Goal: Task Accomplishment & Management: Use online tool/utility

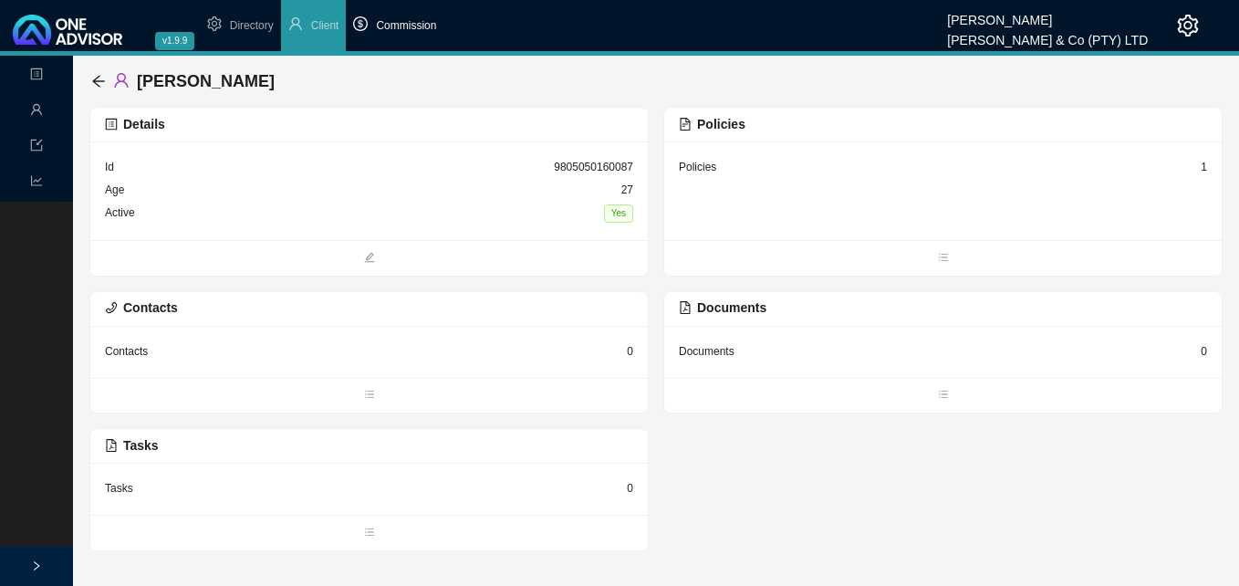
click at [415, 29] on span "Commission" at bounding box center [406, 25] width 60 height 13
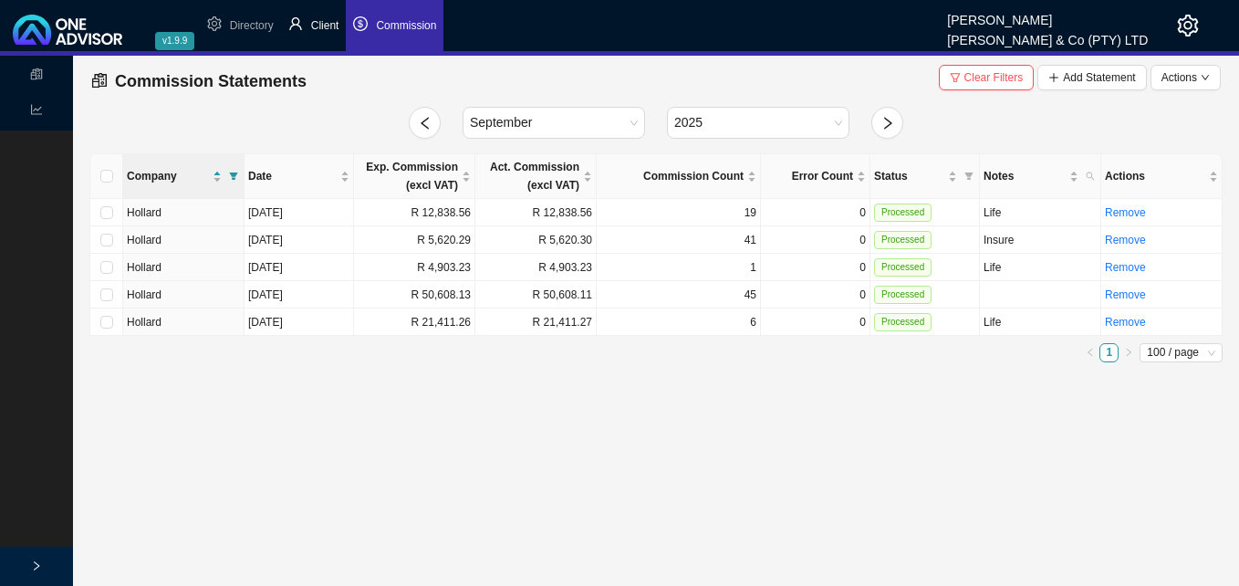
click at [330, 23] on span "Client" at bounding box center [325, 25] width 28 height 13
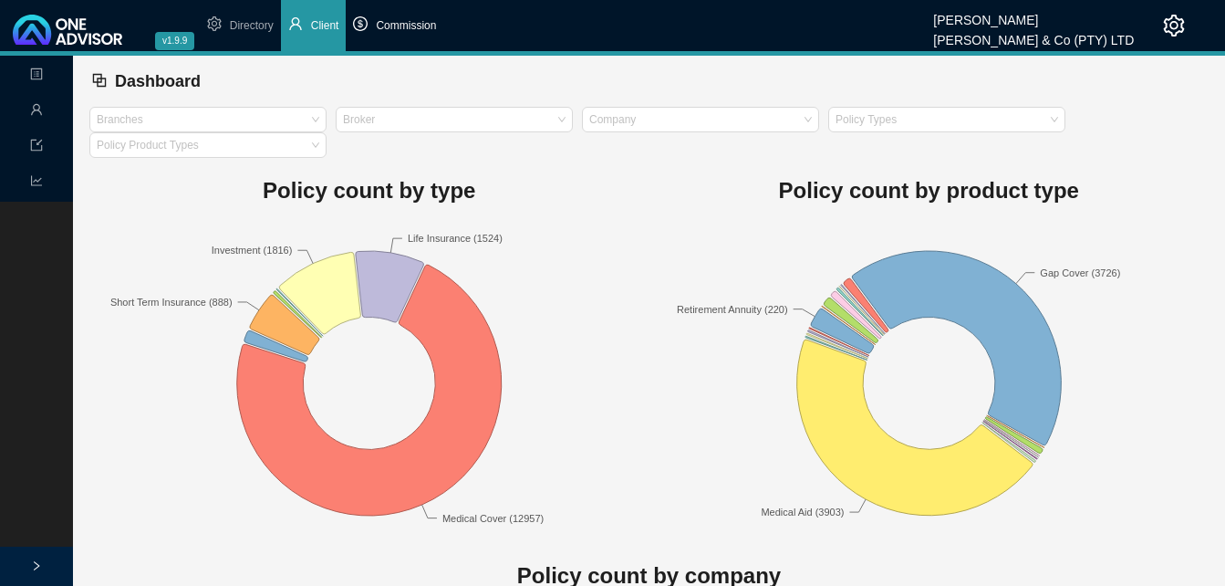
click at [425, 26] on span "Commission" at bounding box center [406, 25] width 60 height 13
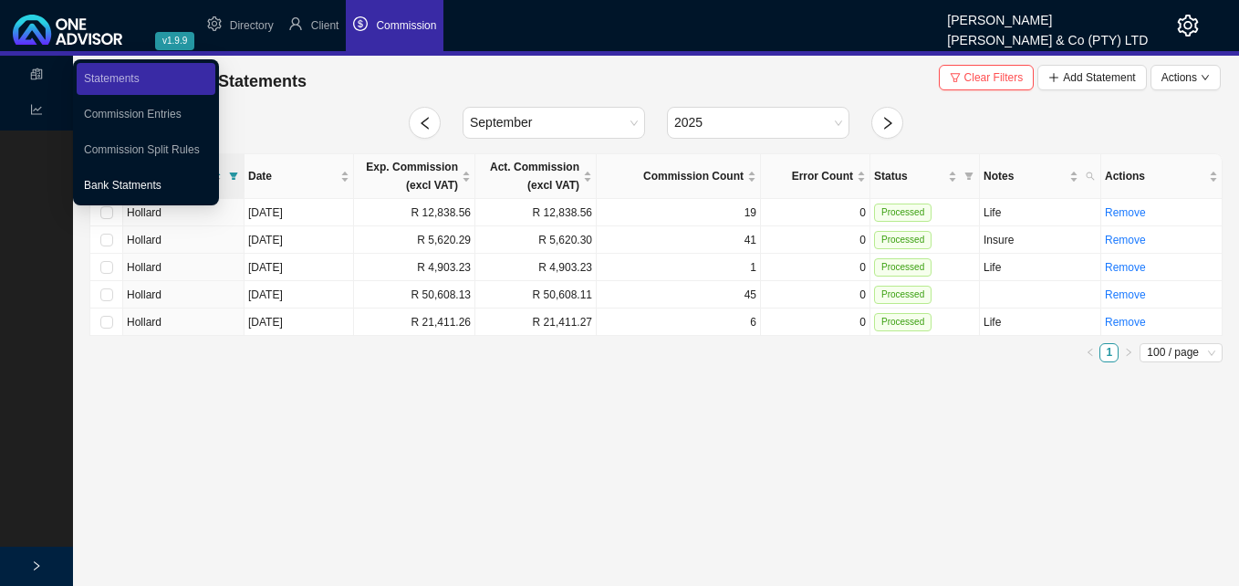
click at [114, 180] on link "Bank Statments" at bounding box center [123, 185] width 78 height 13
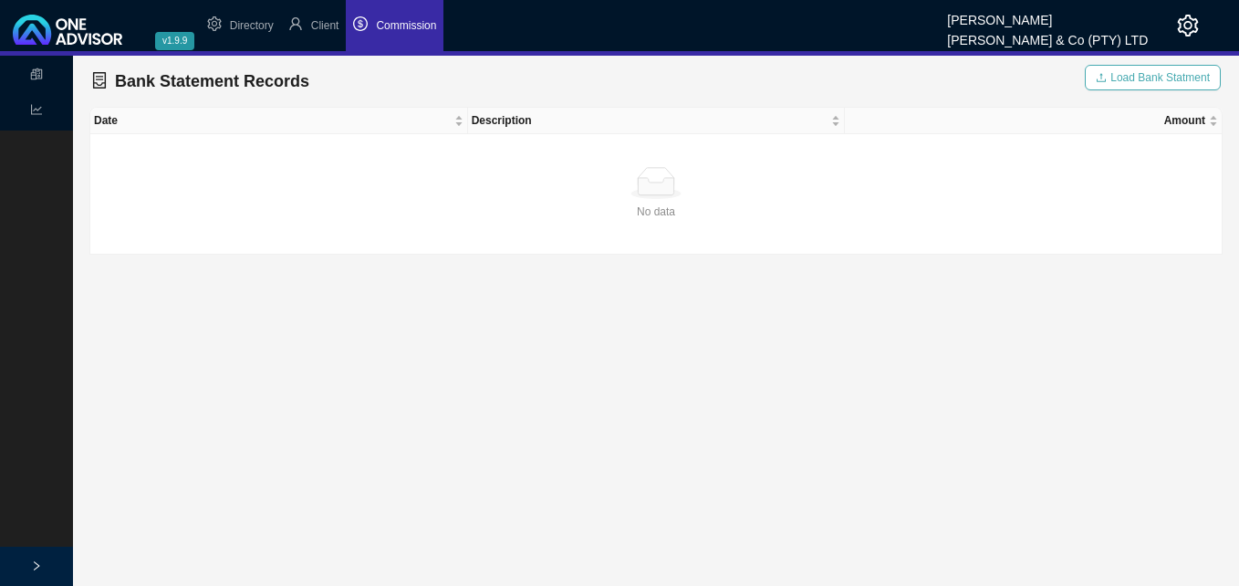
click at [1123, 78] on span "Load Bank Statment" at bounding box center [1159, 77] width 99 height 18
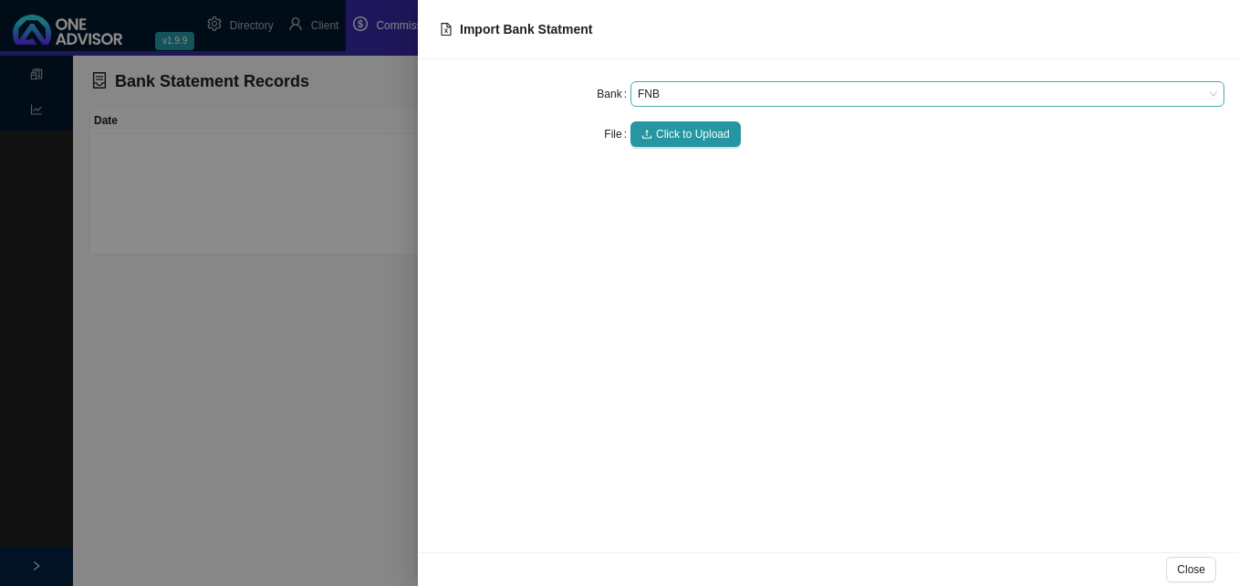
click at [700, 89] on span "FNB" at bounding box center [927, 94] width 579 height 24
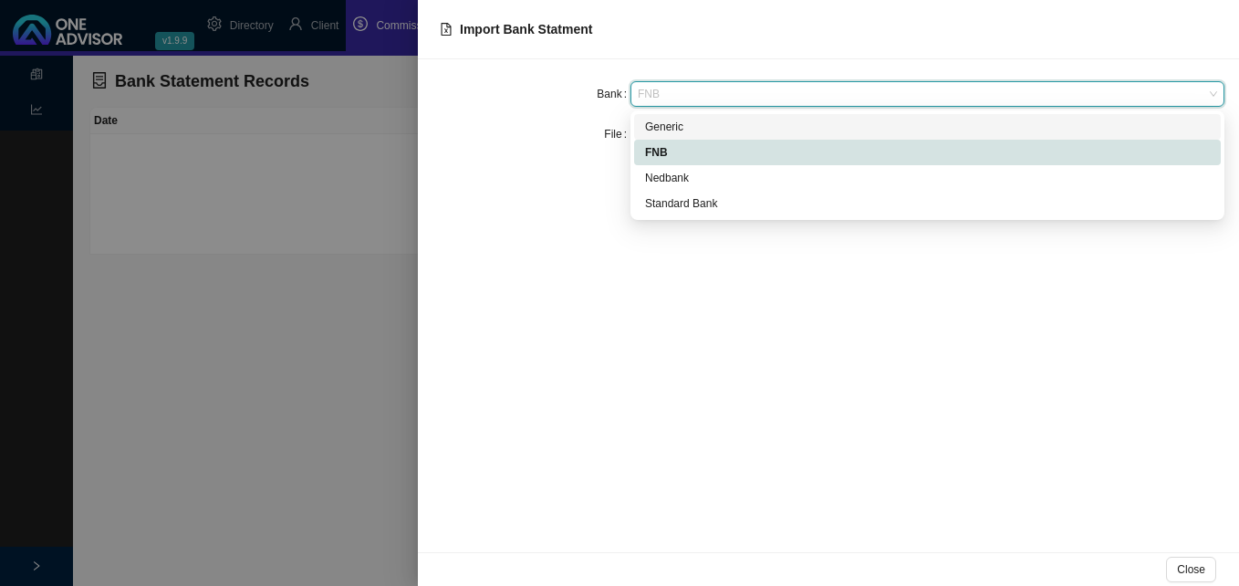
click at [682, 130] on div "Generic" at bounding box center [927, 127] width 565 height 18
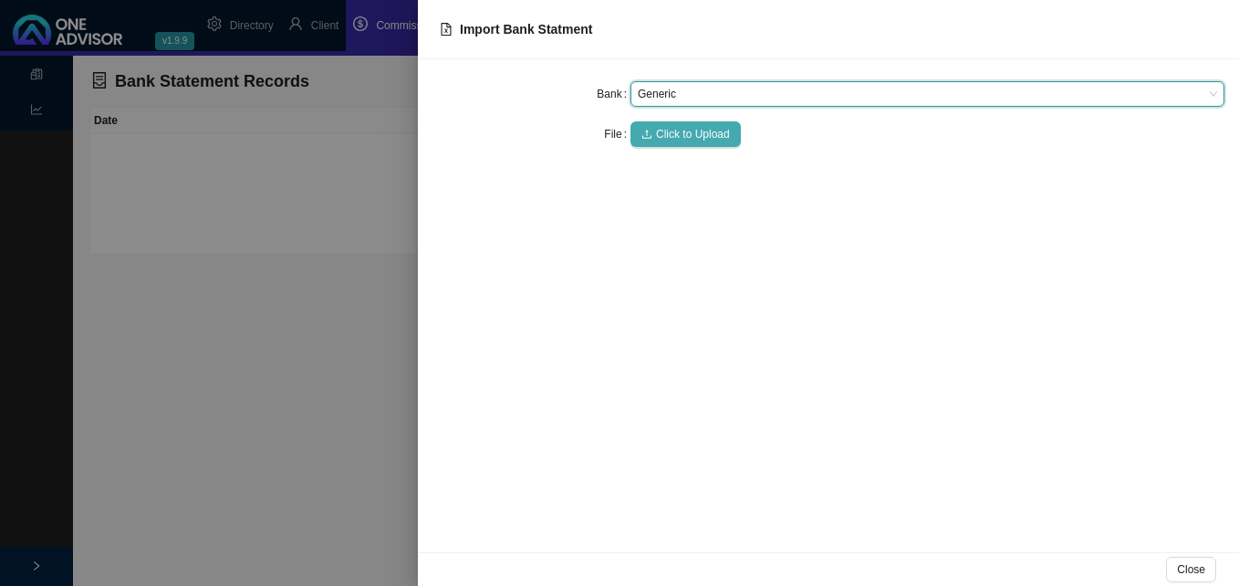
click at [682, 131] on span "Click to Upload" at bounding box center [693, 134] width 74 height 18
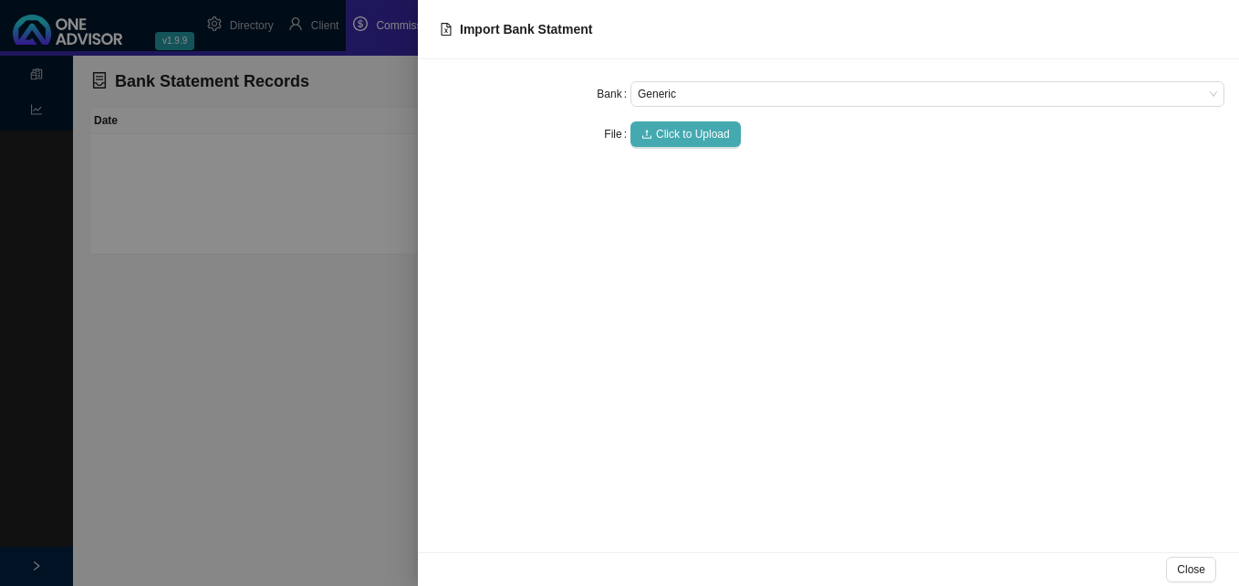
click at [680, 140] on span "Click to Upload" at bounding box center [693, 134] width 74 height 18
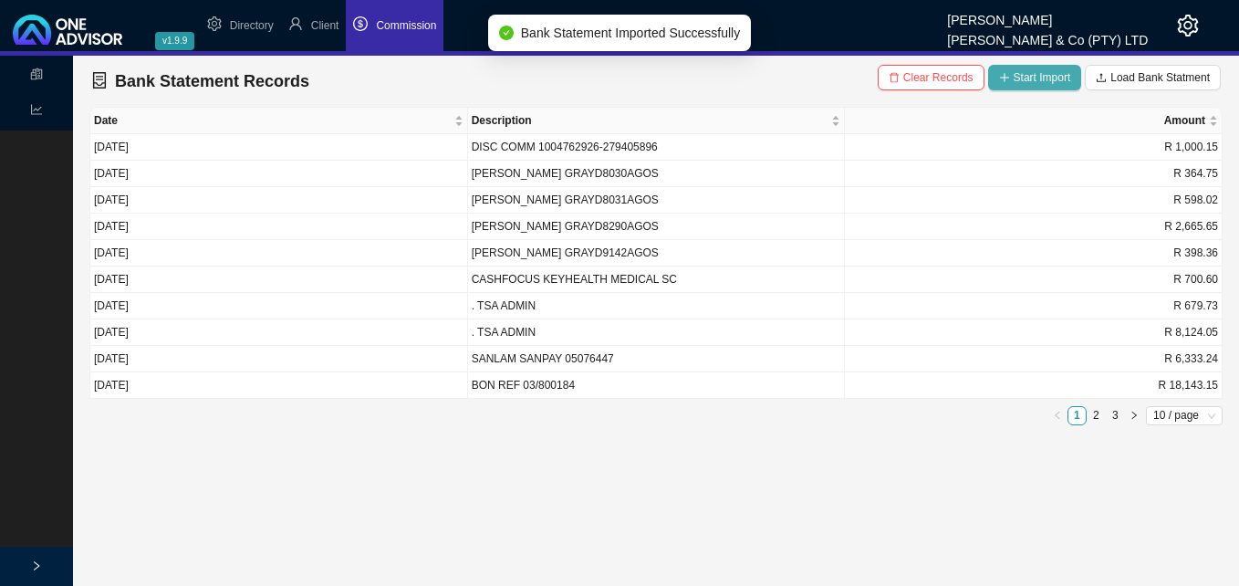
click at [1047, 72] on span "Start Import" at bounding box center [1041, 77] width 57 height 18
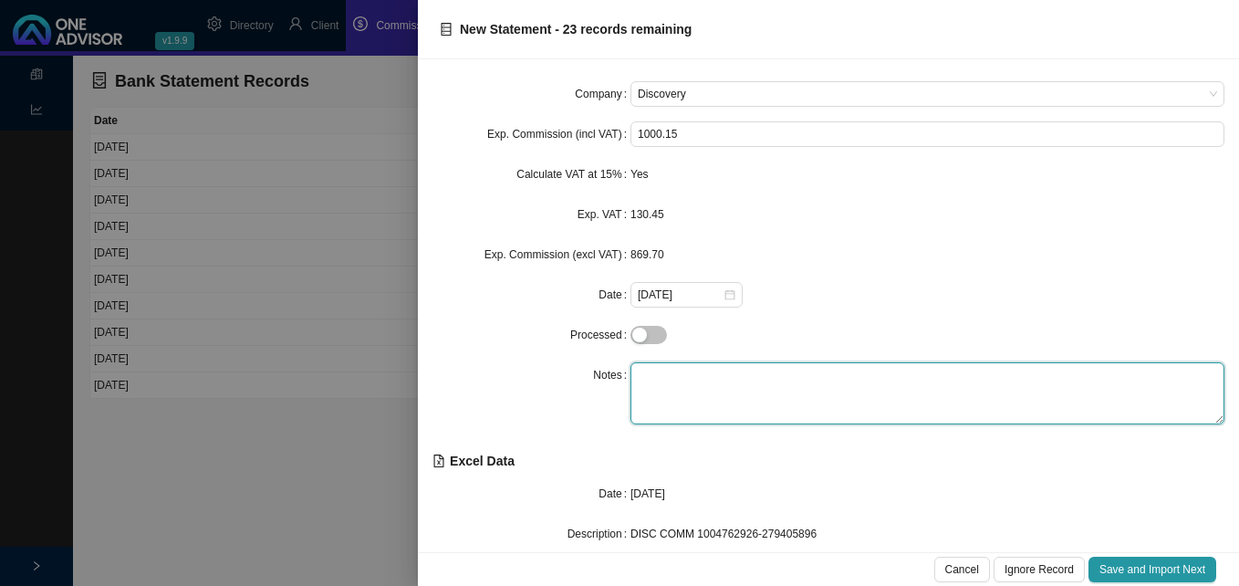
click at [669, 385] on textarea at bounding box center [927, 393] width 594 height 62
type textarea "Health"
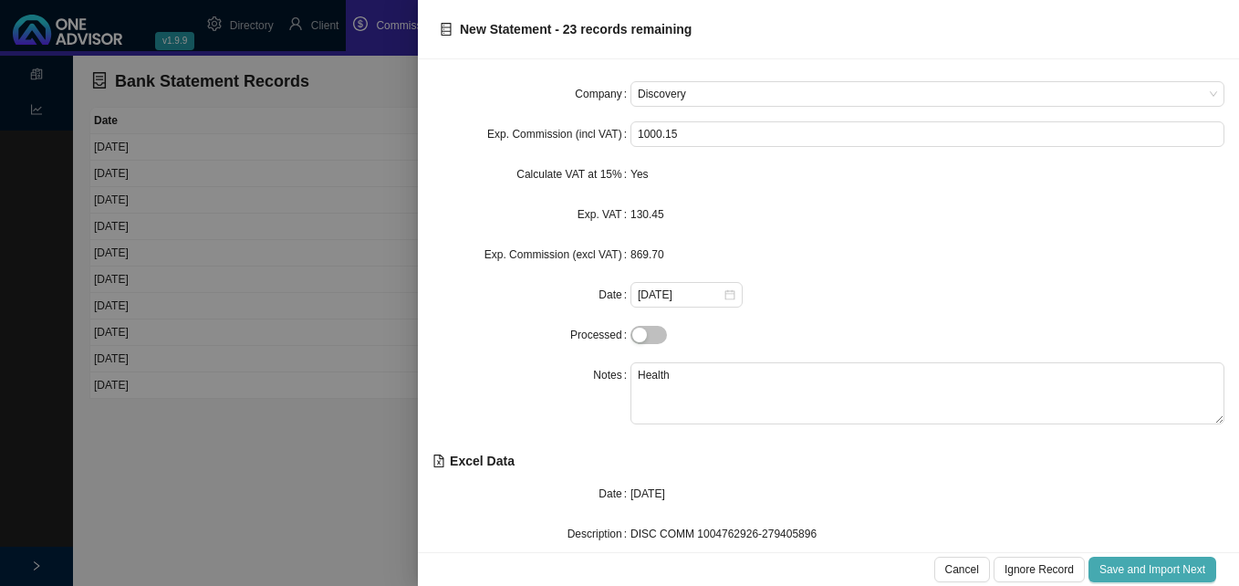
click at [1142, 571] on span "Save and Import Next" at bounding box center [1152, 569] width 106 height 18
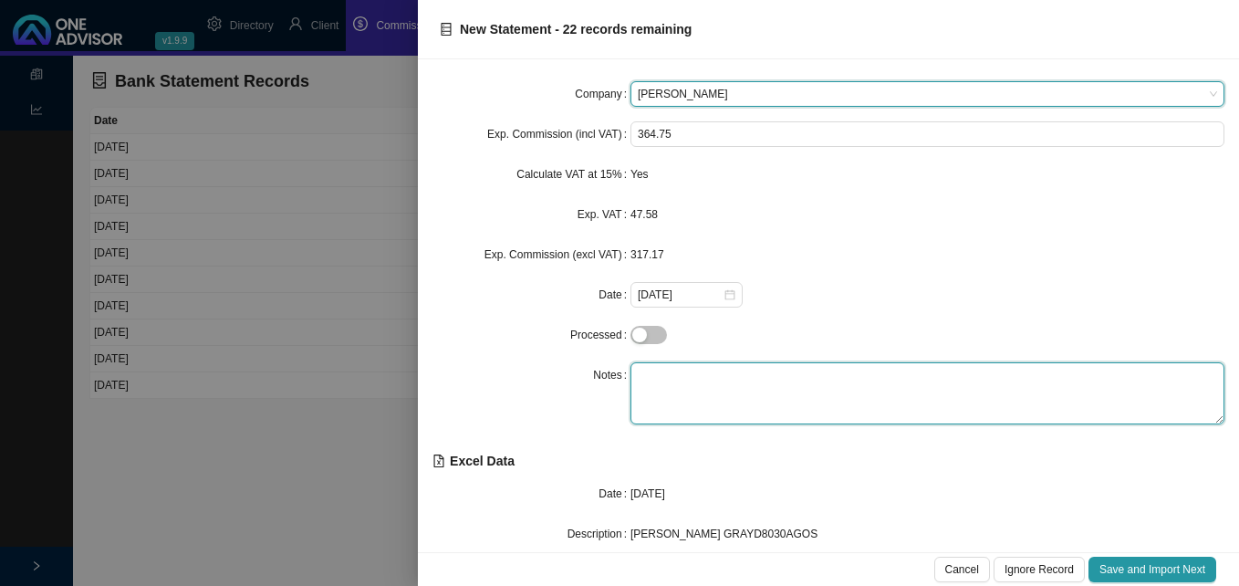
click at [680, 389] on textarea at bounding box center [927, 393] width 594 height 62
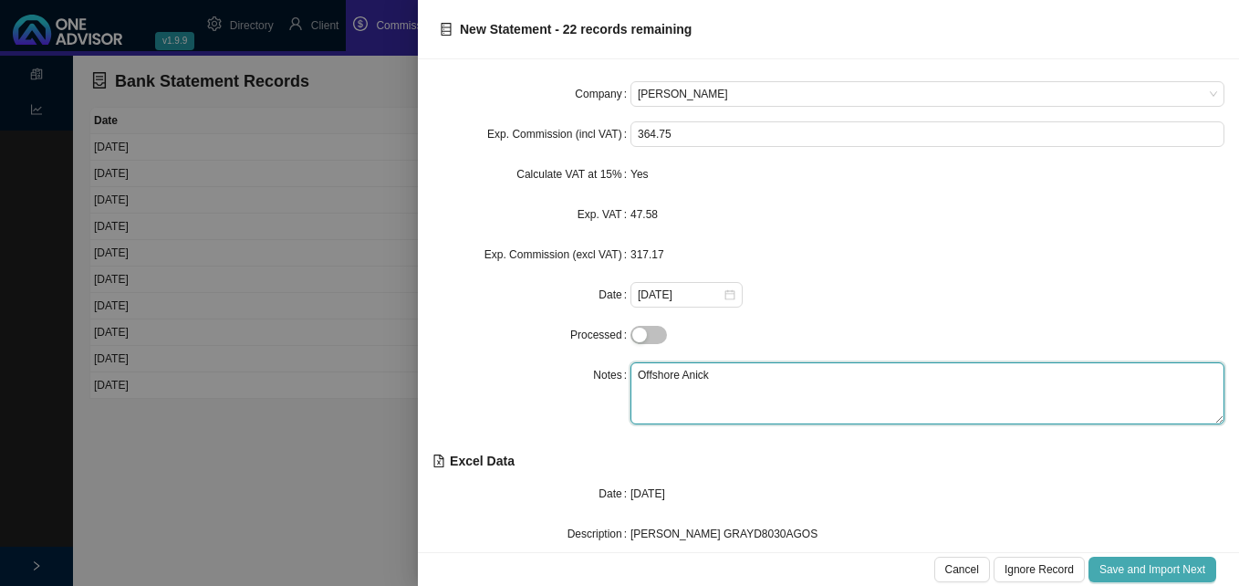
type textarea "Offshore Anick"
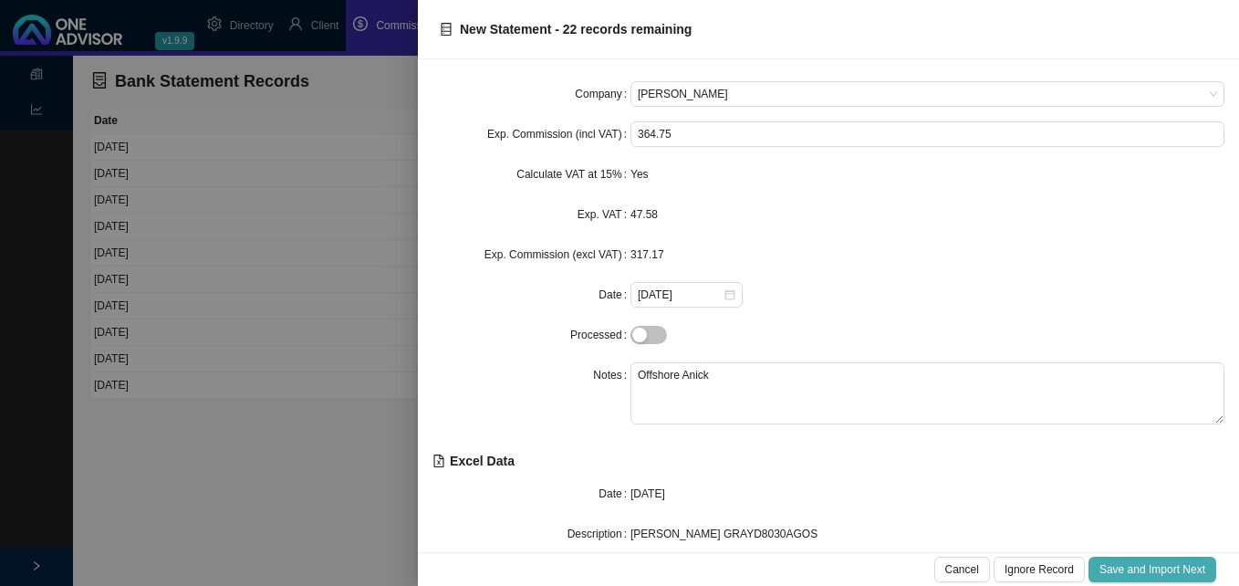
click at [1132, 566] on span "Save and Import Next" at bounding box center [1152, 569] width 106 height 18
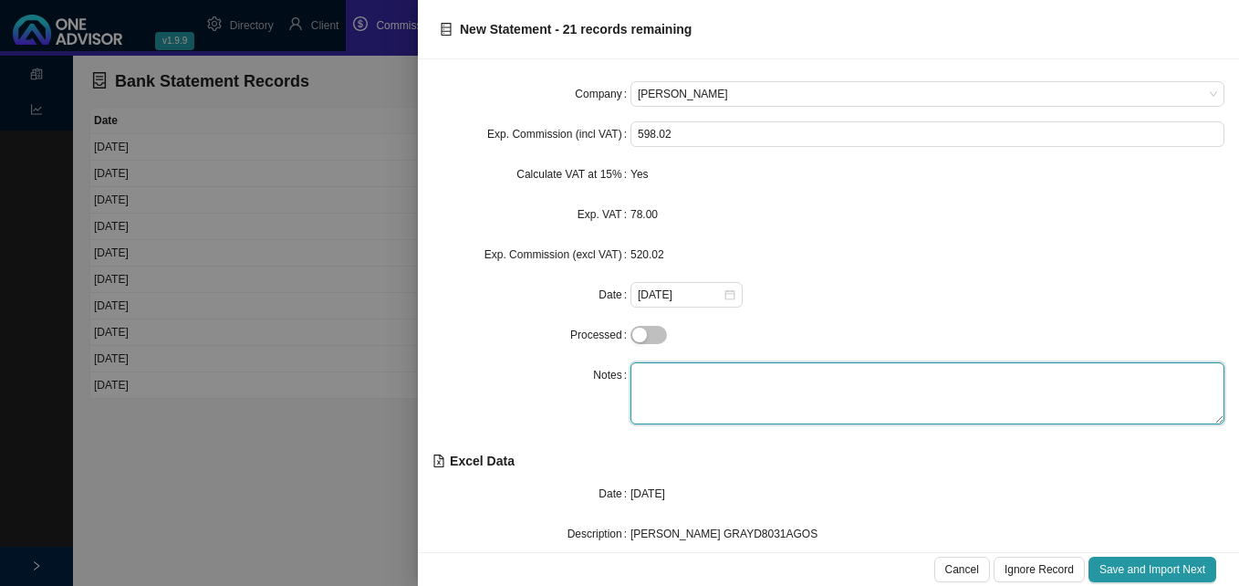
click at [660, 388] on textarea at bounding box center [927, 393] width 594 height 62
type textarea "Offshore [PERSON_NAME]"
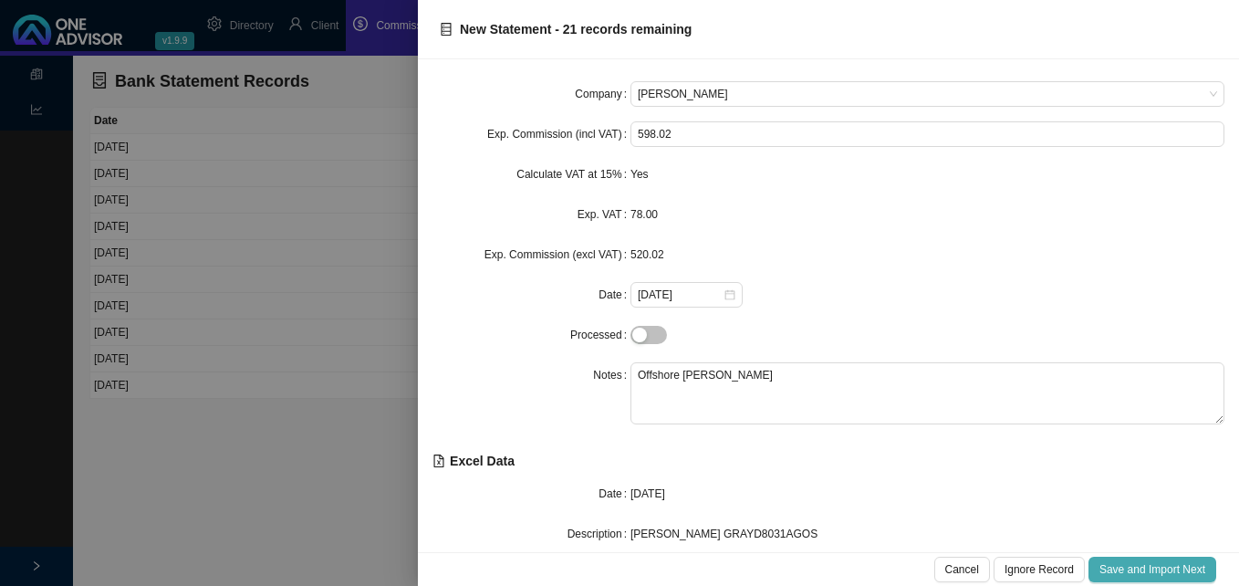
click at [1157, 573] on span "Save and Import Next" at bounding box center [1152, 569] width 106 height 18
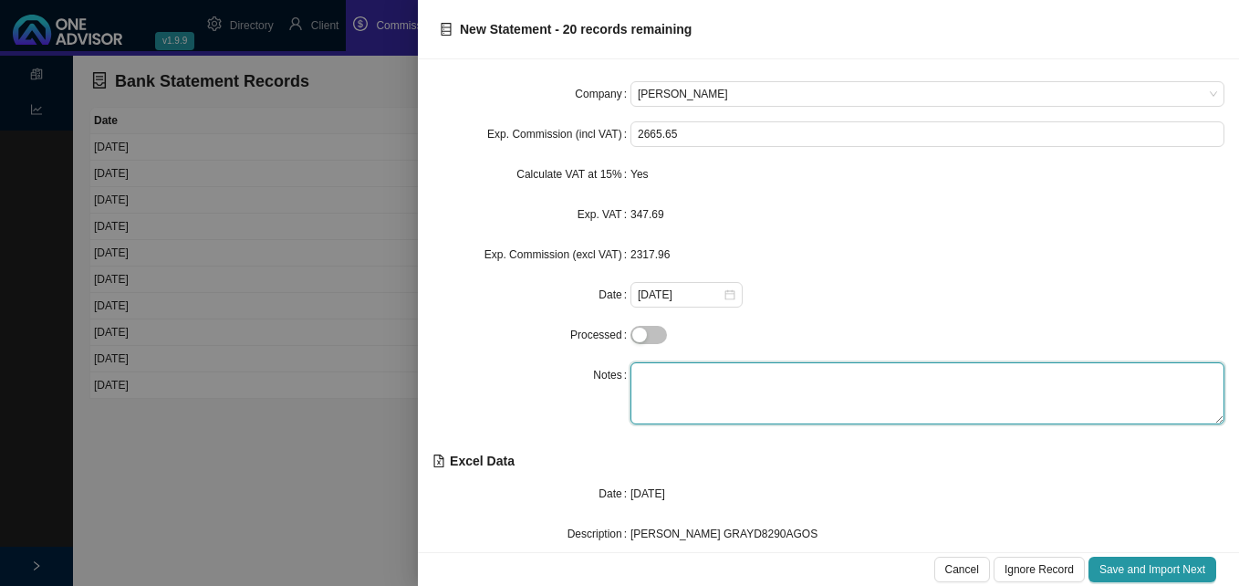
click at [704, 392] on textarea at bounding box center [927, 393] width 594 height 62
type textarea "Offshore [PERSON_NAME]"
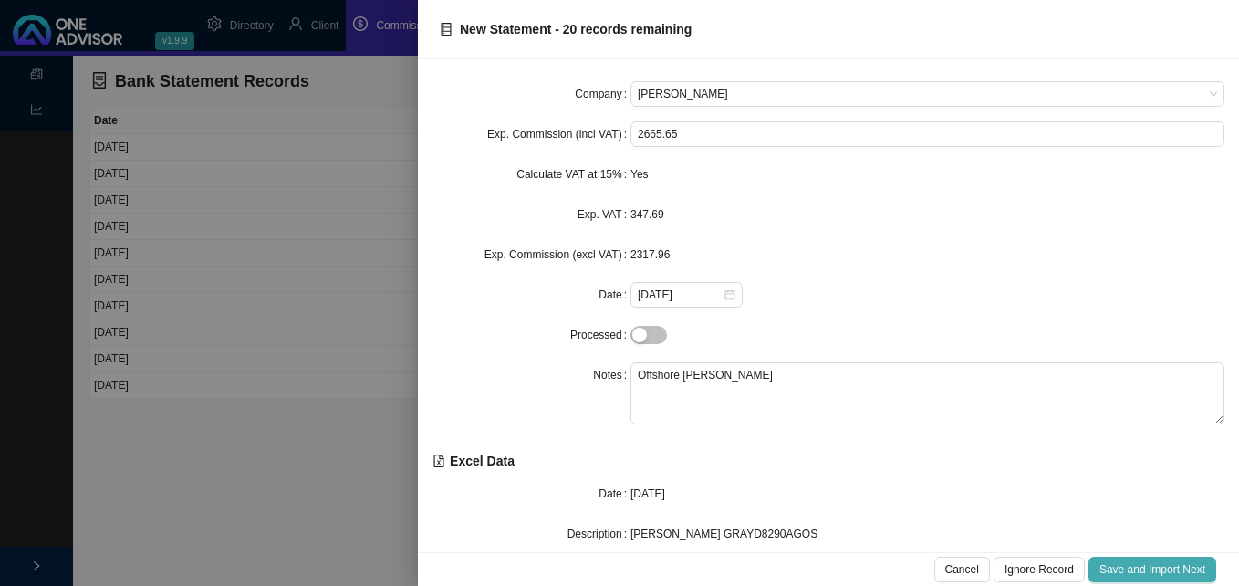
click at [1133, 576] on span "Save and Import Next" at bounding box center [1152, 569] width 106 height 18
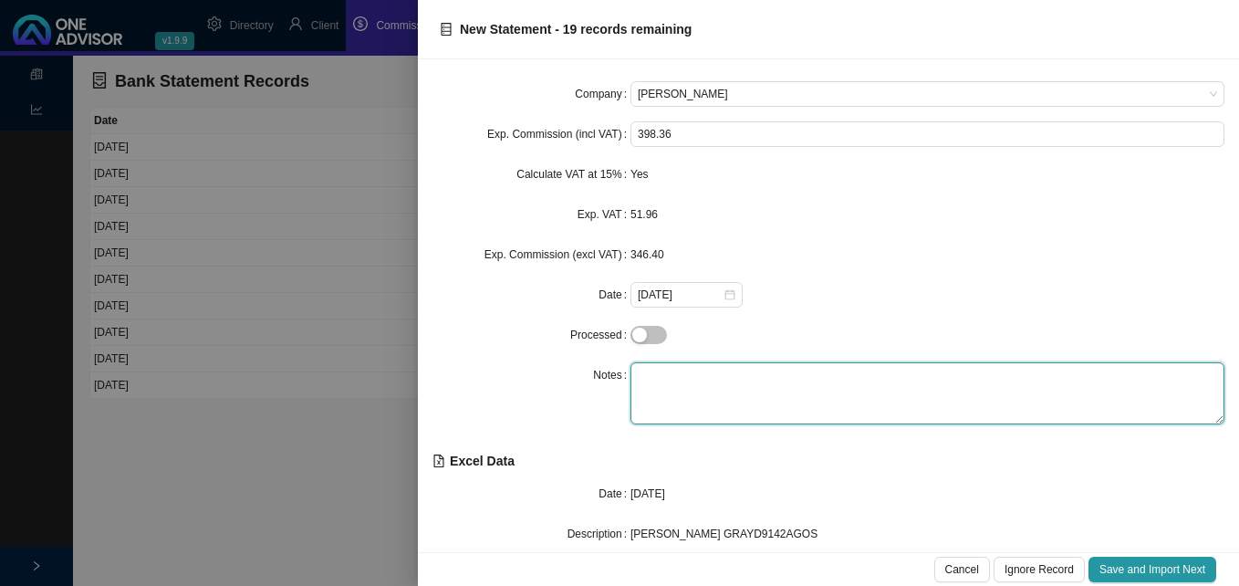
click at [664, 376] on textarea at bounding box center [927, 393] width 594 height 62
type textarea "Offshore [PERSON_NAME]"
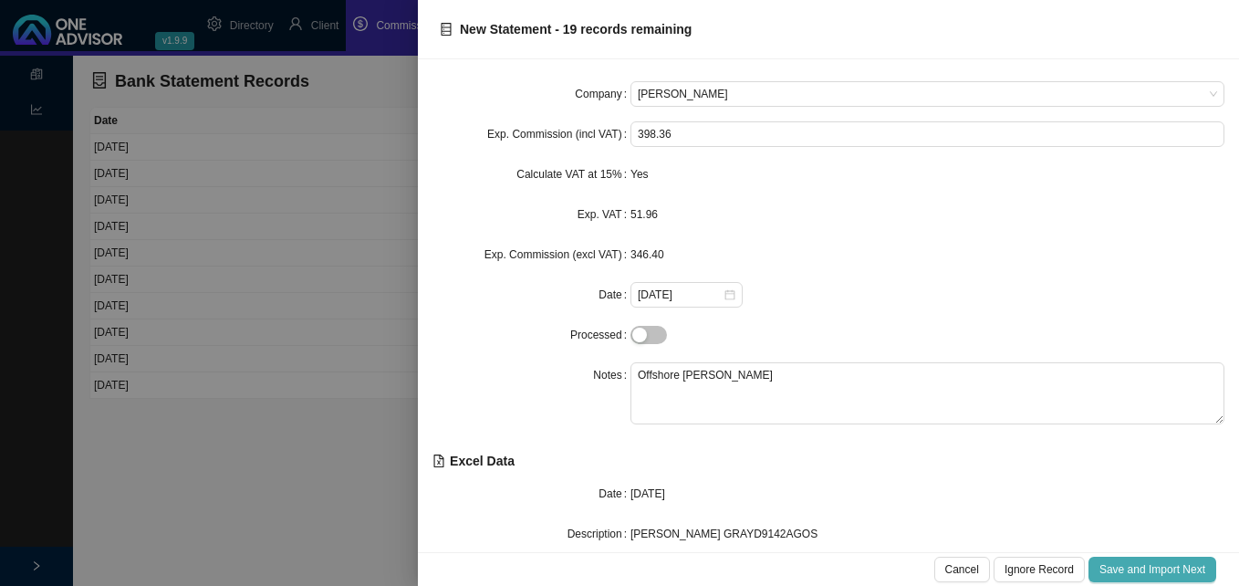
click at [1116, 564] on div "Cancel Ignore Record Save and Import Next" at bounding box center [828, 569] width 821 height 34
click at [1125, 569] on span "Save and Import Next" at bounding box center [1152, 569] width 106 height 18
click at [1148, 571] on span "Save and Import Next" at bounding box center [1152, 569] width 106 height 18
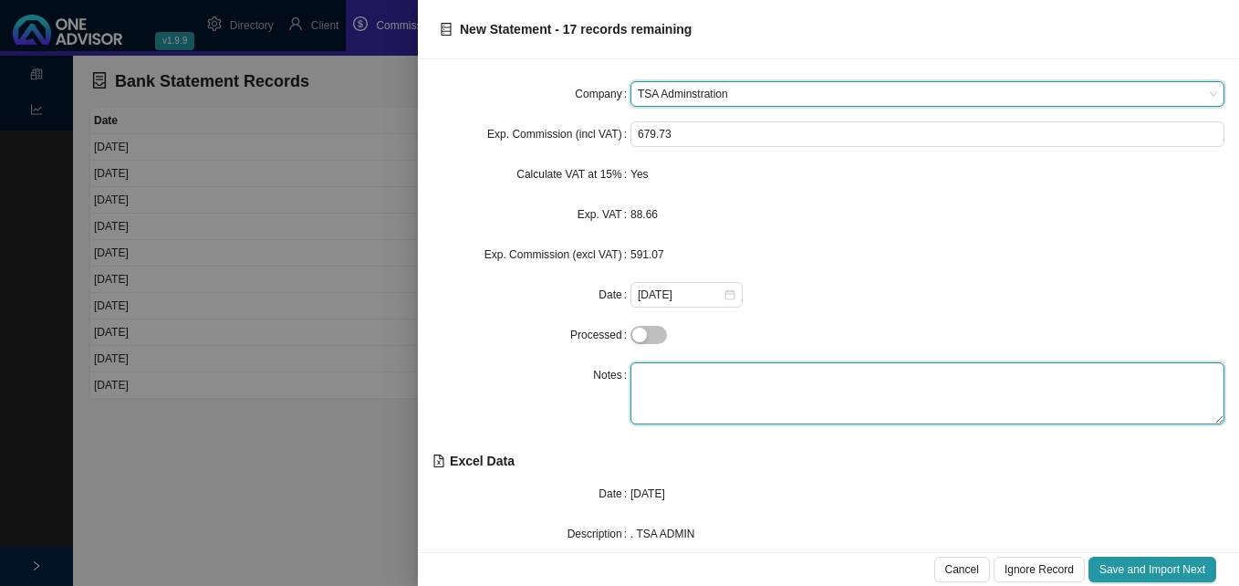
click at [752, 384] on textarea at bounding box center [927, 393] width 594 height 62
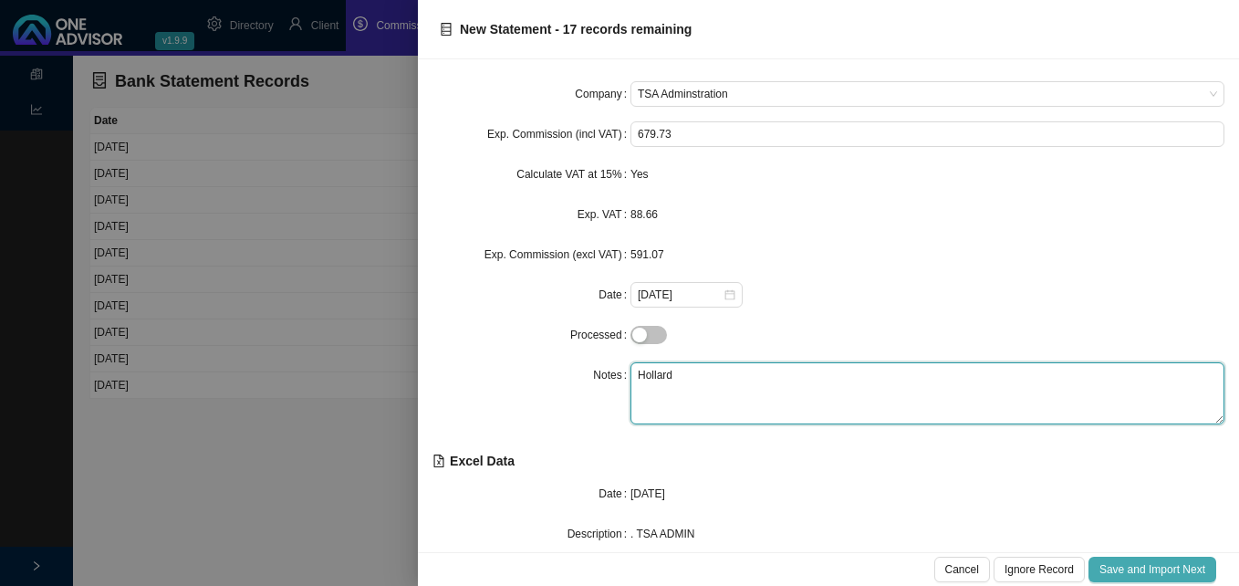
type textarea "Hollard"
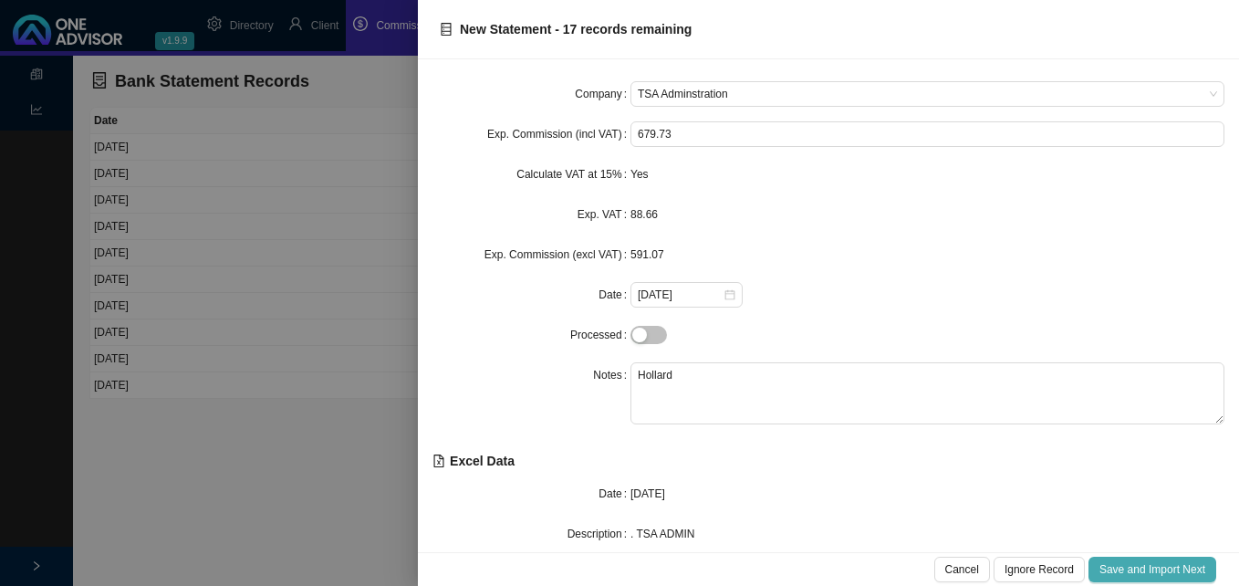
click at [1127, 557] on button "Save and Import Next" at bounding box center [1152, 569] width 128 height 26
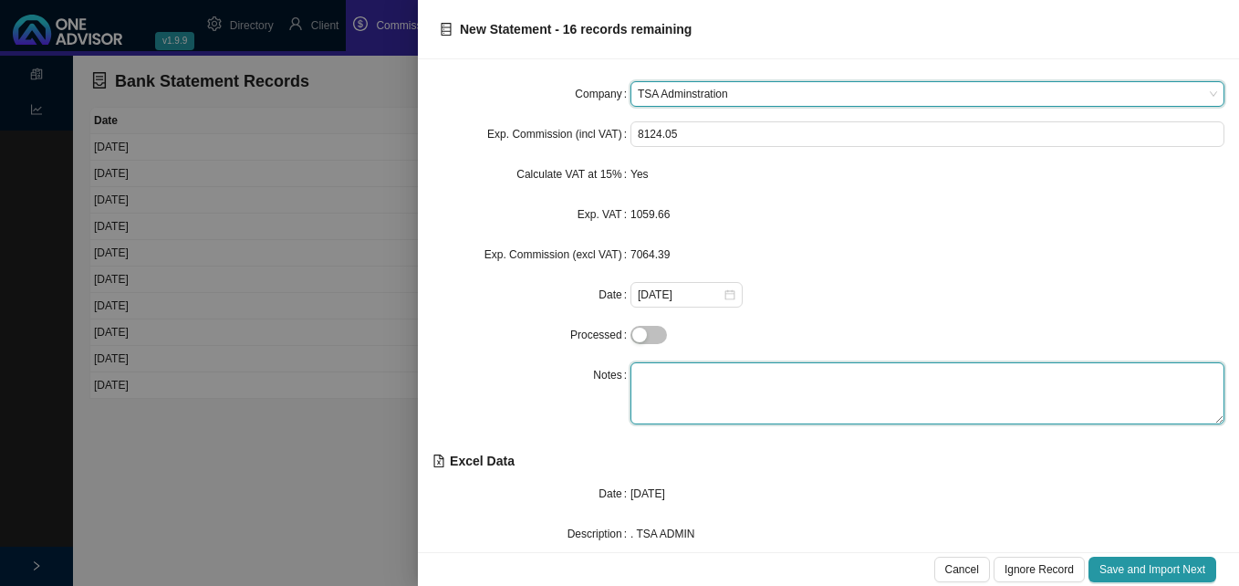
click at [732, 377] on textarea at bounding box center [927, 393] width 594 height 62
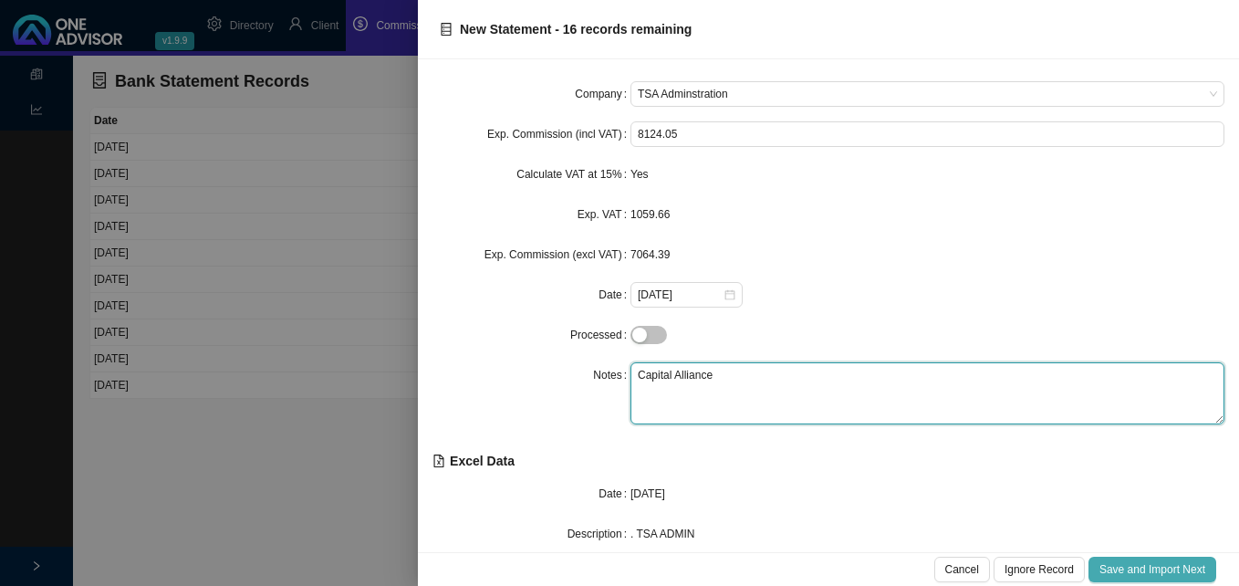
type textarea "Capital Alliance"
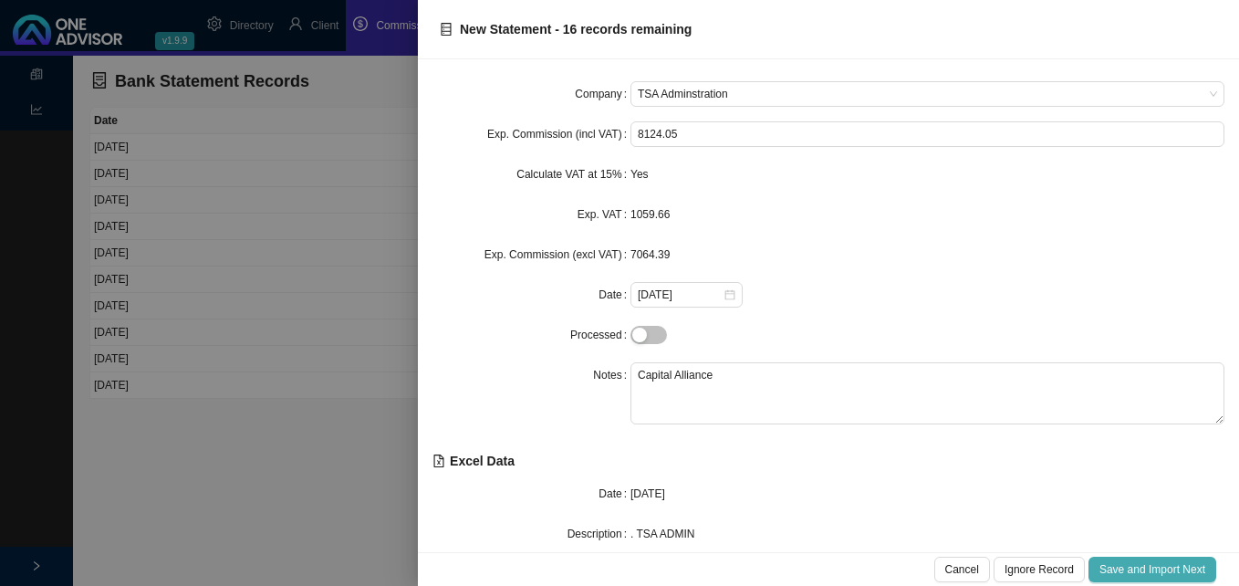
click at [1112, 567] on span "Save and Import Next" at bounding box center [1152, 569] width 106 height 18
click at [1112, 568] on span "Save and Import Next" at bounding box center [1152, 569] width 106 height 18
click at [1112, 566] on span "Save and Import Next" at bounding box center [1152, 569] width 106 height 18
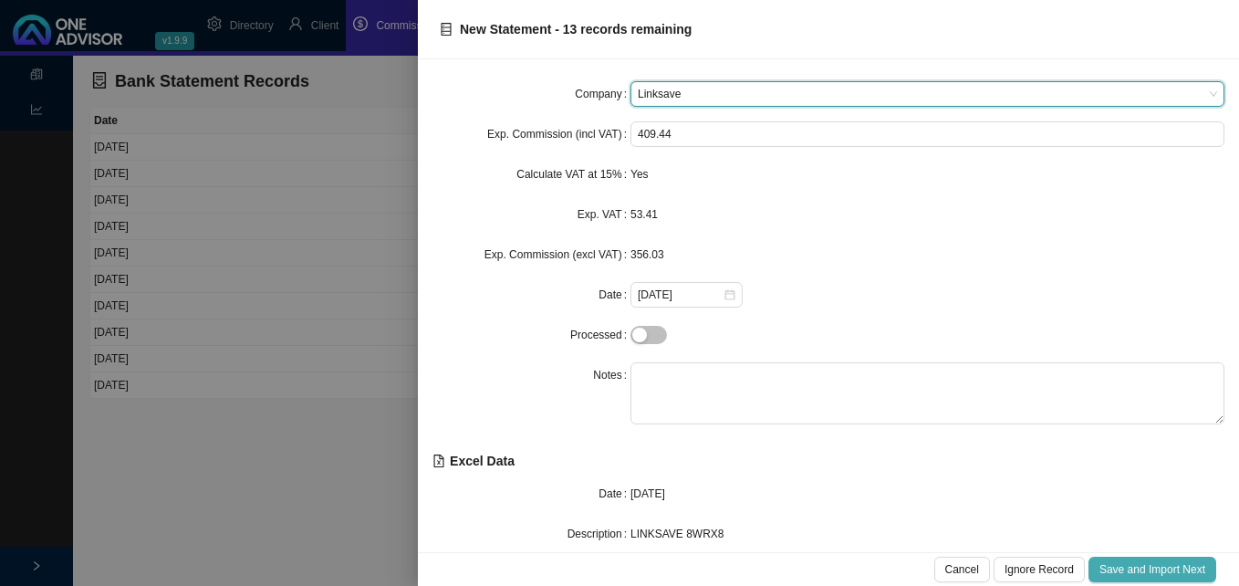
click at [1112, 566] on span "Save and Import Next" at bounding box center [1152, 569] width 106 height 18
click at [1112, 565] on span "Save and Import Next" at bounding box center [1152, 569] width 106 height 18
click at [725, 97] on span at bounding box center [927, 94] width 579 height 24
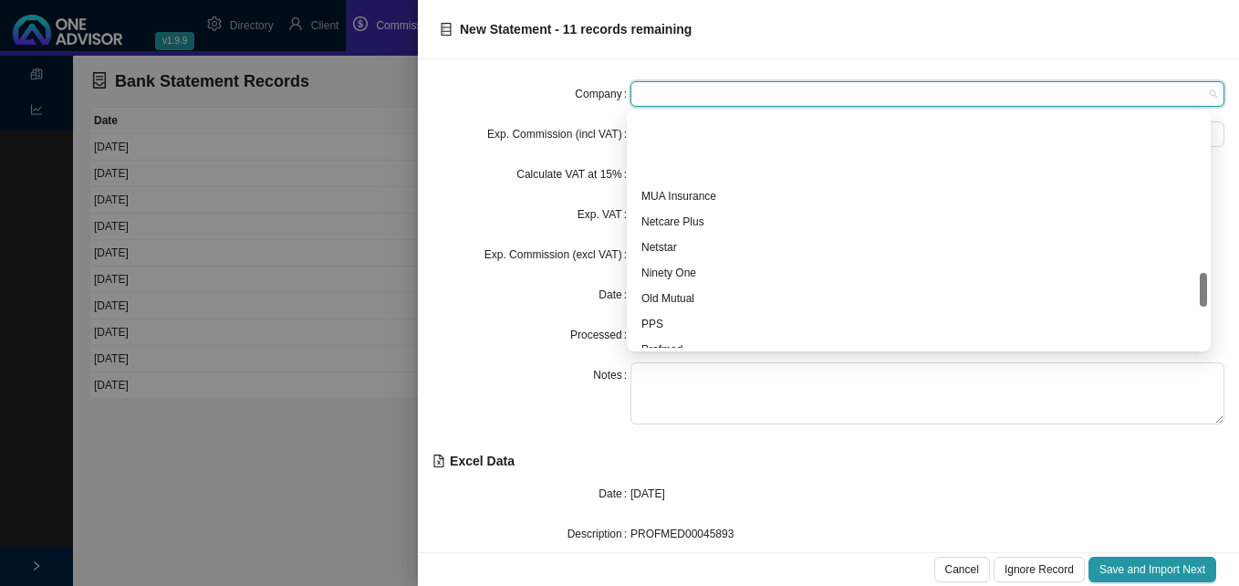
scroll to position [1095, 0]
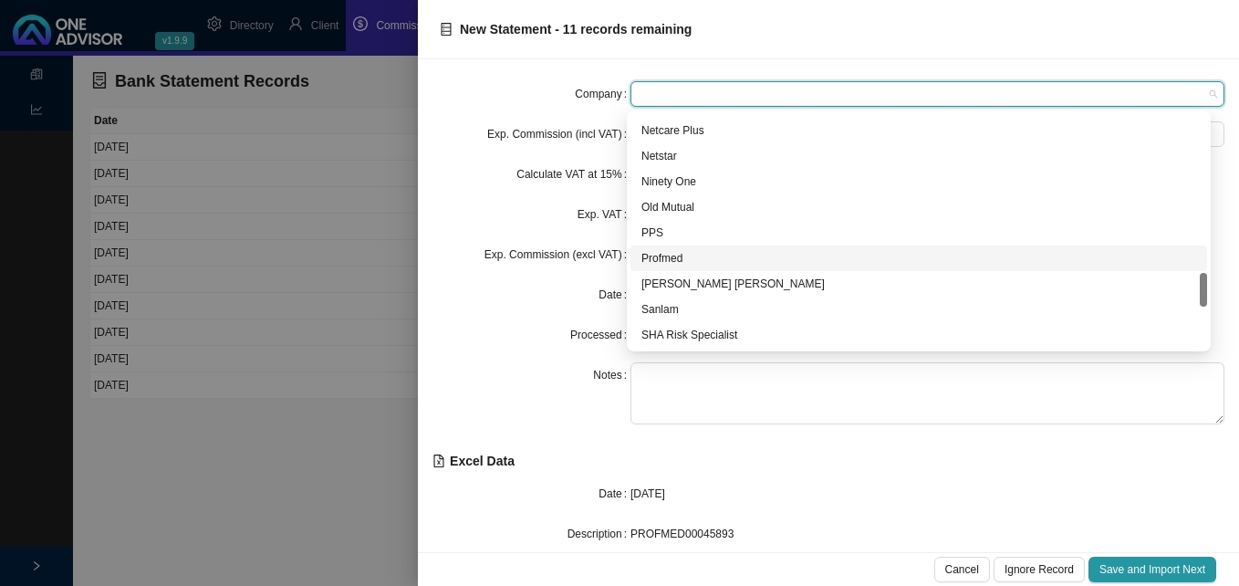
click at [703, 254] on div "Profmed" at bounding box center [918, 258] width 555 height 18
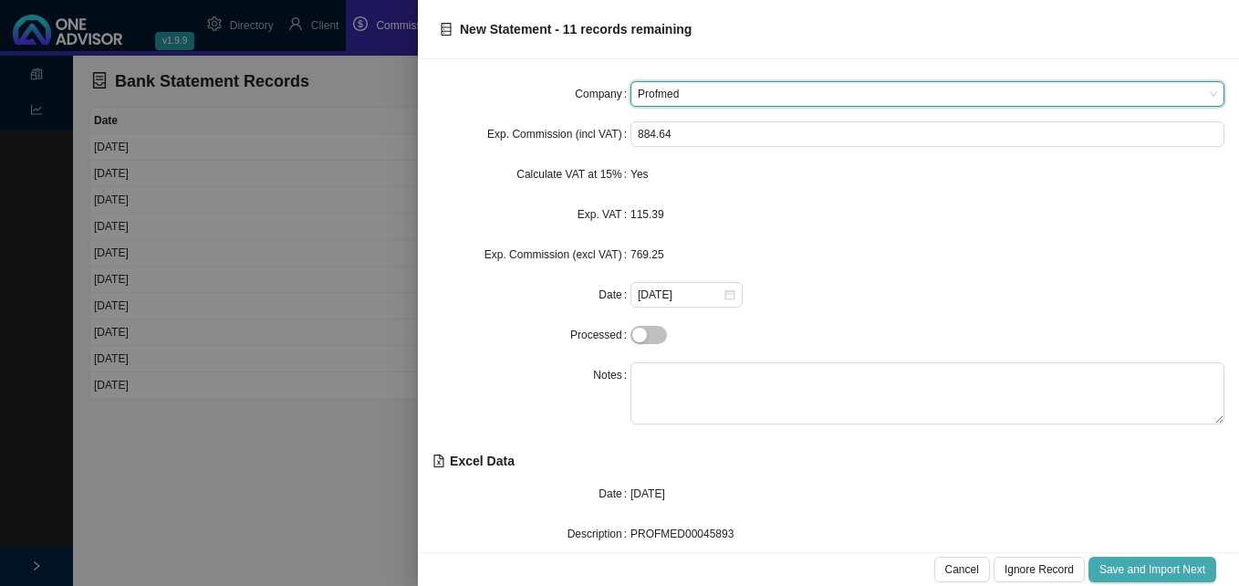
click at [1127, 568] on span "Save and Import Next" at bounding box center [1152, 569] width 106 height 18
click at [1127, 566] on span "Save and Import Next" at bounding box center [1152, 569] width 106 height 18
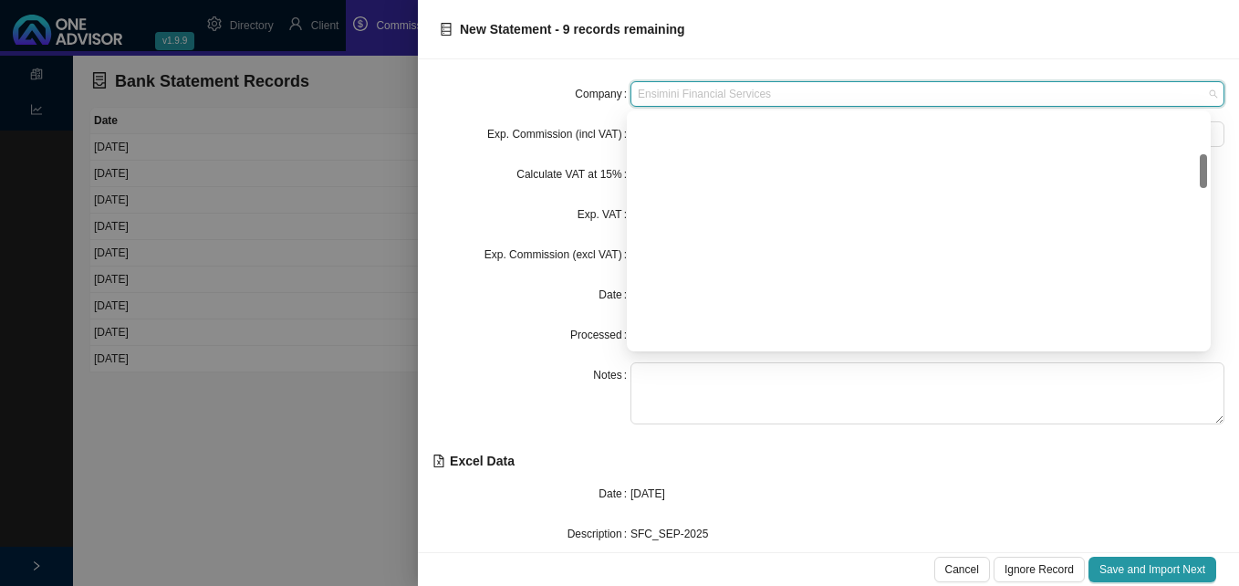
scroll to position [277, 0]
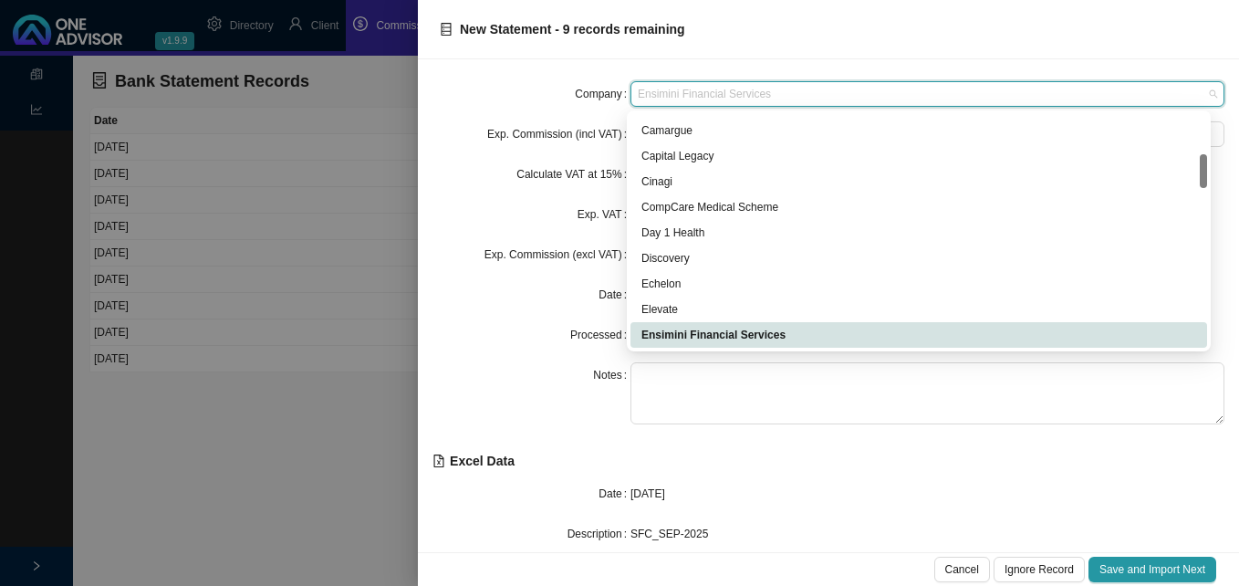
drag, startPoint x: 789, startPoint y: 88, endPoint x: 746, endPoint y: 90, distance: 43.0
click at [746, 90] on span "Ensimini Financial Services" at bounding box center [927, 94] width 579 height 24
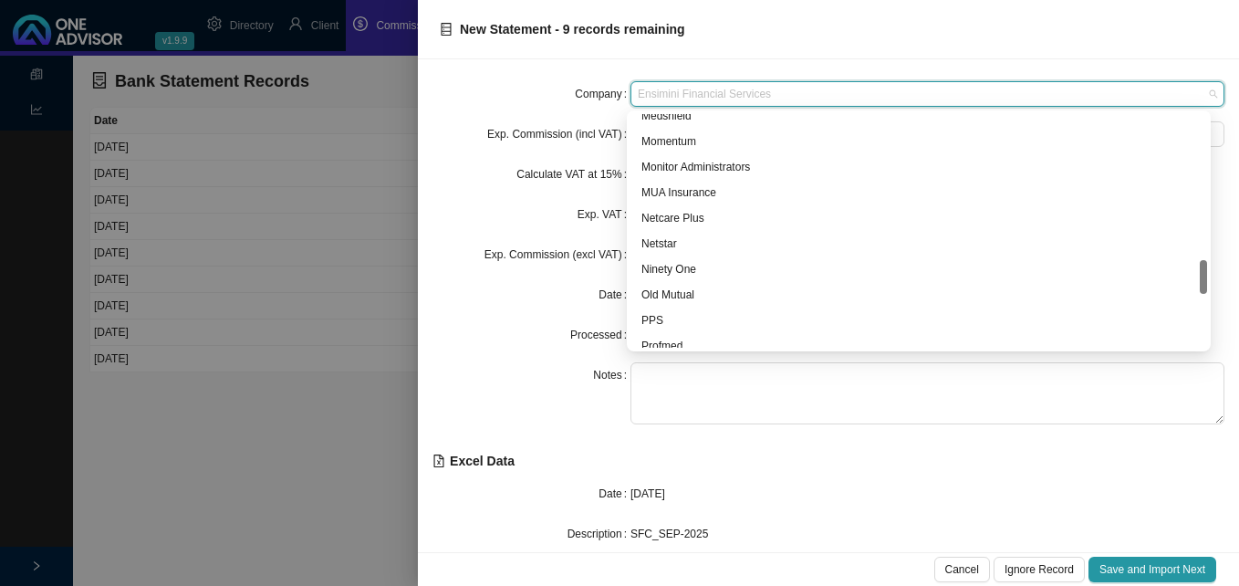
scroll to position [1189, 0]
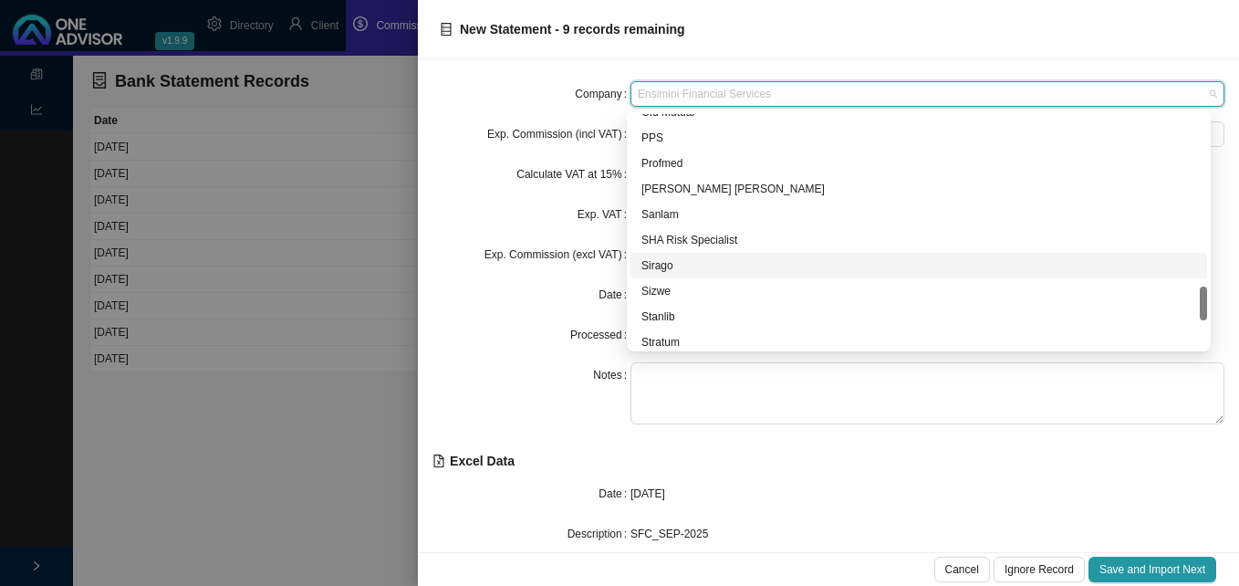
click at [663, 261] on div "Sirago" at bounding box center [918, 265] width 555 height 18
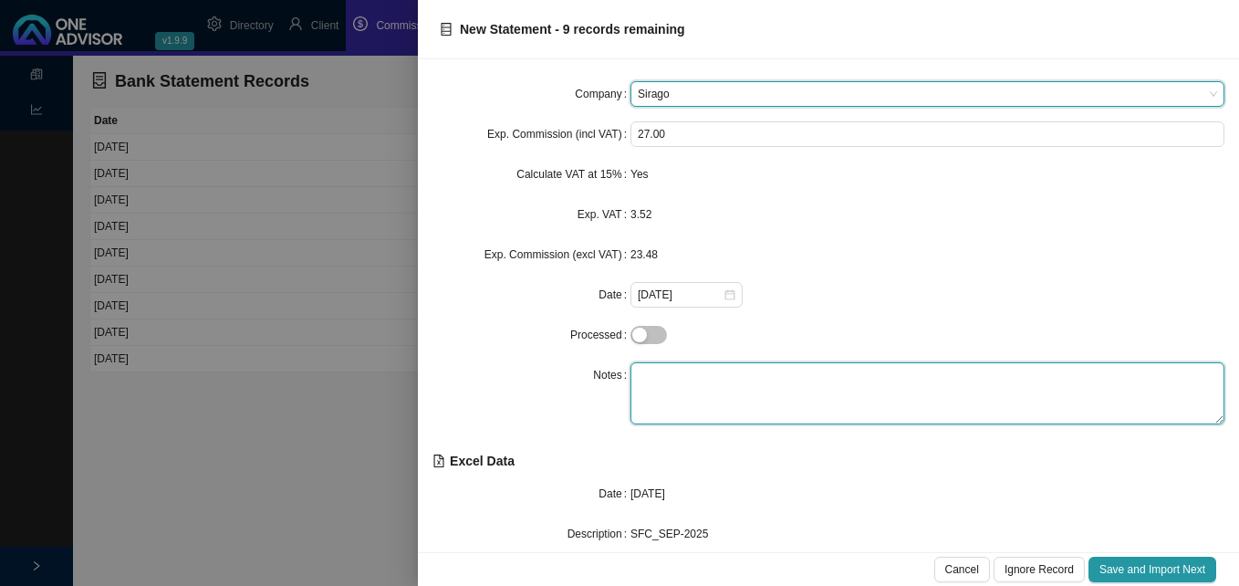
click at [661, 375] on textarea at bounding box center [927, 393] width 594 height 62
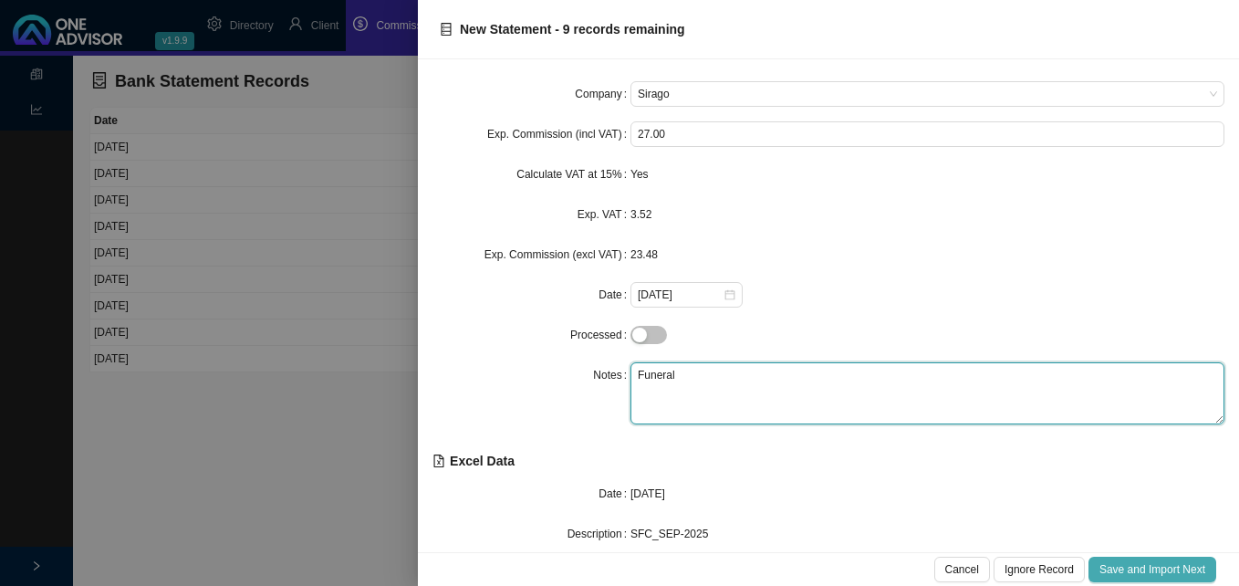
type textarea "Funeral"
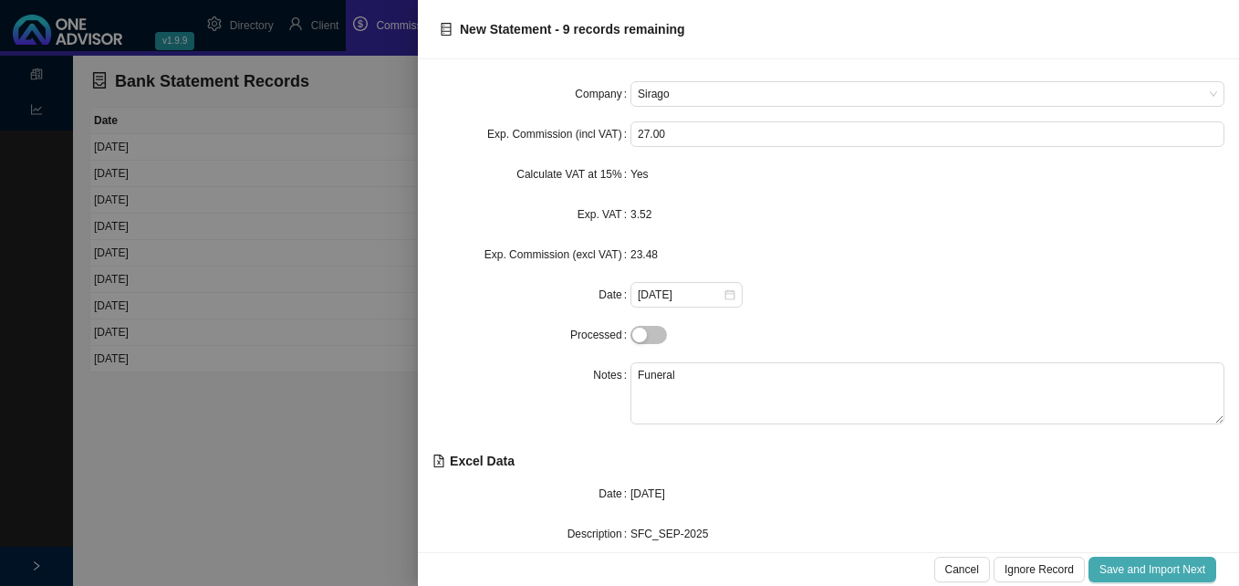
click at [1155, 563] on span "Save and Import Next" at bounding box center [1152, 569] width 106 height 18
click at [1150, 559] on button "Save and Import Next" at bounding box center [1152, 569] width 128 height 26
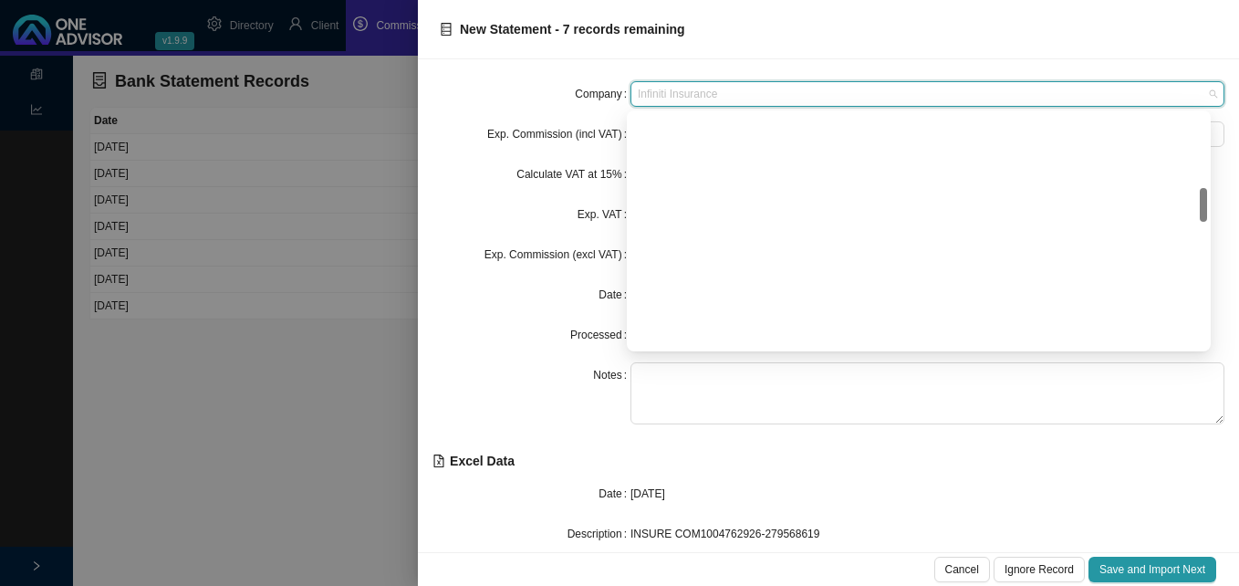
scroll to position [507, 0]
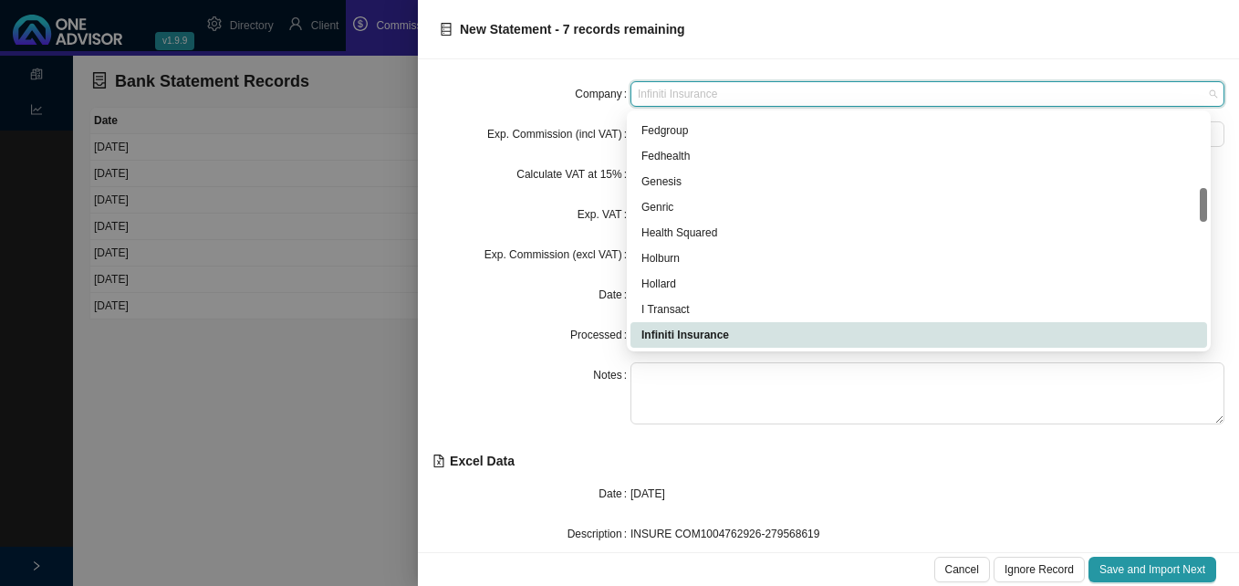
drag, startPoint x: 742, startPoint y: 91, endPoint x: 600, endPoint y: 93, distance: 142.3
click at [600, 93] on div "Company Infiniti Insurance" at bounding box center [828, 94] width 792 height 26
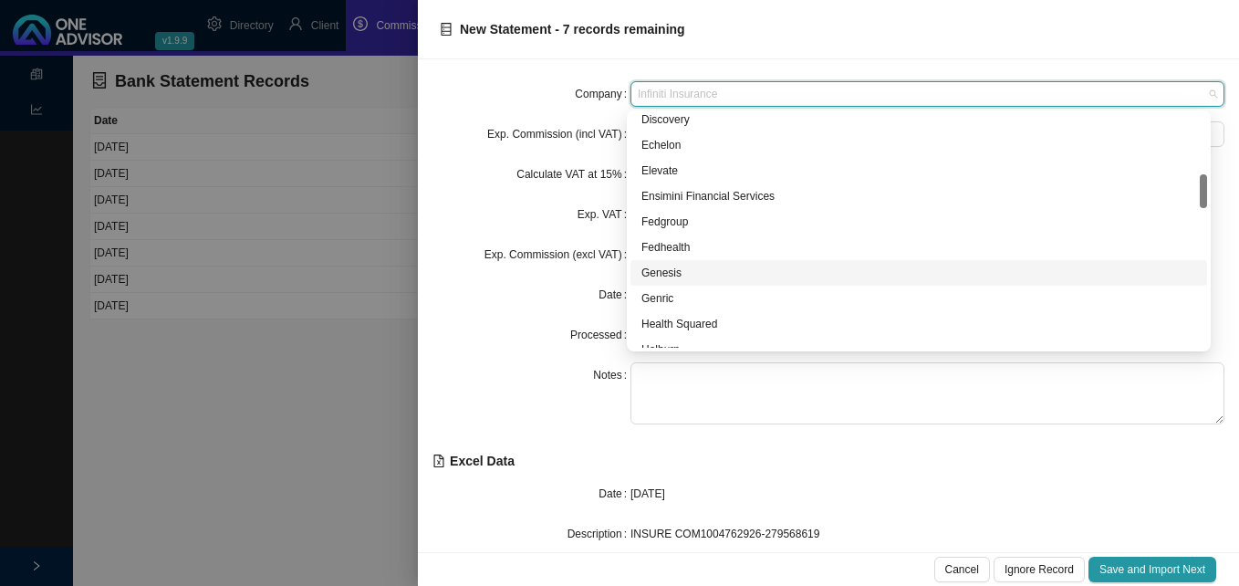
scroll to position [234, 0]
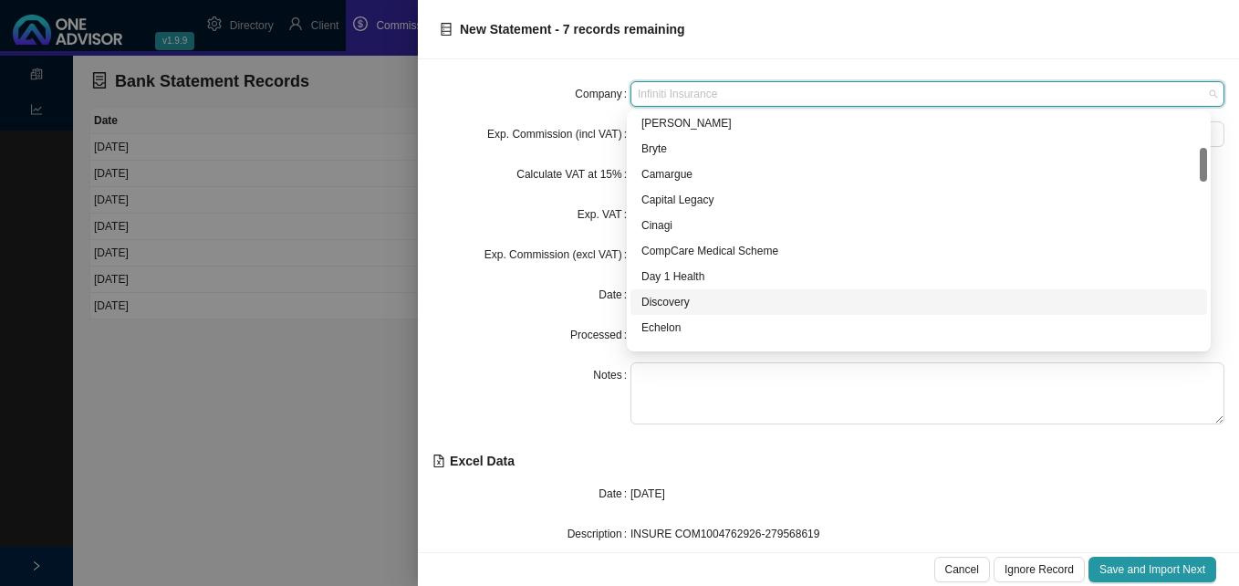
click at [692, 297] on div "Discovery" at bounding box center [918, 302] width 555 height 18
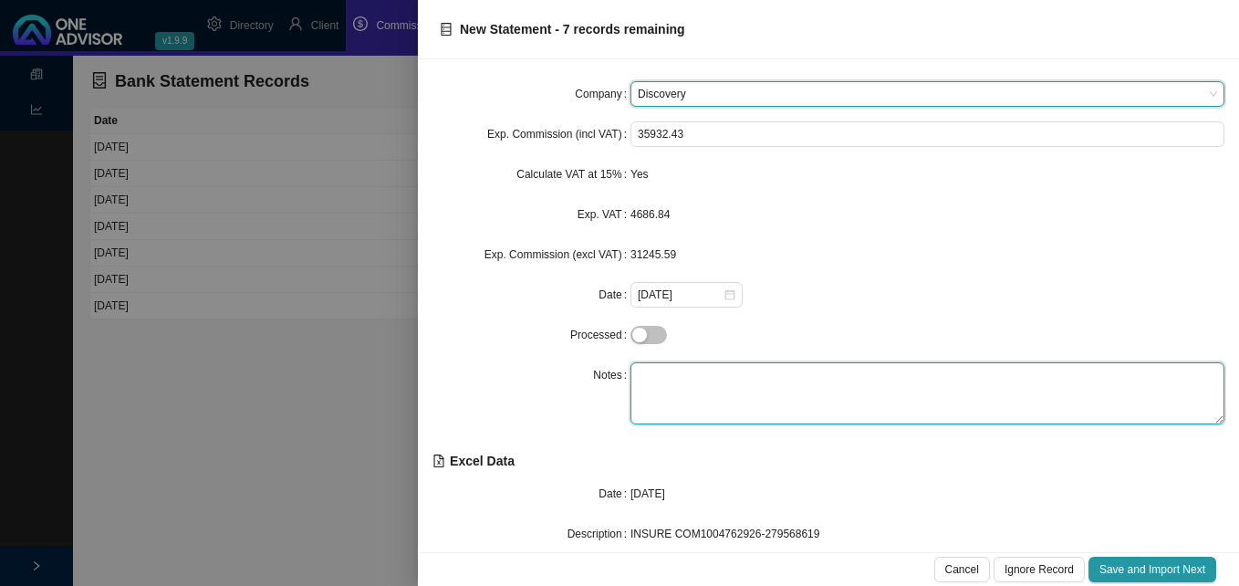
click at [674, 374] on textarea at bounding box center [927, 393] width 594 height 62
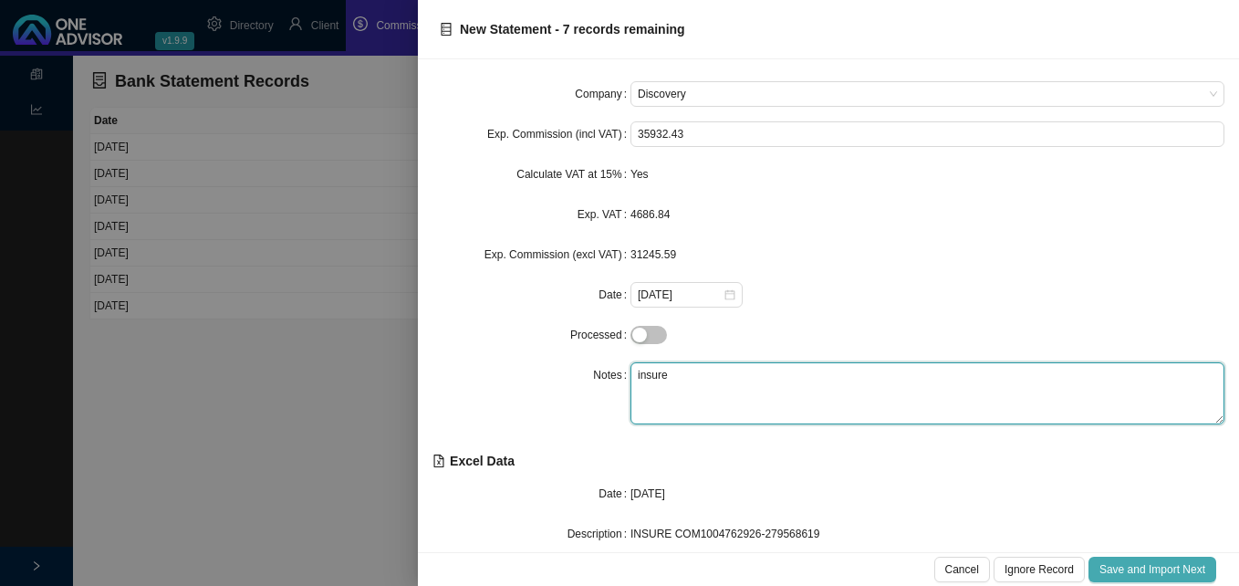
type textarea "insure"
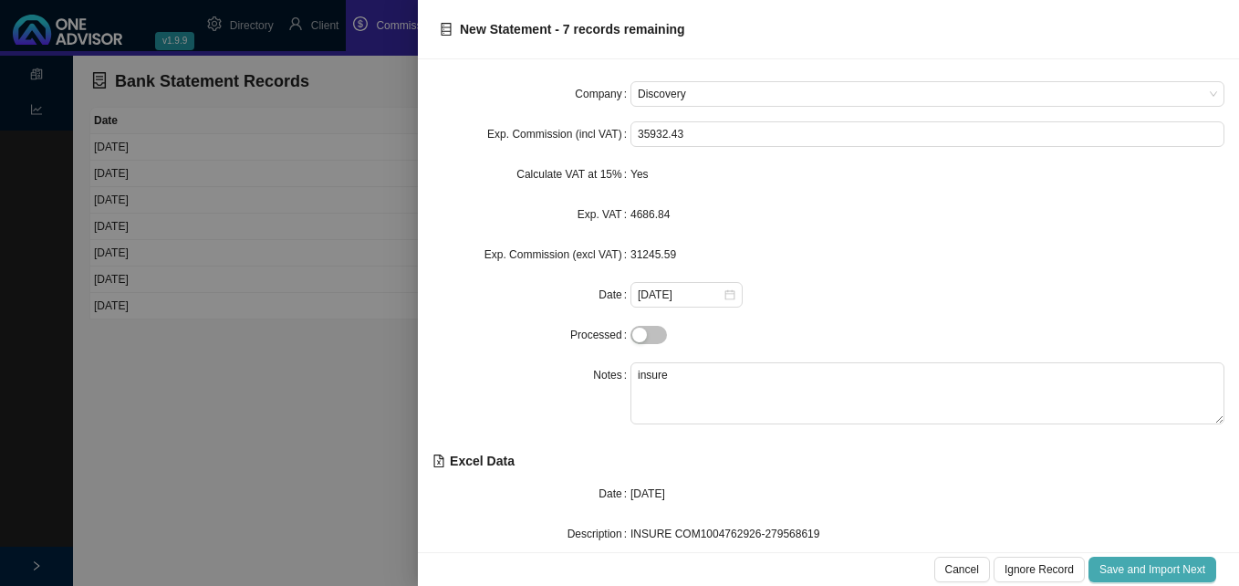
click at [1139, 563] on span "Save and Import Next" at bounding box center [1152, 569] width 106 height 18
click at [1117, 570] on span "Save and Import Next" at bounding box center [1152, 569] width 106 height 18
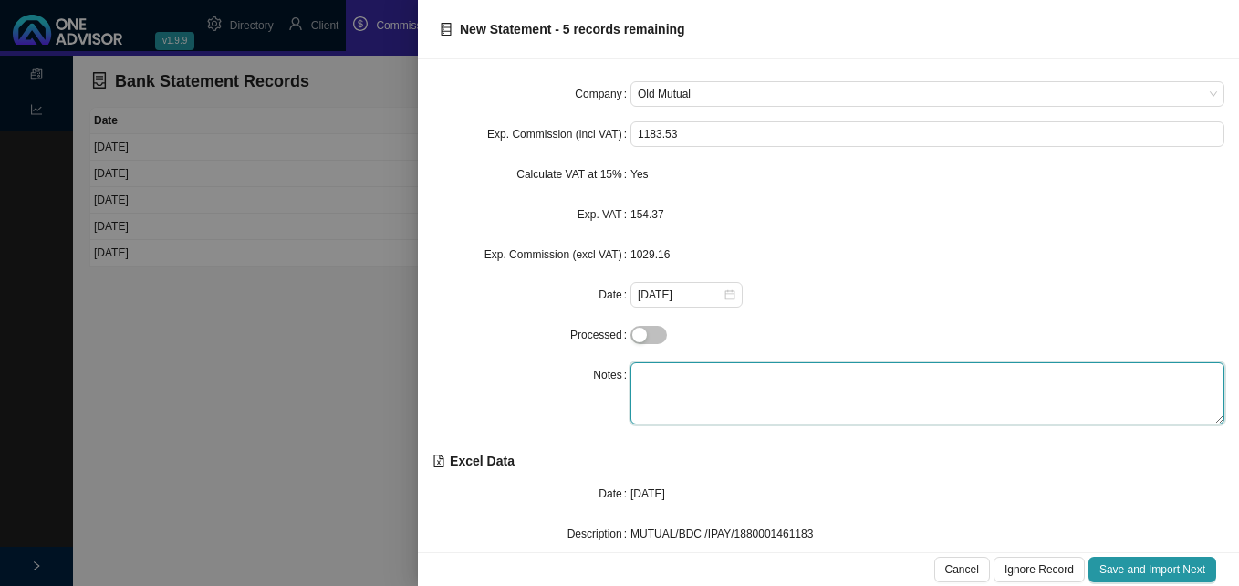
click at [736, 384] on textarea at bounding box center [927, 393] width 594 height 62
type textarea "Life"
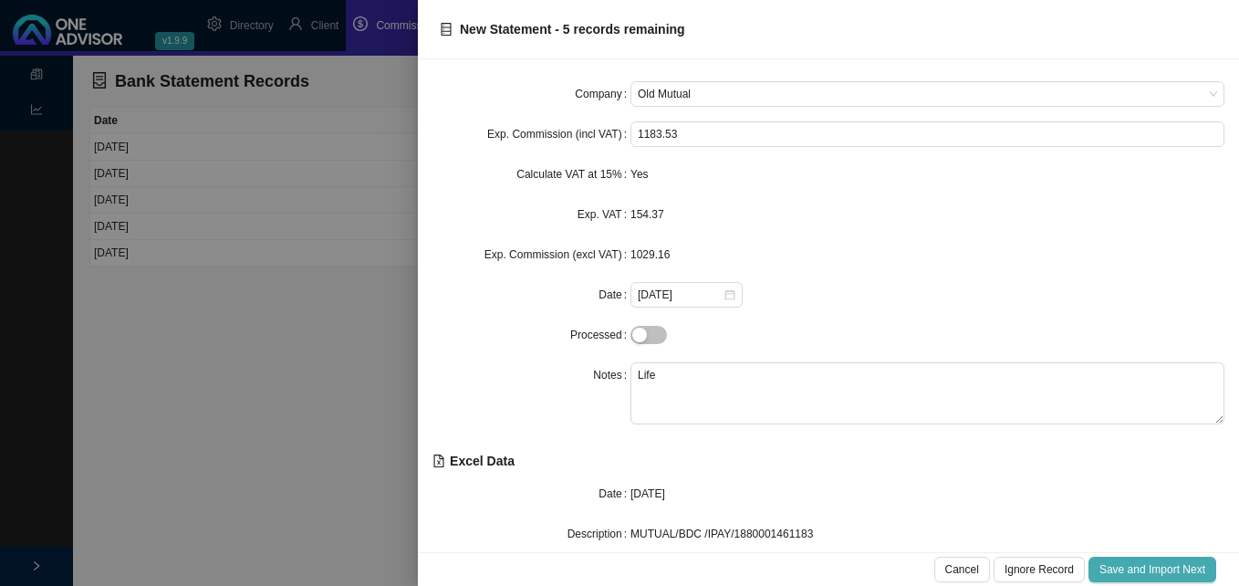
click at [1134, 564] on span "Save and Import Next" at bounding box center [1152, 569] width 106 height 18
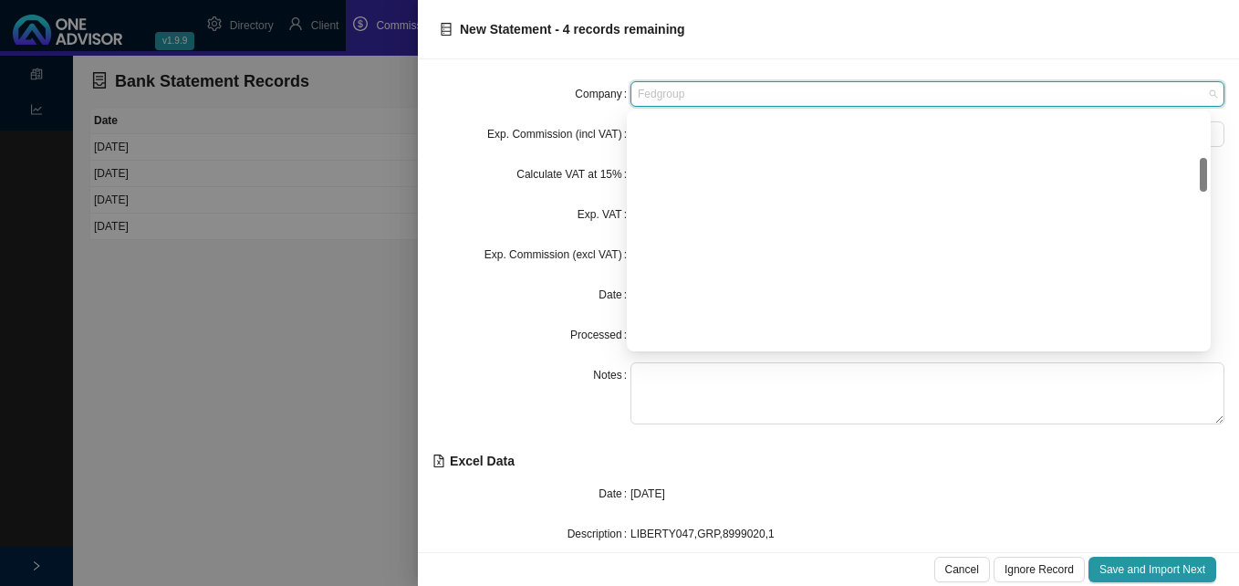
scroll to position [303, 0]
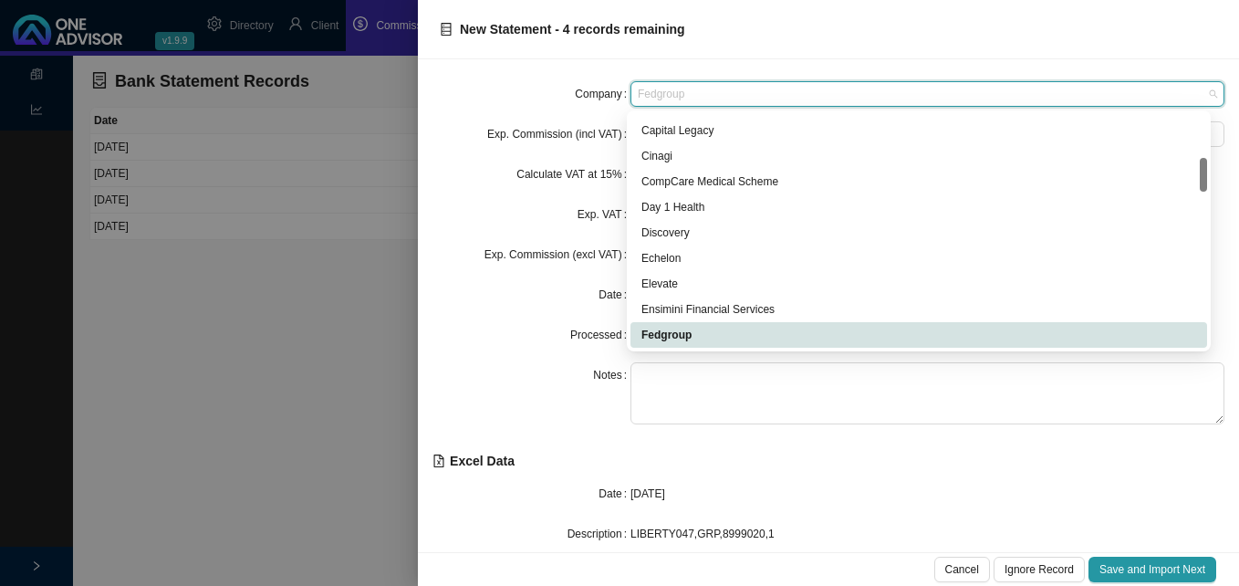
drag, startPoint x: 757, startPoint y: 97, endPoint x: 585, endPoint y: 77, distance: 173.6
click at [585, 77] on div "Company Fedgroup Exp. Commission (incl VAT) 1438.88 Calculate VAT at 15% Yes Ex…" at bounding box center [828, 305] width 821 height 493
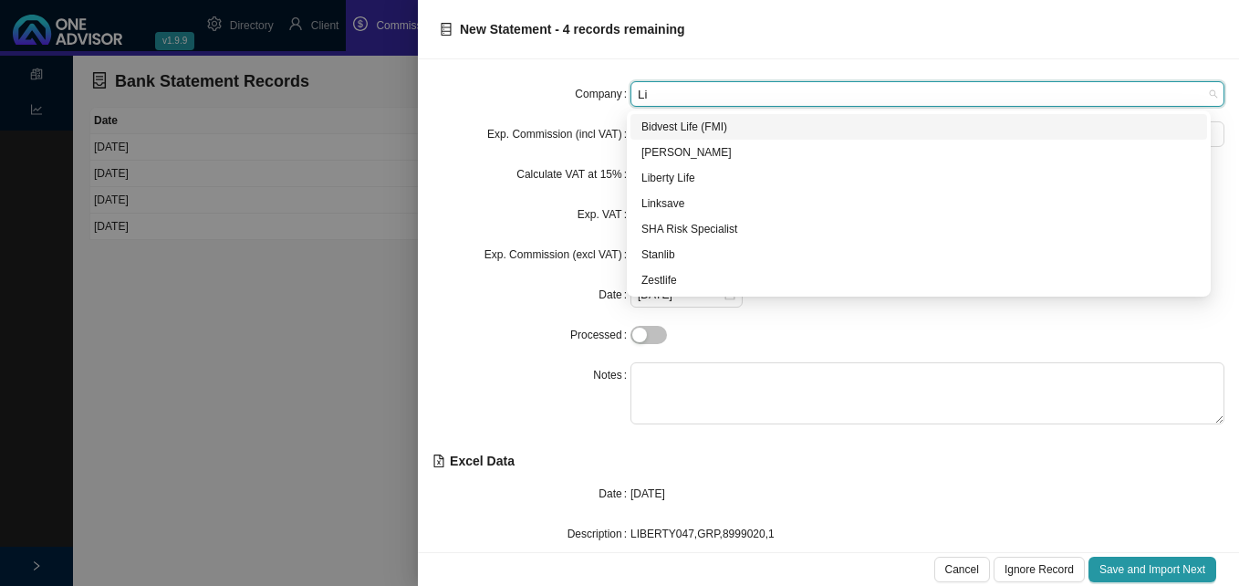
scroll to position [0, 0]
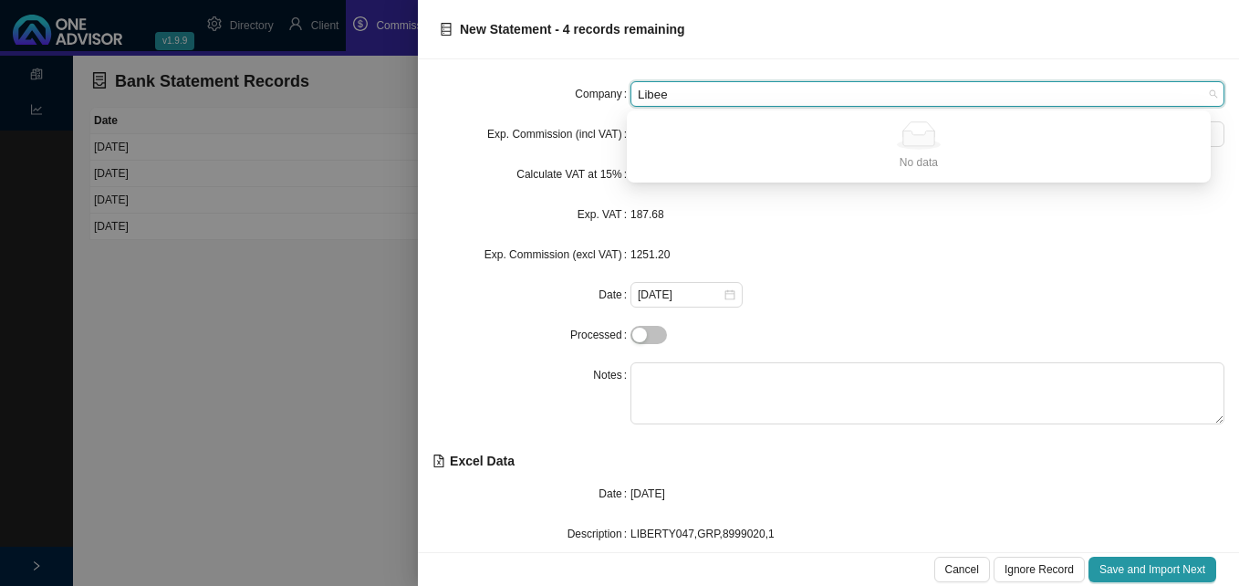
type input "Libe"
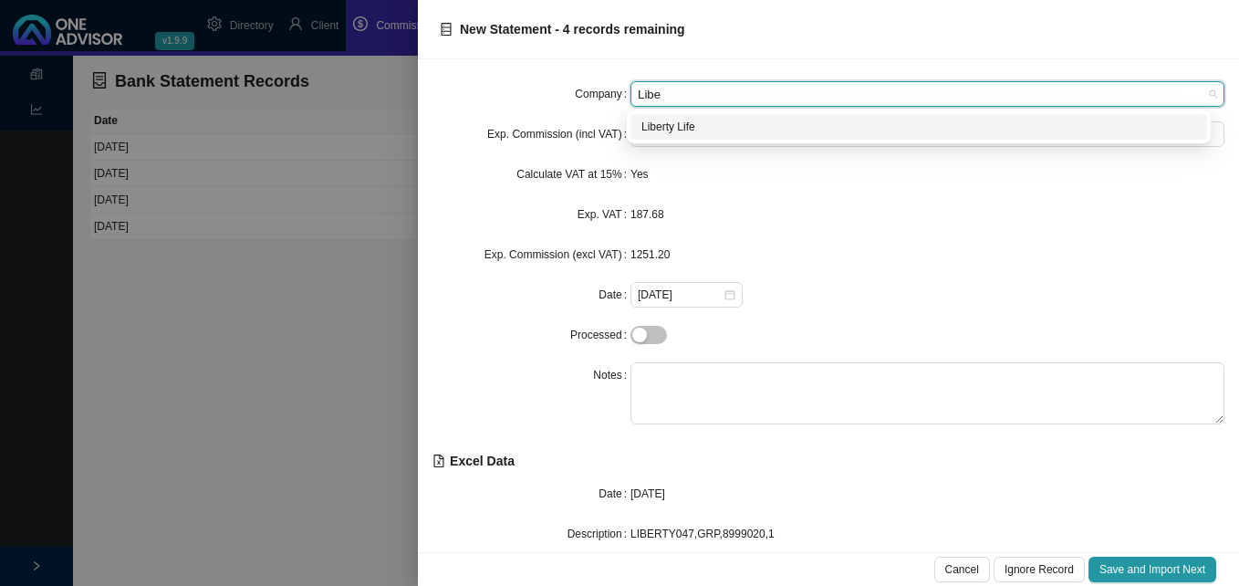
click at [670, 128] on div "Liberty Life" at bounding box center [918, 127] width 555 height 18
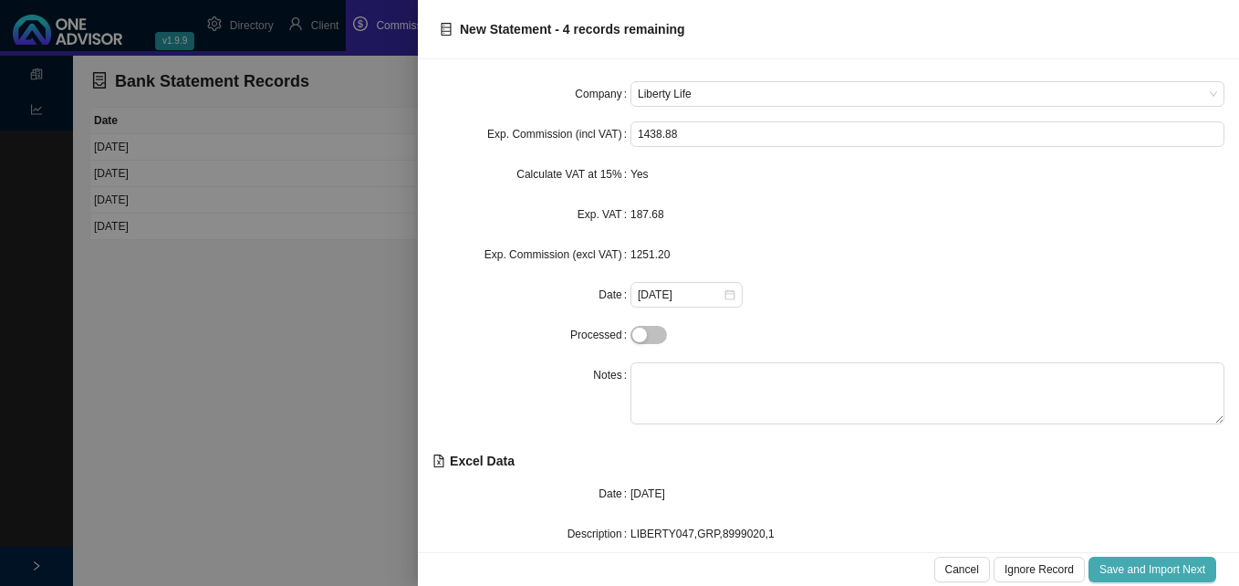
click at [1119, 576] on span "Save and Import Next" at bounding box center [1152, 569] width 106 height 18
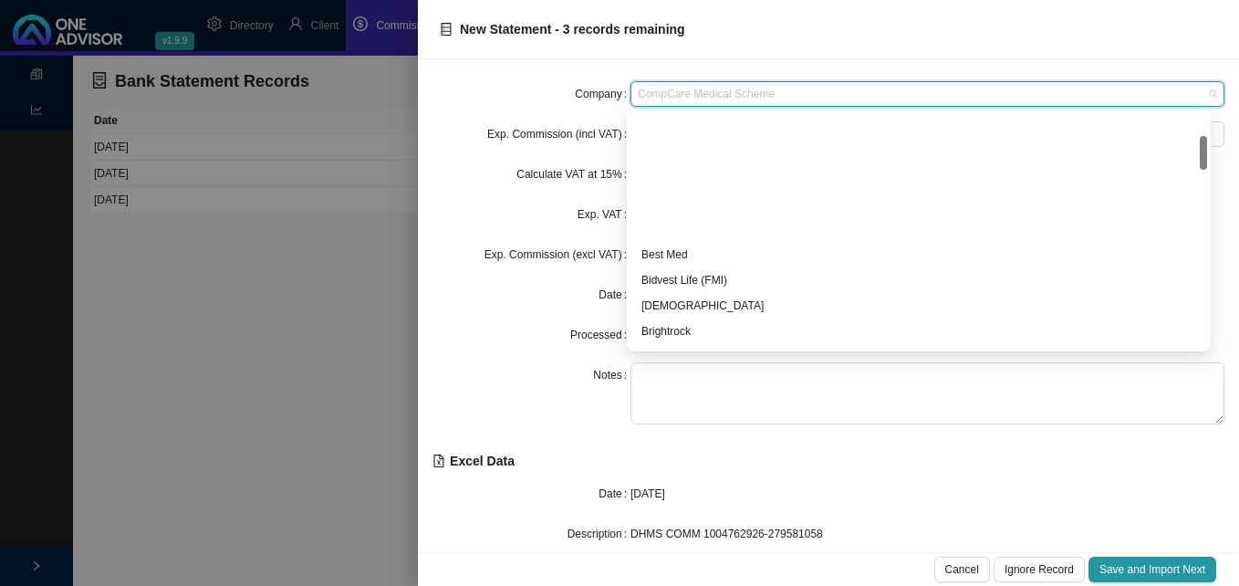
scroll to position [150, 0]
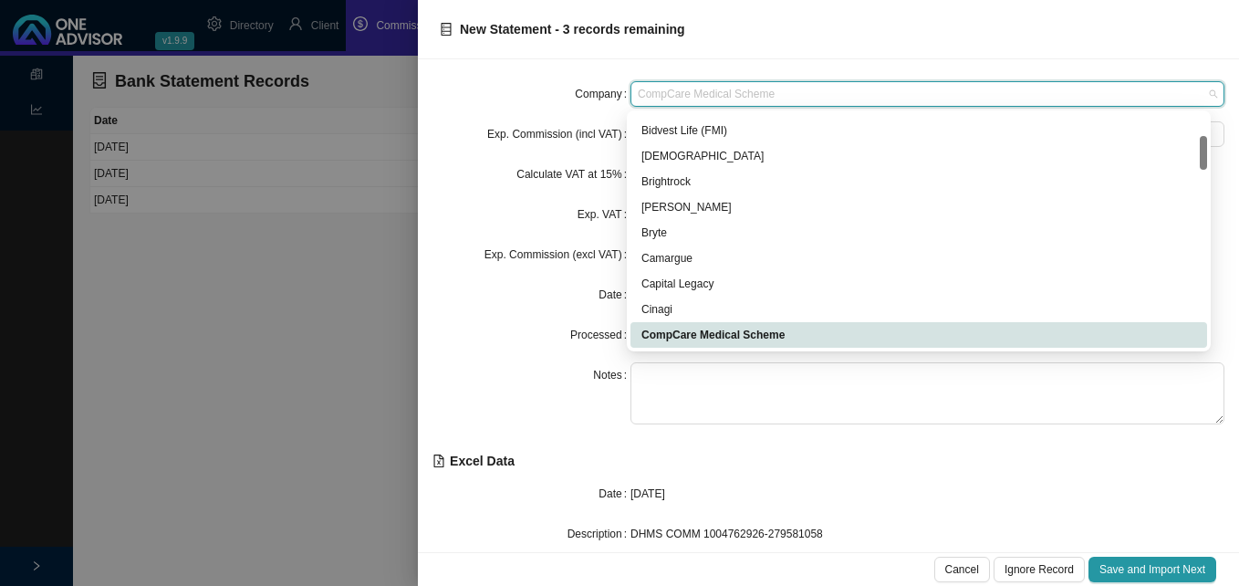
drag, startPoint x: 877, startPoint y: 97, endPoint x: 621, endPoint y: 53, distance: 260.0
click at [621, 53] on div "New Statement - 3 records remaining Company CompCare Medical Scheme Exp. Commis…" at bounding box center [828, 293] width 821 height 586
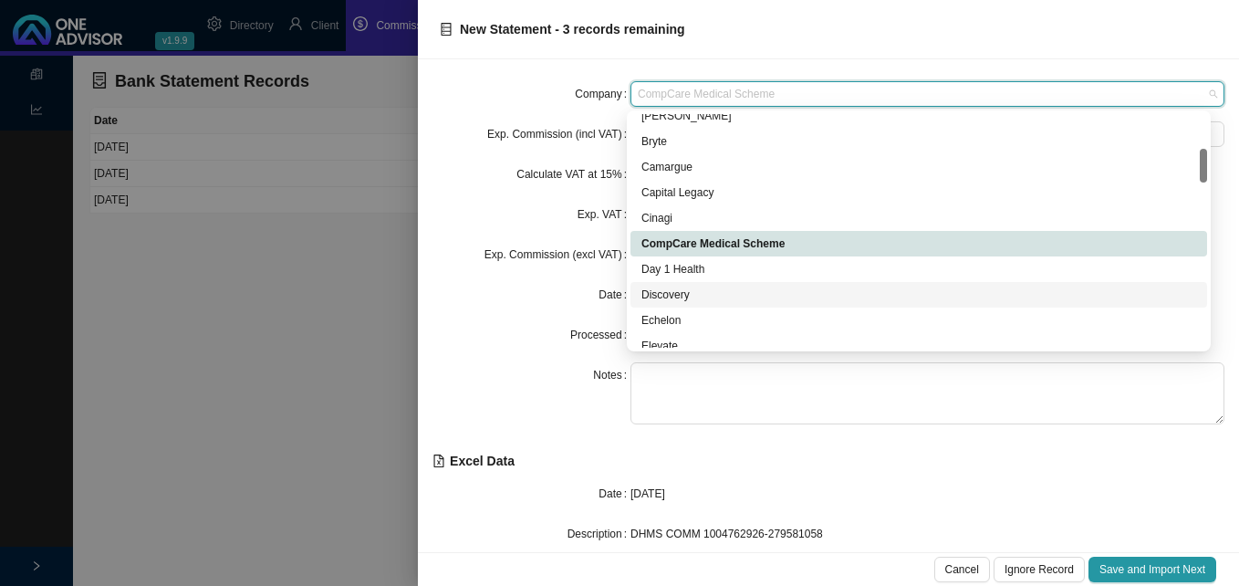
click at [713, 293] on div "Discovery" at bounding box center [918, 295] width 555 height 18
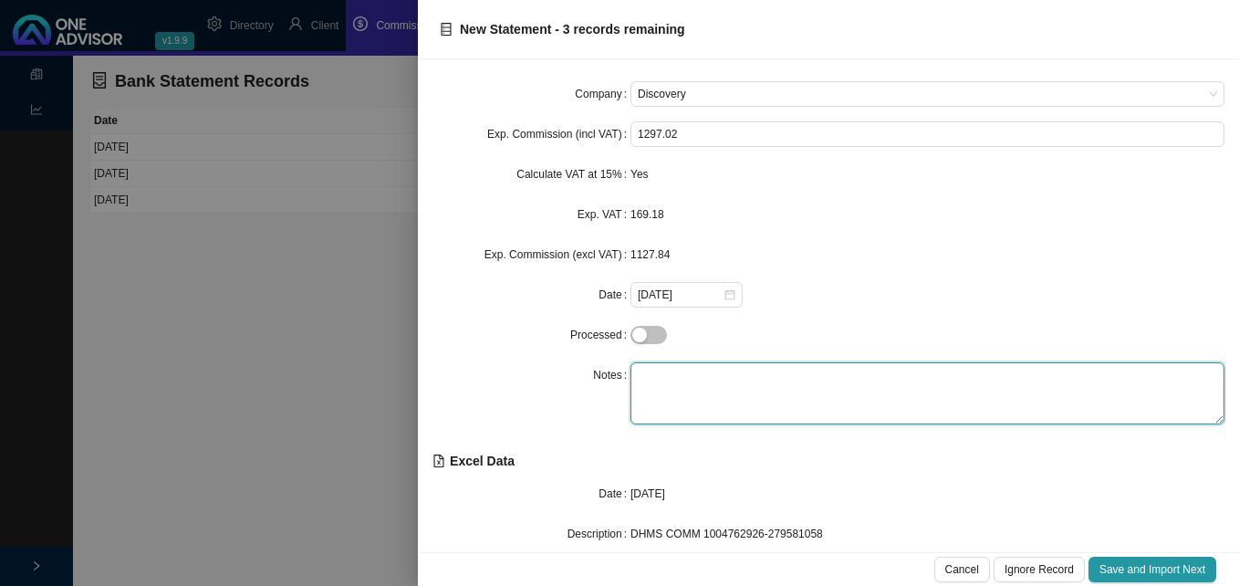
click at [666, 384] on textarea at bounding box center [927, 393] width 594 height 62
type textarea "Vitality"
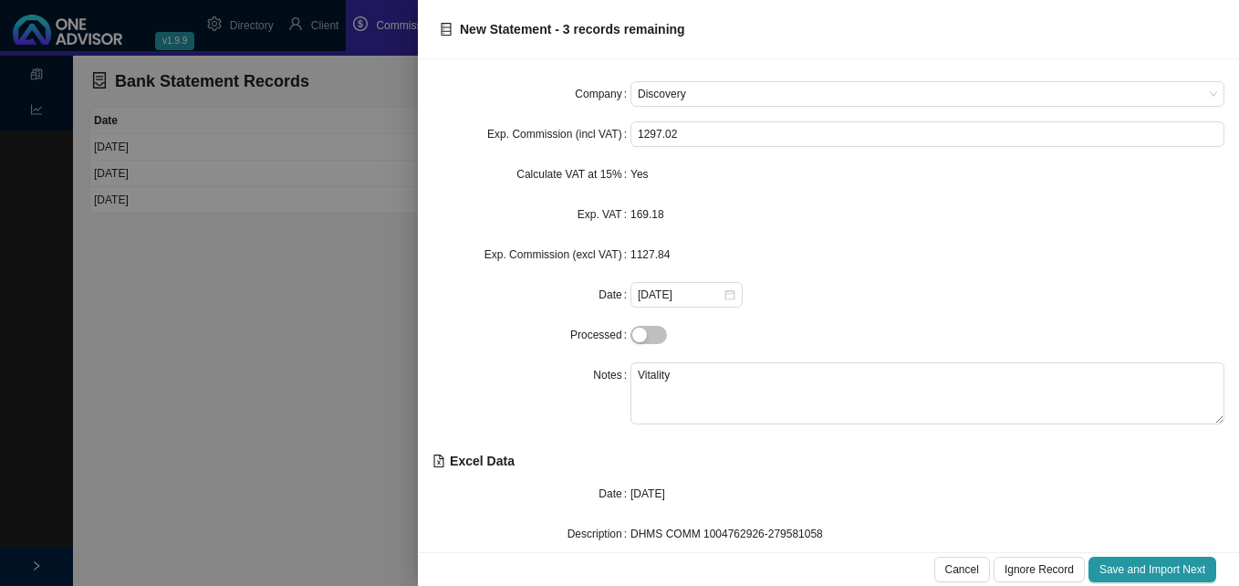
drag, startPoint x: 1139, startPoint y: 572, endPoint x: 1123, endPoint y: 335, distance: 237.7
click at [1123, 335] on div "New Statement - 3 records remaining Company Discovery Exp. Commission (incl VAT…" at bounding box center [828, 293] width 821 height 586
click at [1121, 578] on button "Save and Import Next" at bounding box center [1152, 569] width 128 height 26
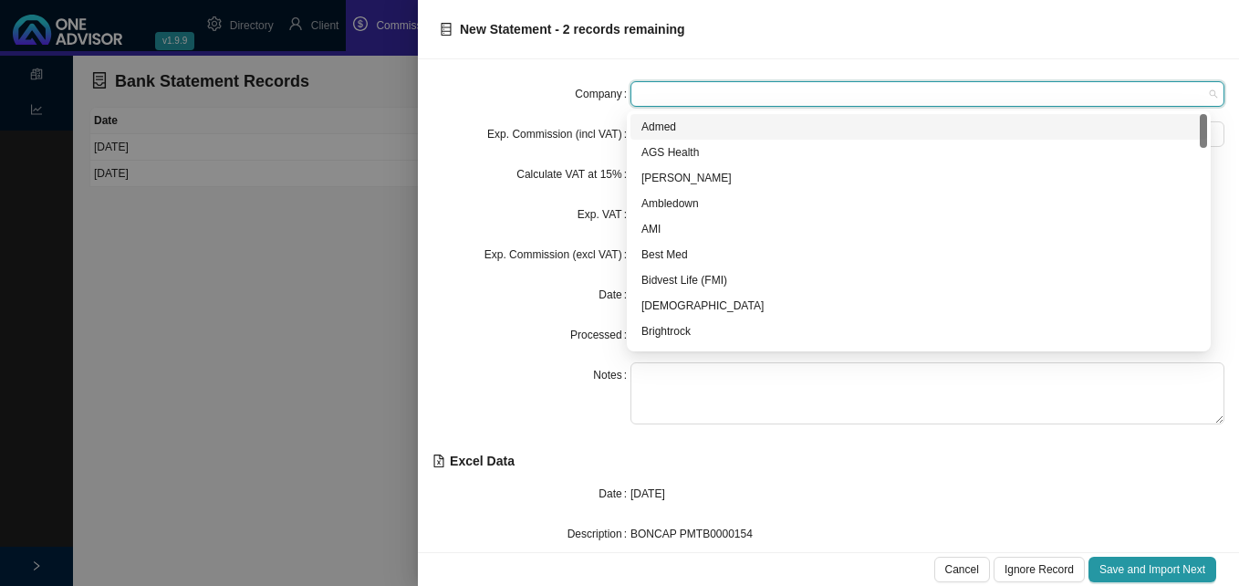
click at [764, 90] on span at bounding box center [927, 94] width 579 height 24
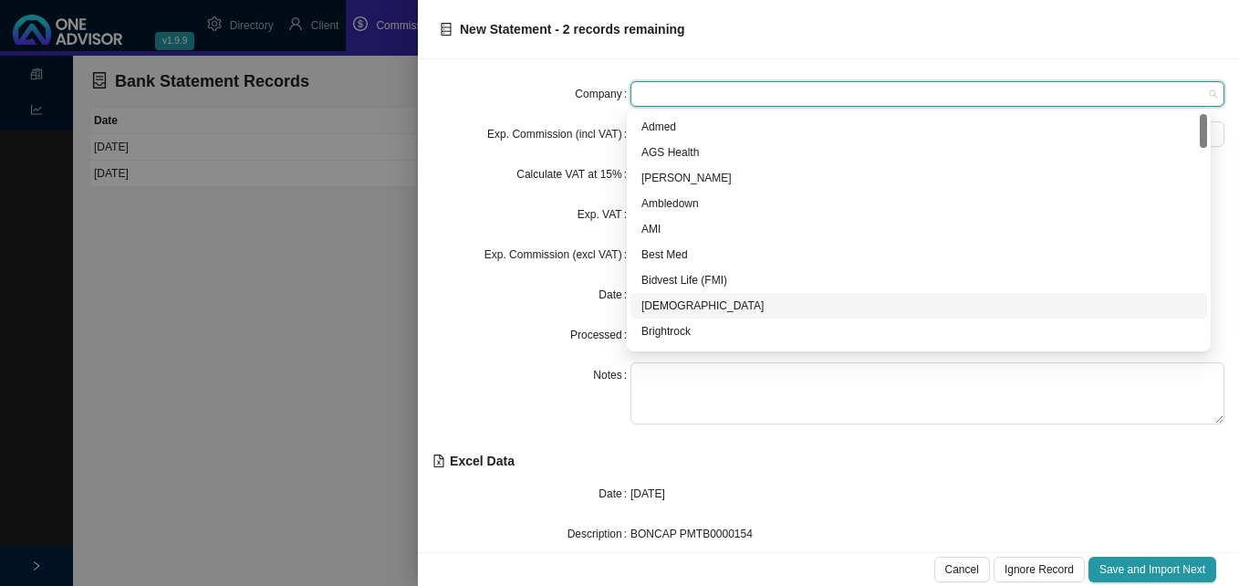
click at [733, 306] on div "[DEMOGRAPHIC_DATA]" at bounding box center [918, 305] width 555 height 18
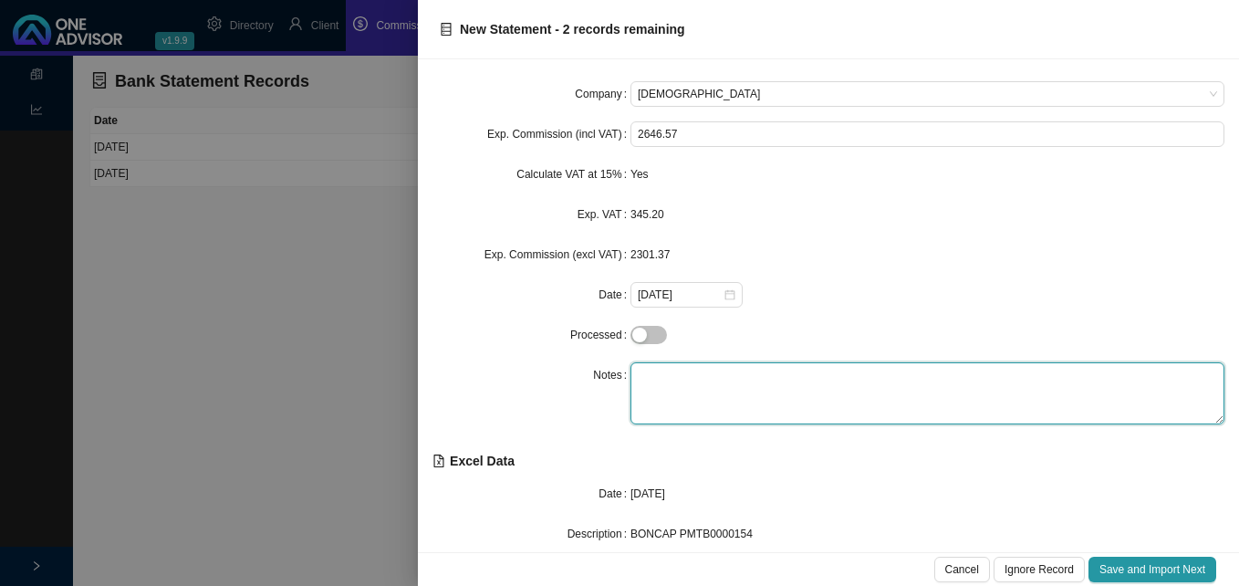
click at [667, 369] on textarea at bounding box center [927, 393] width 594 height 62
type textarea "Boncap"
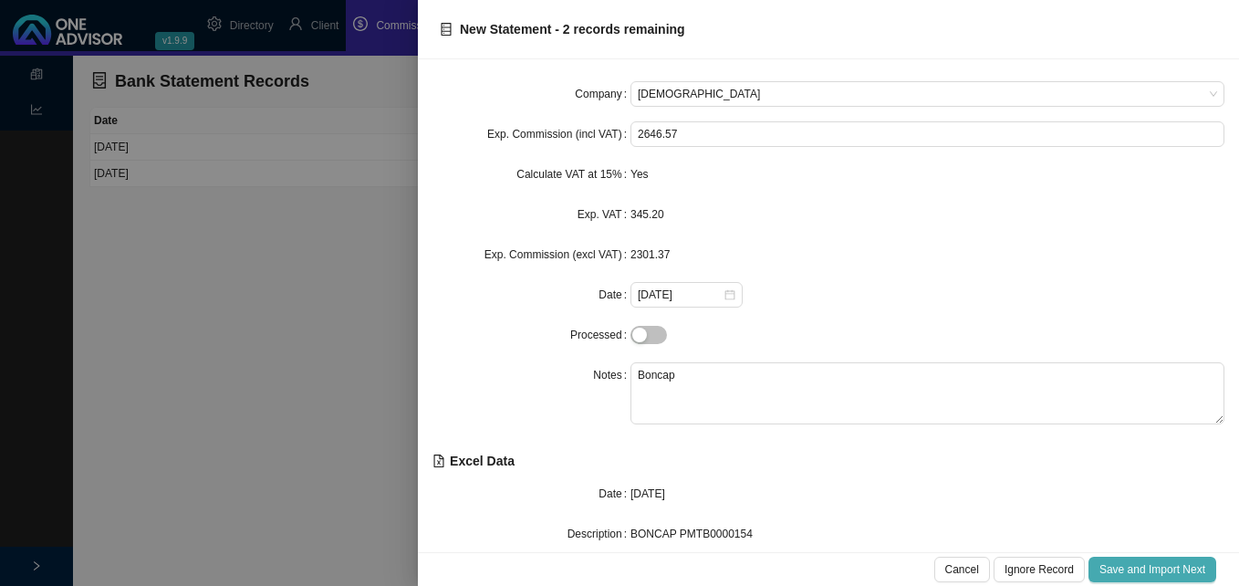
click at [1125, 569] on span "Save and Import Next" at bounding box center [1152, 569] width 106 height 18
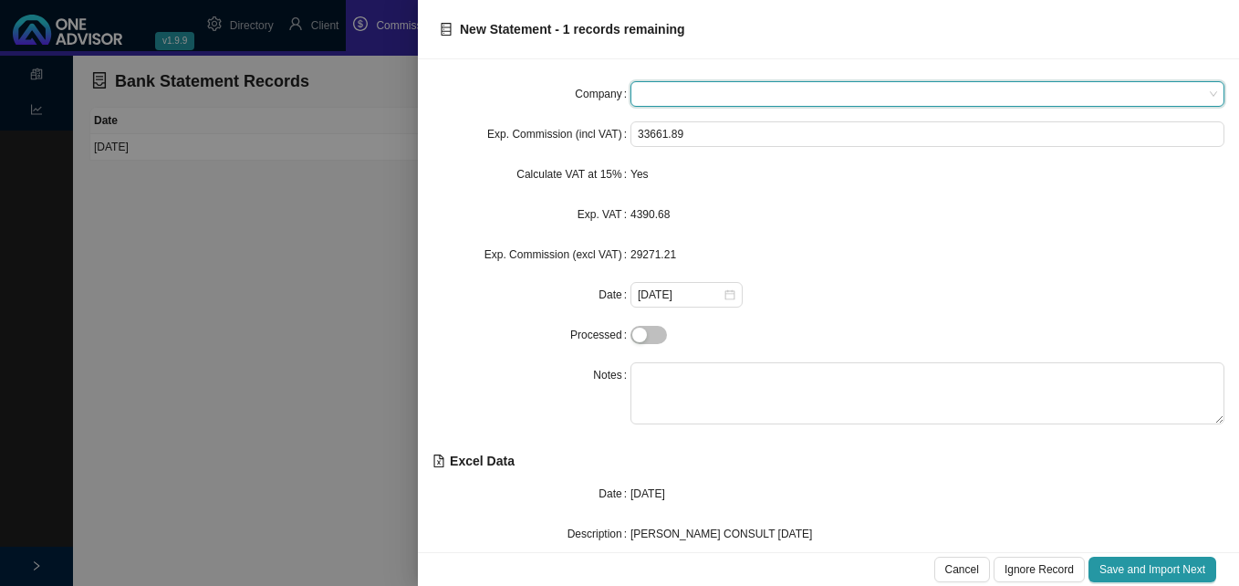
click at [756, 96] on span at bounding box center [927, 94] width 579 height 24
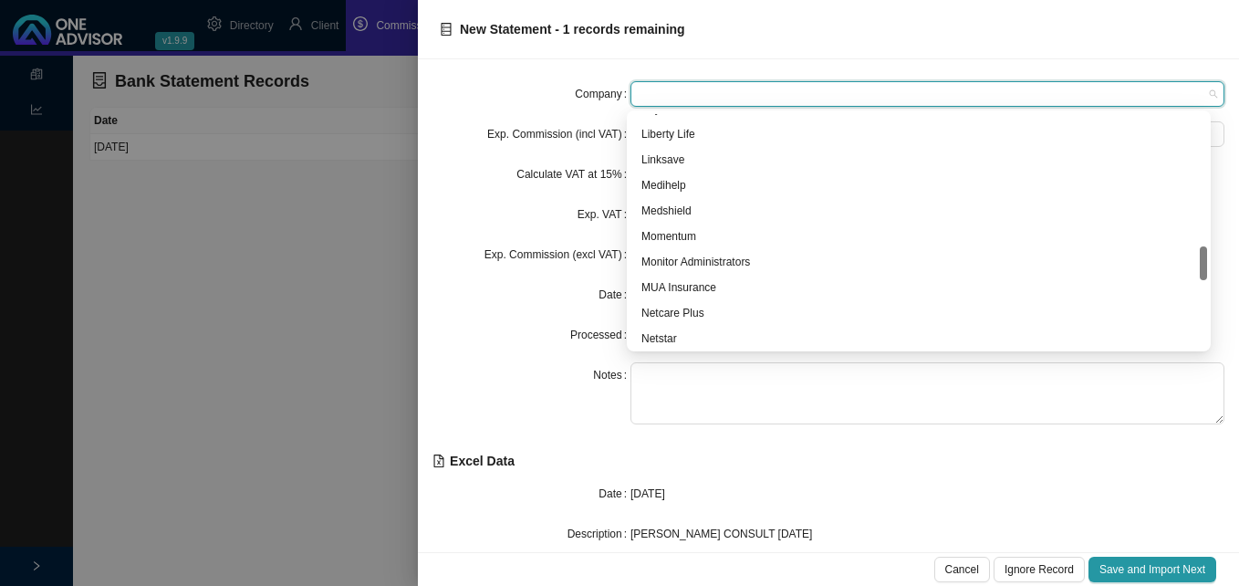
scroll to position [1186, 0]
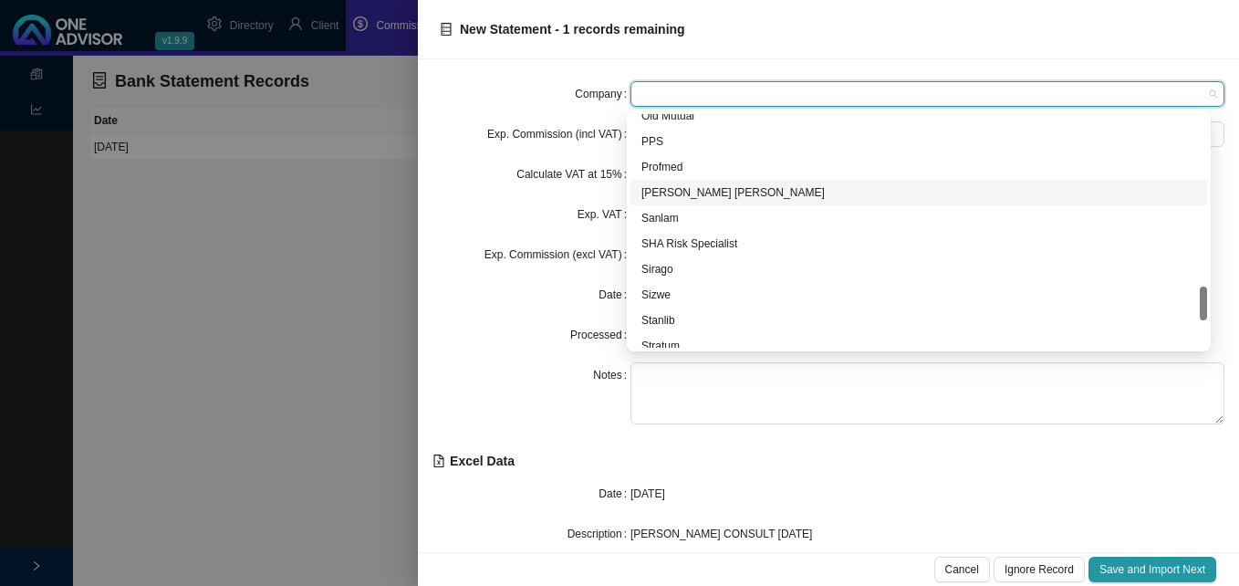
click at [727, 191] on div "[PERSON_NAME] [PERSON_NAME]" at bounding box center [918, 192] width 555 height 18
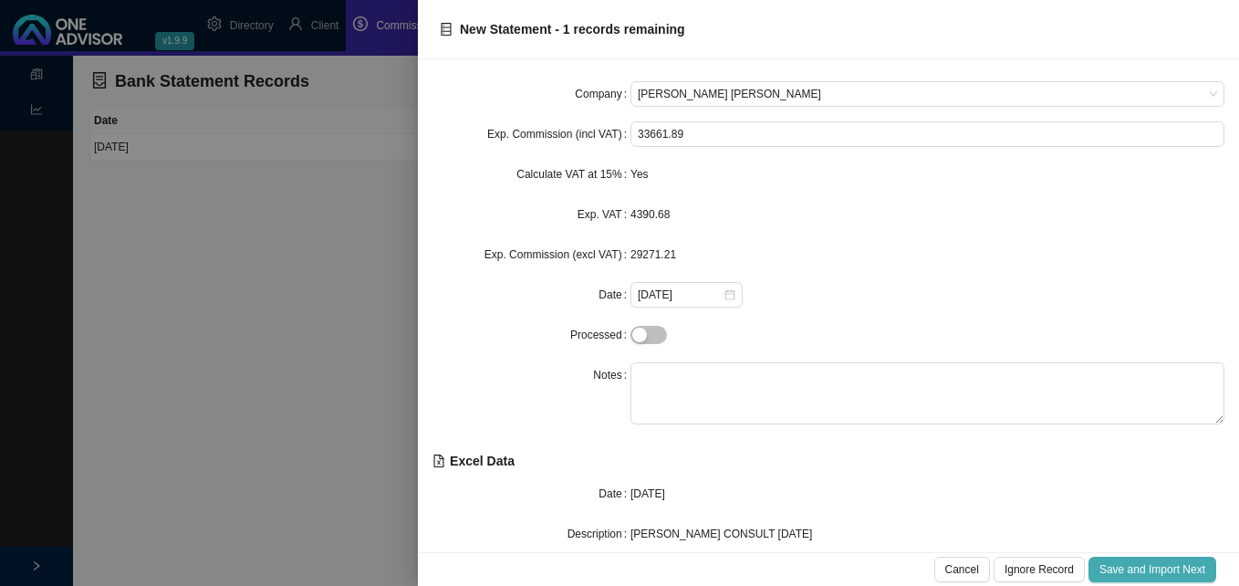
click at [1116, 568] on span "Save and Import Next" at bounding box center [1152, 569] width 106 height 18
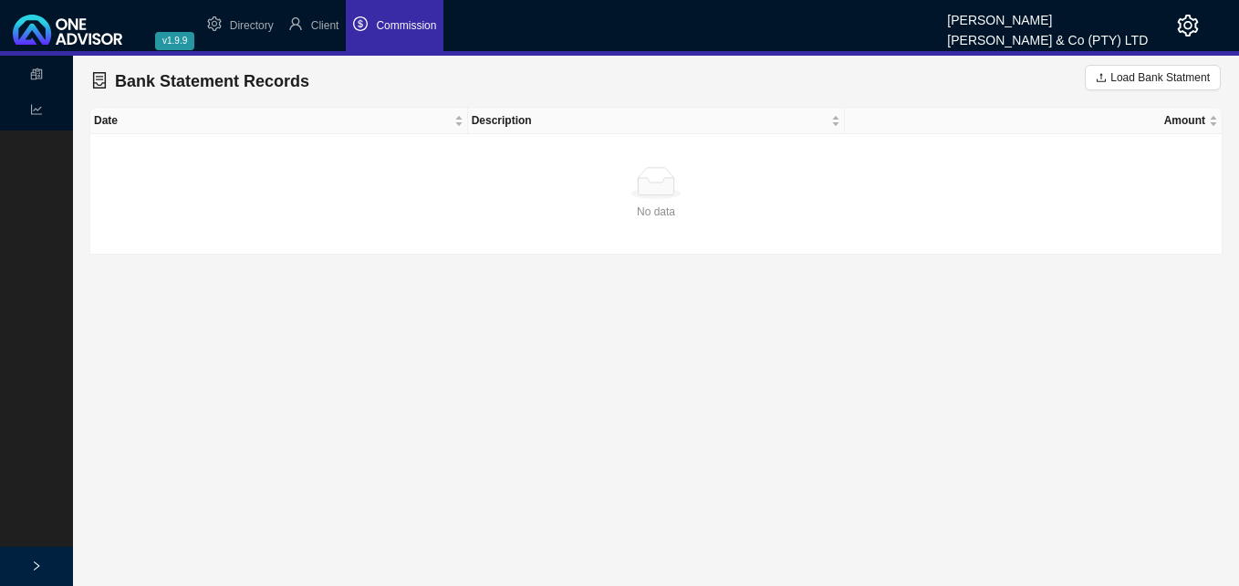
click at [382, 33] on li "Commission" at bounding box center [395, 25] width 98 height 51
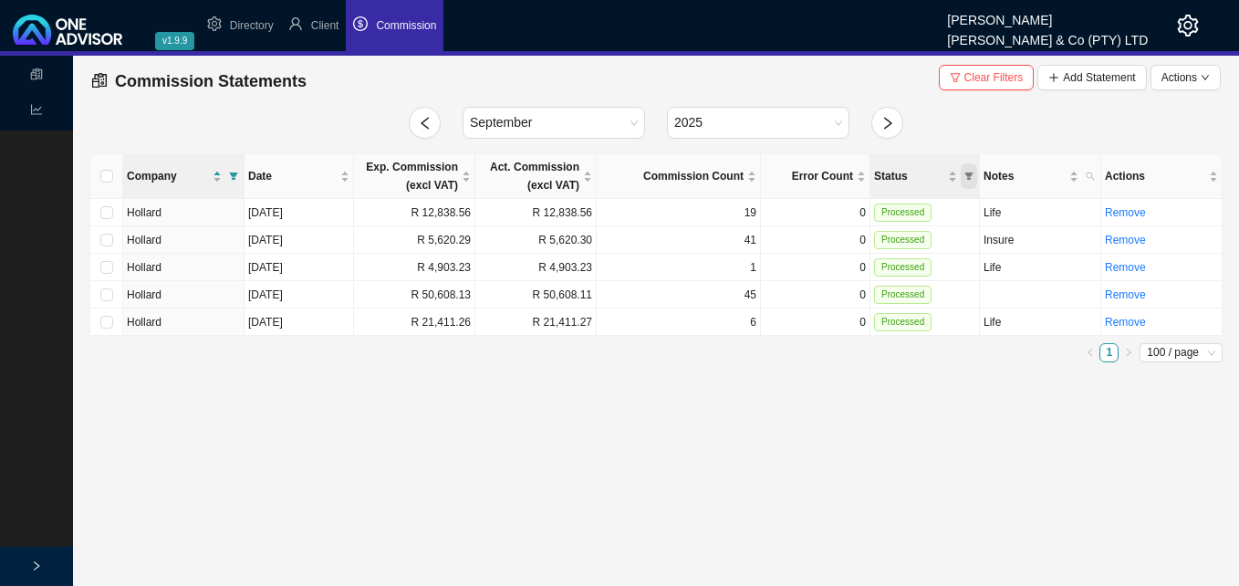
click at [967, 177] on icon "filter" at bounding box center [968, 175] width 9 height 9
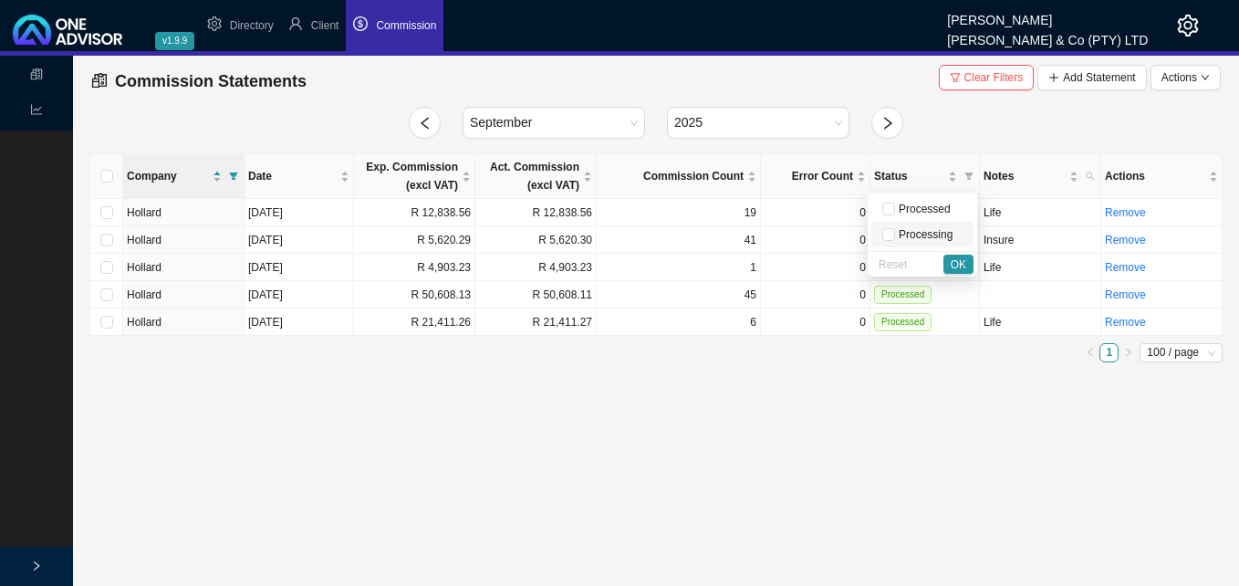
click at [895, 240] on span "Processing" at bounding box center [922, 234] width 80 height 18
click at [956, 265] on span "OK" at bounding box center [958, 264] width 16 height 18
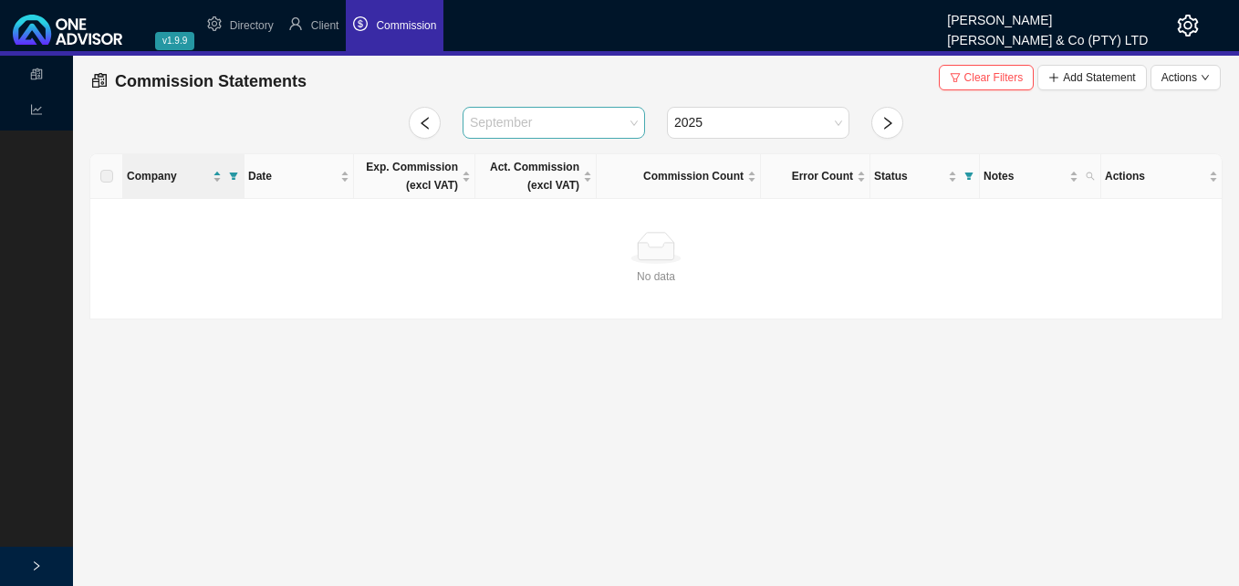
click at [639, 120] on div "September" at bounding box center [553, 123] width 182 height 32
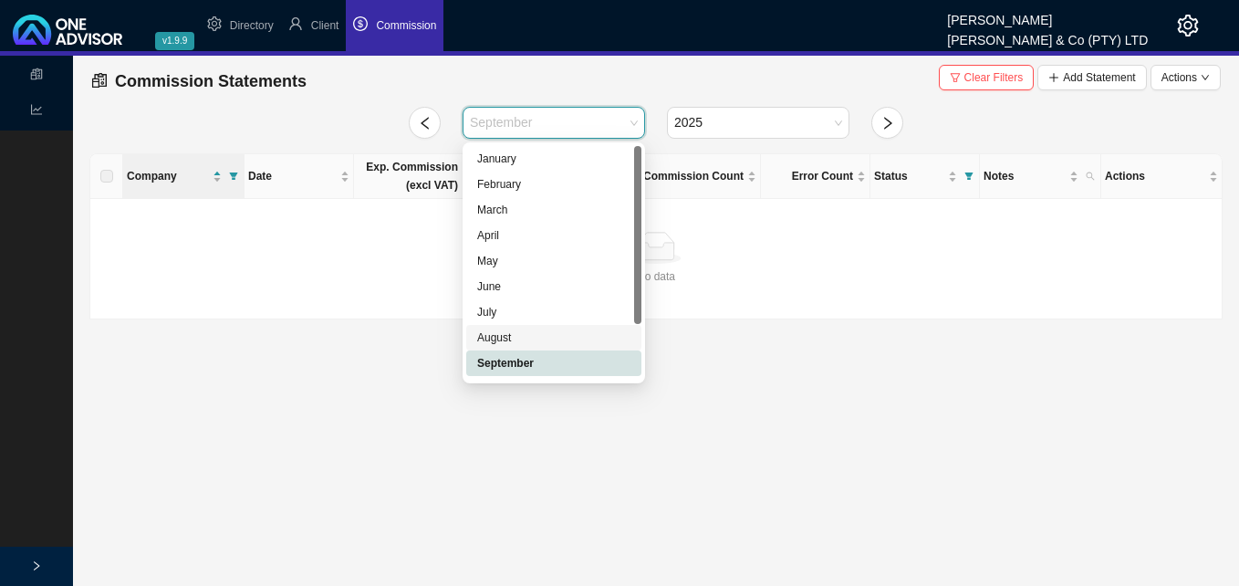
scroll to position [73, 0]
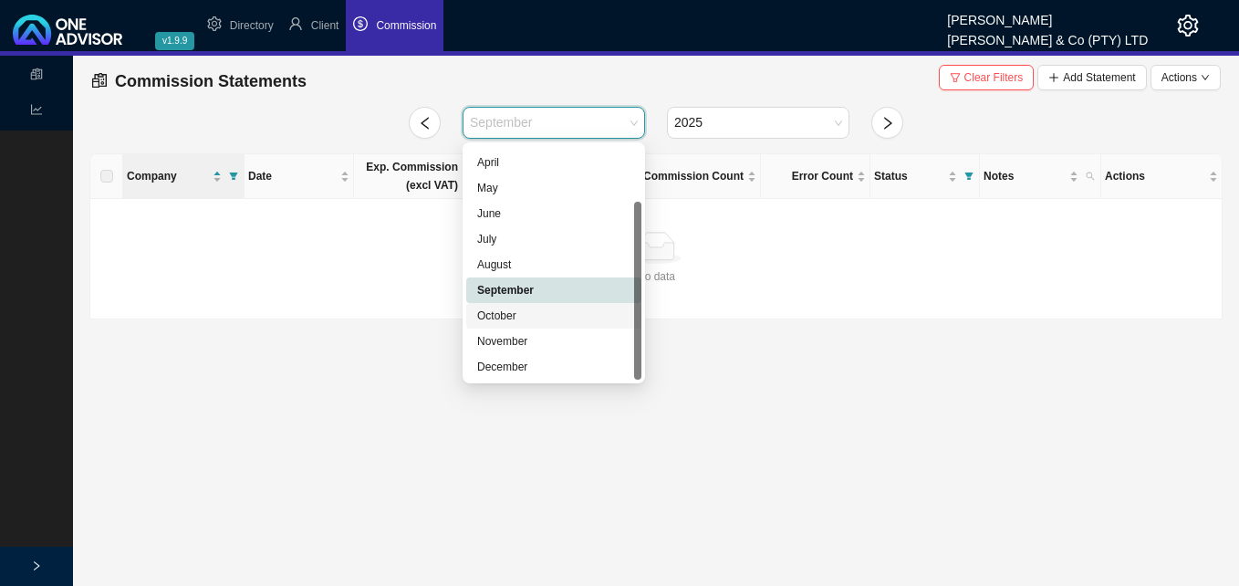
click at [529, 311] on div "October" at bounding box center [553, 315] width 153 height 18
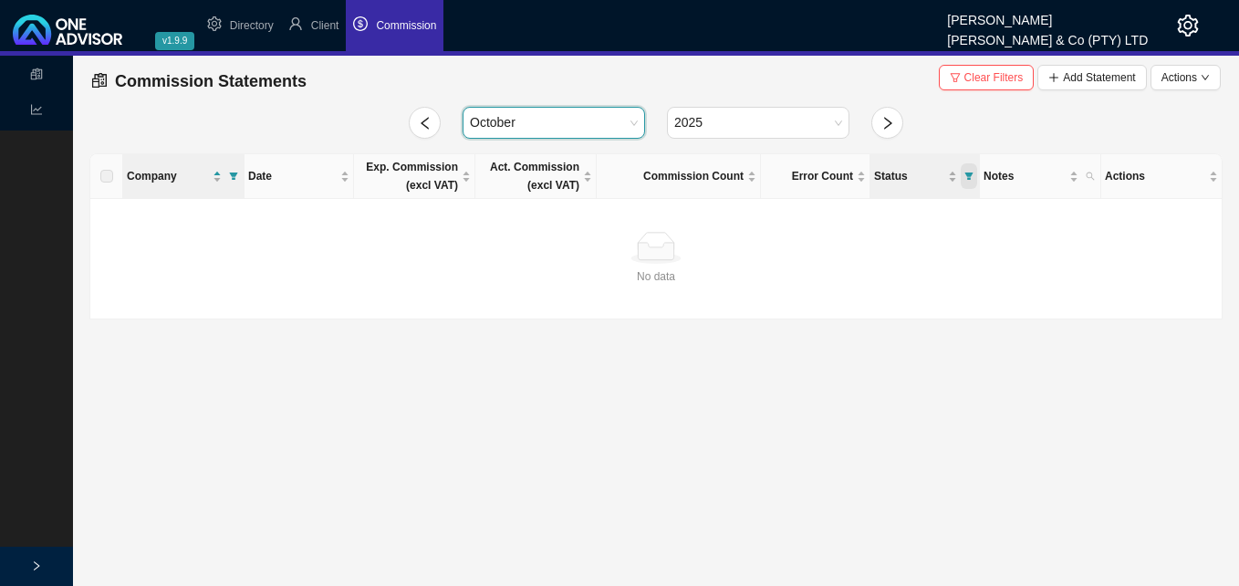
click at [967, 176] on icon "filter" at bounding box center [968, 175] width 9 height 9
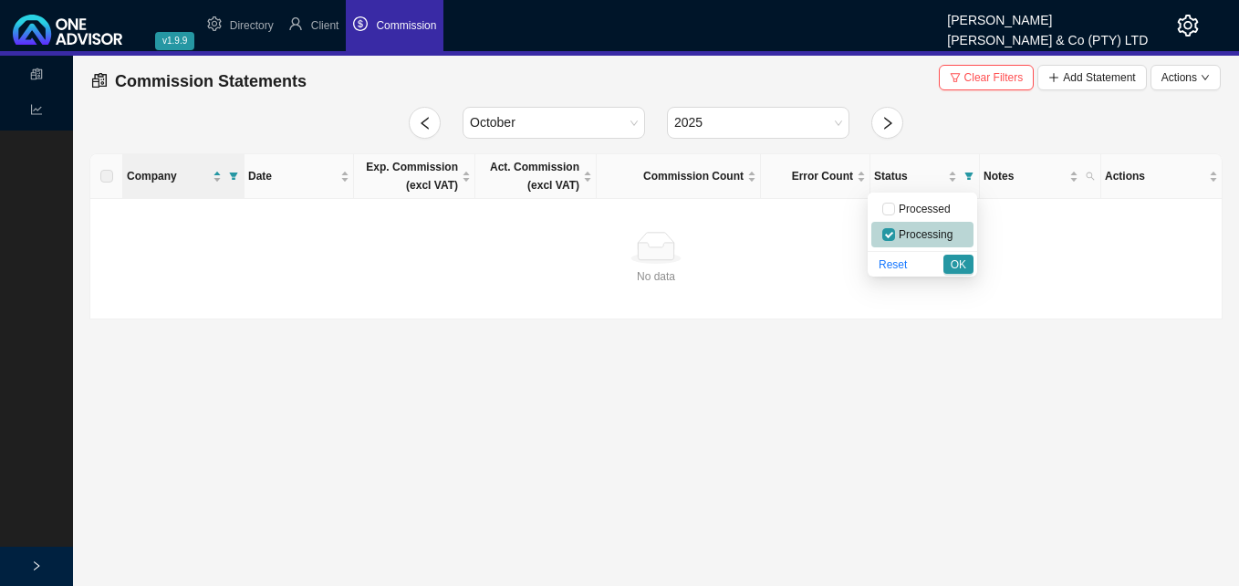
click at [920, 230] on span "Processing" at bounding box center [923, 234] width 57 height 13
checkbox input "false"
click at [962, 267] on span "OK" at bounding box center [958, 264] width 16 height 18
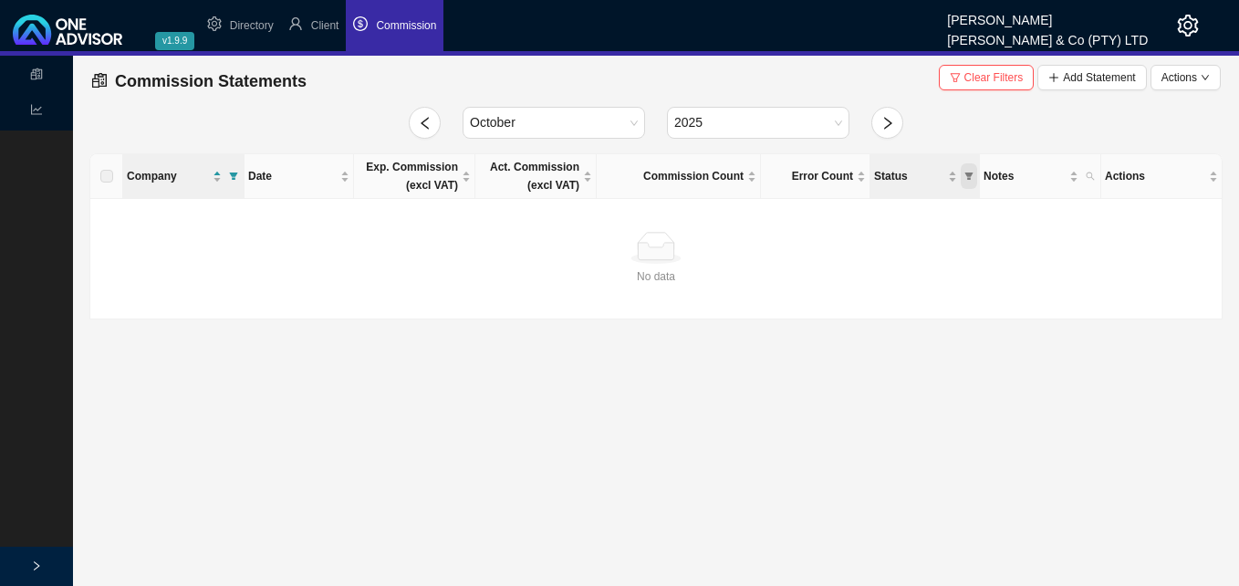
click at [969, 176] on icon "filter" at bounding box center [969, 175] width 8 height 7
click at [919, 215] on span "Processed" at bounding box center [923, 208] width 56 height 13
checkbox input "true"
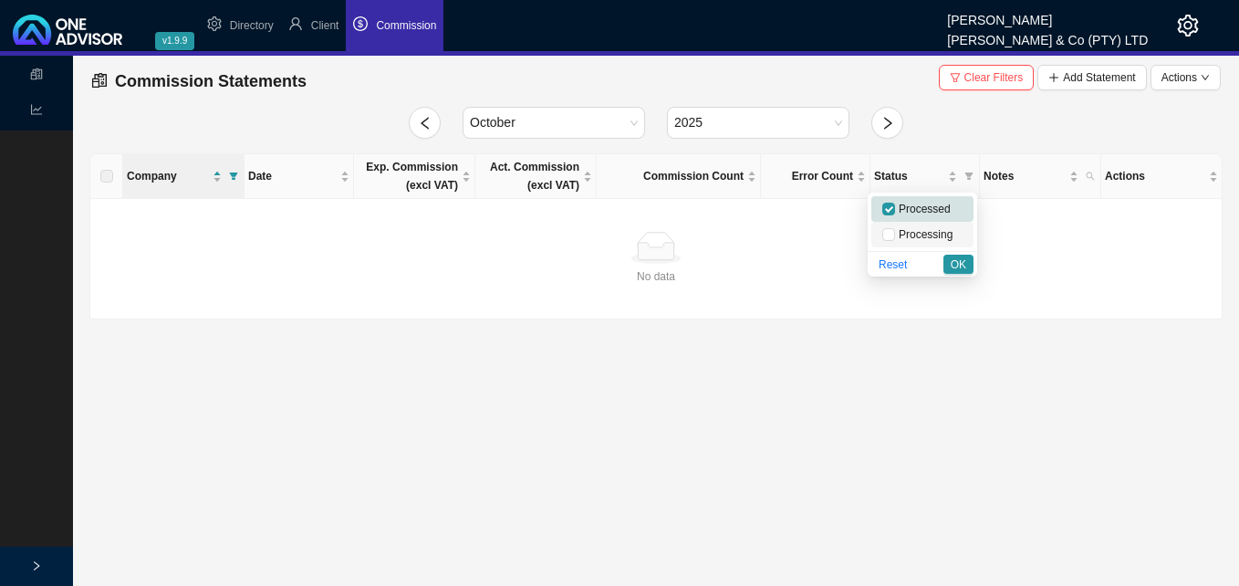
click at [909, 231] on span "Processing" at bounding box center [923, 234] width 57 height 13
checkbox input "true"
click at [968, 264] on button "OK" at bounding box center [958, 263] width 30 height 19
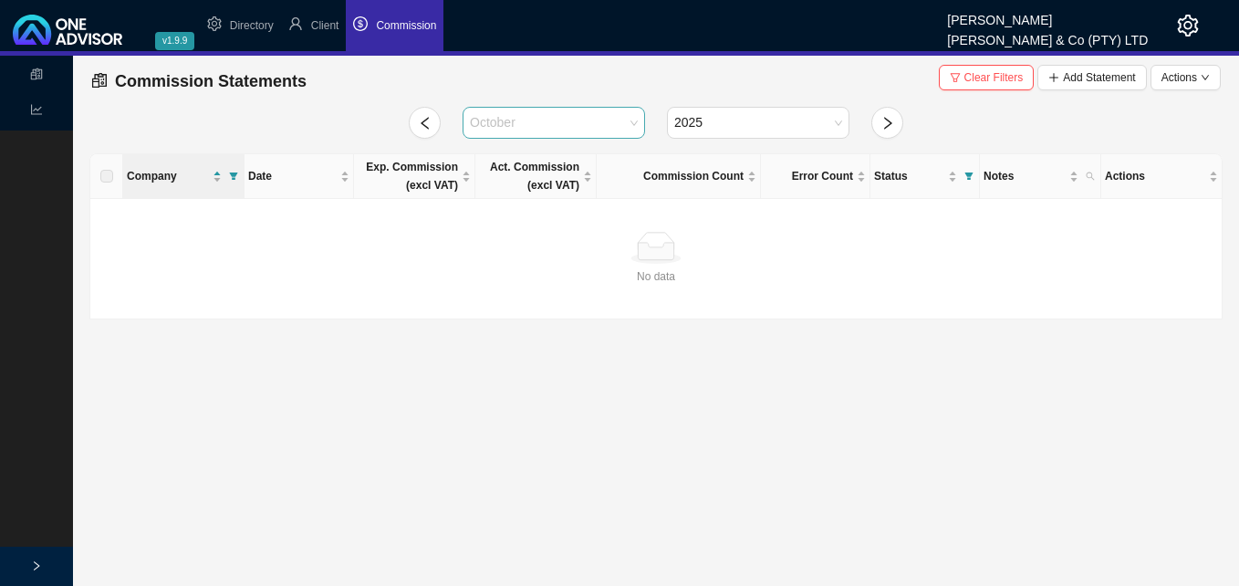
click at [637, 129] on span "October" at bounding box center [554, 123] width 168 height 30
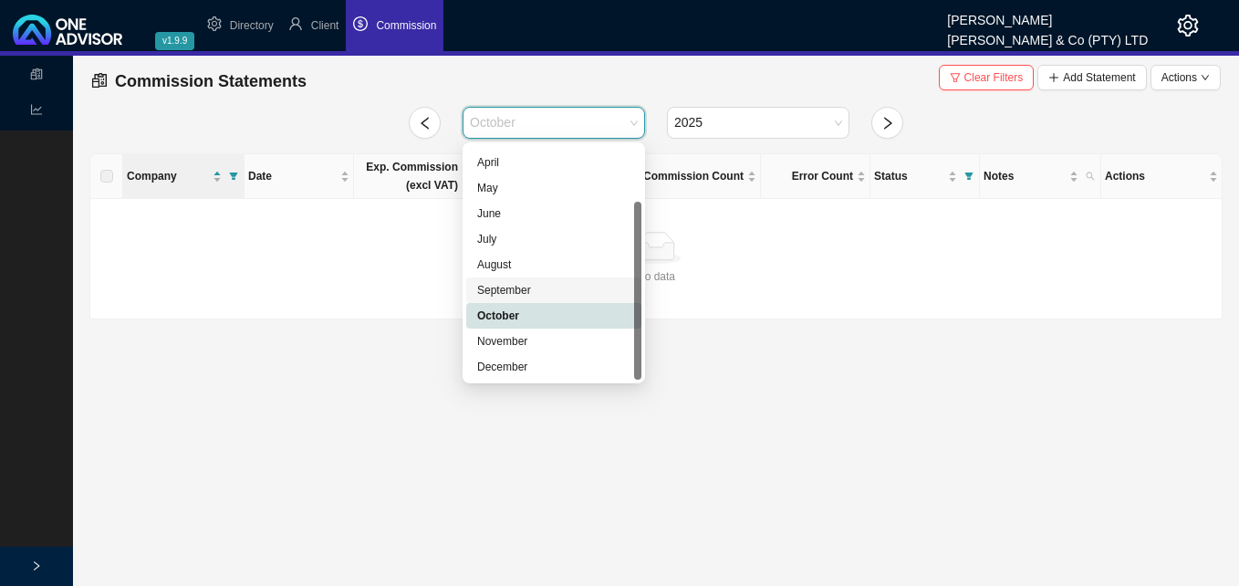
click at [568, 286] on div "September" at bounding box center [553, 290] width 153 height 18
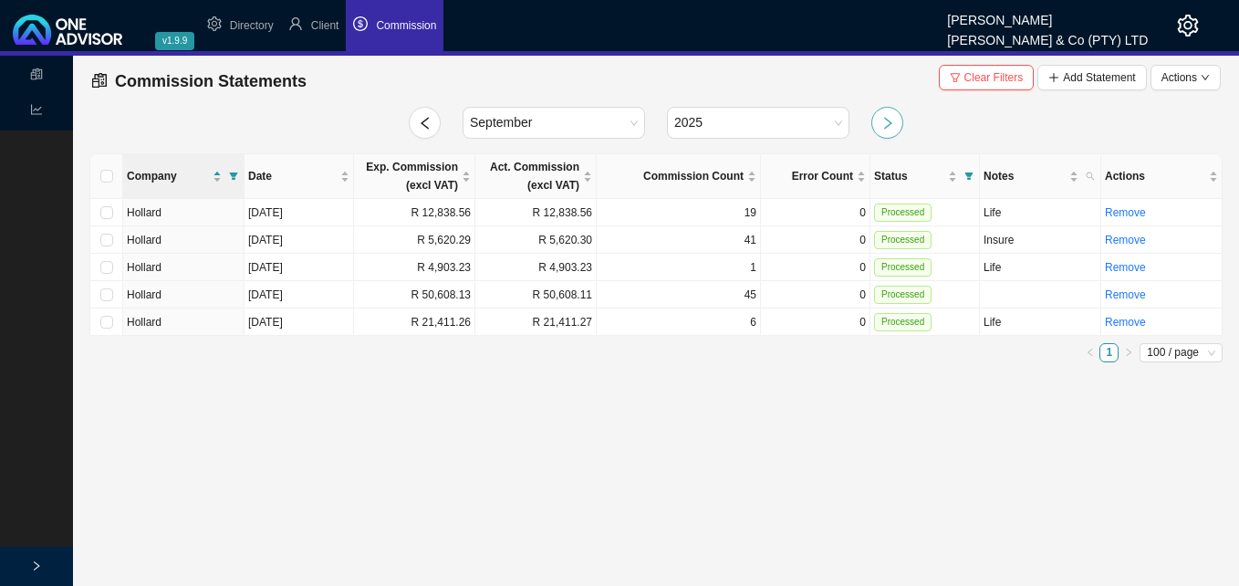
click at [888, 129] on icon "right" at bounding box center [887, 123] width 15 height 15
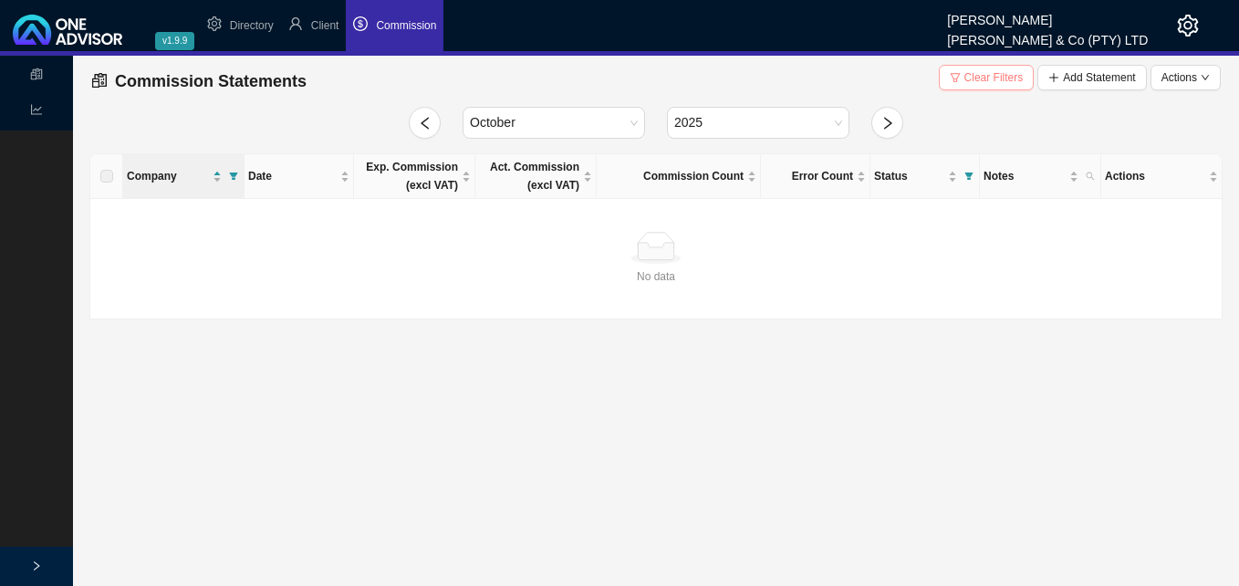
click at [993, 78] on span "Clear Filters" at bounding box center [993, 77] width 59 height 18
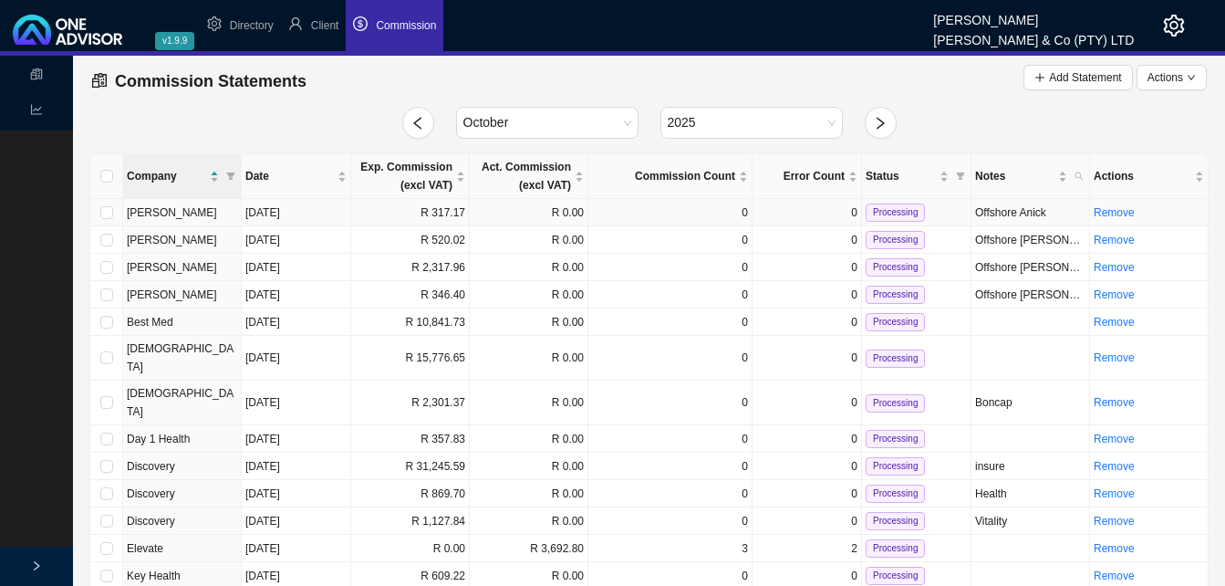
click at [441, 218] on td "R 317.17" at bounding box center [410, 212] width 119 height 27
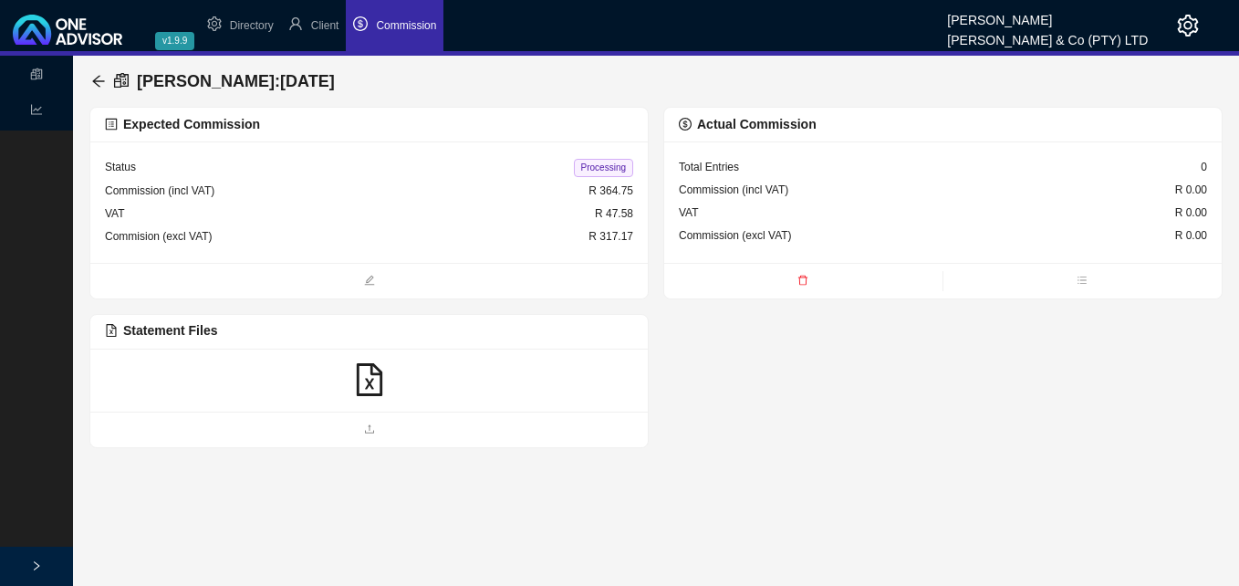
click at [373, 379] on icon "file-excel" at bounding box center [369, 379] width 33 height 33
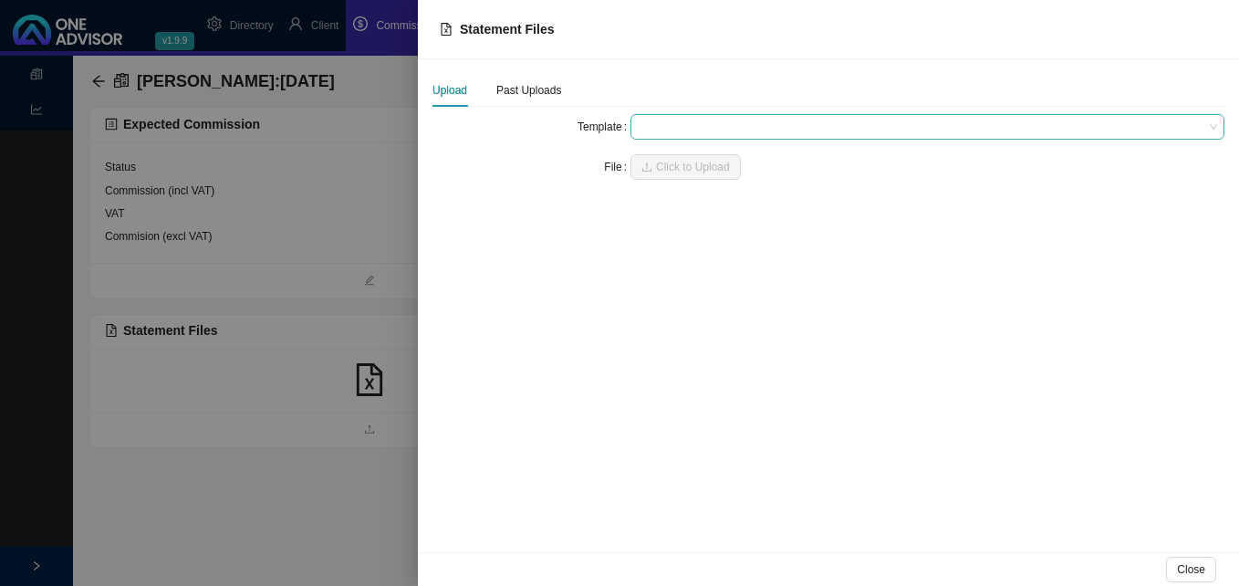
click at [718, 134] on span at bounding box center [927, 127] width 579 height 24
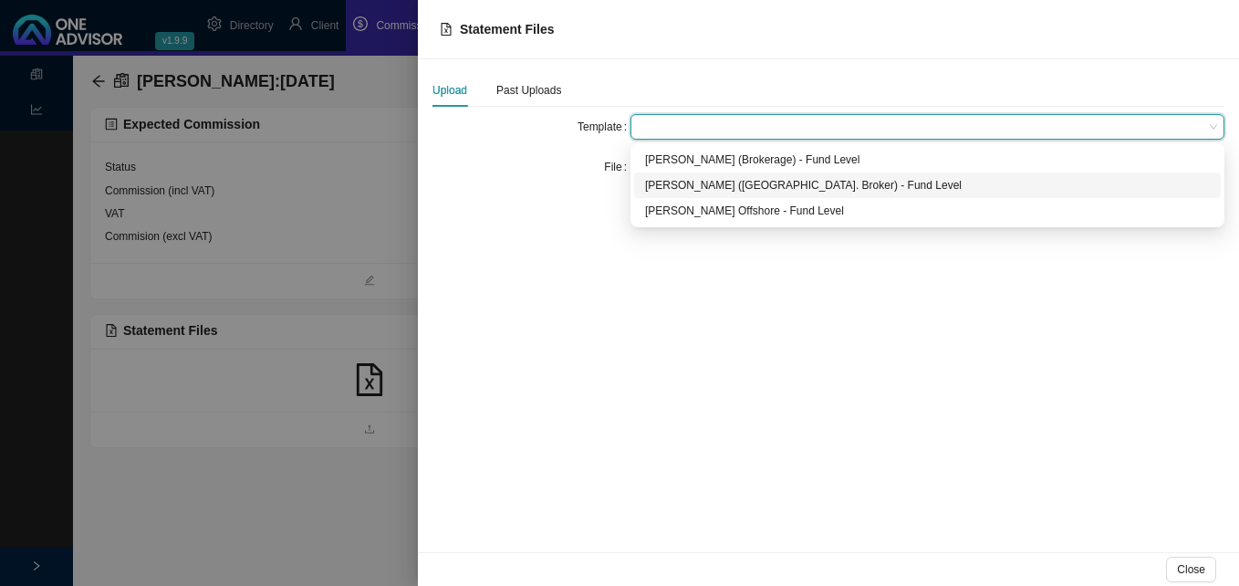
click at [712, 179] on div "[PERSON_NAME] ([GEOGRAPHIC_DATA]. Broker) - Fund Level" at bounding box center [927, 185] width 565 height 18
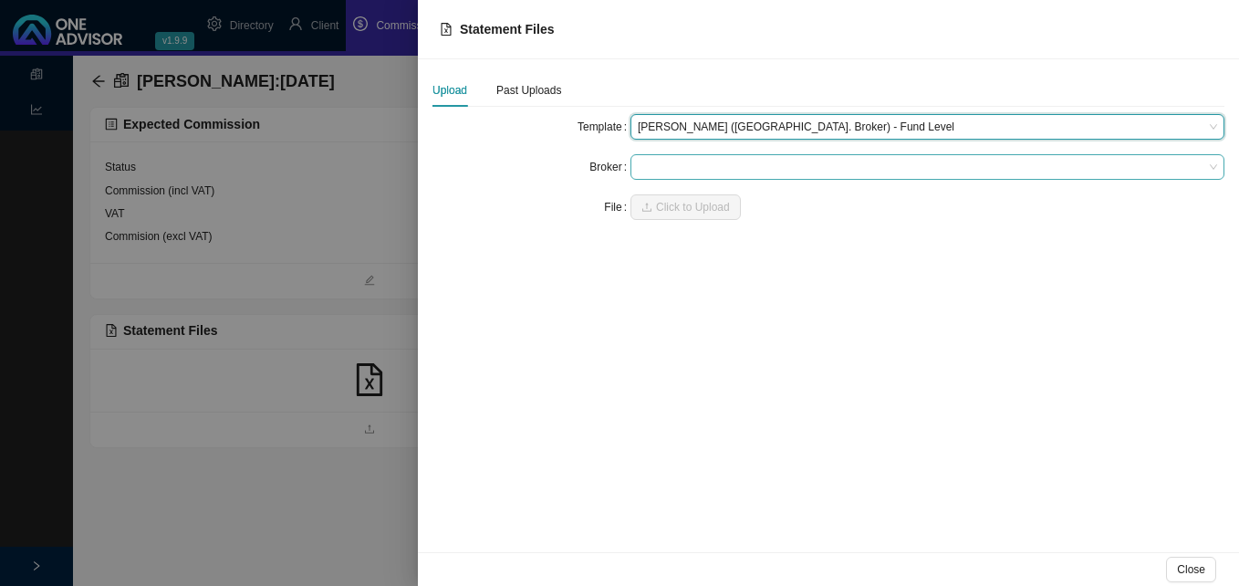
click at [718, 162] on span at bounding box center [927, 167] width 579 height 24
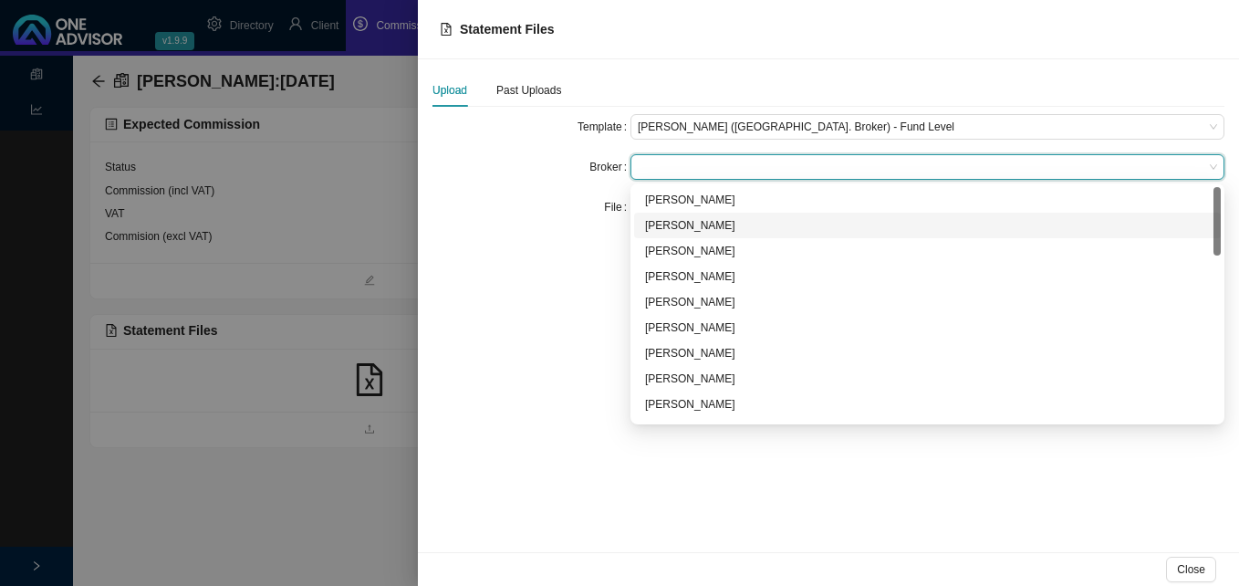
click at [695, 224] on div "[PERSON_NAME]" at bounding box center [927, 225] width 565 height 18
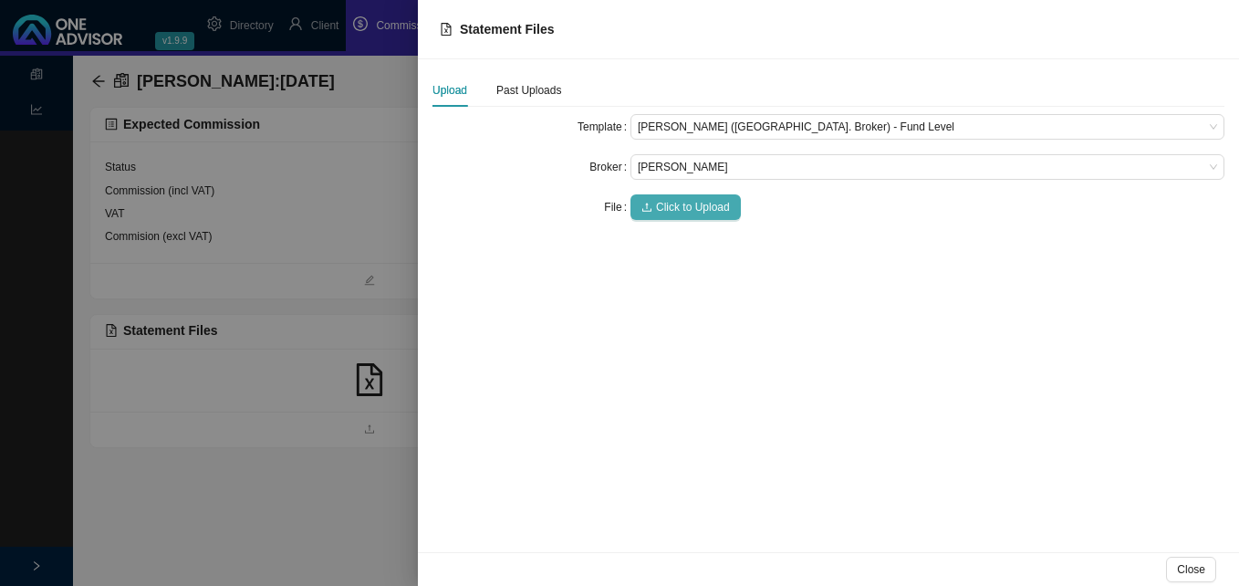
click at [690, 208] on span "Click to Upload" at bounding box center [693, 207] width 74 height 18
click at [695, 211] on span "Click to Upload" at bounding box center [693, 207] width 74 height 18
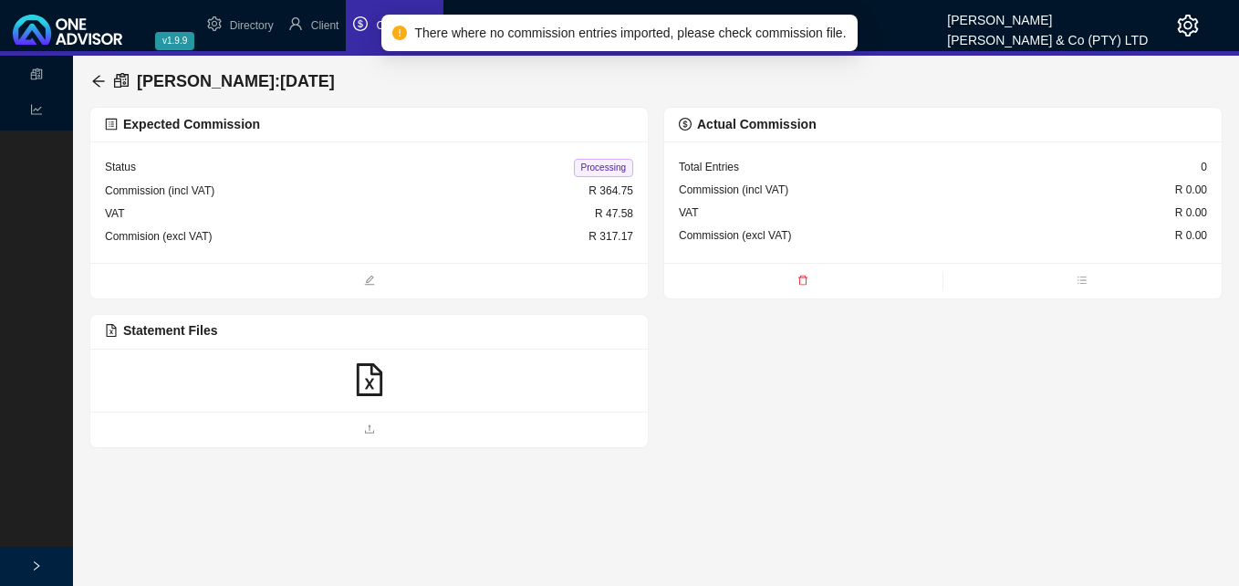
click at [374, 367] on icon "file-excel" at bounding box center [369, 379] width 26 height 33
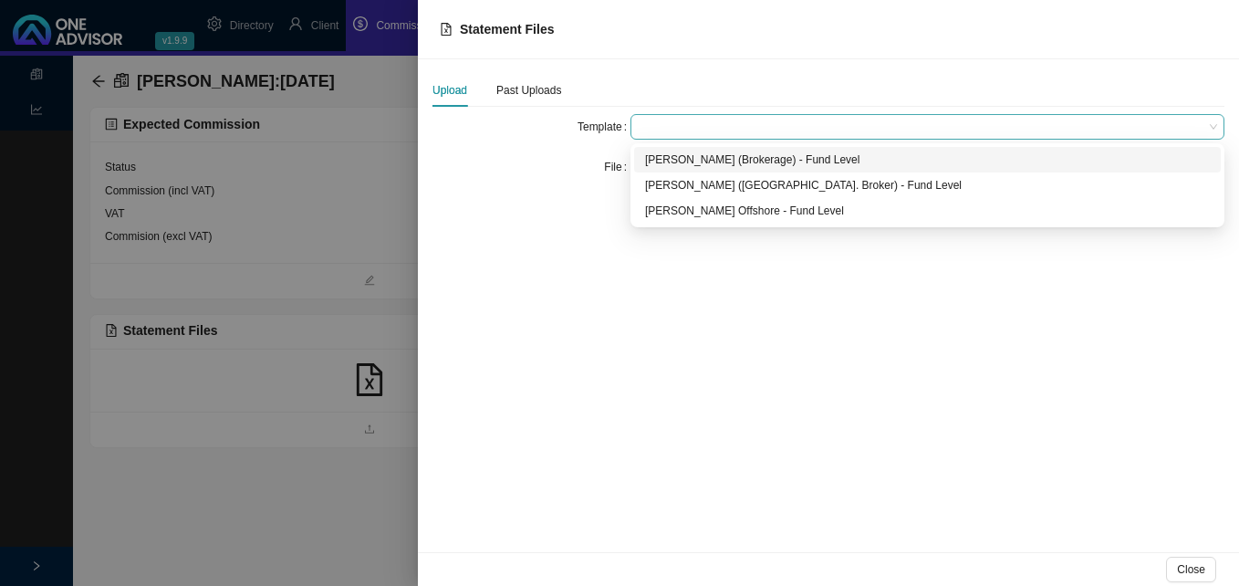
click at [685, 124] on span at bounding box center [927, 127] width 579 height 24
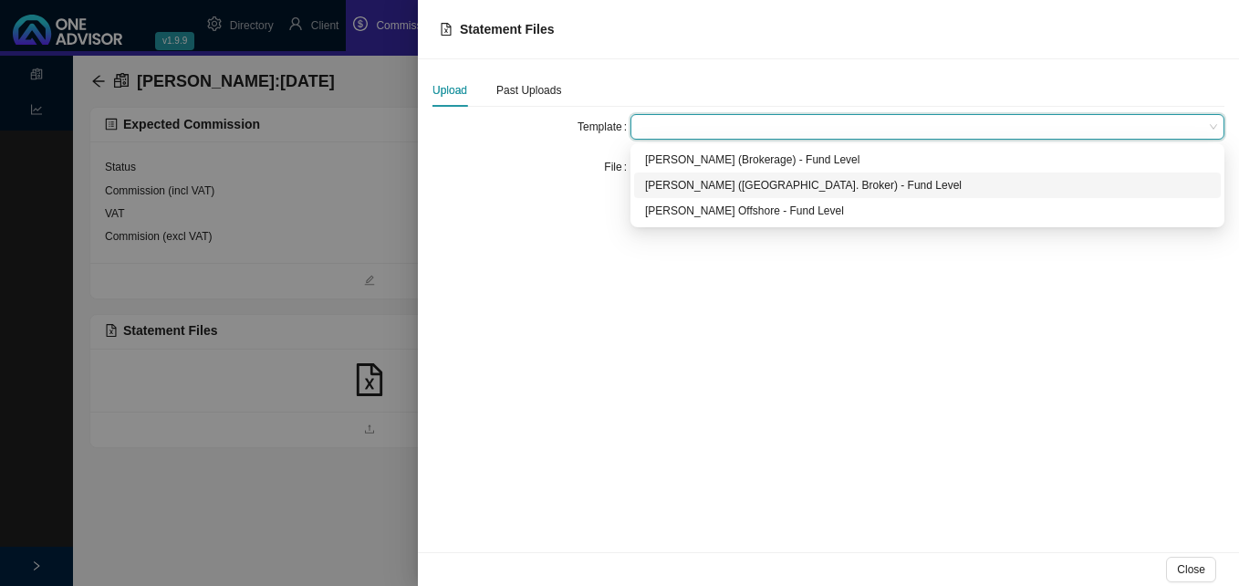
click at [670, 182] on div "[PERSON_NAME] ([GEOGRAPHIC_DATA]. Broker) - Fund Level" at bounding box center [927, 185] width 565 height 18
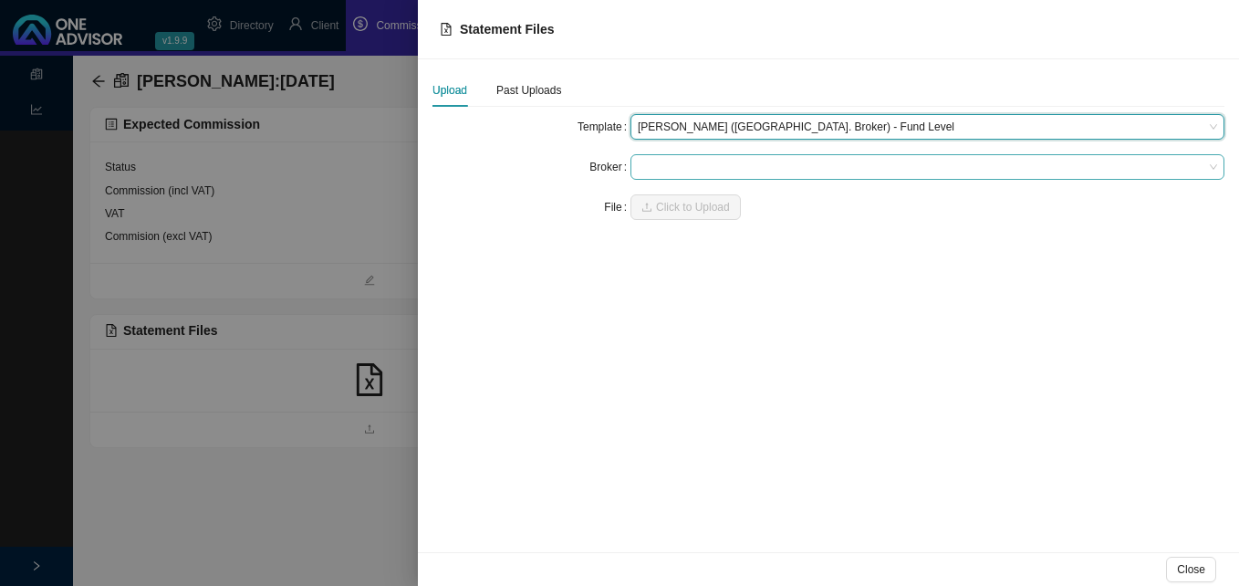
click at [672, 169] on span at bounding box center [927, 167] width 579 height 24
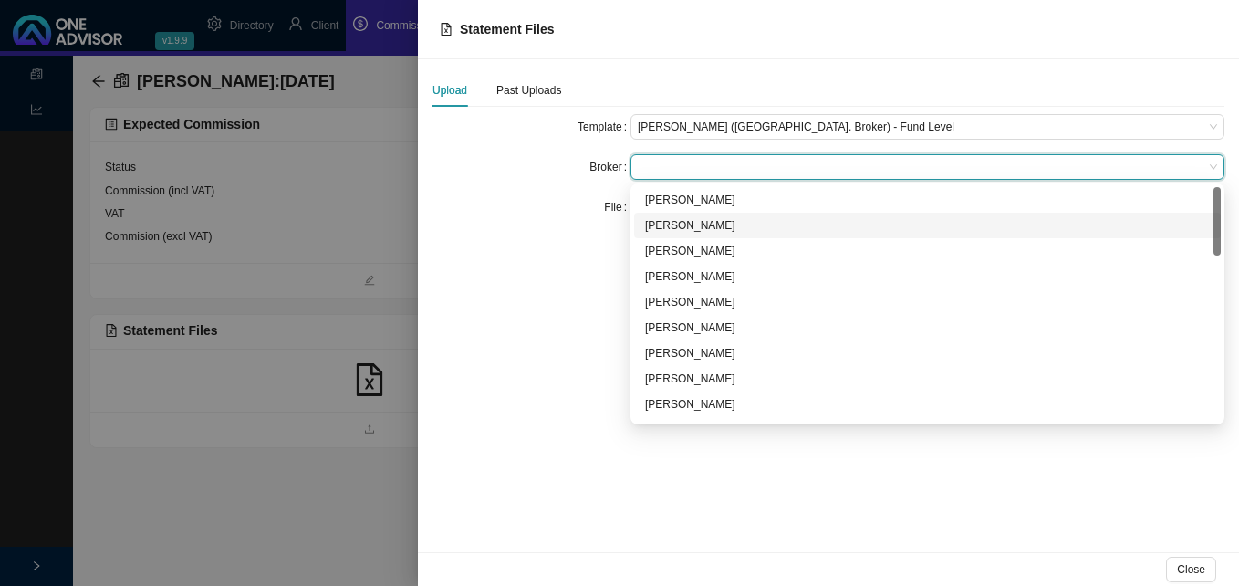
click at [670, 224] on div "[PERSON_NAME]" at bounding box center [927, 225] width 565 height 18
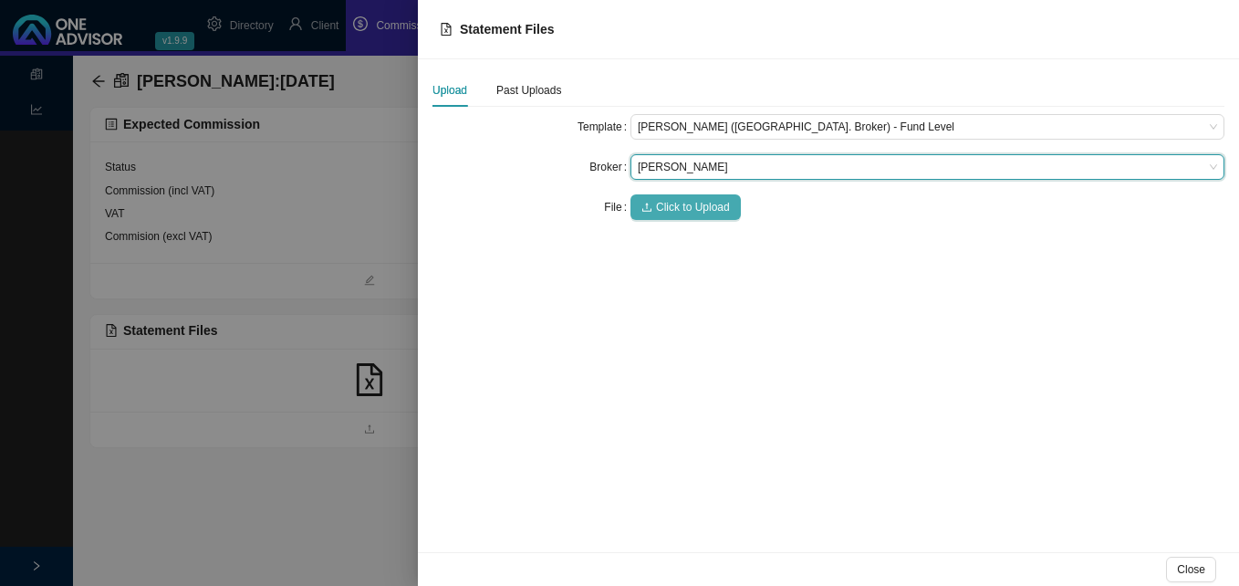
click at [672, 208] on span "Click to Upload" at bounding box center [693, 207] width 74 height 18
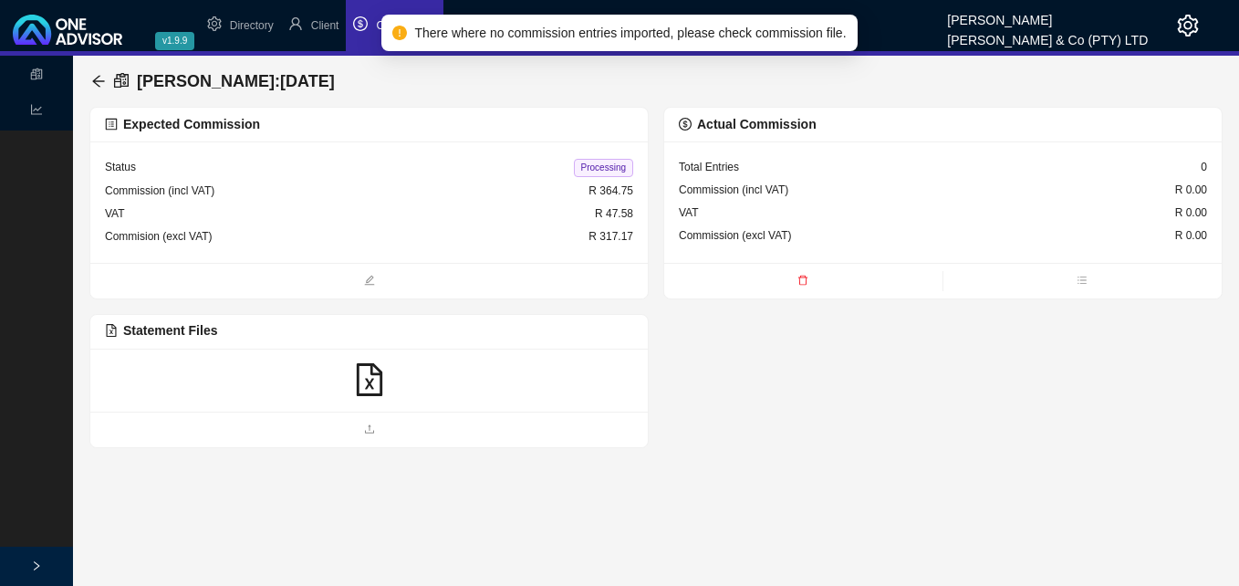
click at [815, 420] on div "Expected Commission Status Processing Commission (incl VAT) R 364.75 VAT R 47.5…" at bounding box center [655, 277] width 1133 height 341
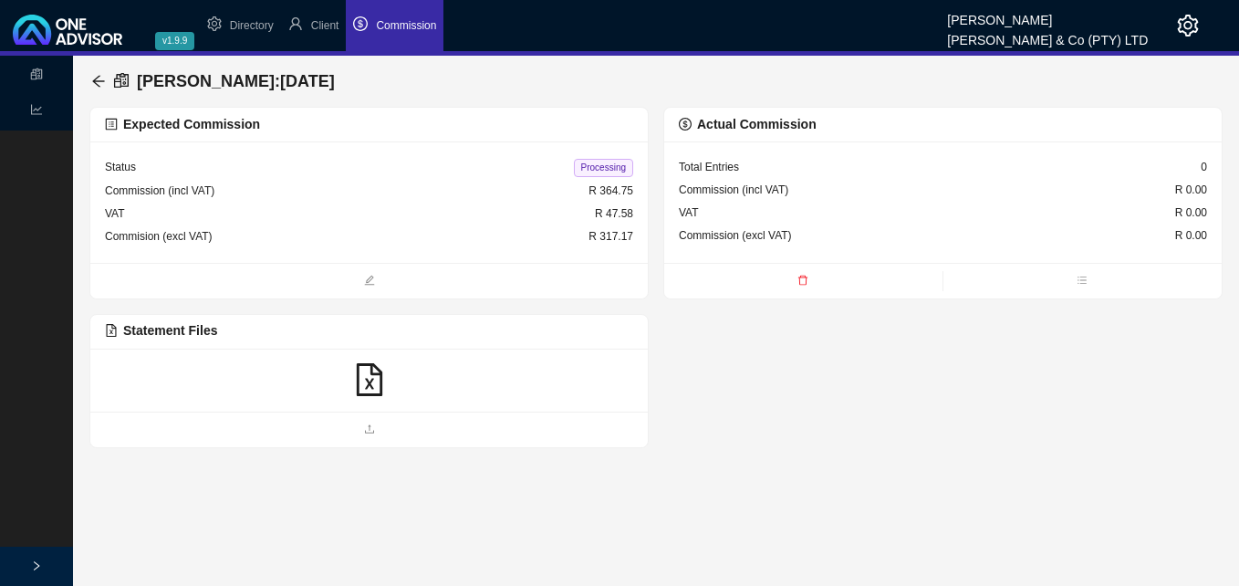
click at [369, 383] on icon "file-excel" at bounding box center [369, 379] width 26 height 33
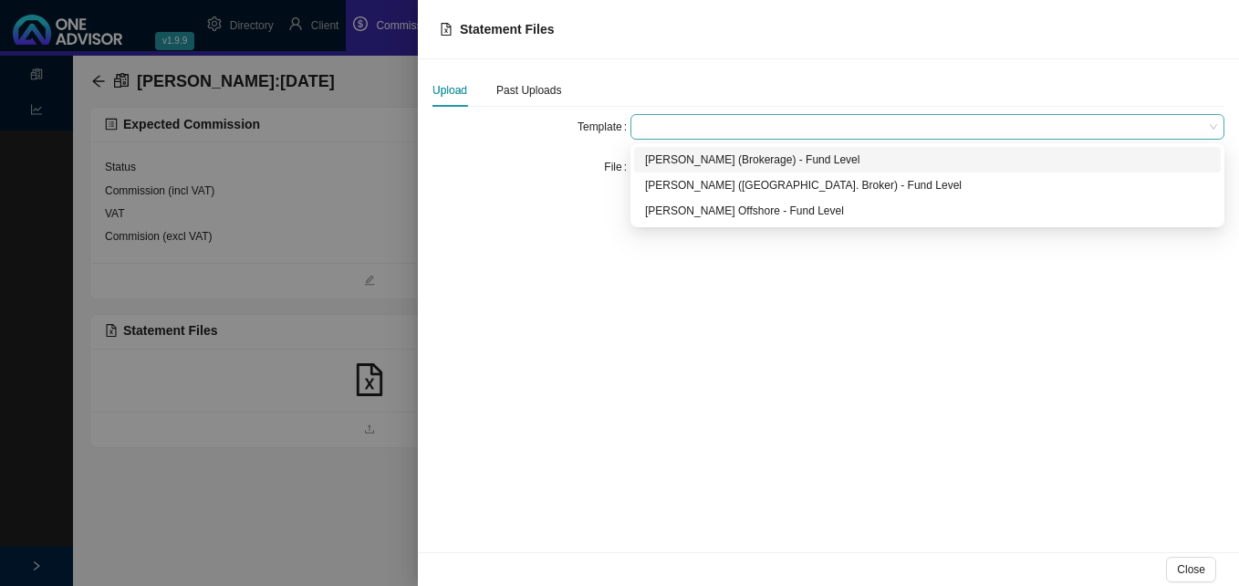
click at [699, 126] on span at bounding box center [927, 127] width 579 height 24
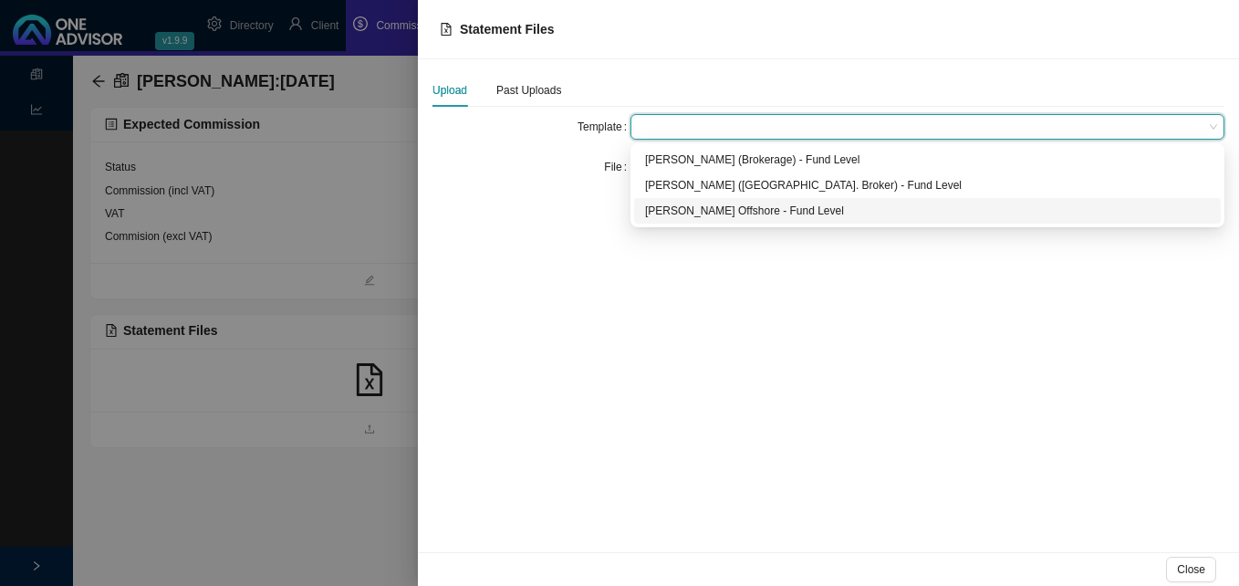
click at [674, 215] on div "[PERSON_NAME] Offshore - Fund Level" at bounding box center [927, 211] width 565 height 18
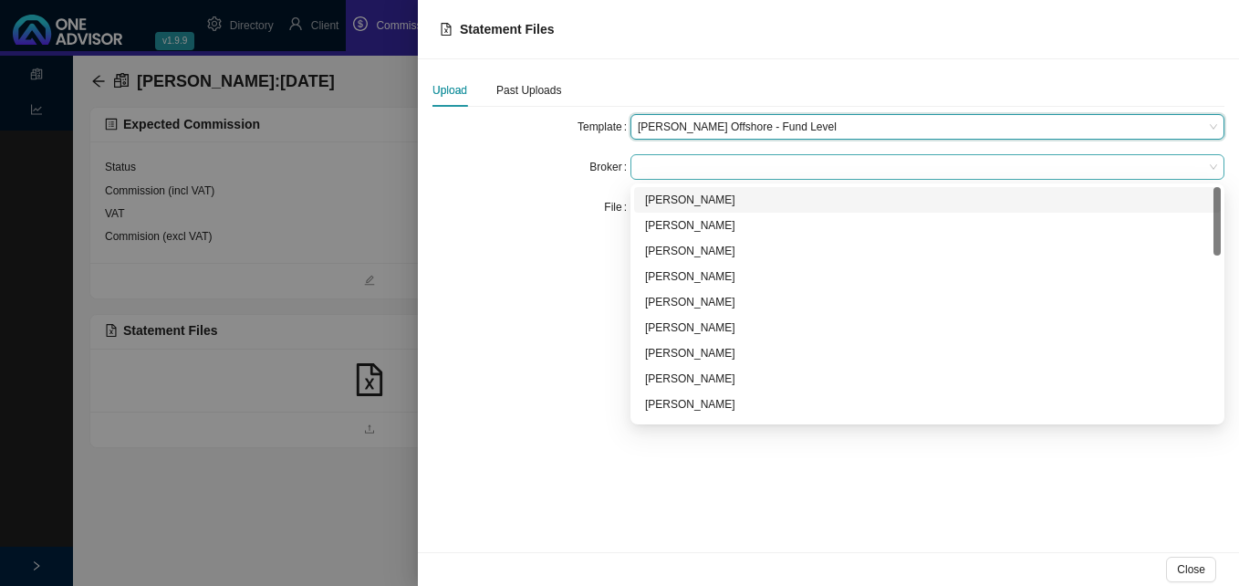
click at [662, 161] on span at bounding box center [927, 167] width 579 height 24
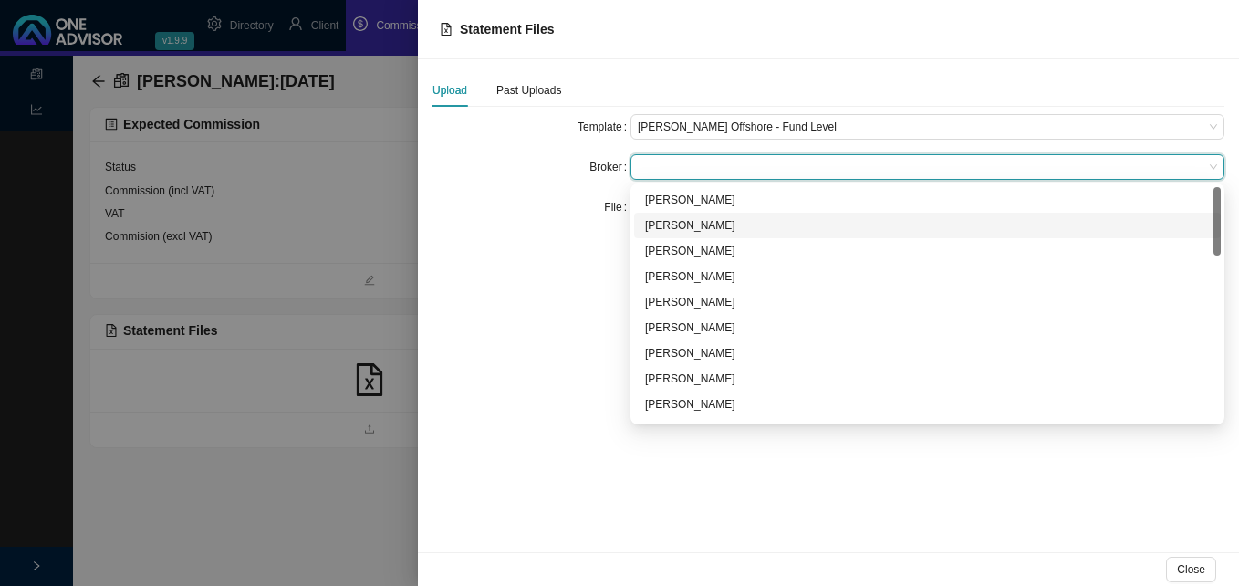
click at [673, 220] on div "[PERSON_NAME]" at bounding box center [927, 225] width 565 height 18
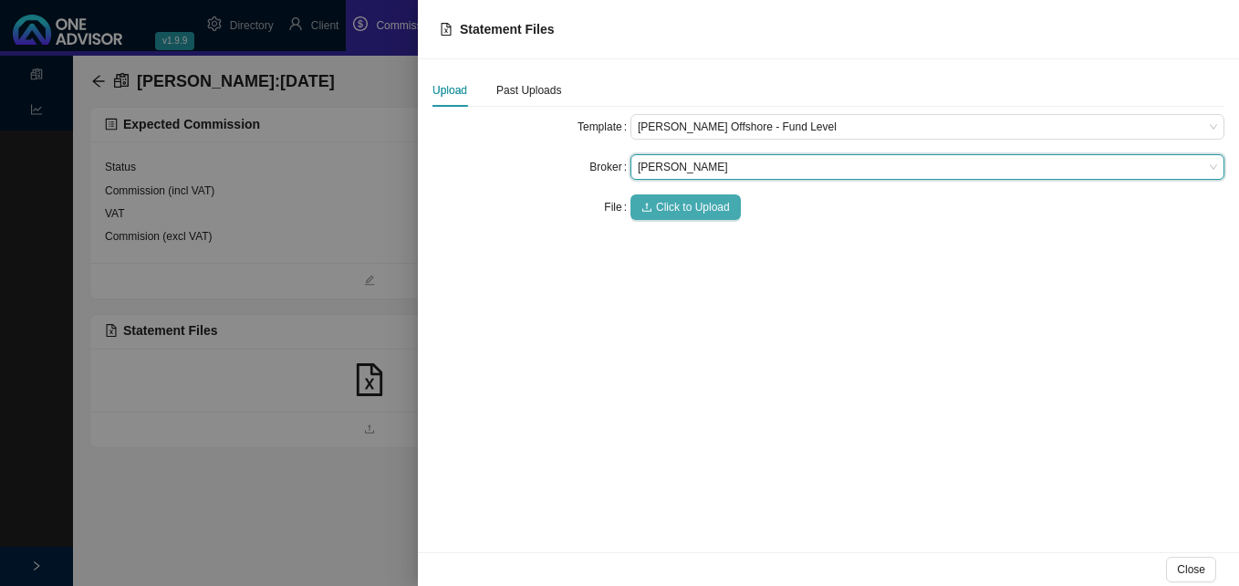
click at [675, 200] on span "Click to Upload" at bounding box center [693, 207] width 74 height 18
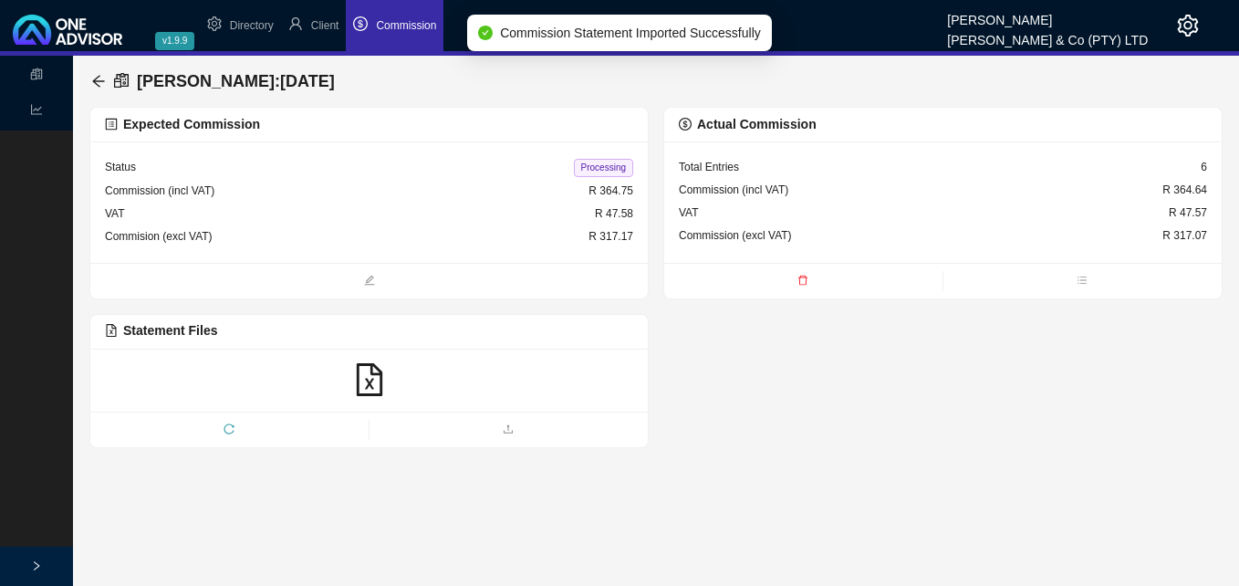
click at [606, 170] on span "Processing" at bounding box center [603, 168] width 59 height 18
click at [102, 77] on icon "arrow-left" at bounding box center [98, 81] width 15 height 15
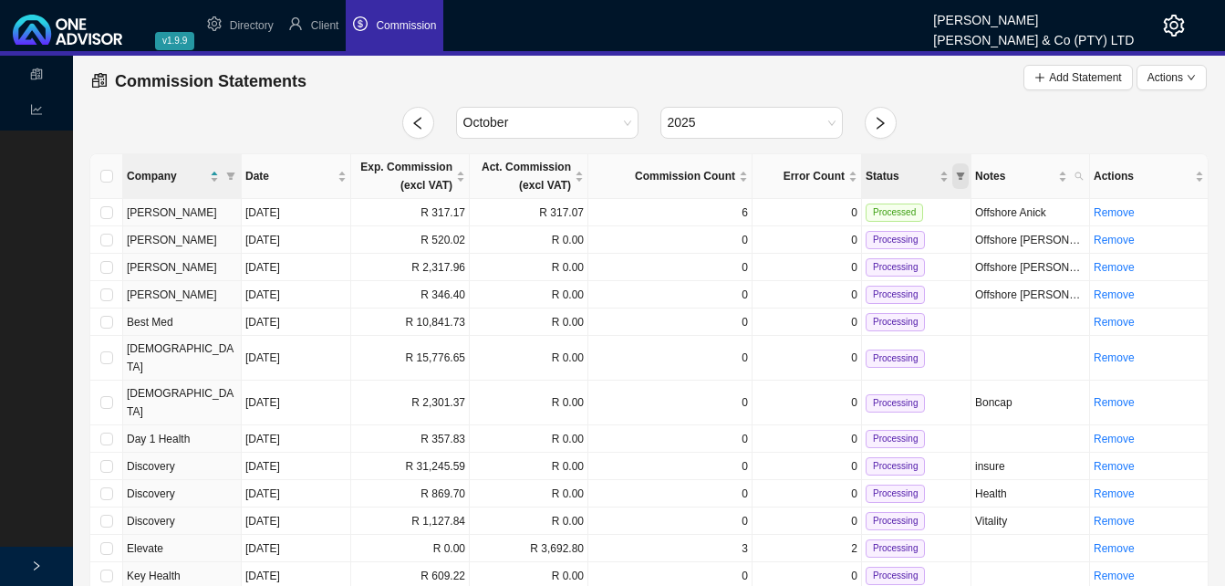
click at [960, 175] on icon "filter" at bounding box center [961, 175] width 8 height 7
drag, startPoint x: 911, startPoint y: 233, endPoint x: 922, endPoint y: 242, distance: 14.2
click at [911, 234] on span "Processing" at bounding box center [915, 234] width 57 height 13
checkbox input "true"
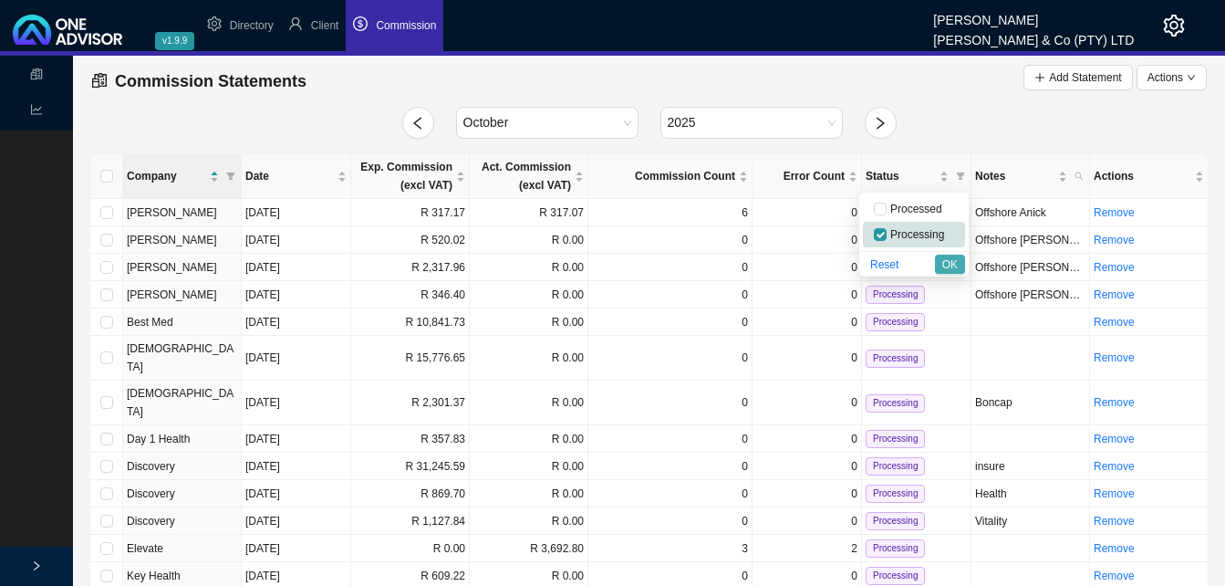
click at [952, 265] on span "OK" at bounding box center [950, 264] width 16 height 18
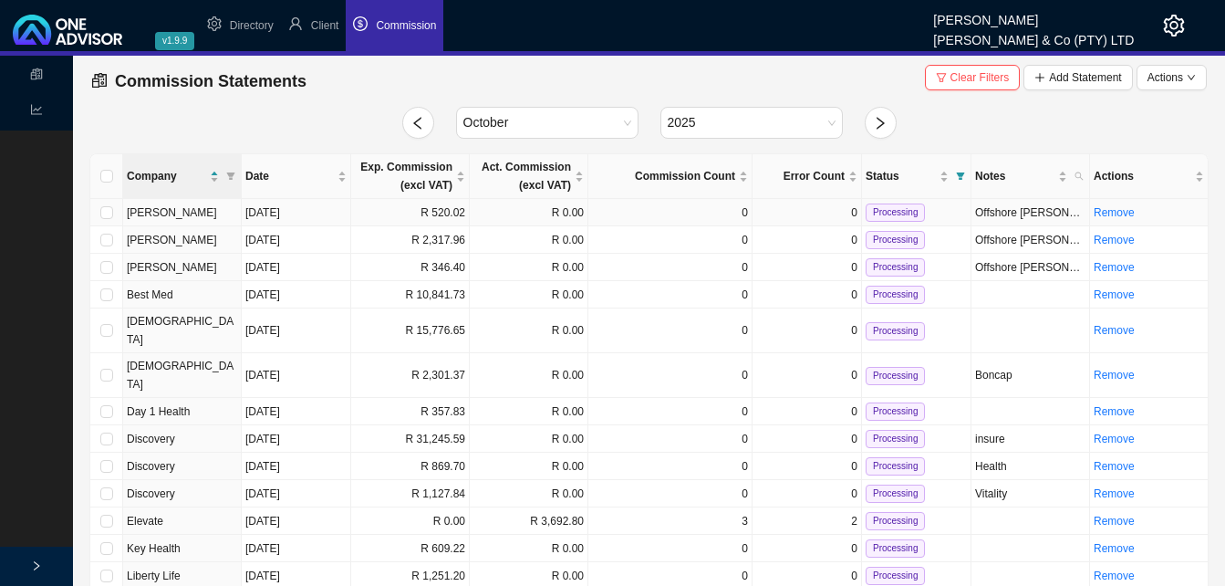
click at [375, 209] on td "R 520.02" at bounding box center [410, 212] width 119 height 27
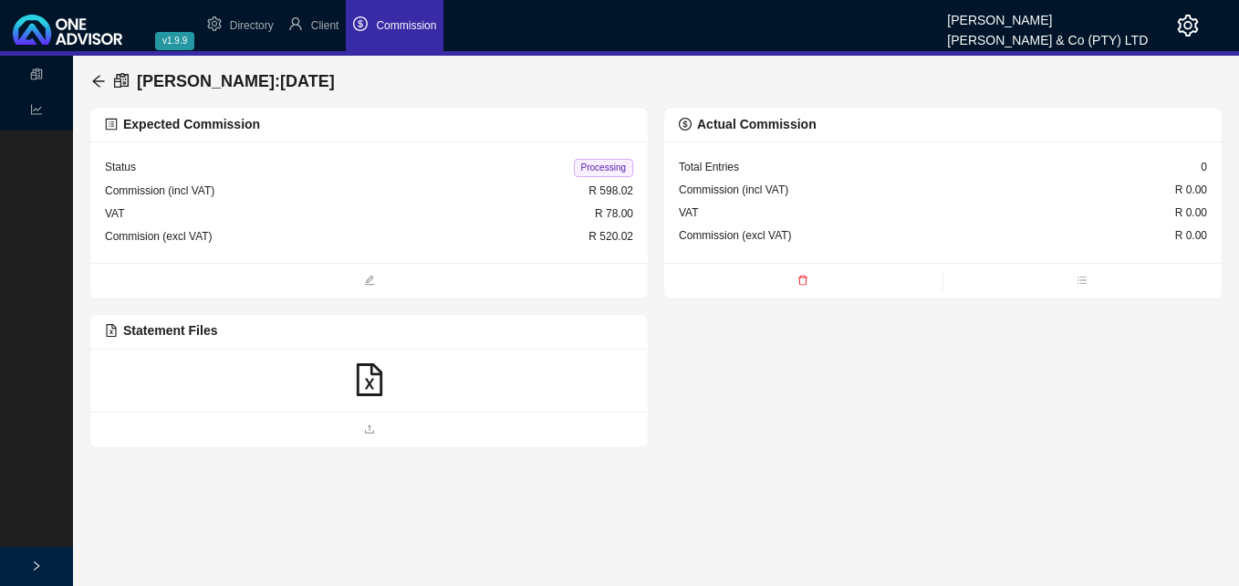
click at [106, 83] on div "[PERSON_NAME] : [DATE]" at bounding box center [216, 81] width 251 height 33
click at [101, 82] on icon "arrow-left" at bounding box center [98, 81] width 15 height 15
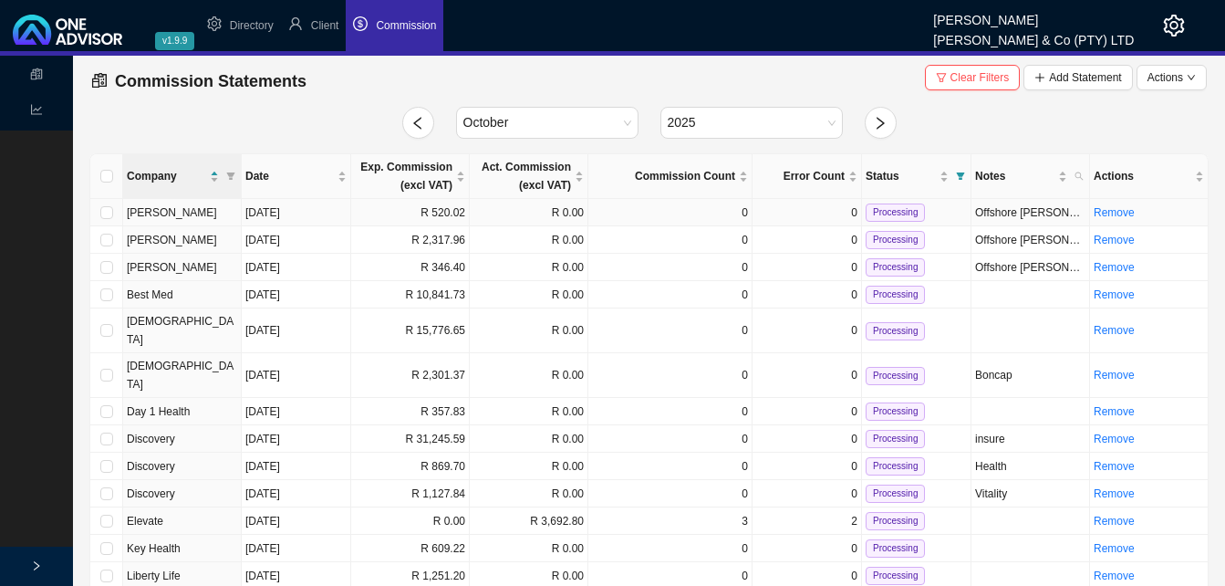
click at [439, 213] on td "R 520.02" at bounding box center [410, 212] width 119 height 27
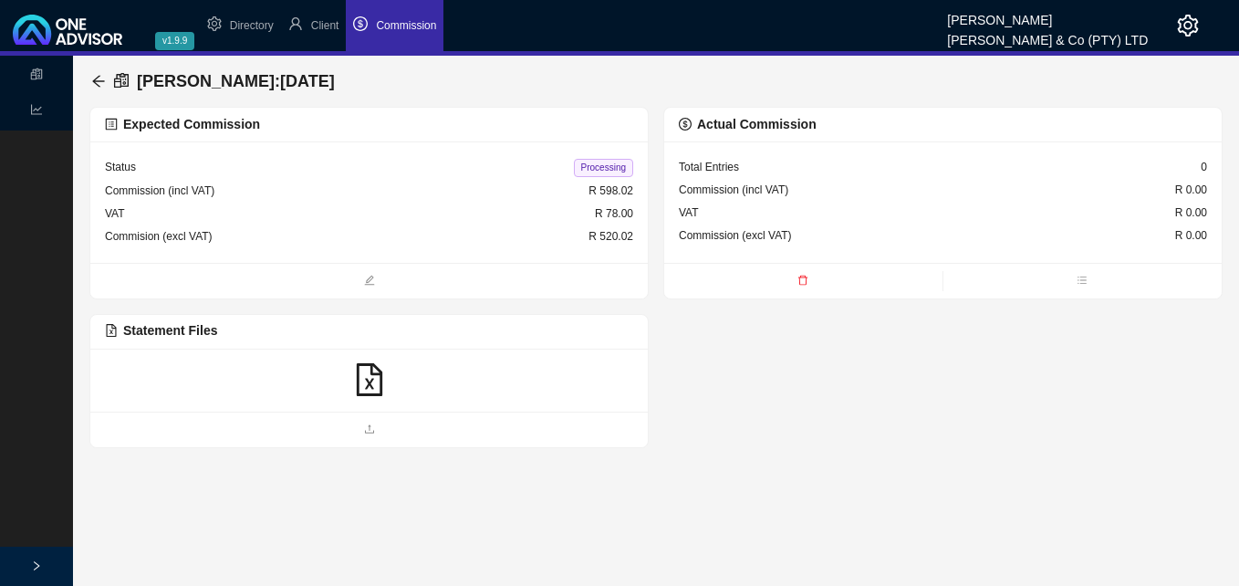
click at [372, 387] on icon "file-excel" at bounding box center [369, 379] width 26 height 33
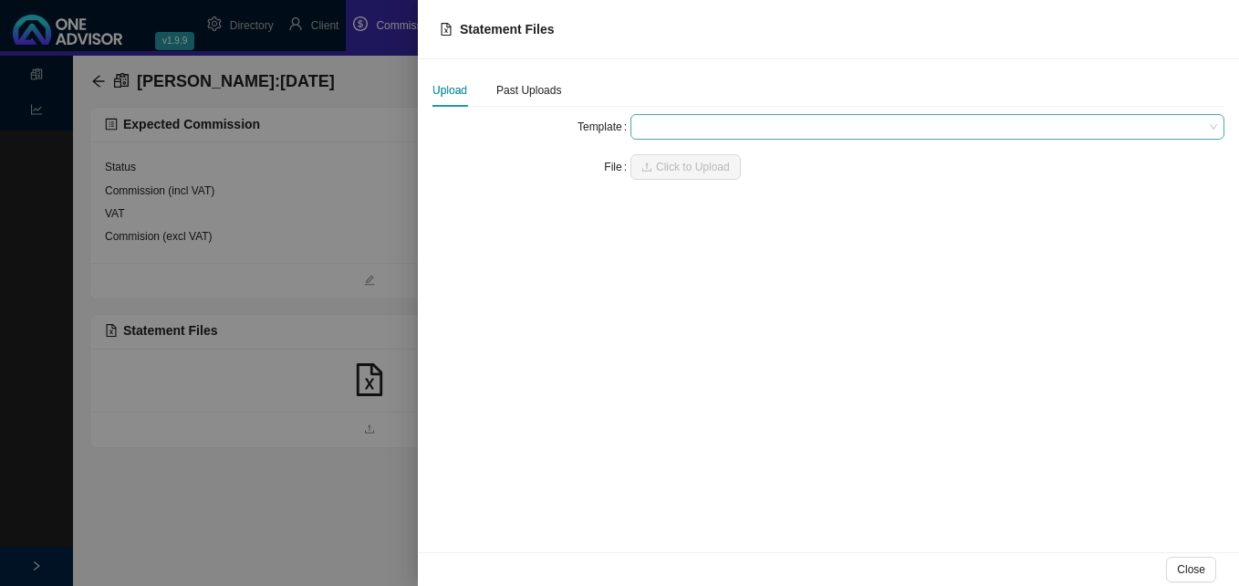
click at [650, 123] on span at bounding box center [927, 127] width 579 height 24
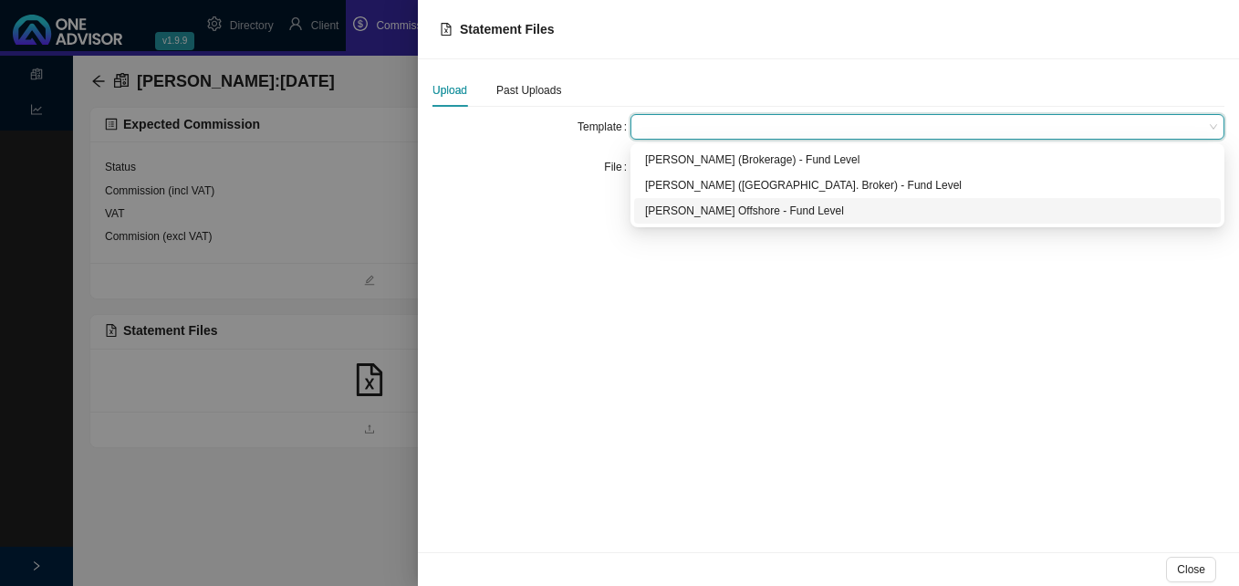
click at [657, 212] on div "[PERSON_NAME] Offshore - Fund Level" at bounding box center [927, 211] width 565 height 18
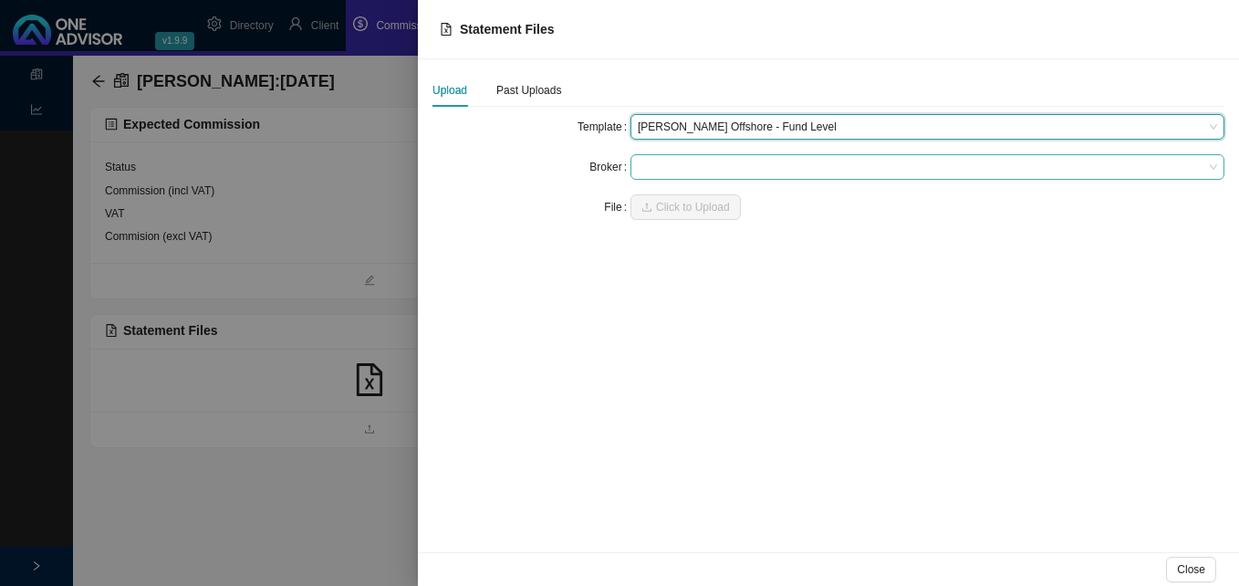
click at [659, 169] on span at bounding box center [927, 167] width 579 height 24
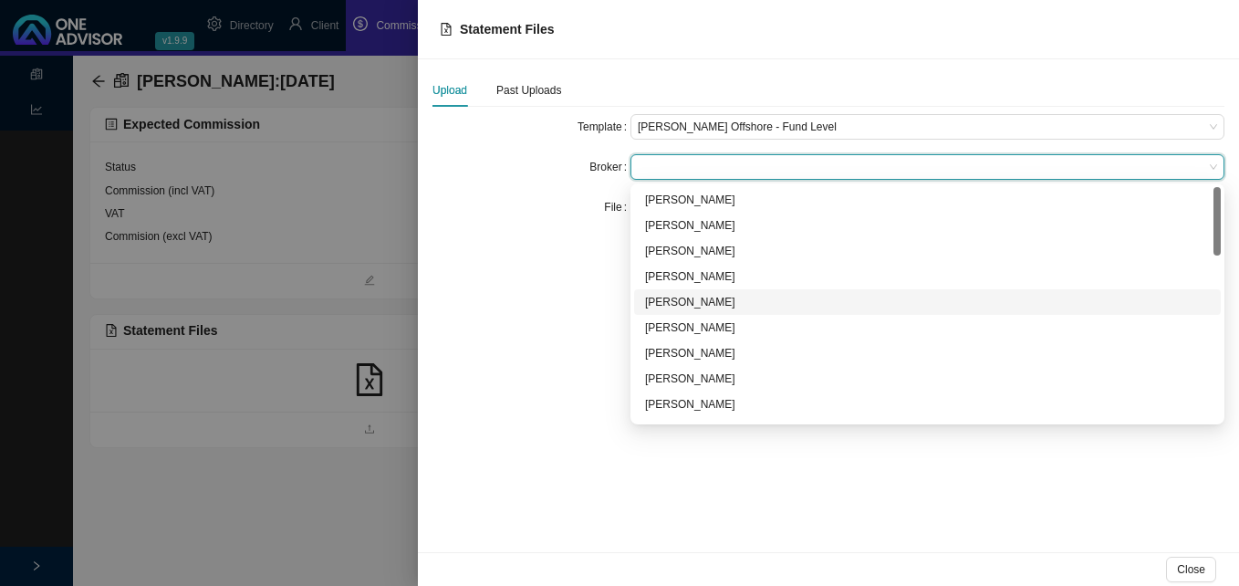
click at [704, 300] on div "[PERSON_NAME]" at bounding box center [927, 302] width 565 height 18
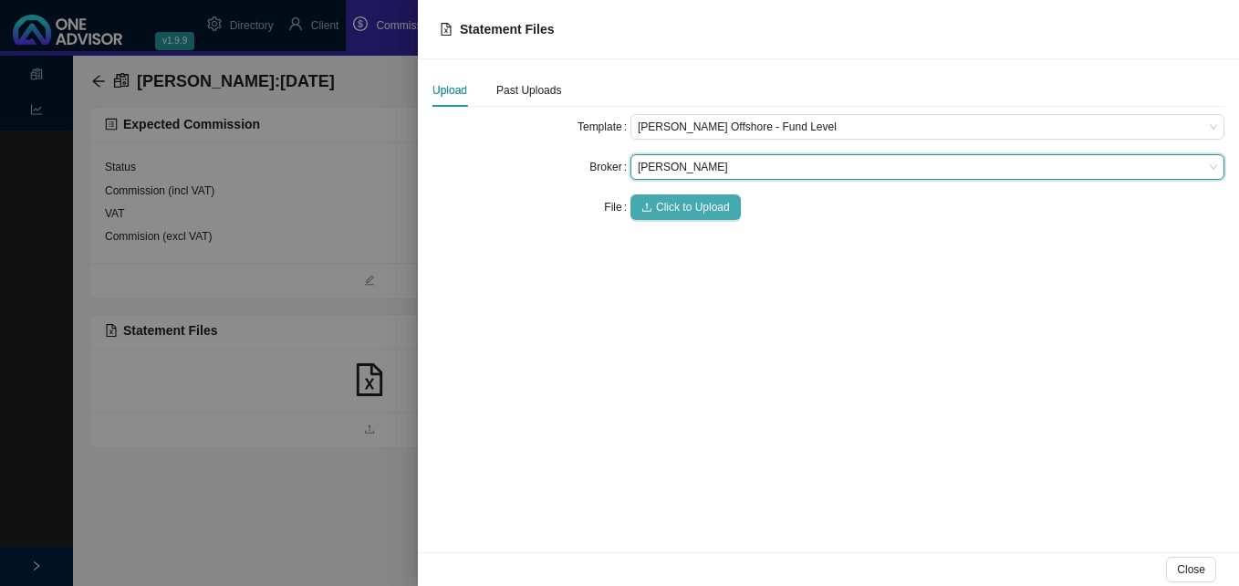
click at [677, 212] on span "Click to Upload" at bounding box center [693, 207] width 74 height 18
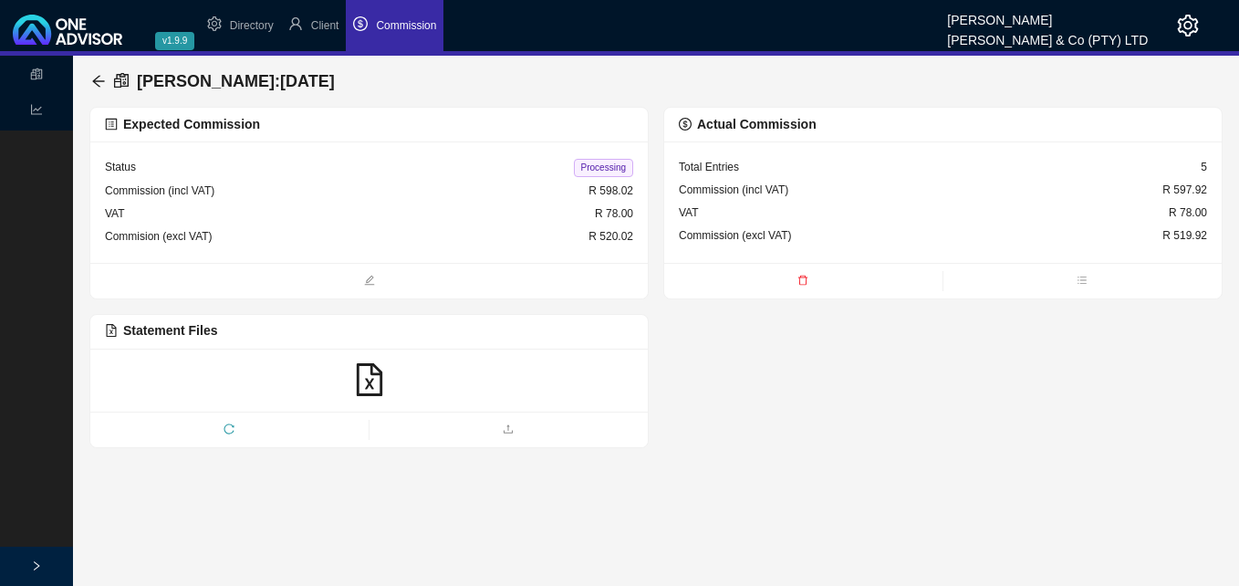
click at [595, 165] on span "Processing" at bounding box center [603, 168] width 59 height 18
click at [101, 81] on icon "arrow-left" at bounding box center [98, 81] width 12 height 12
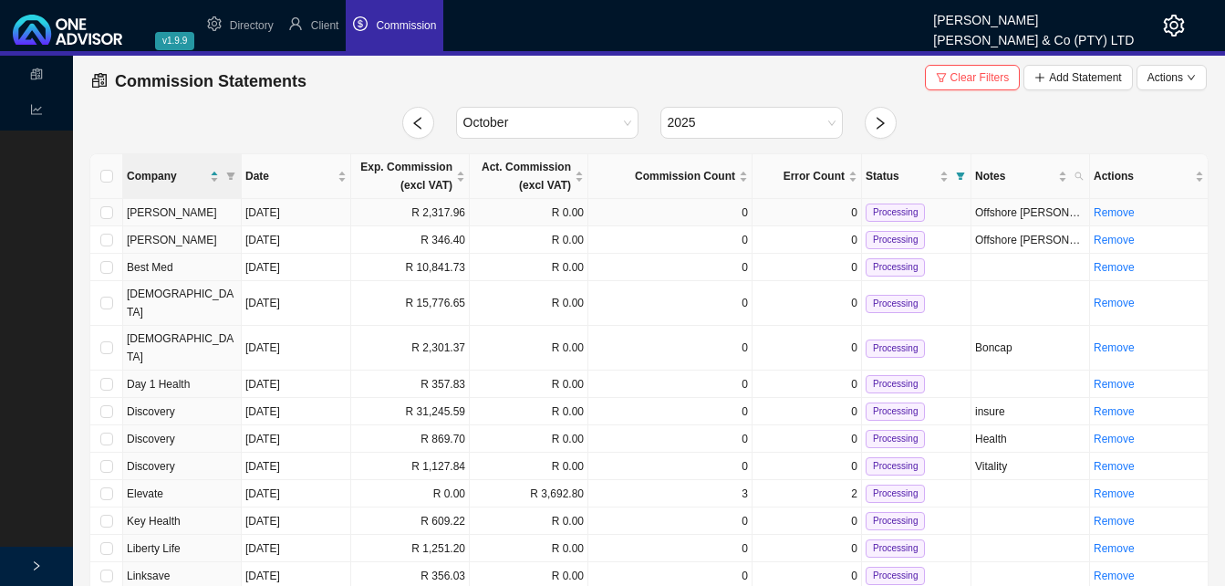
click at [396, 215] on td "R 2,317.96" at bounding box center [410, 212] width 119 height 27
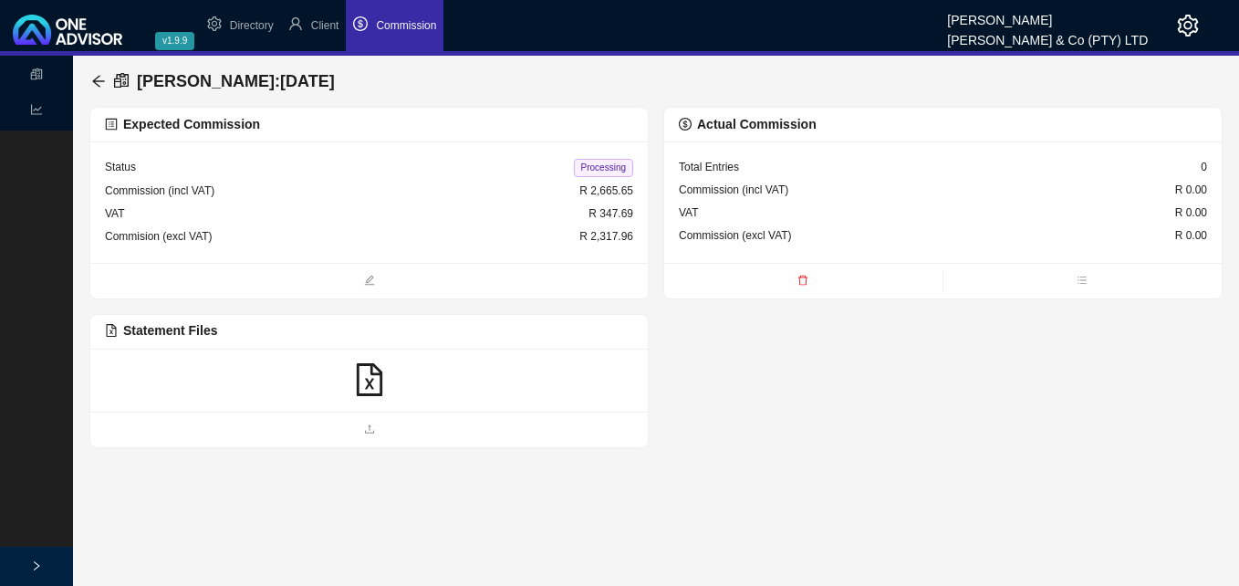
click at [368, 386] on icon "file-excel" at bounding box center [369, 379] width 26 height 33
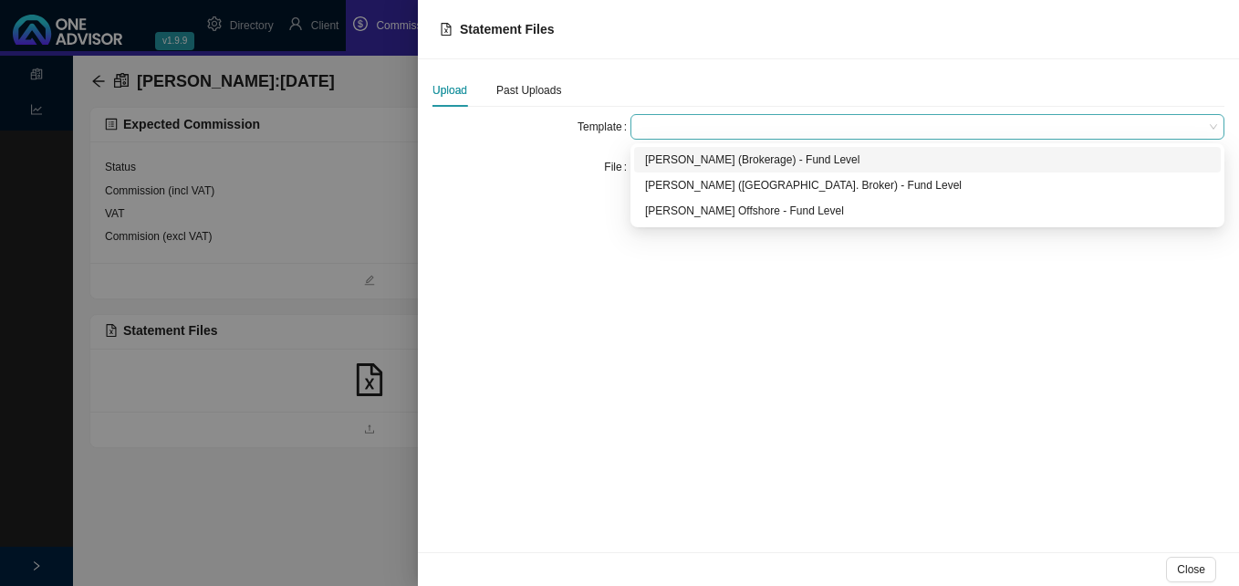
click at [690, 126] on span at bounding box center [927, 127] width 579 height 24
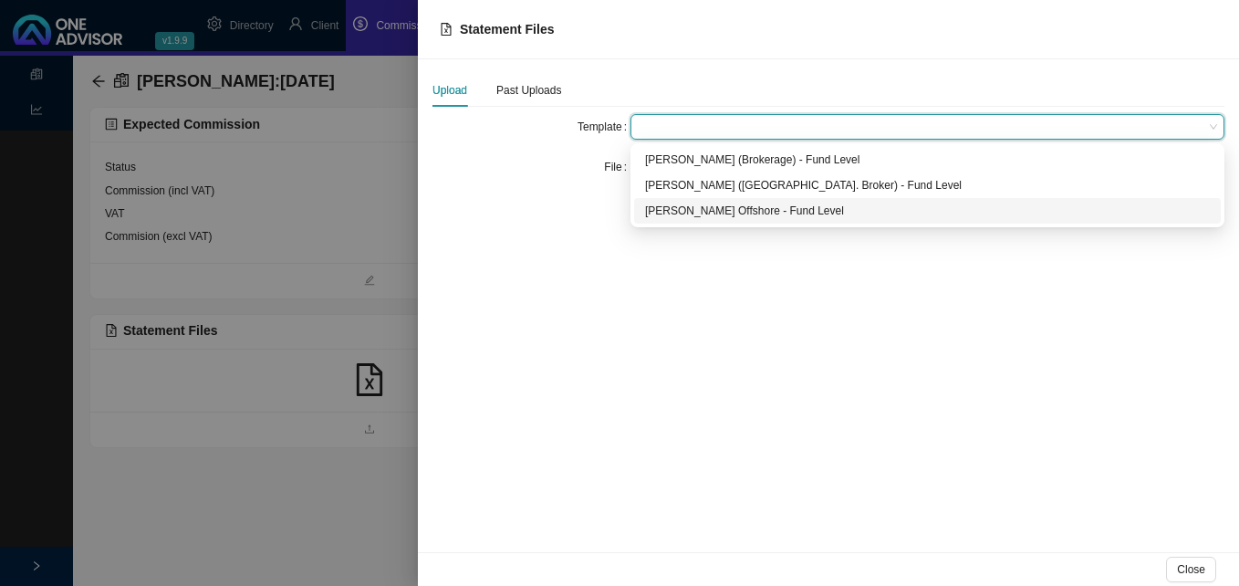
click at [683, 213] on div "[PERSON_NAME] Offshore - Fund Level" at bounding box center [927, 211] width 565 height 18
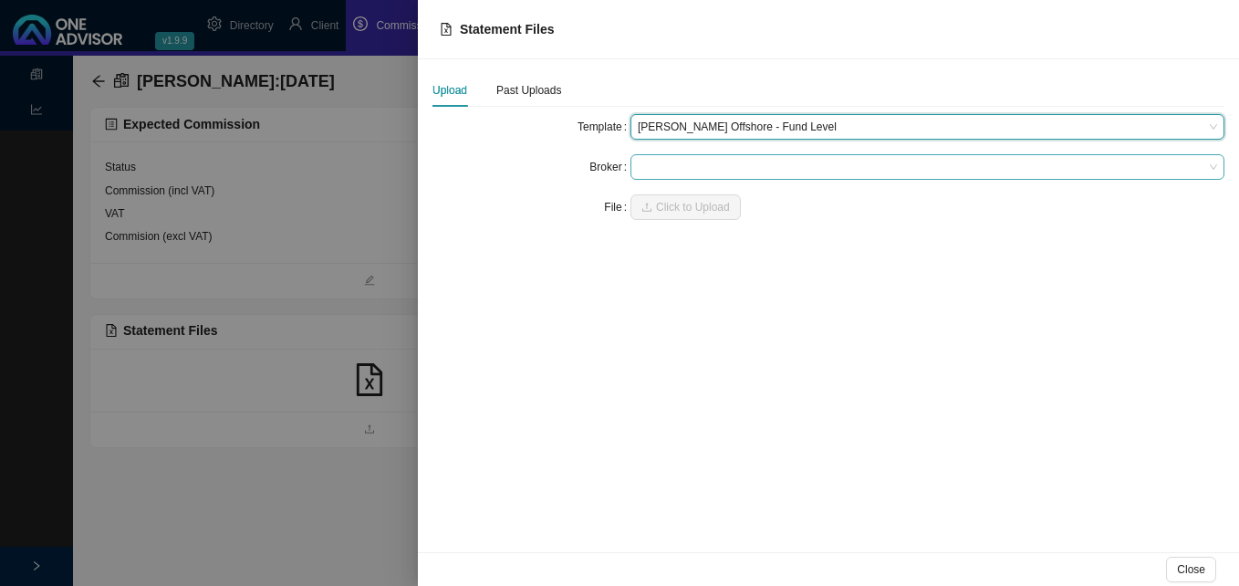
click at [692, 169] on span at bounding box center [927, 167] width 579 height 24
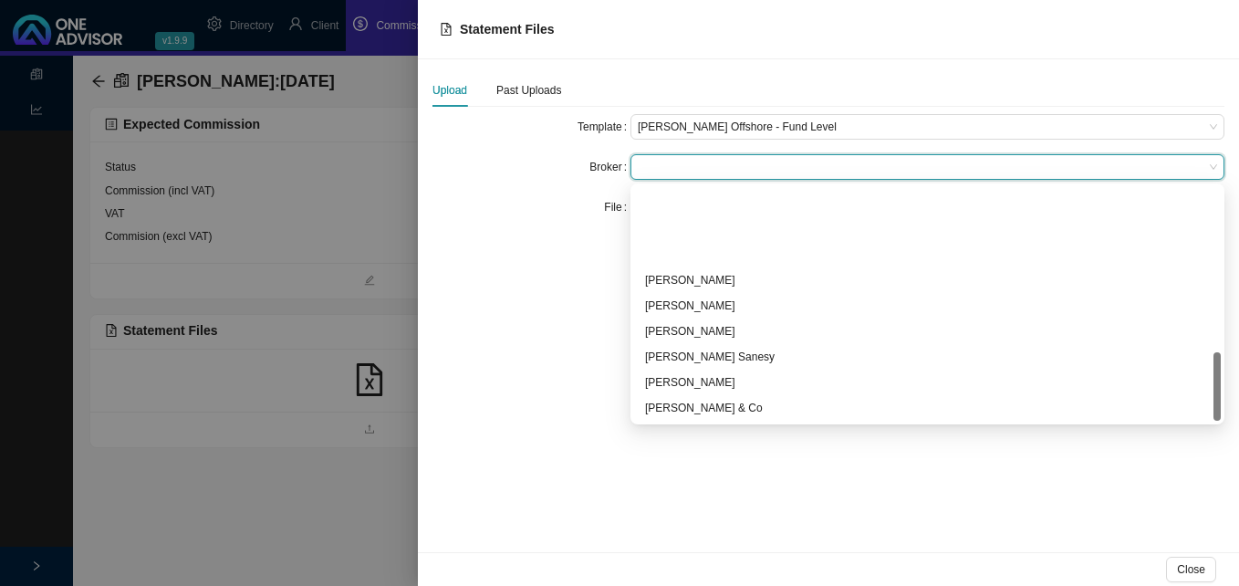
scroll to position [558, 0]
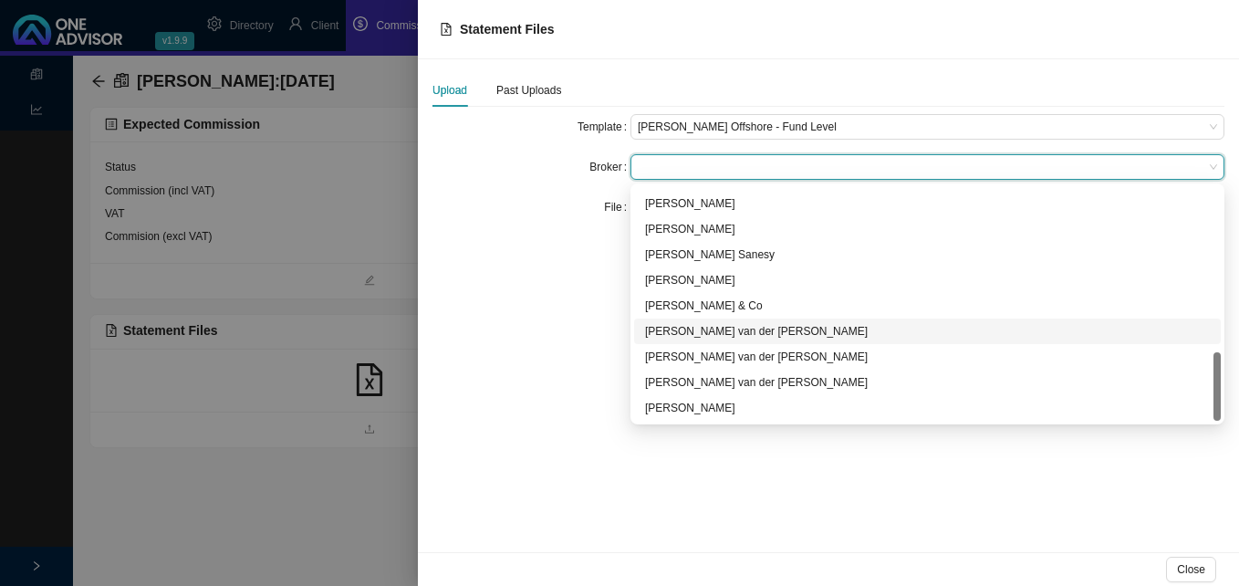
click at [763, 331] on div "[PERSON_NAME] van der [PERSON_NAME]" at bounding box center [927, 331] width 565 height 18
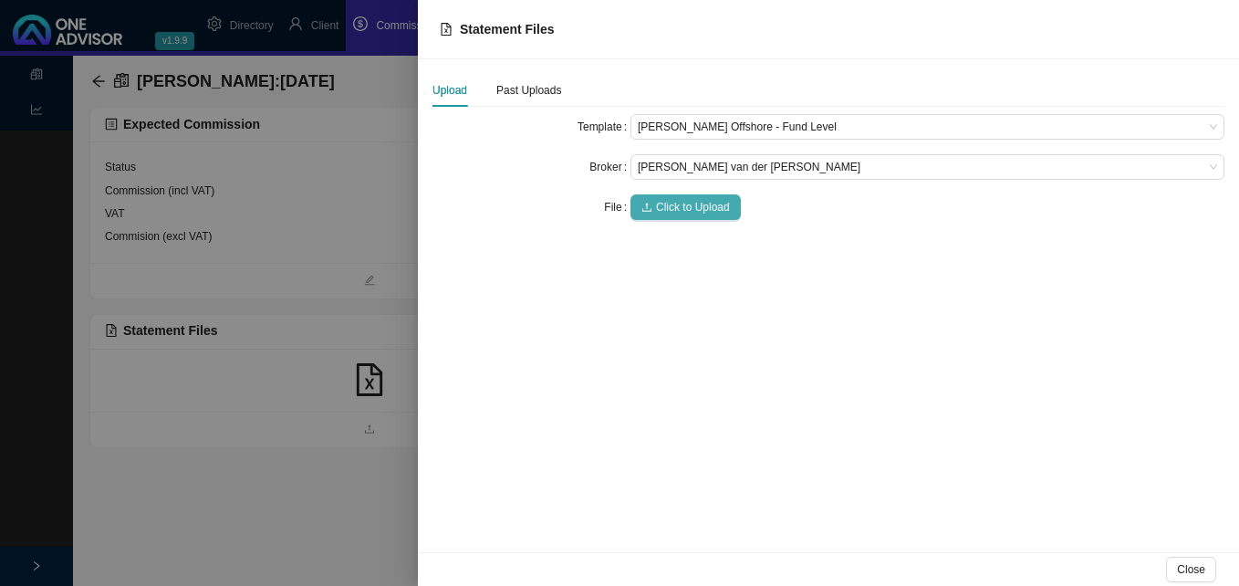
click at [683, 206] on span "Click to Upload" at bounding box center [693, 207] width 74 height 18
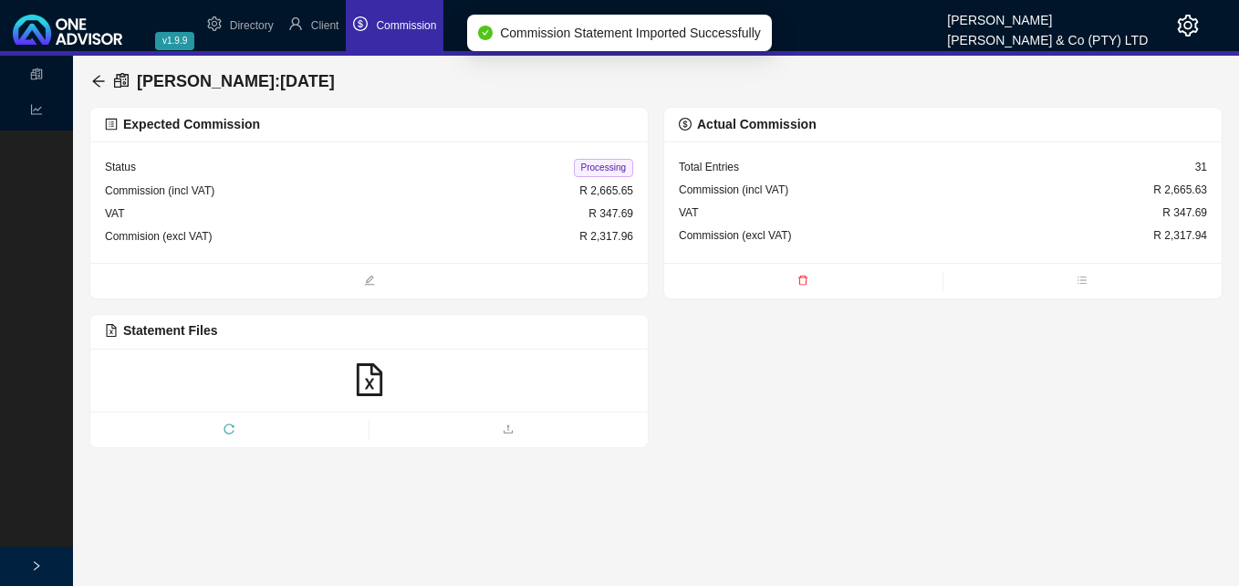
click at [611, 170] on span "Processing" at bounding box center [603, 168] width 59 height 18
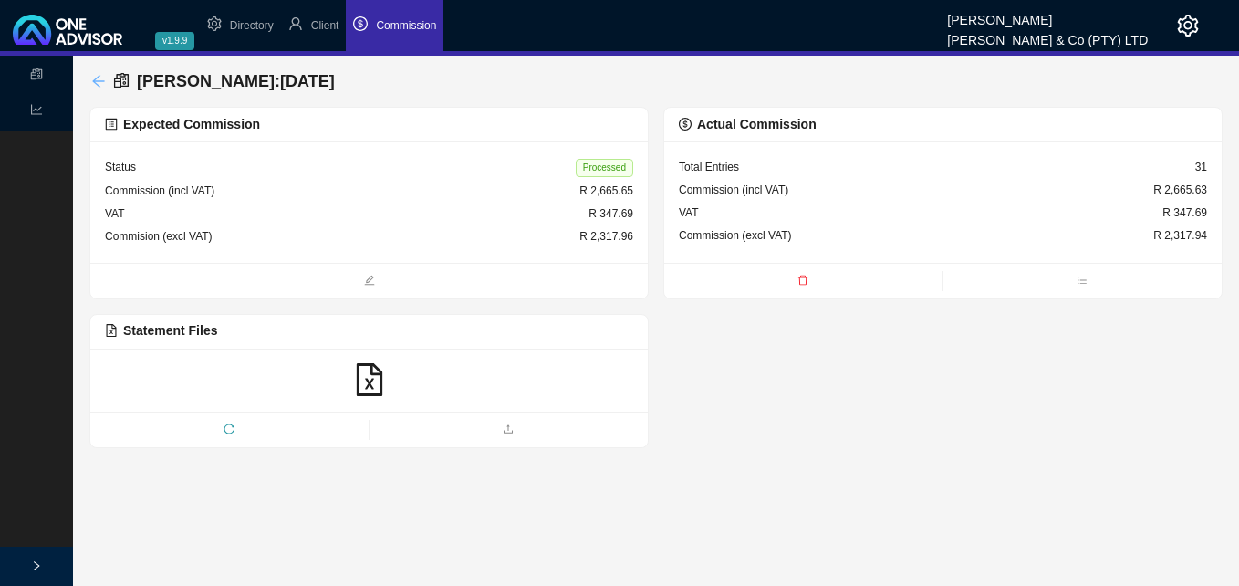
click at [98, 77] on icon "arrow-left" at bounding box center [98, 81] width 12 height 12
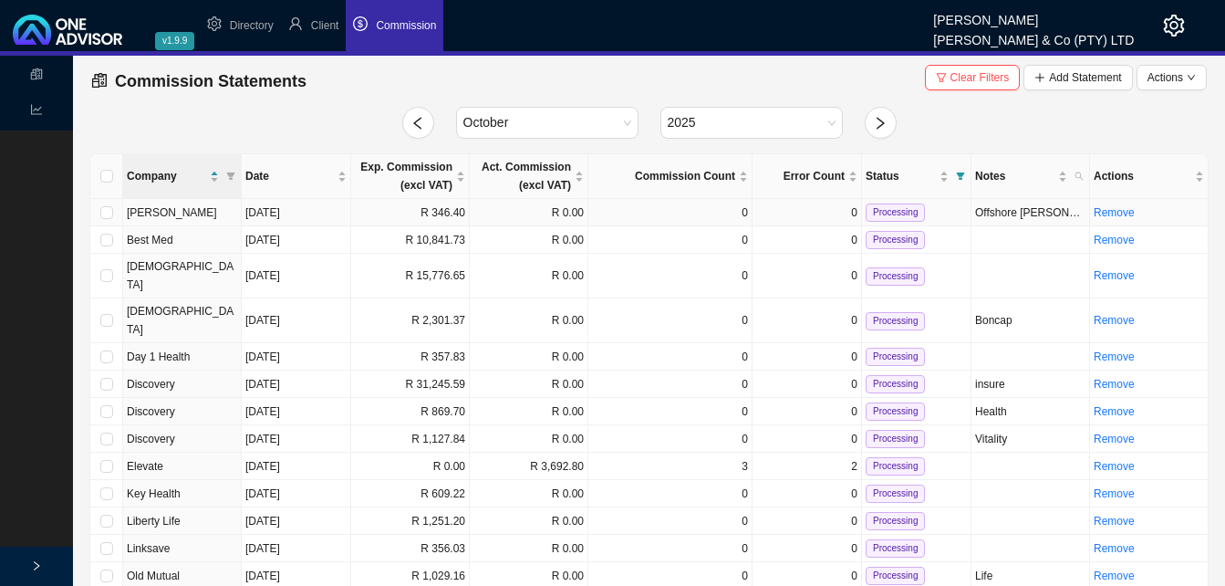
click at [384, 213] on td "R 346.40" at bounding box center [410, 212] width 119 height 27
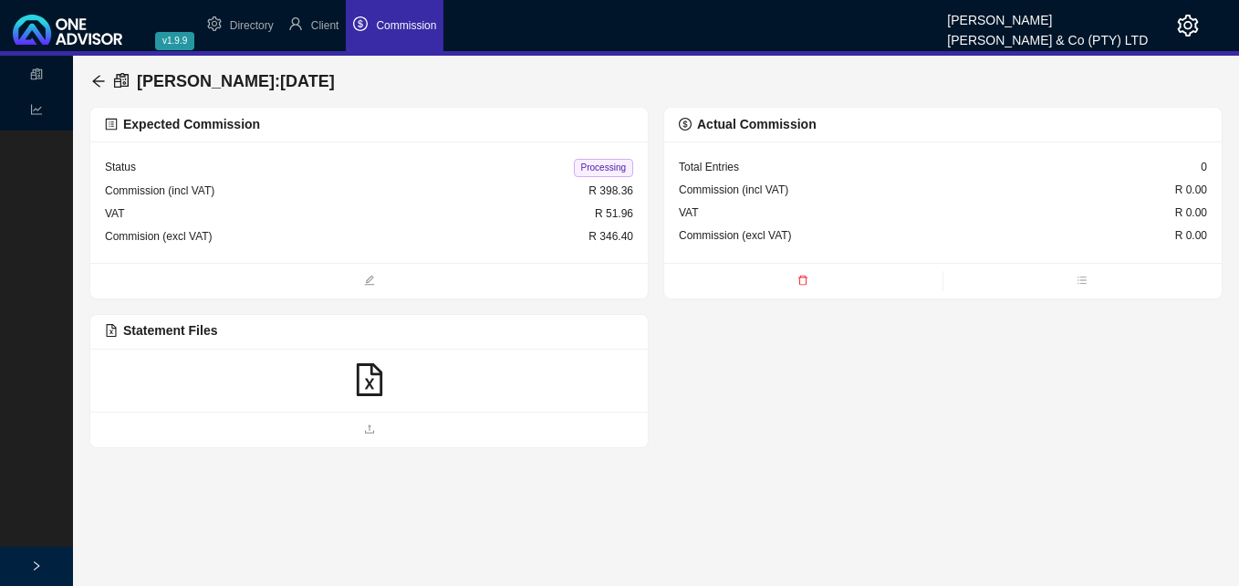
click at [362, 383] on icon "file-excel" at bounding box center [369, 379] width 33 height 33
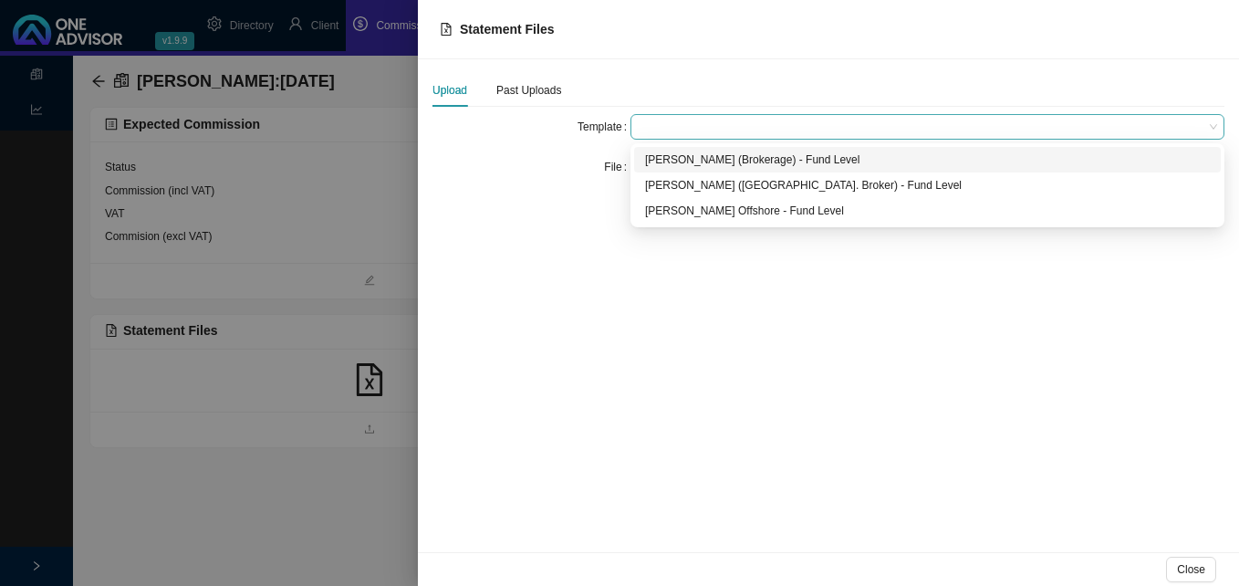
click at [672, 133] on span at bounding box center [927, 127] width 579 height 24
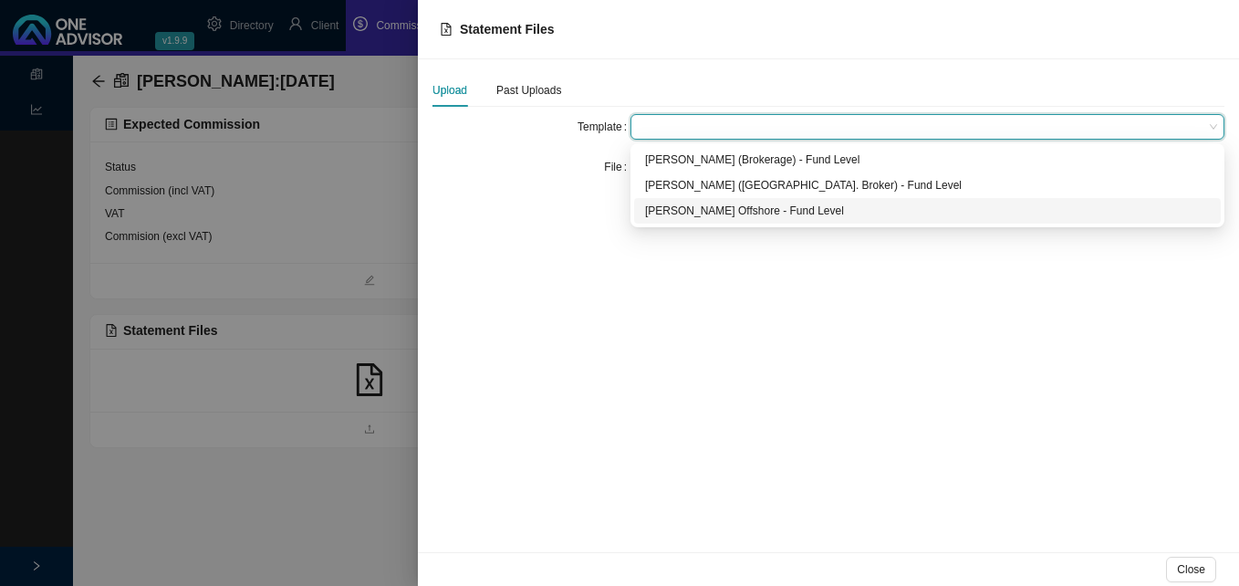
click at [670, 220] on div "[PERSON_NAME] Offshore - Fund Level" at bounding box center [927, 211] width 587 height 26
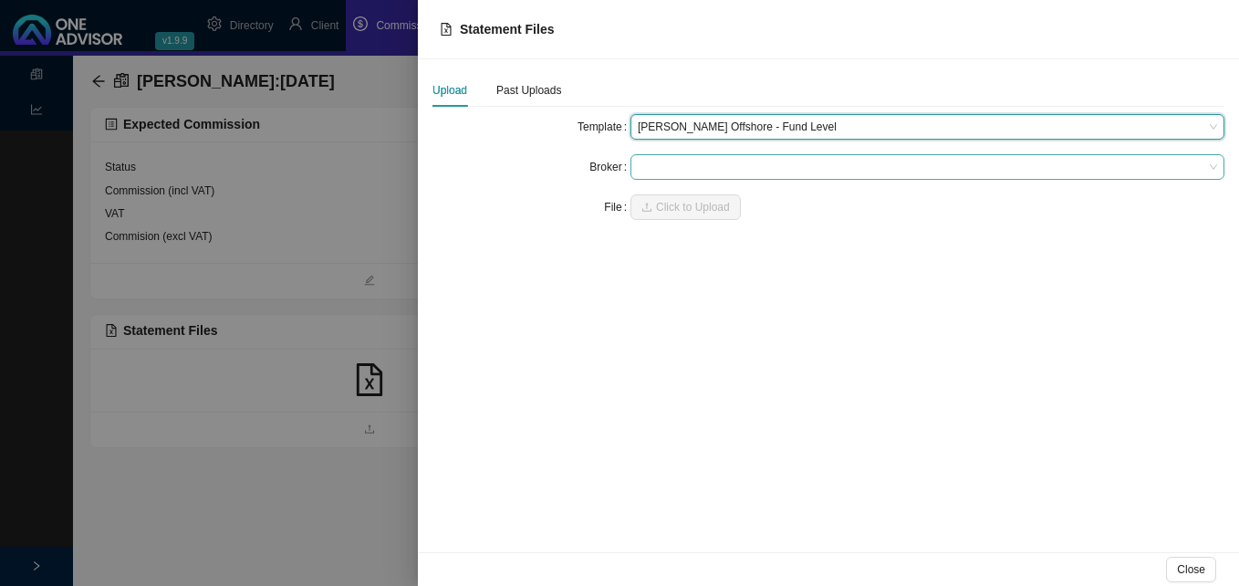
click at [654, 167] on span at bounding box center [927, 167] width 579 height 24
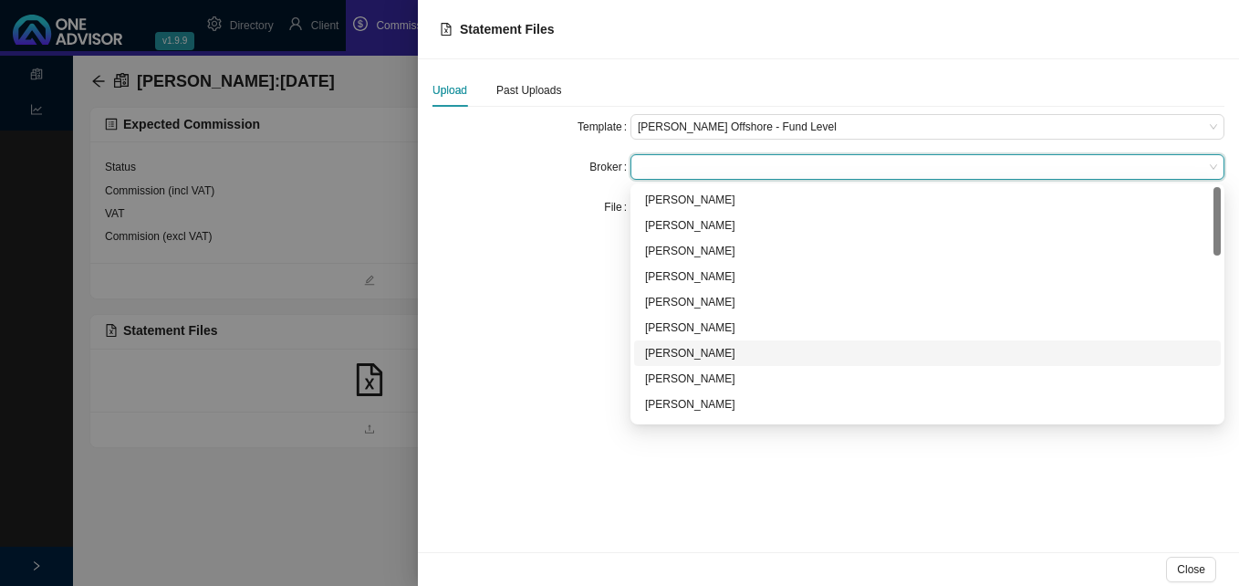
click at [691, 350] on div "[PERSON_NAME]" at bounding box center [927, 353] width 565 height 18
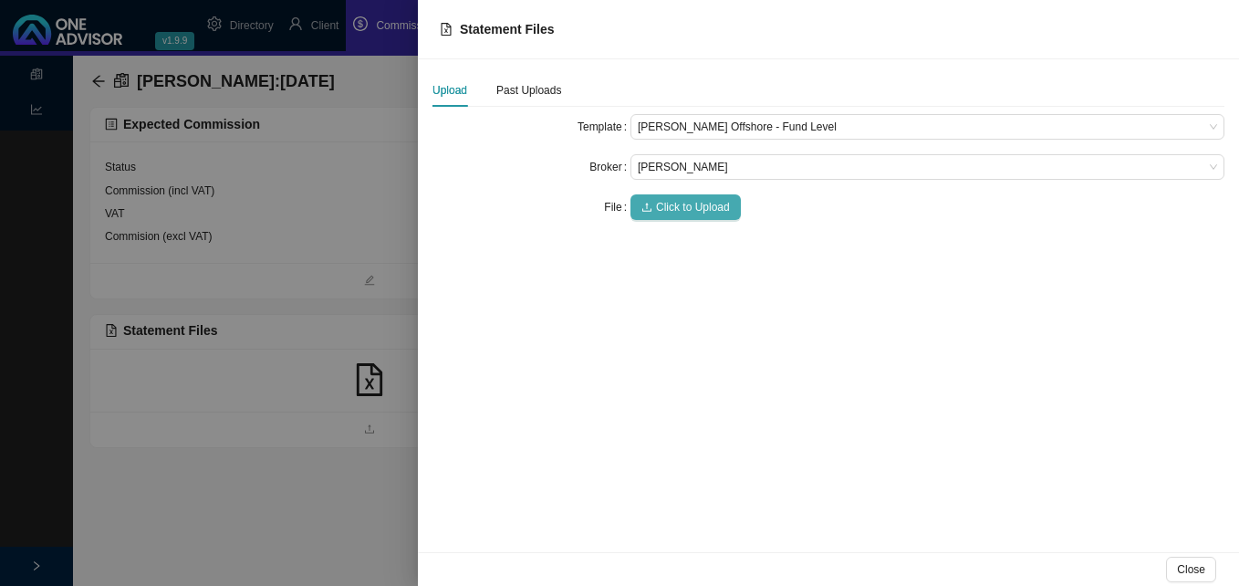
click at [659, 202] on span "Click to Upload" at bounding box center [693, 207] width 74 height 18
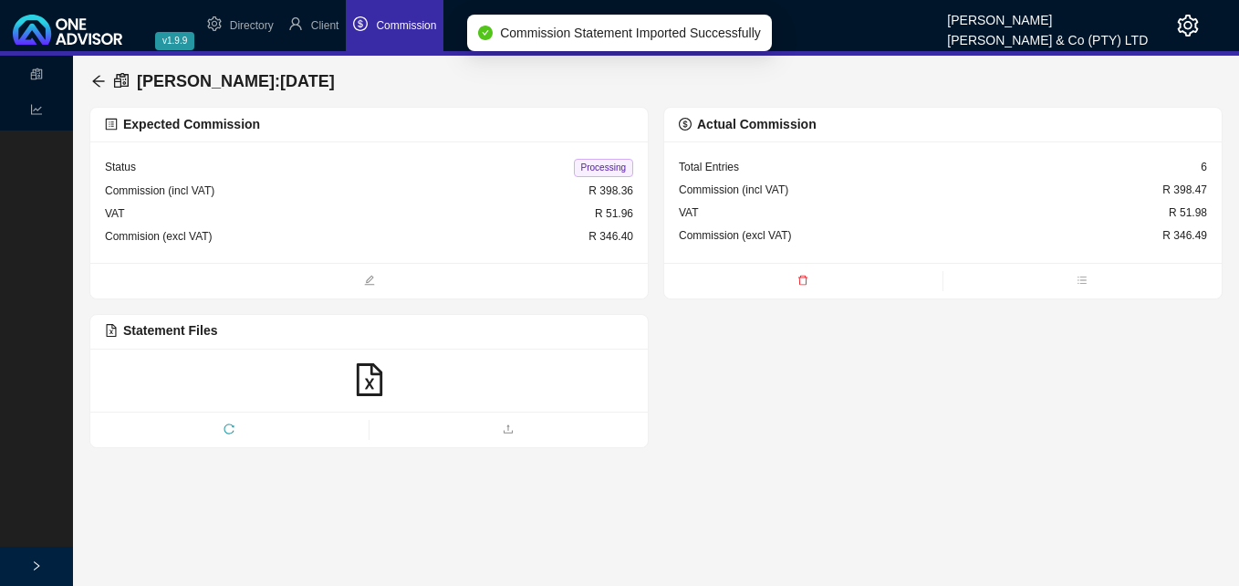
click at [614, 167] on span "Processing" at bounding box center [603, 168] width 59 height 18
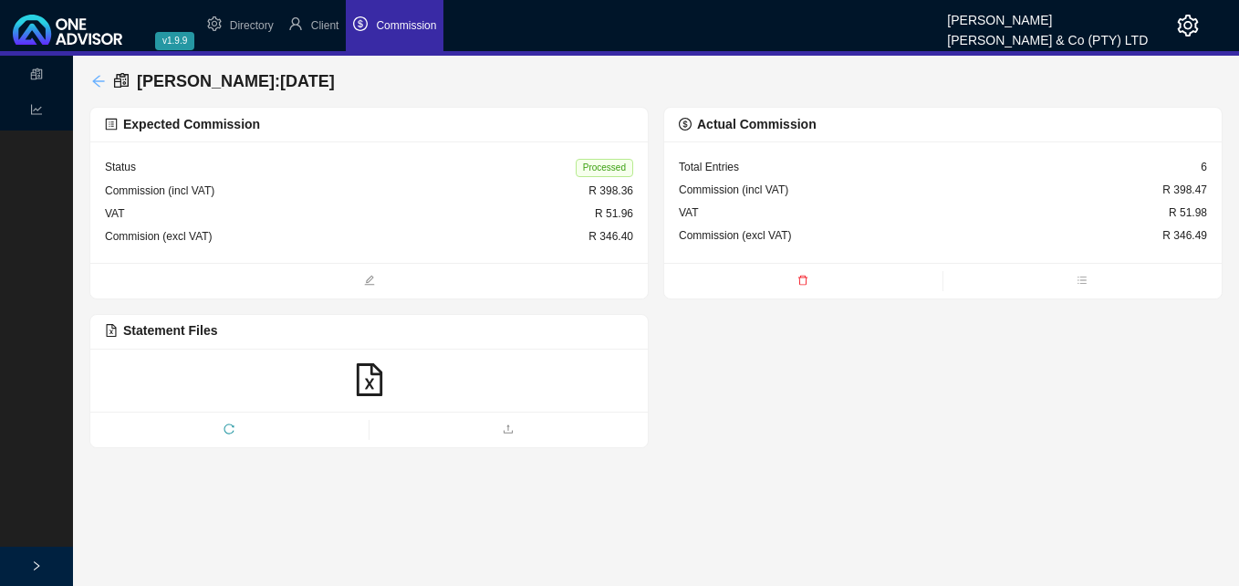
click at [100, 79] on icon "arrow-left" at bounding box center [98, 81] width 15 height 15
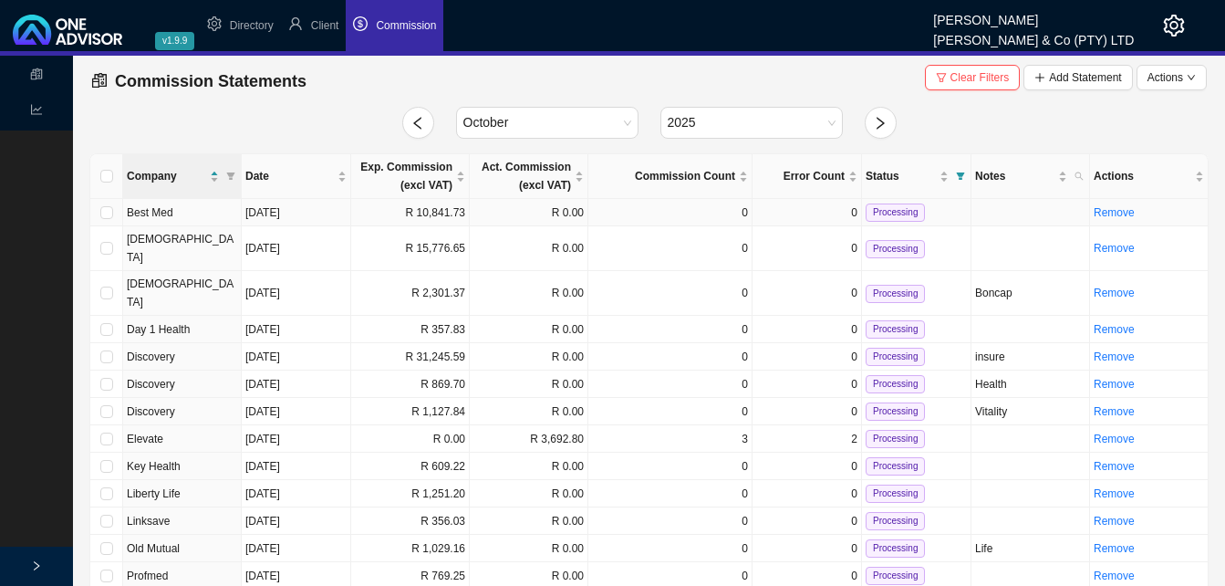
click at [392, 212] on td "R 10,841.73" at bounding box center [410, 212] width 119 height 27
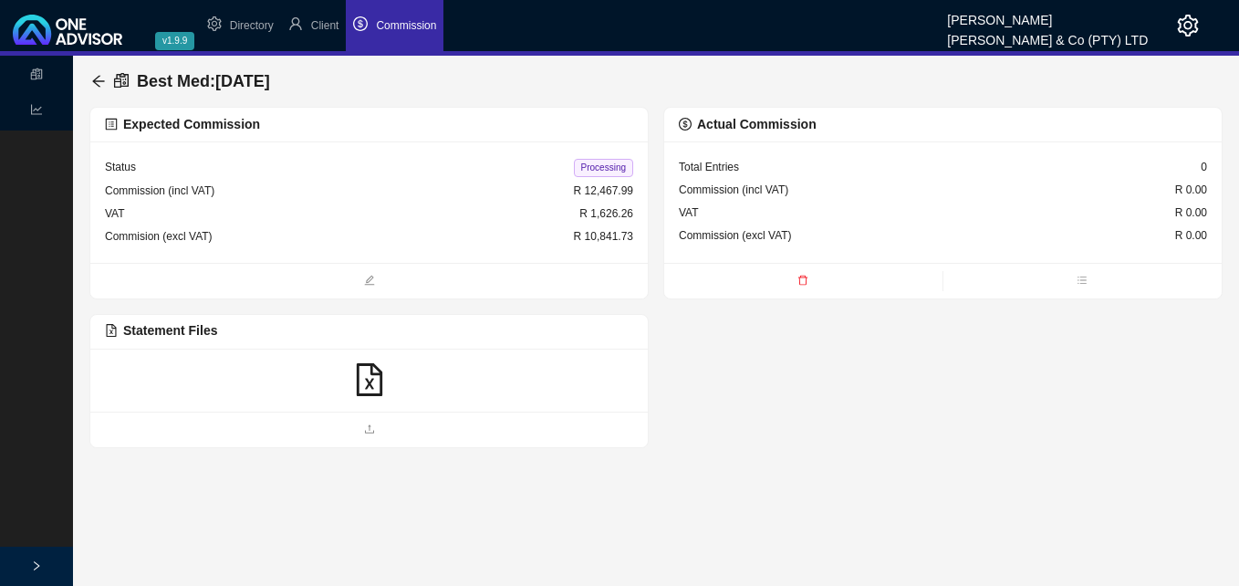
click at [368, 379] on icon "file-excel" at bounding box center [369, 379] width 33 height 33
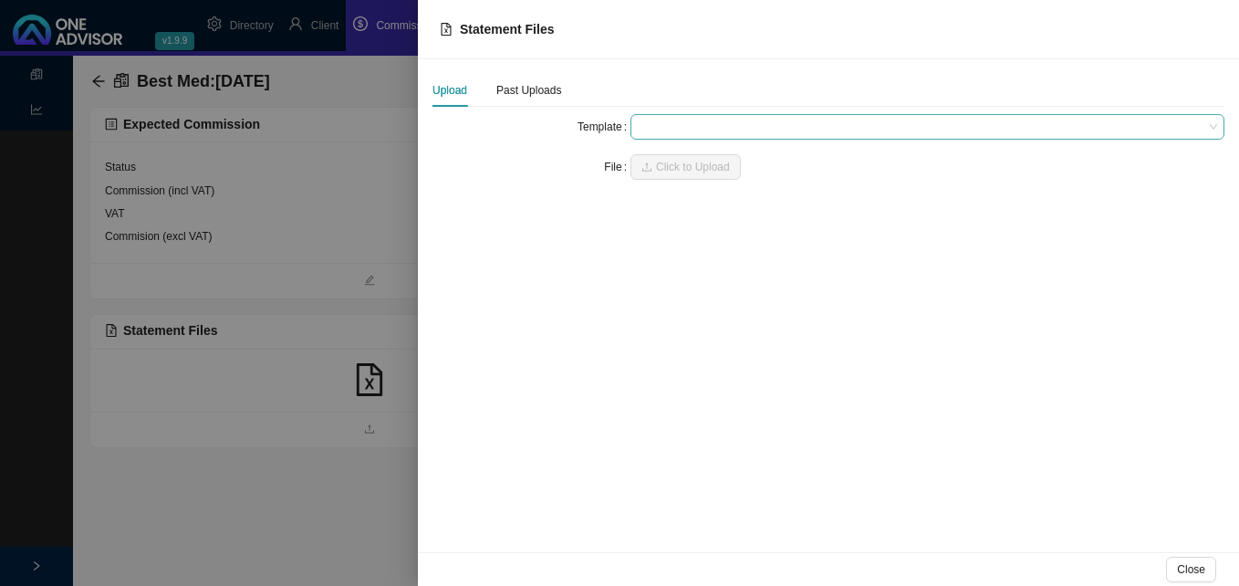
click at [672, 124] on span at bounding box center [927, 127] width 579 height 24
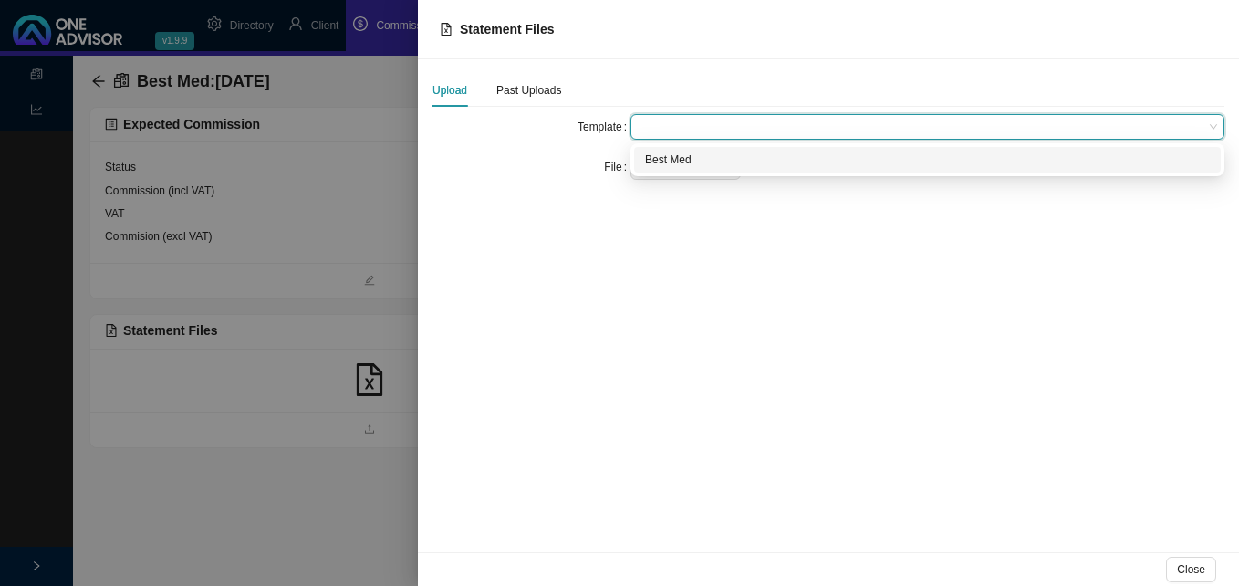
click at [673, 160] on div "Best Med" at bounding box center [927, 160] width 565 height 18
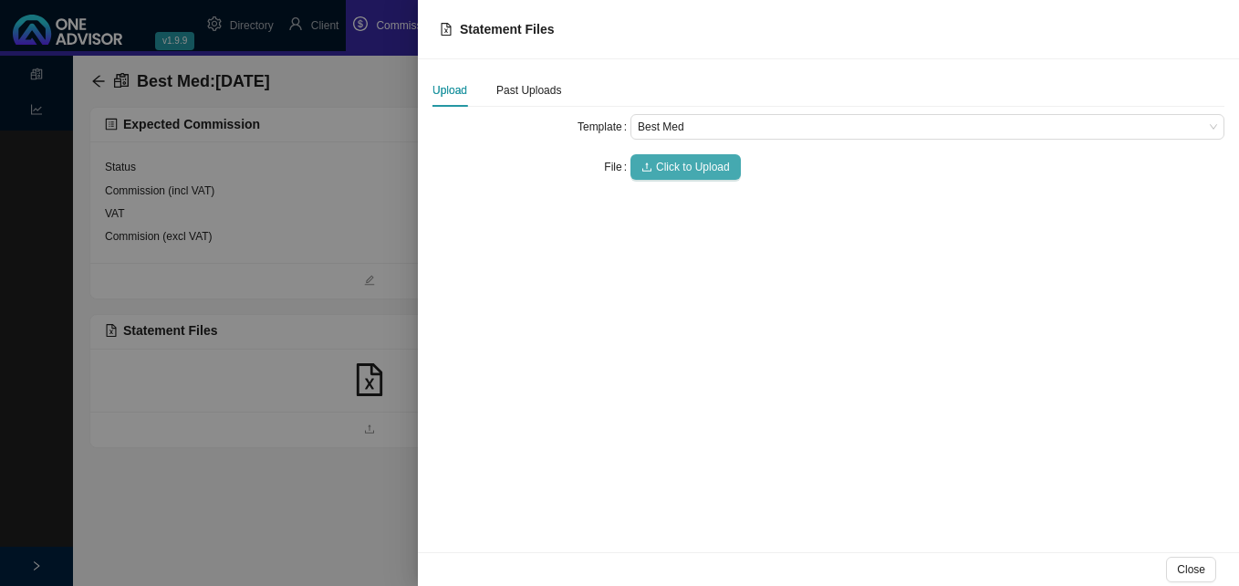
click at [673, 167] on span "Click to Upload" at bounding box center [693, 167] width 74 height 18
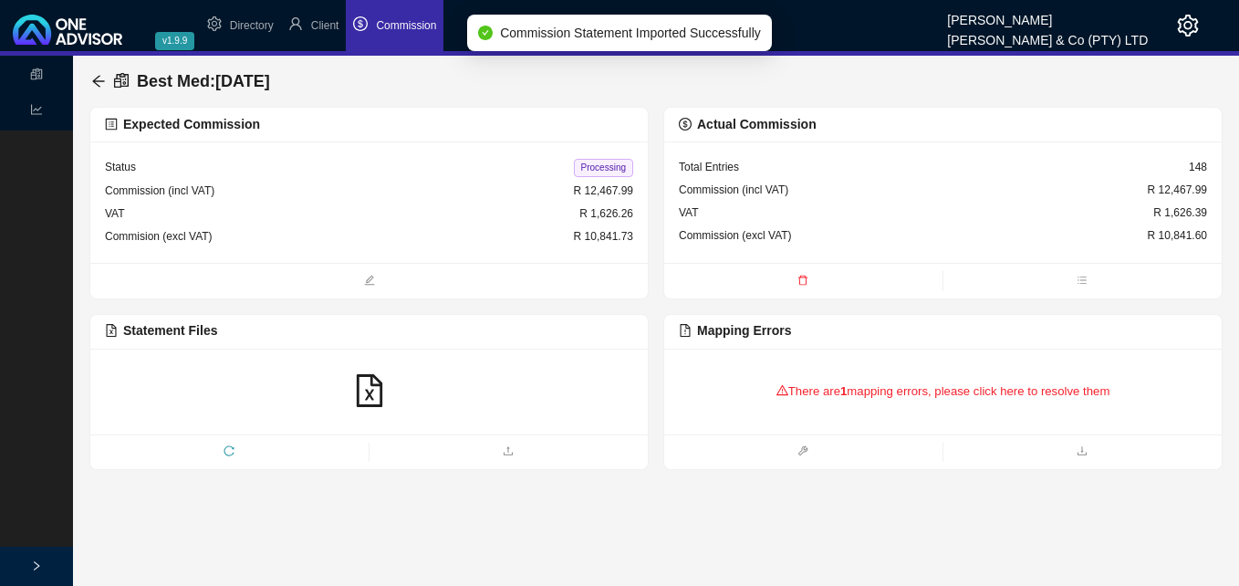
click at [870, 395] on div "There are 1 mapping errors, please click here to resolve them" at bounding box center [943, 391] width 528 height 57
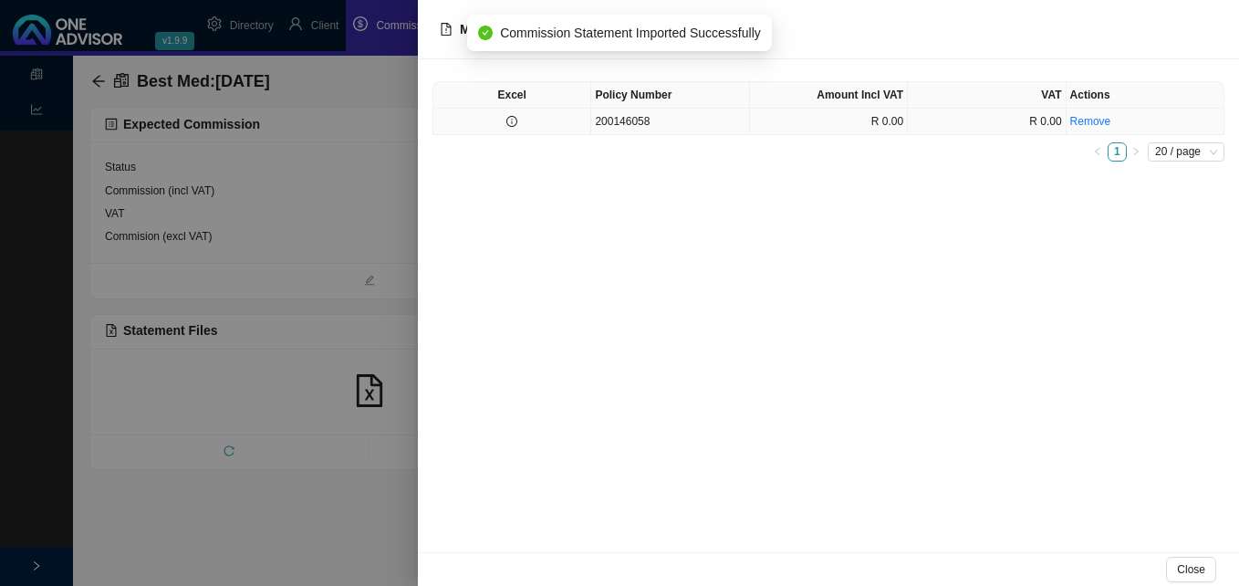
click at [522, 124] on td at bounding box center [512, 122] width 158 height 26
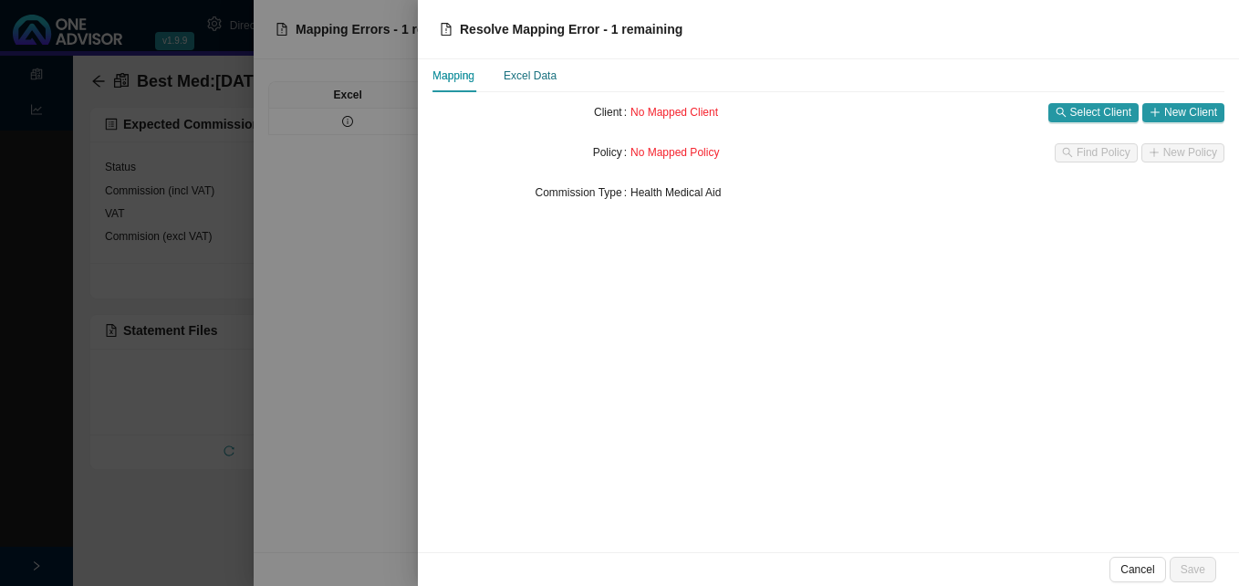
click at [545, 78] on div "Excel Data" at bounding box center [530, 76] width 53 height 18
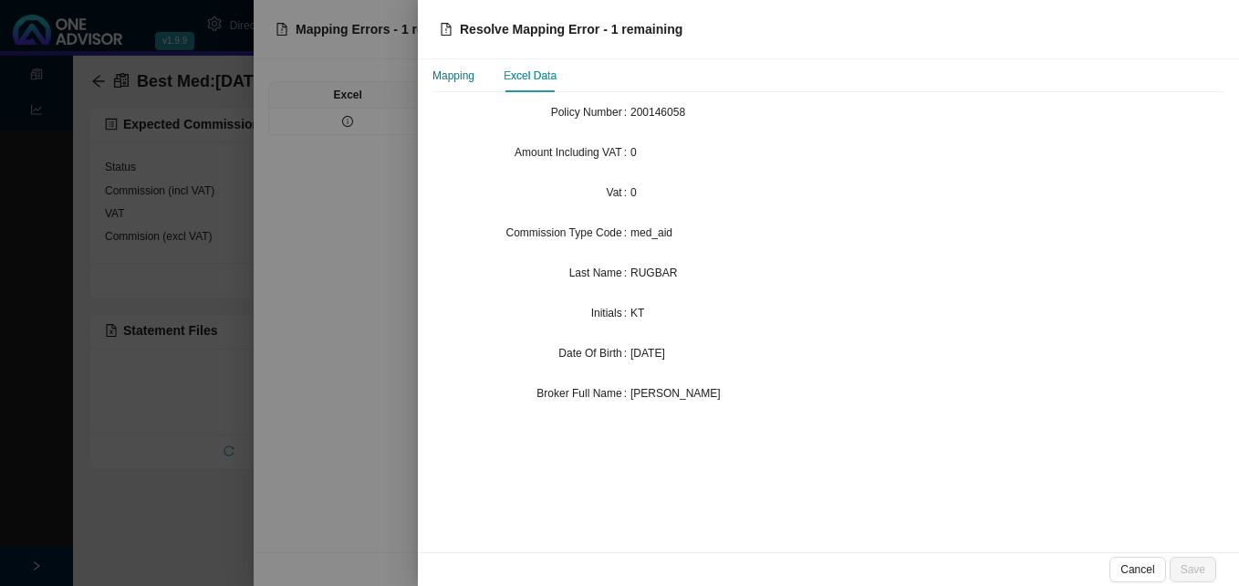
click at [468, 84] on div "Mapping" at bounding box center [453, 76] width 42 height 18
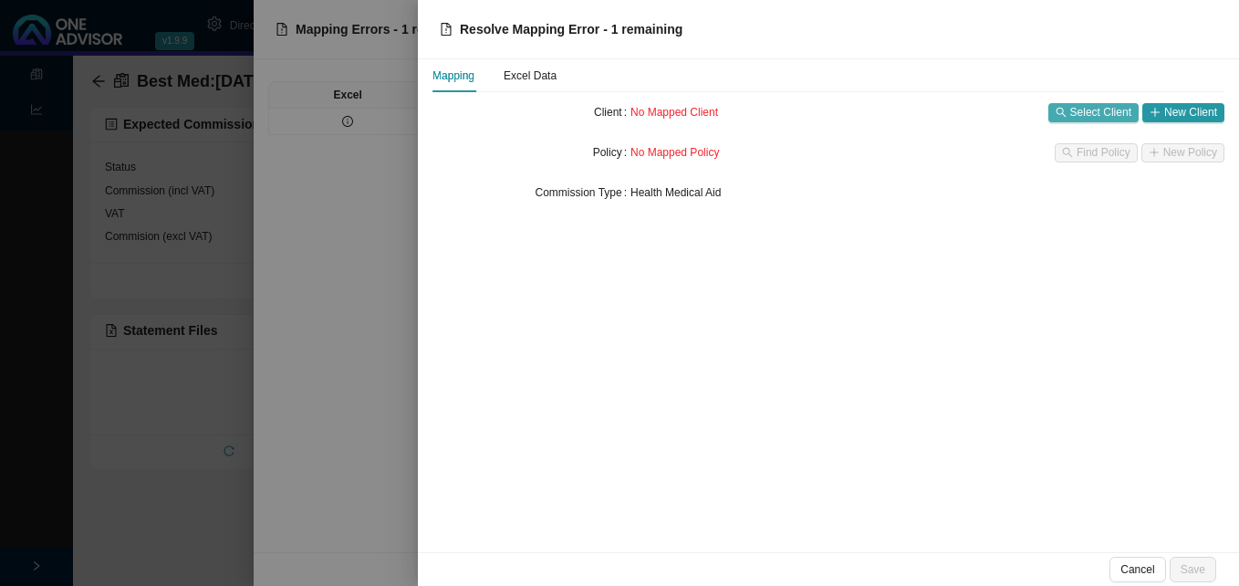
click at [1106, 116] on span "Select Client" at bounding box center [1100, 112] width 61 height 18
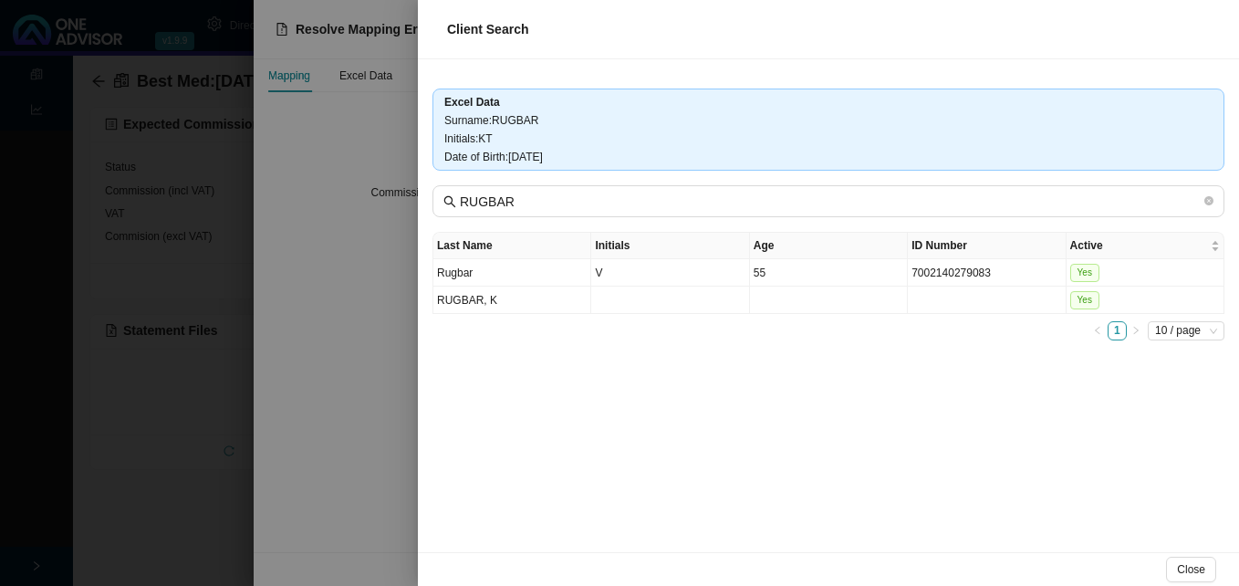
click at [358, 397] on div at bounding box center [619, 293] width 1239 height 586
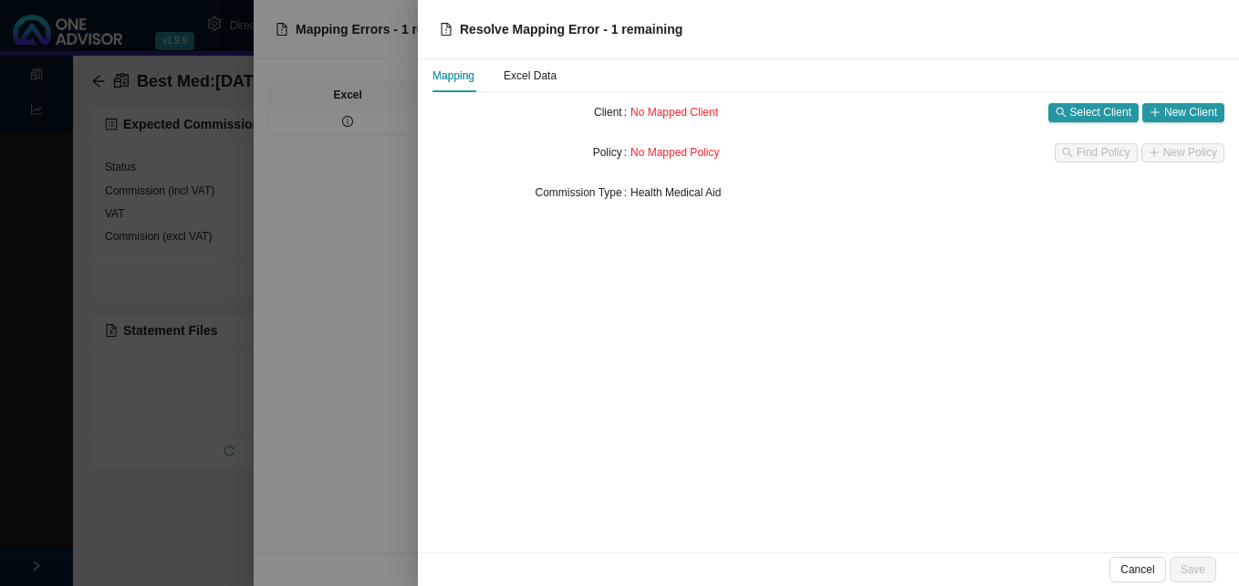
click at [353, 394] on div at bounding box center [619, 293] width 1239 height 586
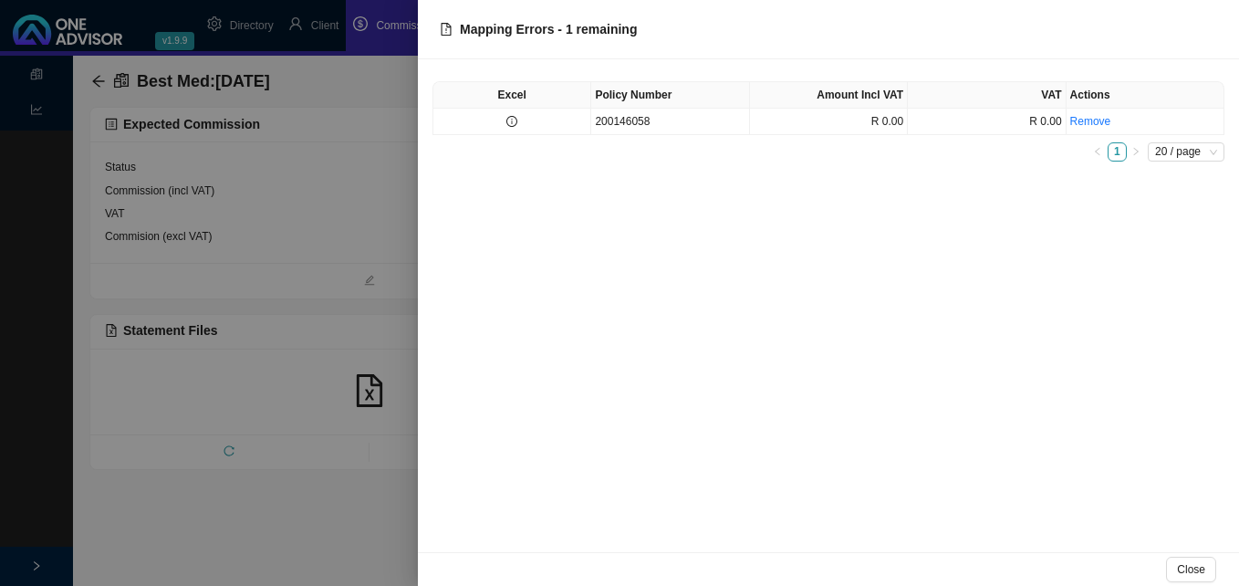
click at [351, 391] on div at bounding box center [619, 293] width 1239 height 586
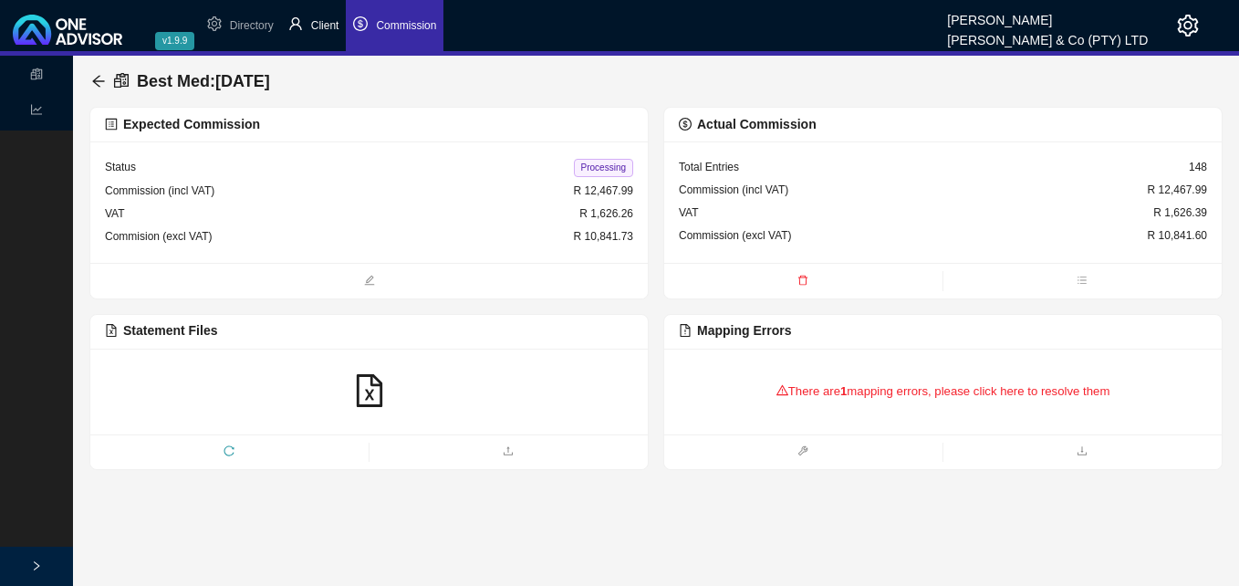
click at [333, 24] on span "Client" at bounding box center [325, 25] width 28 height 13
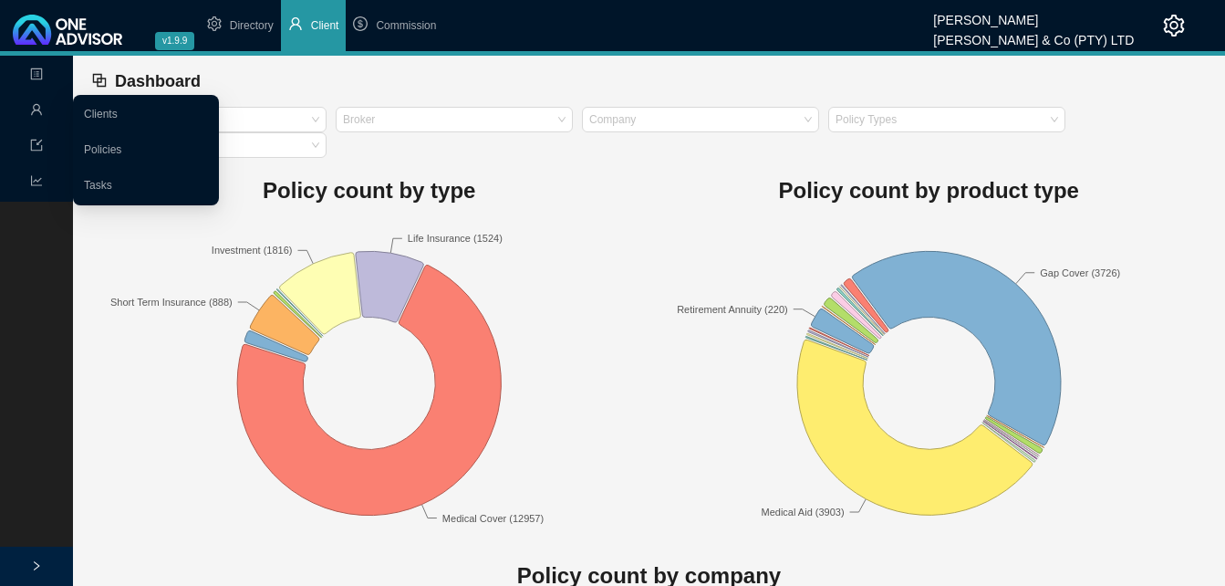
click at [37, 108] on icon "user" at bounding box center [36, 109] width 13 height 13
click at [109, 108] on link "Clients" at bounding box center [101, 114] width 34 height 13
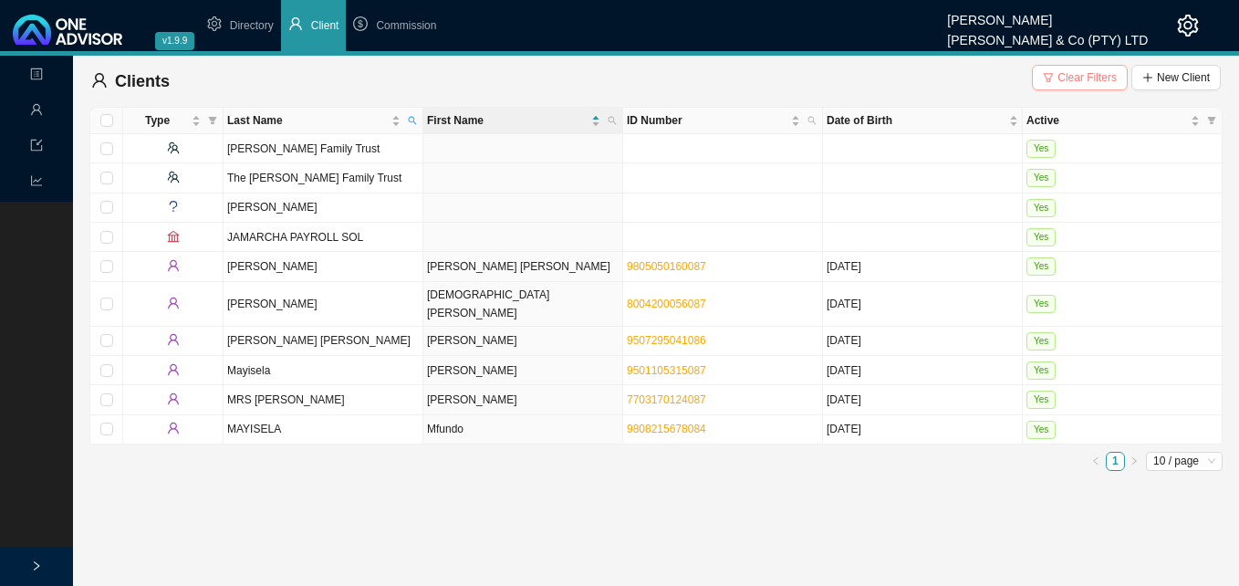
click at [1086, 75] on span "Clear Filters" at bounding box center [1086, 77] width 59 height 18
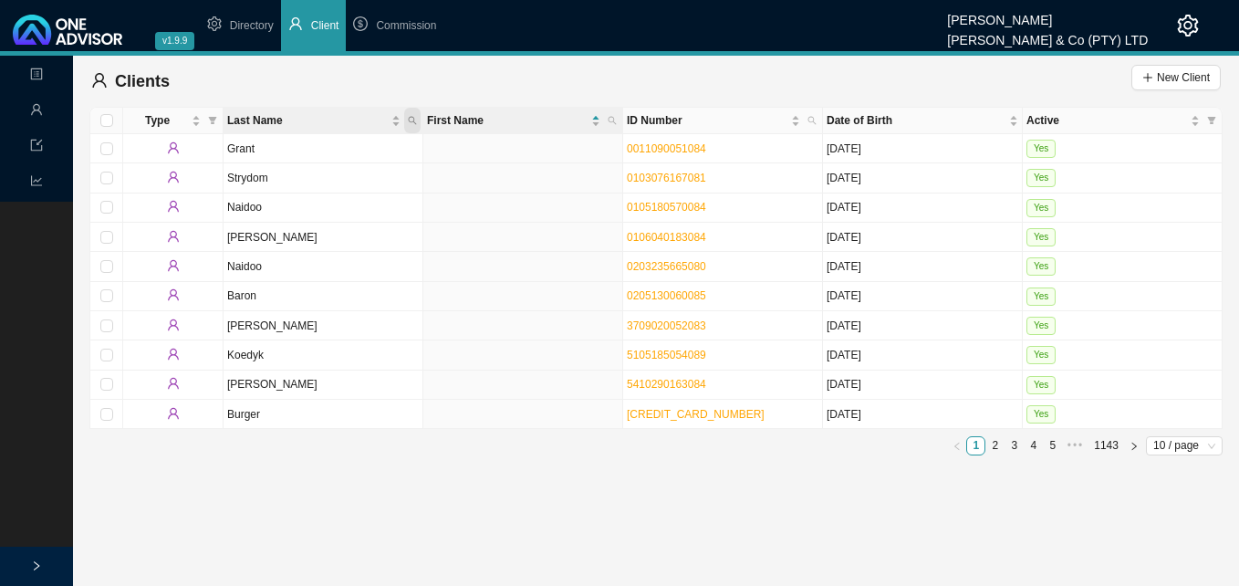
click at [410, 120] on icon "search" at bounding box center [412, 120] width 9 height 9
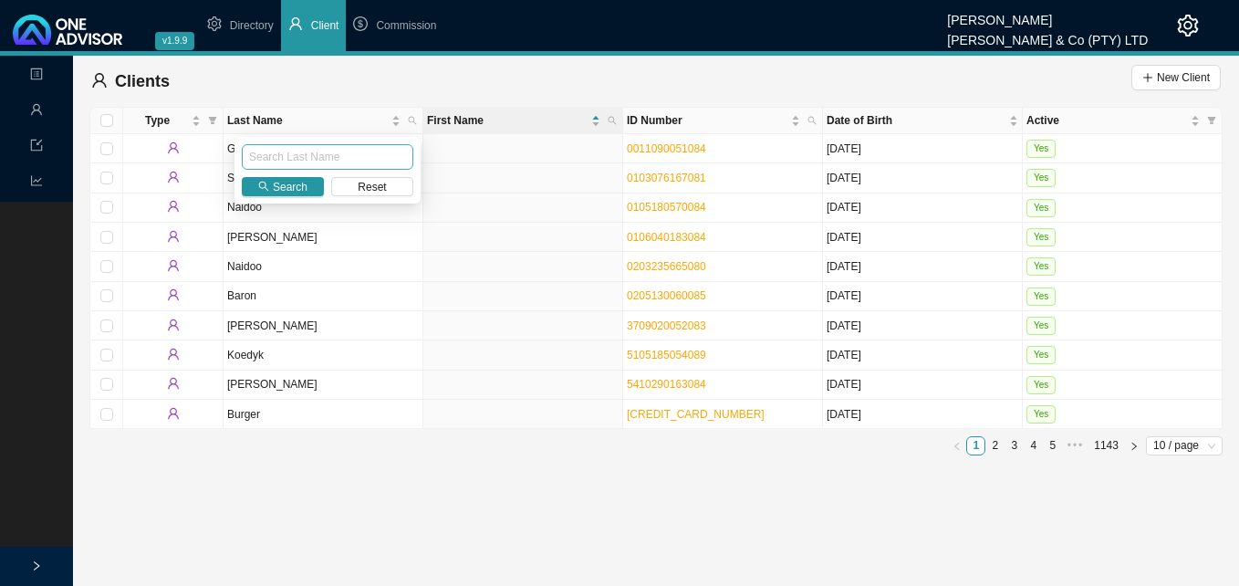
click at [352, 152] on input "text" at bounding box center [327, 157] width 171 height 26
type input "rugbar"
click at [271, 182] on button "Search" at bounding box center [283, 186] width 82 height 19
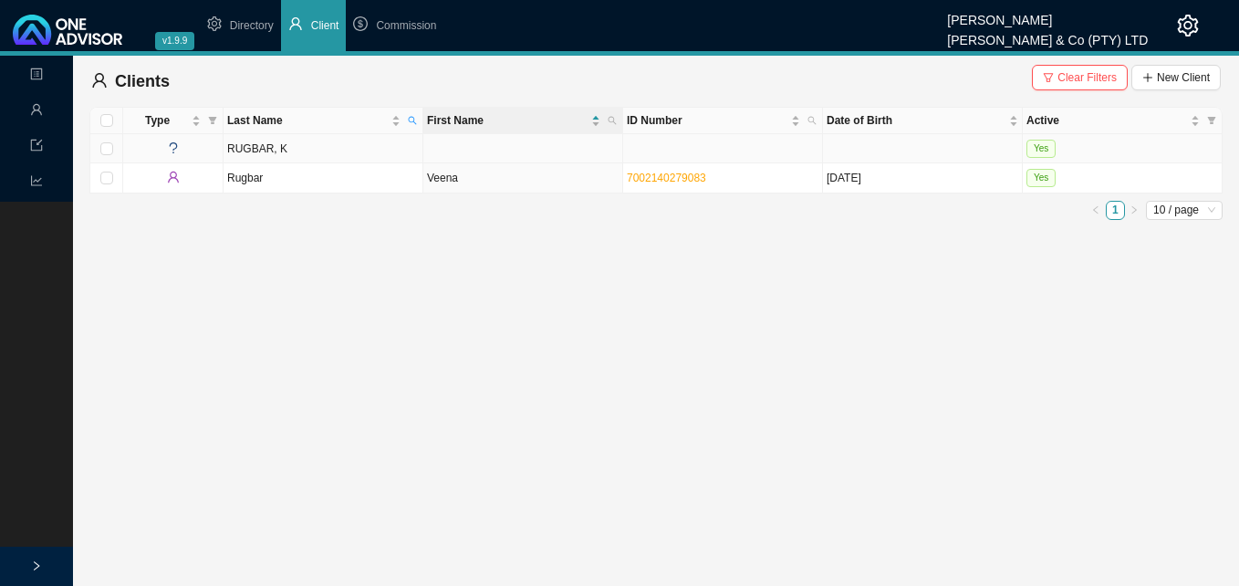
click at [514, 149] on td at bounding box center [523, 148] width 200 height 29
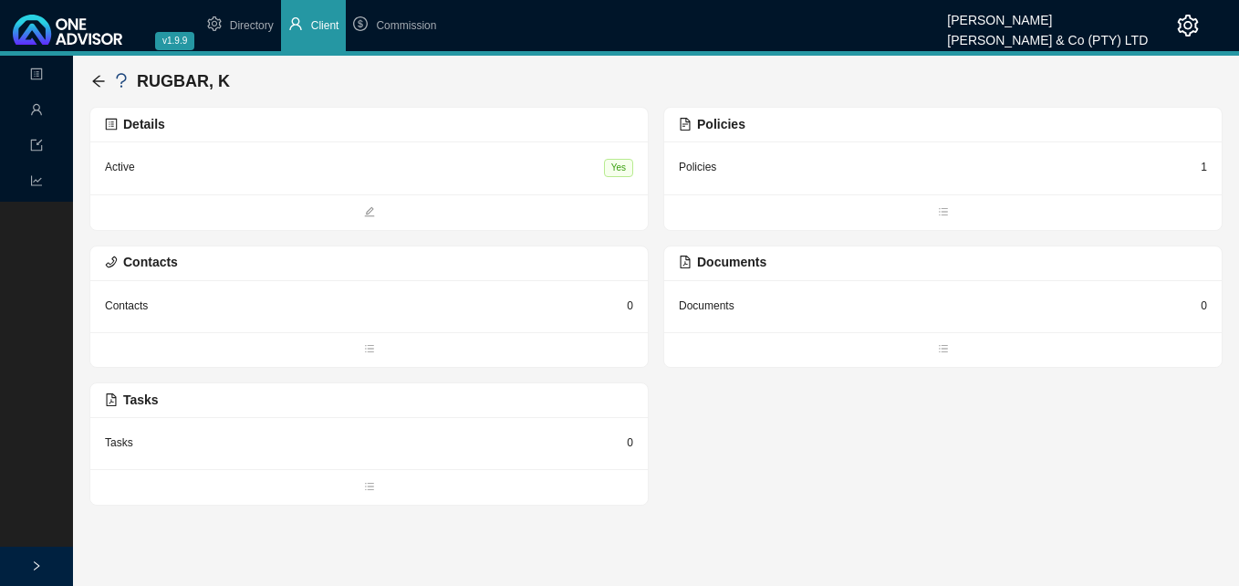
click at [1206, 164] on div "1" at bounding box center [1203, 167] width 6 height 18
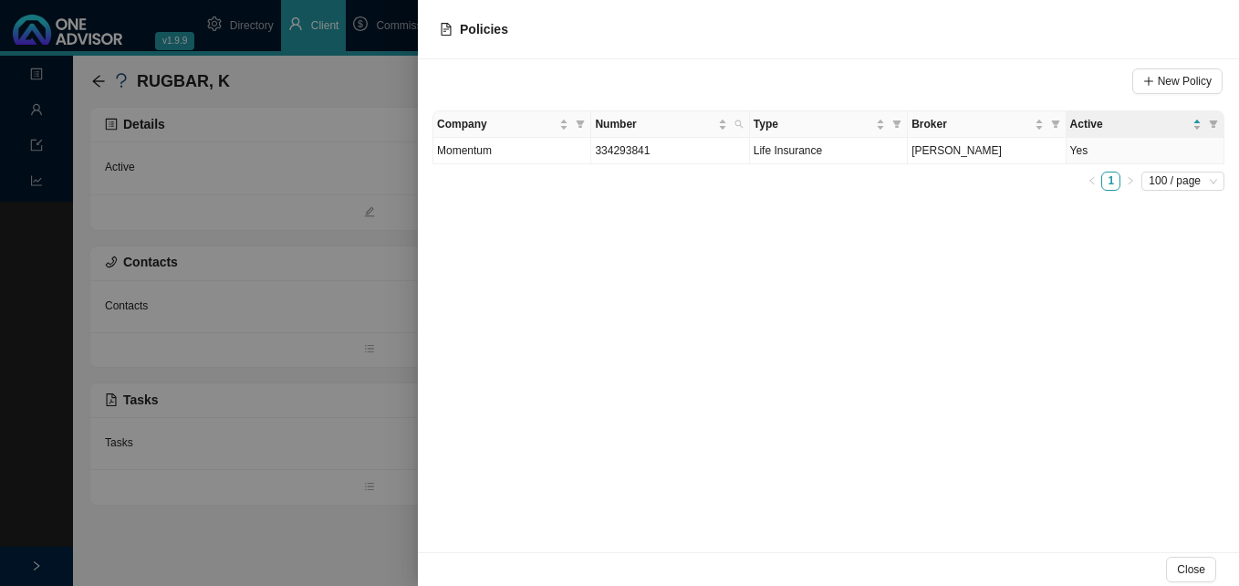
click at [244, 278] on div at bounding box center [619, 293] width 1239 height 586
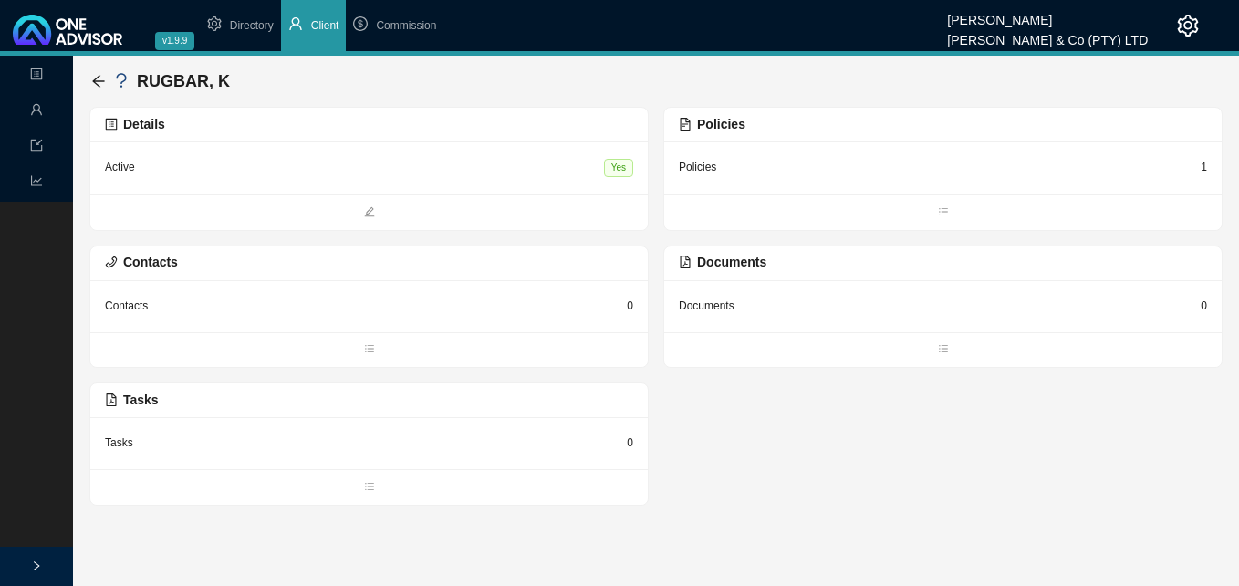
click at [524, 99] on div "RUGBAR, K" at bounding box center [655, 81] width 1129 height 36
click at [523, 91] on div "RUGBAR, K" at bounding box center [655, 81] width 1129 height 36
click at [471, 160] on div "Active Yes" at bounding box center [369, 168] width 528 height 24
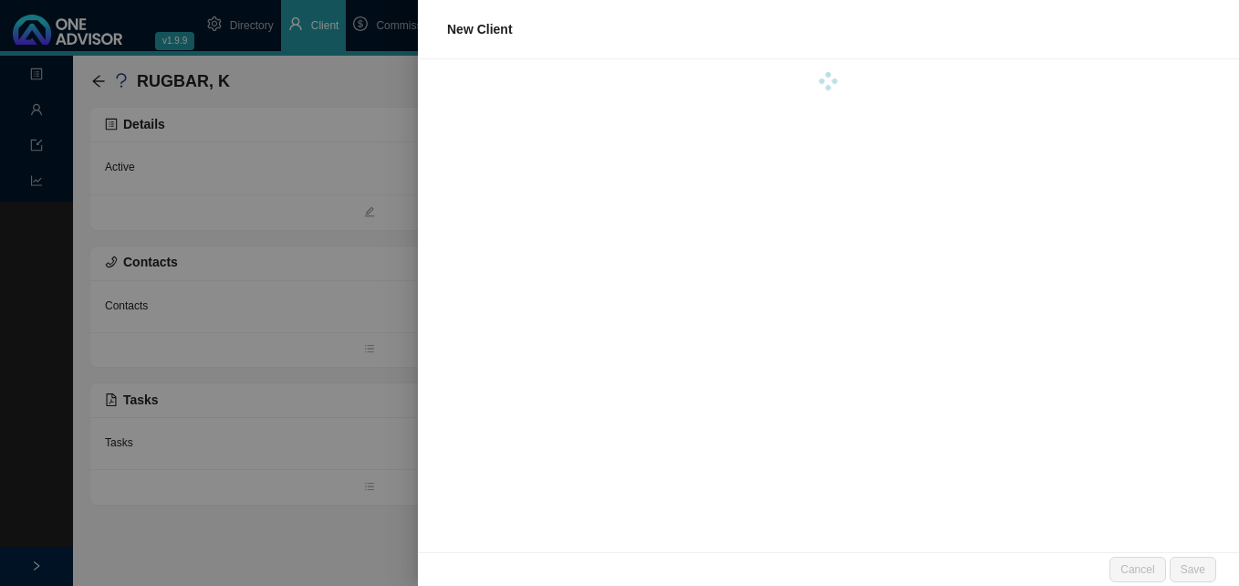
click at [489, 133] on div at bounding box center [828, 305] width 821 height 493
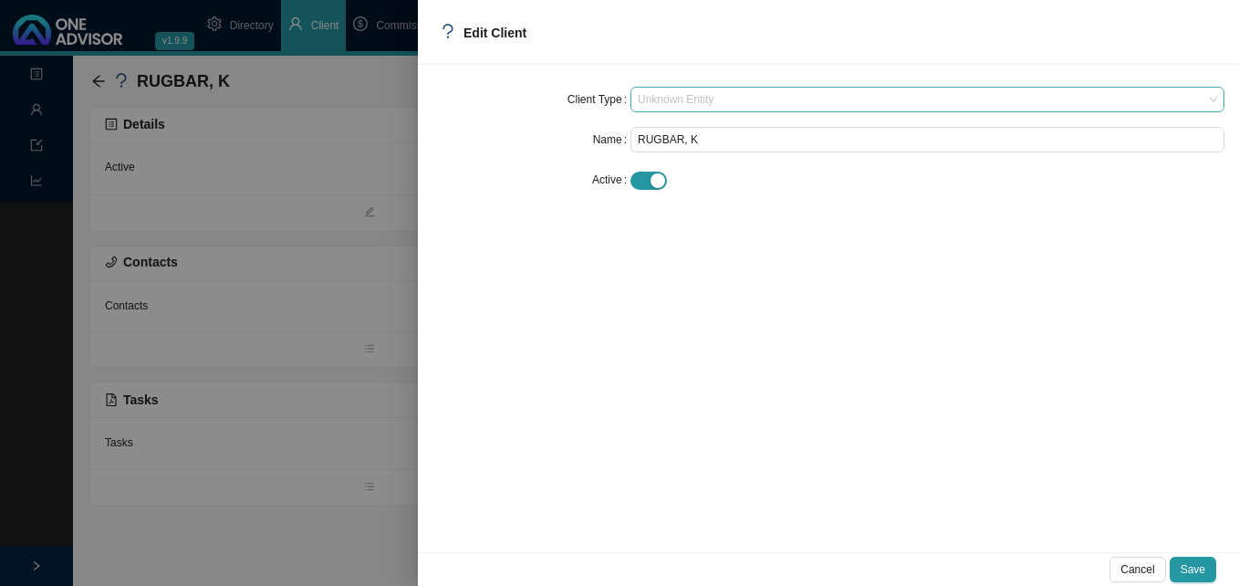
click at [657, 107] on span "Unknown Entity" at bounding box center [927, 100] width 579 height 24
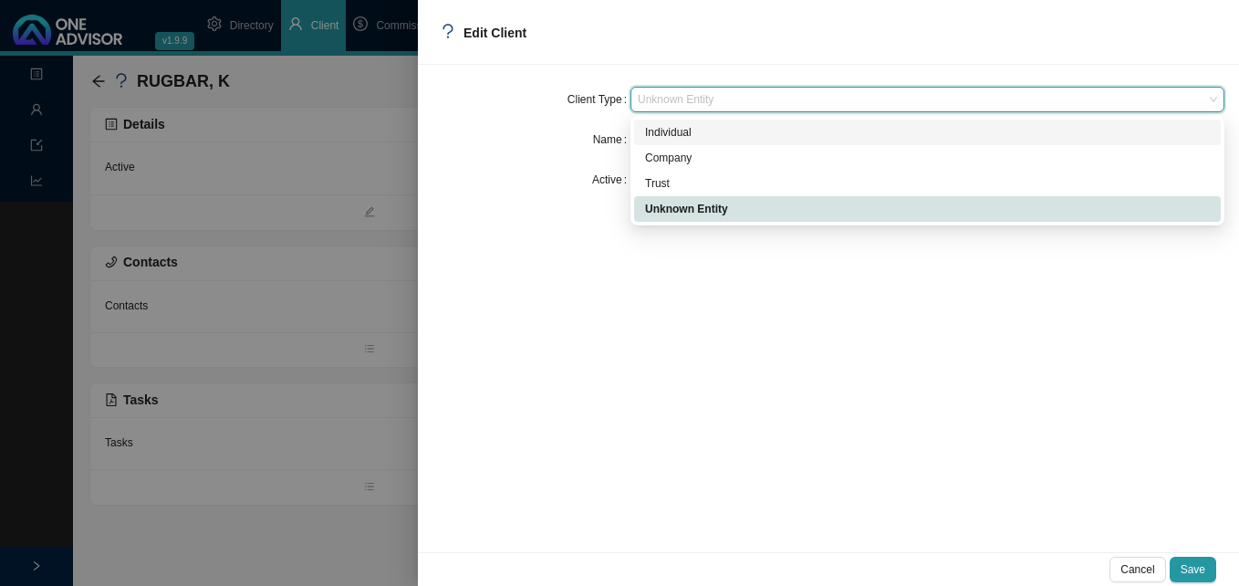
click at [654, 130] on div "Individual" at bounding box center [927, 132] width 565 height 18
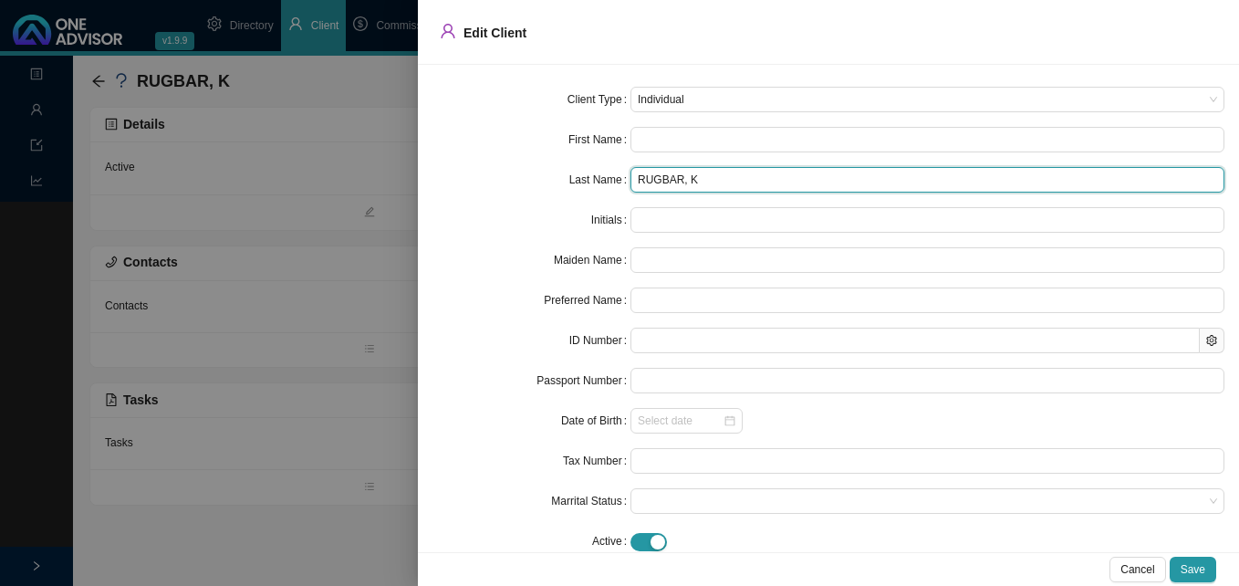
click at [680, 185] on input "RUGBAR, K" at bounding box center [927, 180] width 594 height 26
drag, startPoint x: 674, startPoint y: 182, endPoint x: 729, endPoint y: 187, distance: 54.9
click at [729, 187] on input "RUGBAR, K" at bounding box center [927, 180] width 594 height 26
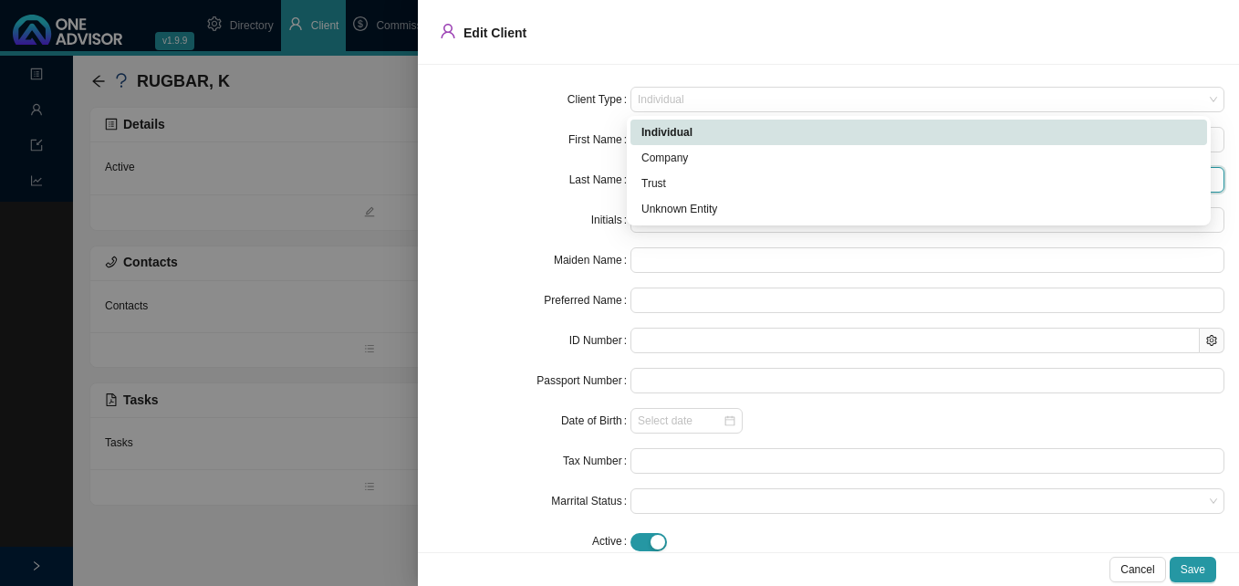
drag, startPoint x: 691, startPoint y: 103, endPoint x: 604, endPoint y: 5, distance: 131.8
click at [645, 52] on div "Edit Client Client Type Individual First Name Last Name RUGBAR Initials Maiden …" at bounding box center [828, 293] width 821 height 586
type input "RUGBAR"
click at [695, 132] on div "Individual" at bounding box center [918, 132] width 555 height 18
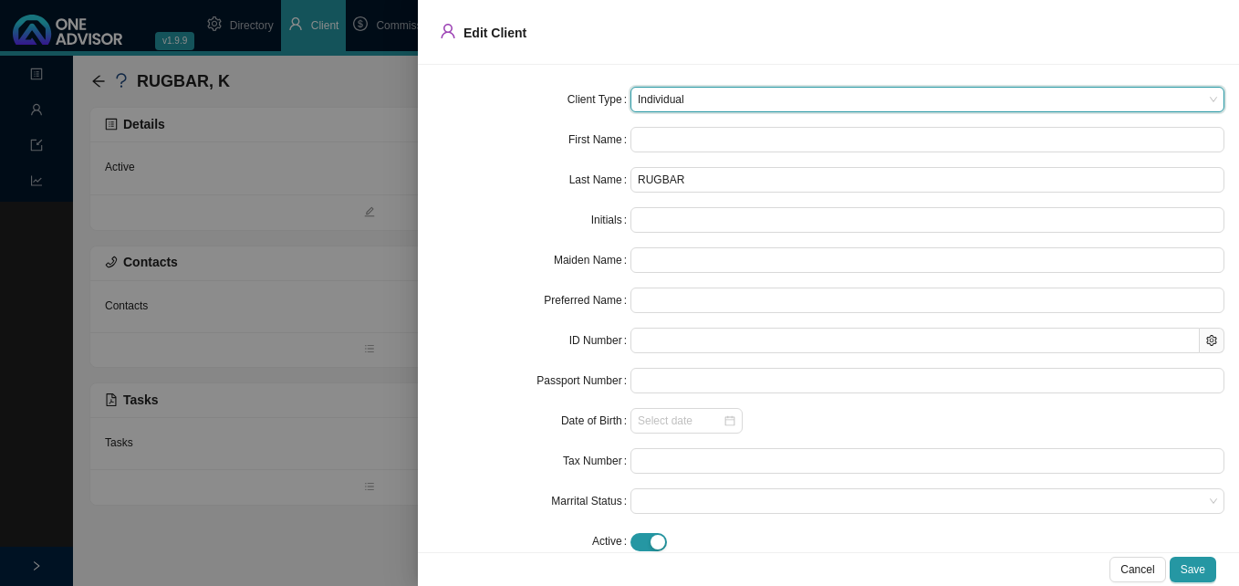
click at [673, 153] on form "Client Type Individual Individual First Name Last Name RUGBAR Initials Maiden N…" at bounding box center [828, 320] width 792 height 467
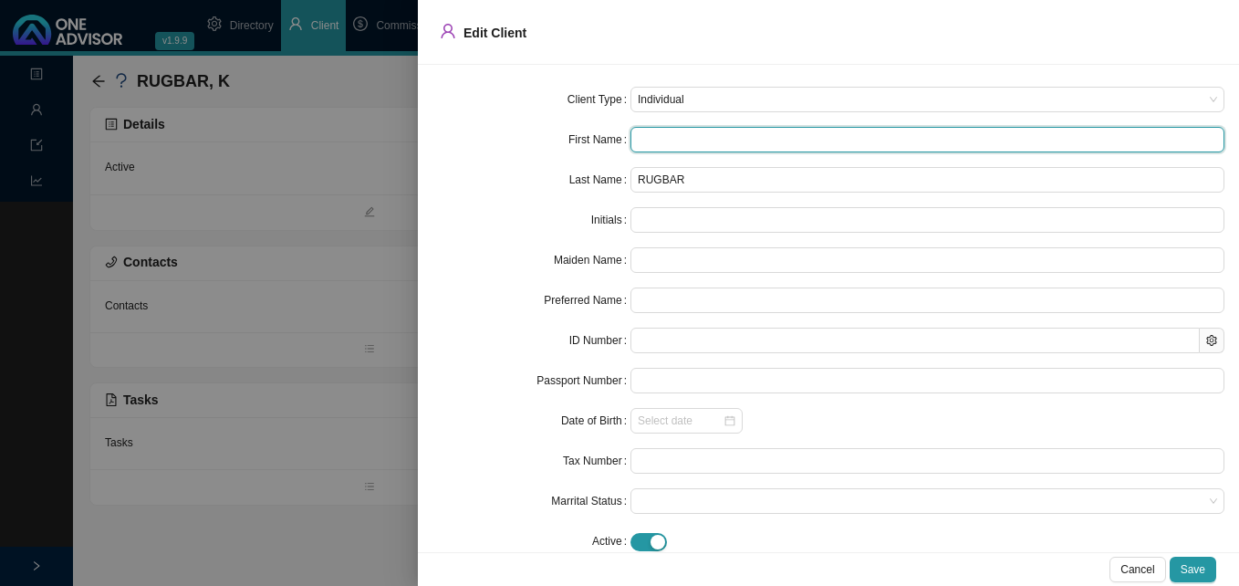
click at [673, 147] on input "text" at bounding box center [927, 140] width 594 height 26
type input "K"
type input "Ki"
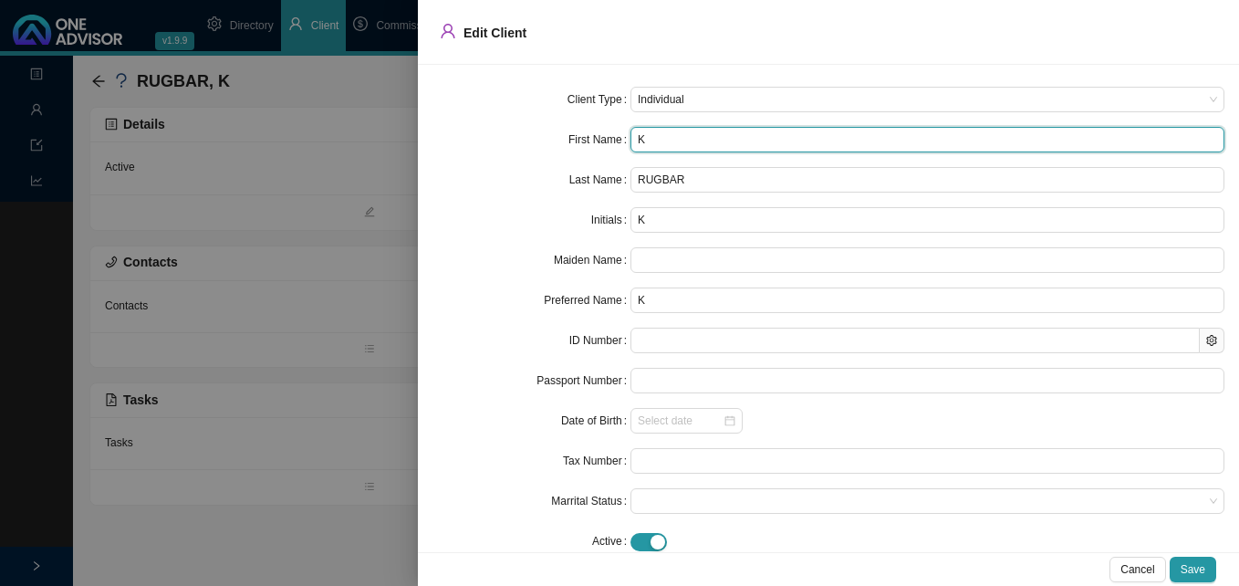
type input "Ki"
type input "Kia"
type input "Kiar"
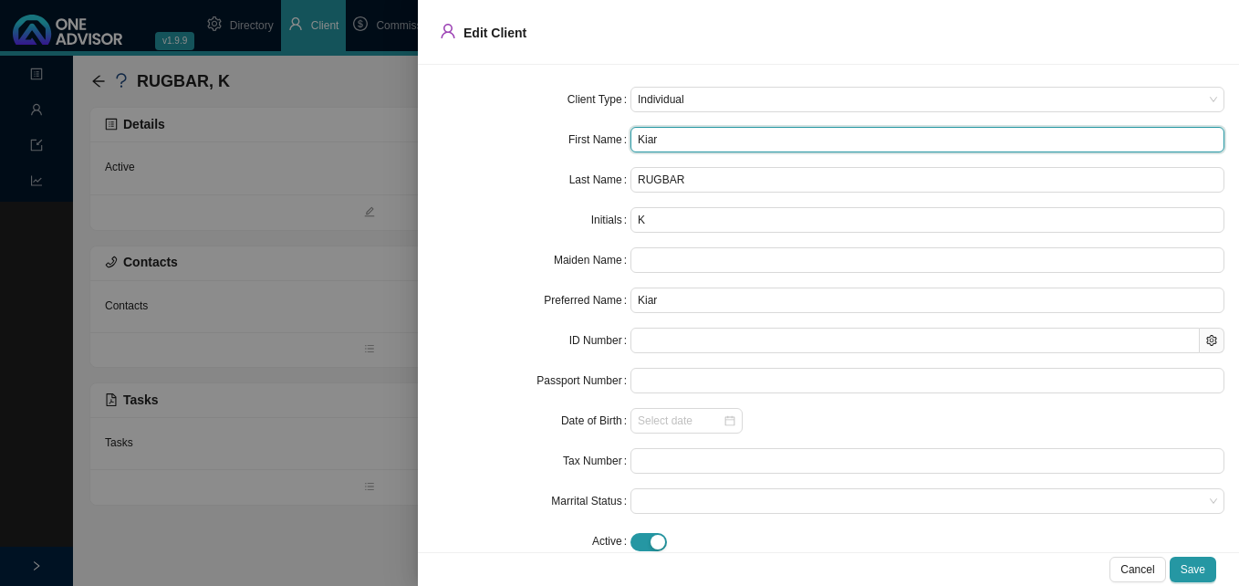
type input "Kiara"
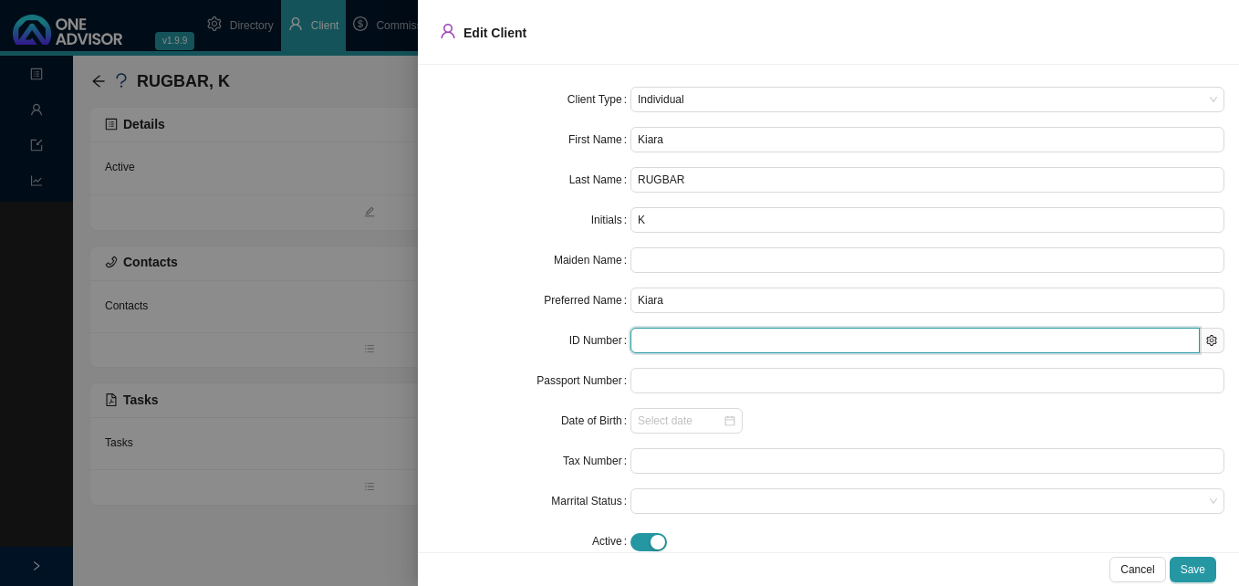
click at [652, 341] on input "text" at bounding box center [914, 340] width 569 height 26
paste input "9904290413081"
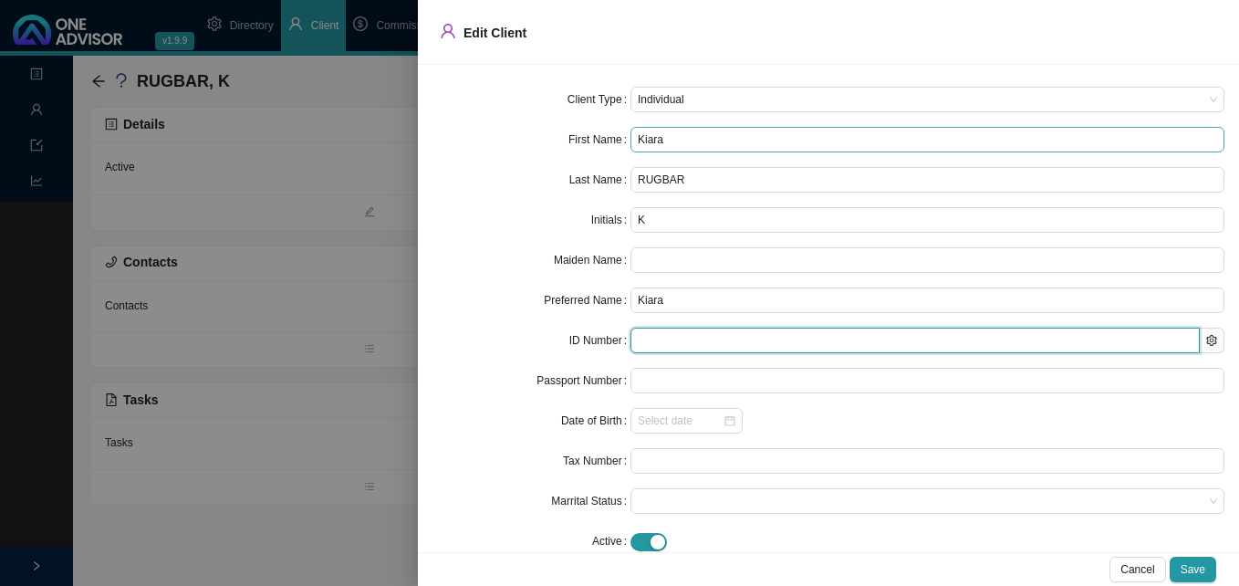
type input "9904290413081"
type input "[DATE]"
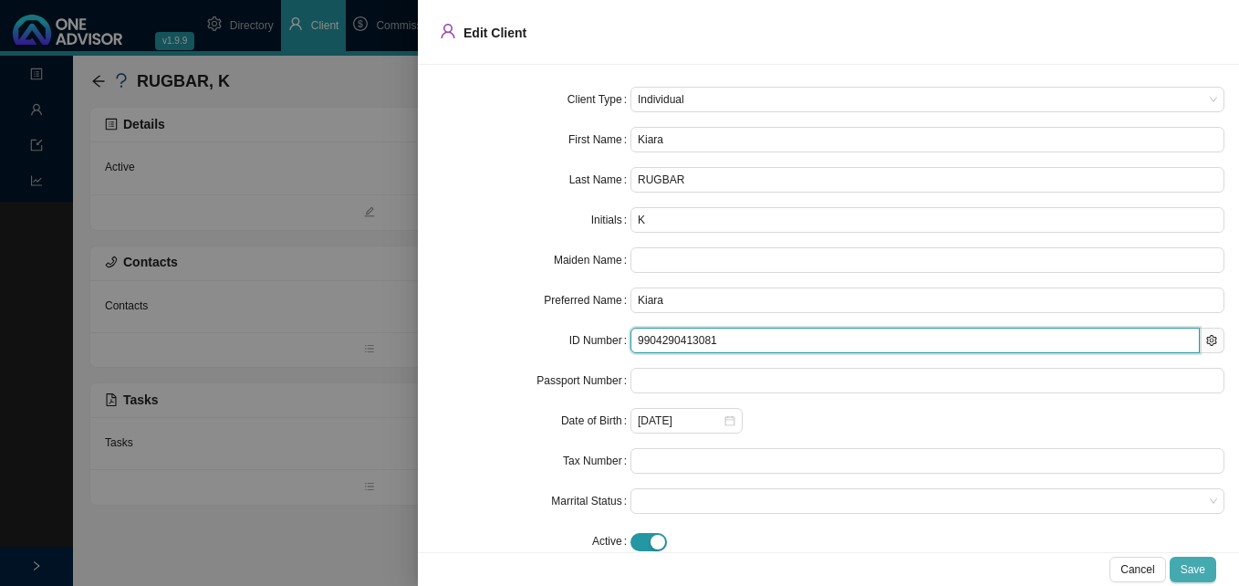
type input "9904290413081"
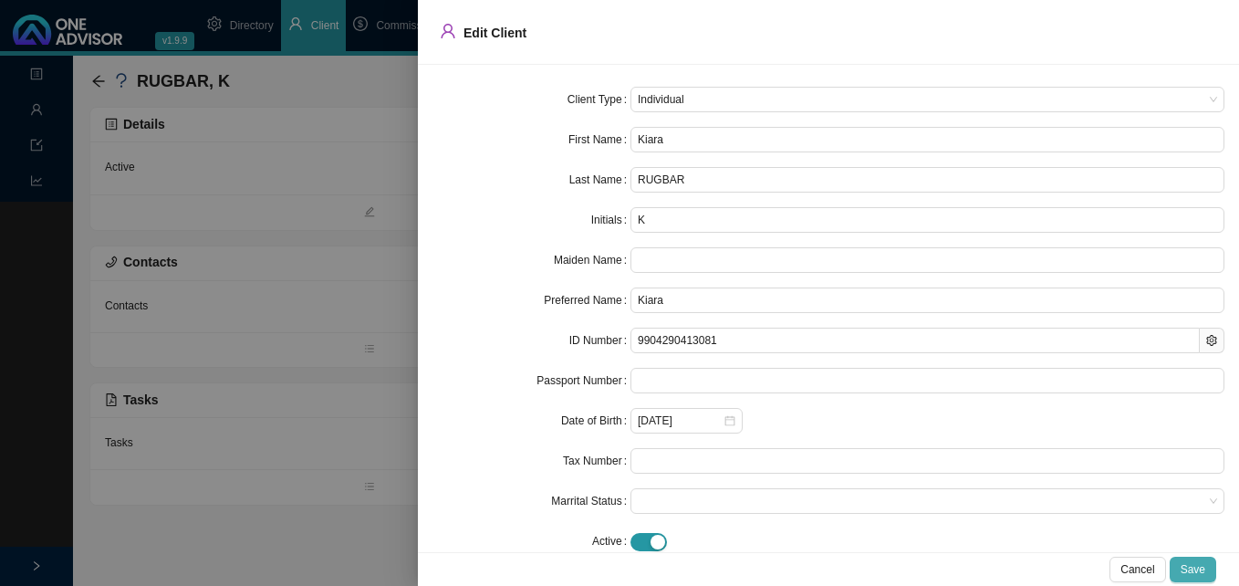
click at [1189, 567] on span "Save" at bounding box center [1192, 569] width 25 height 18
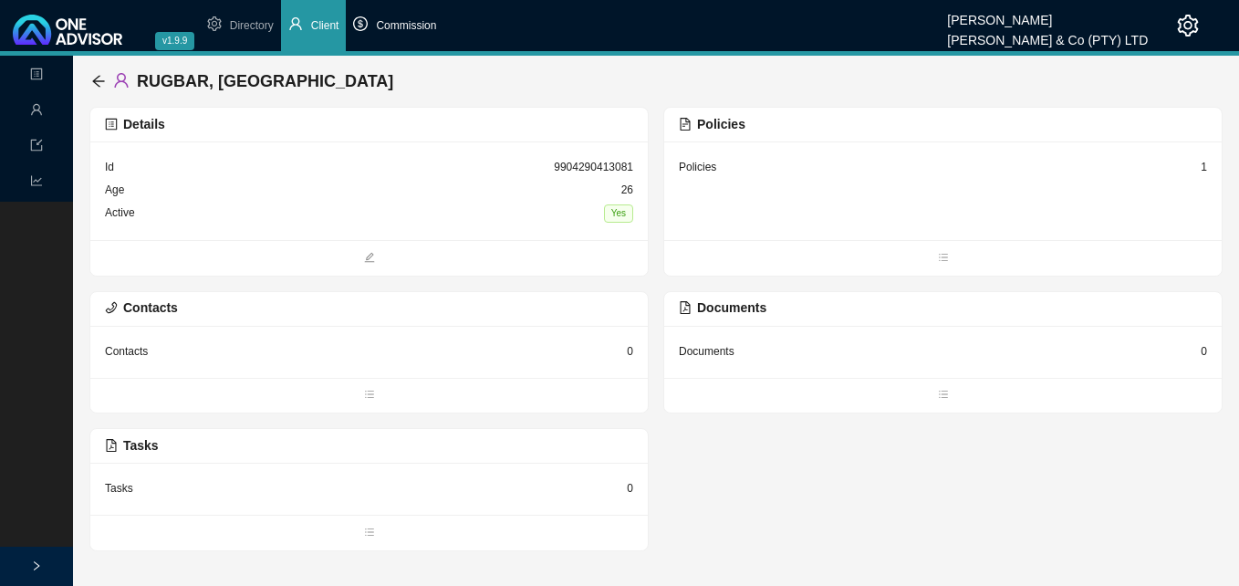
click at [412, 30] on span "Commission" at bounding box center [406, 25] width 60 height 13
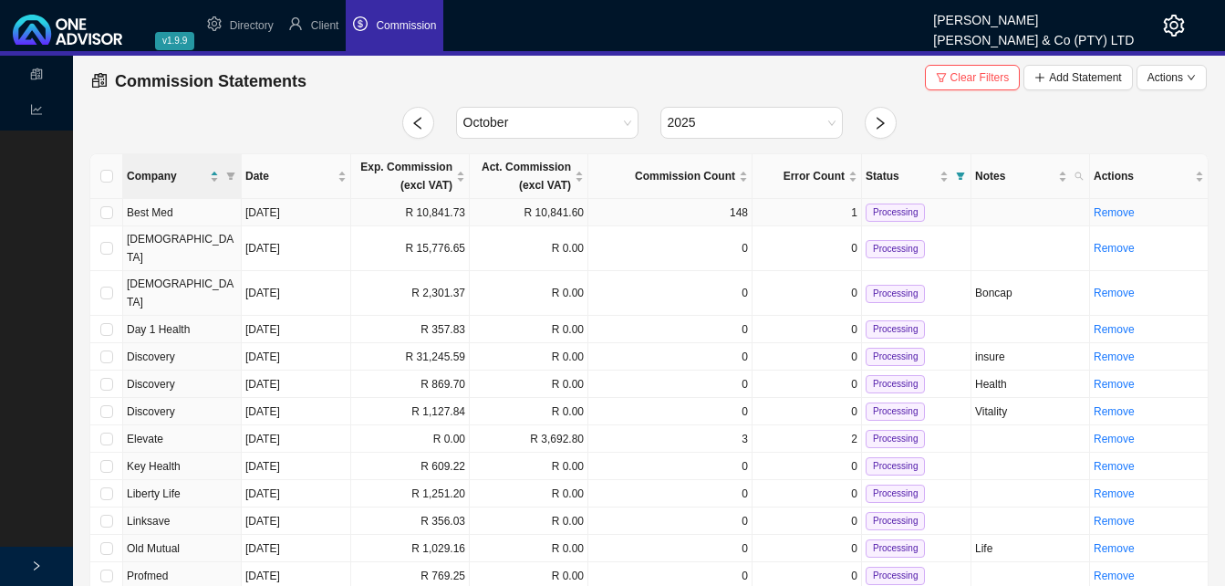
click at [445, 225] on td "R 10,841.73" at bounding box center [410, 212] width 119 height 27
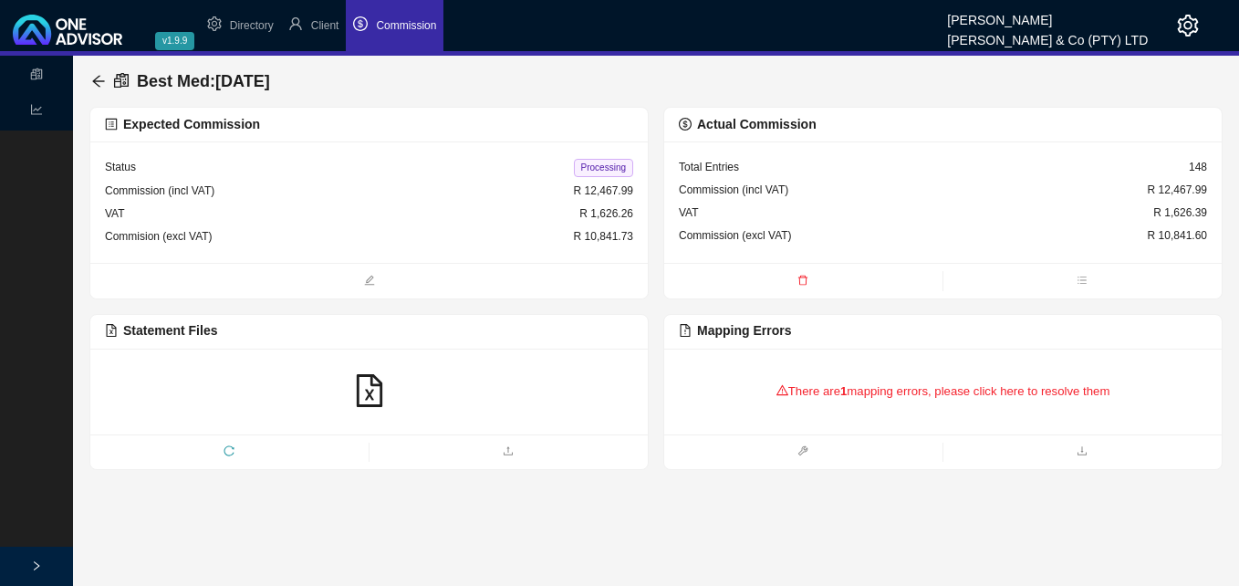
click at [859, 394] on div "There are 1 mapping errors, please click here to resolve them" at bounding box center [943, 391] width 528 height 57
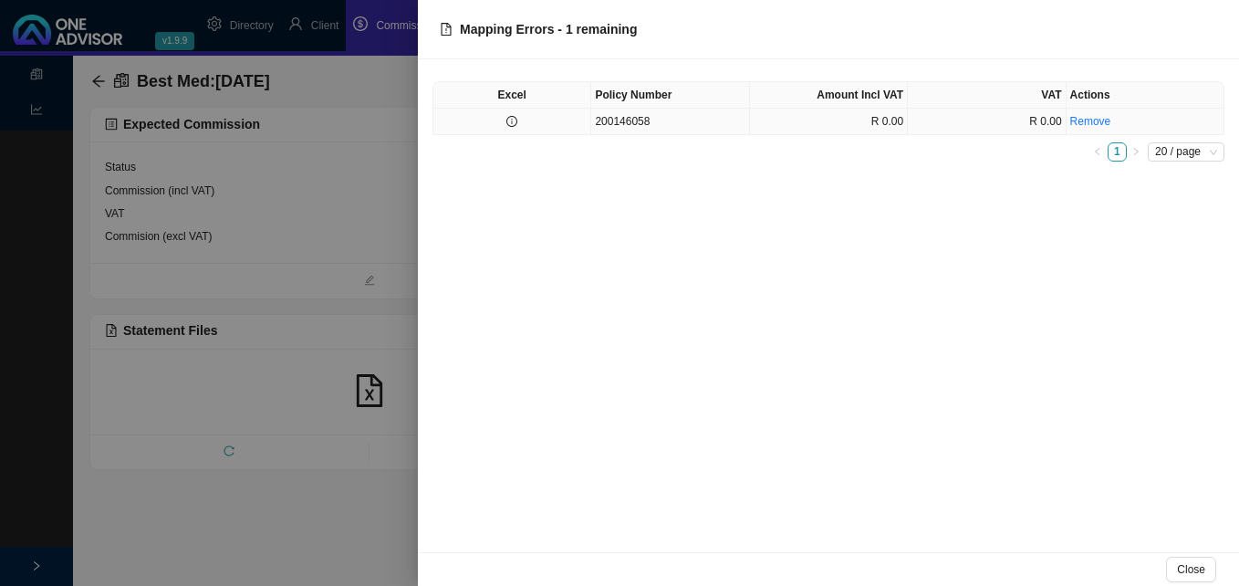
click at [645, 131] on td "200146058" at bounding box center [670, 122] width 158 height 26
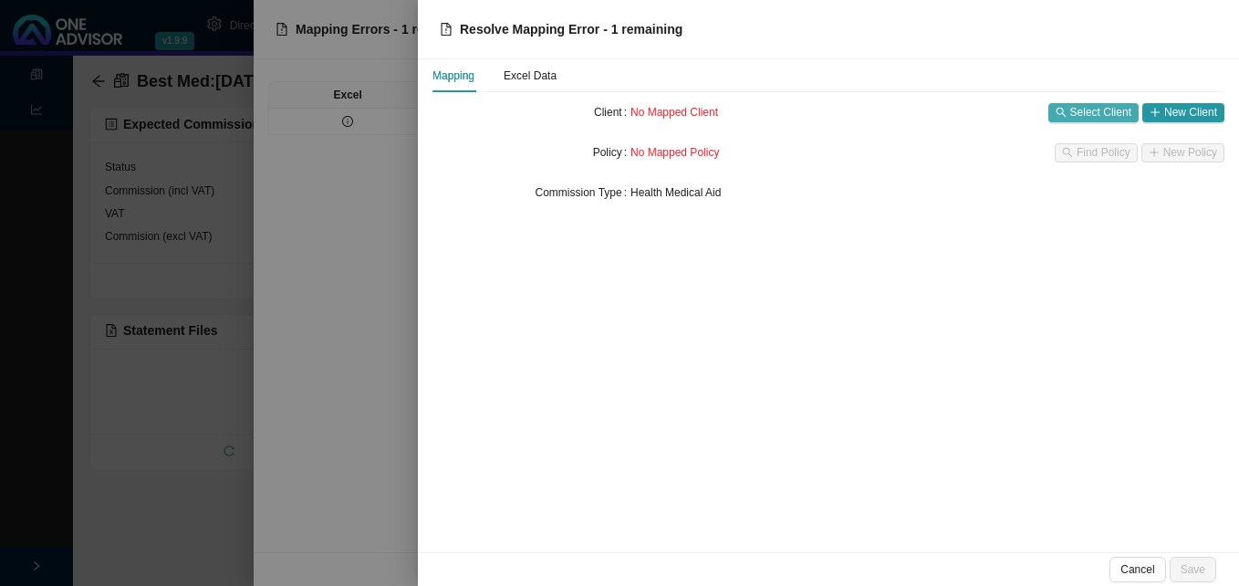
click at [1080, 109] on span "Select Client" at bounding box center [1100, 112] width 61 height 18
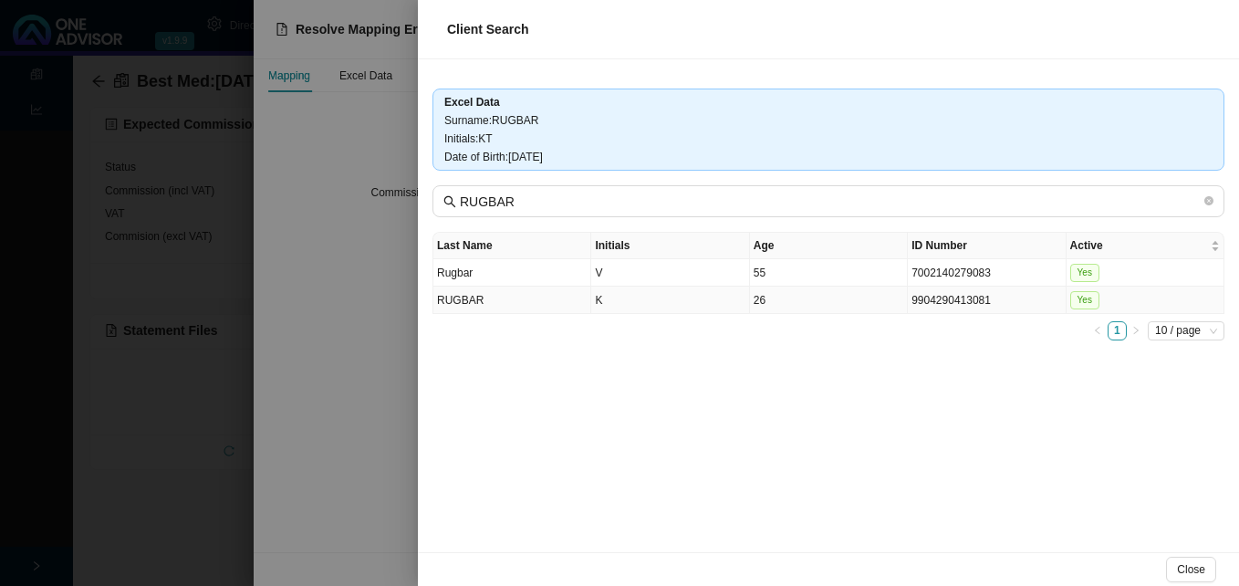
click at [553, 290] on td "RUGBAR" at bounding box center [512, 299] width 158 height 27
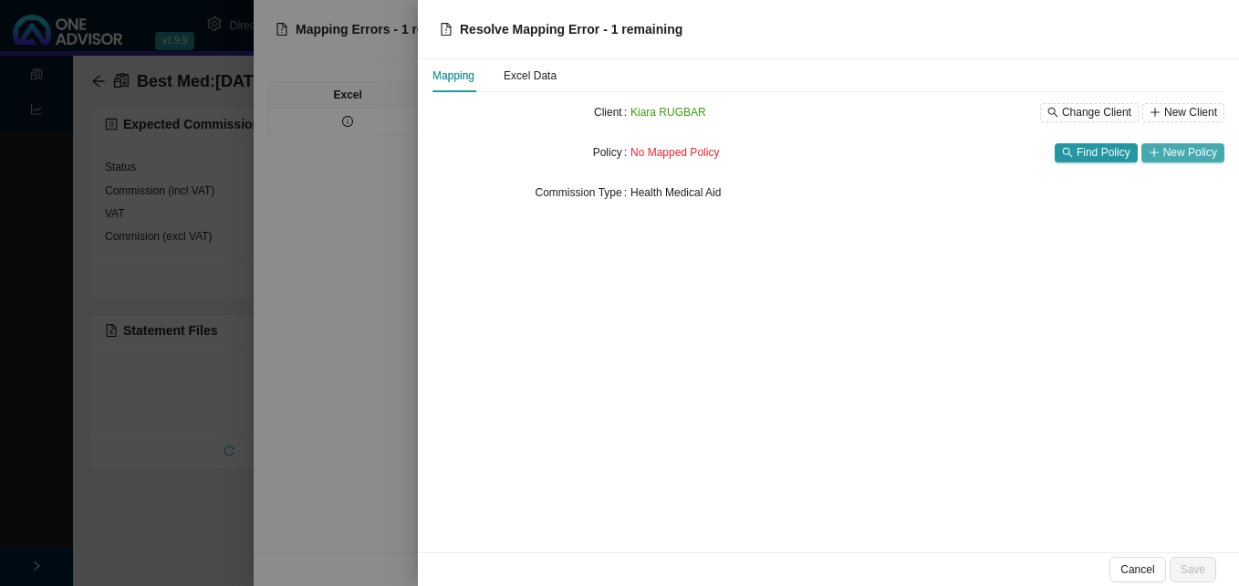
click at [1173, 150] on span "New Policy" at bounding box center [1190, 152] width 54 height 18
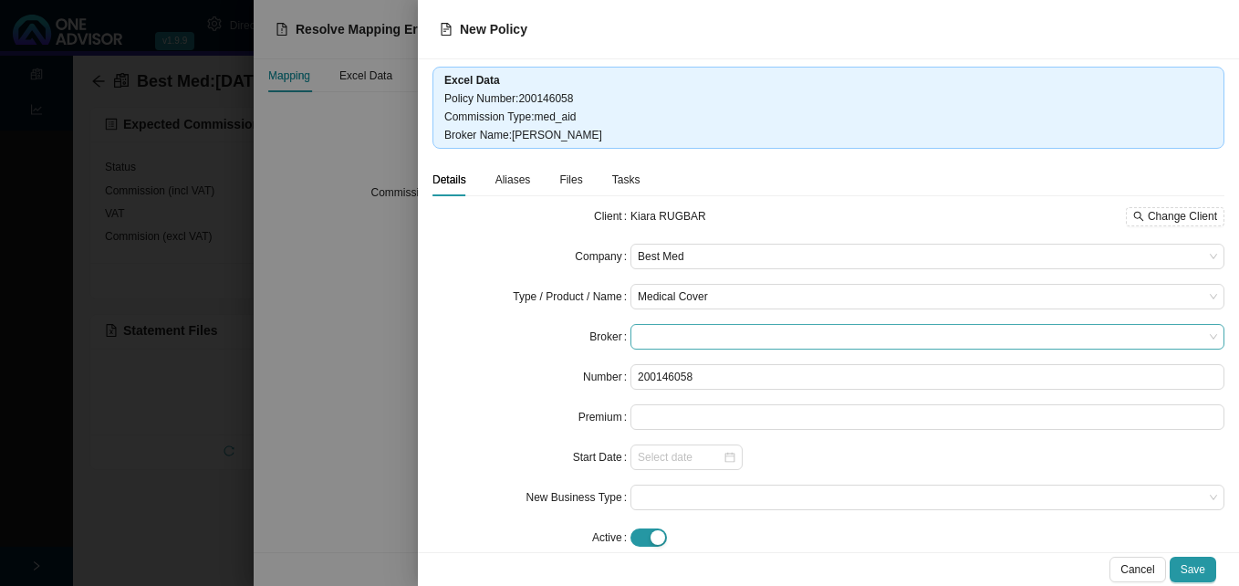
click at [651, 335] on span at bounding box center [927, 337] width 579 height 24
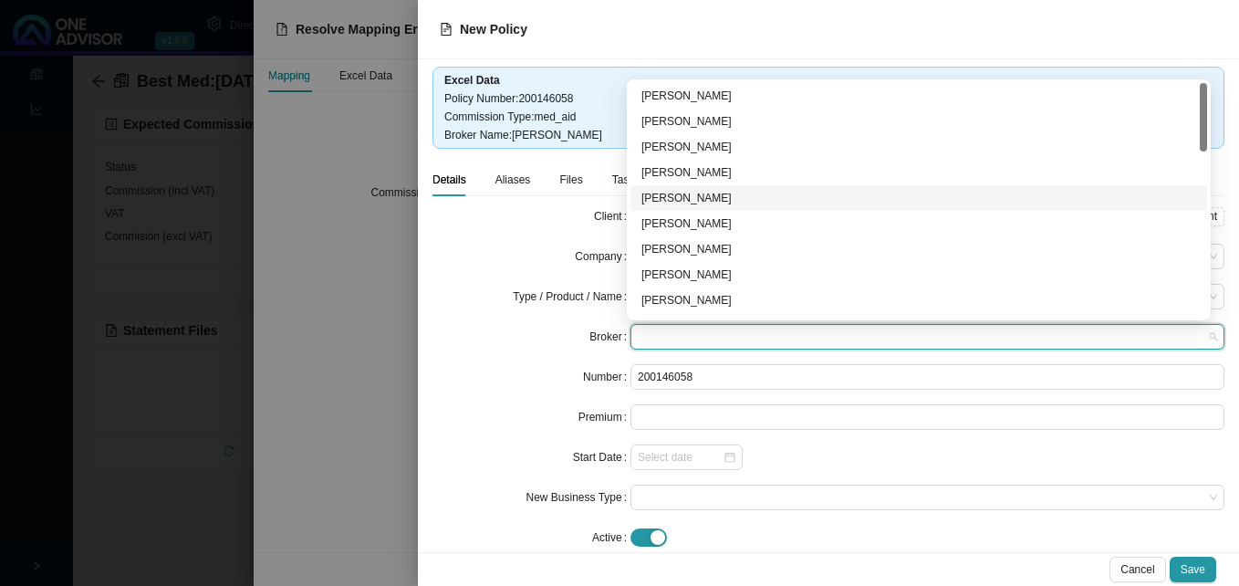
click at [699, 197] on div "[PERSON_NAME]" at bounding box center [918, 198] width 555 height 18
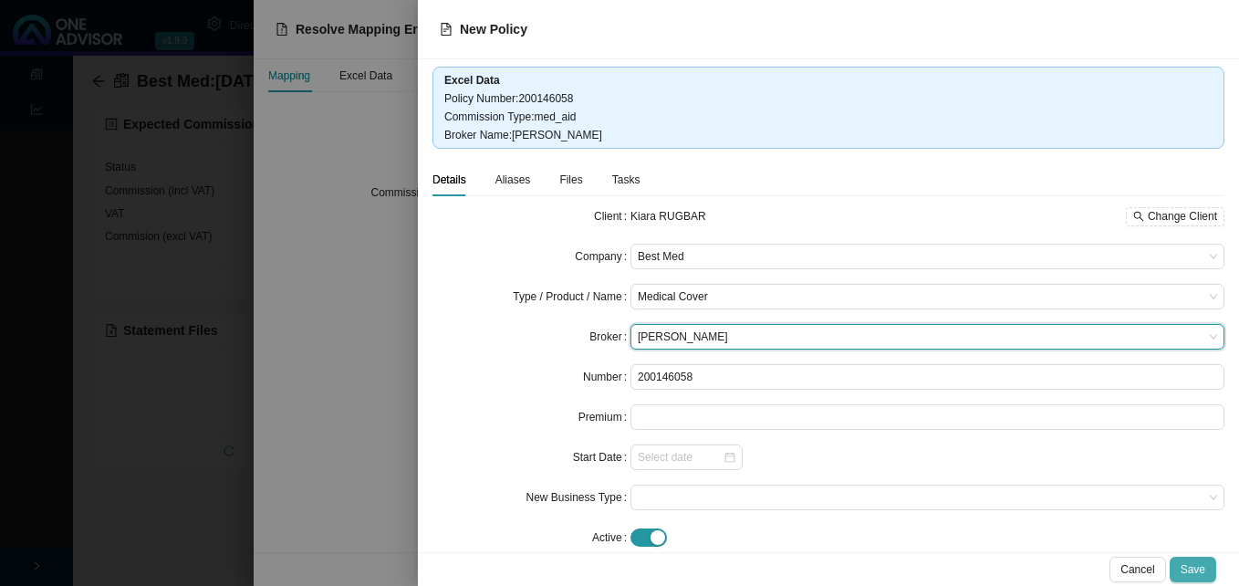
click at [1195, 558] on button "Save" at bounding box center [1192, 569] width 47 height 26
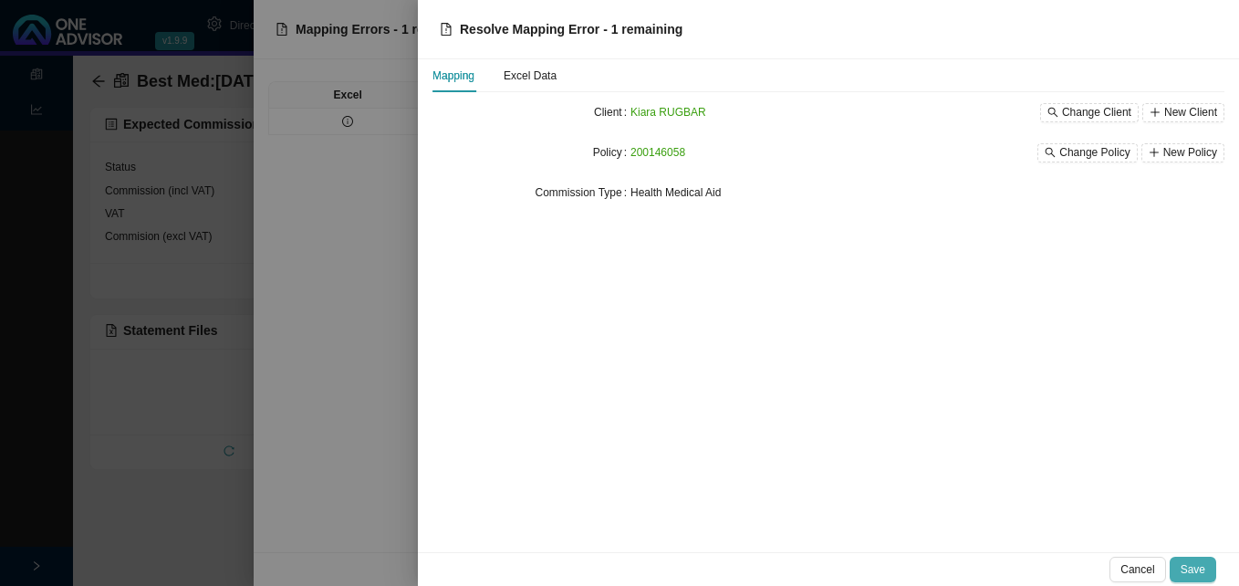
click at [1192, 568] on span "Save" at bounding box center [1192, 569] width 25 height 18
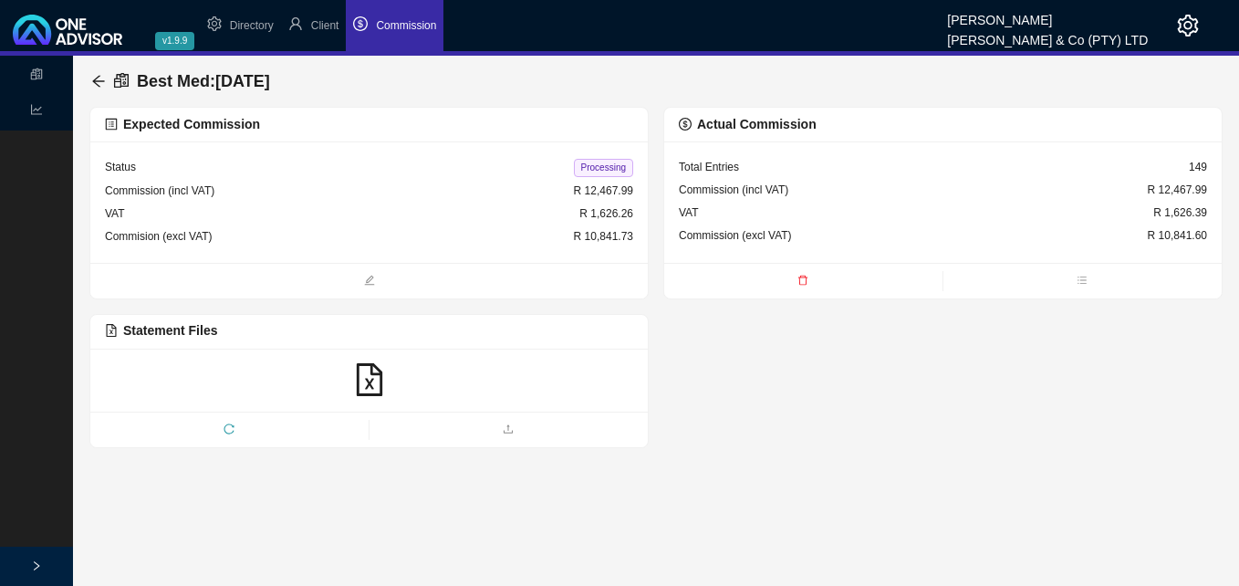
click at [601, 164] on span "Processing" at bounding box center [603, 168] width 59 height 18
click at [100, 78] on icon "arrow-left" at bounding box center [98, 81] width 15 height 15
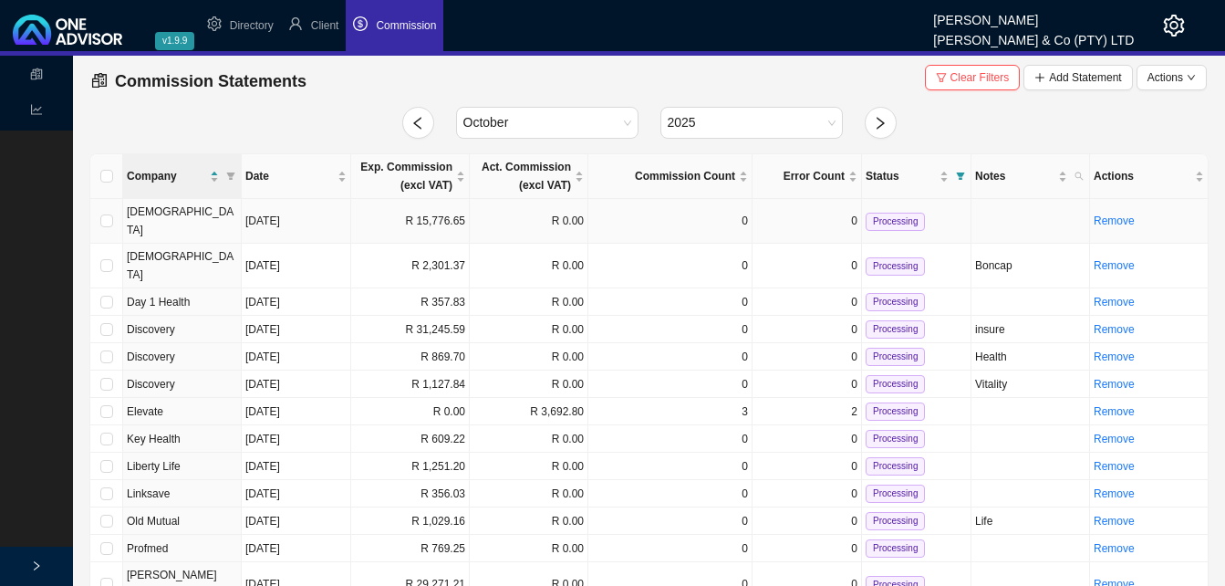
click at [410, 213] on td "R 15,776.65" at bounding box center [410, 221] width 119 height 45
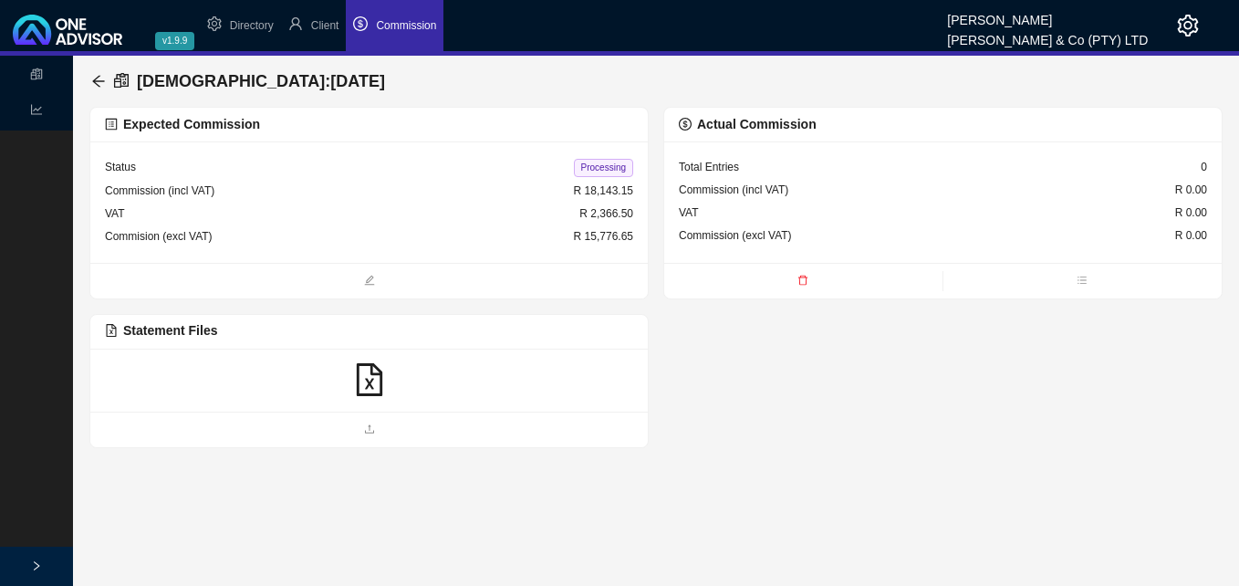
click at [369, 384] on icon "file-excel" at bounding box center [369, 379] width 26 height 33
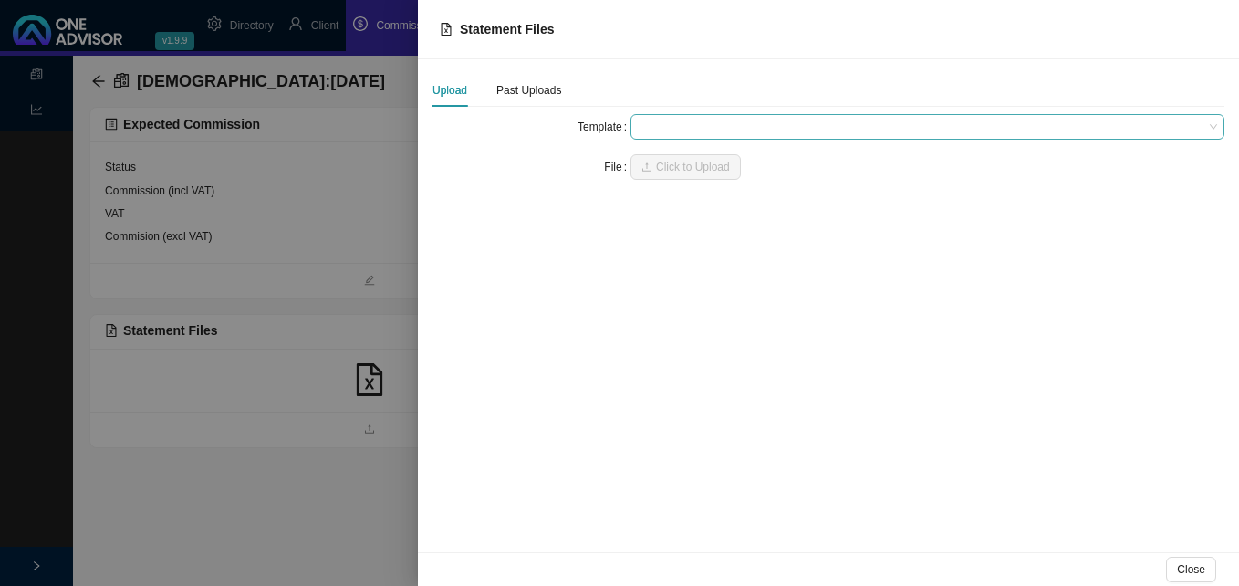
click at [659, 125] on span at bounding box center [927, 127] width 579 height 24
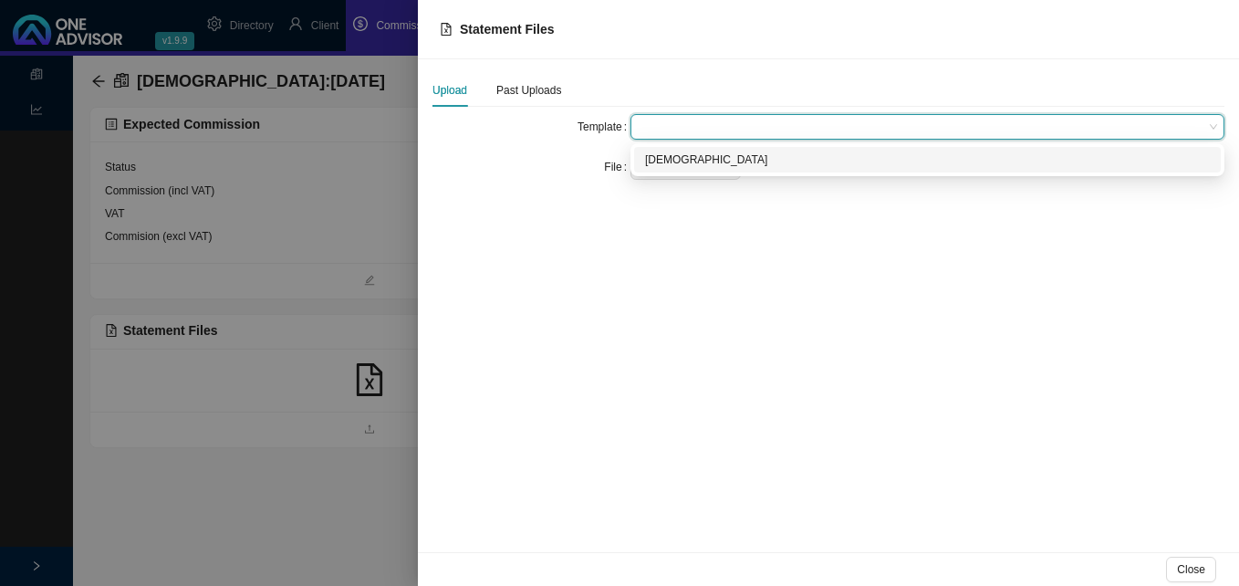
click at [663, 158] on div "[DEMOGRAPHIC_DATA]" at bounding box center [927, 160] width 565 height 18
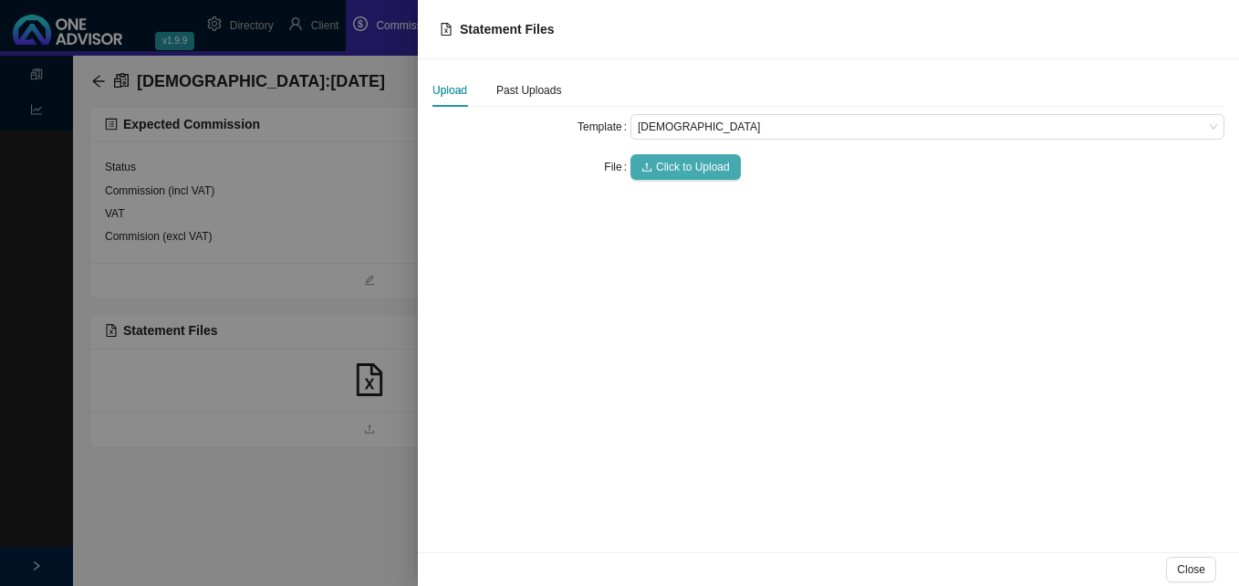
click at [667, 167] on span "Click to Upload" at bounding box center [693, 167] width 74 height 18
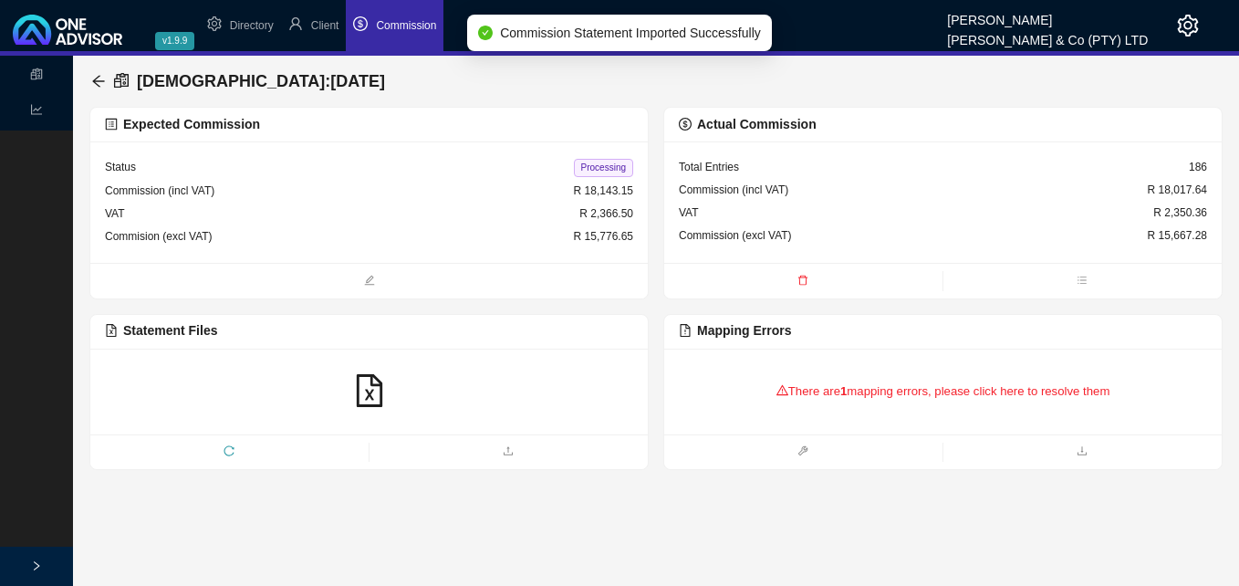
click at [818, 393] on div "There are 1 mapping errors, please click here to resolve them" at bounding box center [943, 391] width 528 height 57
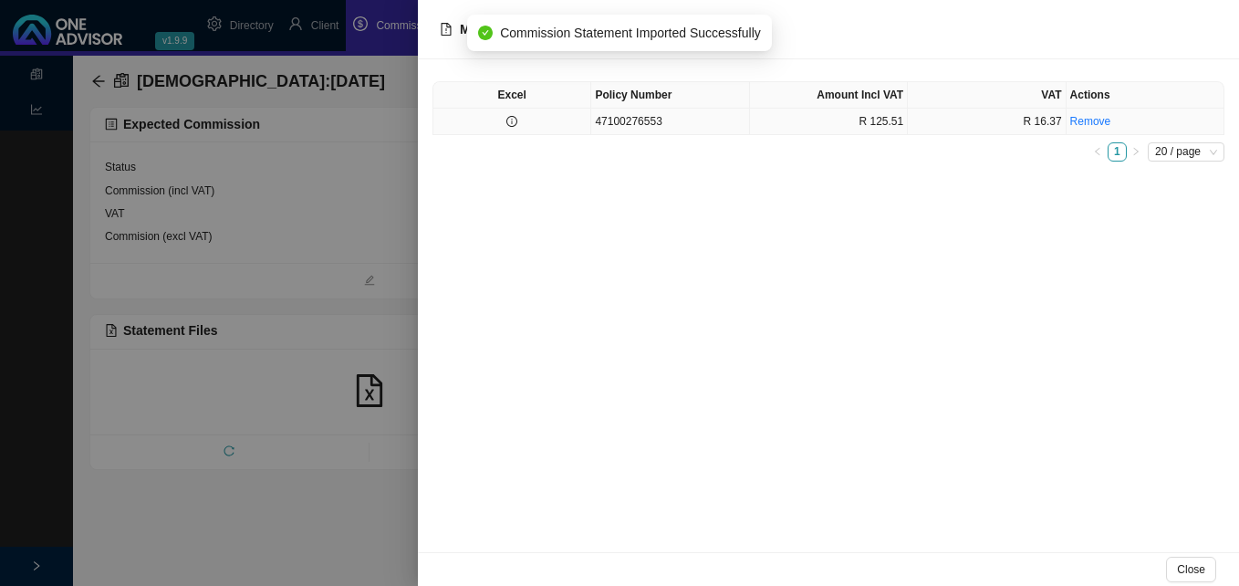
click at [524, 128] on td at bounding box center [512, 122] width 158 height 26
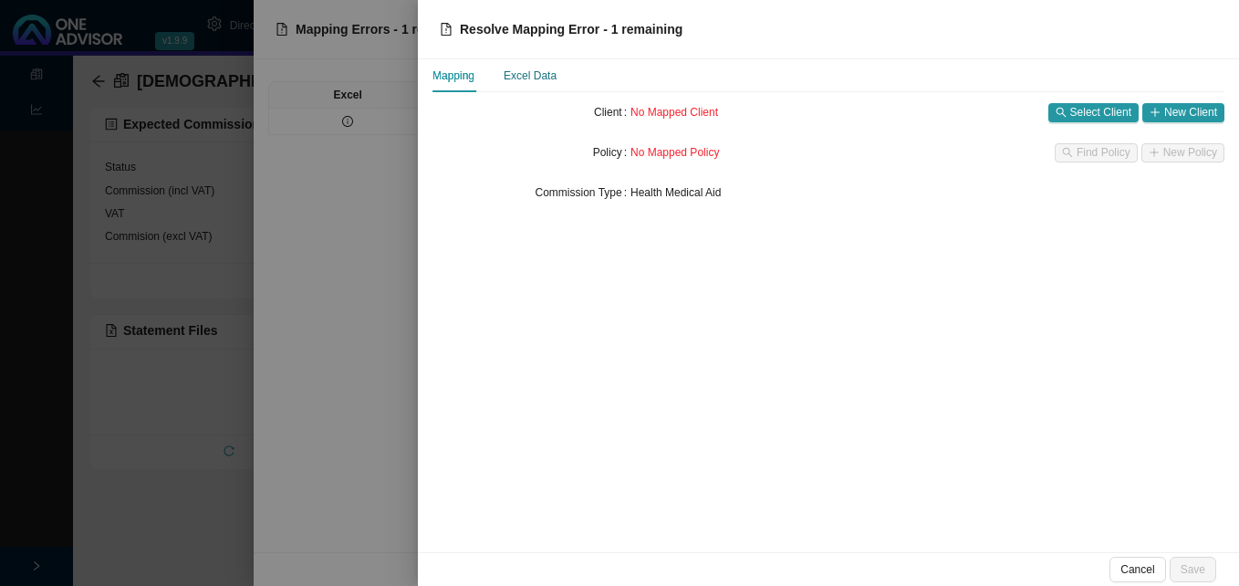
click at [537, 81] on div "Excel Data" at bounding box center [530, 76] width 53 height 18
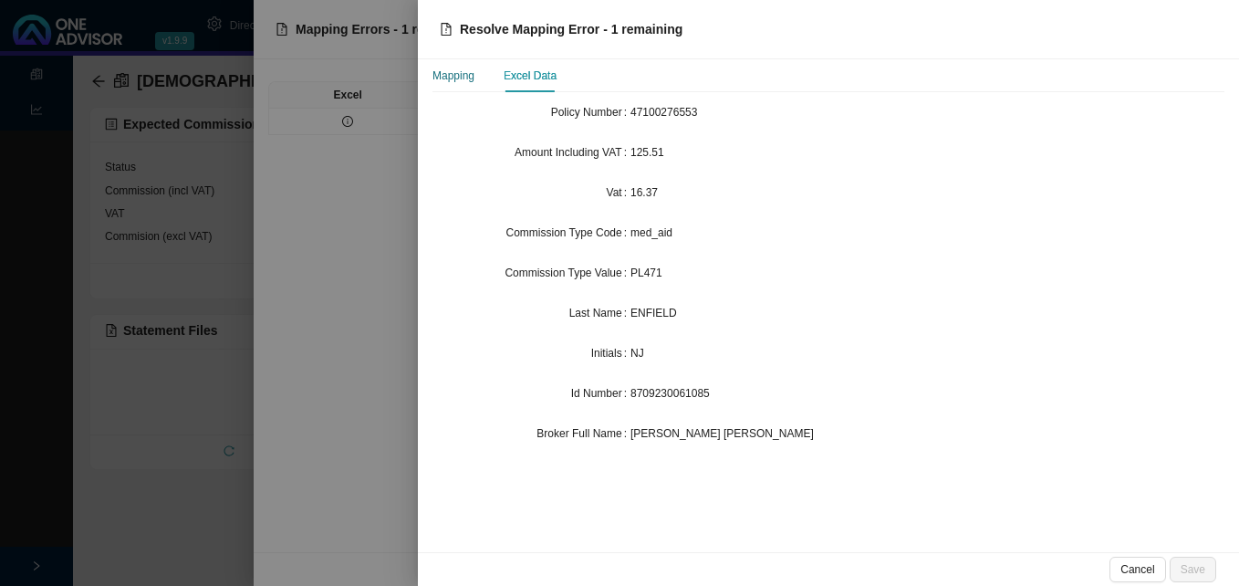
click at [470, 75] on div "Mapping" at bounding box center [453, 76] width 42 height 18
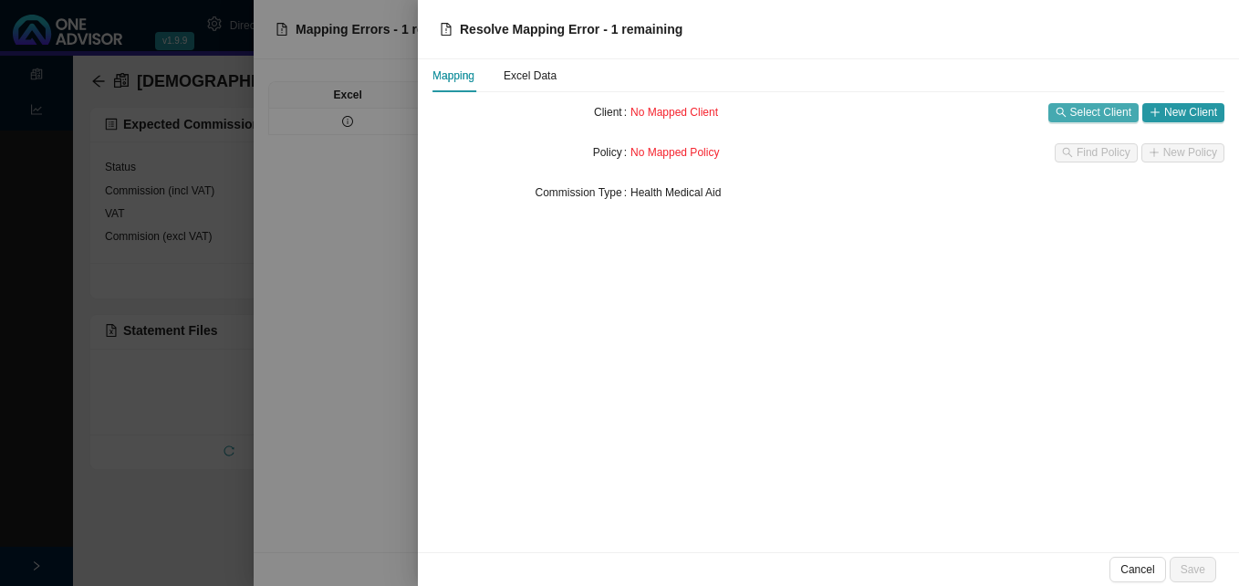
click at [1095, 114] on span "Select Client" at bounding box center [1100, 112] width 61 height 18
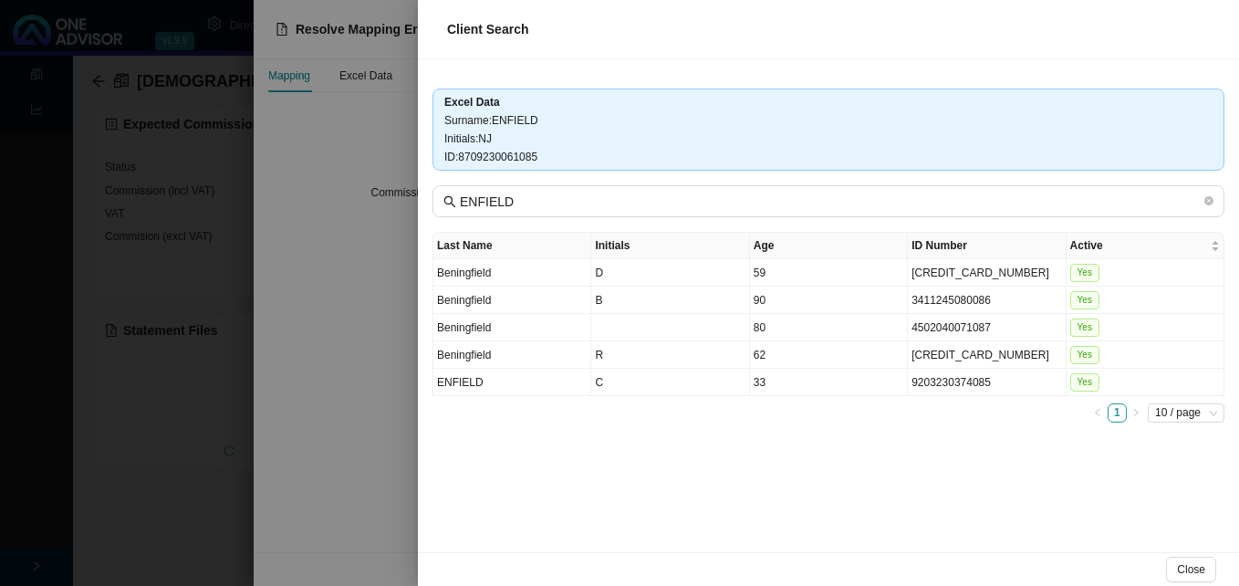
click at [382, 126] on div at bounding box center [619, 293] width 1239 height 586
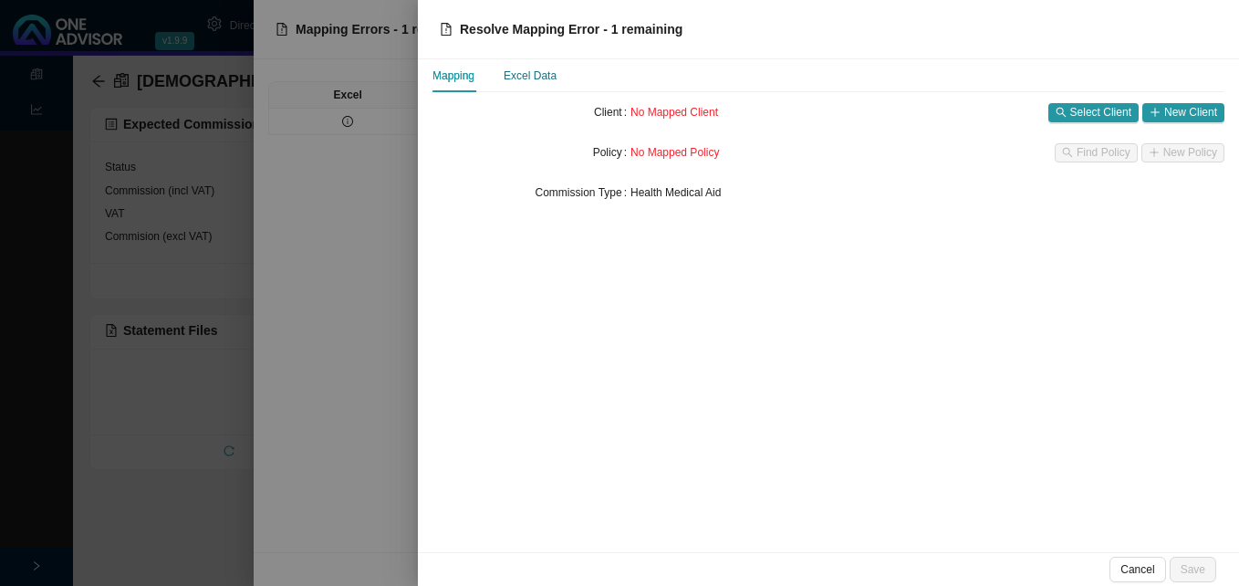
click at [534, 68] on div "Excel Data" at bounding box center [530, 76] width 53 height 18
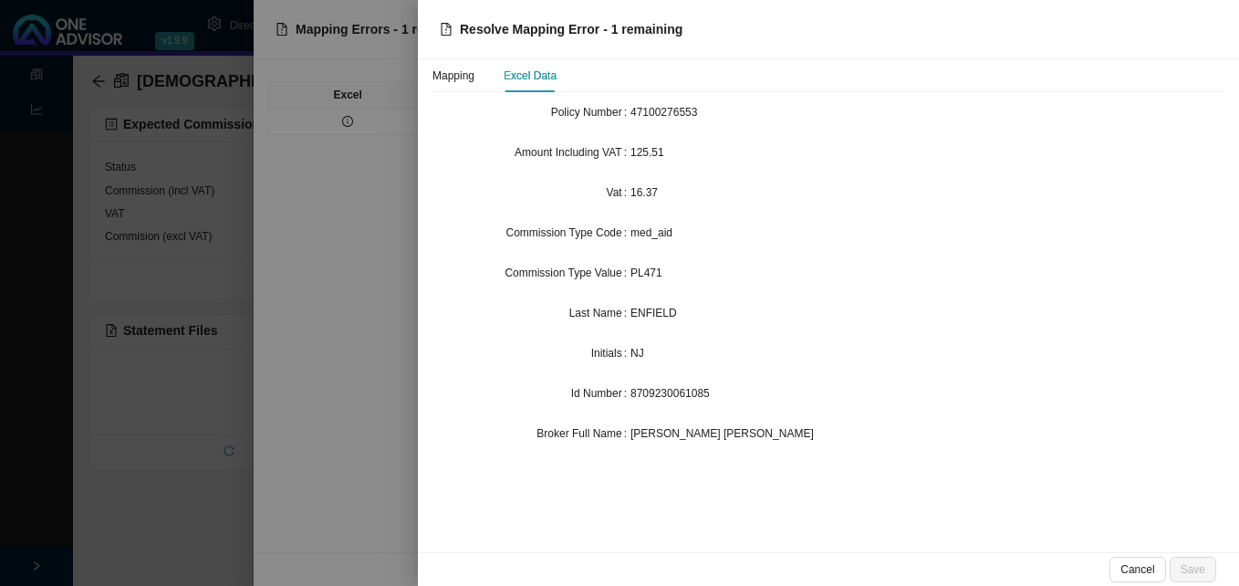
click at [345, 341] on div at bounding box center [619, 293] width 1239 height 586
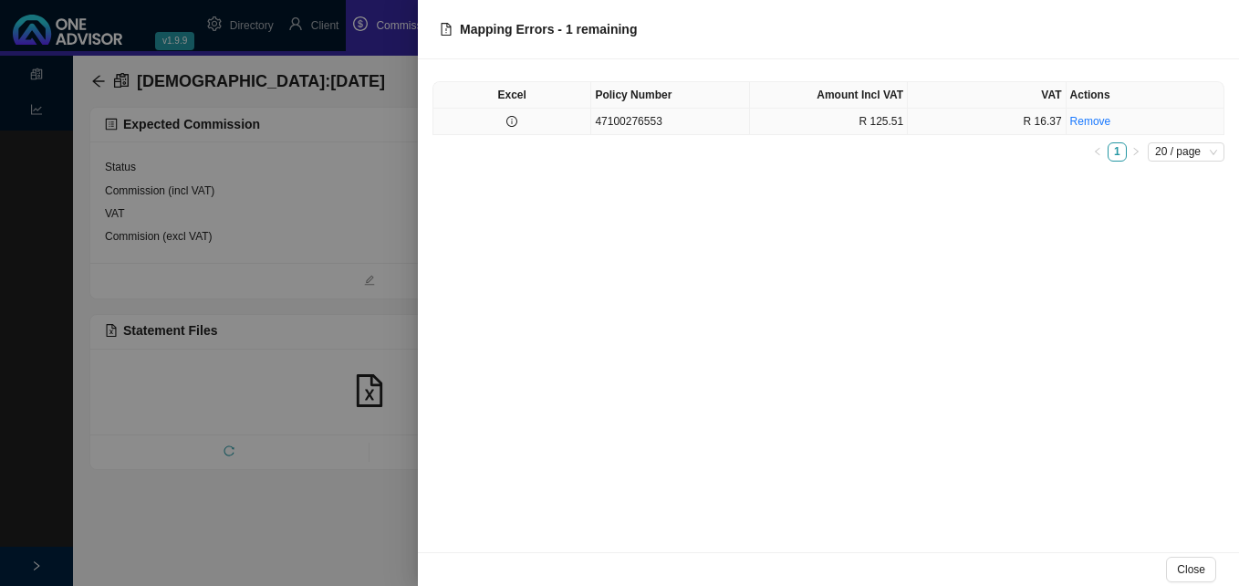
click at [590, 125] on td at bounding box center [512, 122] width 158 height 26
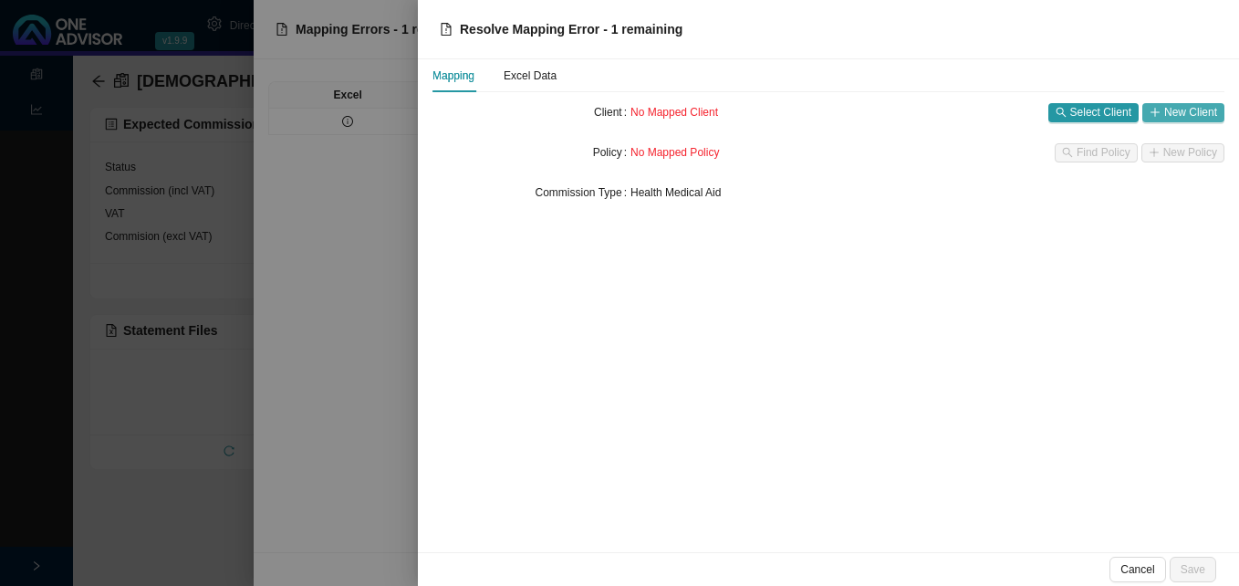
click at [1174, 109] on span "New Client" at bounding box center [1190, 112] width 53 height 18
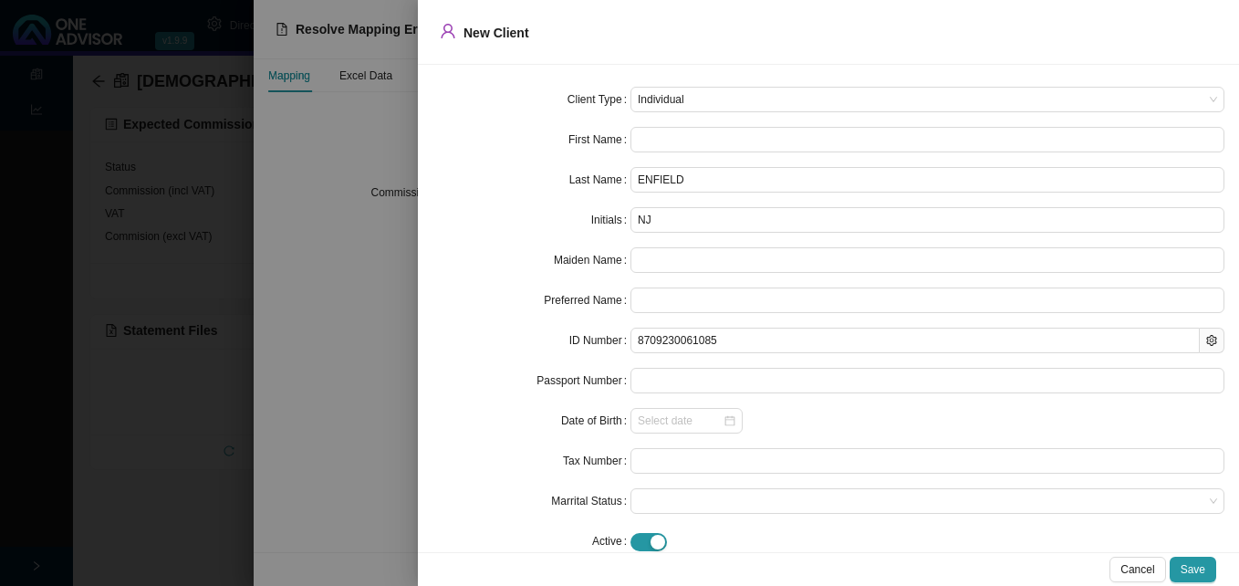
click at [684, 153] on form "Client Type Individual First Name Last Name ENFIELD Initials NJ Maiden Name Pre…" at bounding box center [828, 320] width 792 height 467
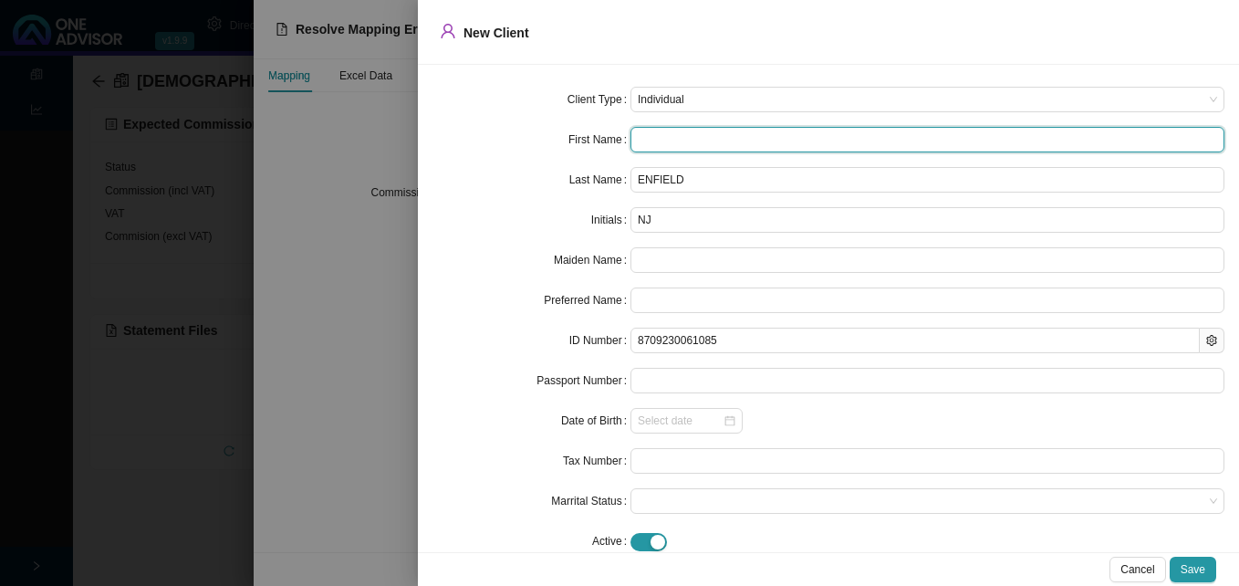
click at [683, 142] on input "text" at bounding box center [927, 140] width 594 height 26
type input "N"
type input "N H"
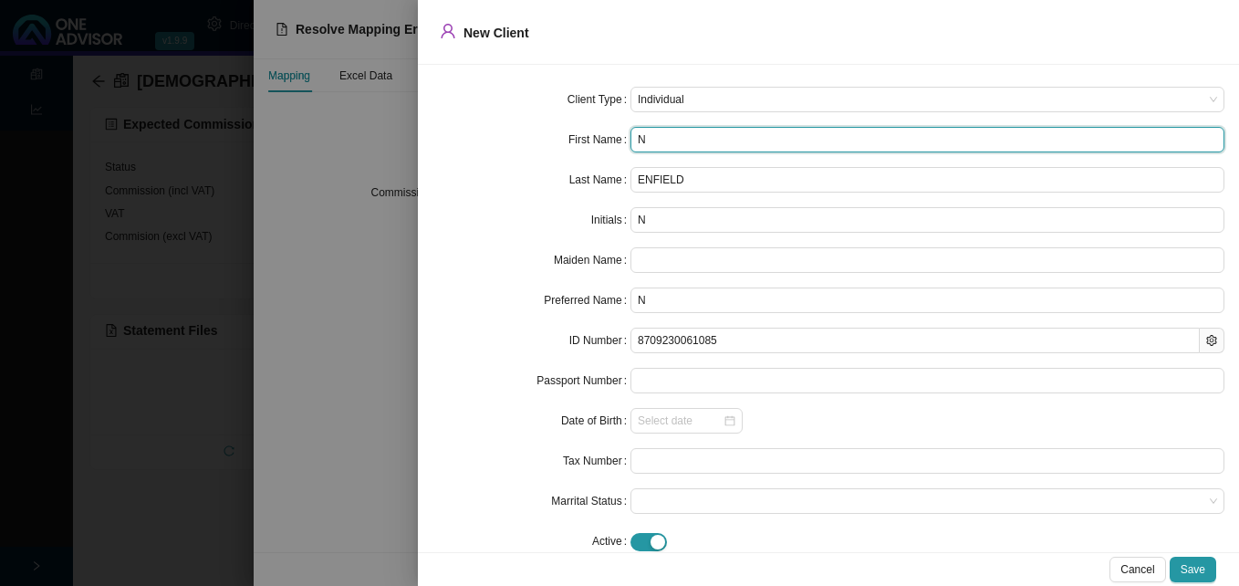
type input "NH"
type input "N"
type input "NJ"
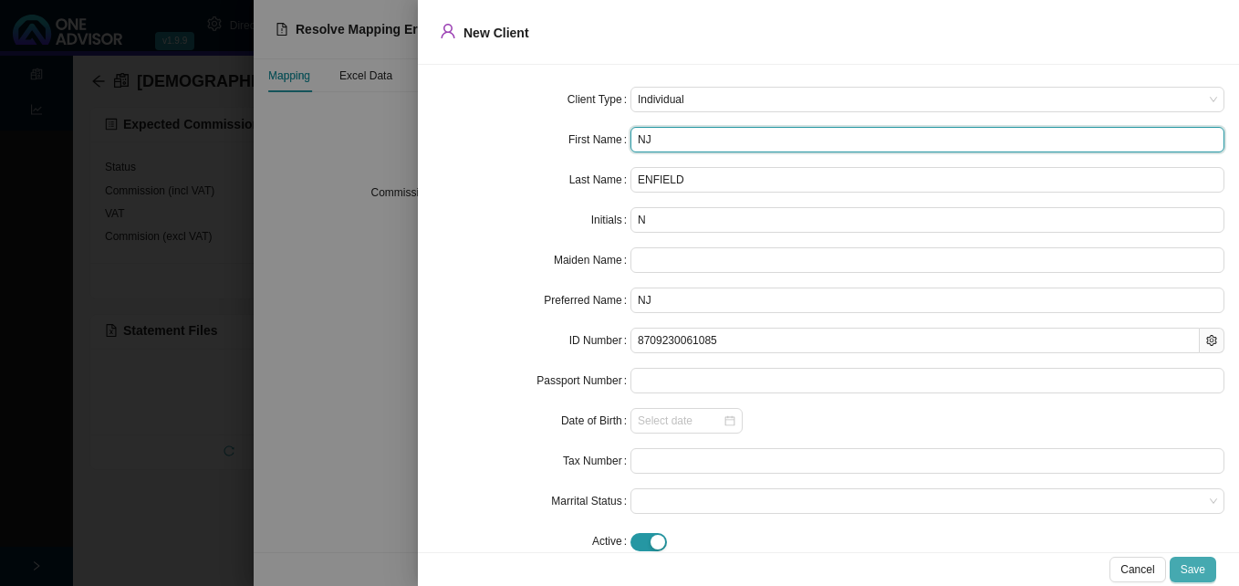
type input "NJ"
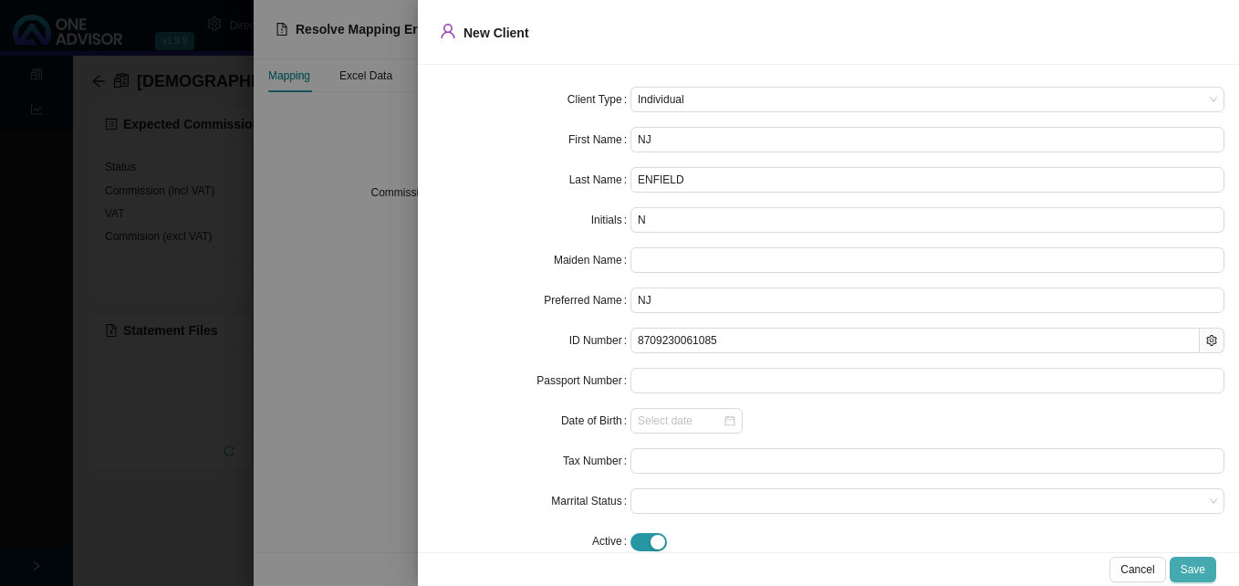
click at [1194, 569] on span "Save" at bounding box center [1192, 569] width 25 height 18
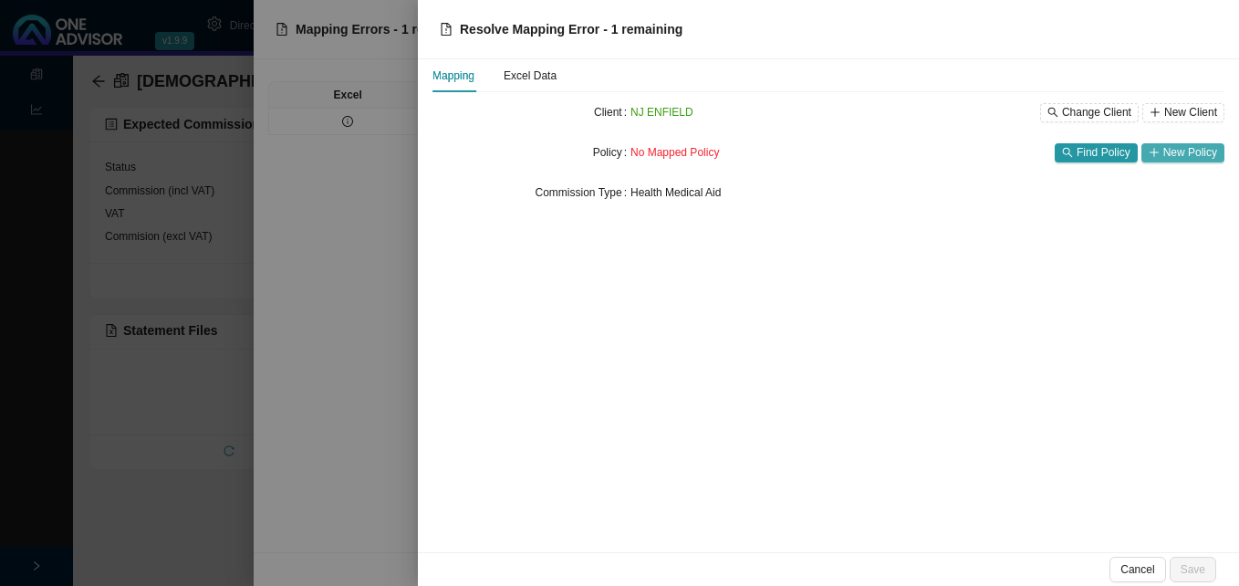
click at [1158, 152] on icon "plus" at bounding box center [1153, 151] width 9 height 1
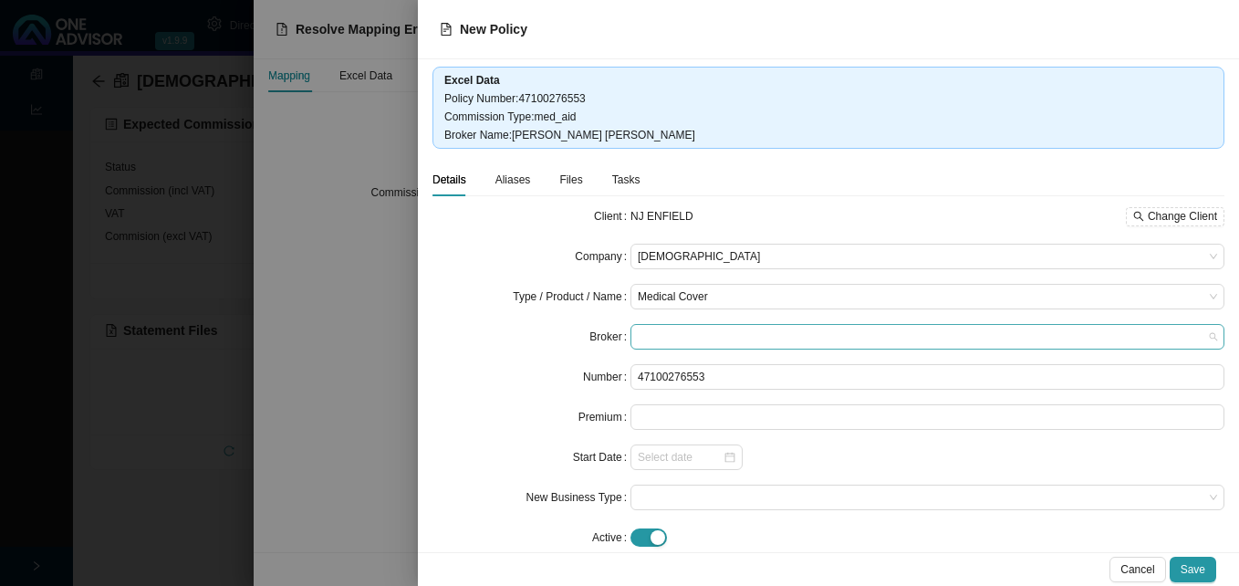
click at [688, 327] on span at bounding box center [927, 337] width 579 height 24
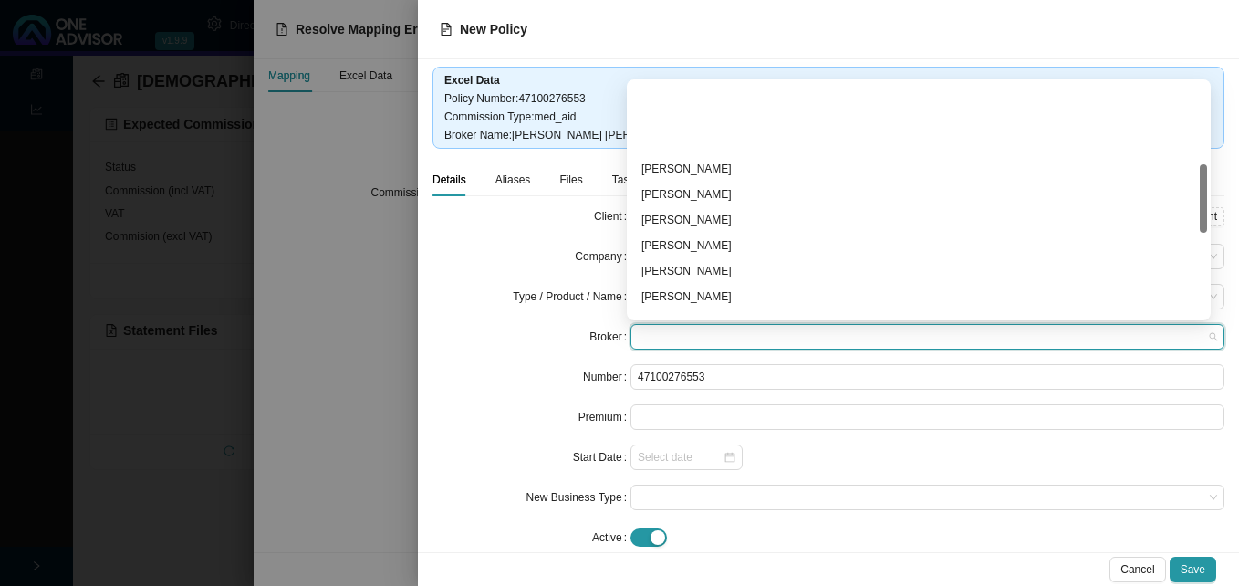
scroll to position [274, 0]
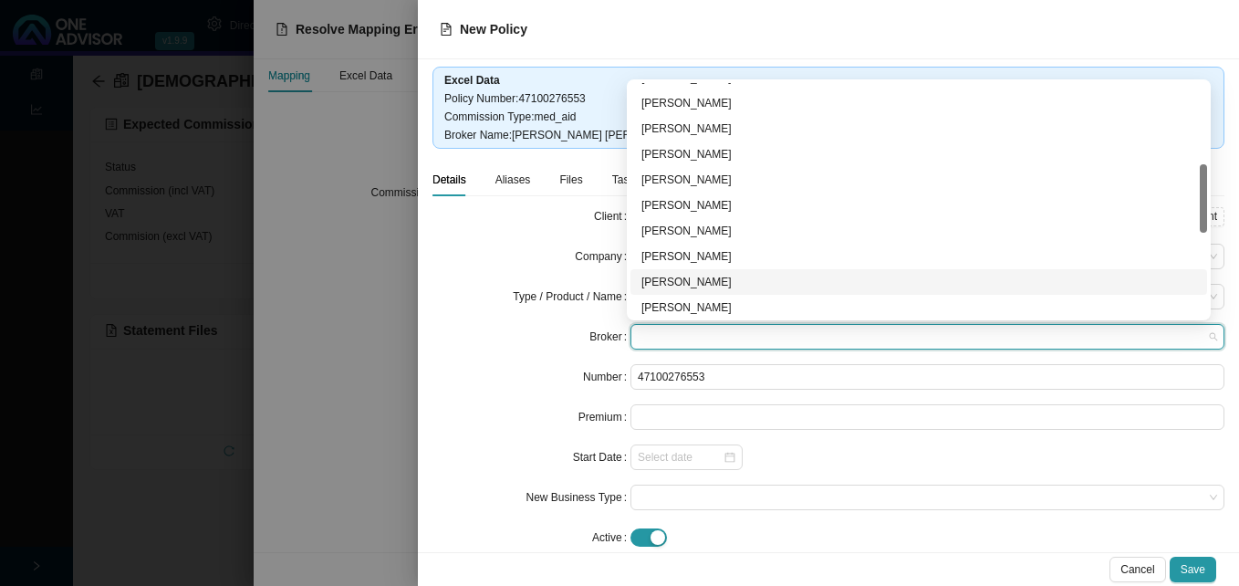
click at [685, 277] on div "[PERSON_NAME]" at bounding box center [918, 282] width 555 height 18
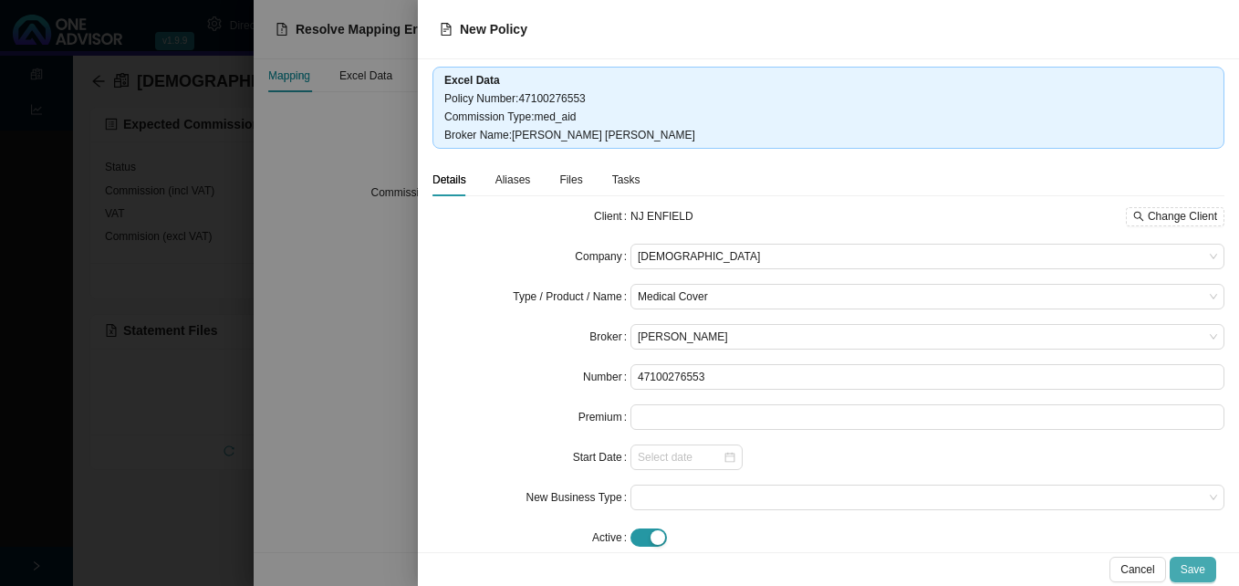
click at [1197, 566] on span "Save" at bounding box center [1192, 569] width 25 height 18
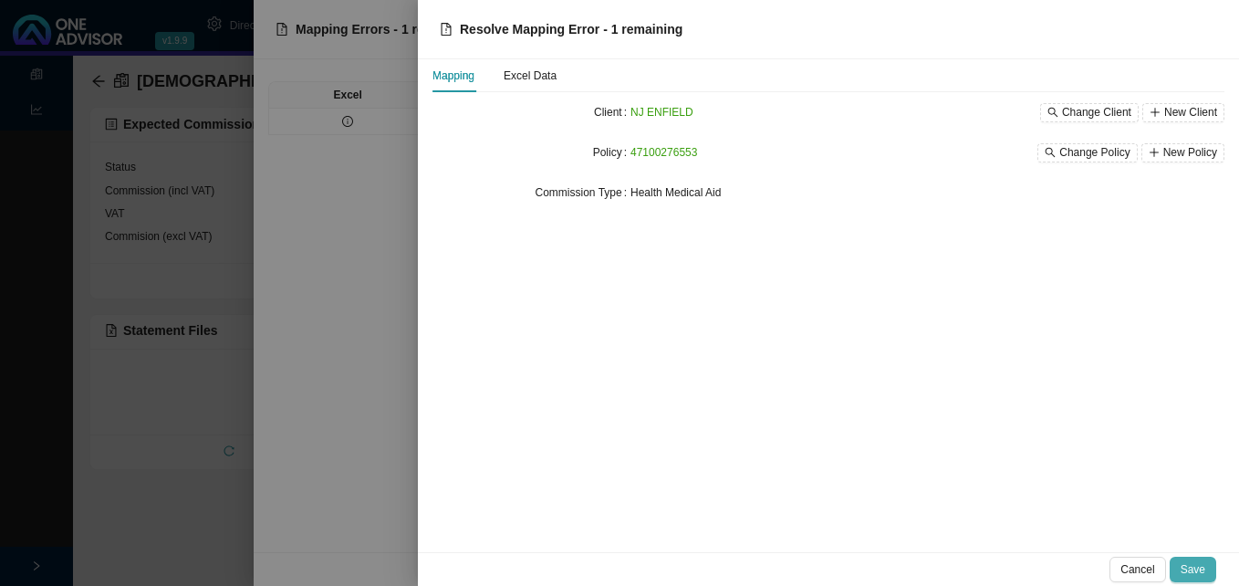
click at [1195, 569] on span "Save" at bounding box center [1192, 569] width 25 height 18
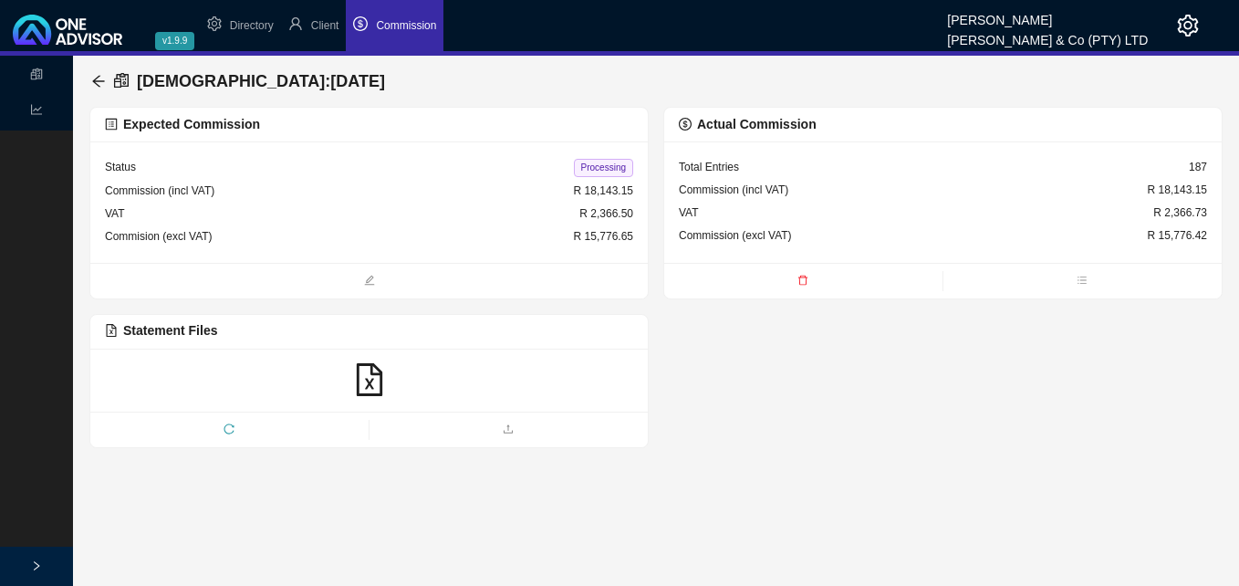
click at [598, 161] on span "Processing" at bounding box center [603, 168] width 59 height 18
click at [106, 82] on div "Bonitas : [DATE]" at bounding box center [241, 81] width 301 height 33
click at [100, 82] on icon "arrow-left" at bounding box center [98, 81] width 15 height 15
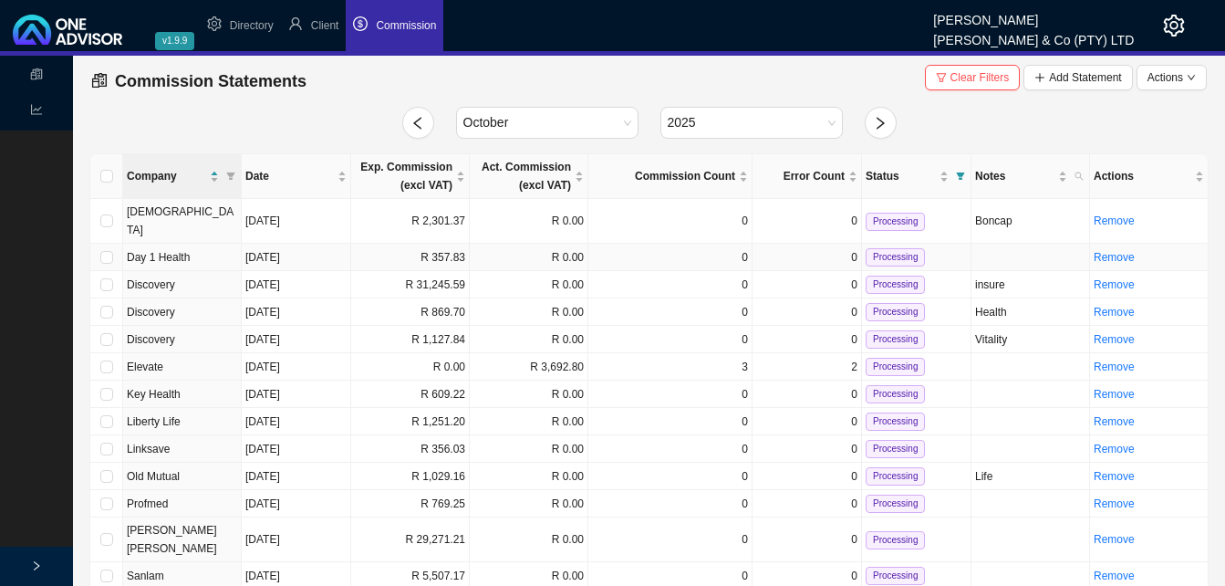
click at [402, 244] on td "R 357.83" at bounding box center [410, 257] width 119 height 27
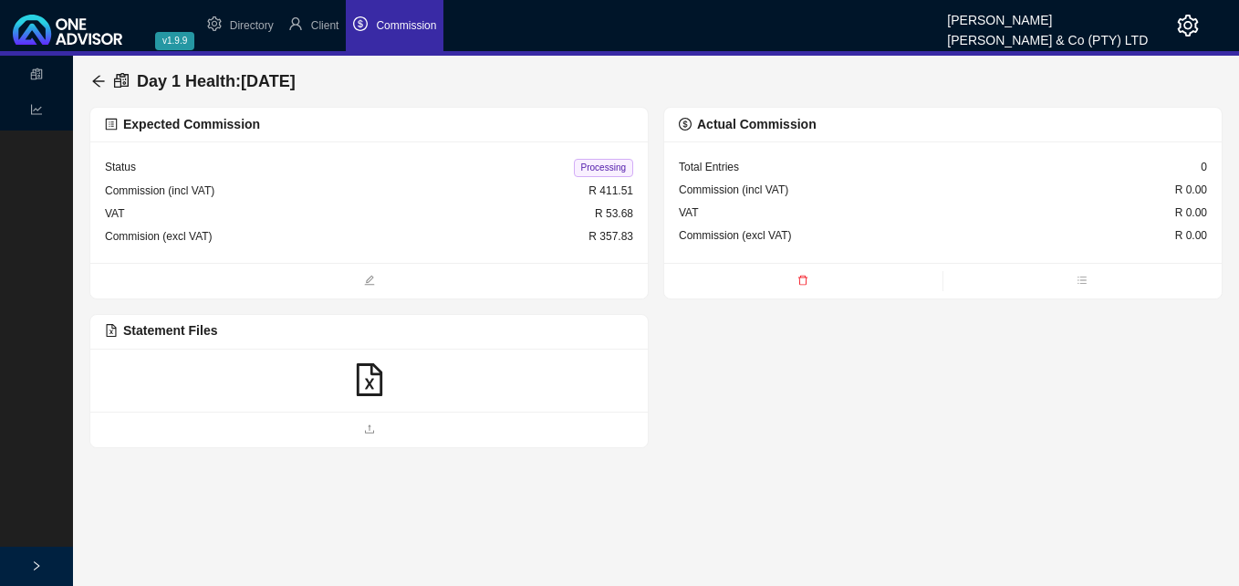
drag, startPoint x: 443, startPoint y: 67, endPoint x: 439, endPoint y: 76, distance: 9.4
click at [439, 76] on main "Day 1 Health : [DATE] Expected Commission Status Processing Commission (incl VA…" at bounding box center [655, 252] width 1133 height 392
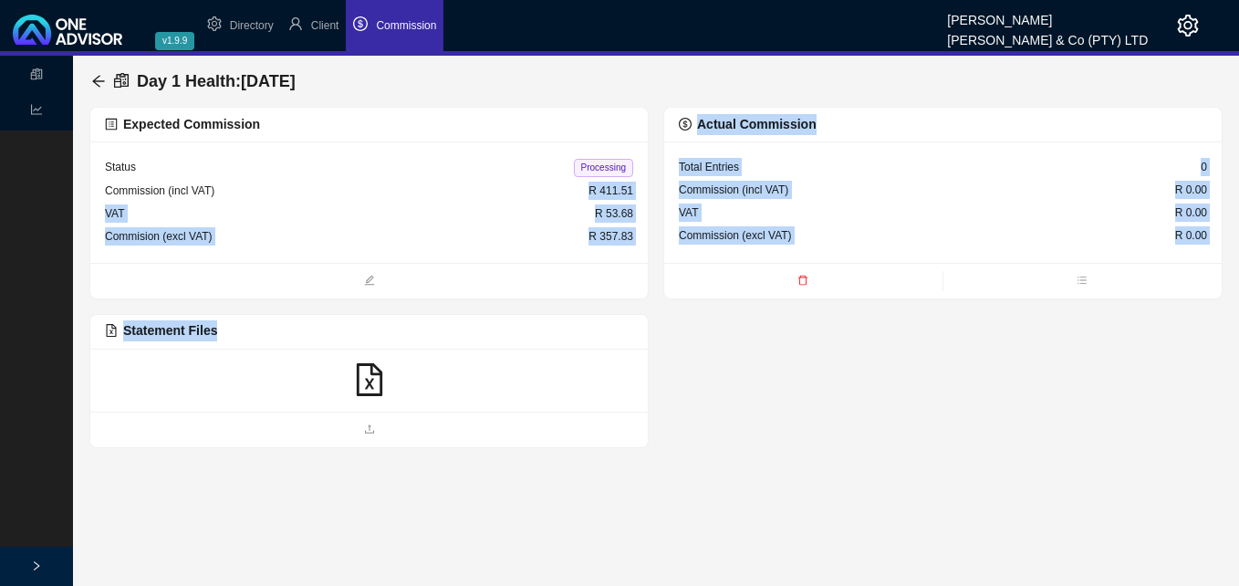
drag, startPoint x: 439, startPoint y: 76, endPoint x: 393, endPoint y: 483, distance: 409.4
click at [396, 474] on main "Statements Reports Day 1 Health : [DATE] Expected Commission Status Processing …" at bounding box center [619, 321] width 1239 height 530
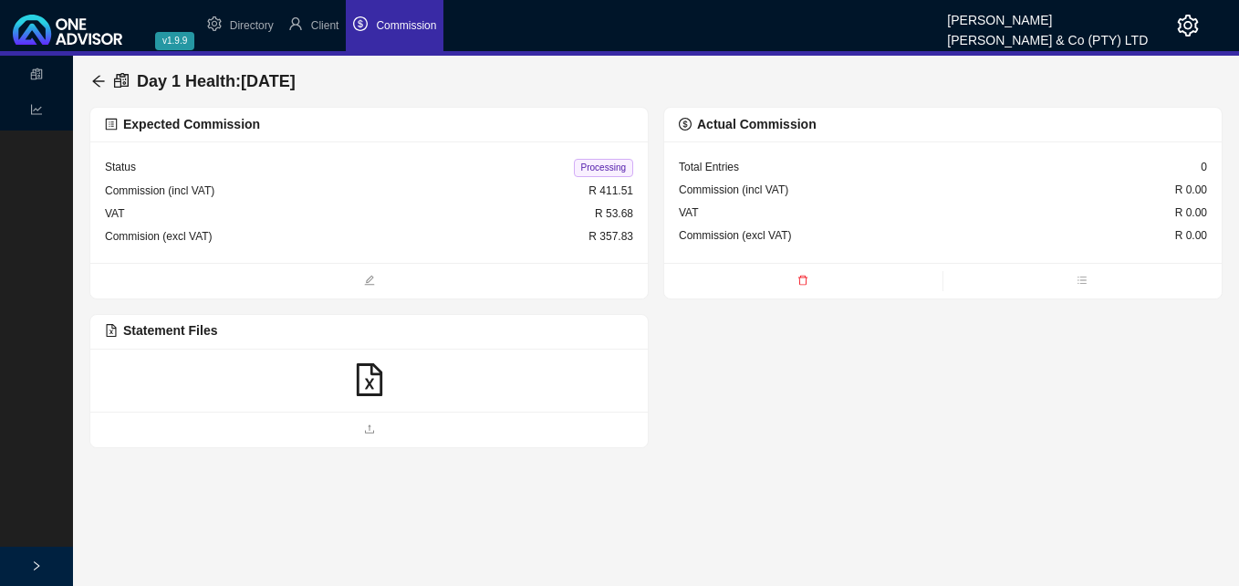
drag, startPoint x: 393, startPoint y: 483, endPoint x: 362, endPoint y: 388, distance: 99.8
click at [362, 388] on icon "file-excel" at bounding box center [369, 379] width 33 height 33
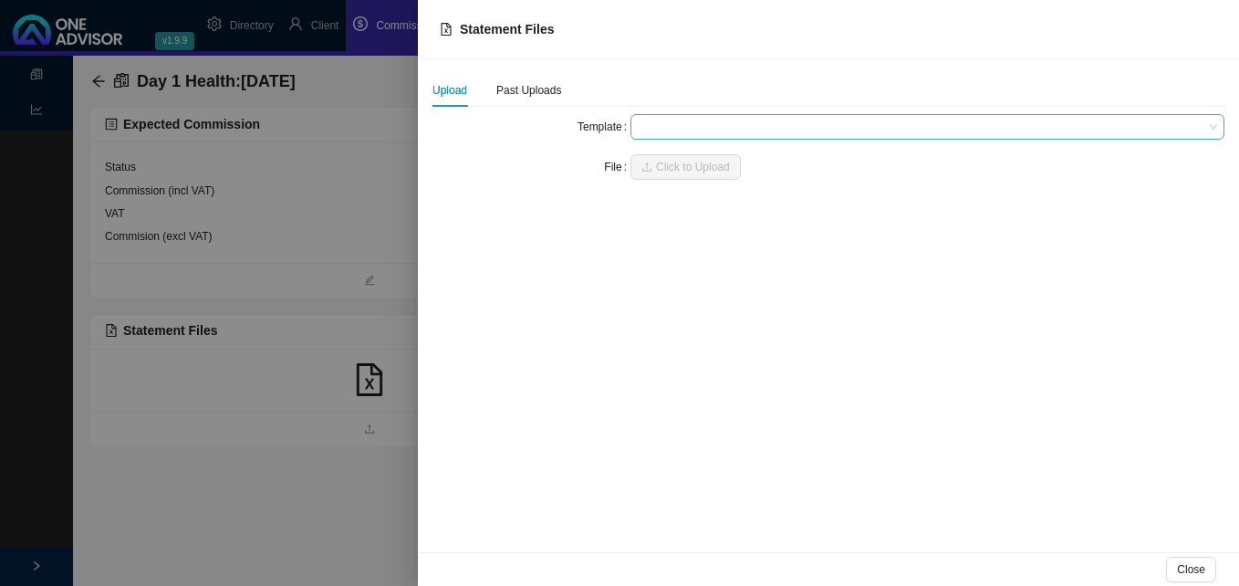
click at [662, 127] on span at bounding box center [927, 127] width 579 height 24
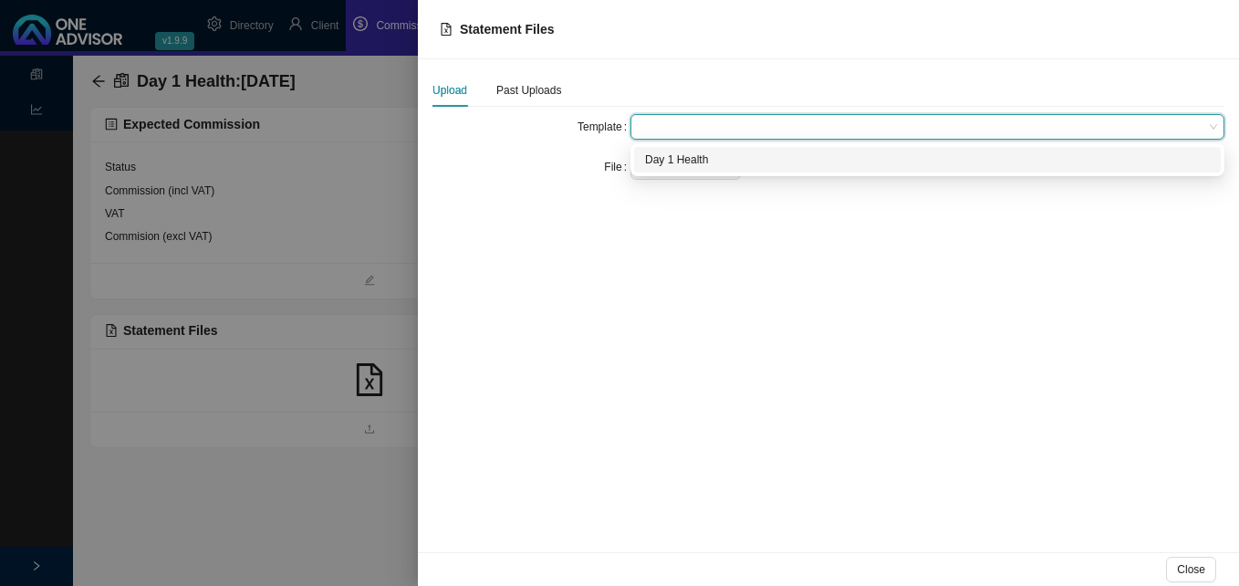
click at [679, 154] on div "Day 1 Health" at bounding box center [927, 160] width 565 height 18
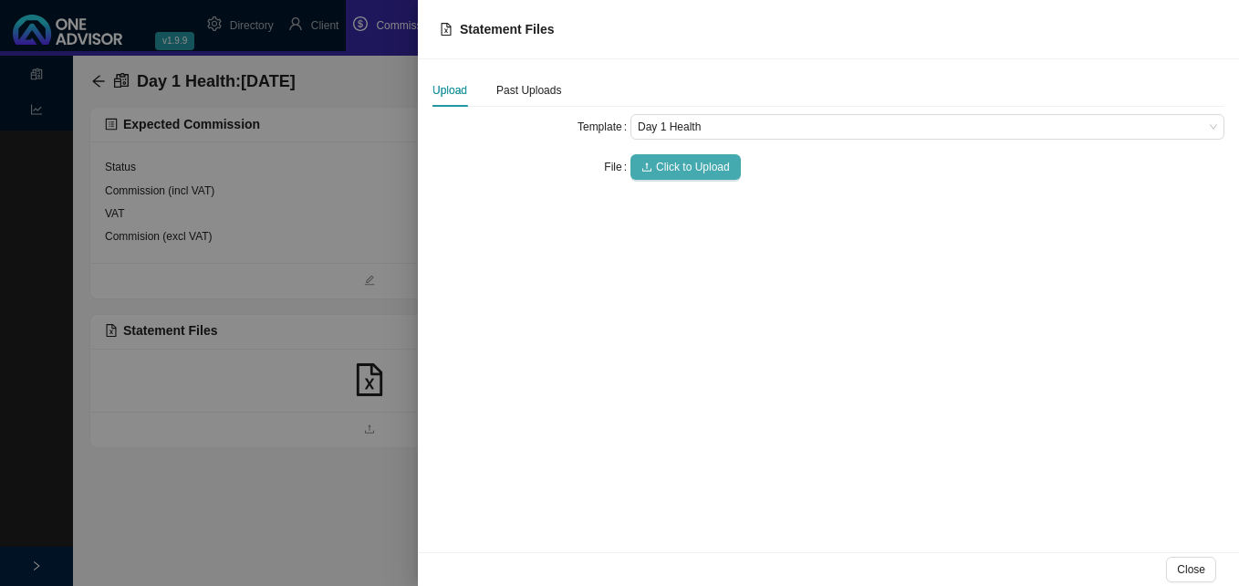
click at [668, 161] on span "Click to Upload" at bounding box center [693, 167] width 74 height 18
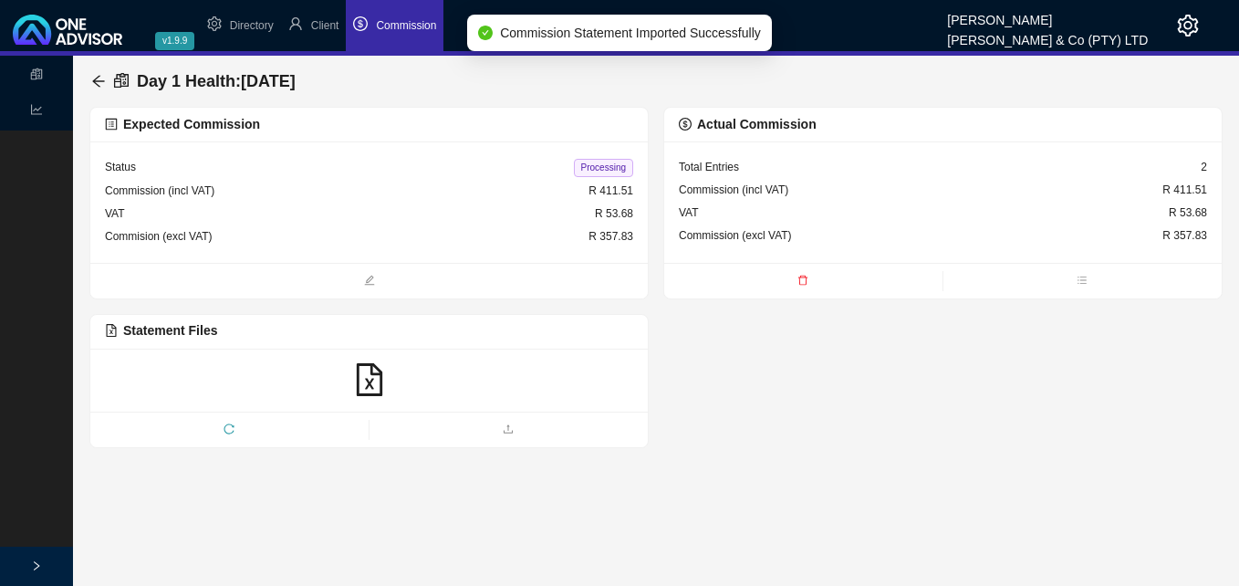
click at [612, 163] on span "Processing" at bounding box center [603, 168] width 59 height 18
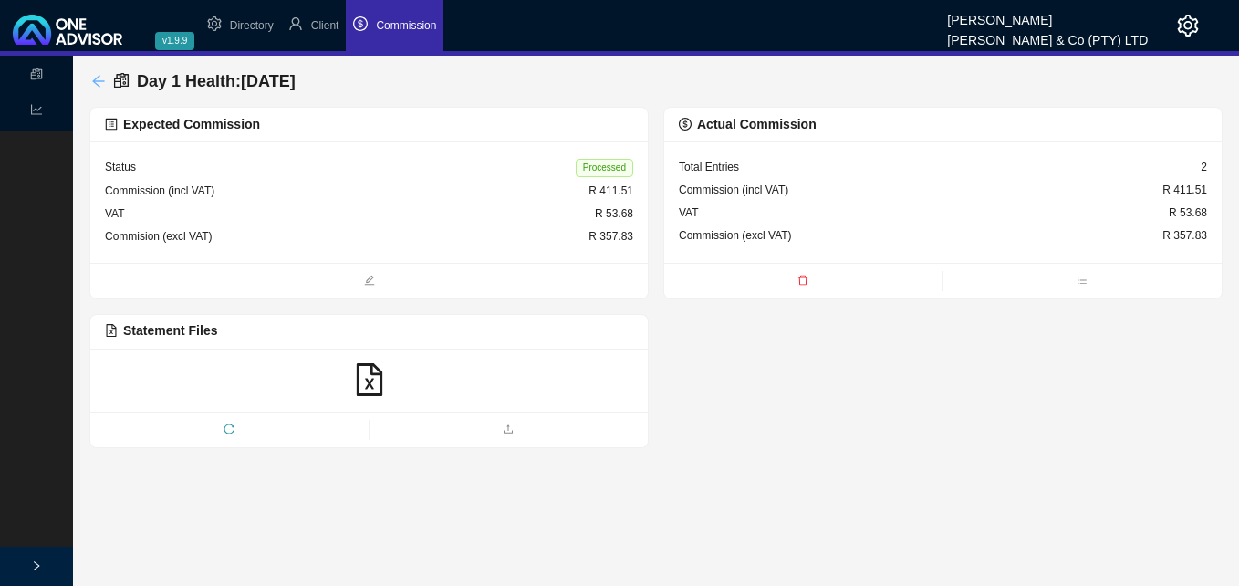
click at [100, 75] on icon "arrow-left" at bounding box center [98, 81] width 15 height 15
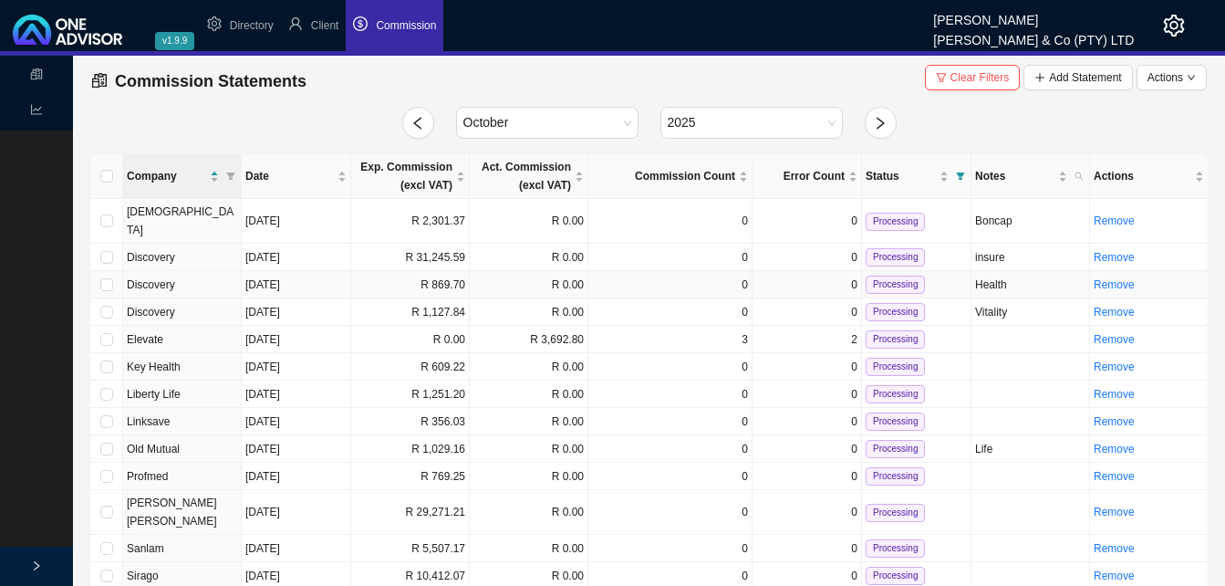
click at [403, 271] on td "R 869.70" at bounding box center [410, 284] width 119 height 27
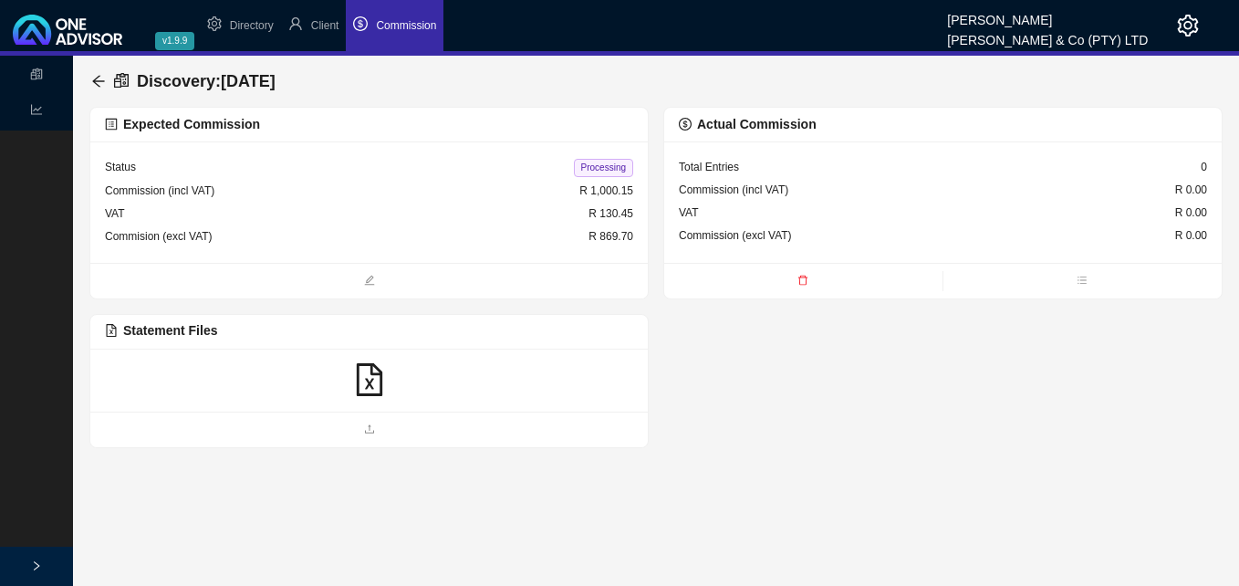
click at [366, 390] on icon "file-excel" at bounding box center [369, 379] width 33 height 33
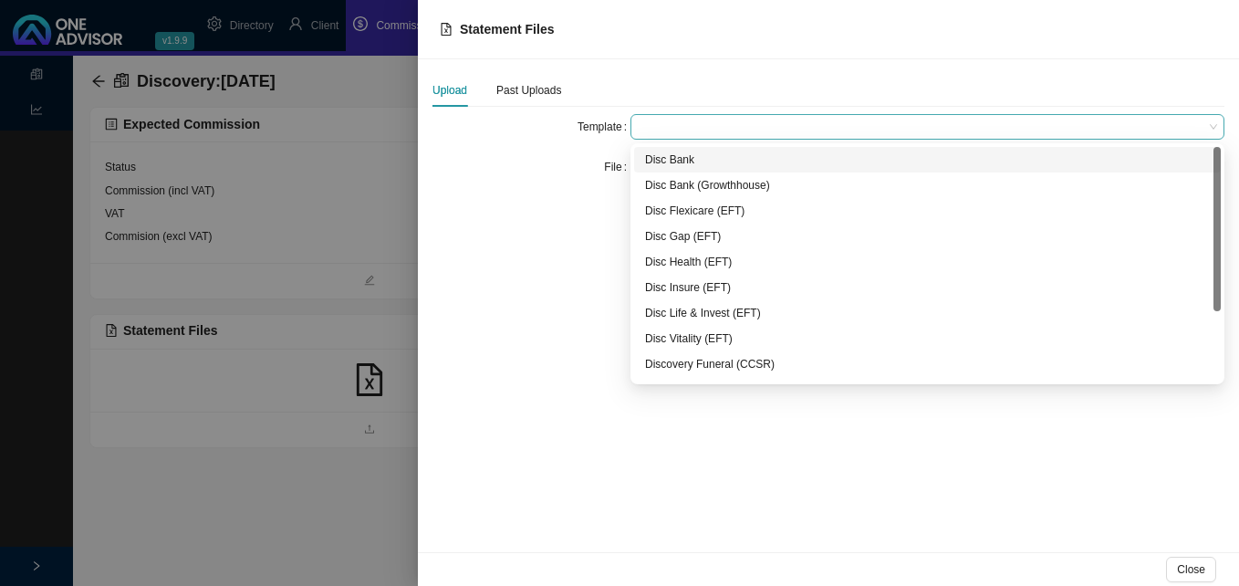
click at [672, 130] on span at bounding box center [927, 127] width 579 height 24
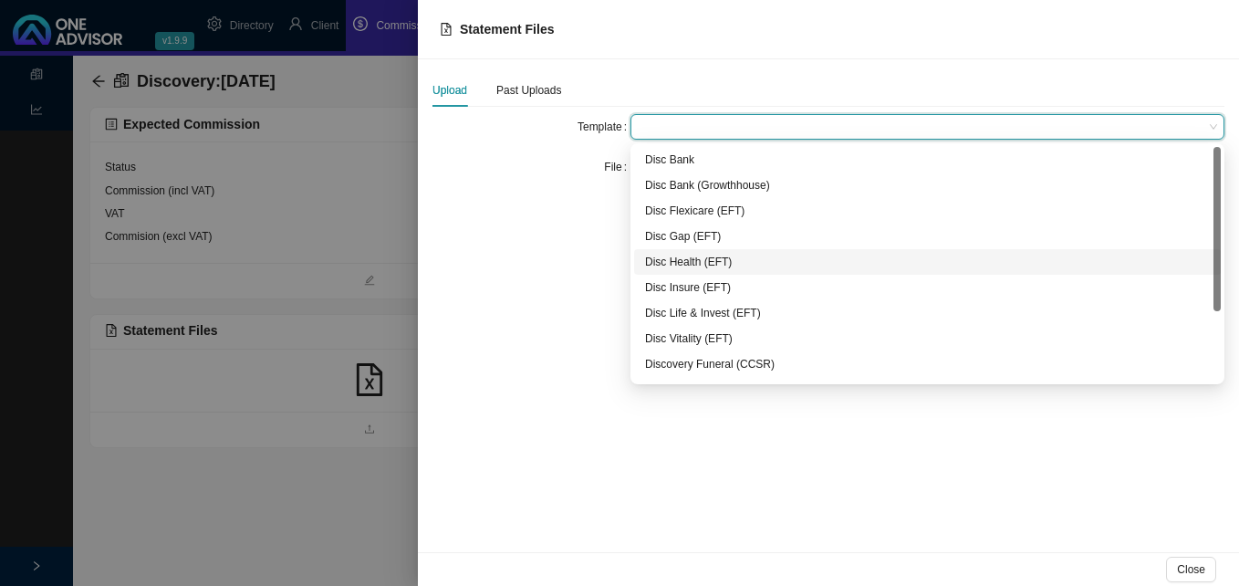
click at [683, 254] on div "Disc Health (EFT)" at bounding box center [927, 262] width 565 height 18
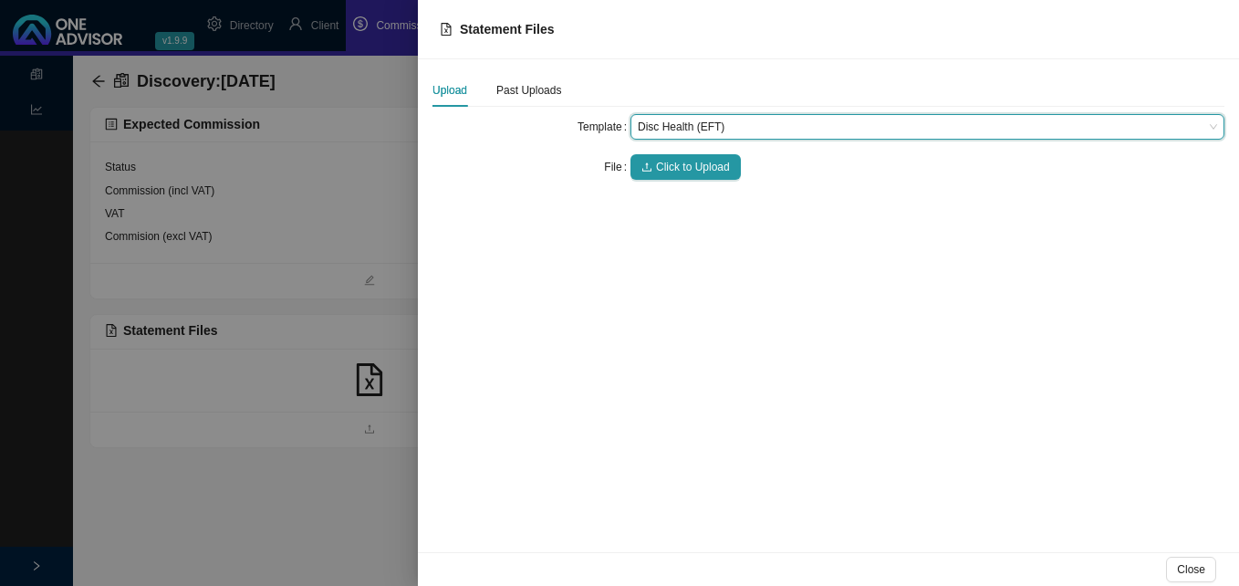
click at [695, 182] on div "Template Disc Health (EFT) Disc Health (EFT) File Click to Upload" at bounding box center [828, 154] width 792 height 80
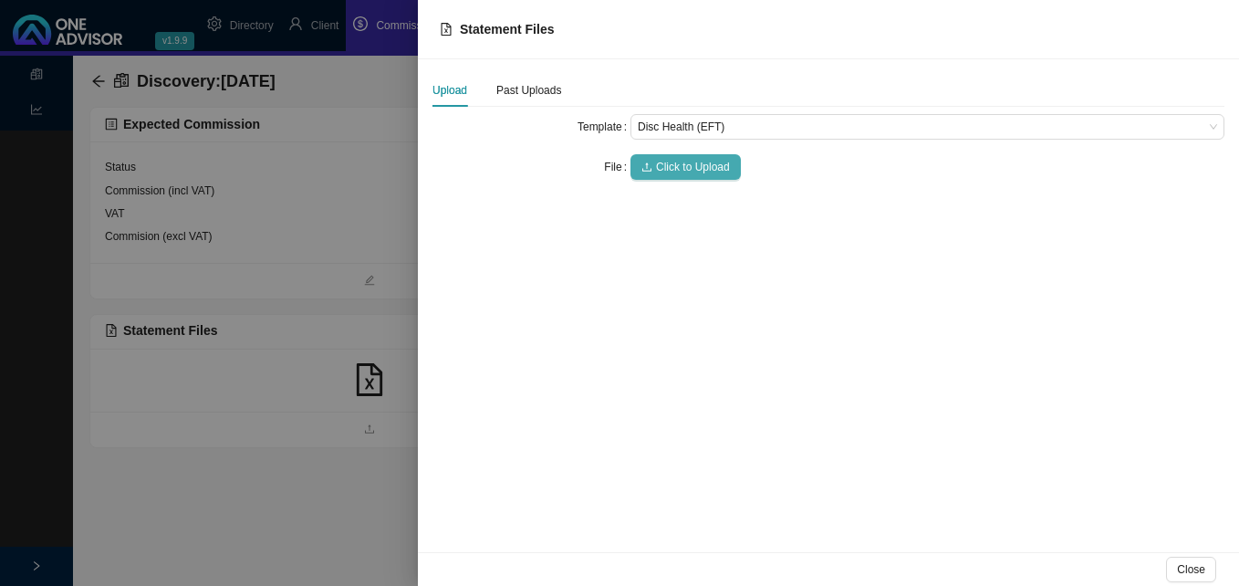
click at [696, 170] on span "Click to Upload" at bounding box center [693, 167] width 74 height 18
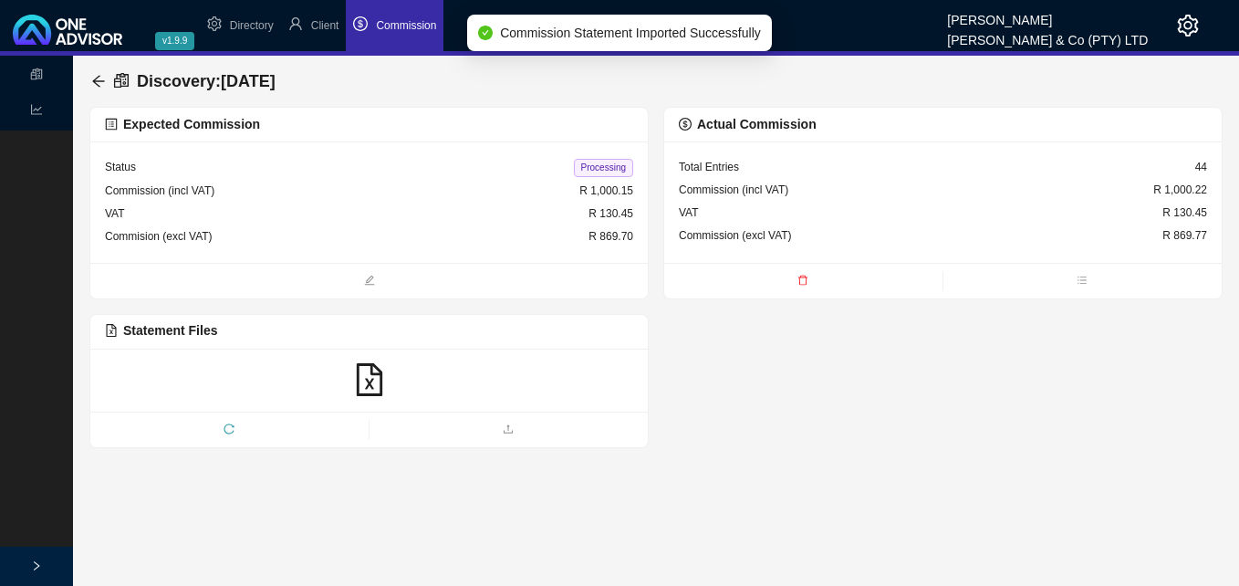
click at [598, 168] on span "Processing" at bounding box center [603, 168] width 59 height 18
click at [92, 73] on div "Discovery : [DATE]" at bounding box center [187, 81] width 192 height 33
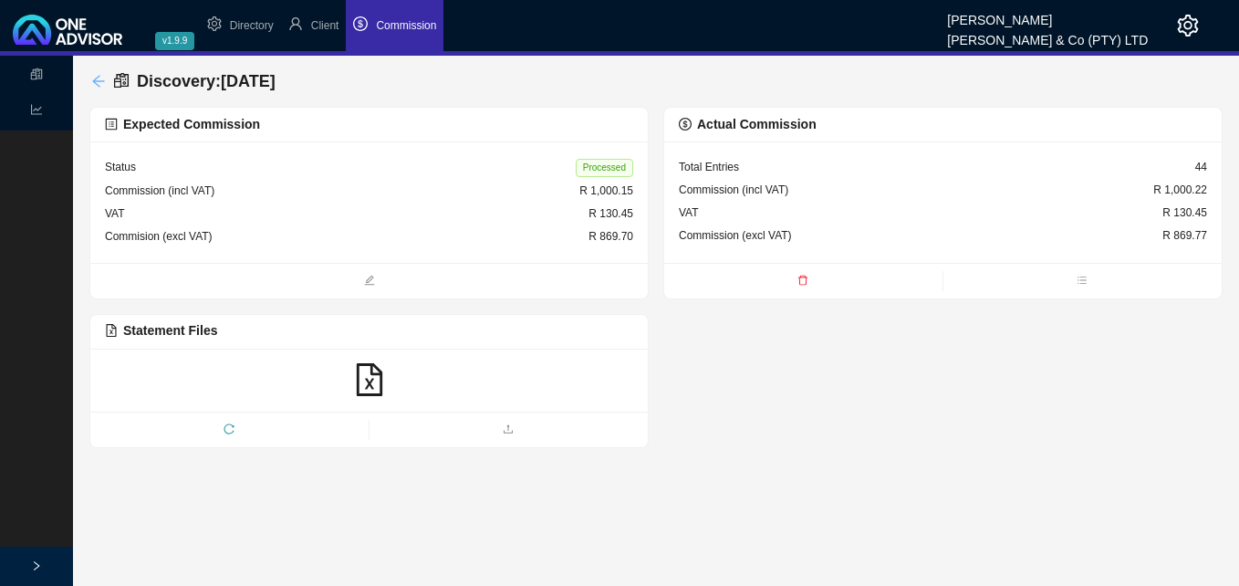
click at [93, 75] on icon "arrow-left" at bounding box center [98, 81] width 15 height 15
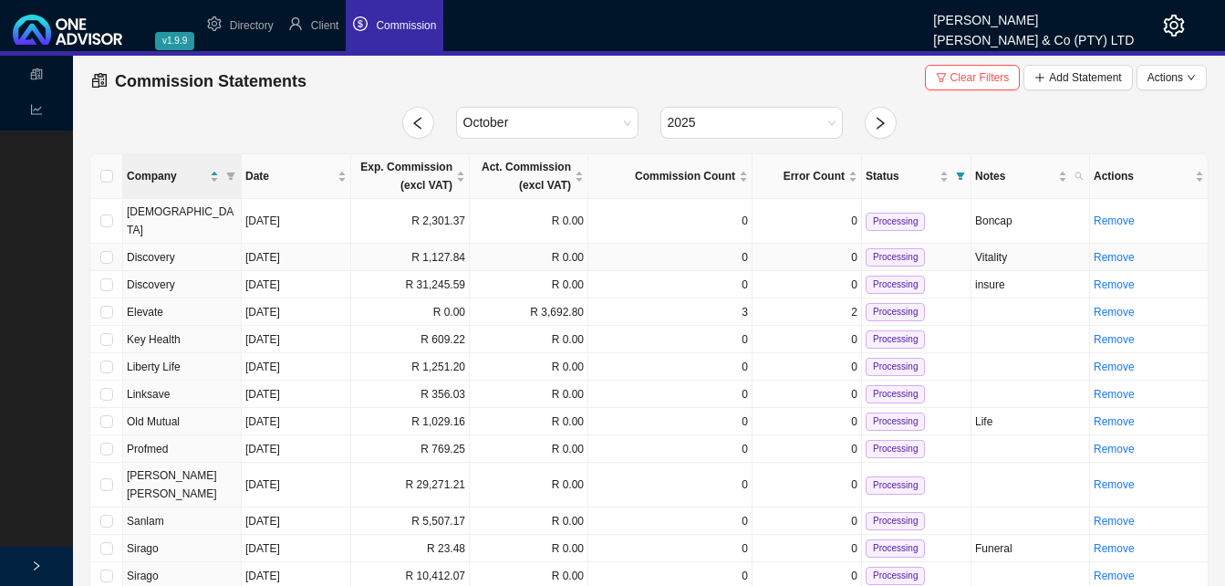
click at [441, 244] on td "R 1,127.84" at bounding box center [410, 257] width 119 height 27
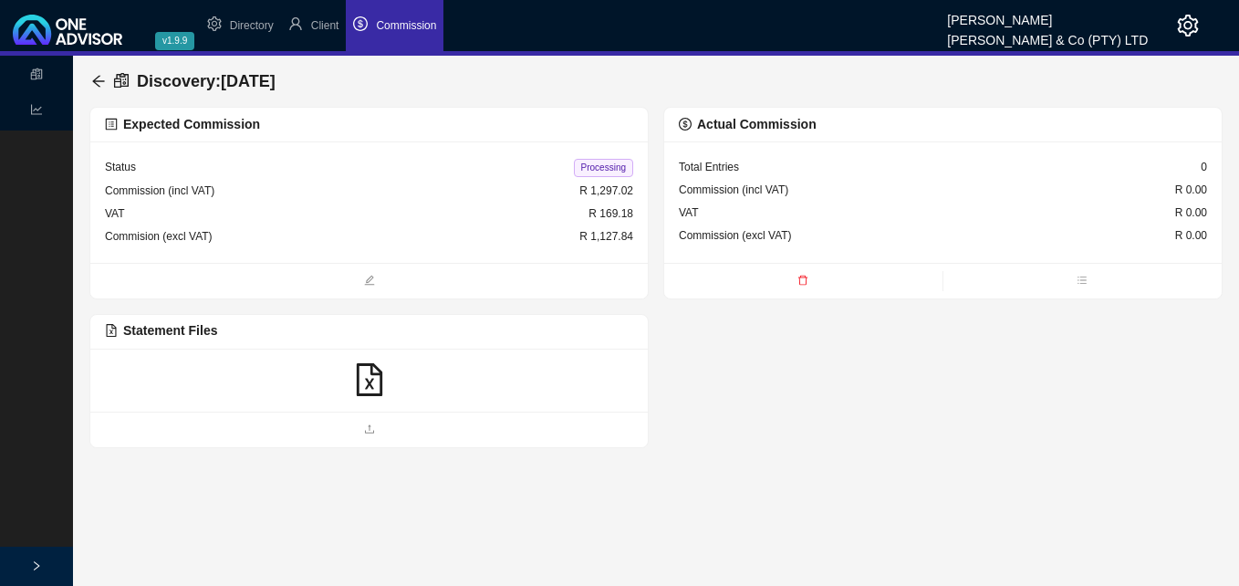
click at [359, 371] on icon "file-excel" at bounding box center [369, 379] width 33 height 33
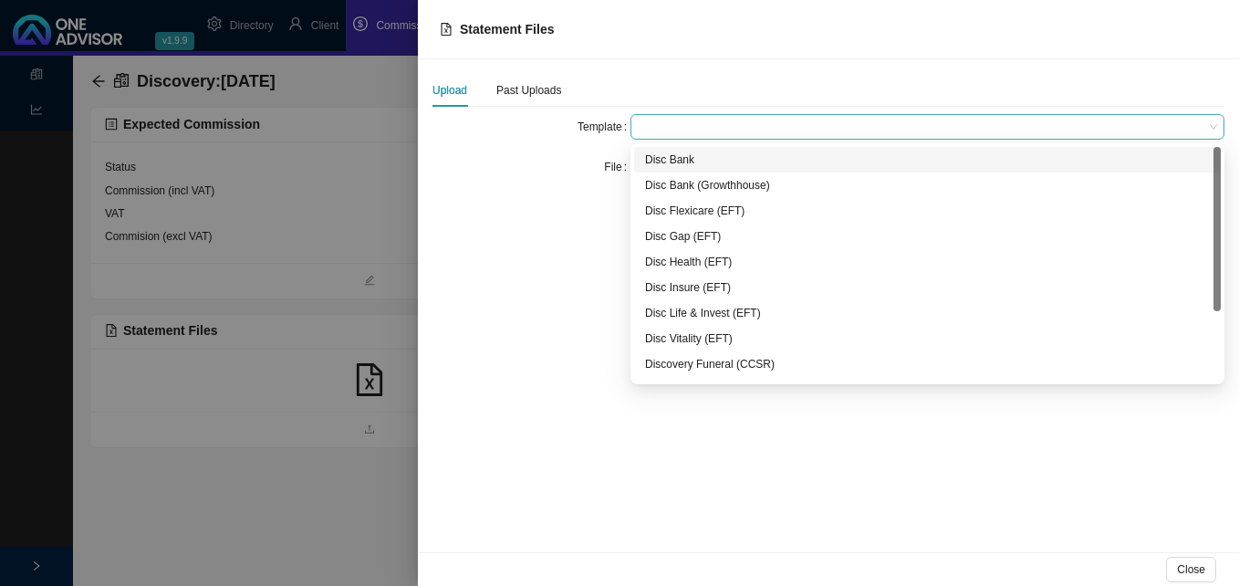
click at [653, 135] on span at bounding box center [927, 127] width 579 height 24
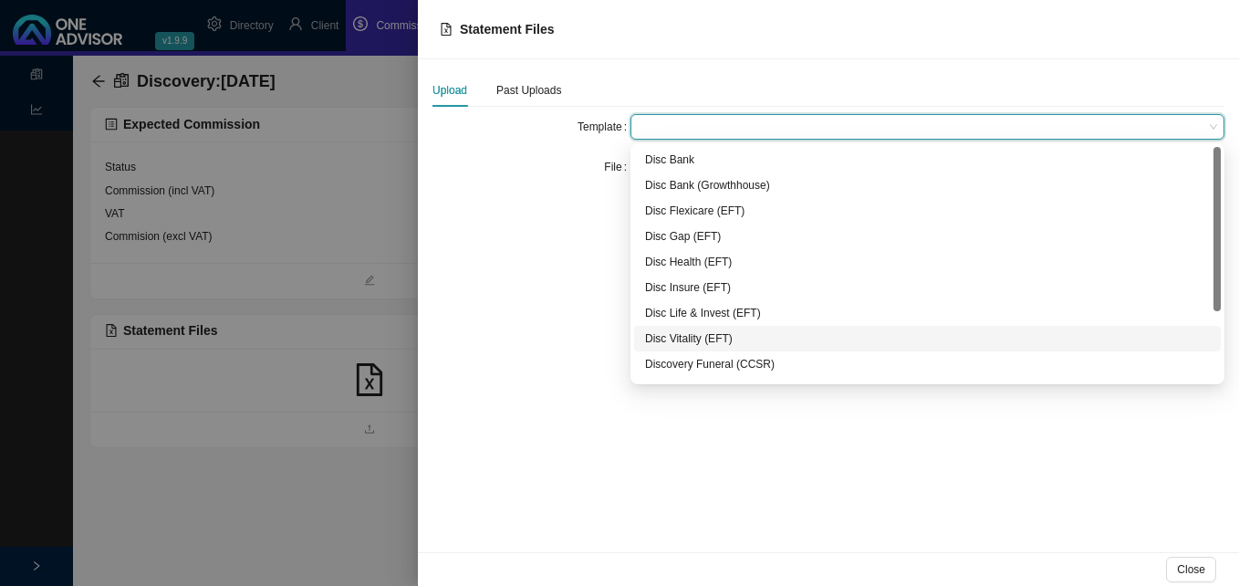
click at [688, 333] on div "Disc Vitality (EFT)" at bounding box center [927, 338] width 565 height 18
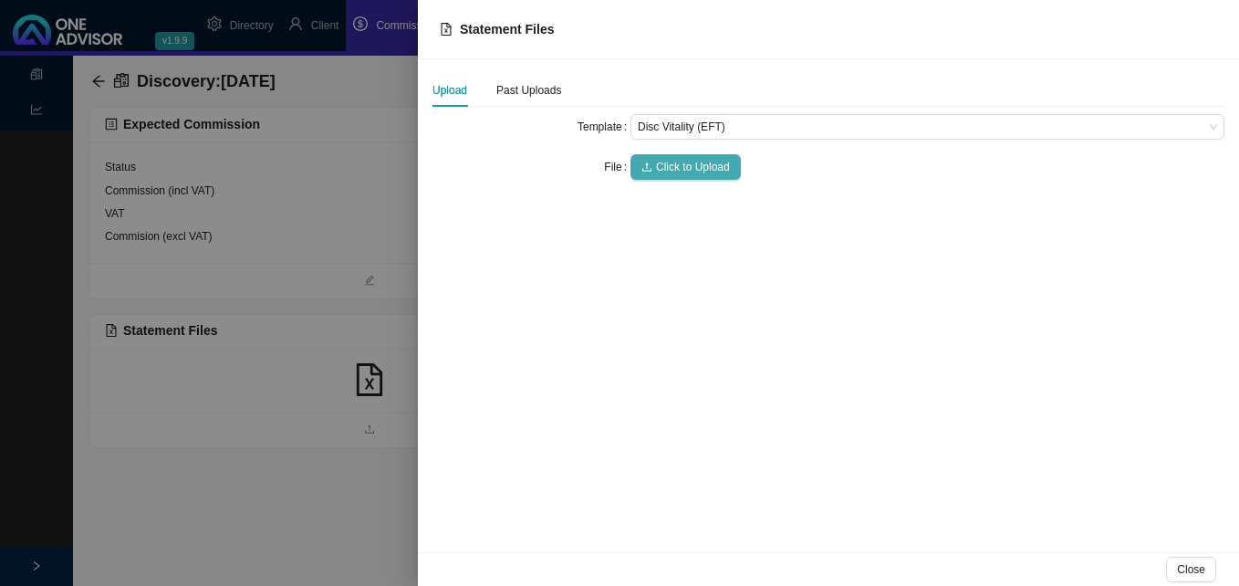
click at [687, 175] on span "Click to Upload" at bounding box center [693, 167] width 74 height 18
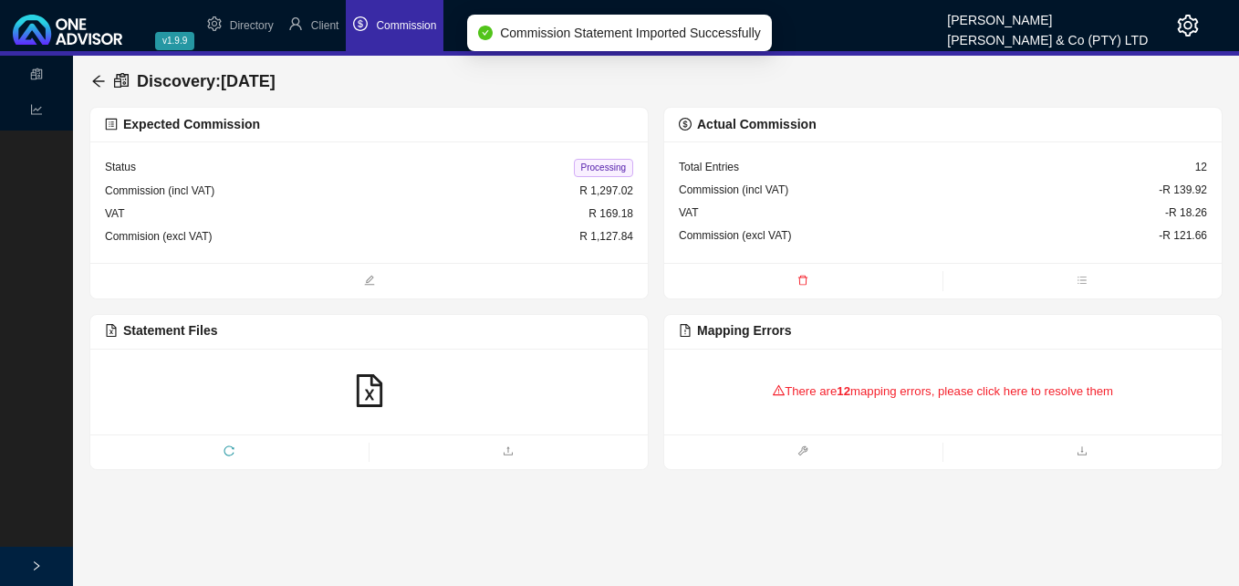
click at [809, 402] on div "There are 12 mapping errors, please click here to resolve them" at bounding box center [943, 391] width 528 height 57
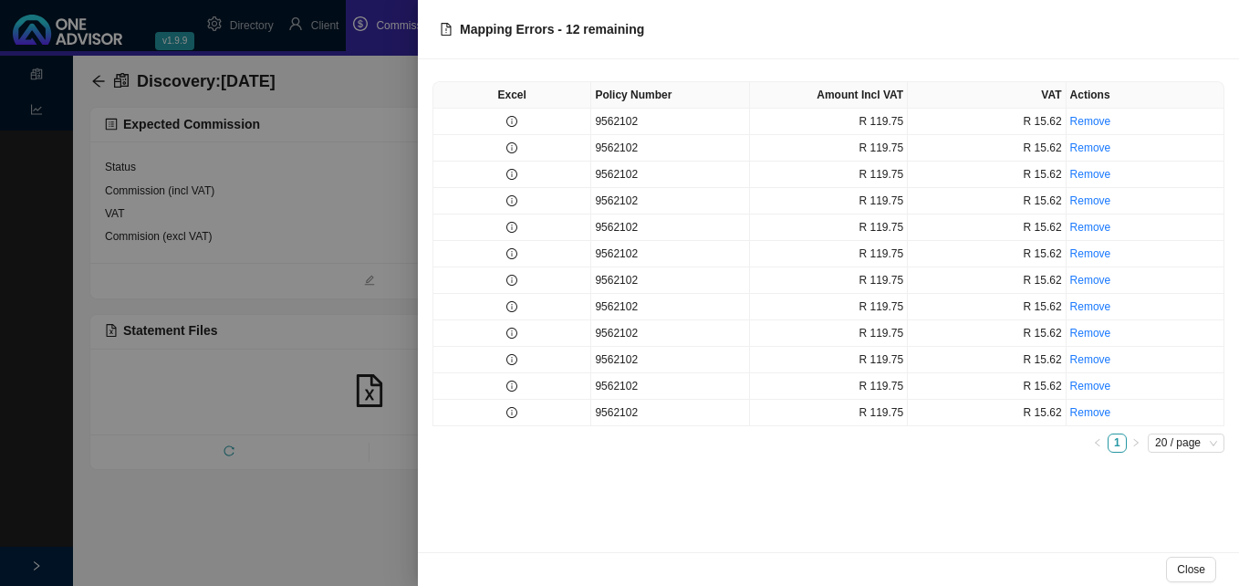
click at [372, 321] on div at bounding box center [619, 293] width 1239 height 586
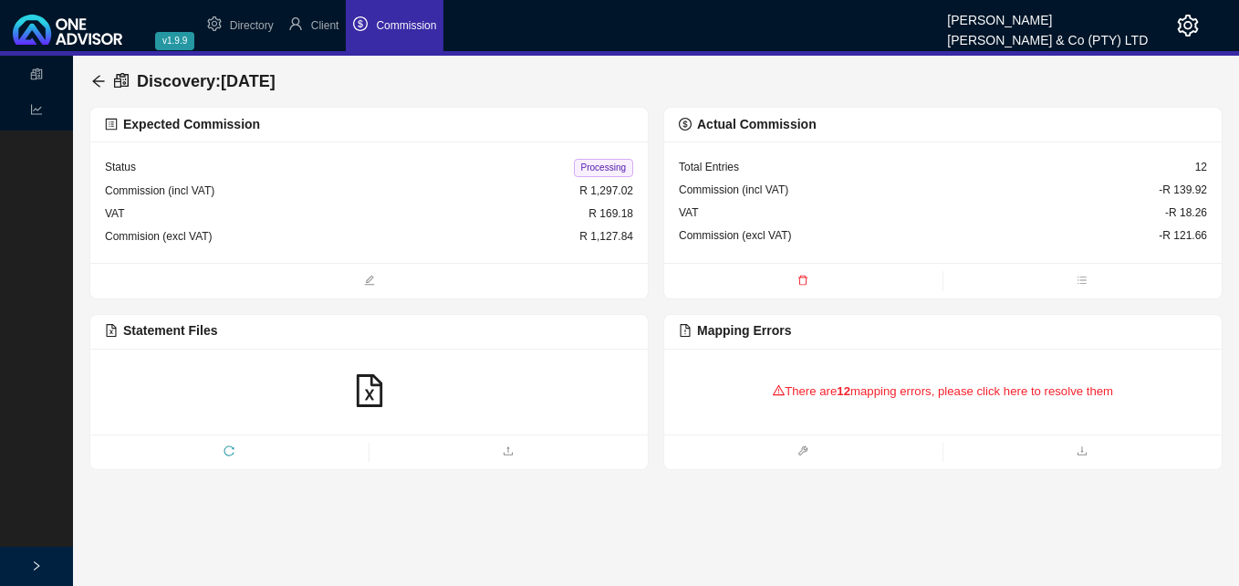
click at [856, 390] on div "There are 12 mapping errors, please click here to resolve them" at bounding box center [943, 391] width 528 height 57
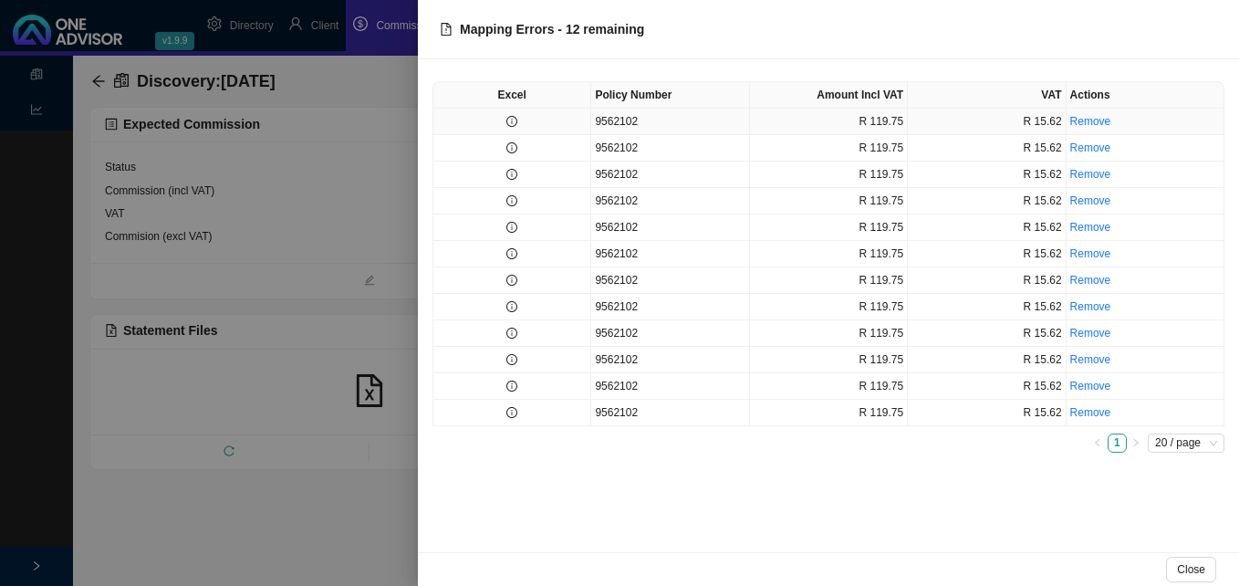
click at [520, 115] on td at bounding box center [512, 122] width 158 height 26
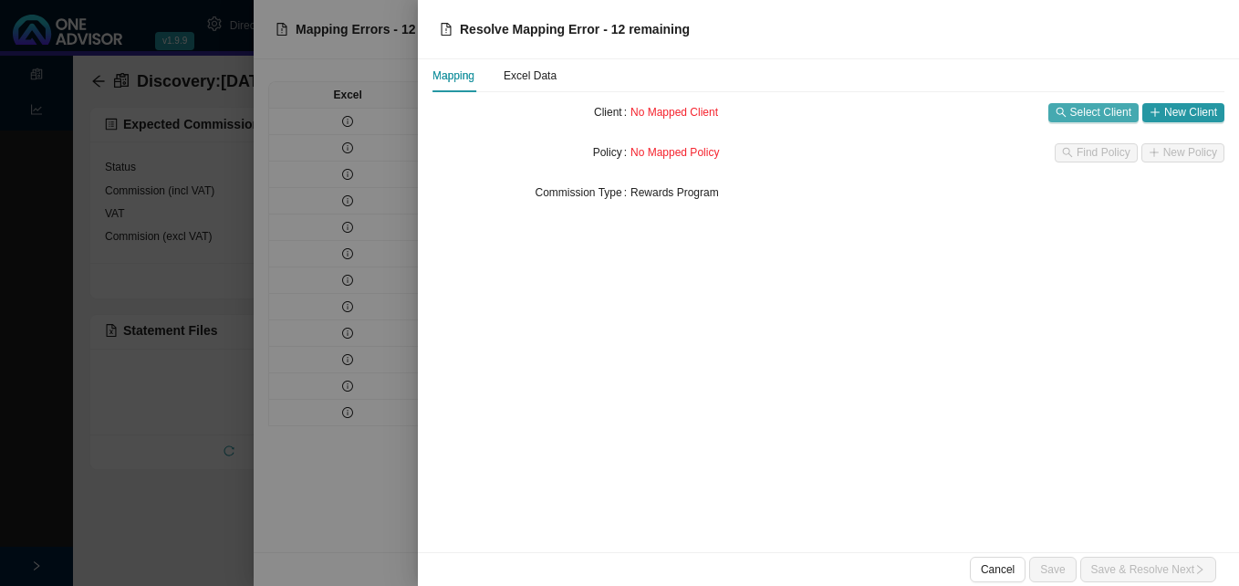
click at [1104, 110] on span "Select Client" at bounding box center [1100, 112] width 61 height 18
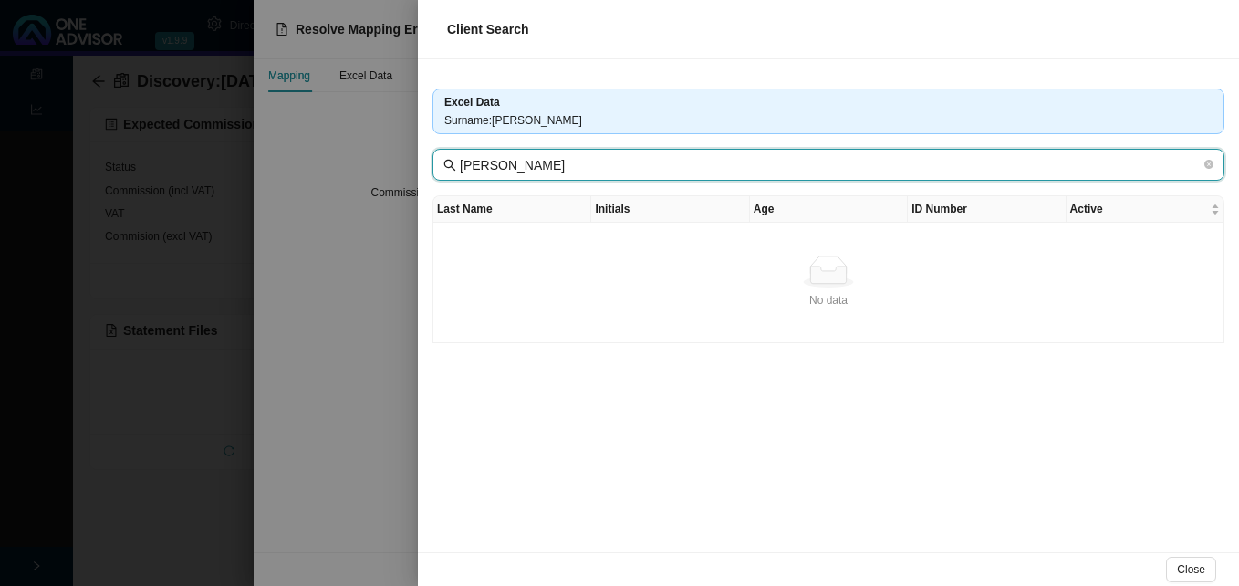
drag, startPoint x: 502, startPoint y: 164, endPoint x: 421, endPoint y: 162, distance: 81.2
click at [421, 162] on div "Excel Data Surname : [PERSON_NAME] [PERSON_NAME] Last Name Initials Age ID Numb…" at bounding box center [828, 305] width 821 height 493
type input "BIDDLECOMBE"
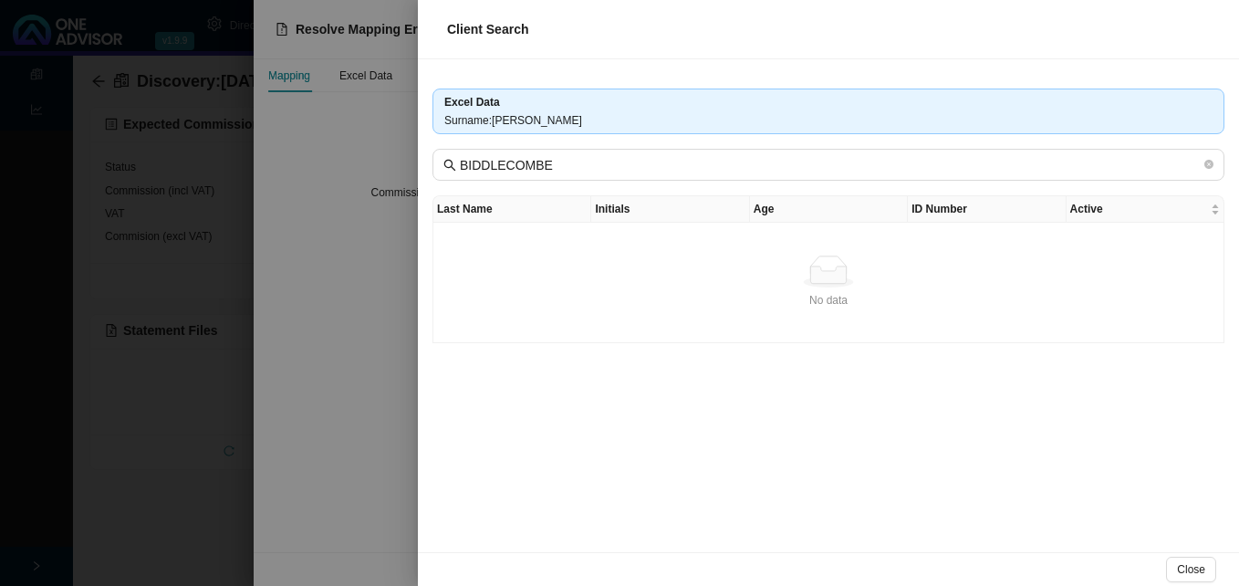
drag, startPoint x: 663, startPoint y: 236, endPoint x: 638, endPoint y: 204, distance: 40.9
click at [663, 235] on td "No data No data" at bounding box center [828, 283] width 791 height 120
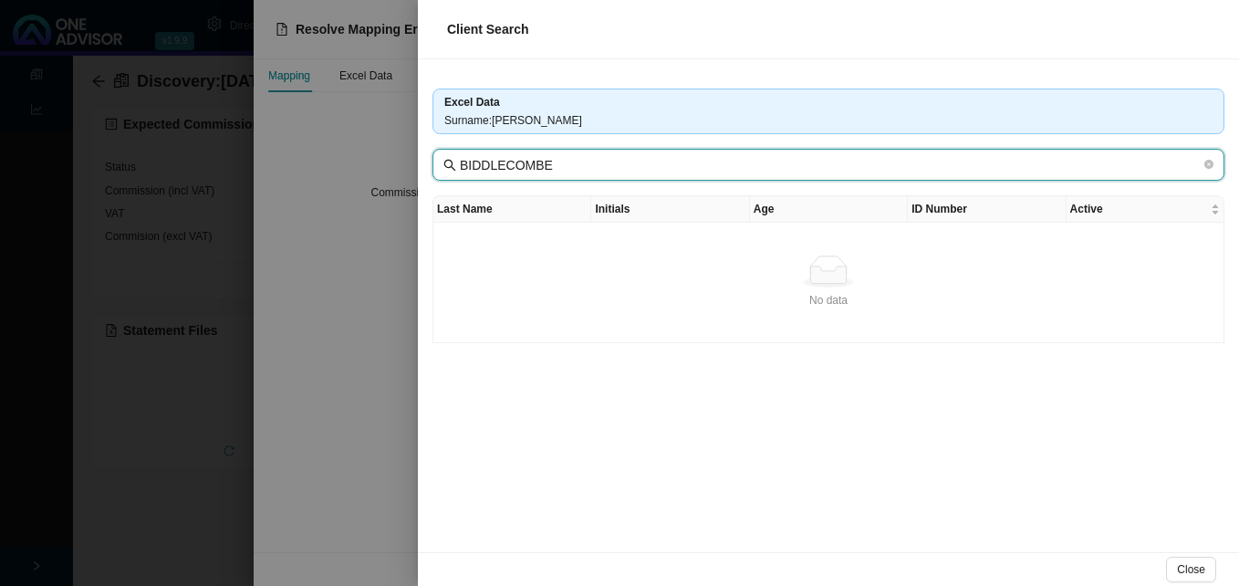
click at [605, 169] on input "BIDDLECOMBE" at bounding box center [830, 165] width 741 height 20
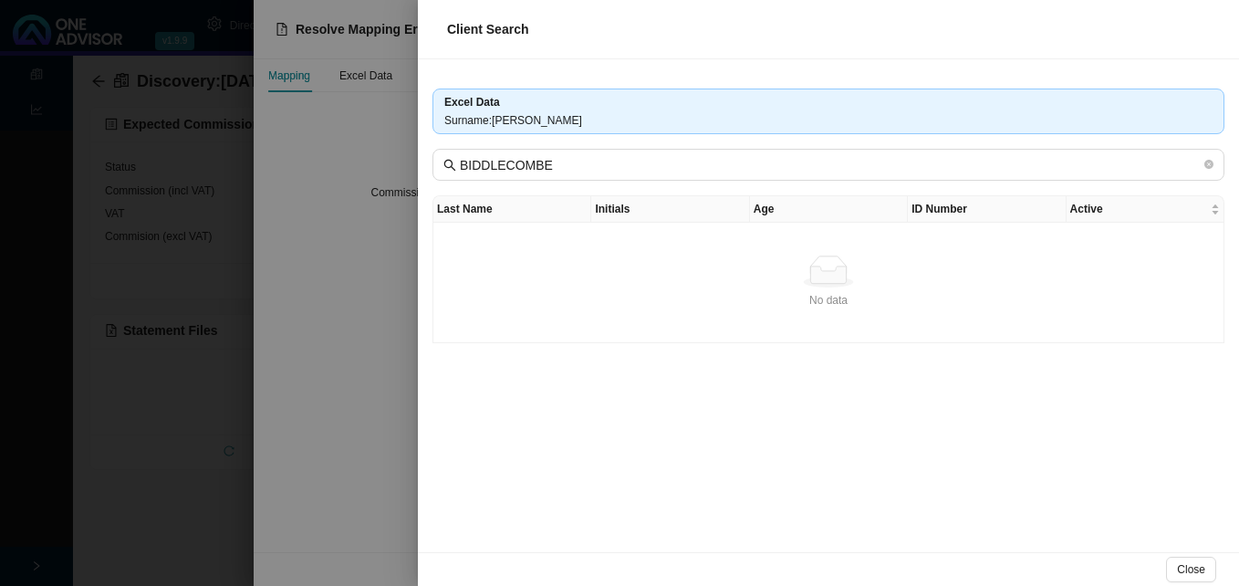
click at [379, 369] on div at bounding box center [619, 293] width 1239 height 586
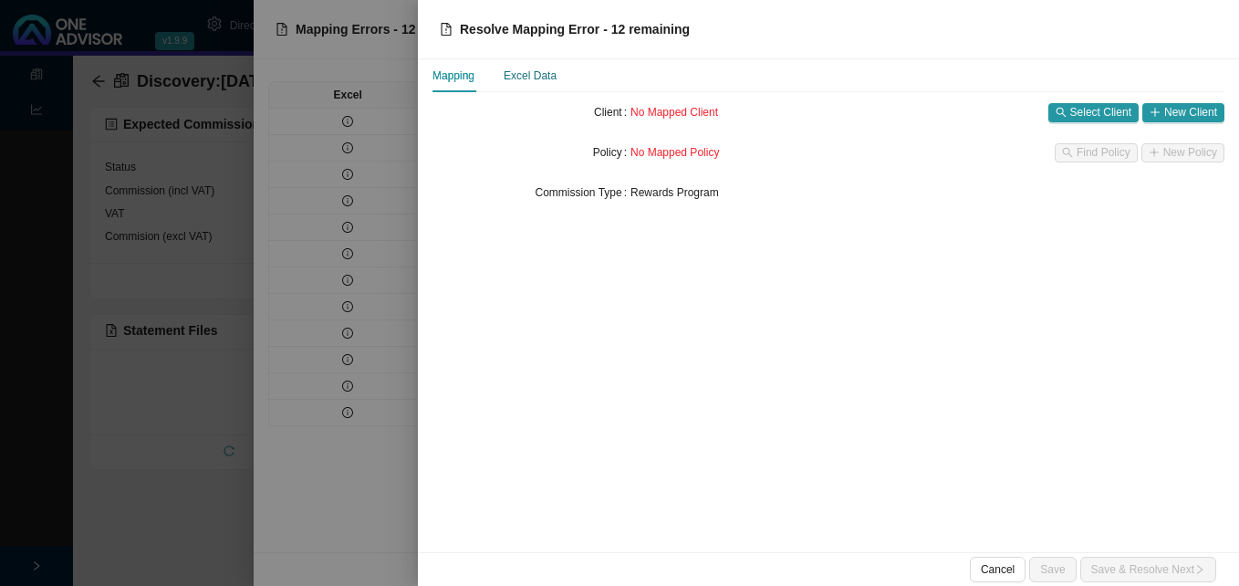
click at [531, 72] on div "Excel Data" at bounding box center [530, 76] width 53 height 18
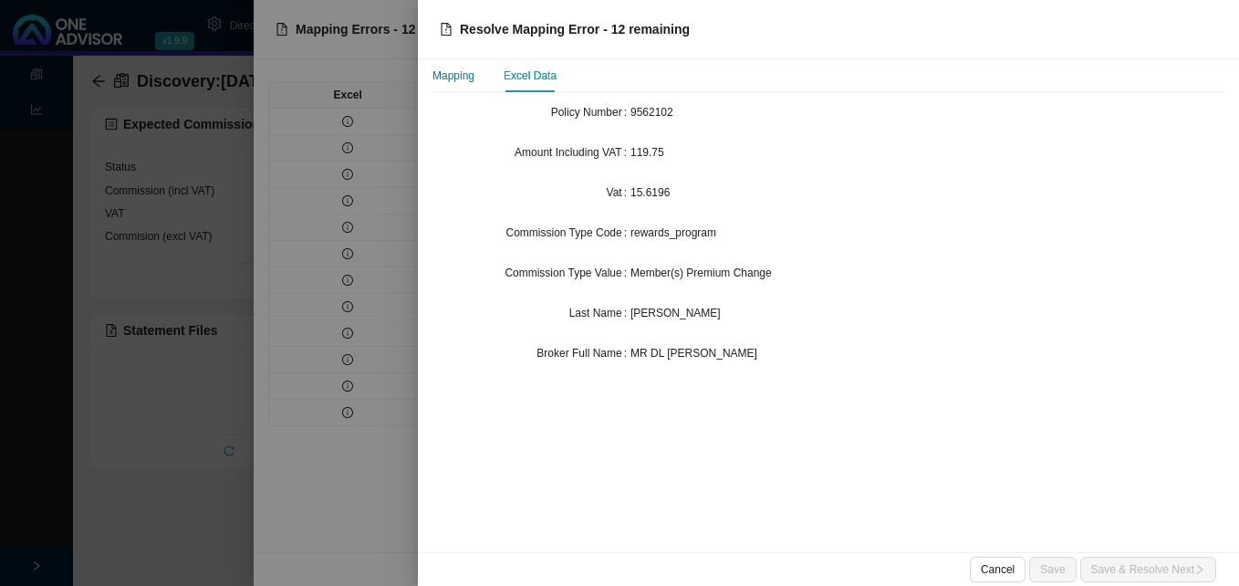
click at [444, 80] on div "Mapping" at bounding box center [453, 76] width 42 height 18
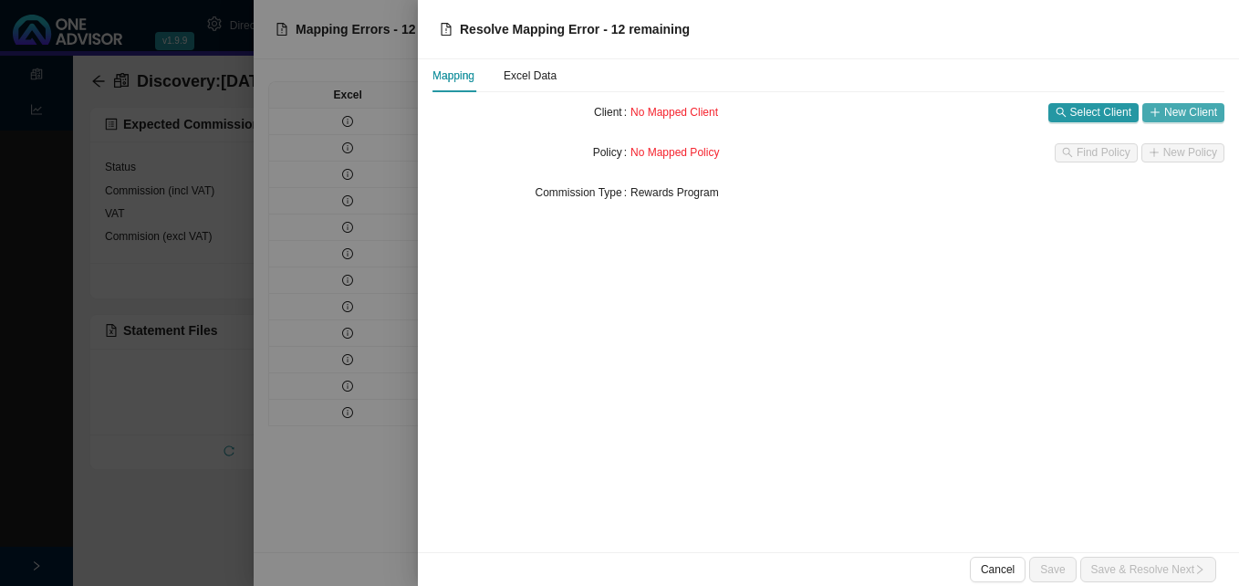
click at [1197, 110] on span "New Client" at bounding box center [1190, 112] width 53 height 18
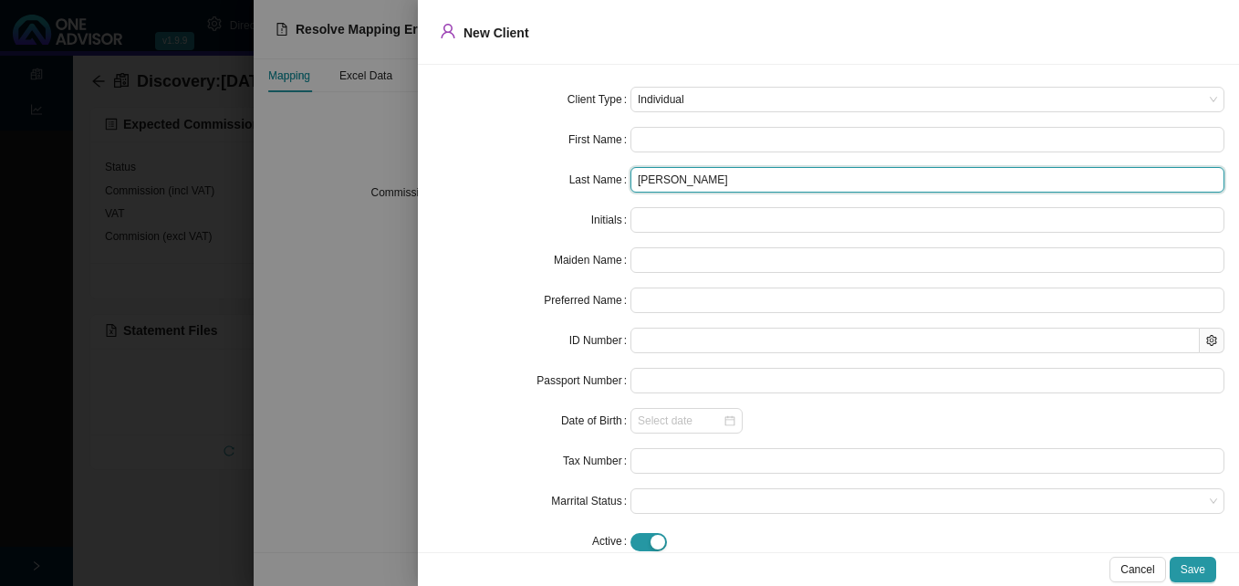
drag, startPoint x: 670, startPoint y: 185, endPoint x: 569, endPoint y: 180, distance: 101.4
click at [576, 180] on div "Last Name [PERSON_NAME]" at bounding box center [828, 180] width 792 height 26
type input "BIDDLECOMBE"
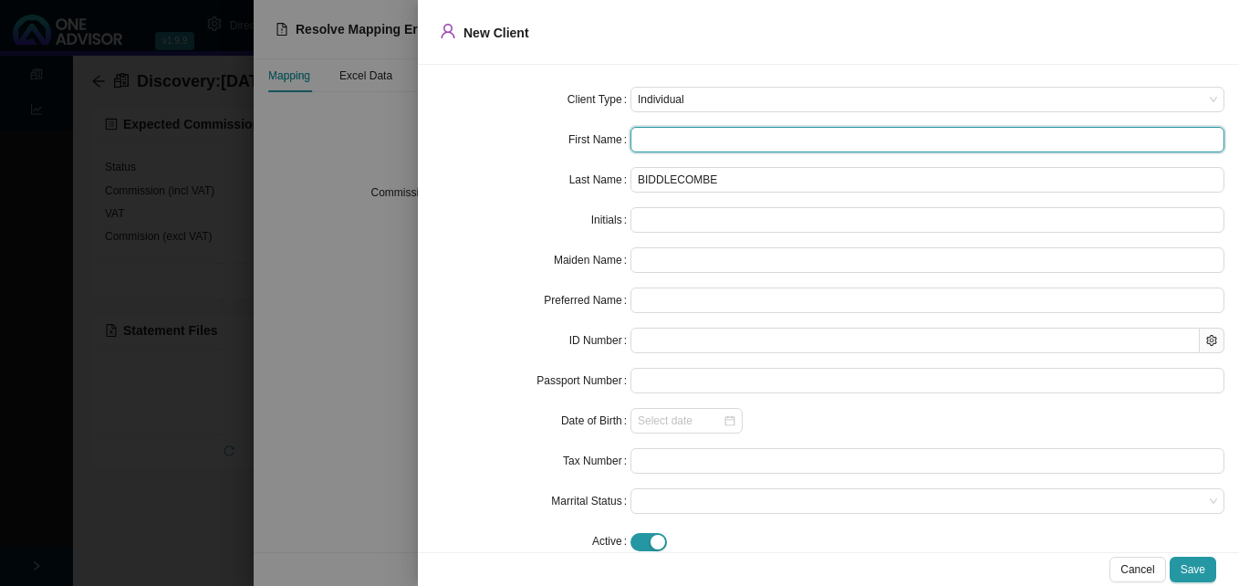
paste input "[PERSON_NAME]"
type input "[PERSON_NAME]"
type input "JD"
type input "[PERSON_NAME]"
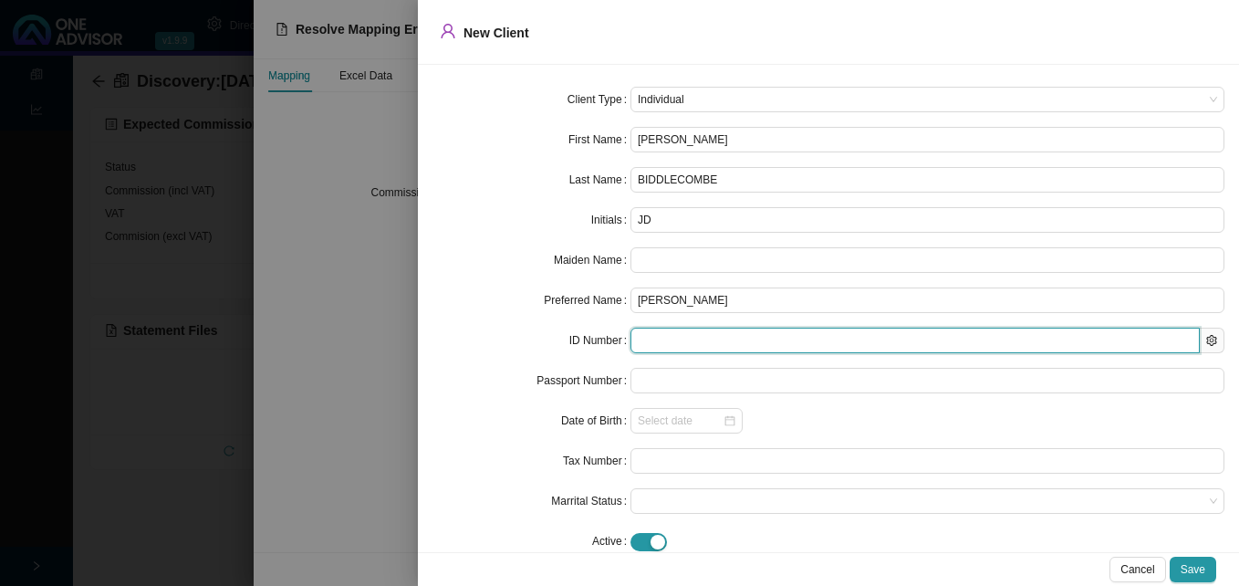
paste input "8504035048084"
type input "8504035048084"
type input "[DATE]"
type input "8504035048084"
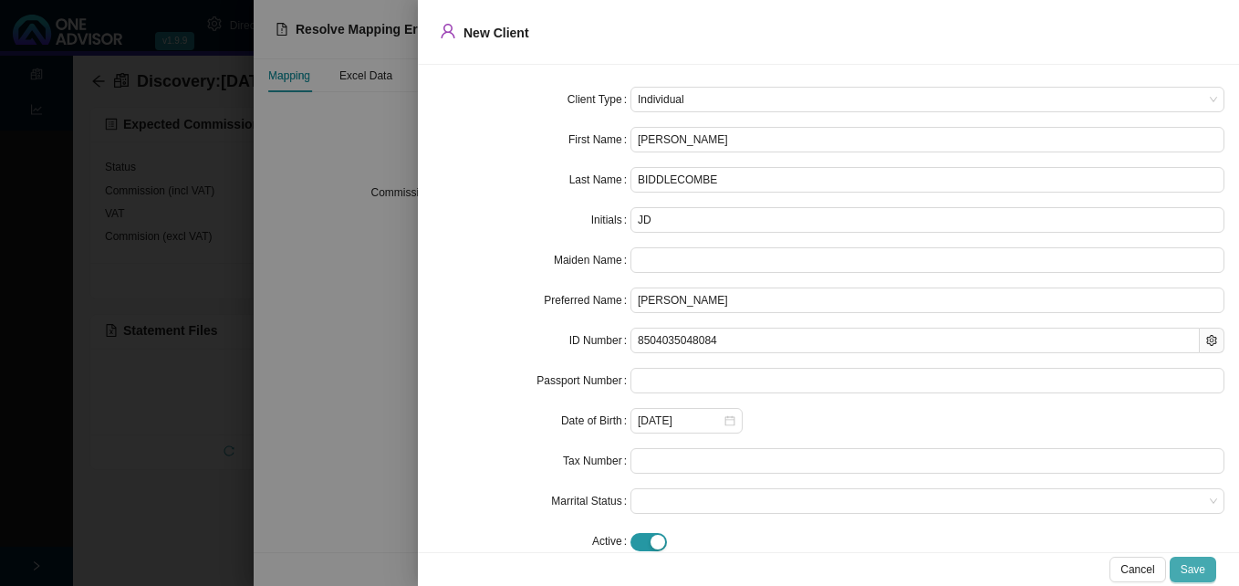
click at [1188, 568] on span "Save" at bounding box center [1192, 569] width 25 height 18
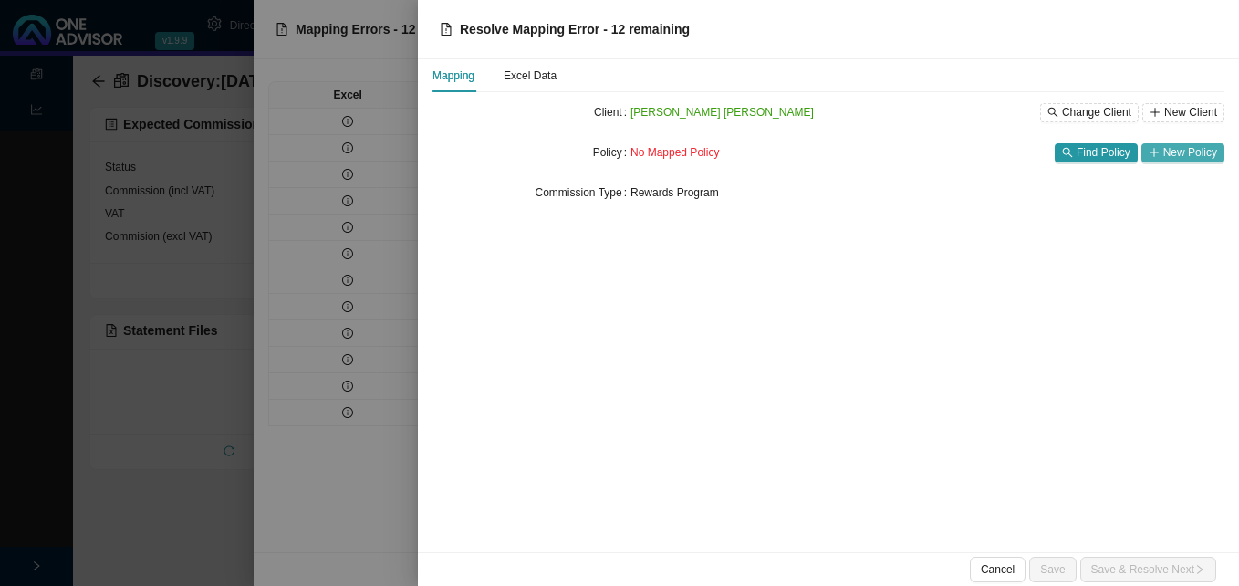
click at [1173, 147] on span "New Policy" at bounding box center [1190, 152] width 54 height 18
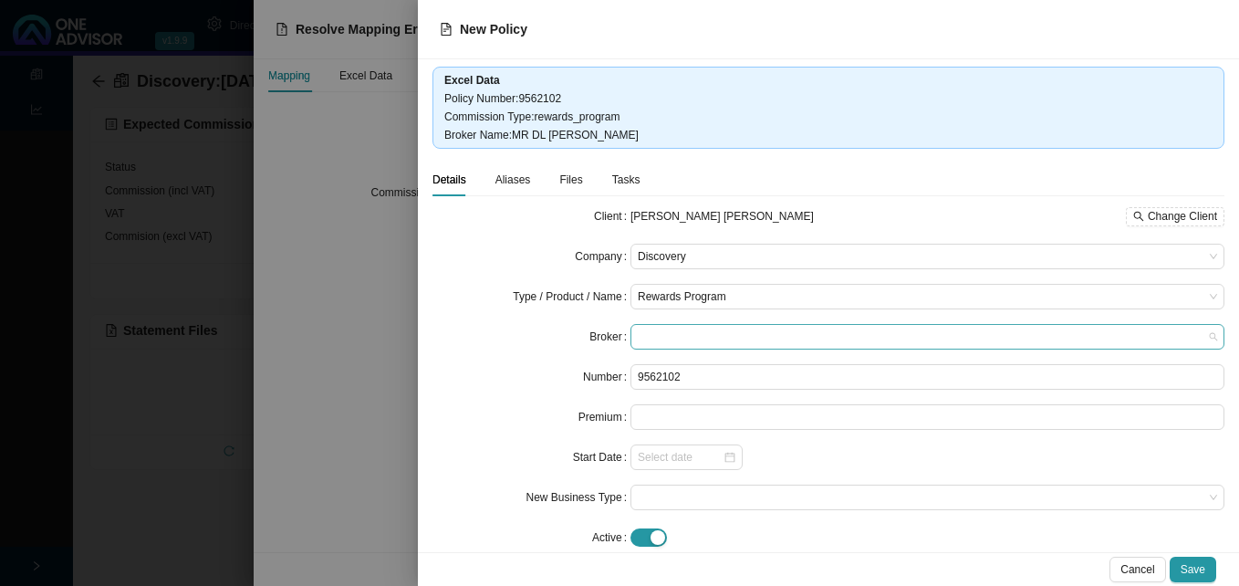
click at [694, 334] on span at bounding box center [927, 337] width 579 height 24
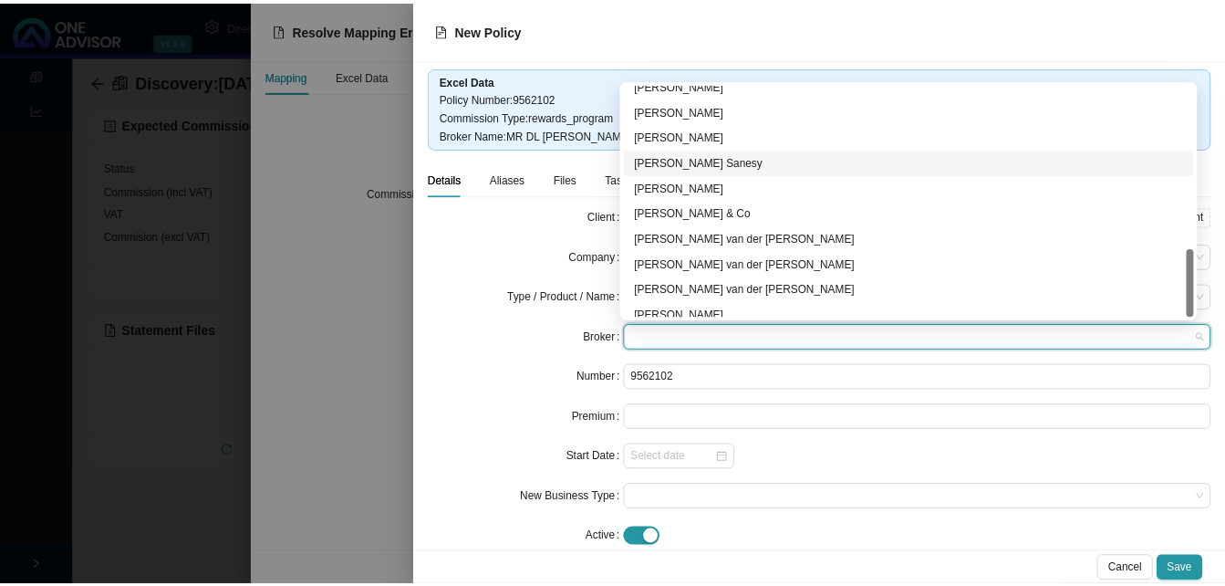
scroll to position [558, 0]
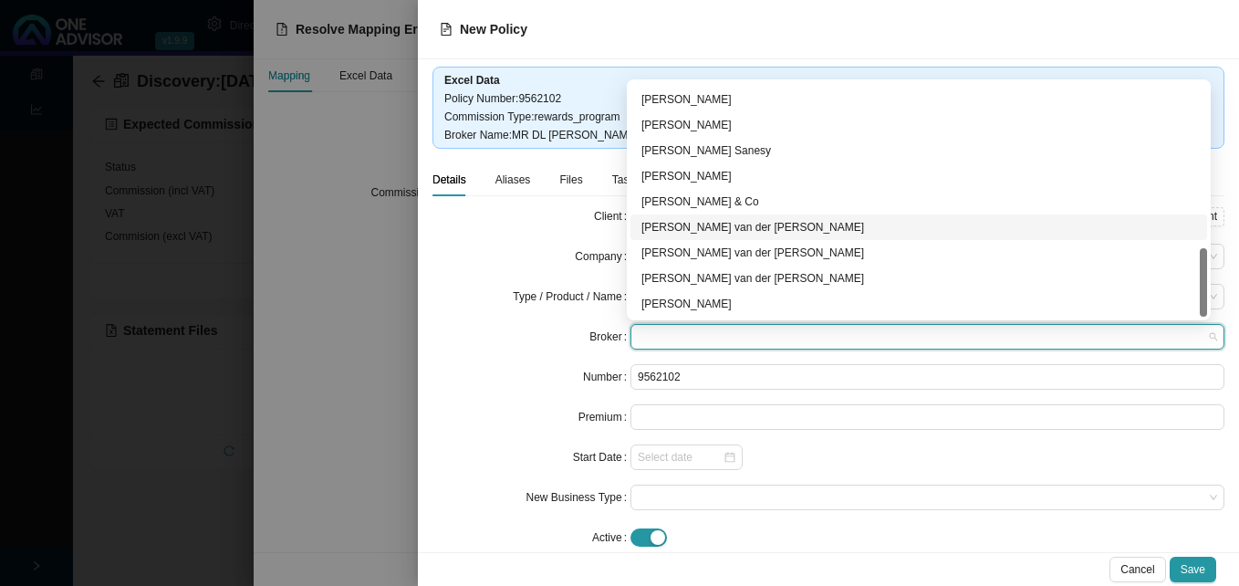
click at [735, 231] on div "[PERSON_NAME] van der [PERSON_NAME]" at bounding box center [918, 227] width 555 height 18
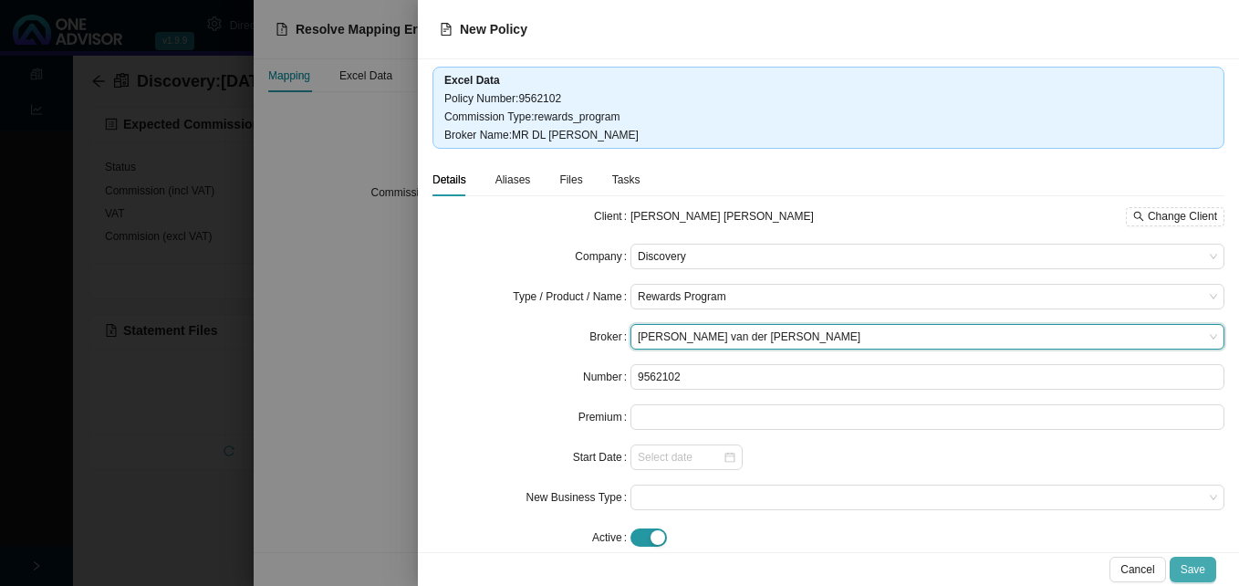
click at [1195, 562] on span "Save" at bounding box center [1192, 569] width 25 height 18
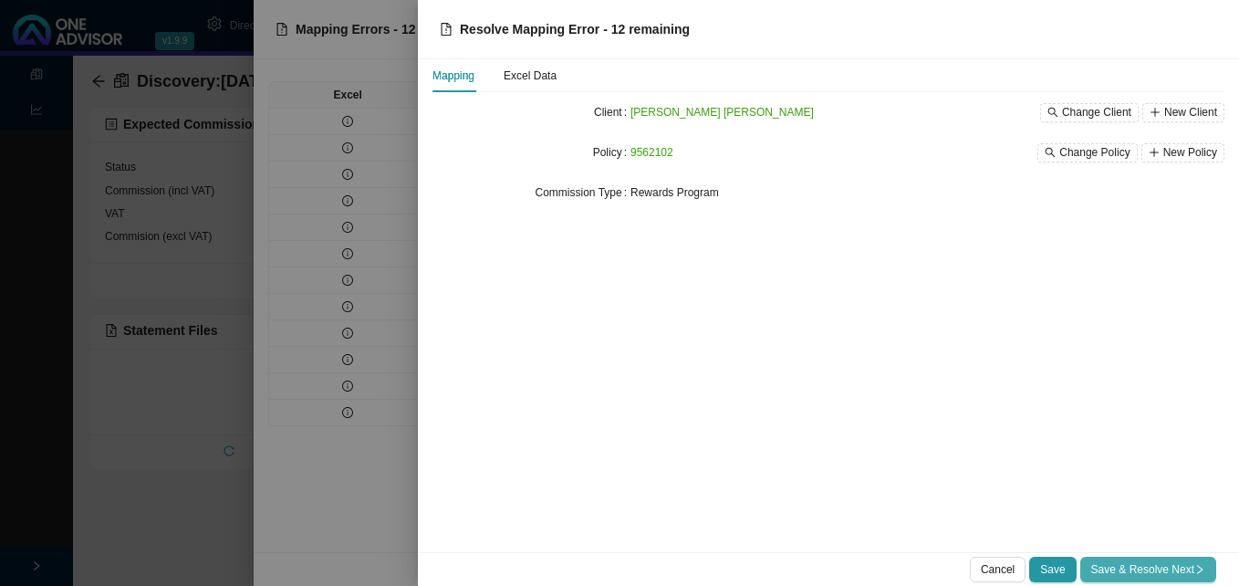
click at [1122, 578] on button "Save & Resolve Next" at bounding box center [1148, 569] width 136 height 26
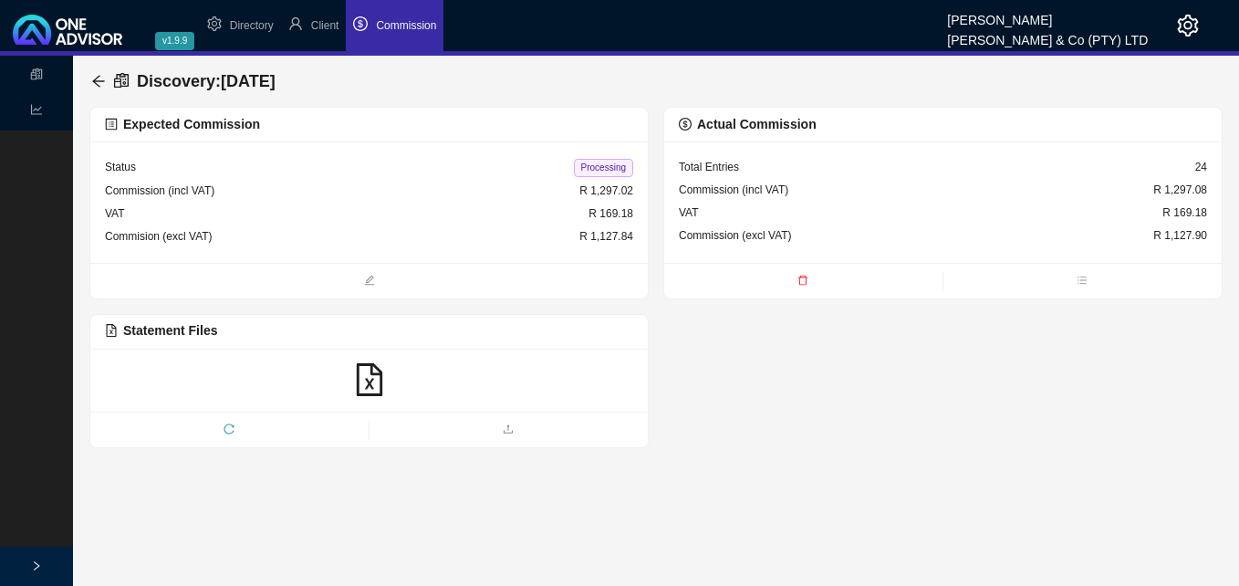
click at [605, 167] on span "Processing" at bounding box center [603, 168] width 59 height 18
click at [98, 77] on icon "arrow-left" at bounding box center [98, 81] width 12 height 12
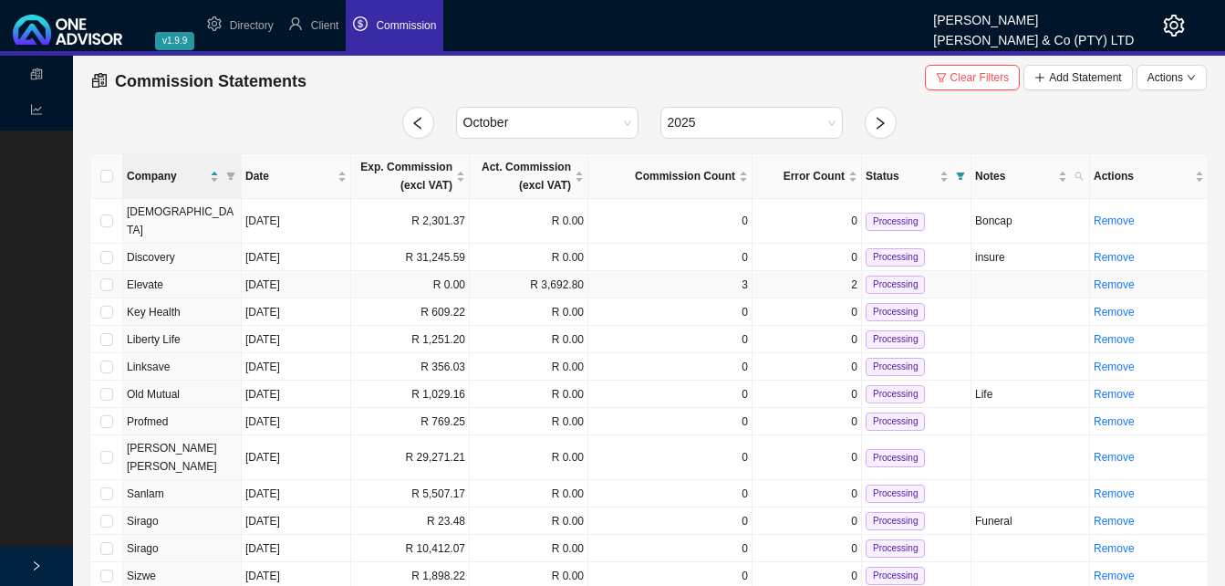
click at [343, 271] on td "[DATE]" at bounding box center [296, 284] width 109 height 27
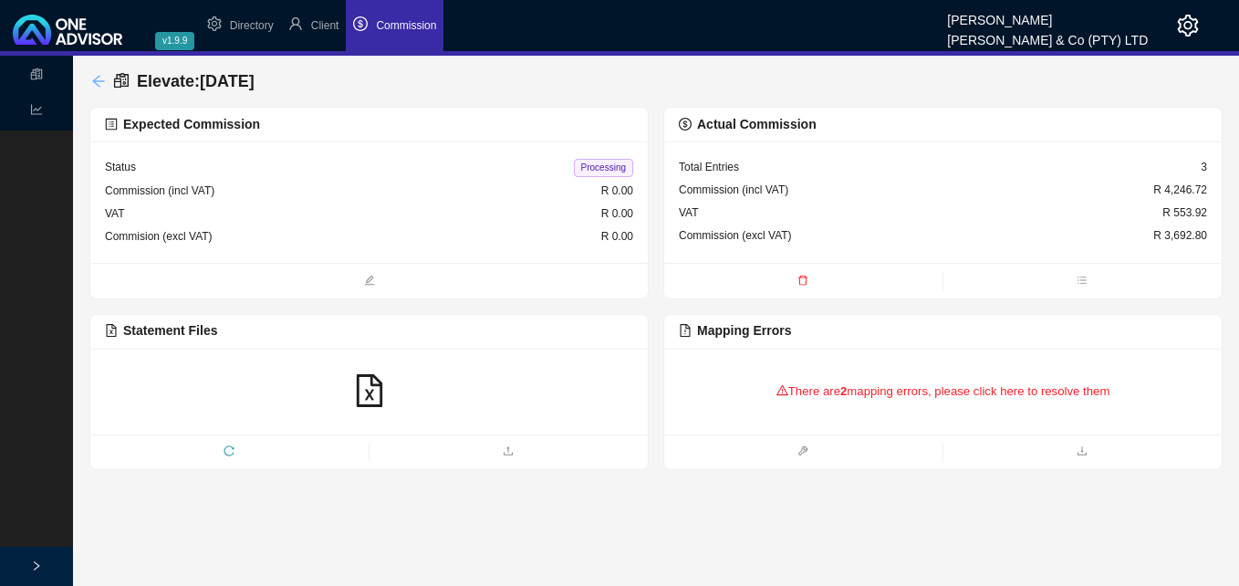
click at [97, 80] on icon "arrow-left" at bounding box center [98, 81] width 15 height 15
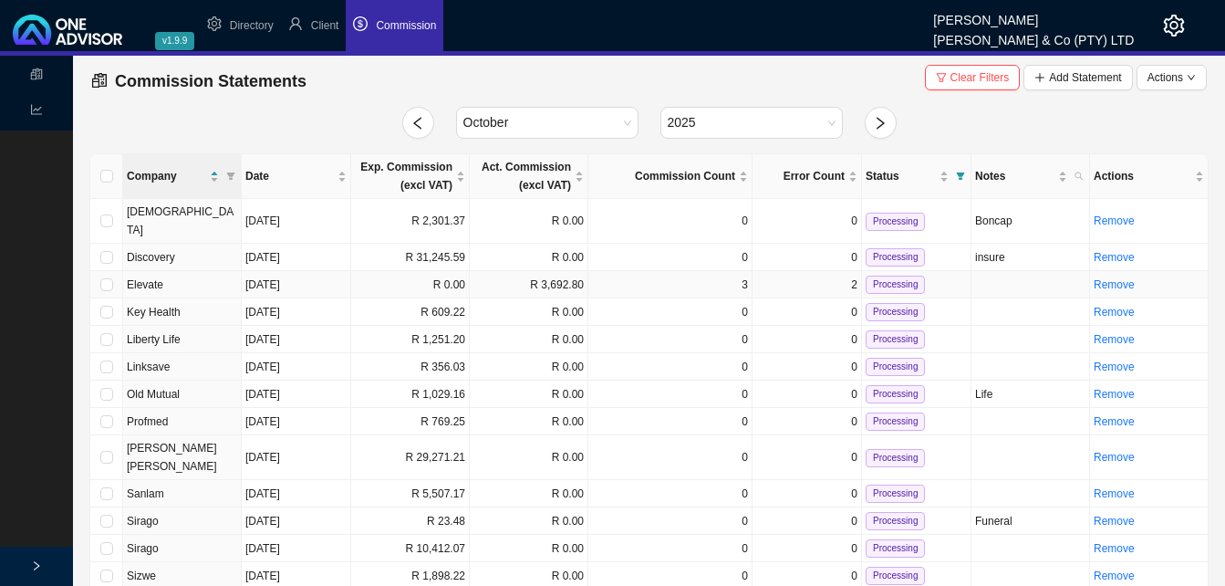
click at [564, 271] on td "R 3,692.80" at bounding box center [529, 284] width 119 height 27
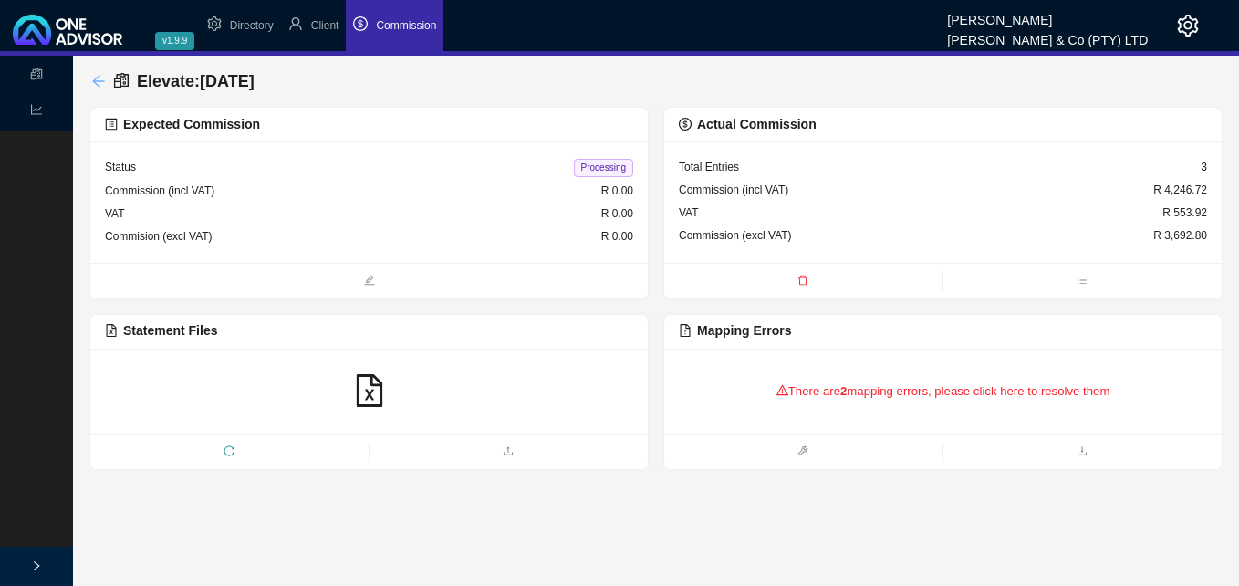
click at [99, 78] on icon "arrow-left" at bounding box center [98, 81] width 15 height 15
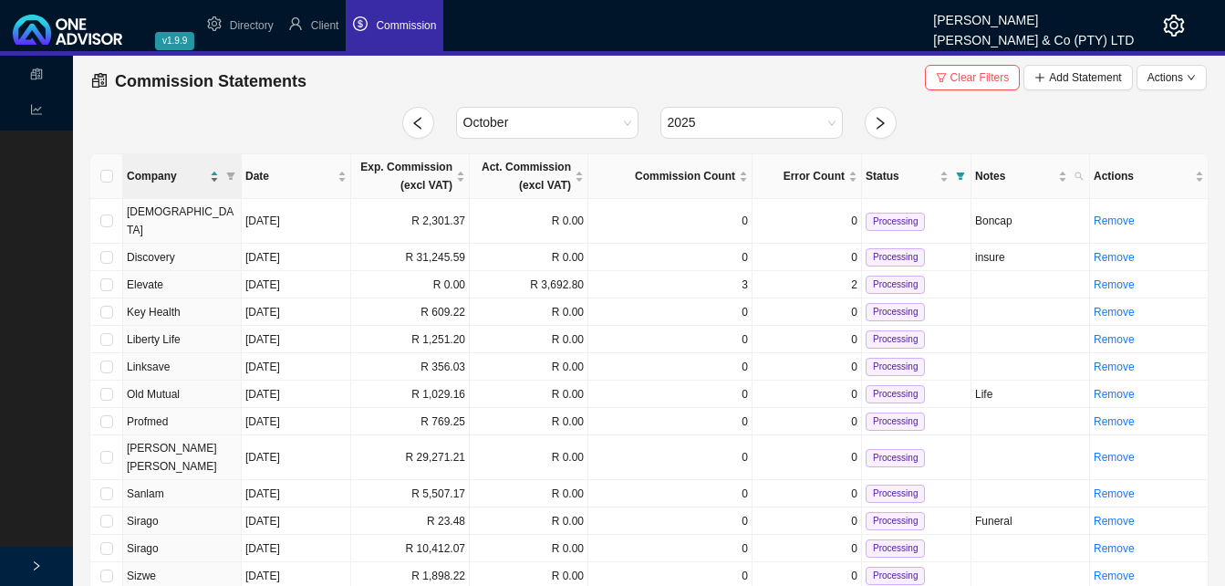
click at [216, 174] on div "Company" at bounding box center [173, 176] width 92 height 18
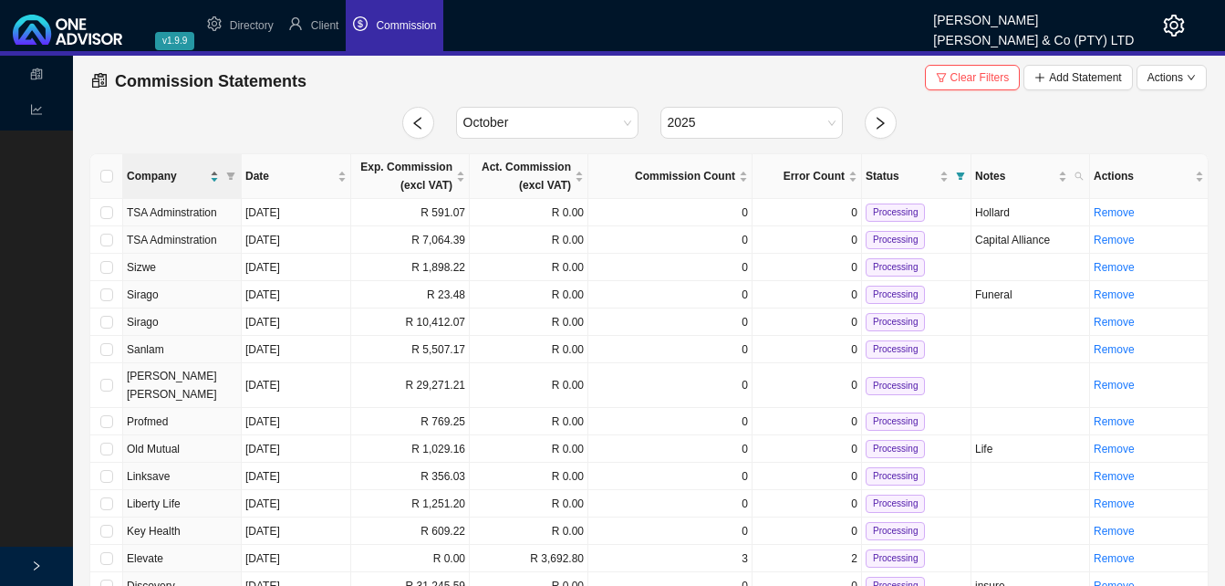
click at [217, 177] on div "Company" at bounding box center [173, 176] width 92 height 18
click at [213, 172] on div "Company" at bounding box center [173, 176] width 92 height 18
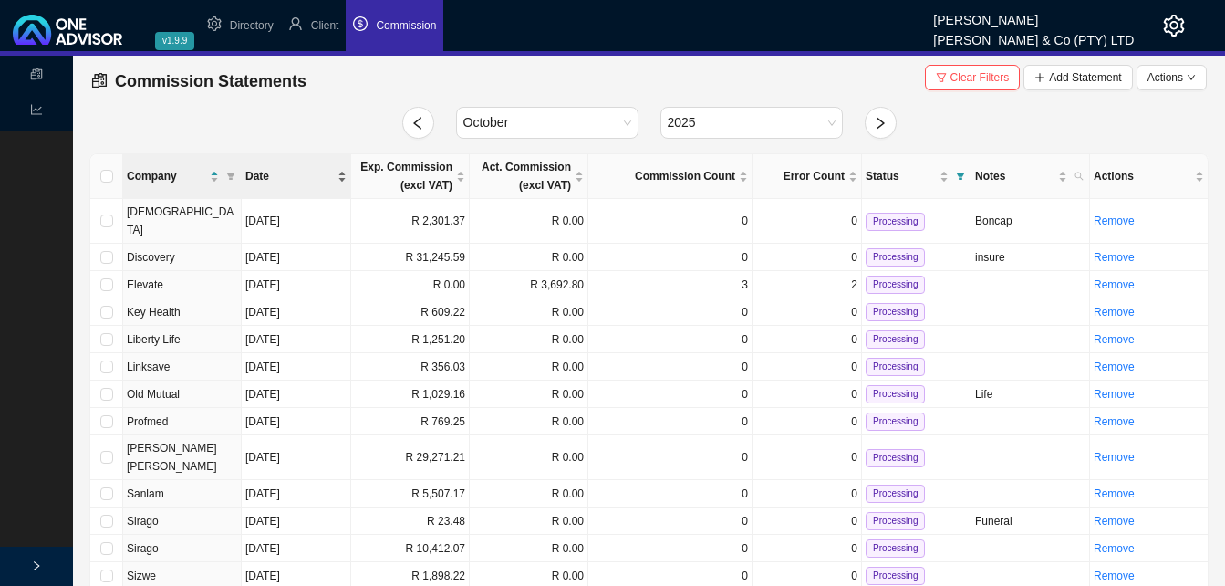
click at [342, 171] on div "Date" at bounding box center [295, 176] width 101 height 18
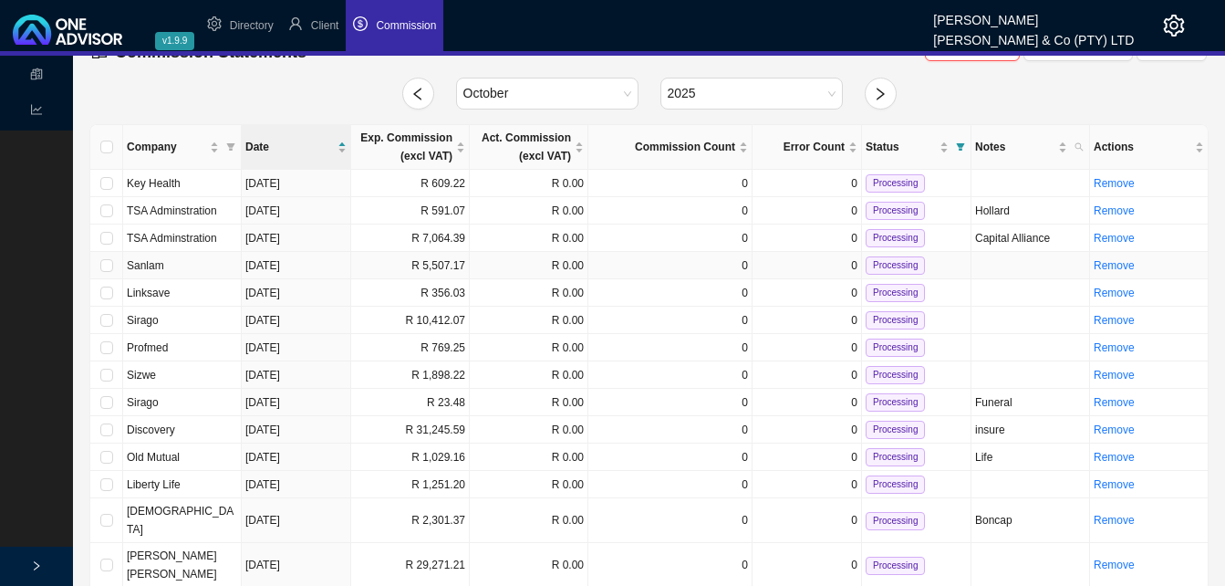
scroll to position [57, 0]
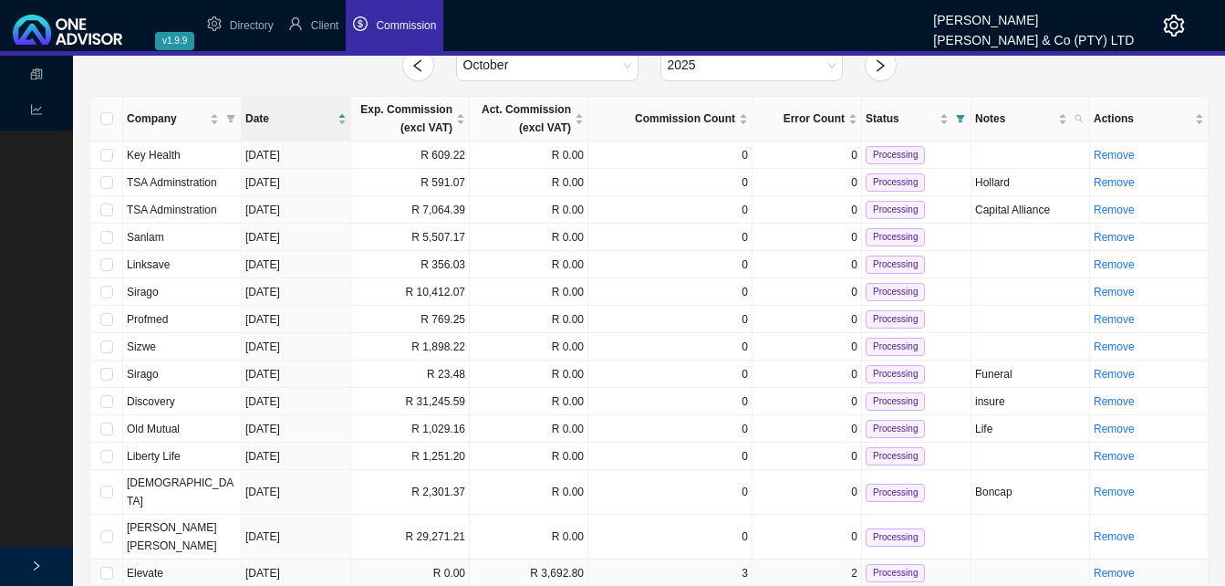
click at [531, 559] on td "R 3,692.80" at bounding box center [529, 572] width 119 height 27
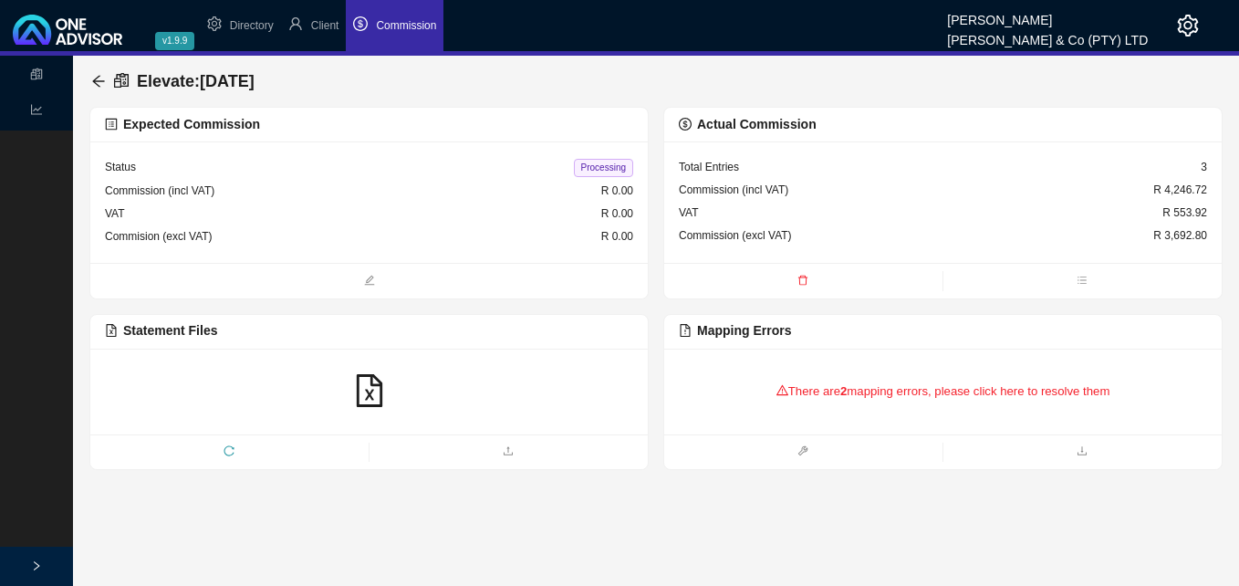
click at [864, 393] on div "There are 2 mapping errors, please click here to resolve them" at bounding box center [943, 391] width 528 height 57
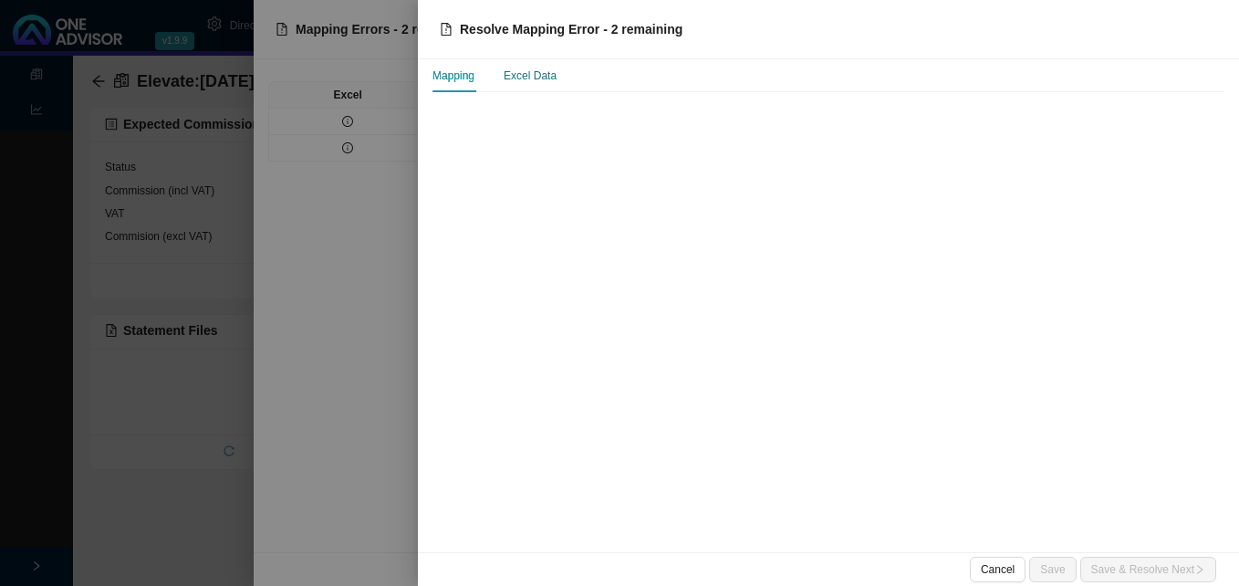
click at [526, 78] on div "Excel Data" at bounding box center [530, 76] width 53 height 18
click at [529, 77] on div "Excel Data" at bounding box center [530, 76] width 53 height 18
click at [378, 104] on div at bounding box center [619, 293] width 1239 height 586
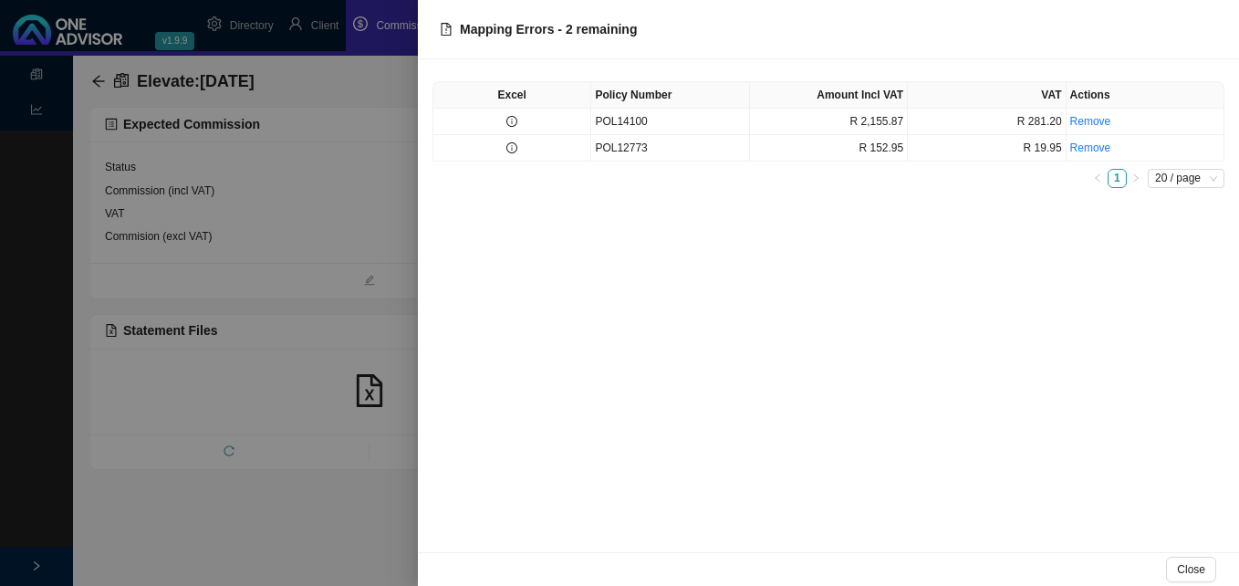
click at [373, 181] on div at bounding box center [619, 293] width 1239 height 586
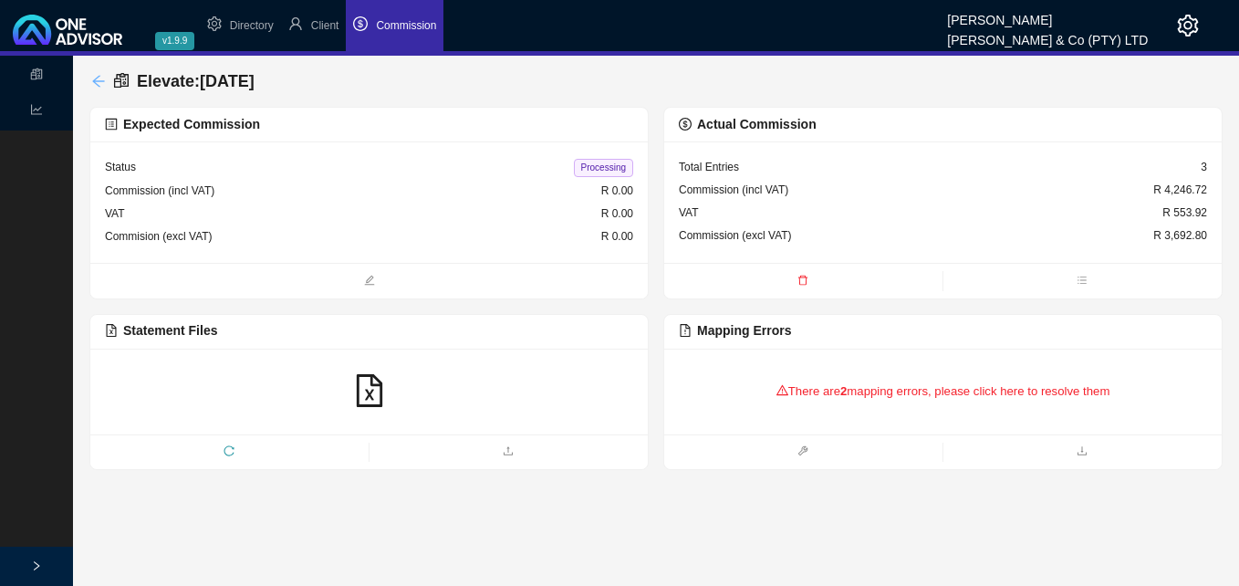
click at [96, 78] on icon "arrow-left" at bounding box center [98, 81] width 12 height 12
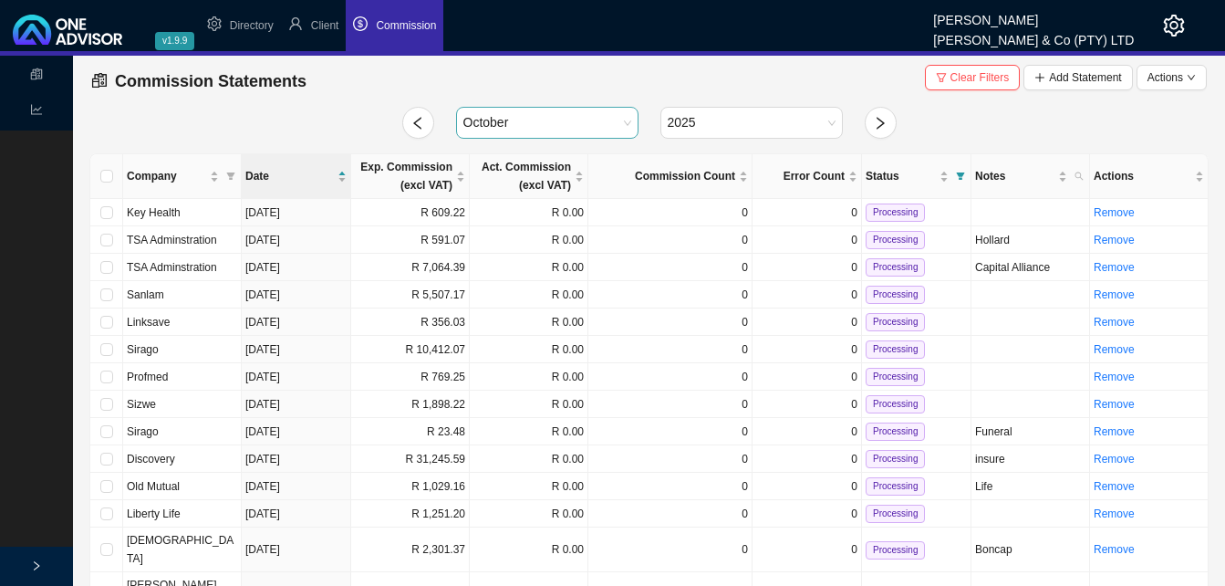
click at [632, 117] on div "October" at bounding box center [547, 123] width 182 height 32
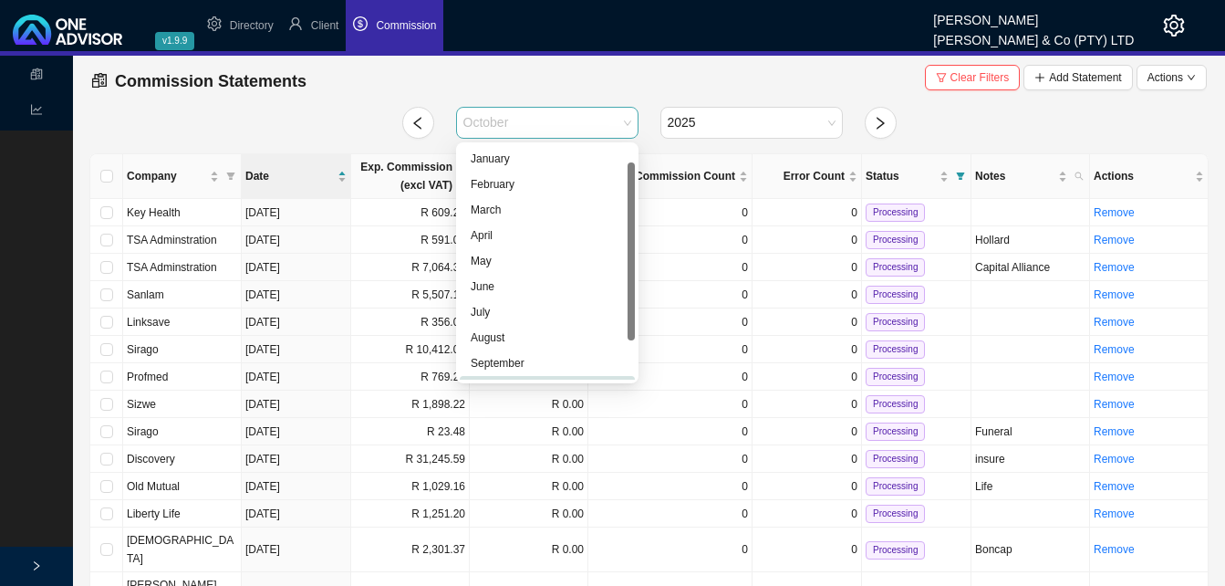
scroll to position [22, 0]
click at [514, 344] on div "September" at bounding box center [547, 341] width 153 height 18
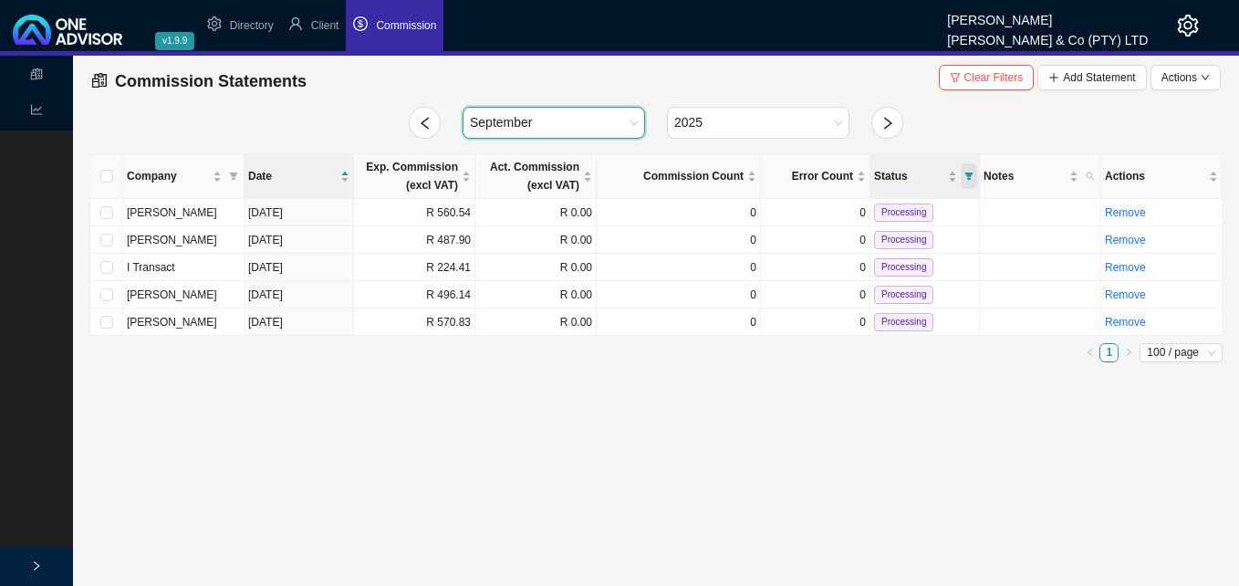
click at [966, 174] on icon "filter" at bounding box center [969, 175] width 8 height 7
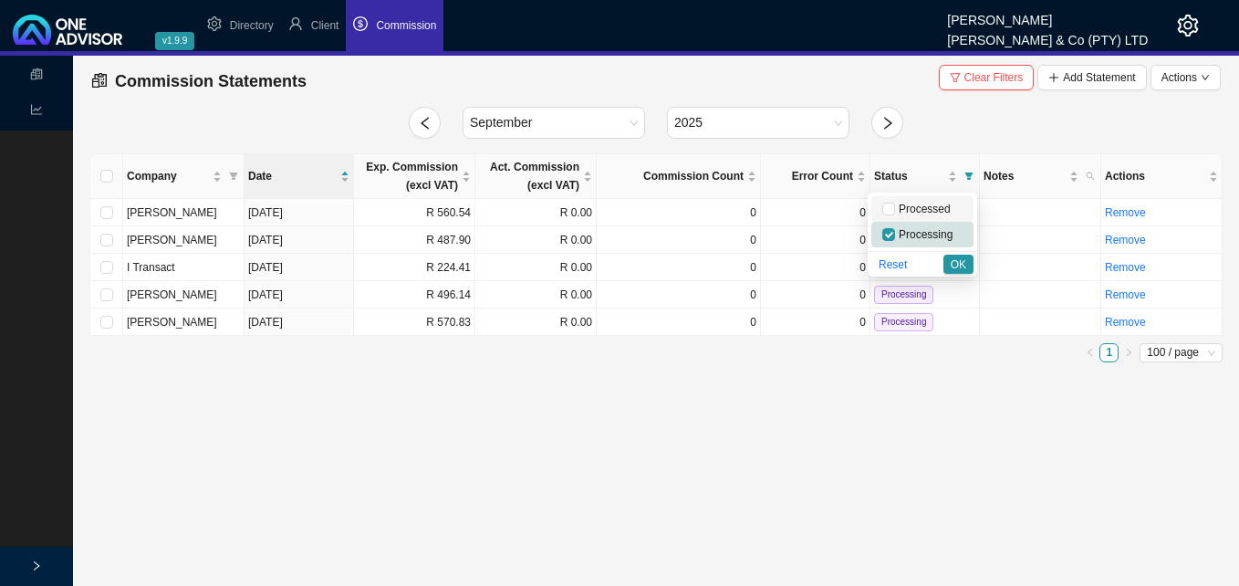
click at [935, 207] on span "Processed" at bounding box center [923, 208] width 56 height 13
click at [962, 270] on span "OK" at bounding box center [958, 264] width 16 height 18
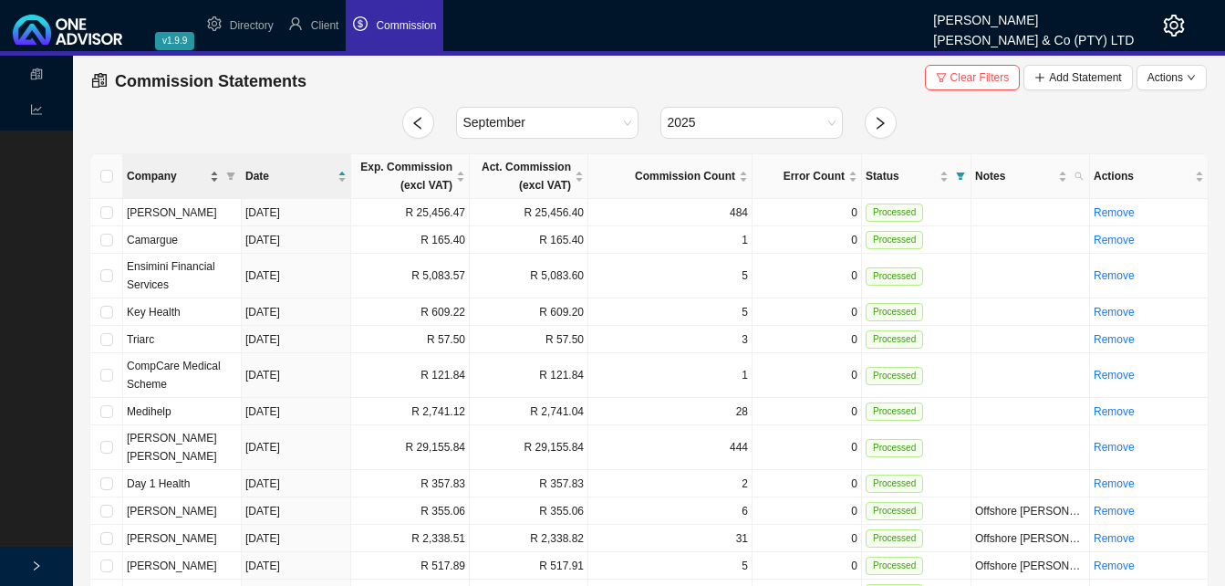
click at [213, 178] on div "Company" at bounding box center [173, 176] width 92 height 18
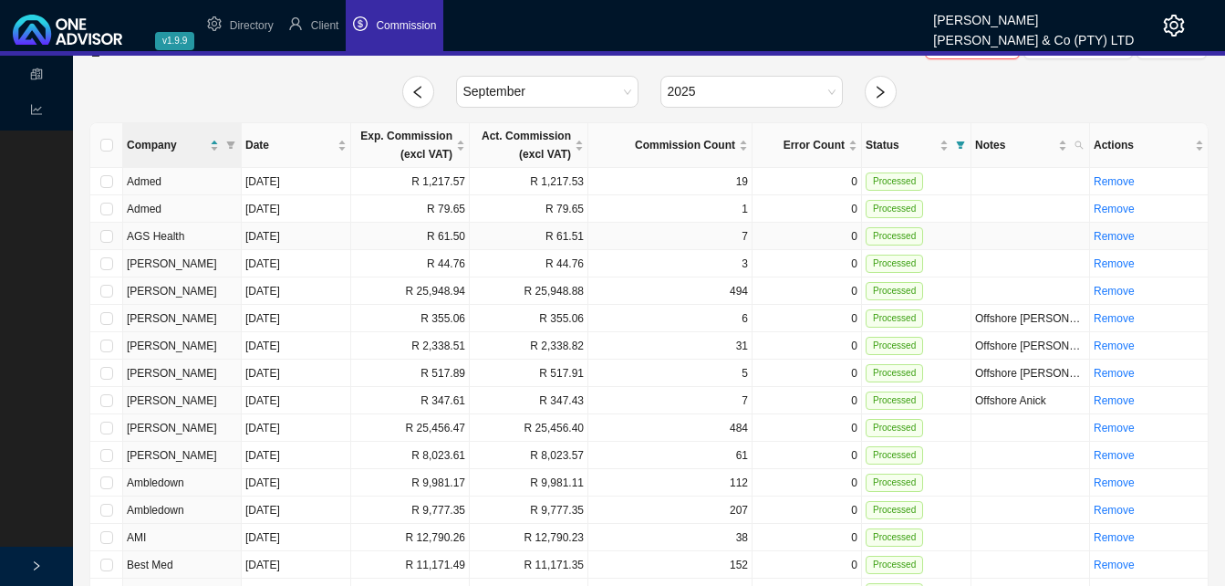
scroll to position [0, 0]
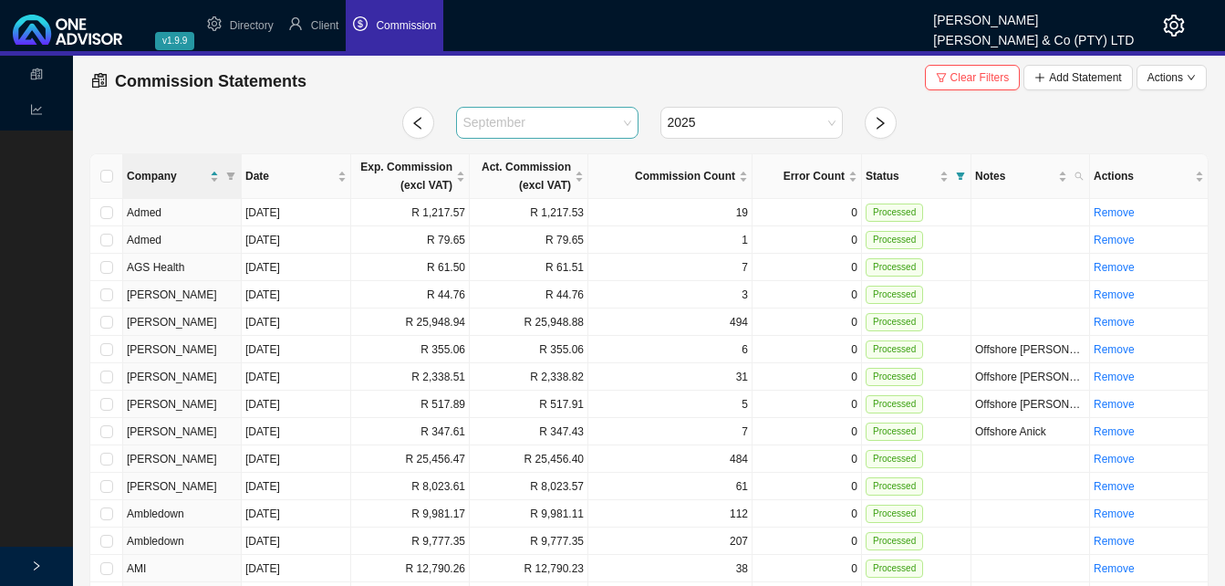
click at [628, 121] on span "September" at bounding box center [547, 123] width 168 height 30
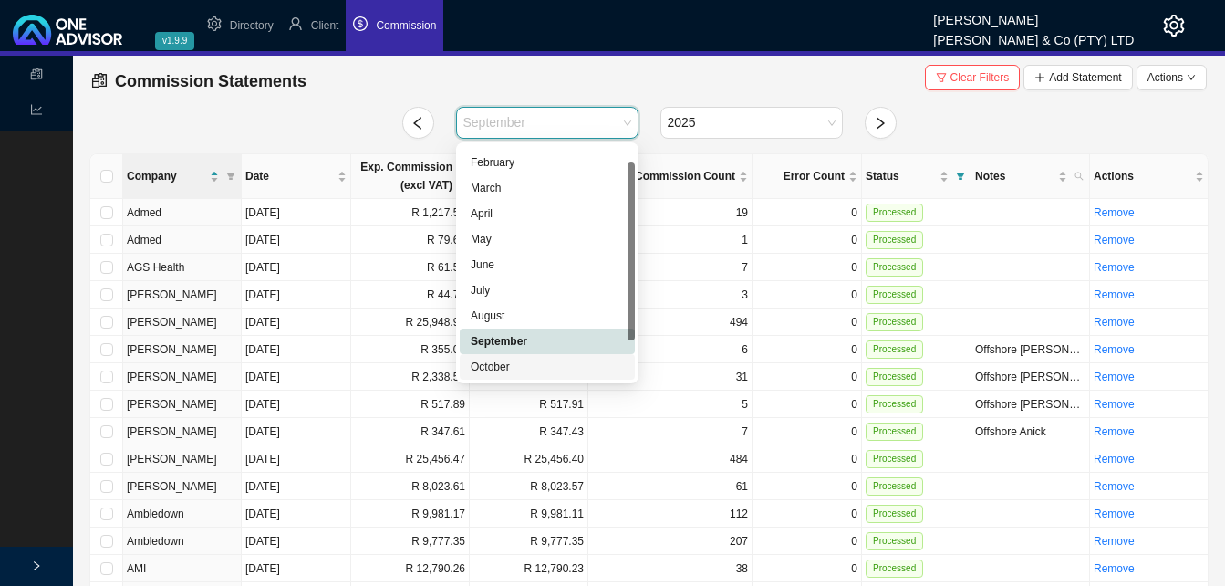
click at [525, 375] on div "October" at bounding box center [547, 367] width 175 height 26
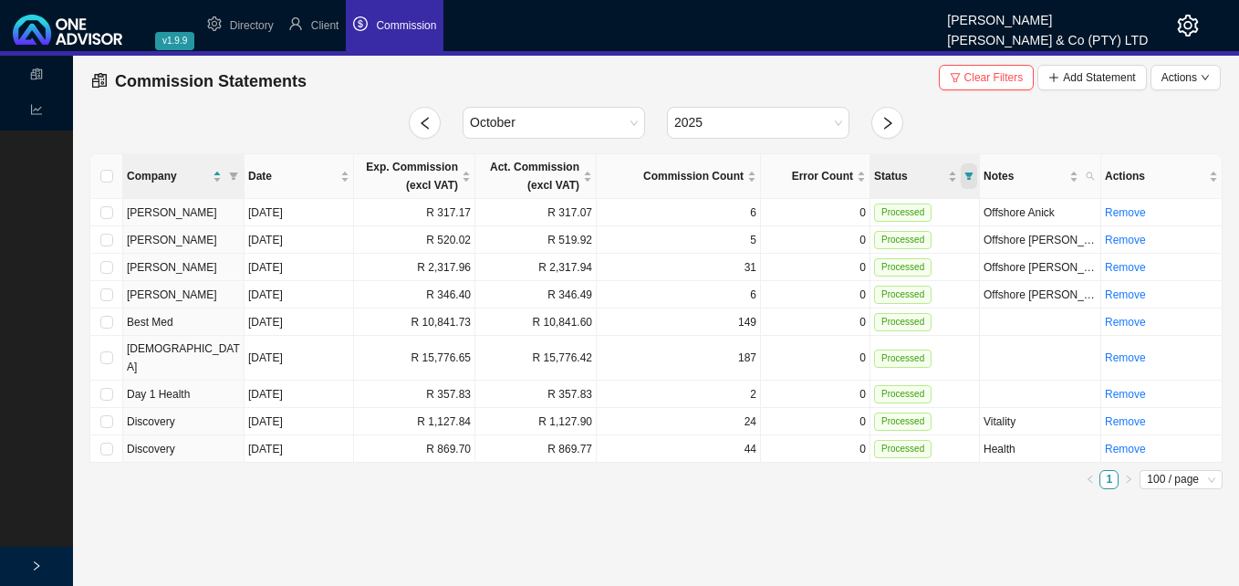
click at [965, 174] on icon "filter" at bounding box center [968, 175] width 9 height 9
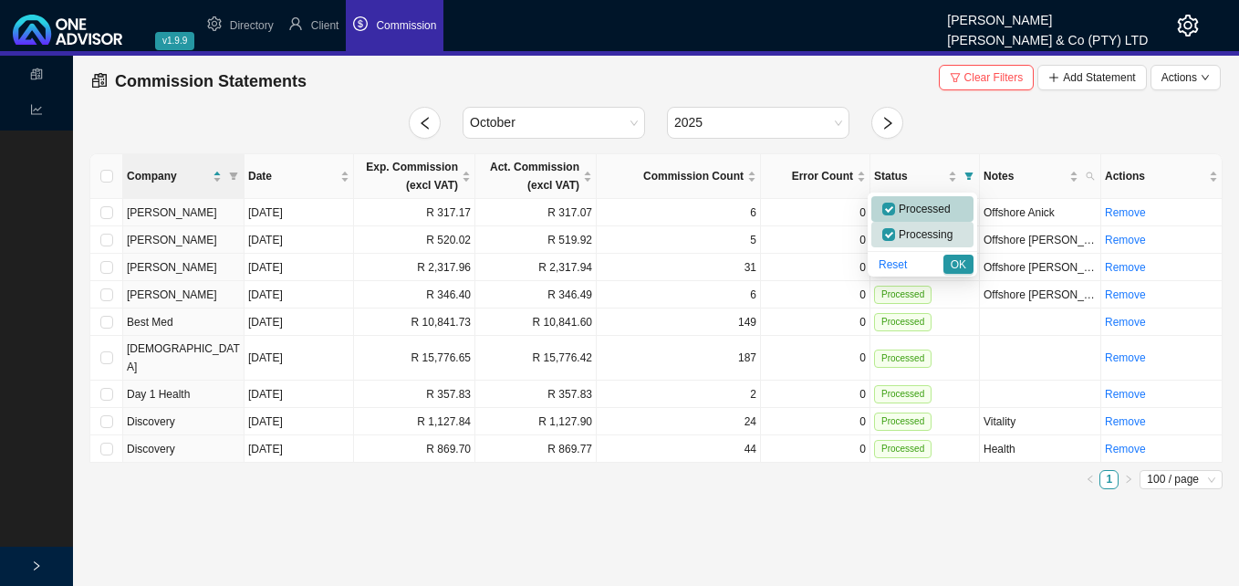
click at [930, 209] on span "Processed" at bounding box center [923, 208] width 56 height 13
checkbox input "false"
click at [962, 264] on span "OK" at bounding box center [958, 264] width 16 height 18
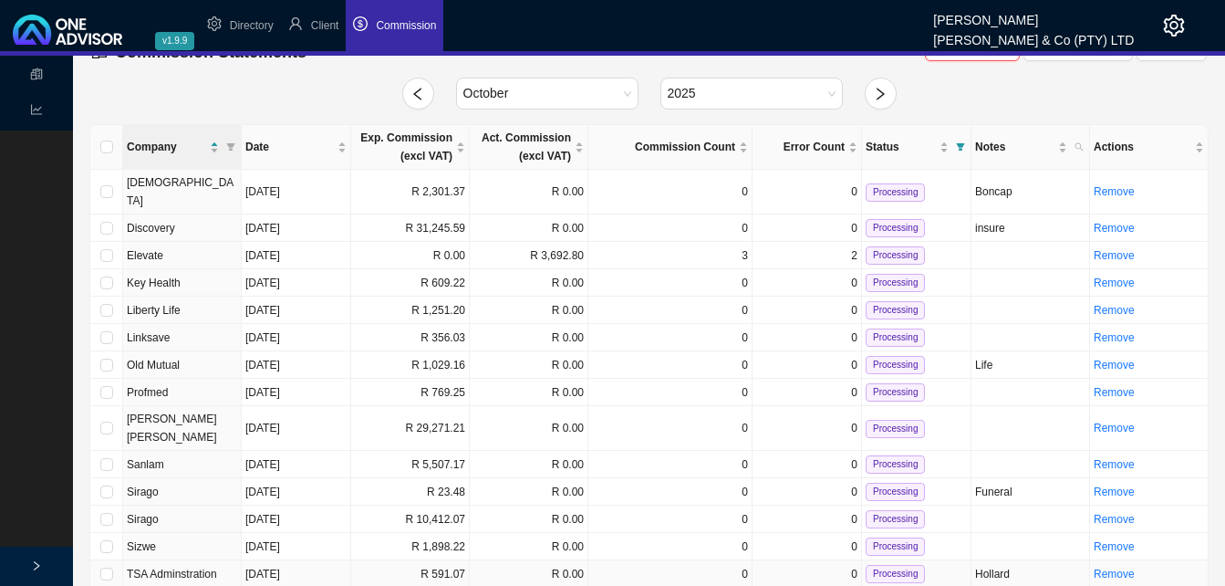
scroll to position [57, 0]
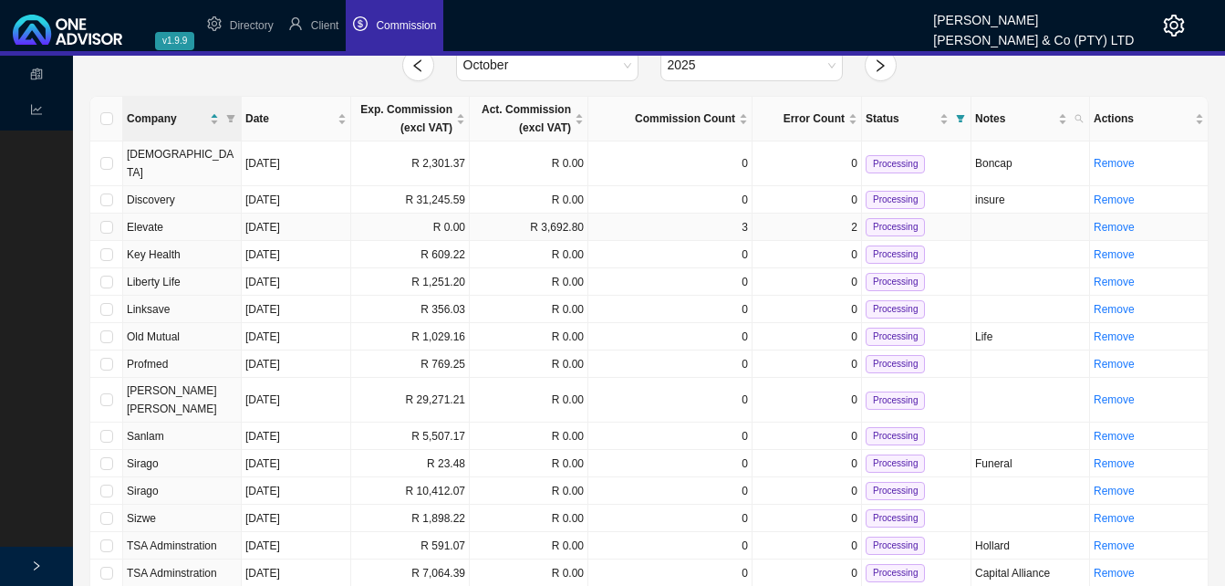
click at [745, 213] on td "3" at bounding box center [670, 226] width 164 height 27
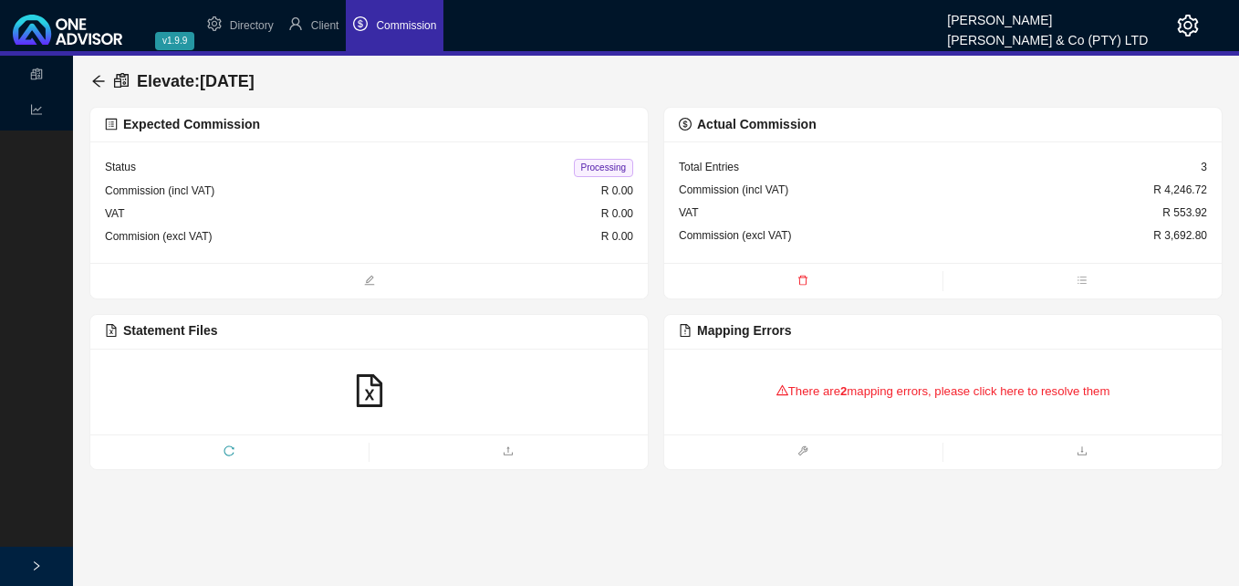
click at [853, 388] on div "There are 2 mapping errors, please click here to resolve them" at bounding box center [943, 391] width 528 height 57
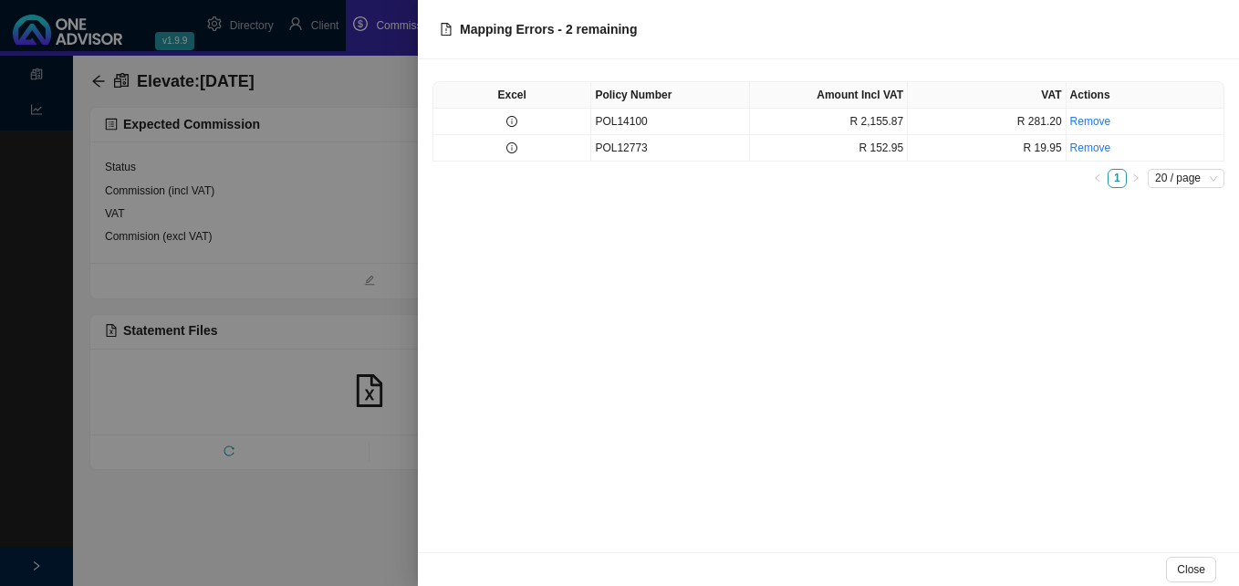
click at [368, 268] on div at bounding box center [619, 293] width 1239 height 586
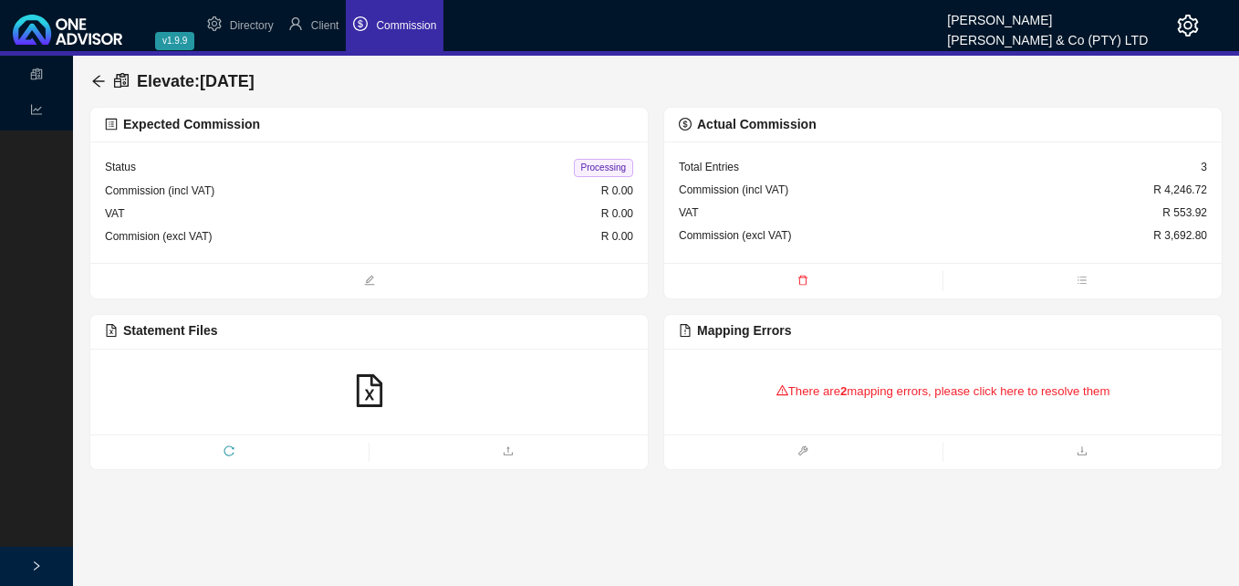
click at [945, 391] on div "There are 2 mapping errors, please click here to resolve them" at bounding box center [943, 391] width 528 height 57
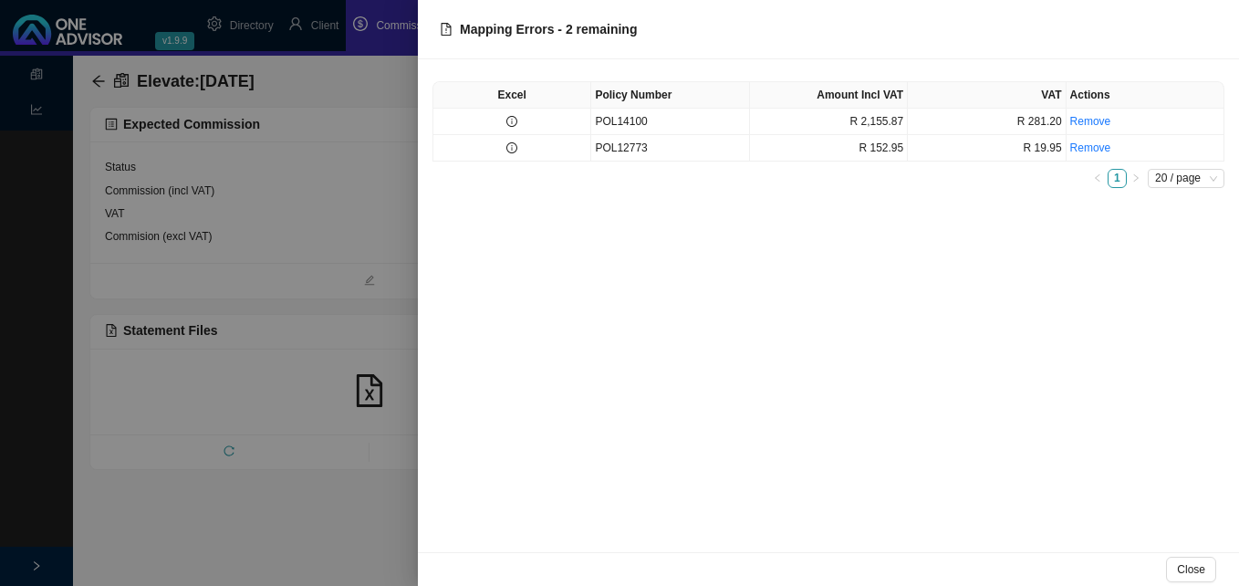
click at [396, 173] on div at bounding box center [619, 293] width 1239 height 586
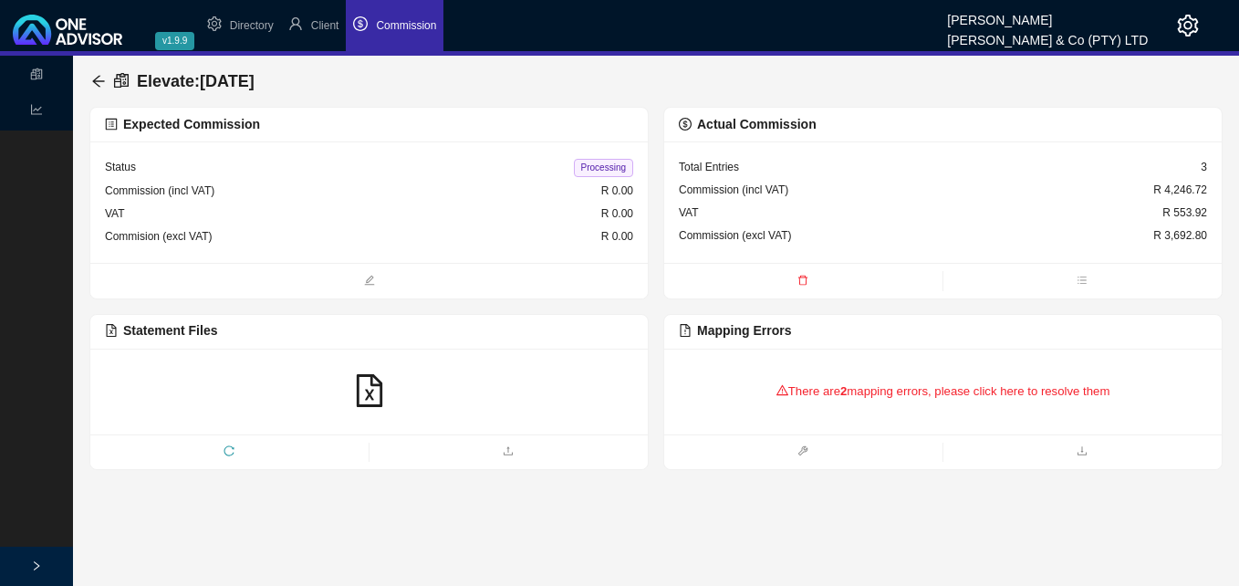
click at [738, 125] on span "Actual Commission" at bounding box center [748, 124] width 138 height 15
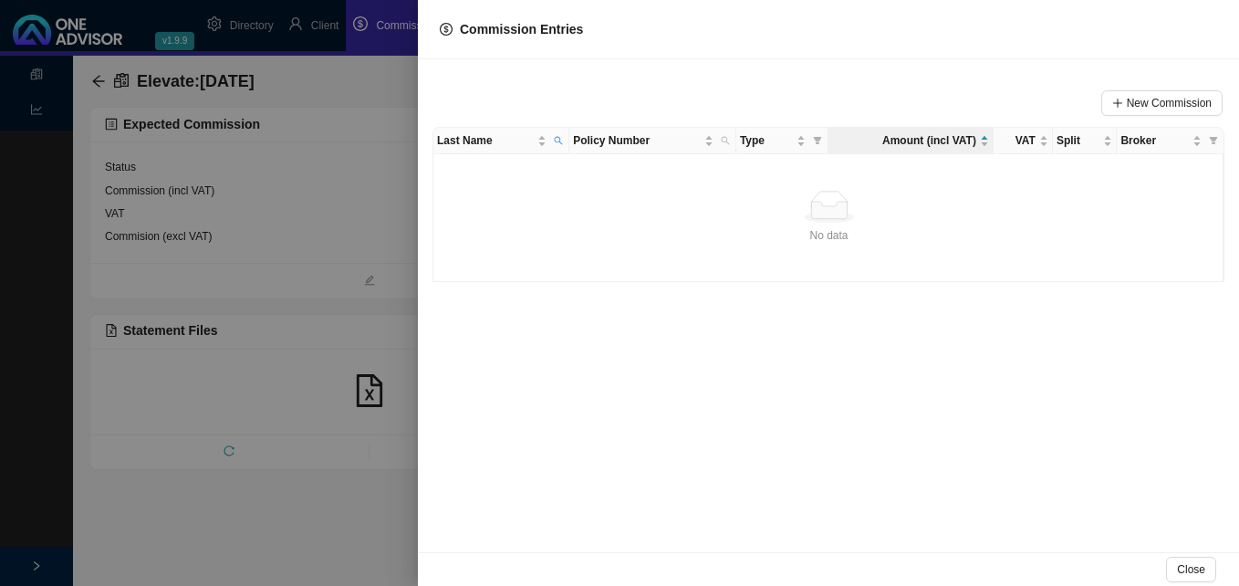
click at [368, 158] on div at bounding box center [619, 293] width 1239 height 586
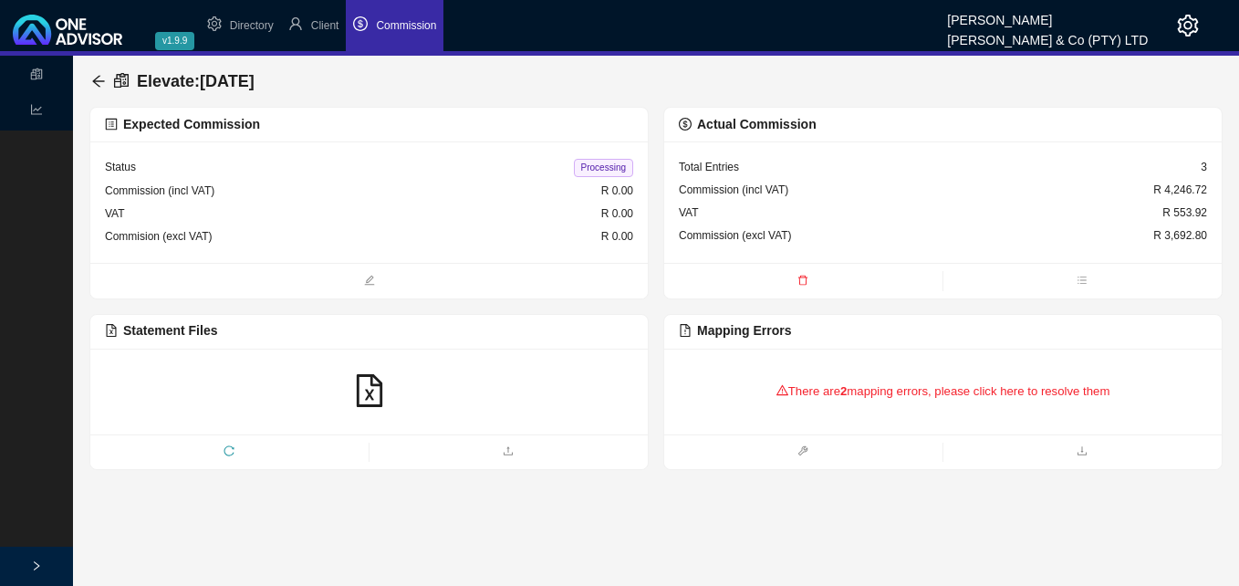
click at [737, 177] on div "Total Entries 3" at bounding box center [943, 167] width 528 height 23
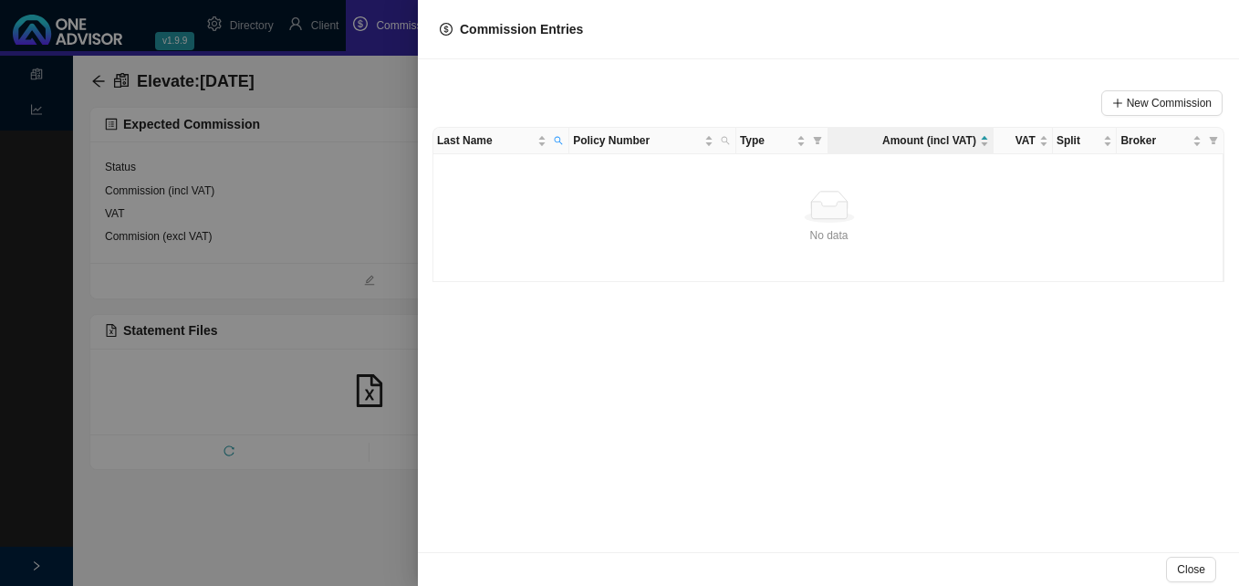
click at [378, 180] on div at bounding box center [619, 293] width 1239 height 586
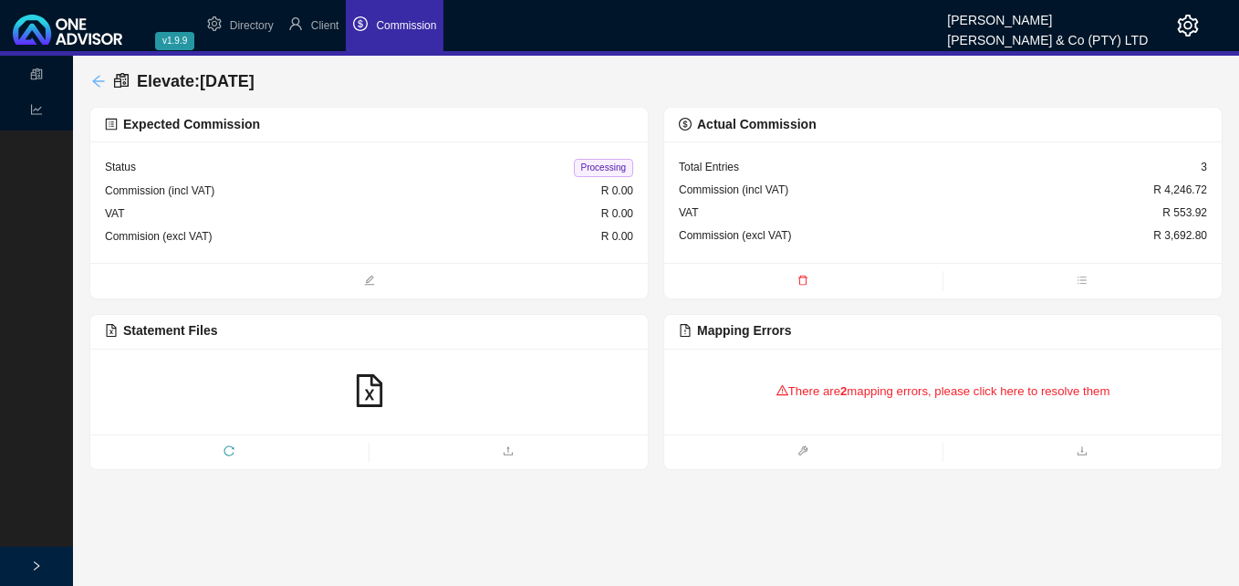
click at [99, 82] on icon "arrow-left" at bounding box center [98, 81] width 15 height 15
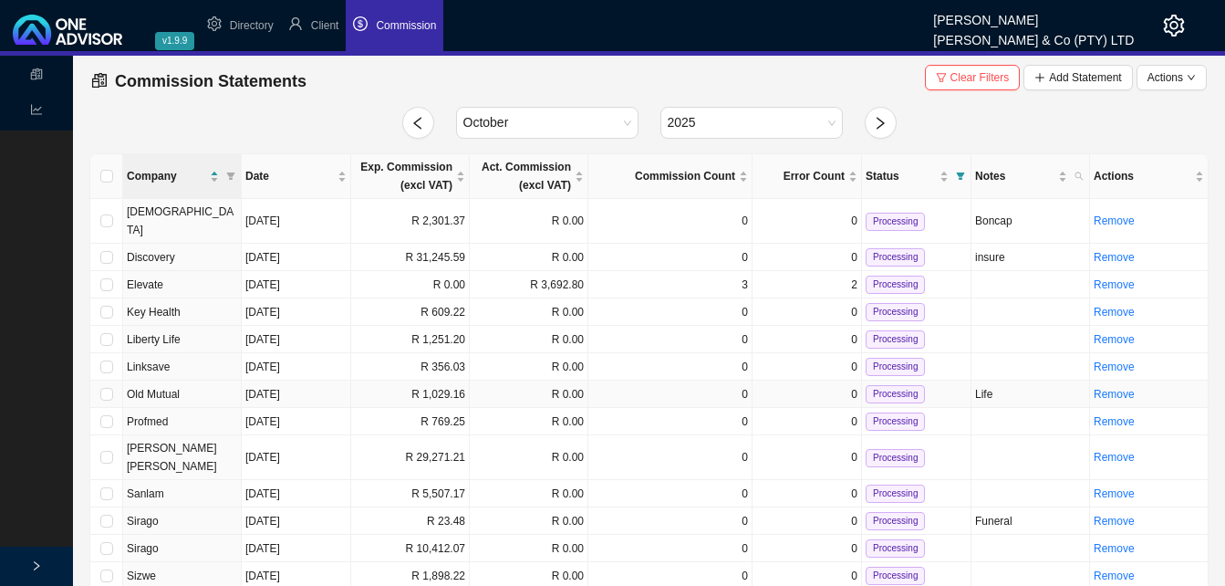
scroll to position [57, 0]
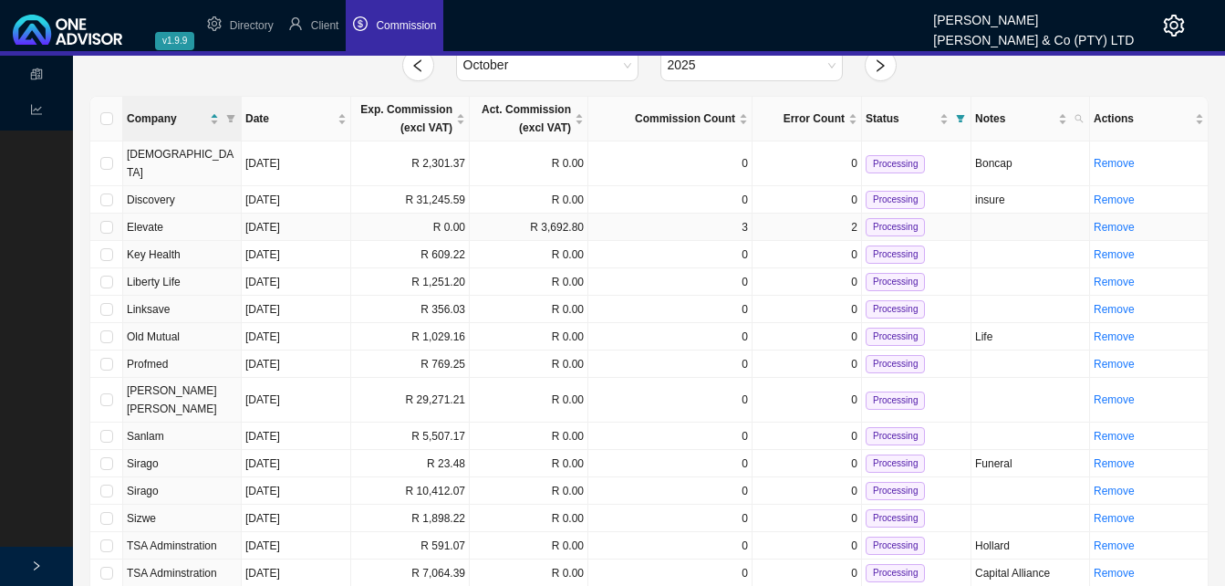
click at [323, 216] on td "[DATE]" at bounding box center [296, 226] width 109 height 27
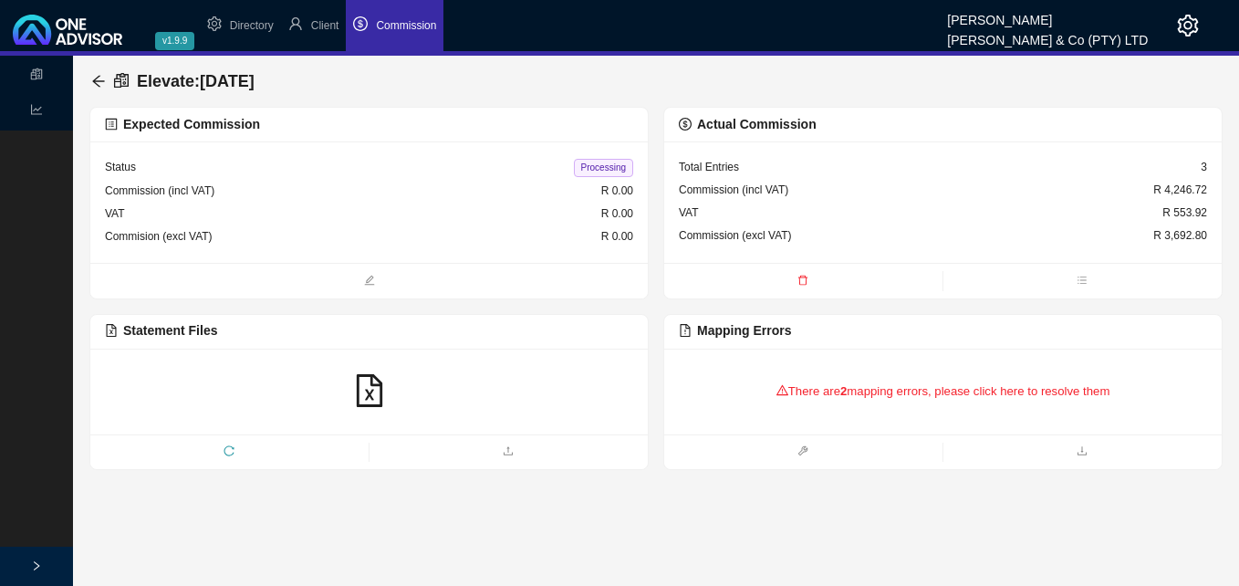
click at [170, 129] on span "Expected Commission" at bounding box center [182, 124] width 155 height 15
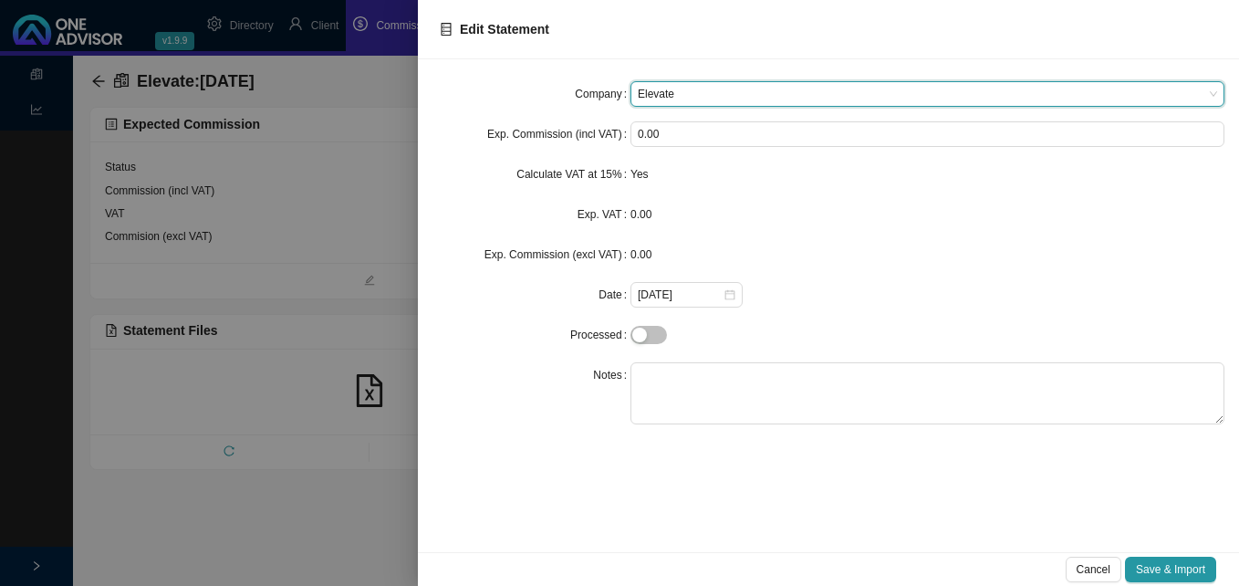
click at [298, 142] on div at bounding box center [619, 293] width 1239 height 586
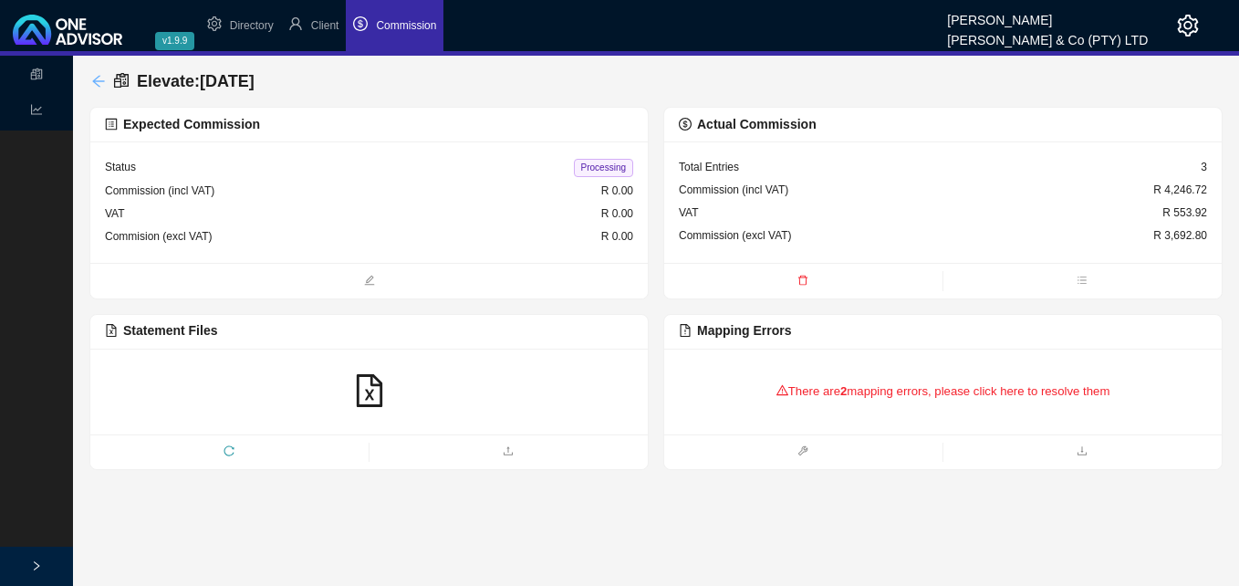
click at [99, 78] on icon "arrow-left" at bounding box center [98, 81] width 15 height 15
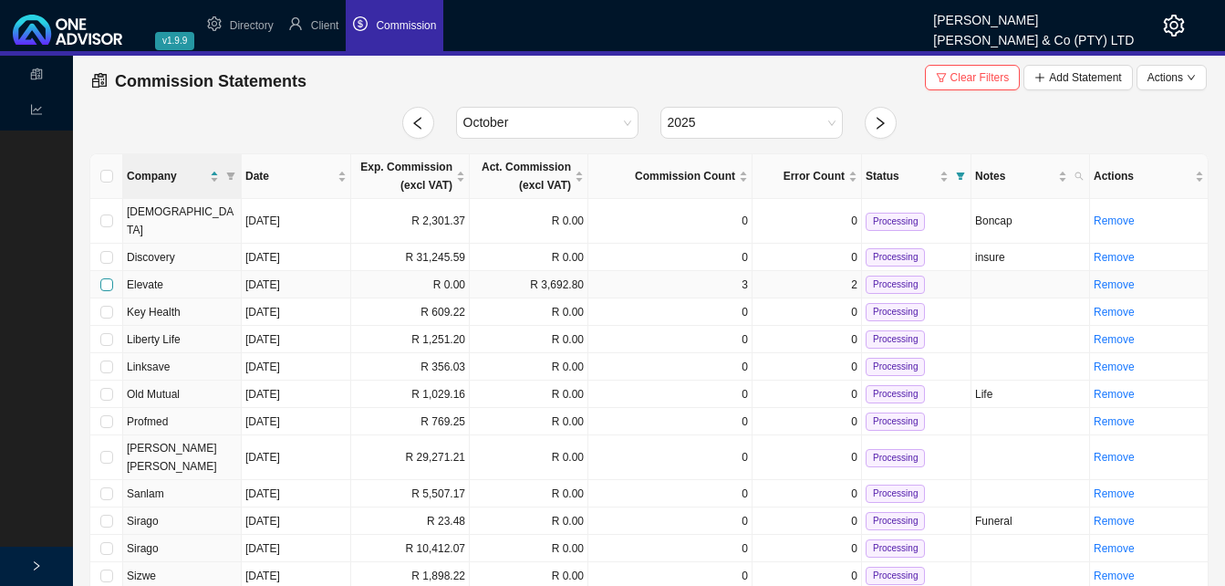
click at [105, 278] on input "checkbox" at bounding box center [106, 284] width 13 height 13
checkbox input "true"
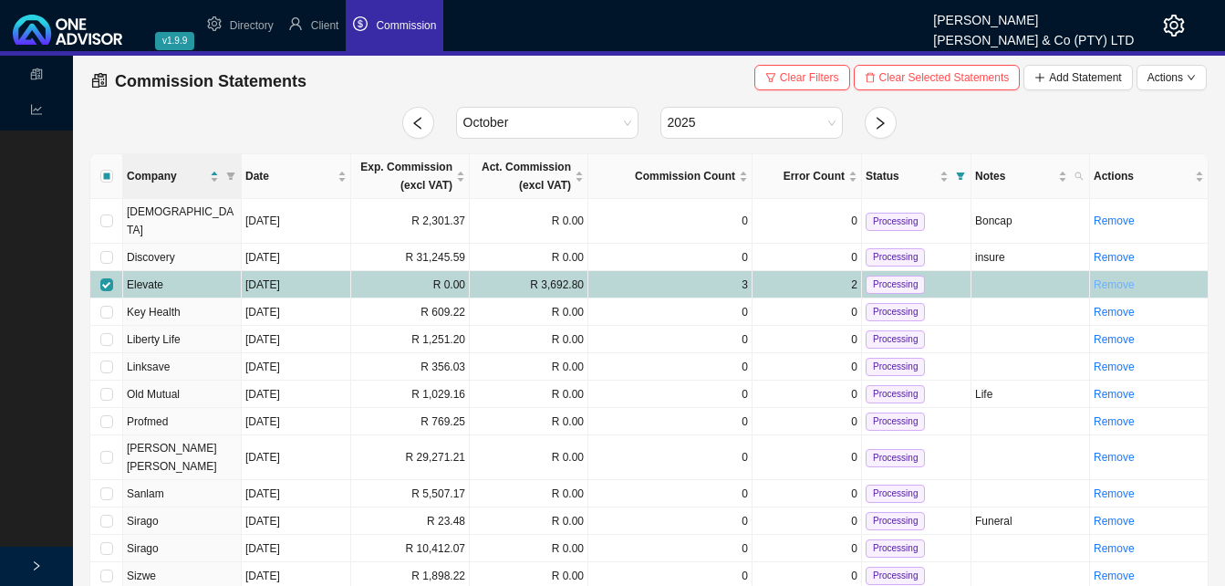
click at [1117, 278] on link "Remove" at bounding box center [1114, 284] width 41 height 13
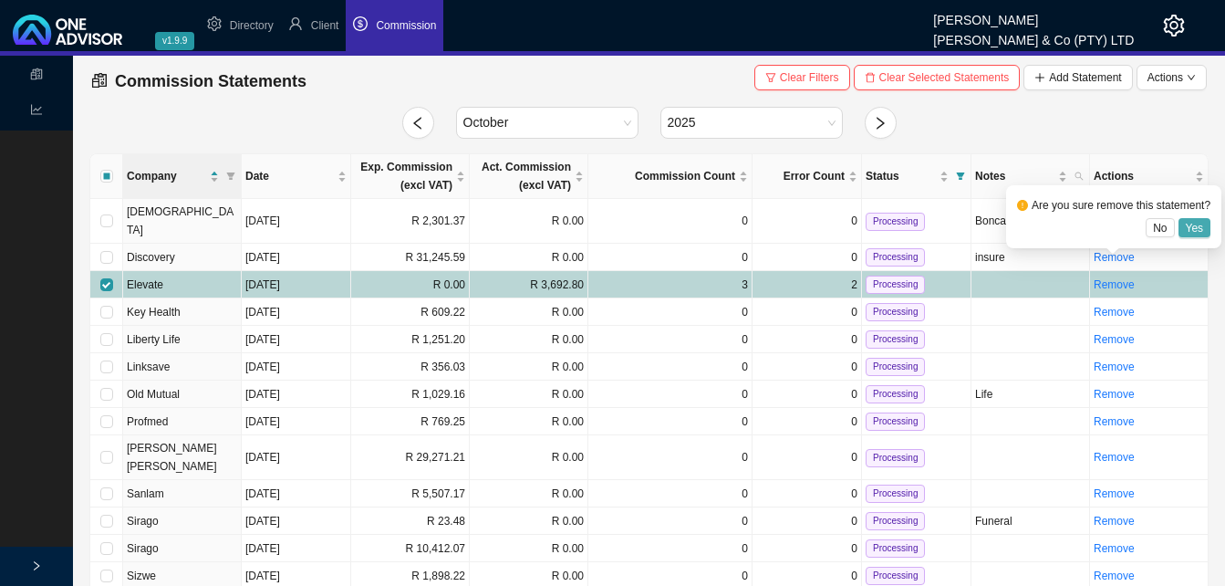
click at [1190, 227] on span "Yes" at bounding box center [1195, 228] width 18 height 18
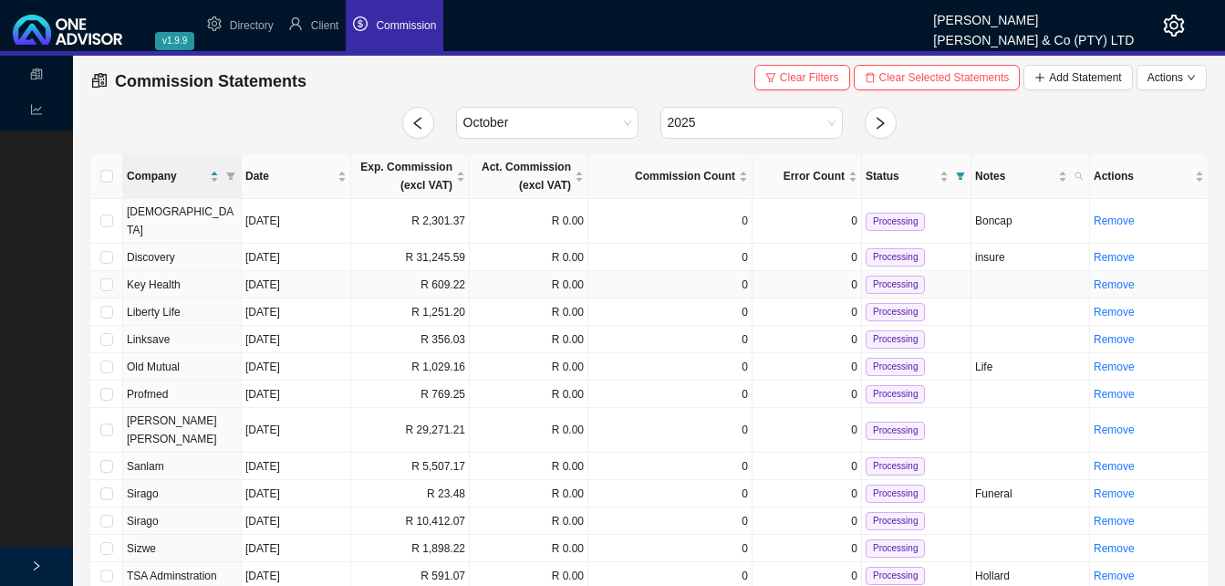
click at [440, 271] on td "R 609.22" at bounding box center [410, 284] width 119 height 27
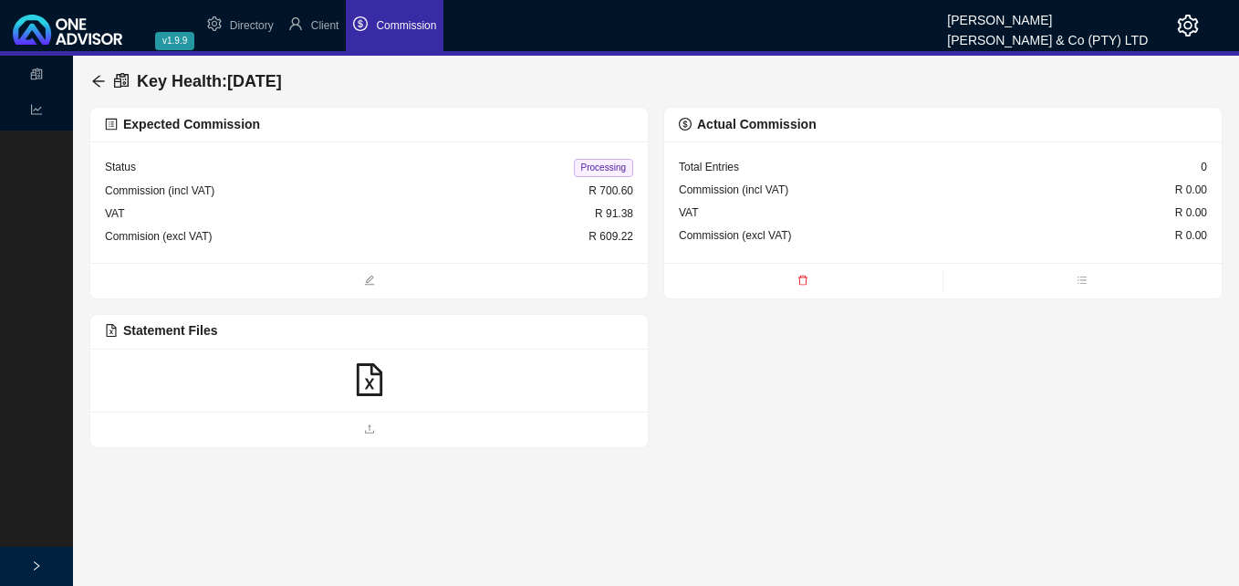
click at [365, 375] on icon "file-excel" at bounding box center [369, 379] width 33 height 33
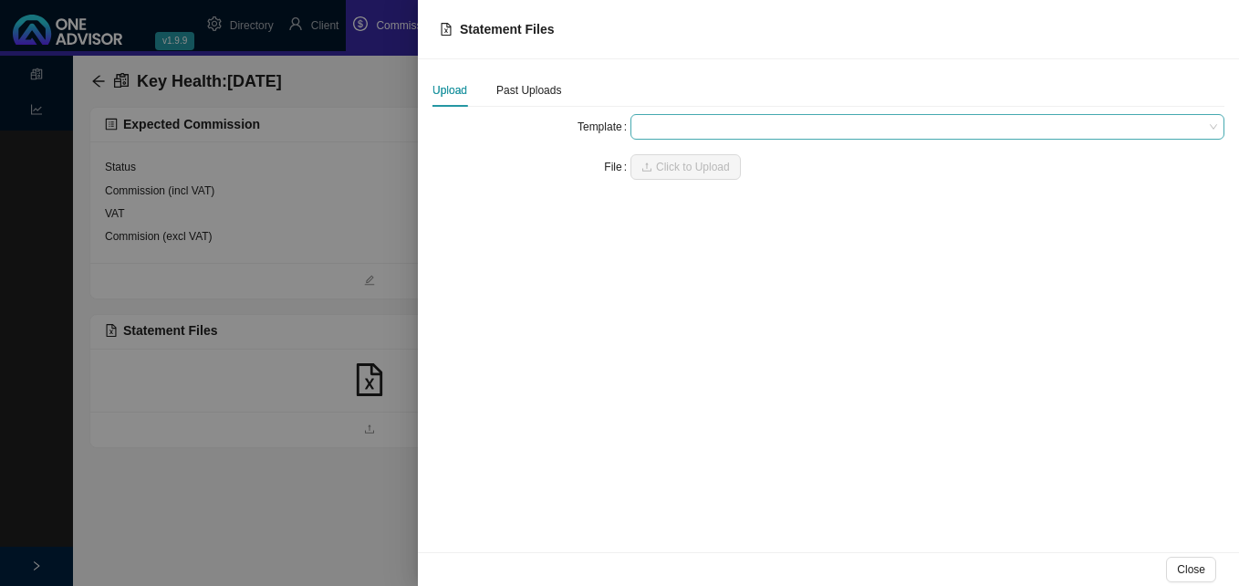
click at [697, 127] on span at bounding box center [927, 127] width 579 height 24
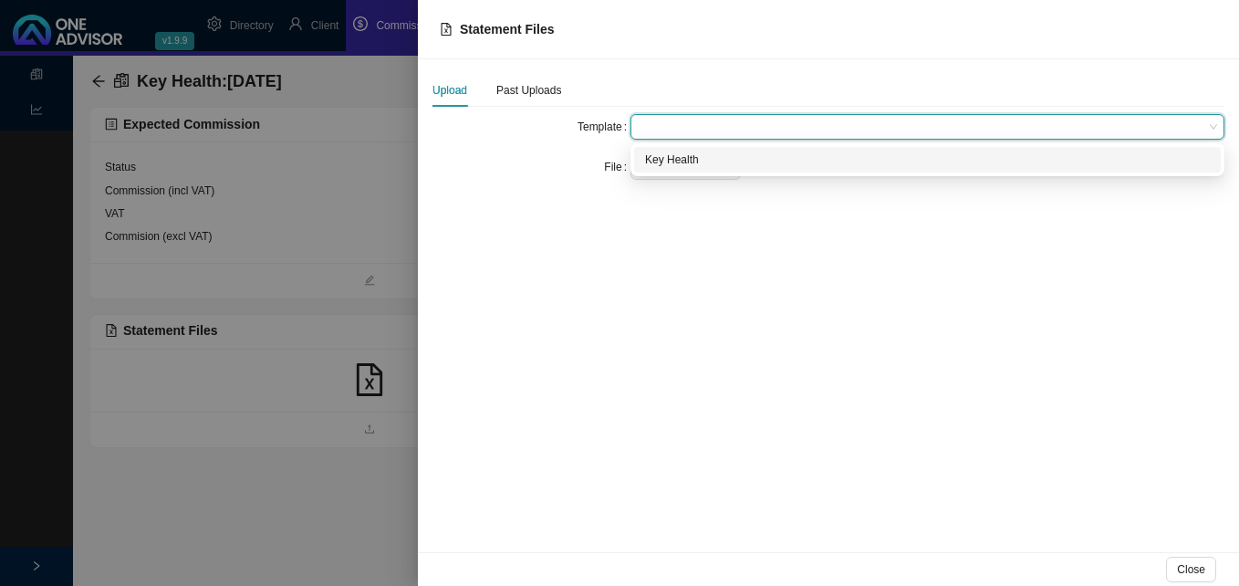
click at [688, 153] on div "Key Health" at bounding box center [927, 160] width 565 height 18
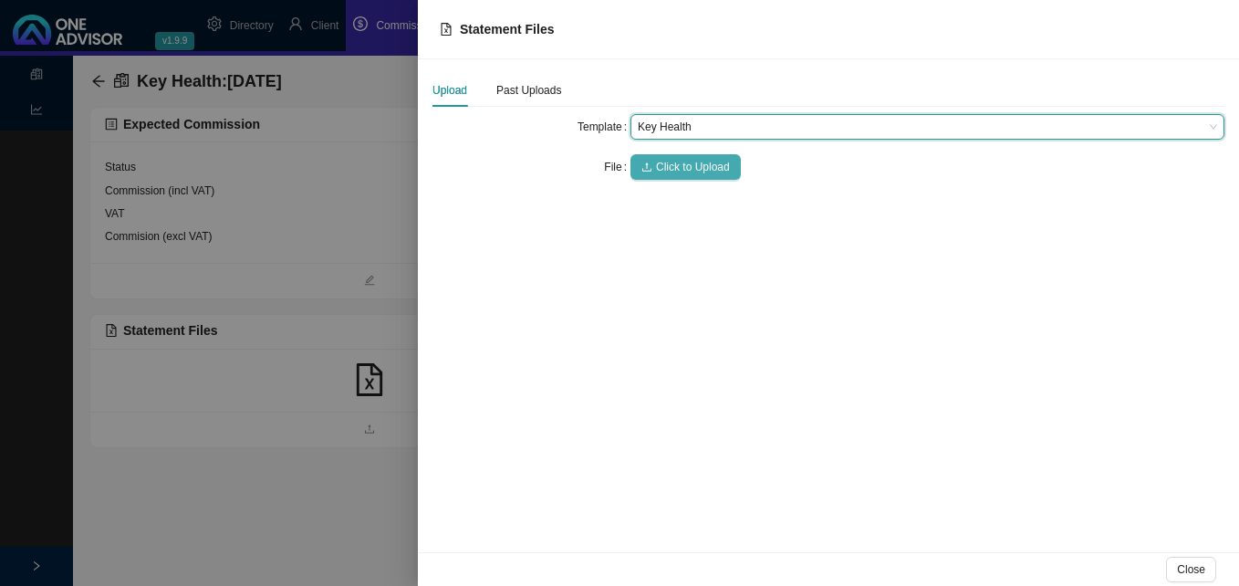
click at [680, 166] on span "Click to Upload" at bounding box center [693, 167] width 74 height 18
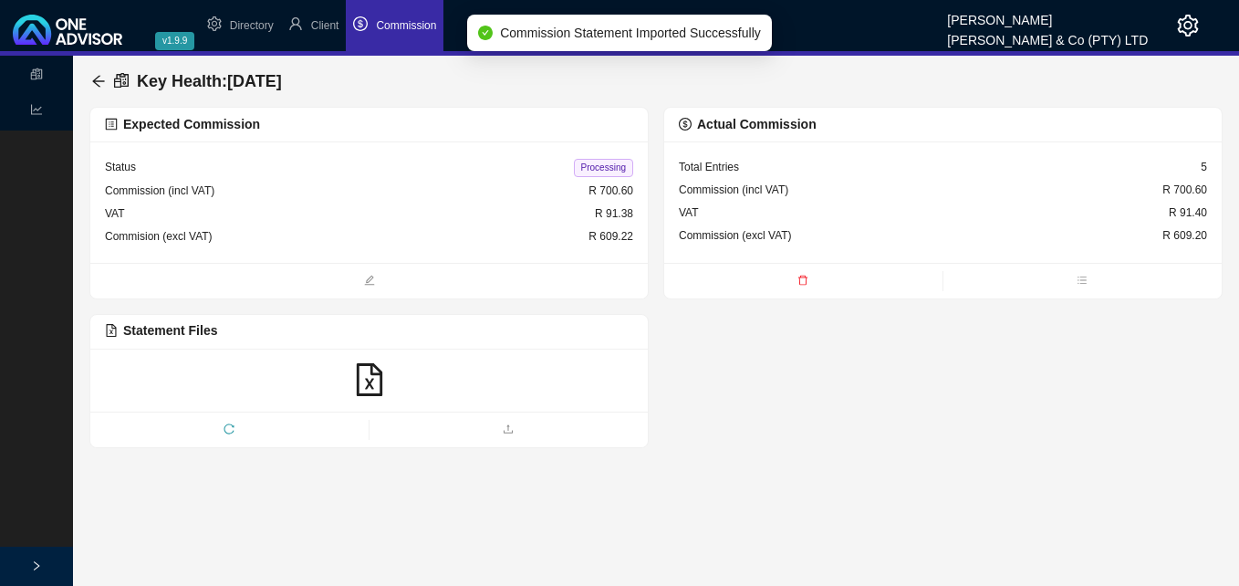
click at [609, 172] on span "Processing" at bounding box center [603, 168] width 59 height 18
click at [91, 74] on icon "arrow-left" at bounding box center [98, 81] width 15 height 15
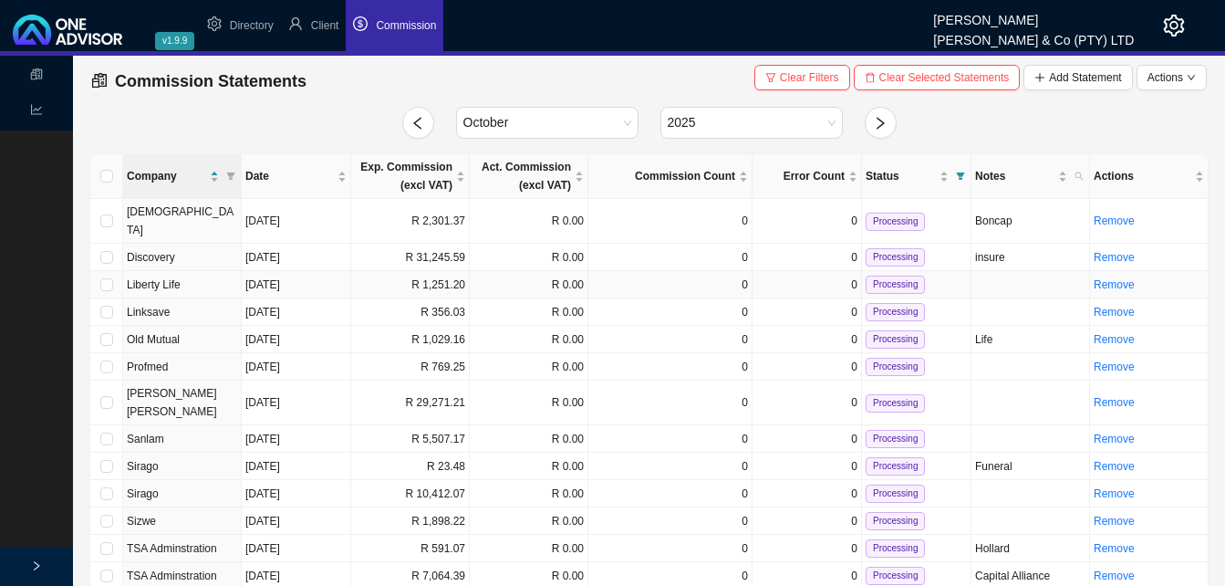
click at [444, 271] on td "R 1,251.20" at bounding box center [410, 284] width 119 height 27
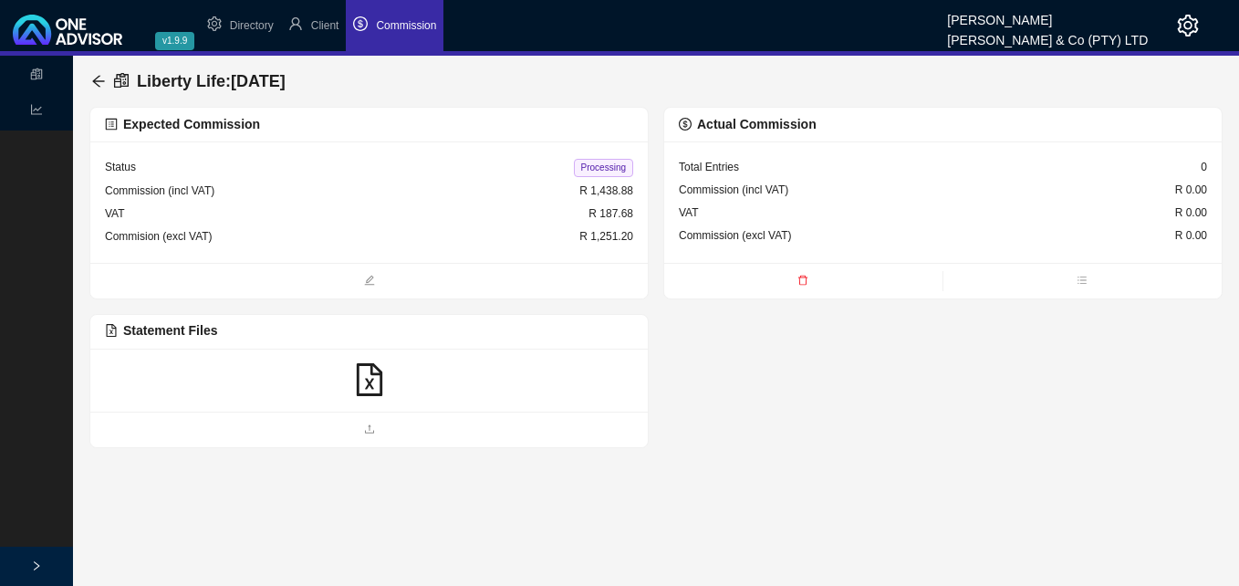
click at [368, 379] on icon "file-excel" at bounding box center [369, 379] width 33 height 33
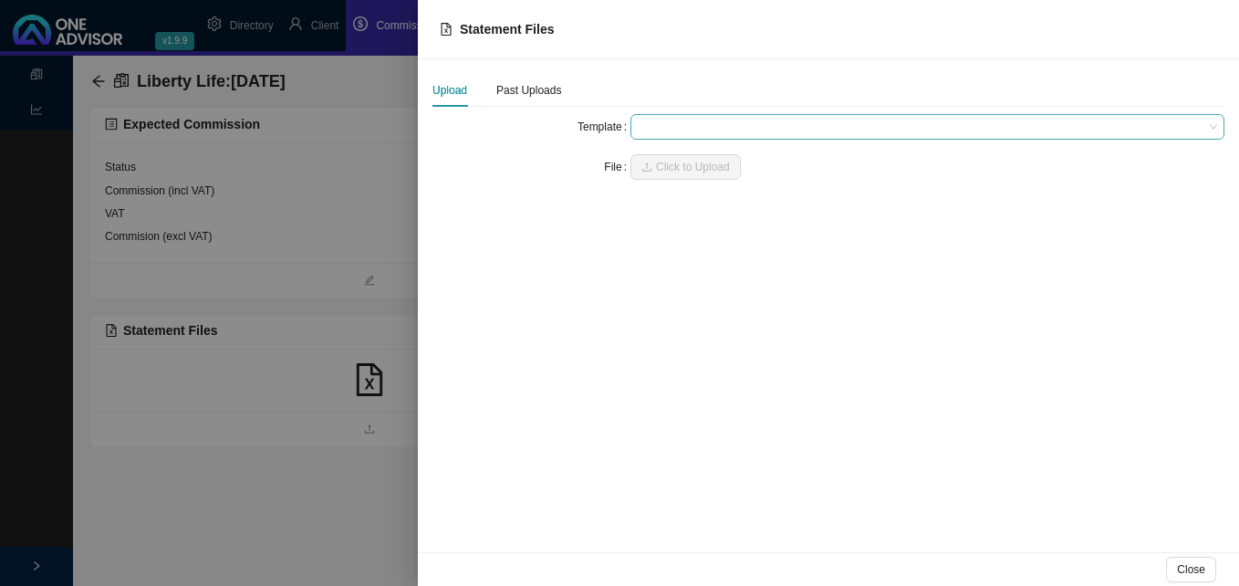
click at [693, 129] on span at bounding box center [927, 127] width 579 height 24
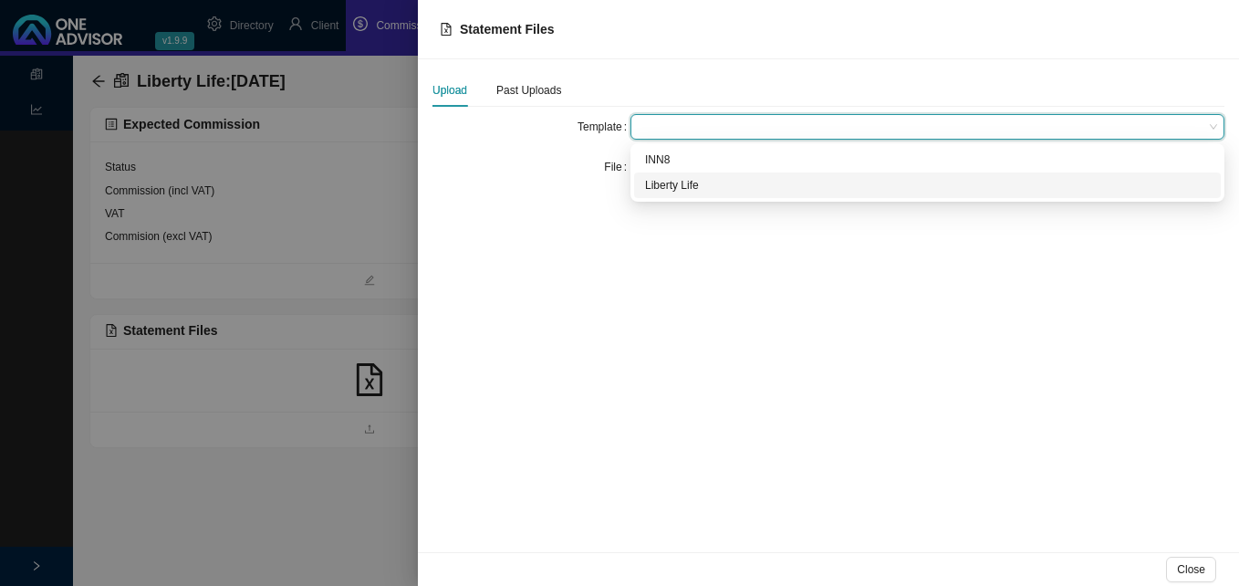
click at [679, 190] on div "Liberty Life" at bounding box center [927, 185] width 565 height 18
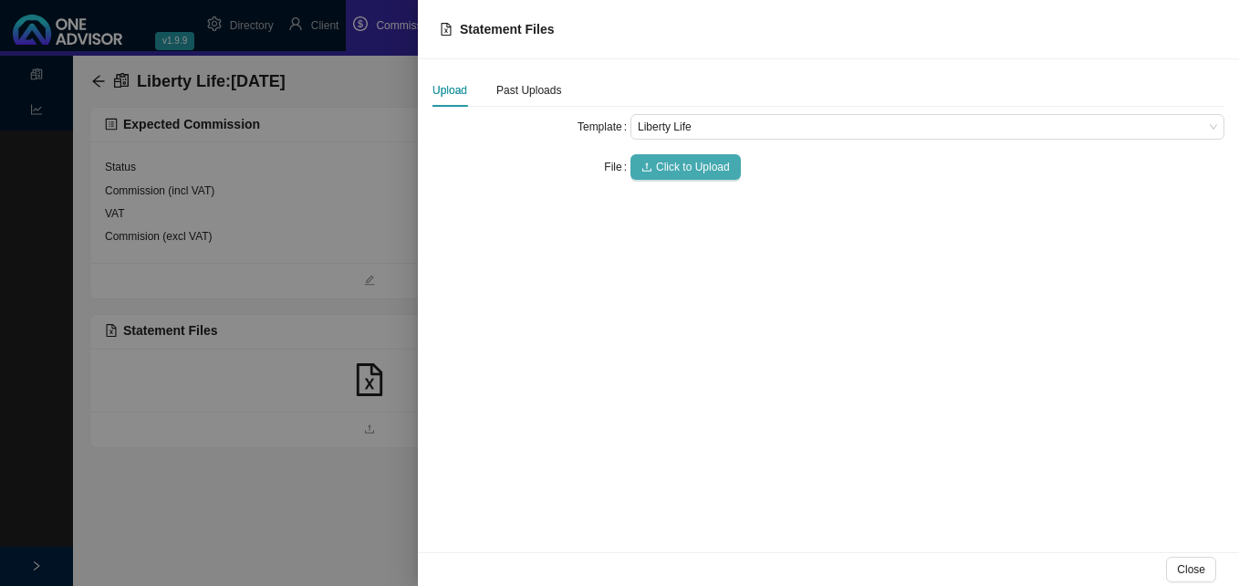
click at [680, 165] on span "Click to Upload" at bounding box center [693, 167] width 74 height 18
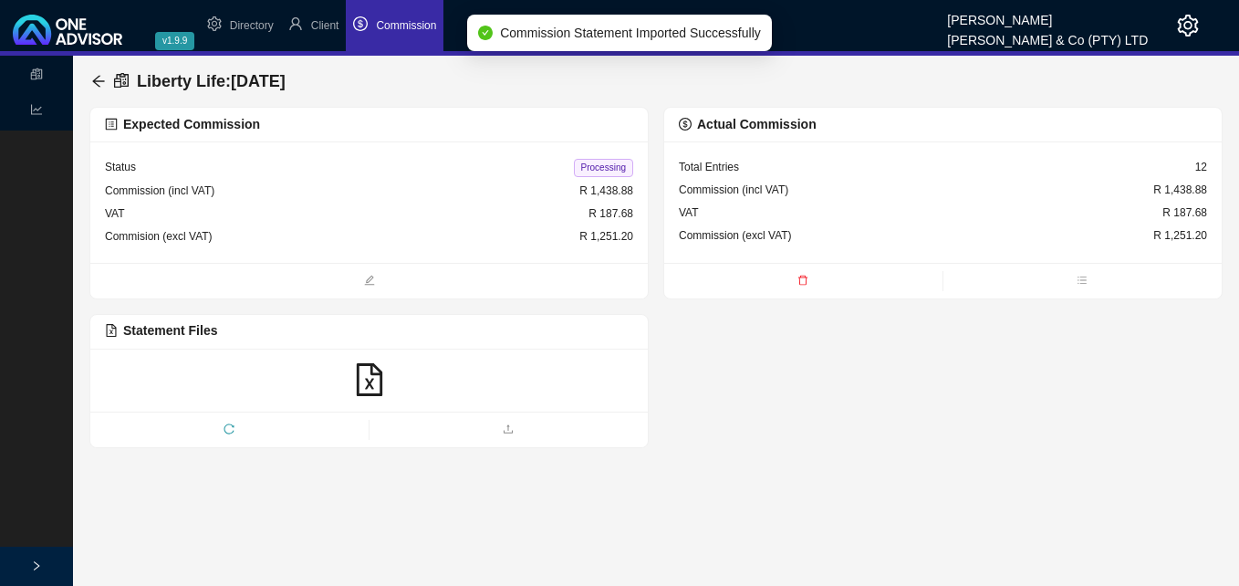
click at [600, 178] on div "Status Processing" at bounding box center [369, 168] width 528 height 24
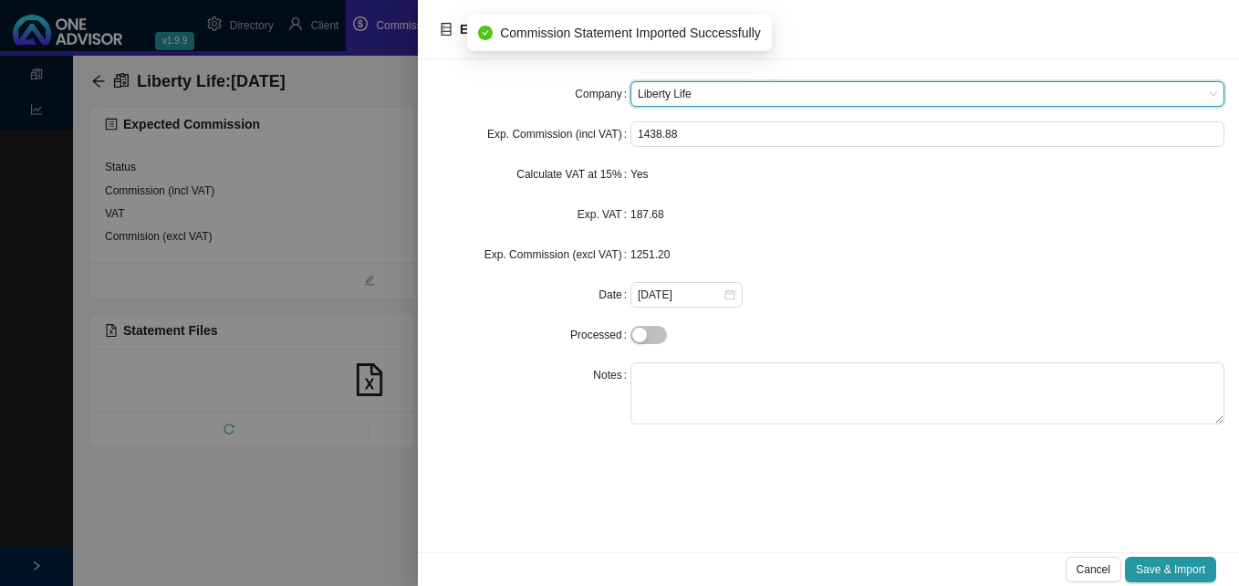
click at [321, 174] on div at bounding box center [619, 293] width 1239 height 586
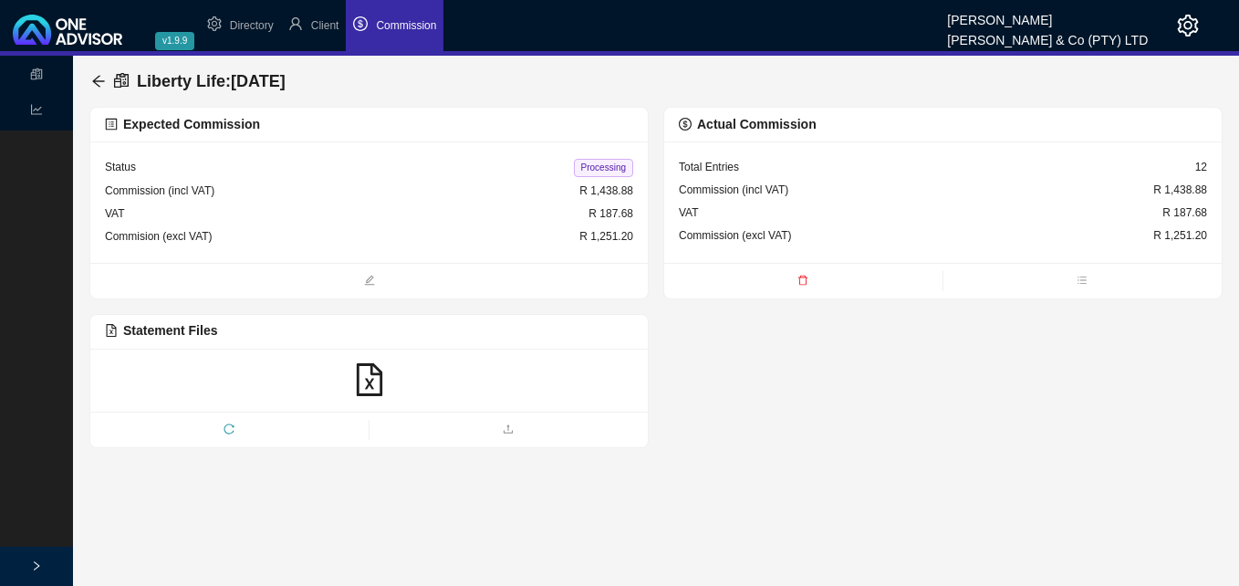
click at [597, 163] on span "Processing" at bounding box center [603, 168] width 59 height 18
click at [95, 76] on icon "arrow-left" at bounding box center [98, 81] width 15 height 15
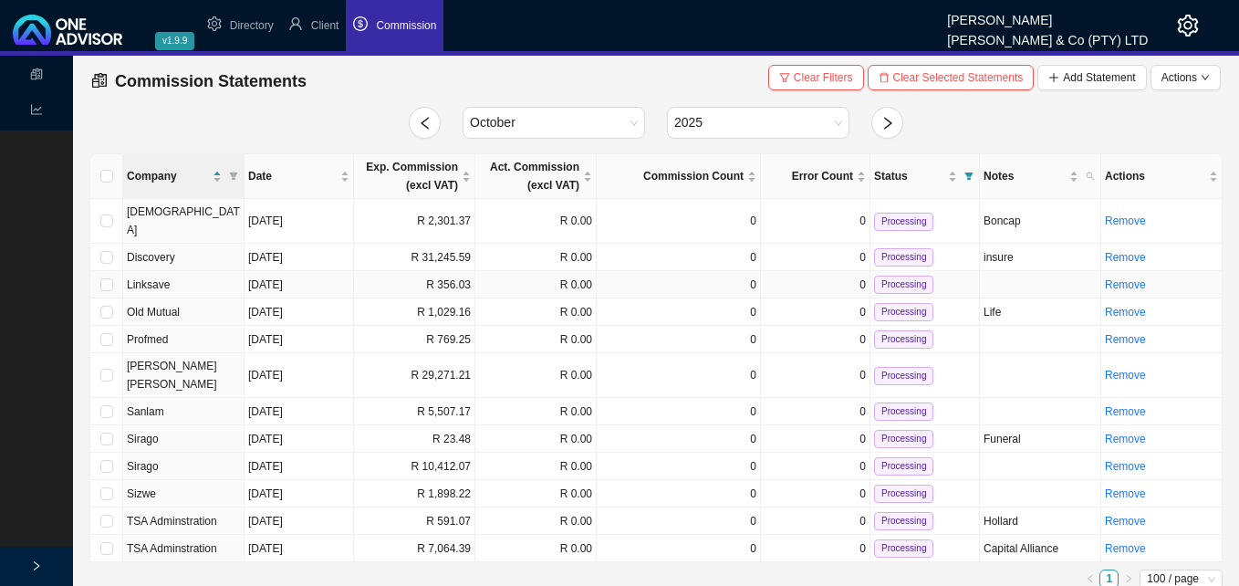
click at [450, 271] on td "R 356.03" at bounding box center [414, 284] width 121 height 27
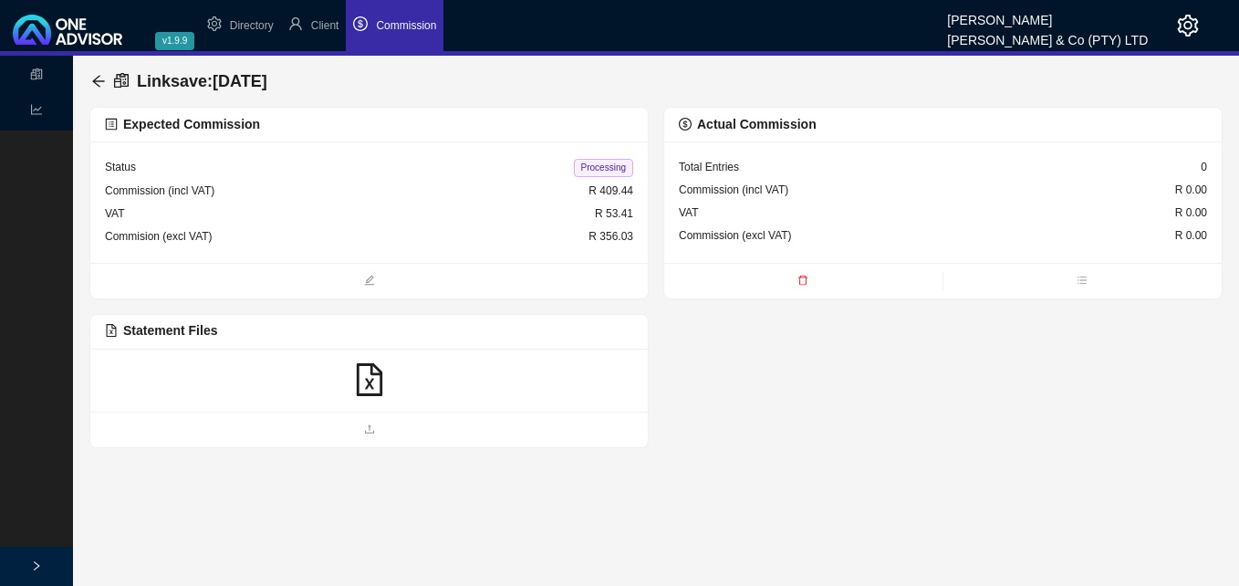
click at [360, 377] on icon "file-excel" at bounding box center [369, 379] width 33 height 33
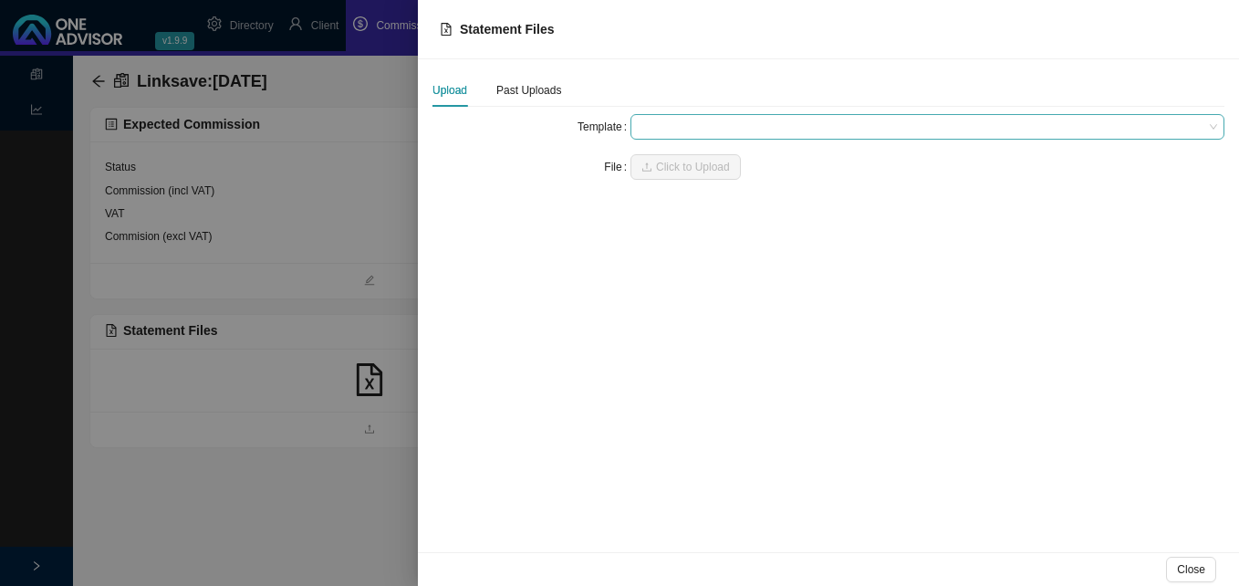
click at [650, 124] on span at bounding box center [927, 127] width 579 height 24
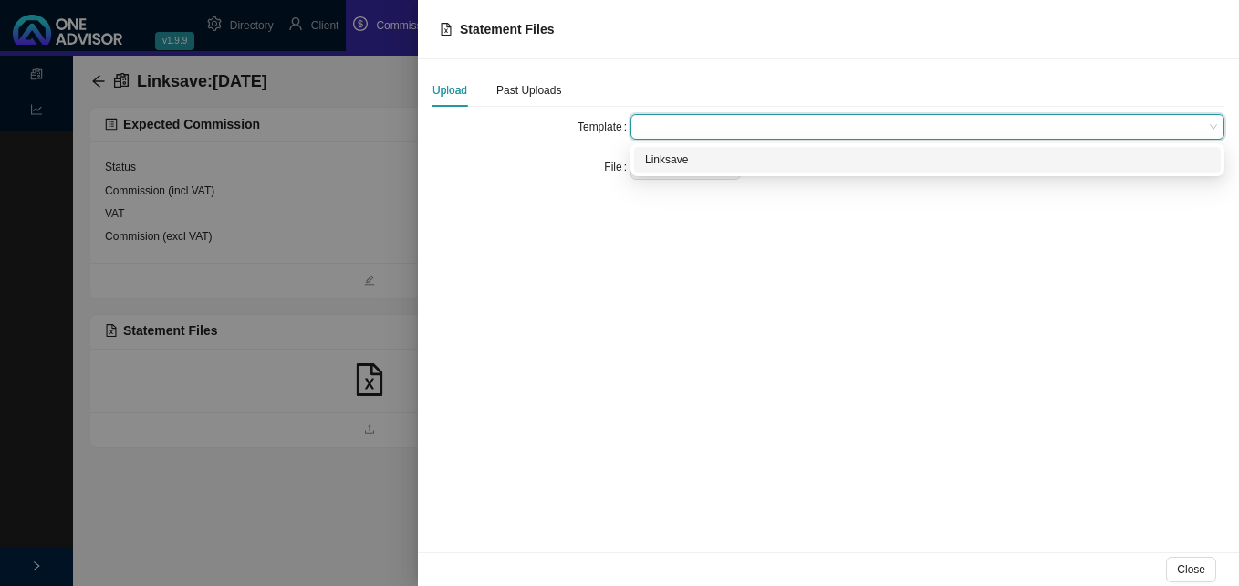
click at [670, 160] on div "Linksave" at bounding box center [927, 160] width 565 height 18
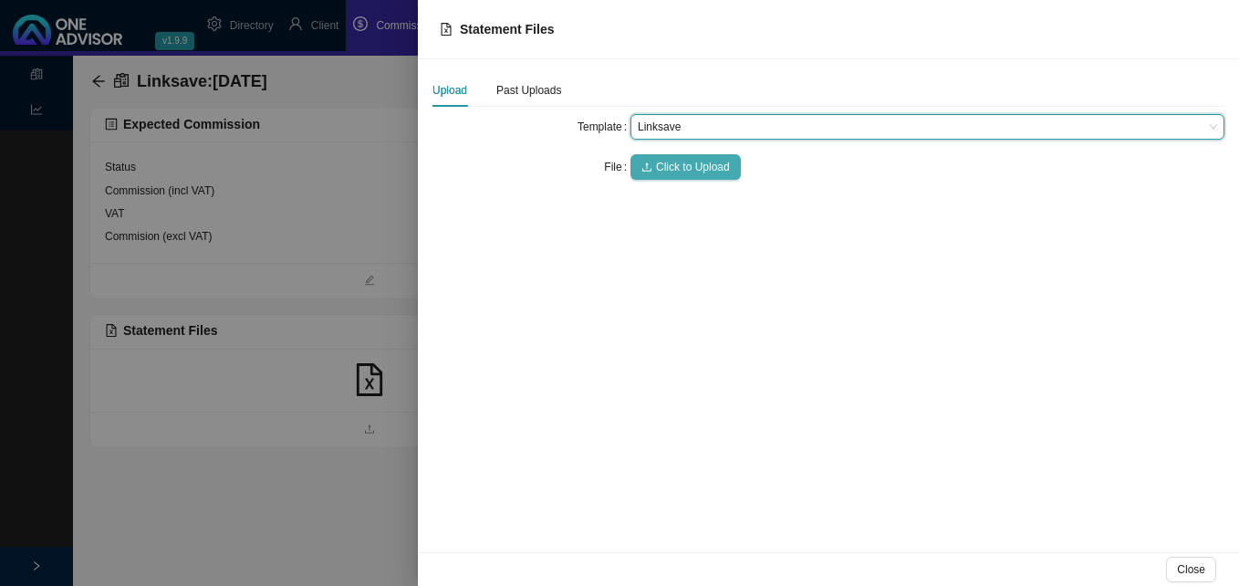
click at [662, 171] on span "Click to Upload" at bounding box center [693, 167] width 74 height 18
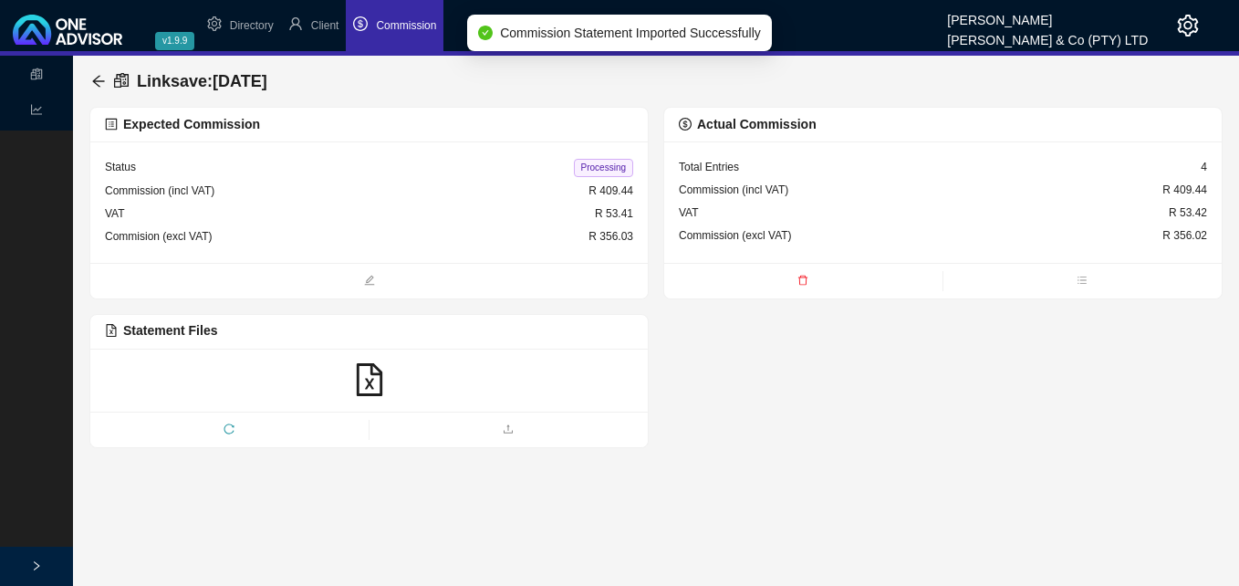
click at [607, 169] on span "Processing" at bounding box center [603, 168] width 59 height 18
click at [103, 80] on icon "arrow-left" at bounding box center [98, 81] width 15 height 15
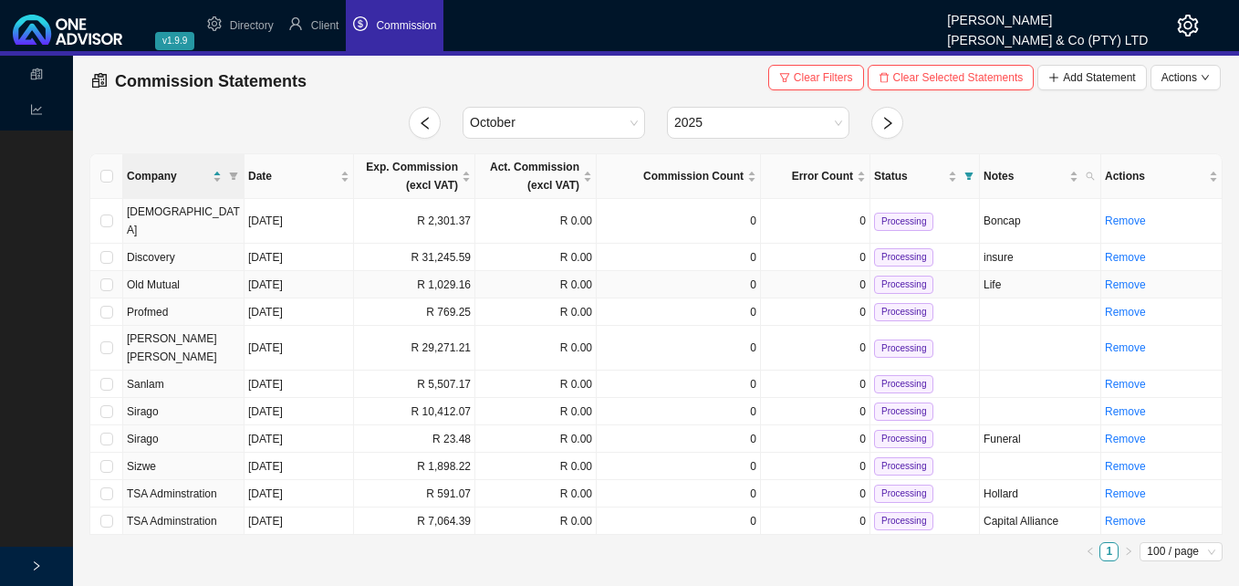
click at [398, 271] on td "R 1,029.16" at bounding box center [414, 284] width 121 height 27
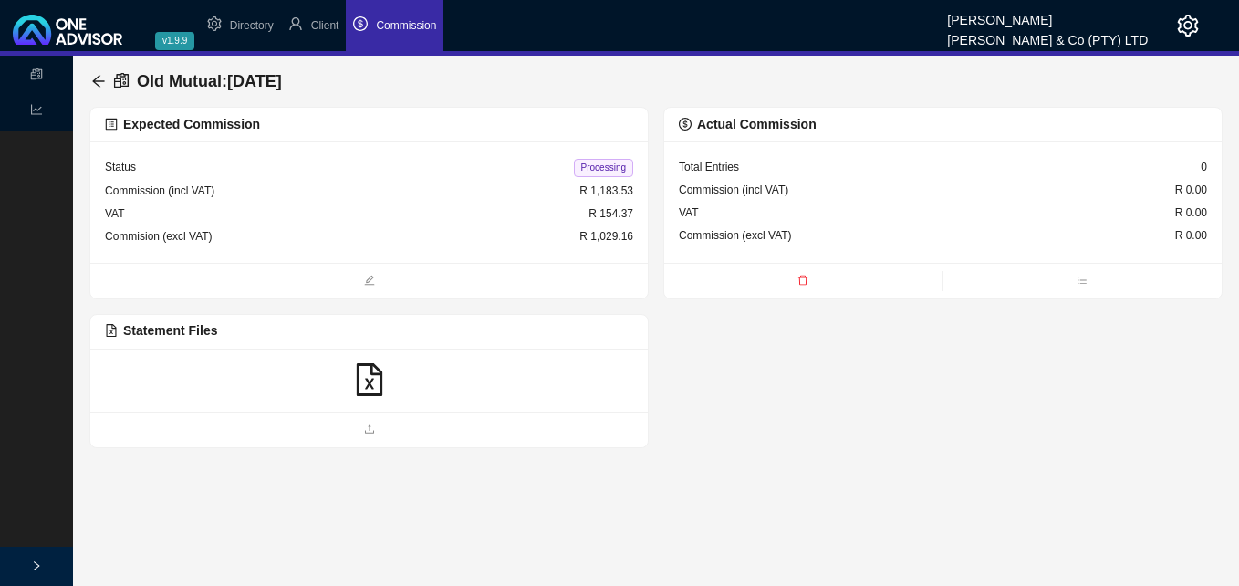
click at [370, 376] on icon "file-excel" at bounding box center [369, 379] width 33 height 33
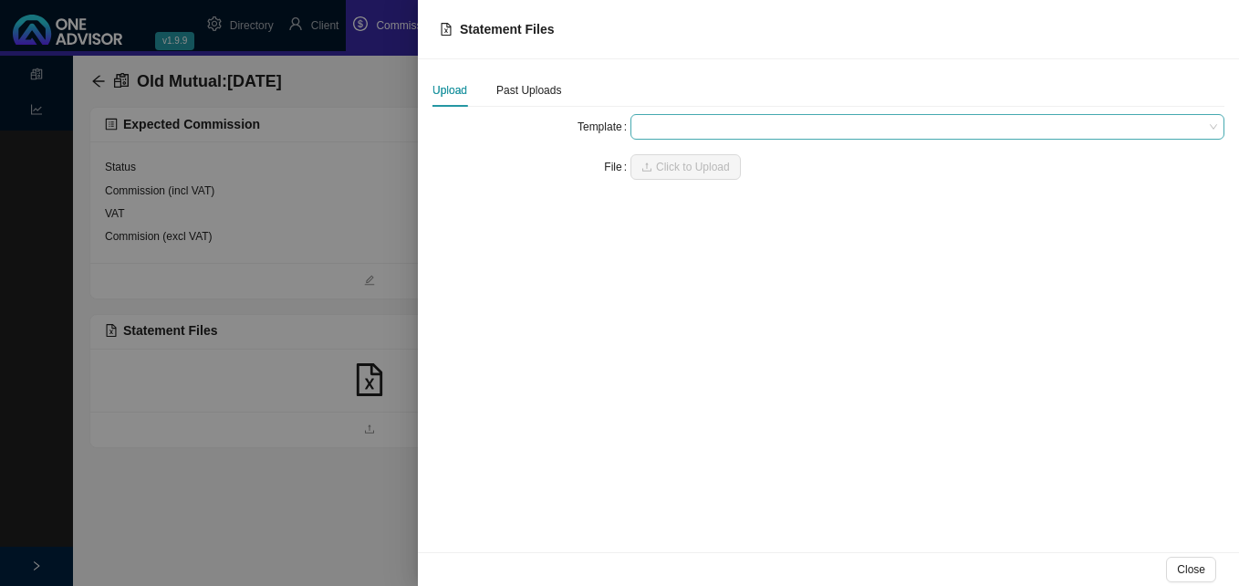
click at [662, 122] on span at bounding box center [927, 127] width 579 height 24
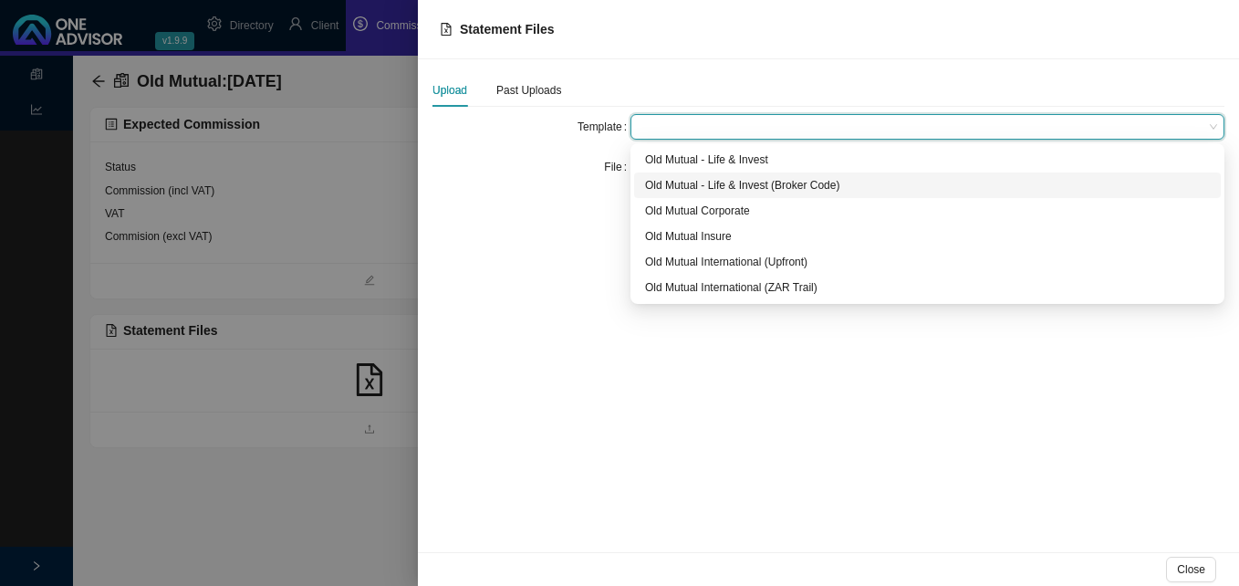
click at [680, 187] on div "Old Mutual - Life & Invest (Broker Code)" at bounding box center [927, 185] width 565 height 18
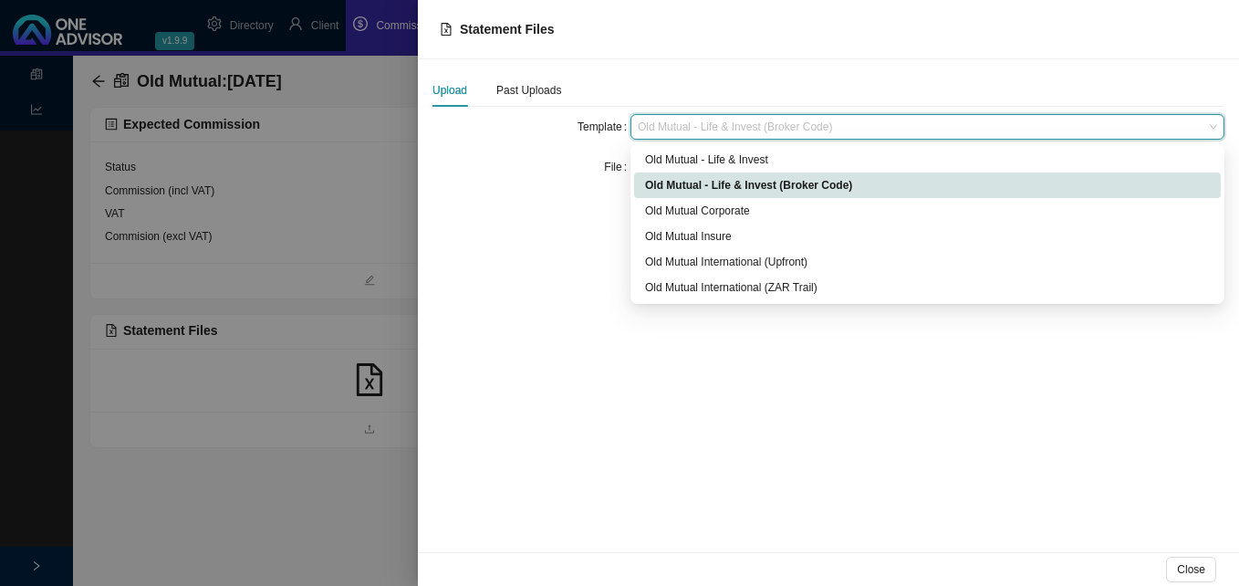
click at [706, 126] on span "Old Mutual - Life & Invest (Broker Code)" at bounding box center [927, 127] width 579 height 24
click at [705, 157] on div "Old Mutual - Life & Invest" at bounding box center [927, 160] width 565 height 18
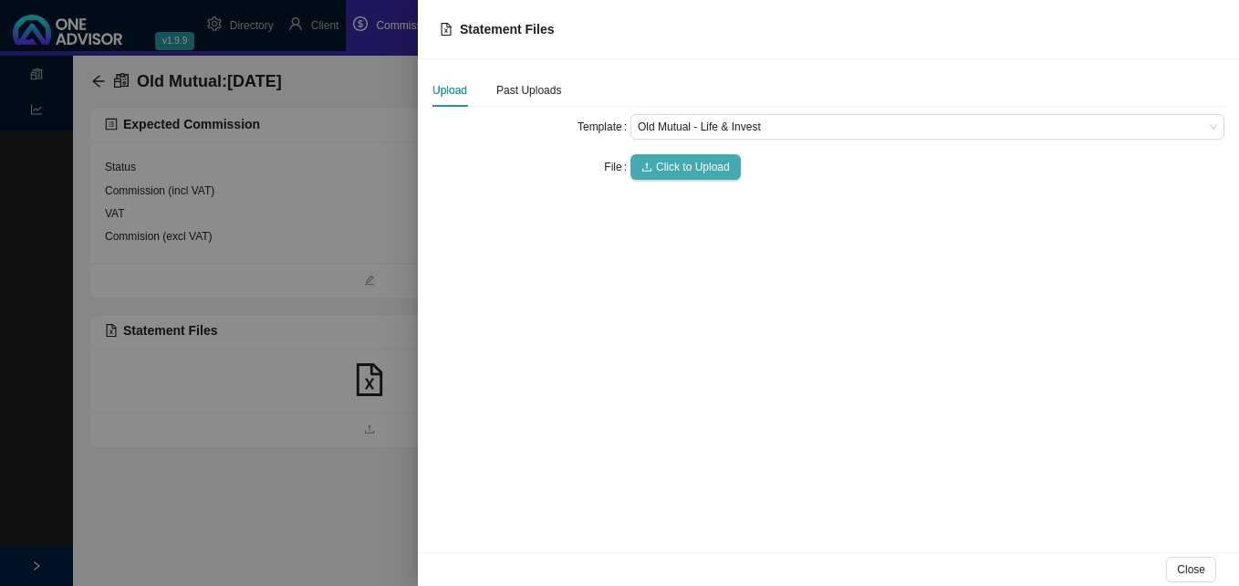
click at [705, 158] on button "Click to Upload" at bounding box center [685, 167] width 110 height 26
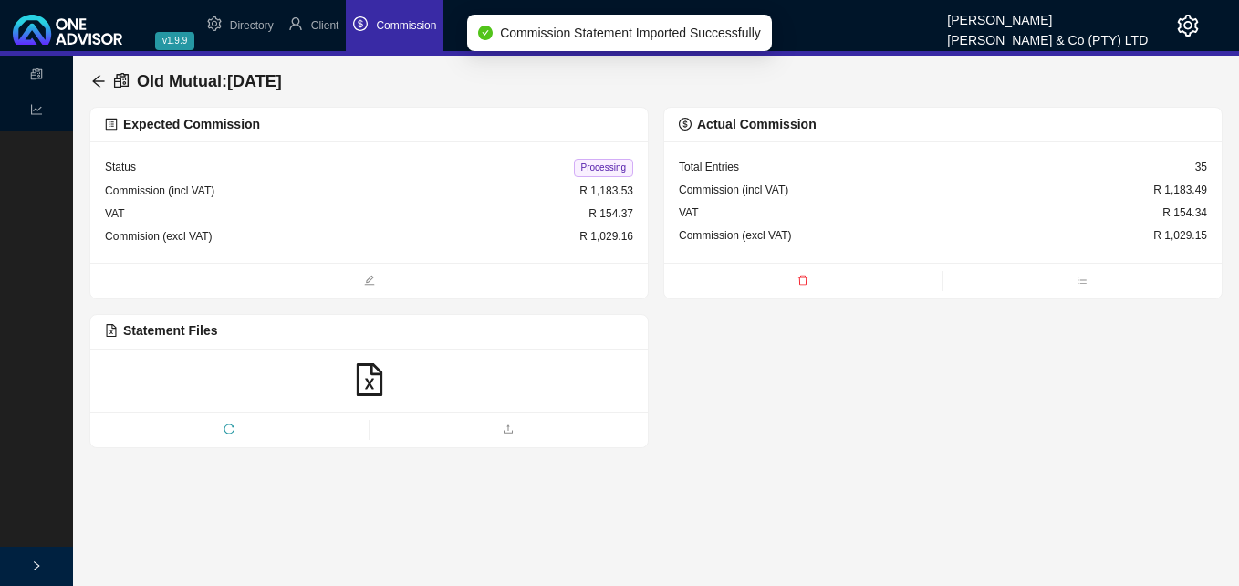
click at [594, 163] on span "Processing" at bounding box center [603, 168] width 59 height 18
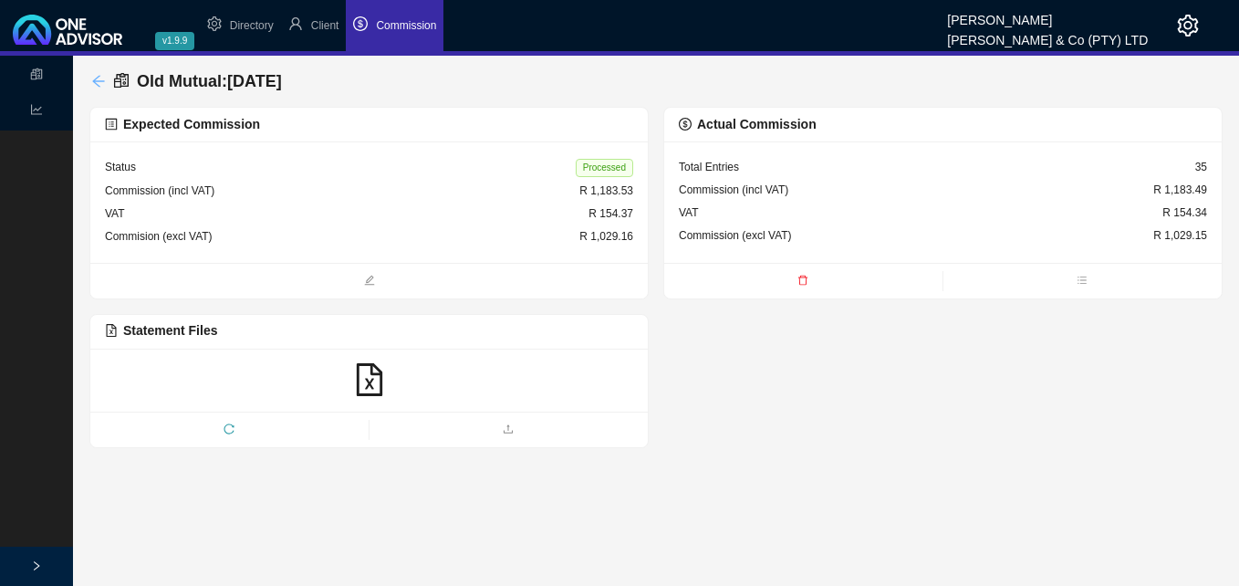
click at [101, 78] on icon "arrow-left" at bounding box center [98, 81] width 15 height 15
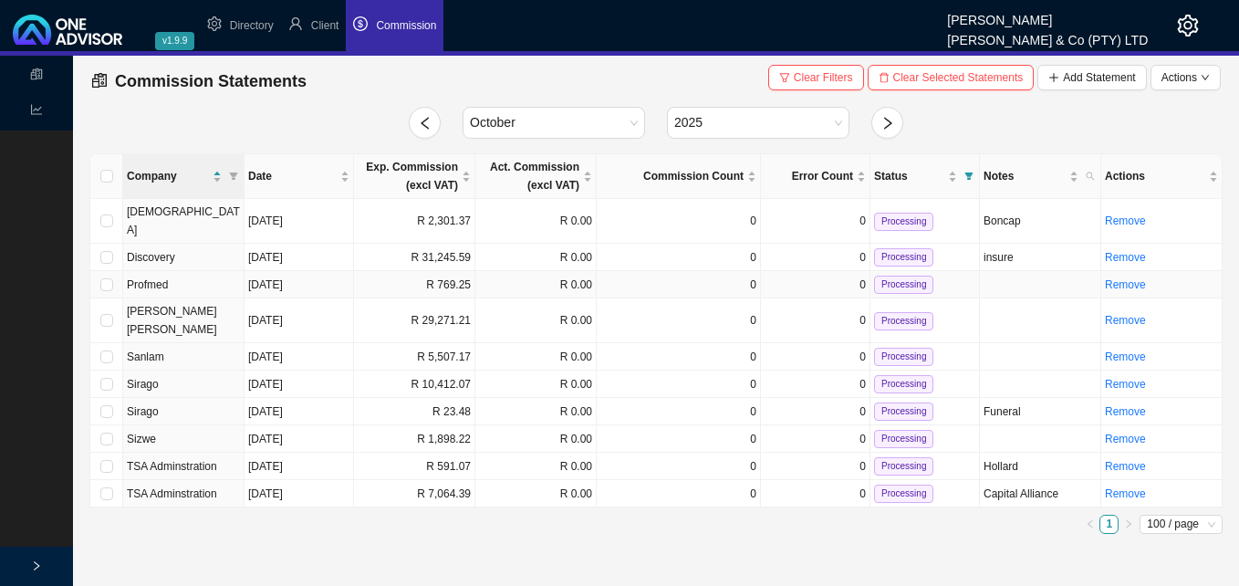
click at [461, 271] on td "R 769.25" at bounding box center [414, 284] width 121 height 27
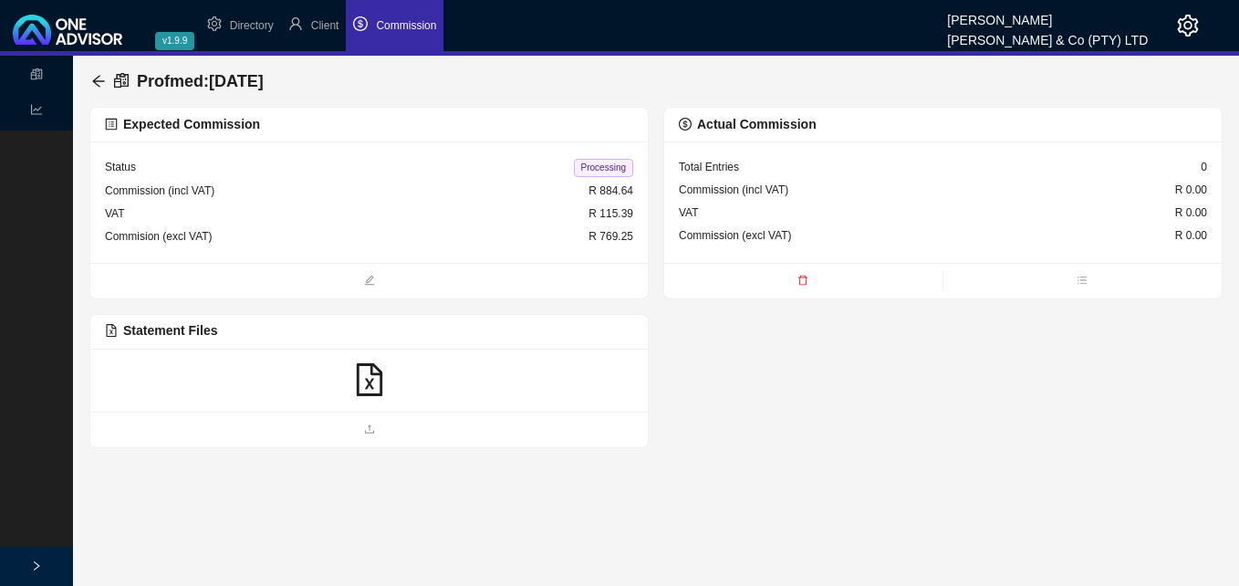
click at [379, 383] on icon "file-excel" at bounding box center [369, 379] width 33 height 33
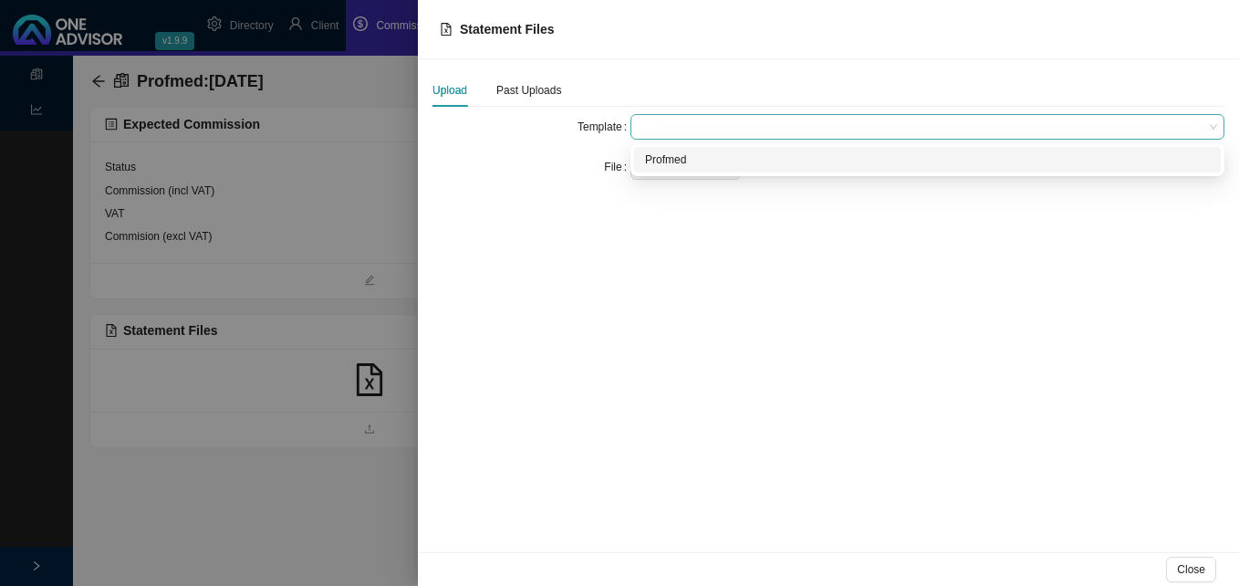
click at [679, 125] on span at bounding box center [927, 127] width 579 height 24
click at [680, 157] on div "Profmed" at bounding box center [927, 160] width 565 height 18
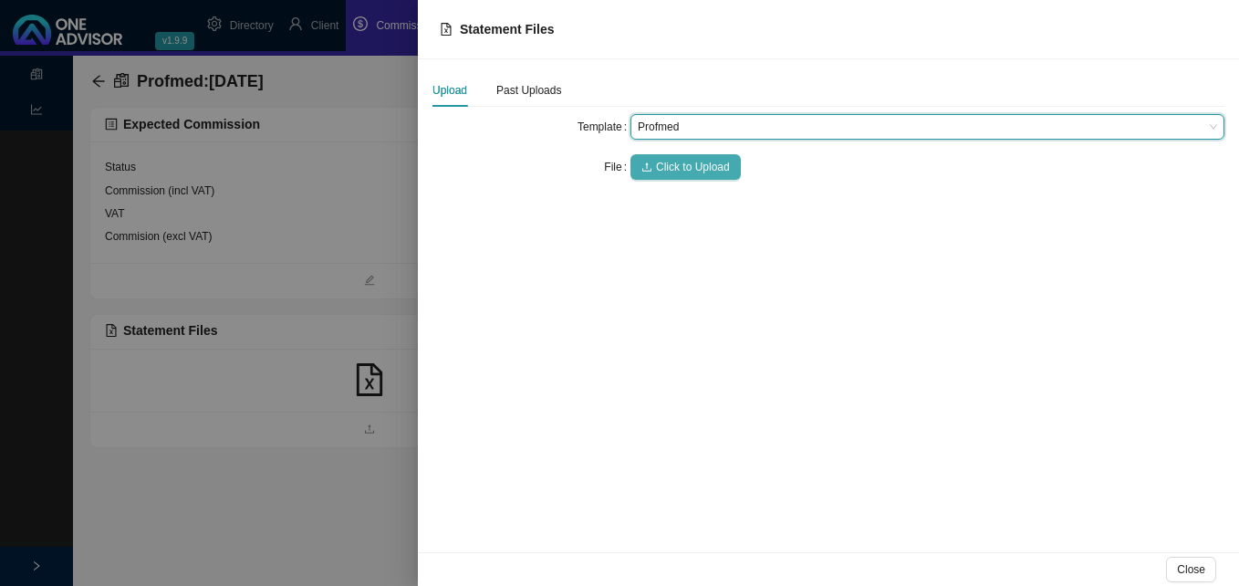
click at [680, 162] on span "Click to Upload" at bounding box center [693, 167] width 74 height 18
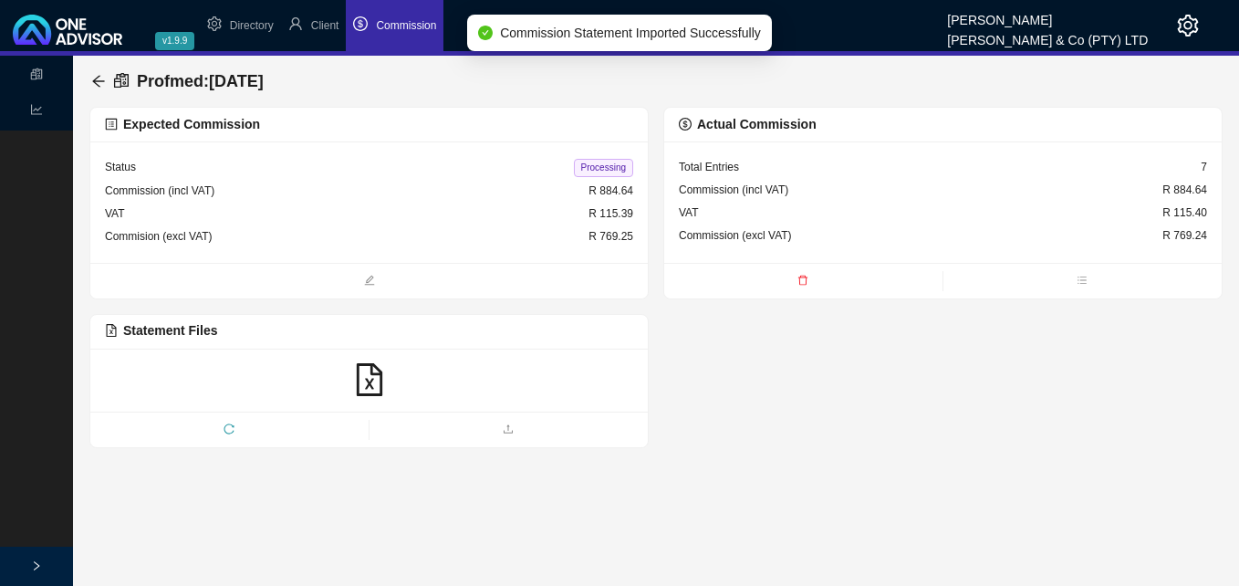
click at [609, 167] on span "Processing" at bounding box center [603, 168] width 59 height 18
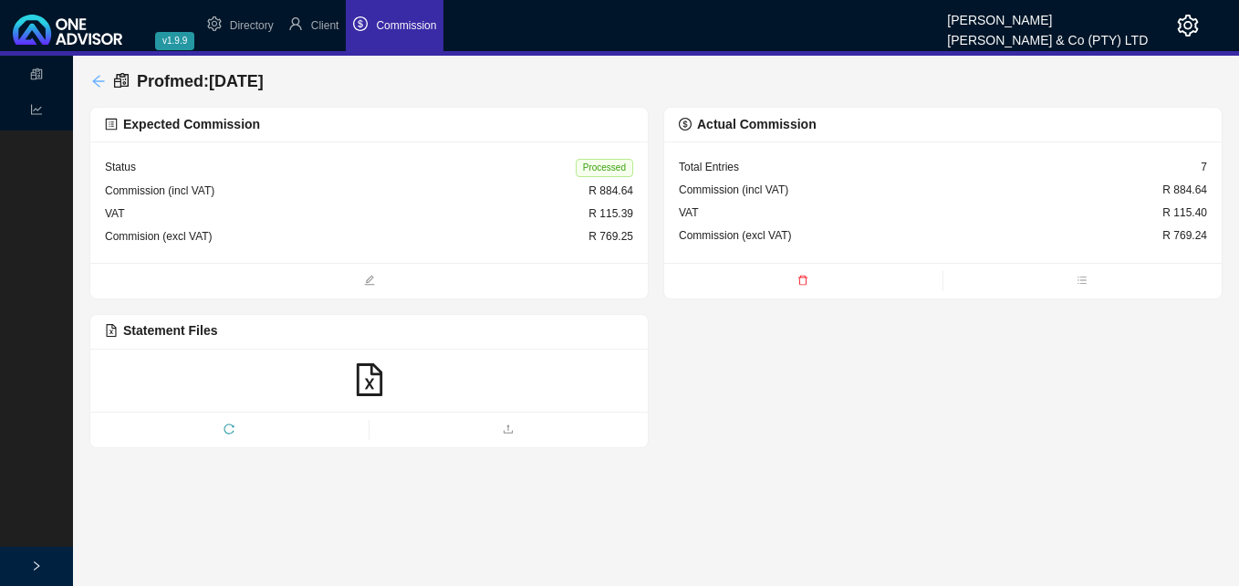
click at [98, 78] on icon "arrow-left" at bounding box center [98, 81] width 15 height 15
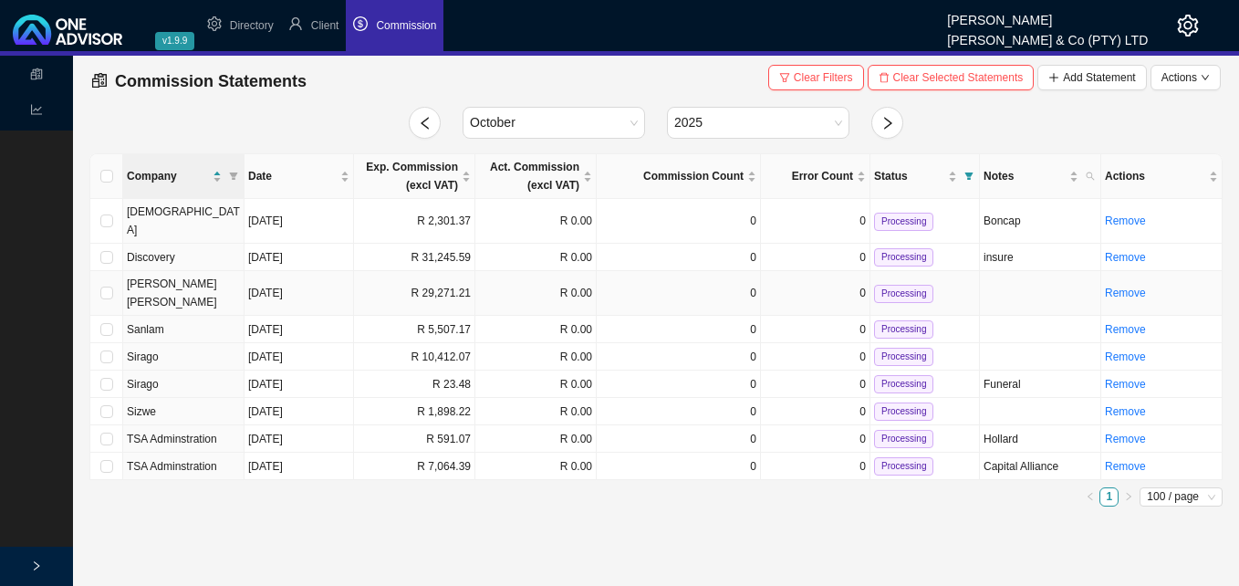
click at [384, 271] on td "R 29,271.21" at bounding box center [414, 293] width 121 height 45
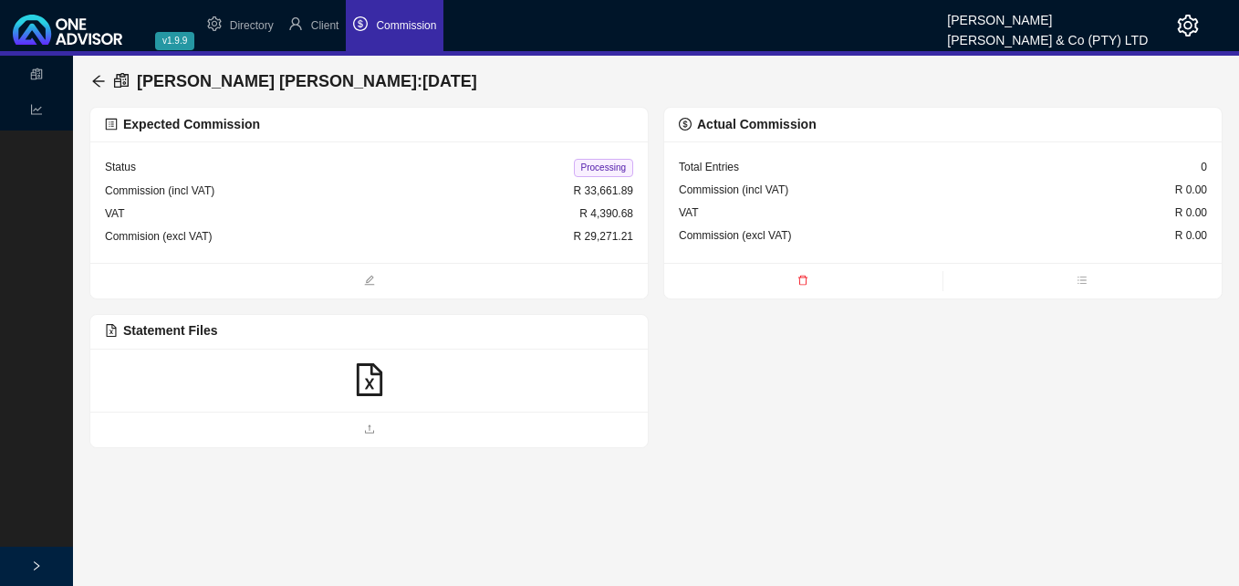
click at [376, 377] on icon "file-excel" at bounding box center [369, 379] width 33 height 33
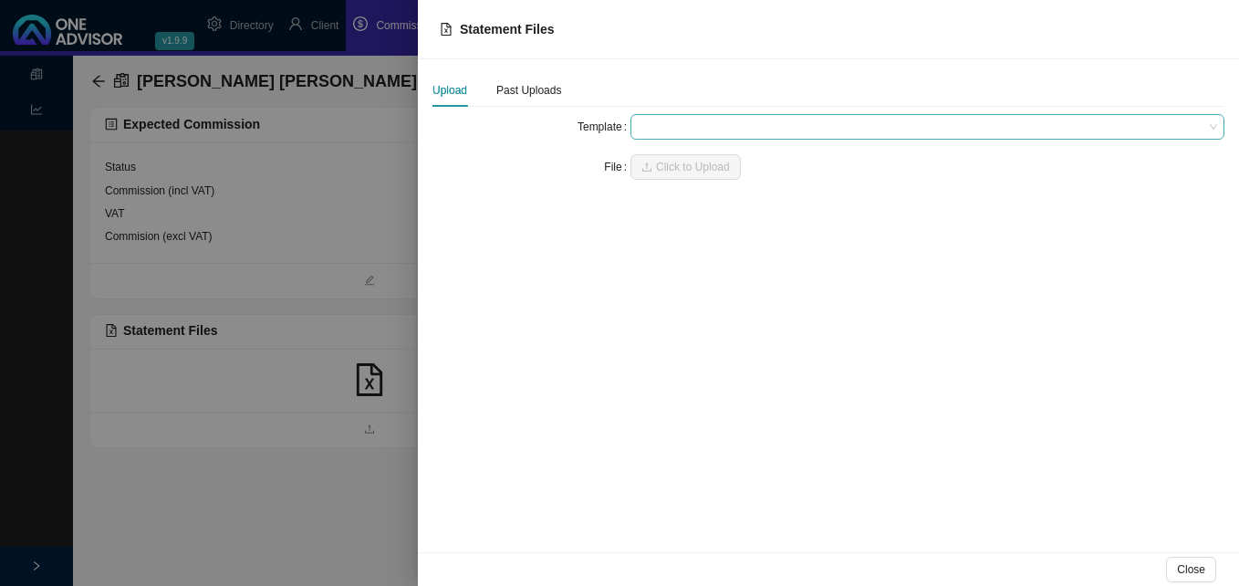
click at [679, 123] on span at bounding box center [927, 127] width 579 height 24
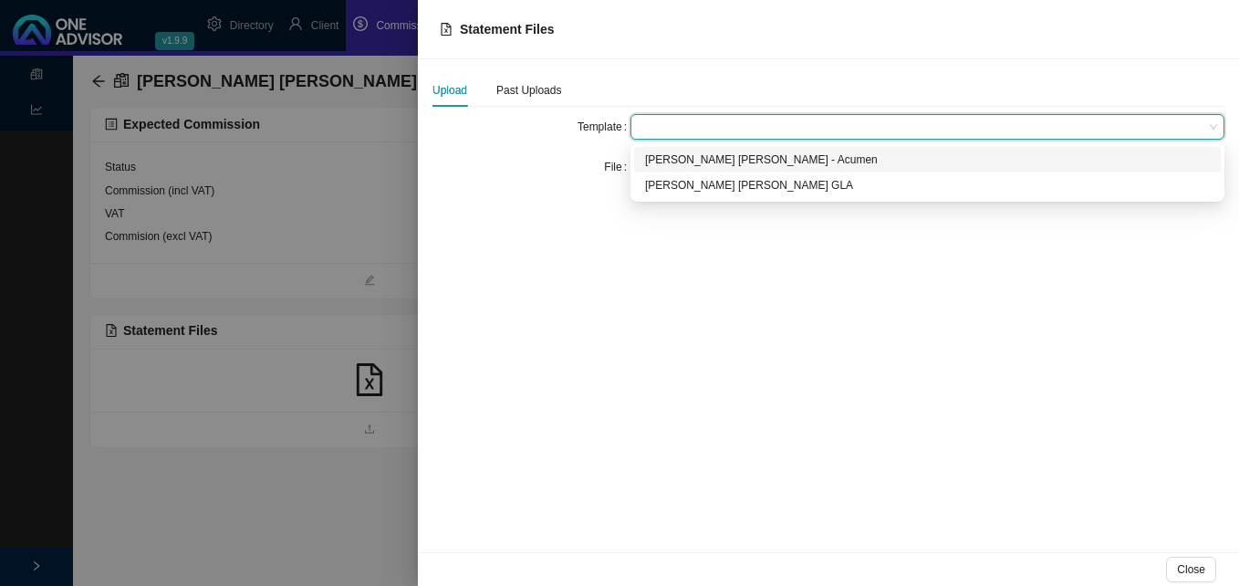
click at [682, 156] on div "[PERSON_NAME] [PERSON_NAME] - Acumen" at bounding box center [927, 160] width 565 height 18
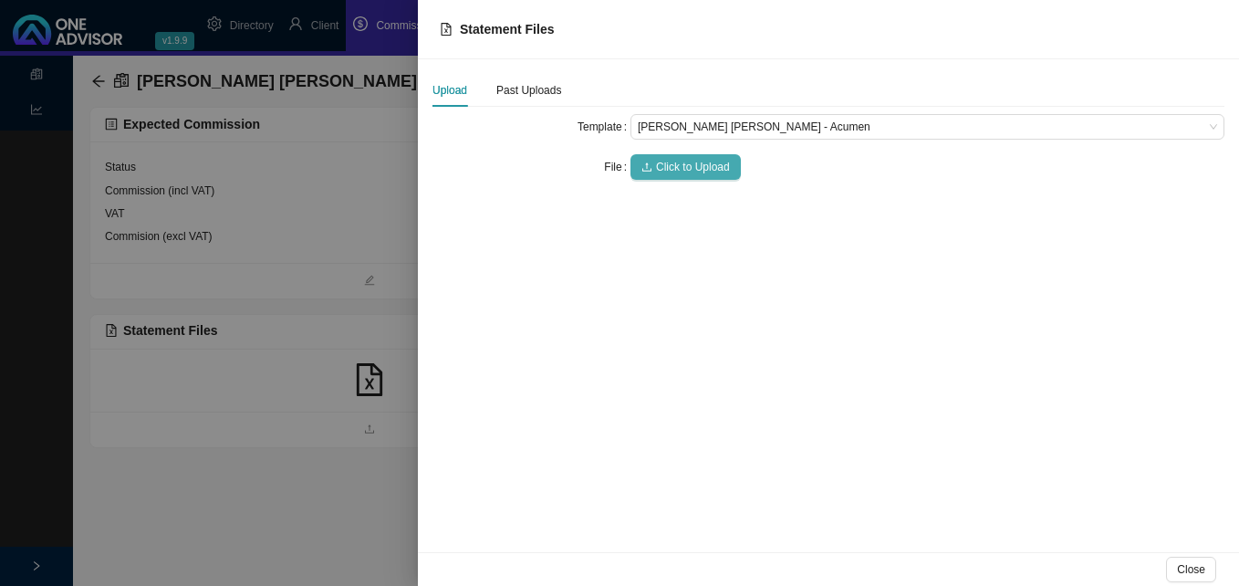
click at [681, 169] on span "Click to Upload" at bounding box center [693, 167] width 74 height 18
click at [399, 253] on div at bounding box center [619, 293] width 1239 height 586
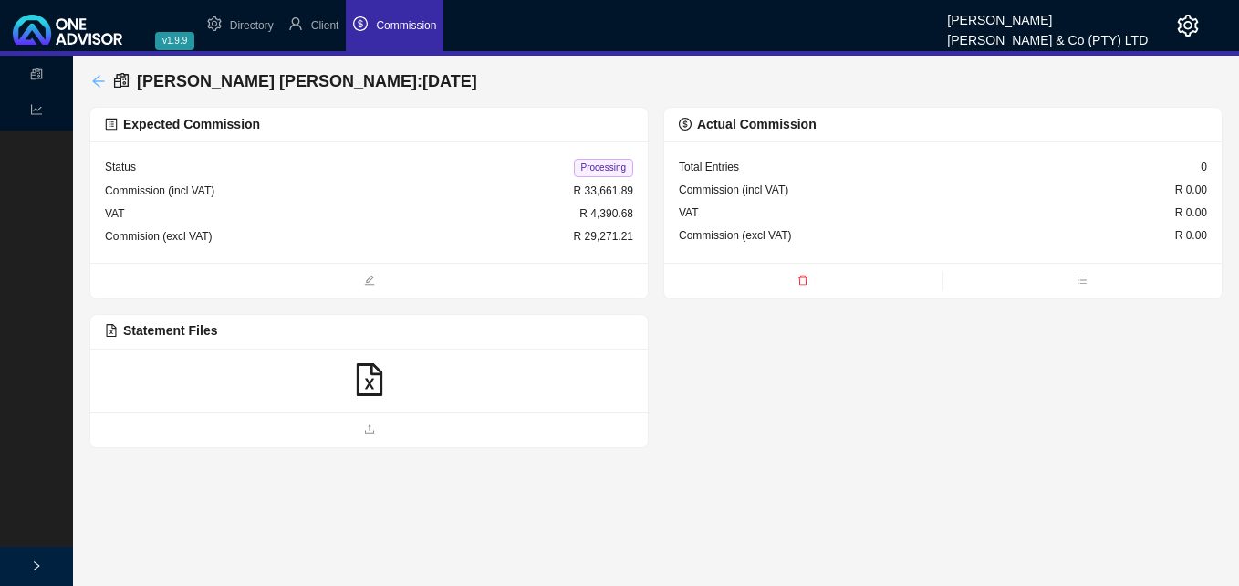
click at [96, 84] on icon "arrow-left" at bounding box center [98, 81] width 12 height 12
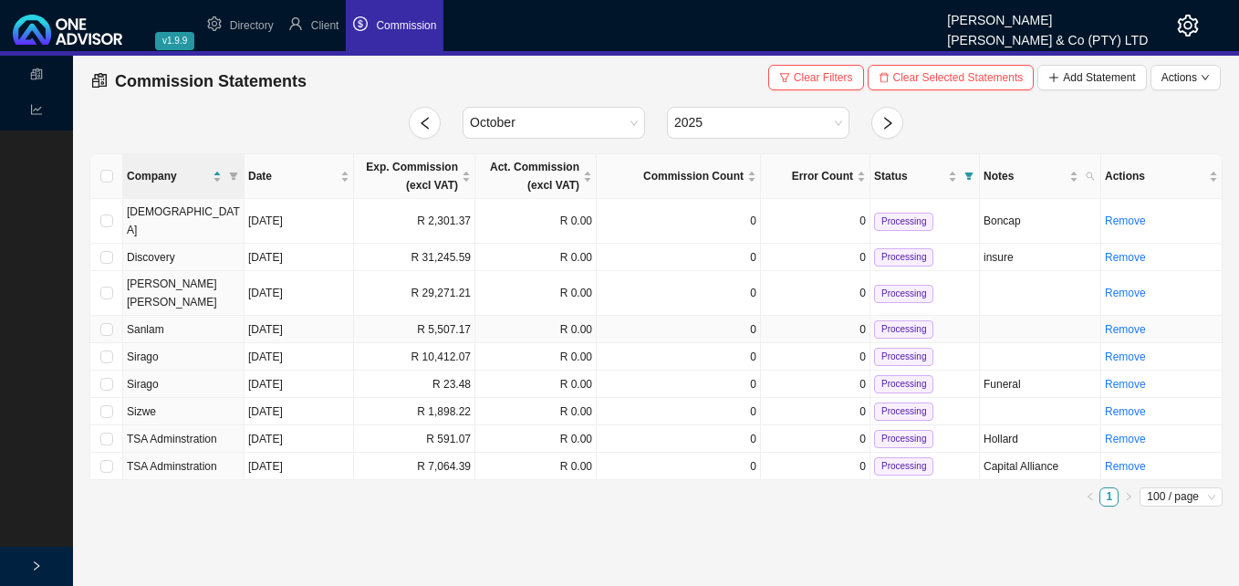
click at [403, 316] on td "R 5,507.17" at bounding box center [414, 329] width 121 height 27
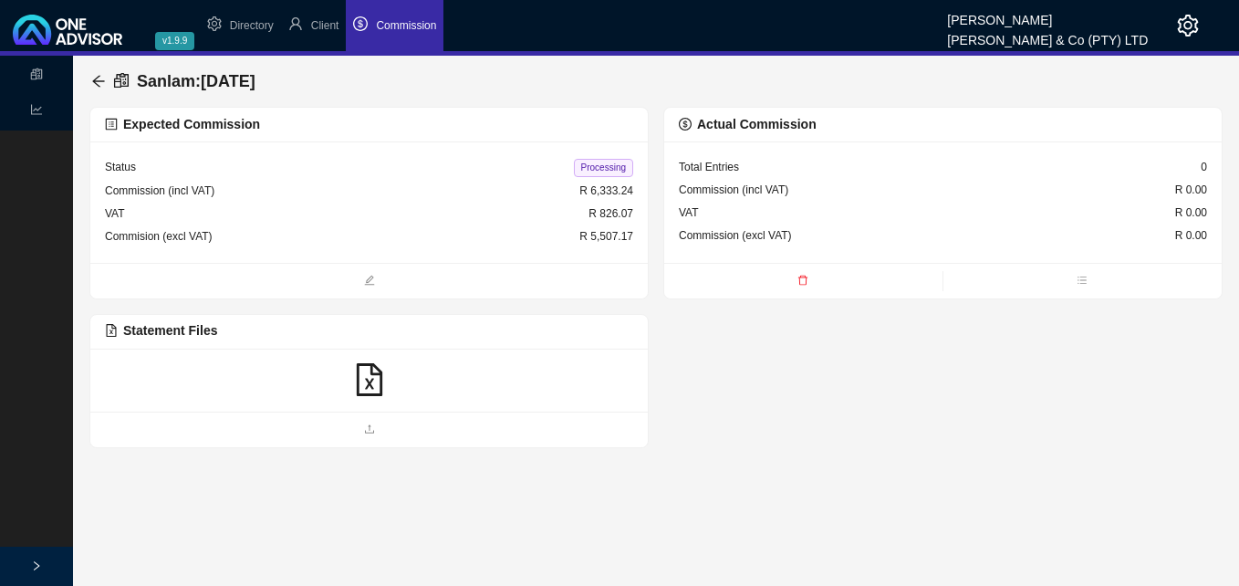
click at [367, 377] on icon "file-excel" at bounding box center [369, 379] width 33 height 33
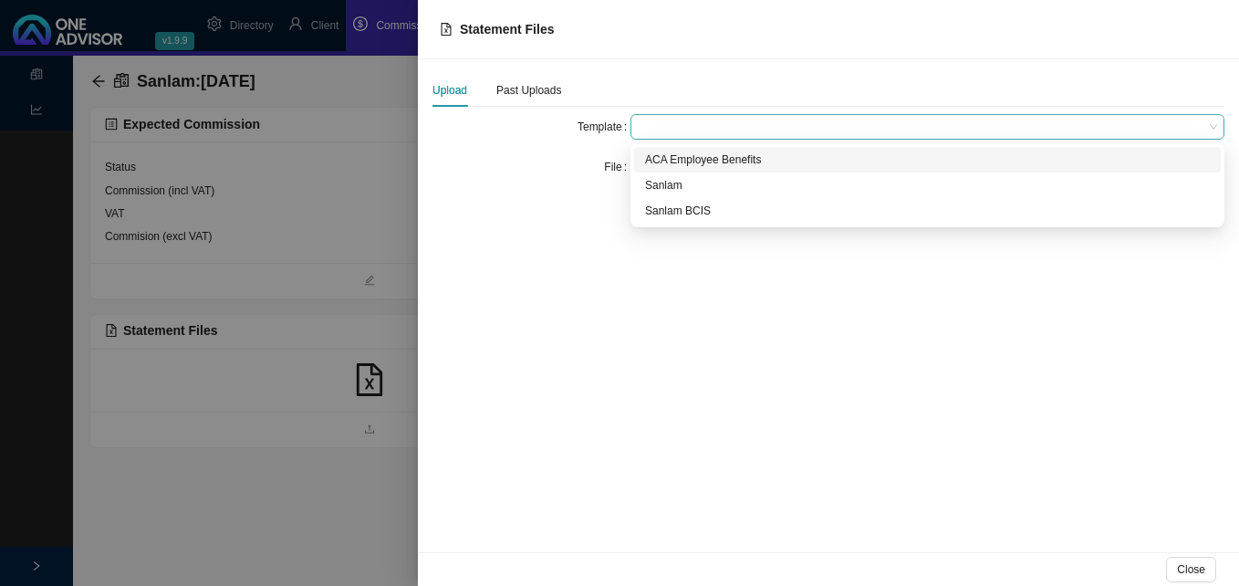
click at [711, 124] on span at bounding box center [927, 127] width 579 height 24
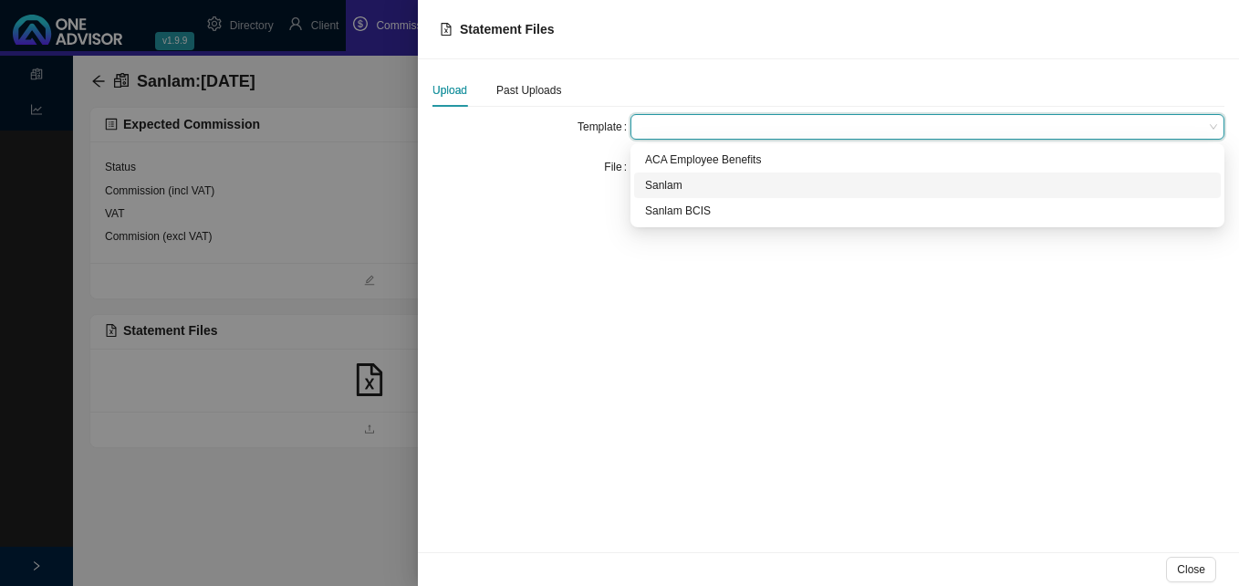
click at [680, 184] on div "Sanlam" at bounding box center [927, 185] width 565 height 18
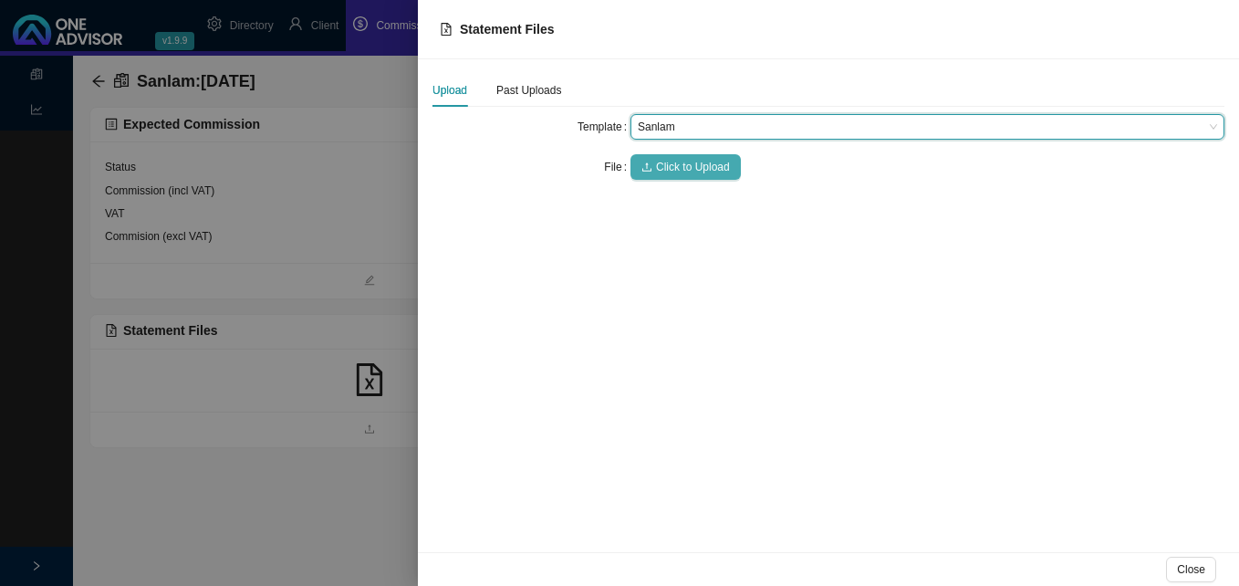
click at [680, 165] on span "Click to Upload" at bounding box center [693, 167] width 74 height 18
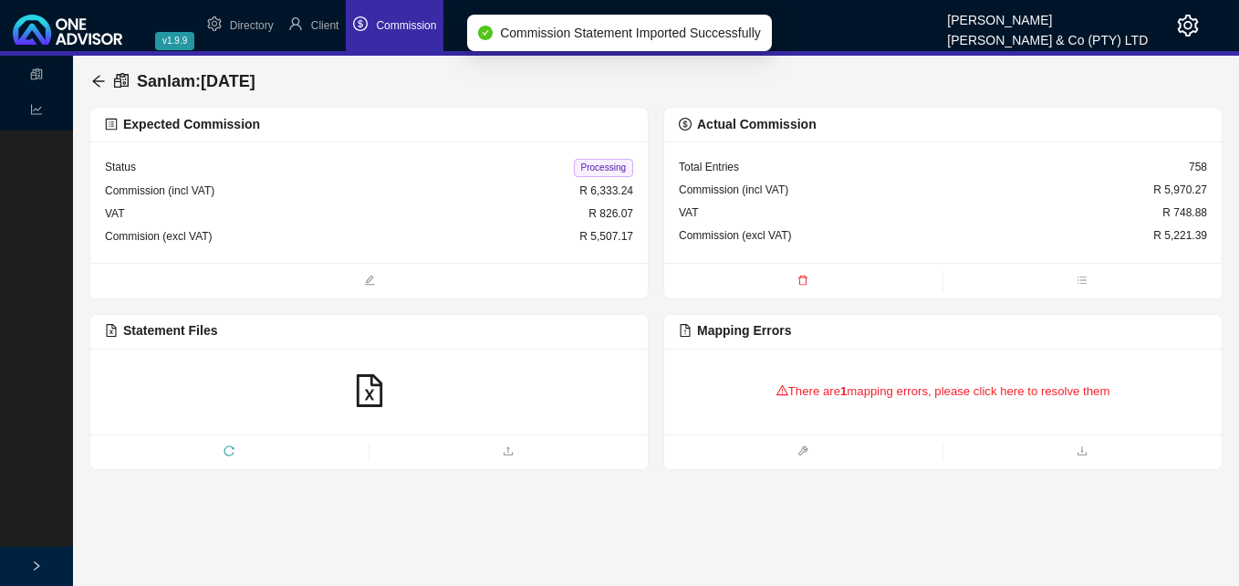
click at [804, 392] on div "There are 1 mapping errors, please click here to resolve them" at bounding box center [943, 391] width 528 height 57
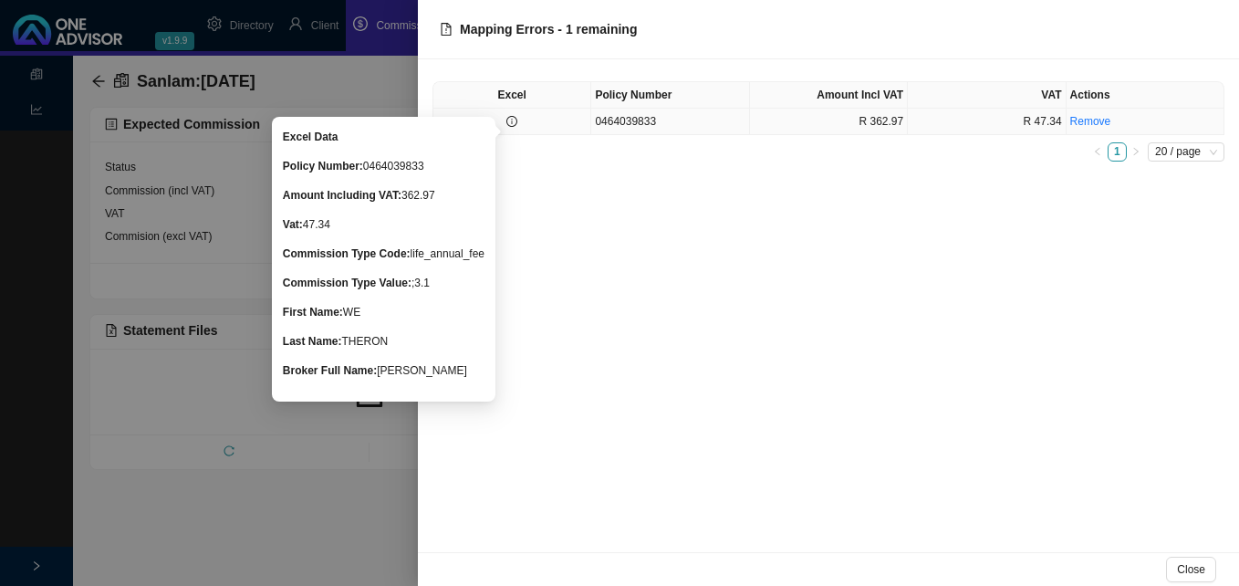
click at [514, 125] on icon "info-circle" at bounding box center [511, 121] width 11 height 11
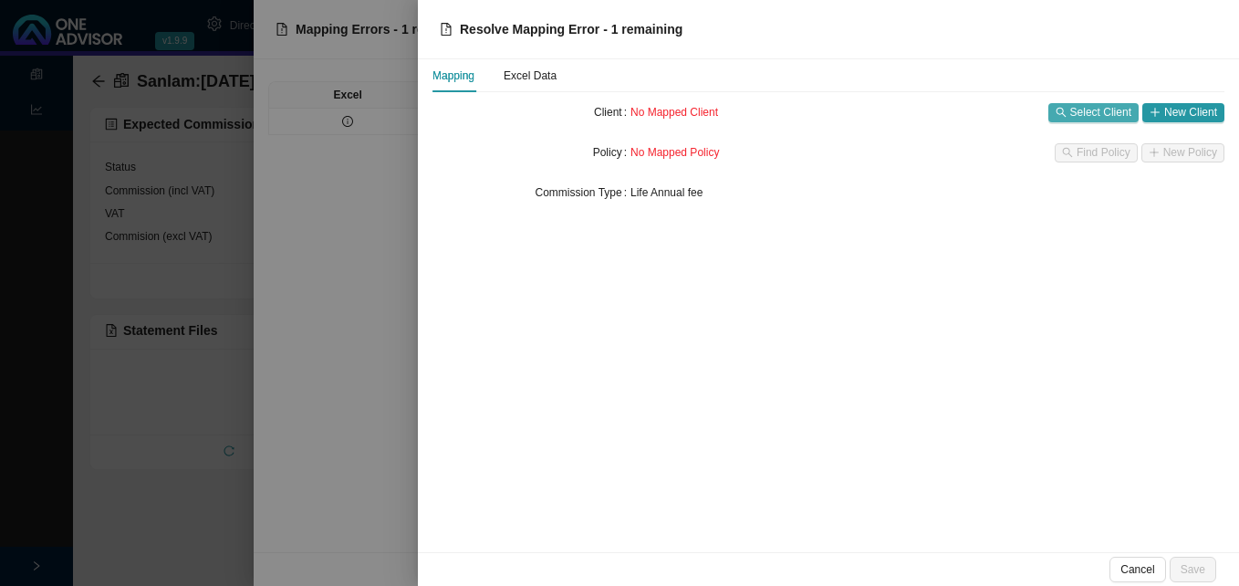
click at [1099, 118] on span "Select Client" at bounding box center [1100, 112] width 61 height 18
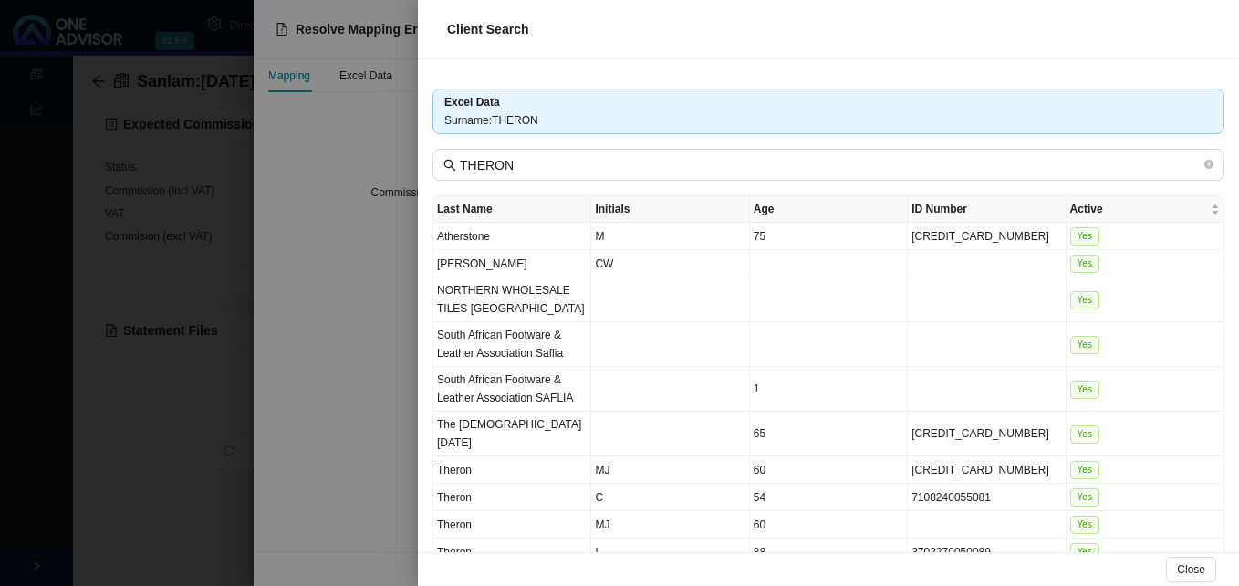
click at [358, 135] on div at bounding box center [619, 293] width 1239 height 586
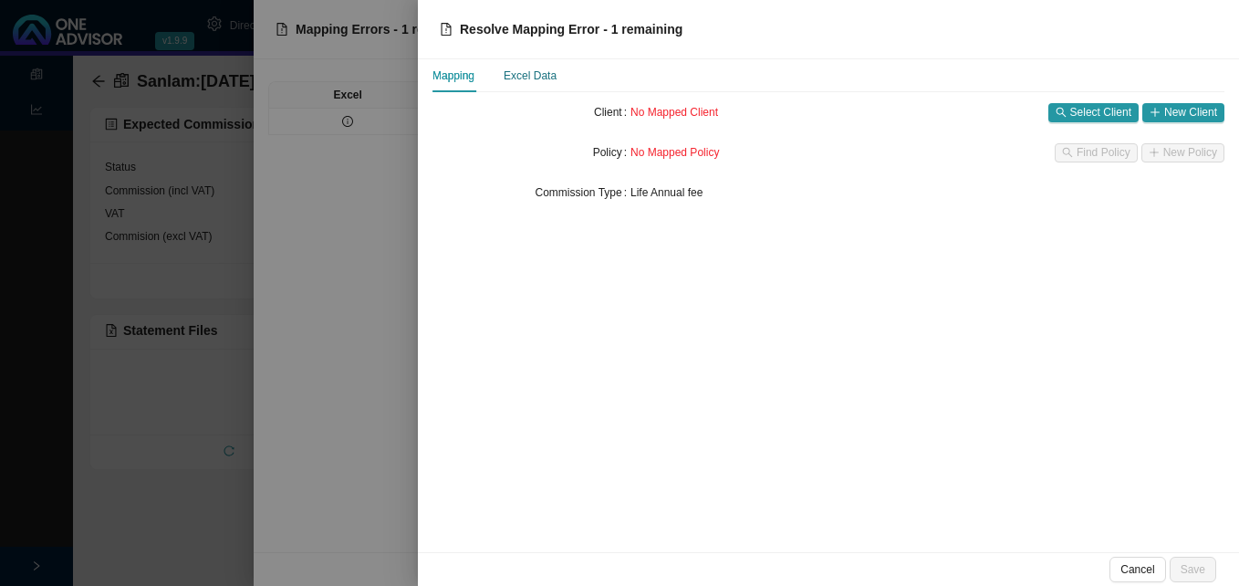
click at [542, 78] on div "Excel Data" at bounding box center [530, 76] width 53 height 18
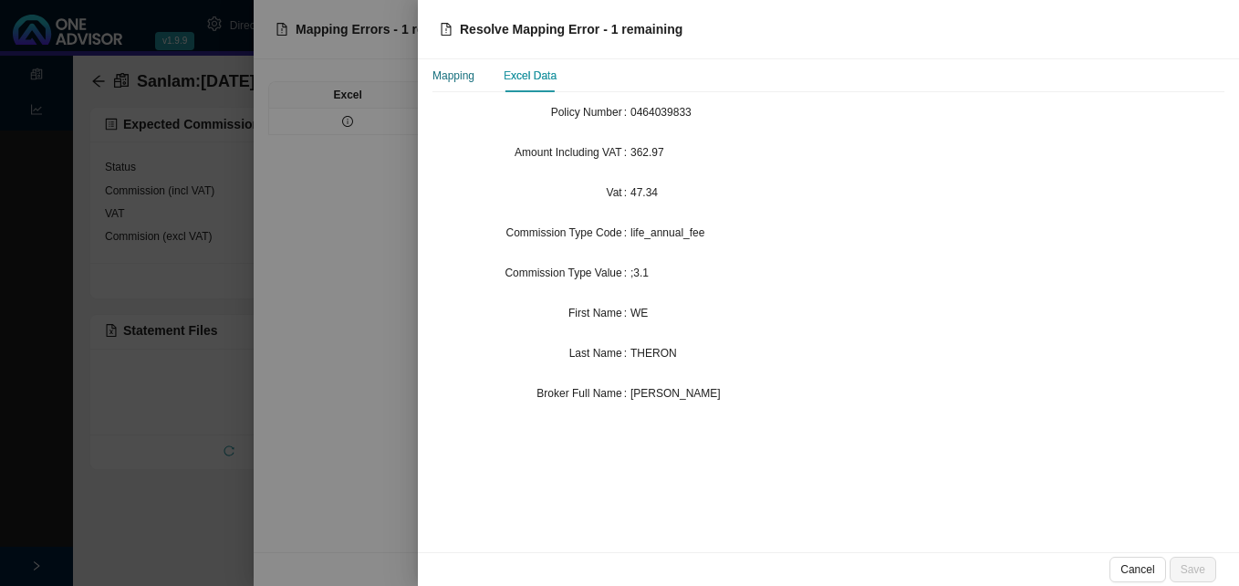
click at [457, 68] on div "Mapping" at bounding box center [453, 76] width 42 height 18
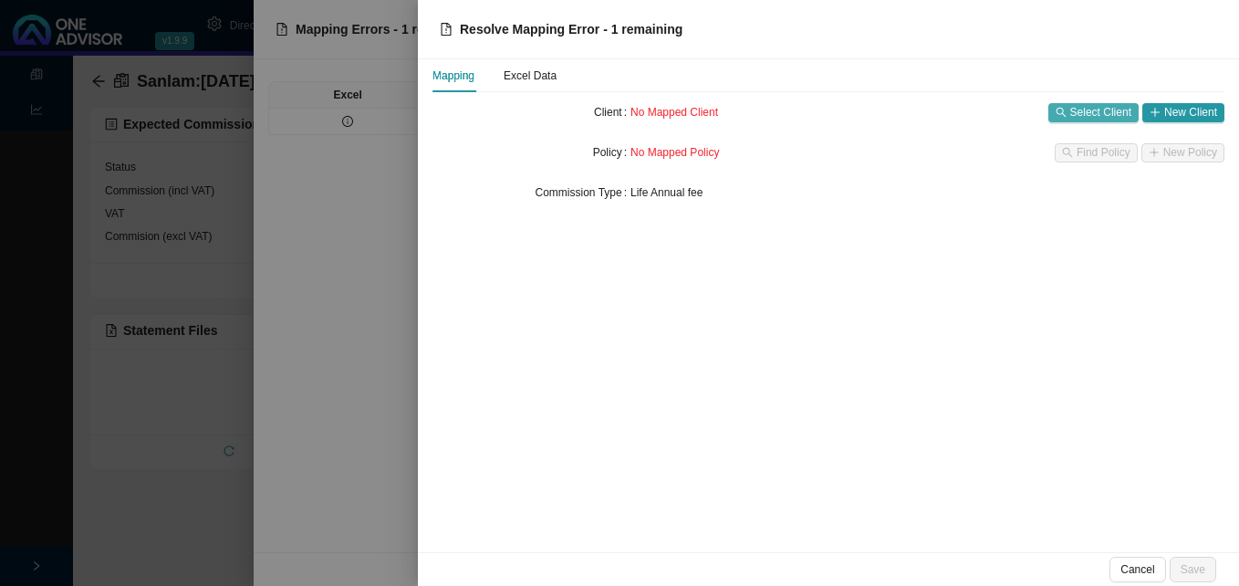
click at [1101, 111] on span "Select Client" at bounding box center [1100, 112] width 61 height 18
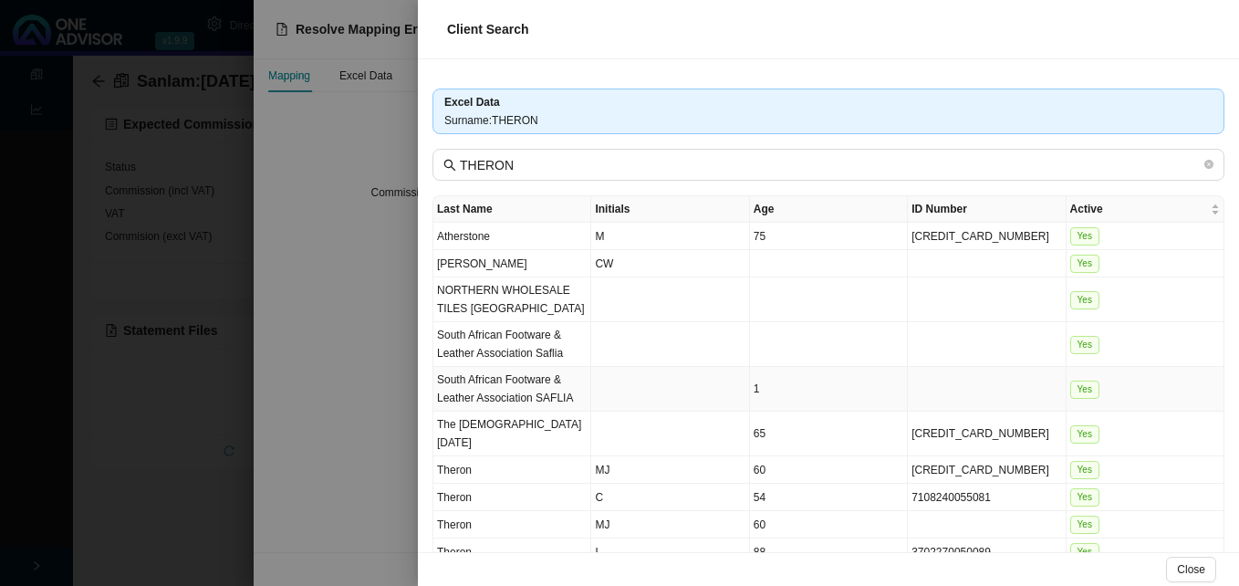
scroll to position [45, 0]
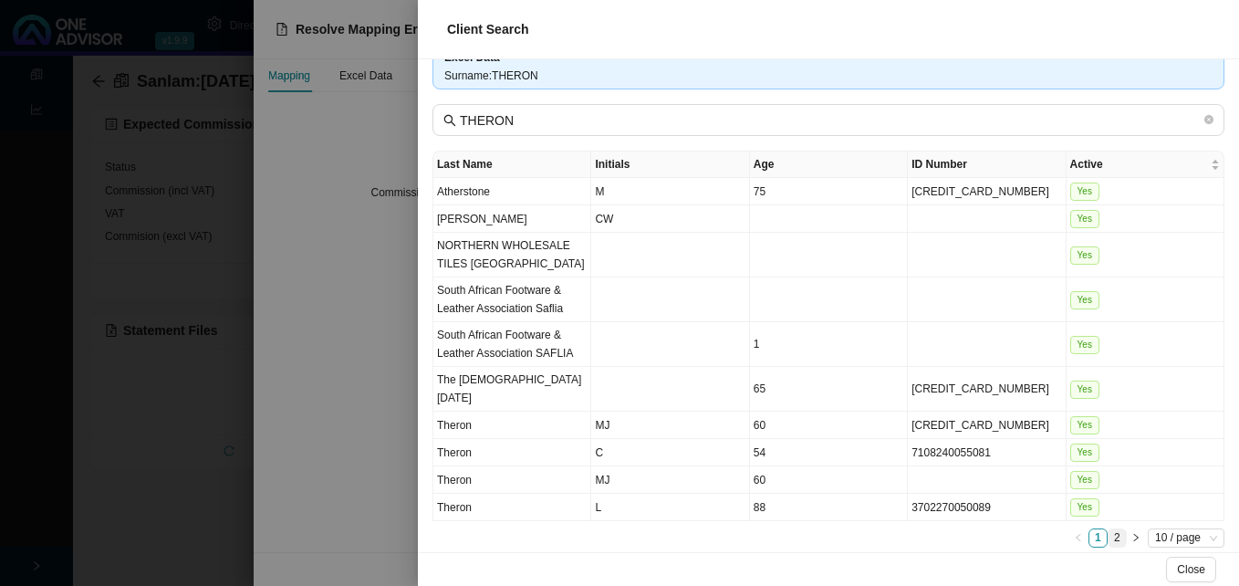
click at [1108, 529] on link "2" at bounding box center [1116, 537] width 17 height 17
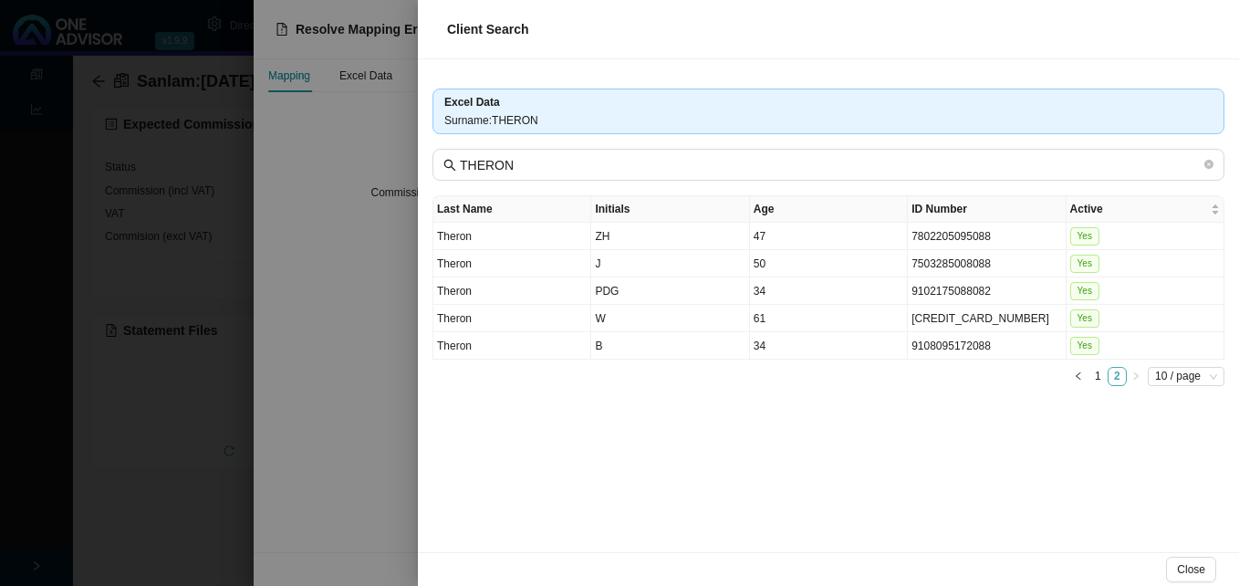
scroll to position [0, 0]
click at [714, 321] on td "W" at bounding box center [670, 318] width 158 height 27
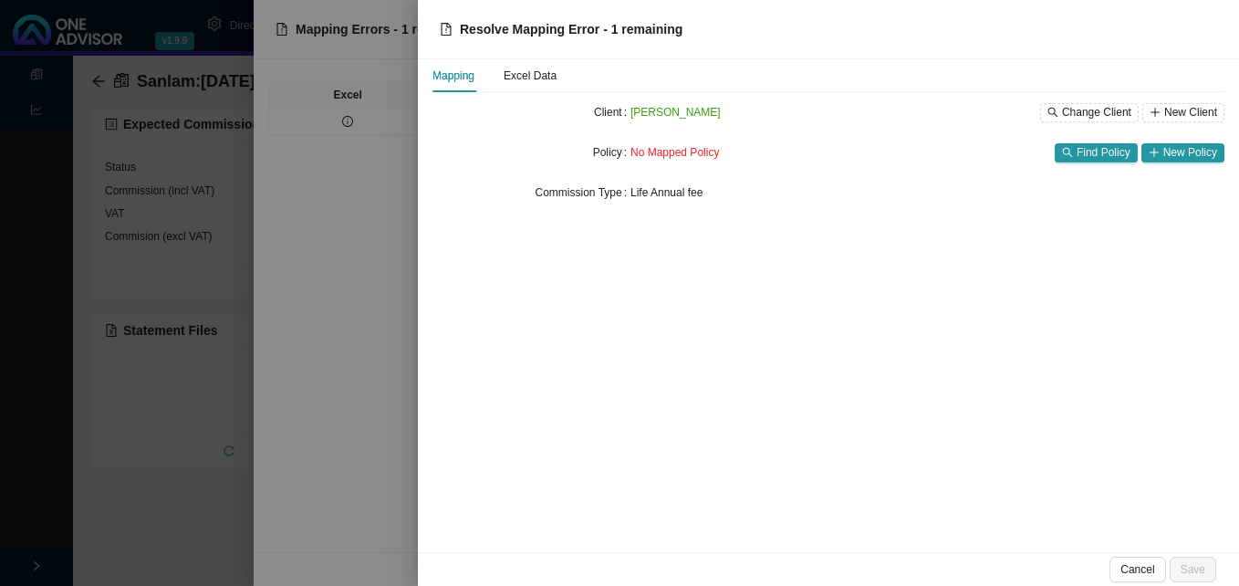
click at [395, 302] on div at bounding box center [619, 293] width 1239 height 586
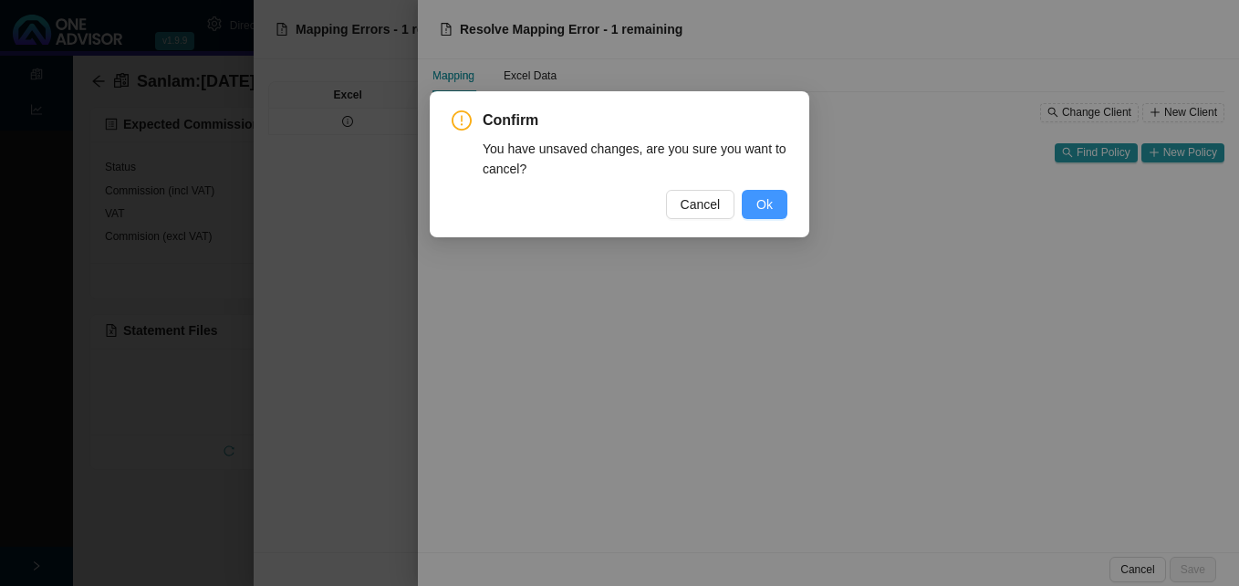
click at [778, 210] on button "Ok" at bounding box center [765, 204] width 46 height 29
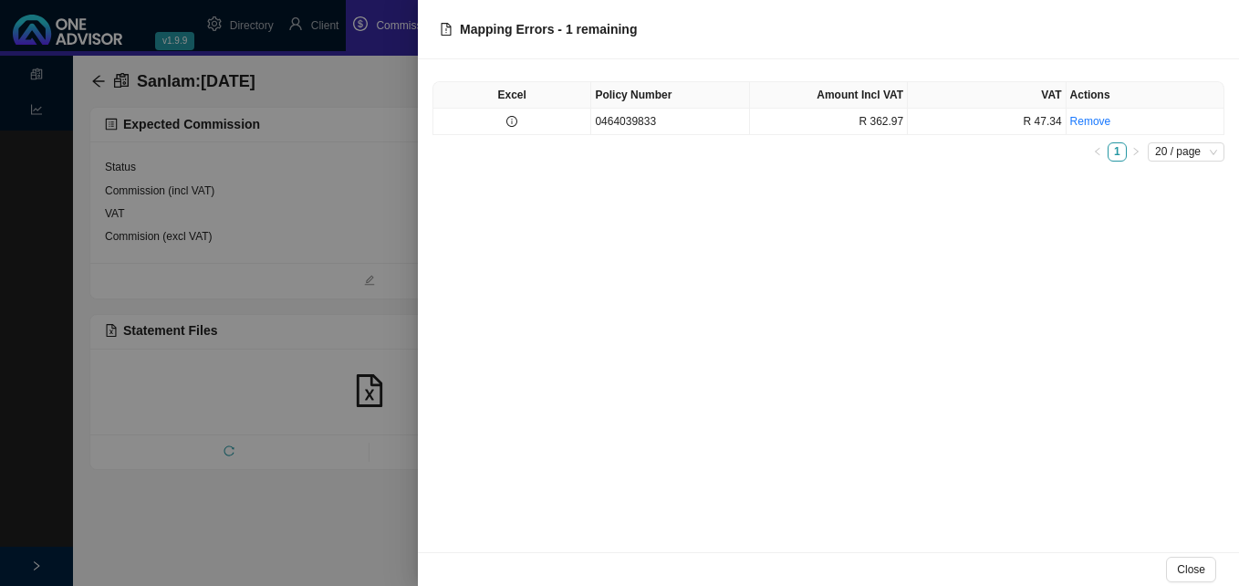
click at [356, 256] on div at bounding box center [619, 293] width 1239 height 586
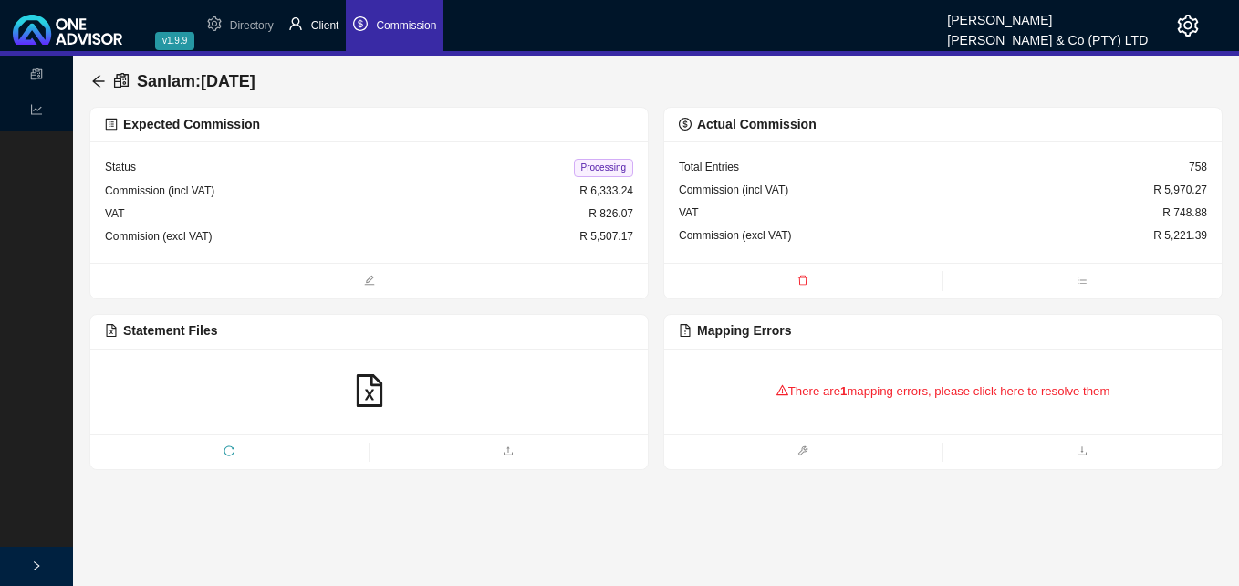
click at [322, 25] on span "Client" at bounding box center [325, 25] width 28 height 13
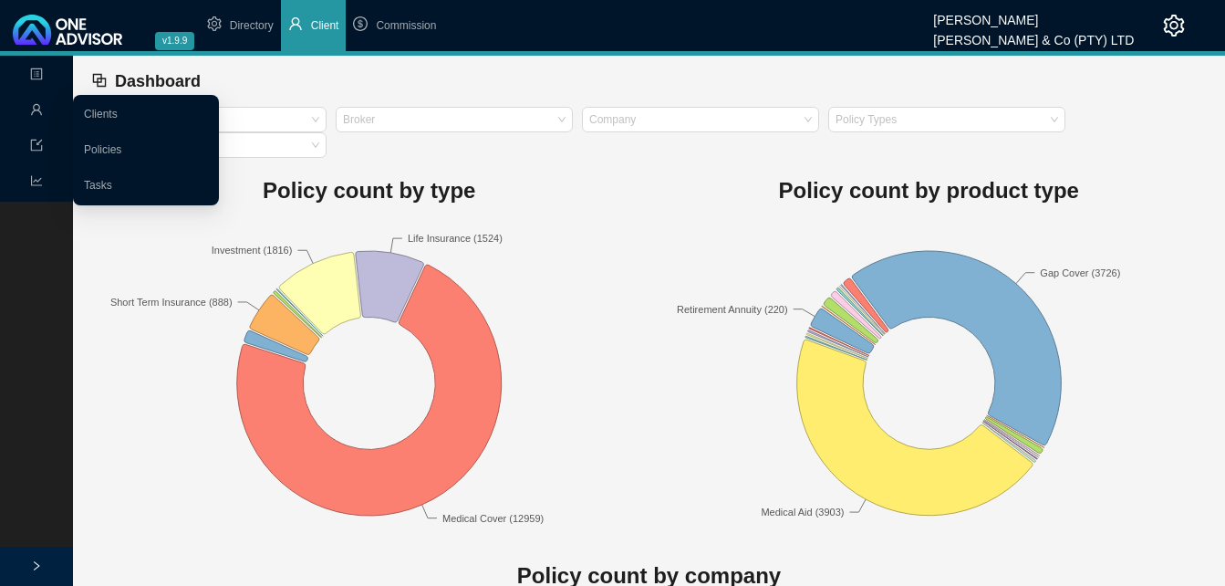
click at [30, 109] on icon "user" at bounding box center [36, 109] width 13 height 13
click at [114, 112] on link "Clients" at bounding box center [101, 114] width 34 height 13
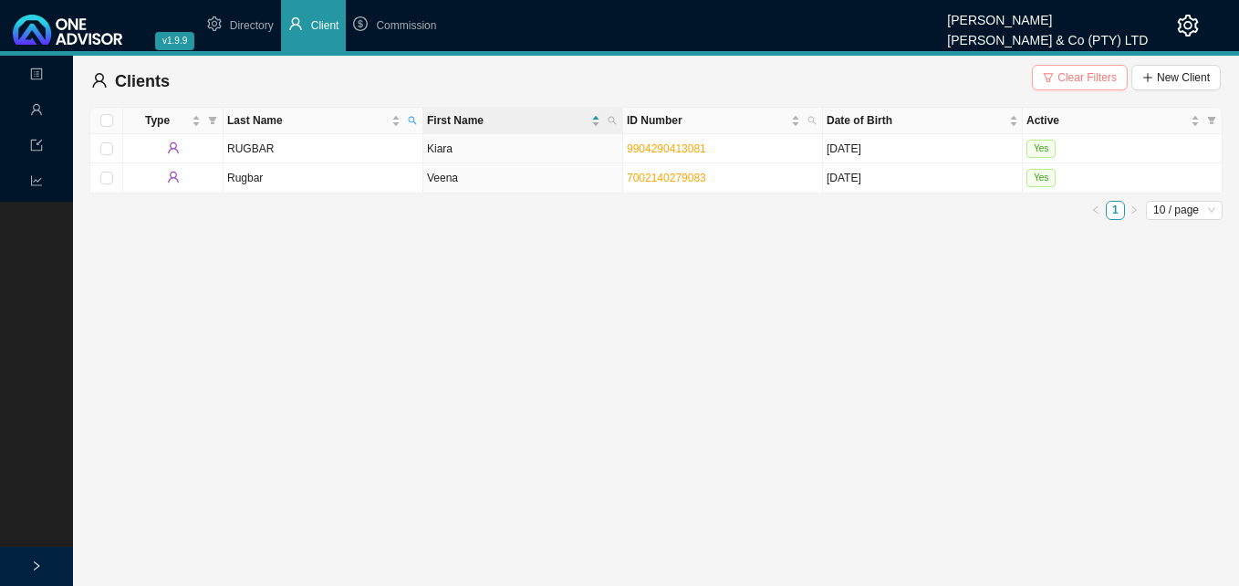
click at [1085, 82] on span "Clear Filters" at bounding box center [1086, 77] width 59 height 18
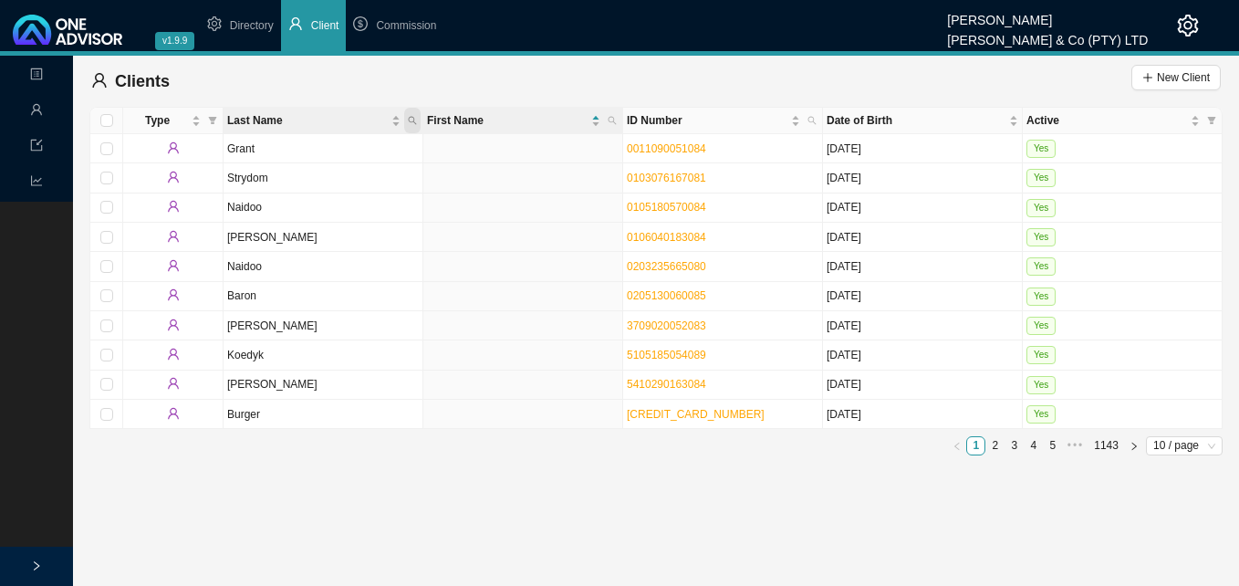
click at [411, 123] on icon "search" at bounding box center [412, 120] width 9 height 9
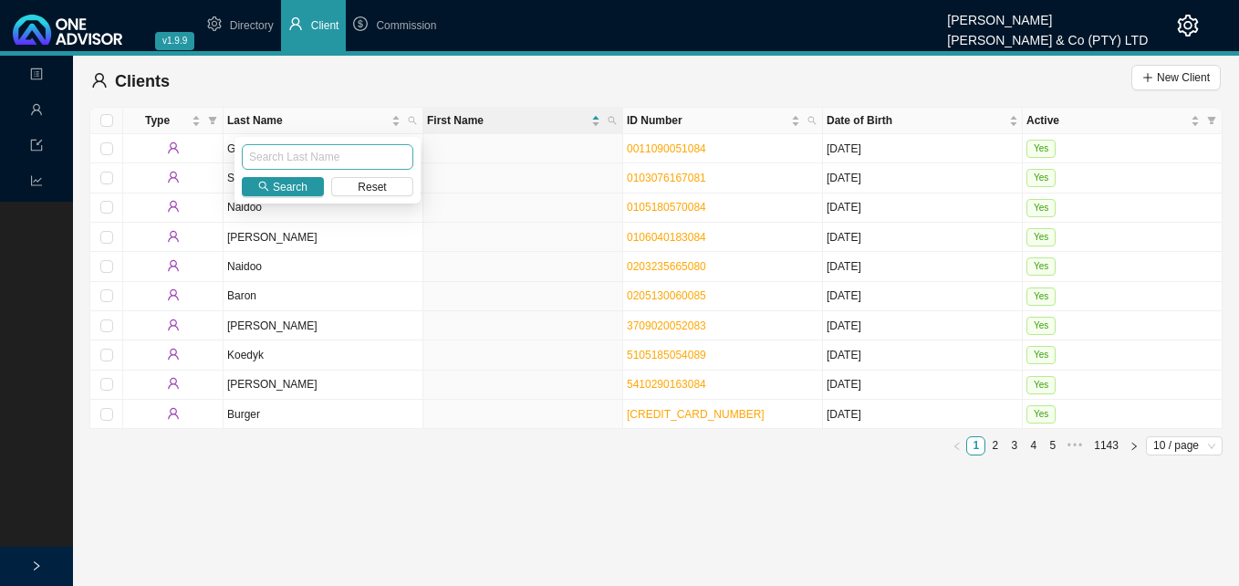
click at [361, 153] on input "text" at bounding box center [327, 157] width 171 height 26
type input "theron"
click at [299, 192] on span "Search" at bounding box center [290, 187] width 35 height 18
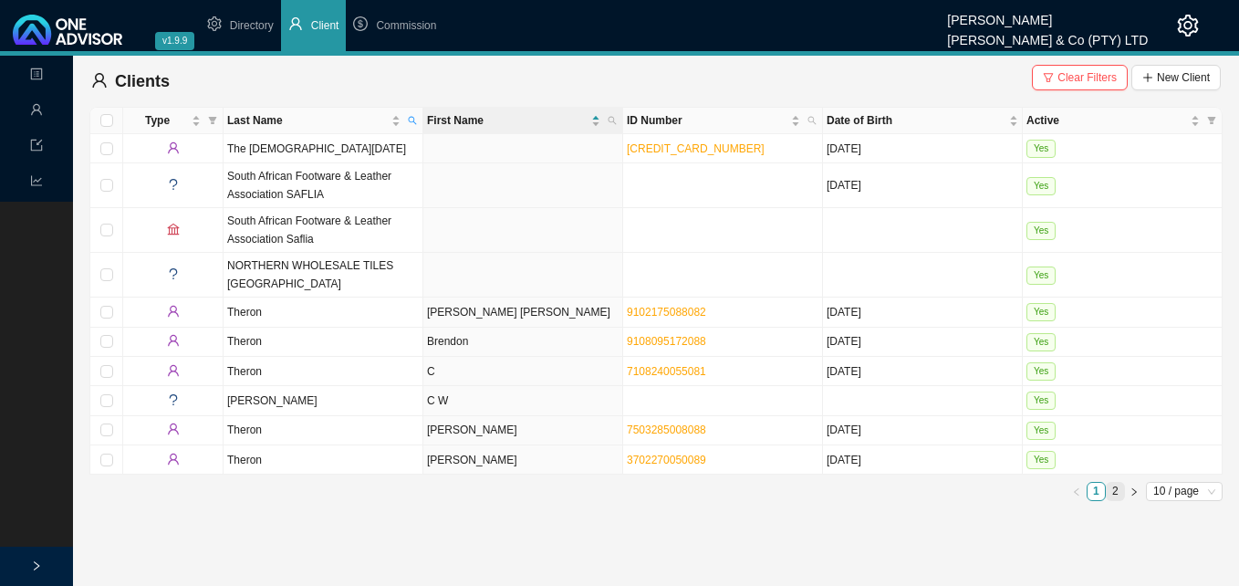
click at [1111, 486] on link "2" at bounding box center [1114, 491] width 17 height 17
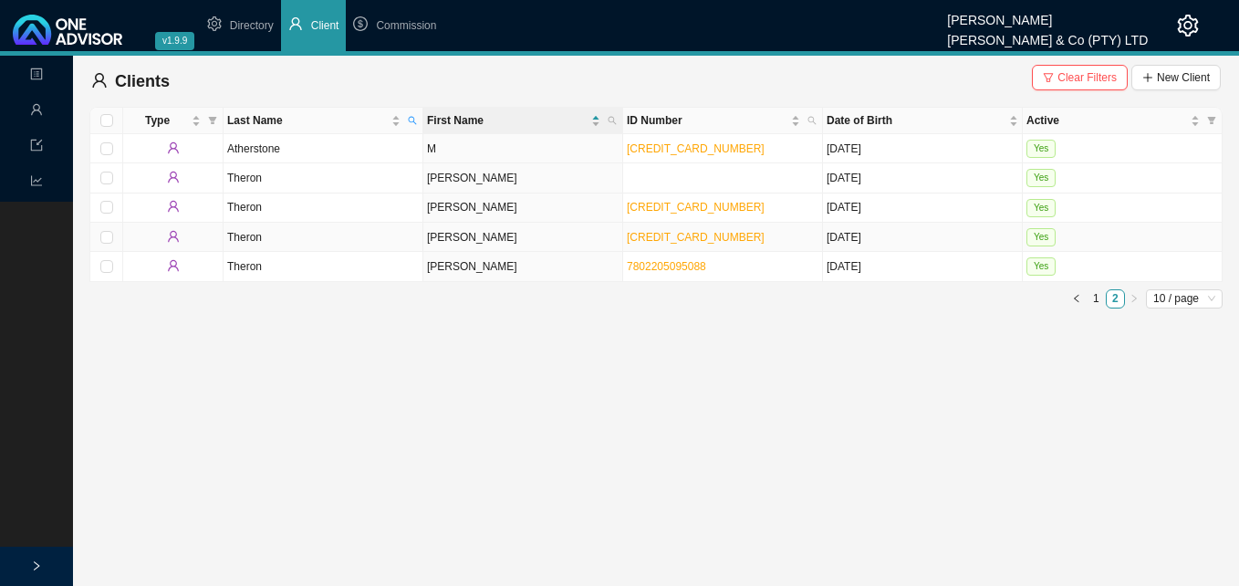
click at [519, 239] on td "[PERSON_NAME]" at bounding box center [523, 237] width 200 height 29
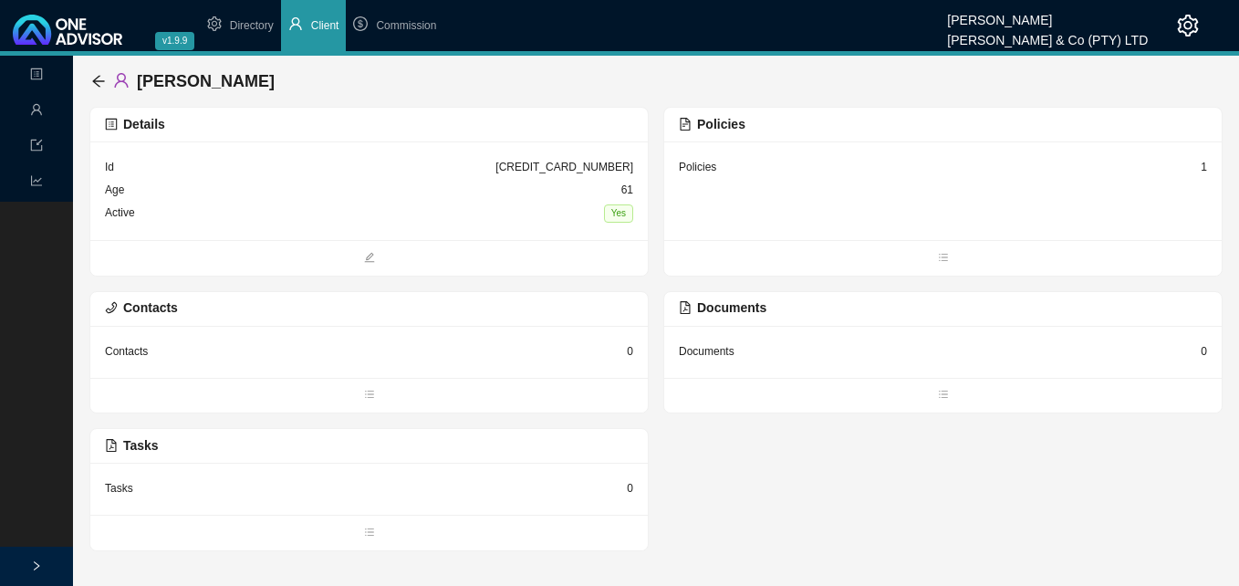
click at [1204, 166] on div "1" at bounding box center [1203, 167] width 6 height 18
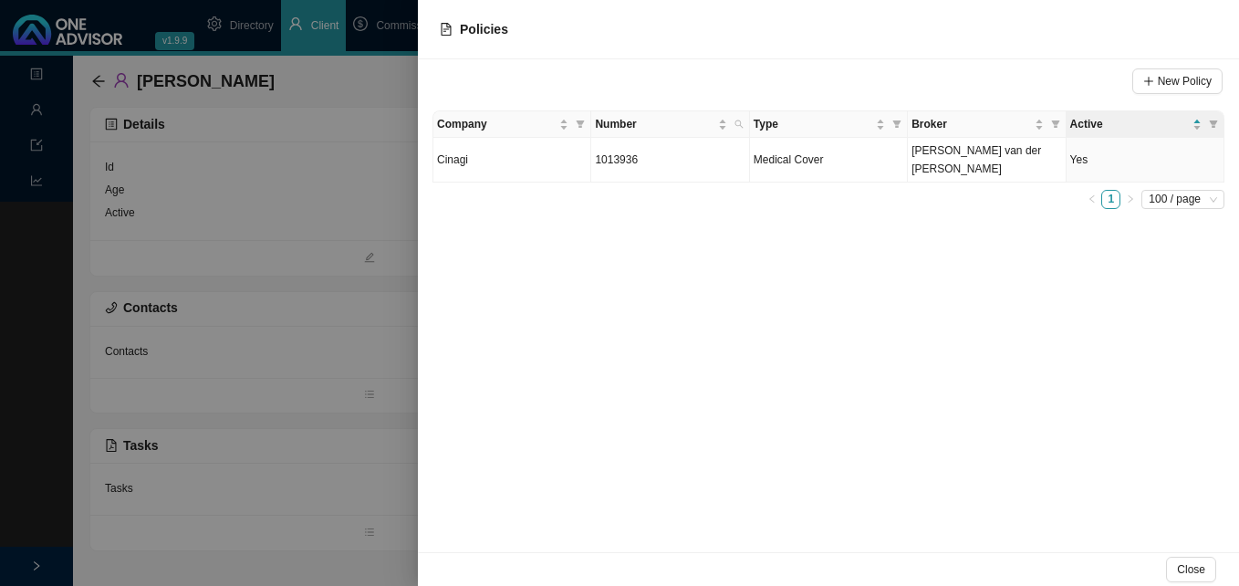
click at [213, 171] on div at bounding box center [619, 293] width 1239 height 586
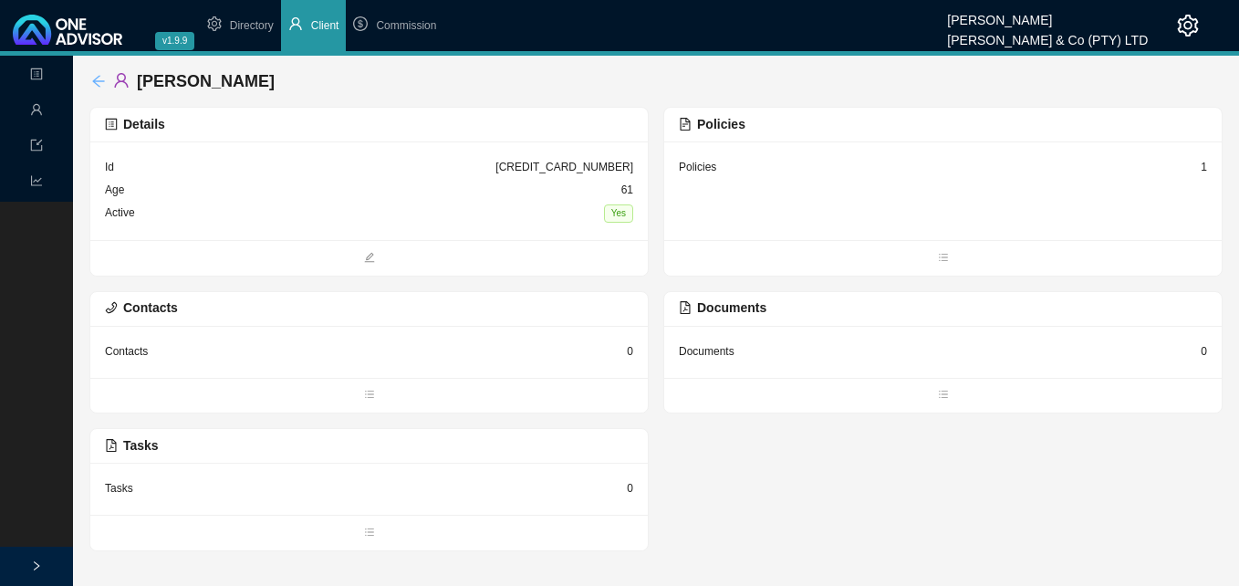
click at [93, 79] on icon "arrow-left" at bounding box center [98, 81] width 15 height 15
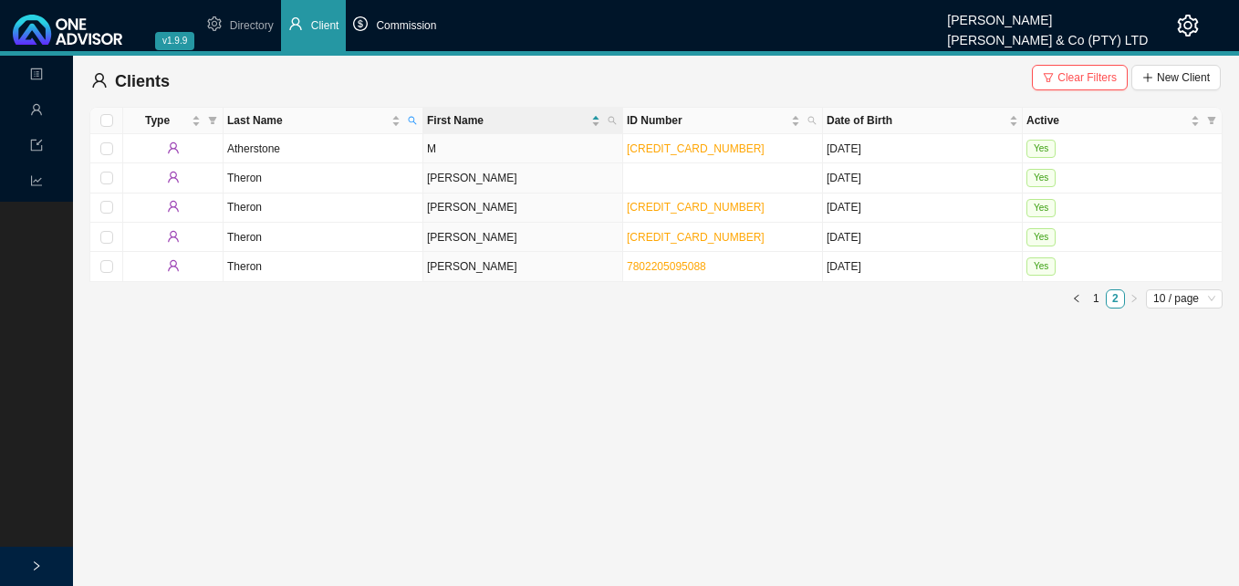
click at [396, 22] on span "Commission" at bounding box center [406, 25] width 60 height 13
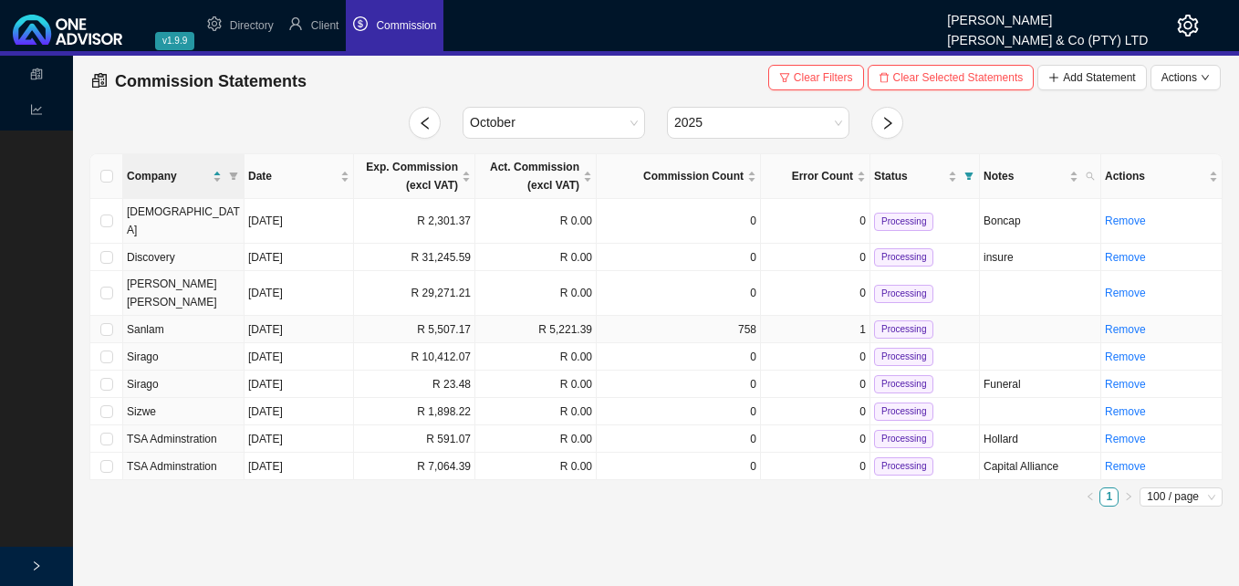
click at [432, 316] on td "R 5,507.17" at bounding box center [414, 329] width 121 height 27
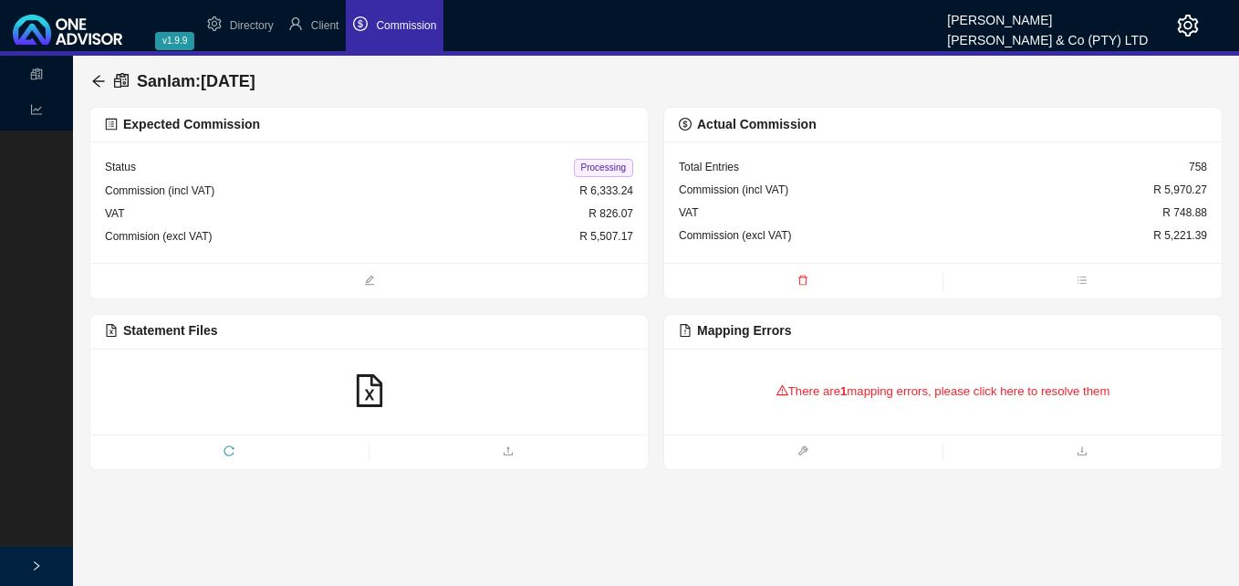
click at [836, 388] on div "There are 1 mapping errors, please click here to resolve them" at bounding box center [943, 391] width 528 height 57
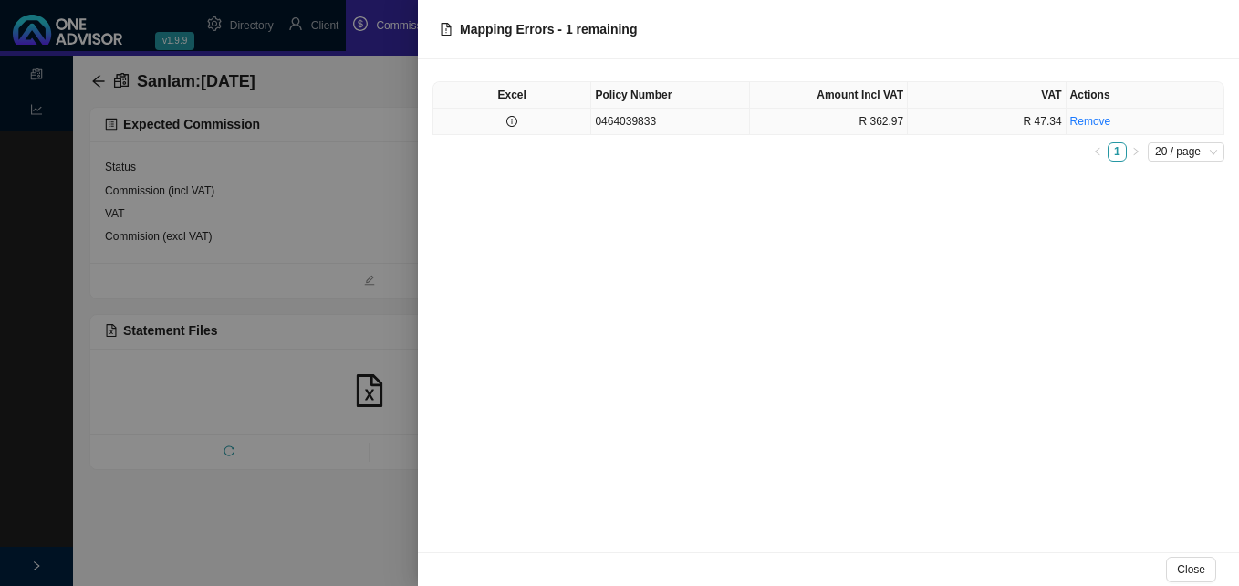
click at [509, 115] on td at bounding box center [512, 122] width 158 height 26
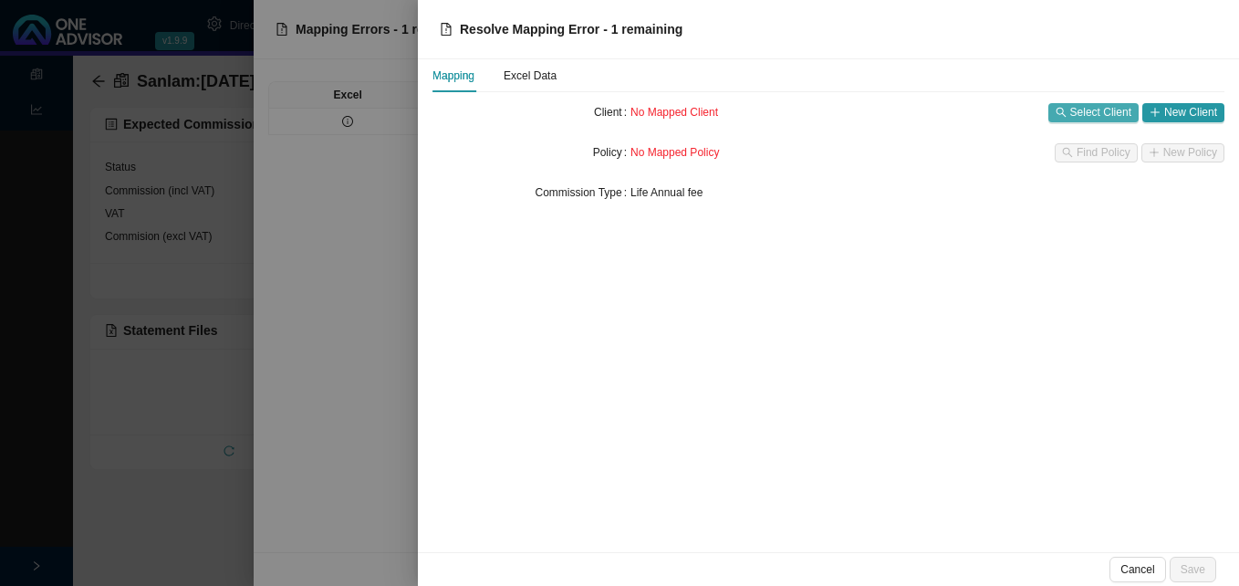
click at [1088, 109] on span "Select Client" at bounding box center [1100, 112] width 61 height 18
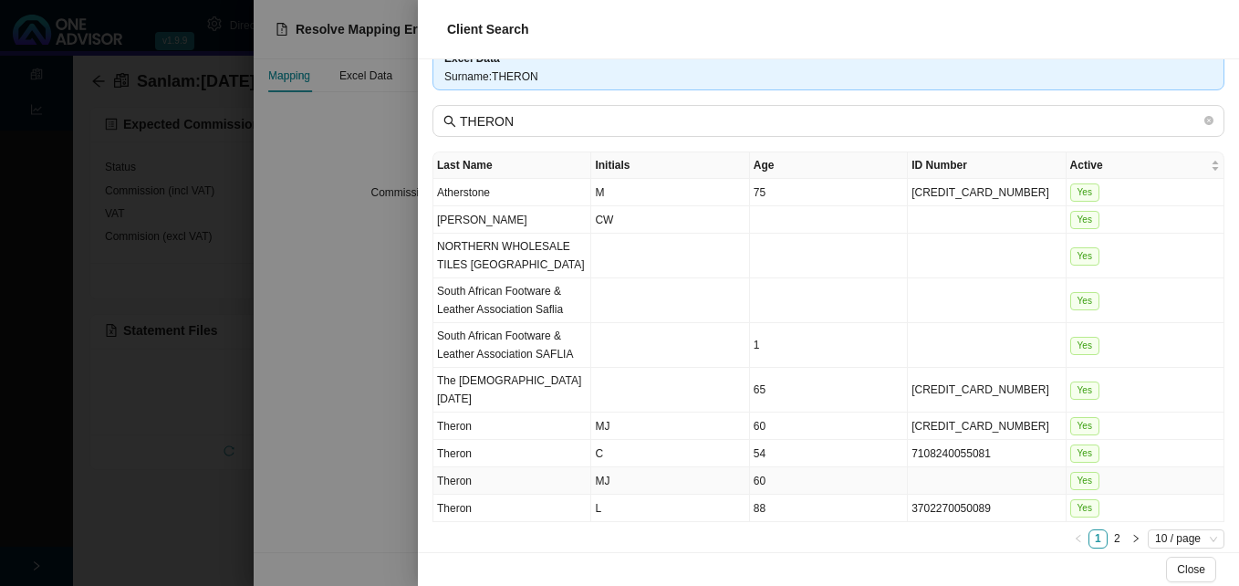
scroll to position [45, 0]
click at [1108, 529] on link "2" at bounding box center [1116, 537] width 17 height 17
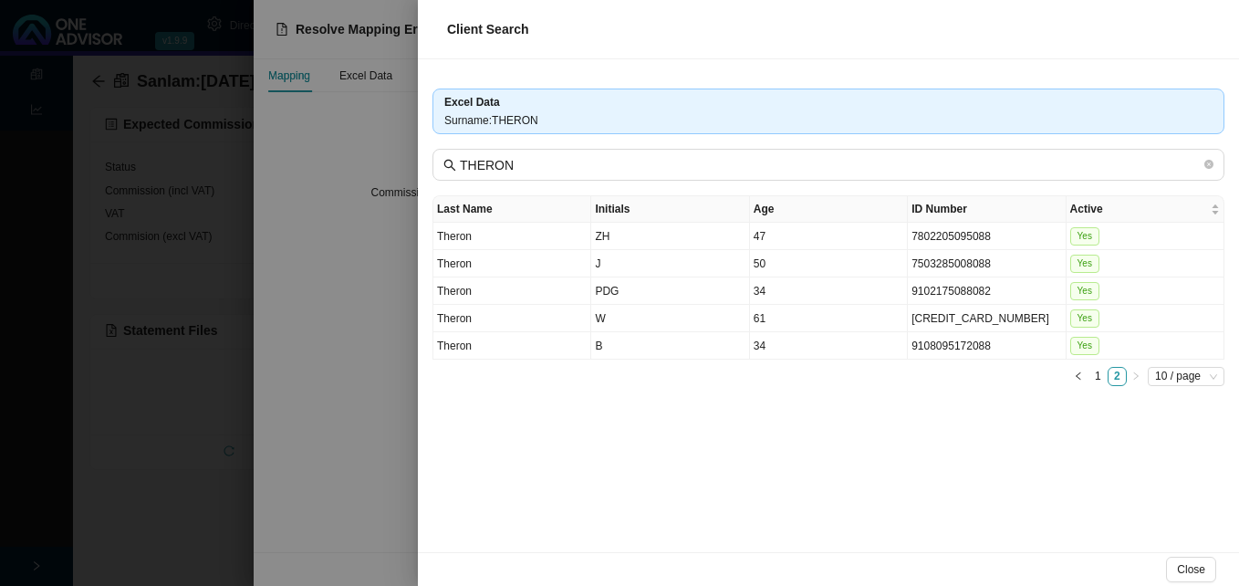
click at [336, 406] on div at bounding box center [619, 293] width 1239 height 586
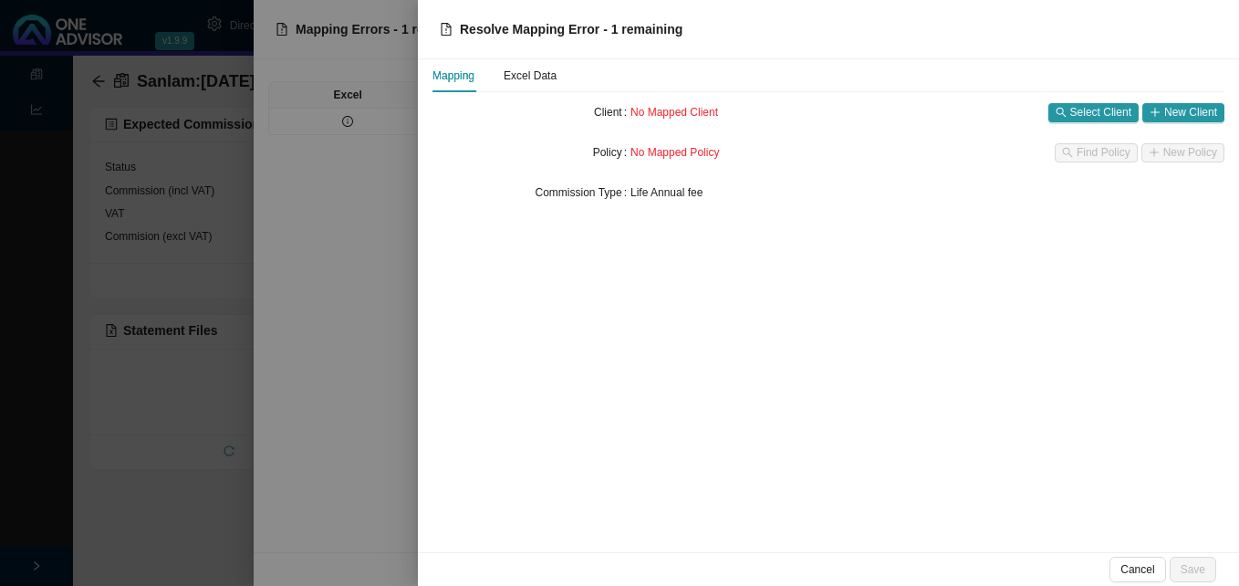
click at [337, 406] on div at bounding box center [619, 293] width 1239 height 586
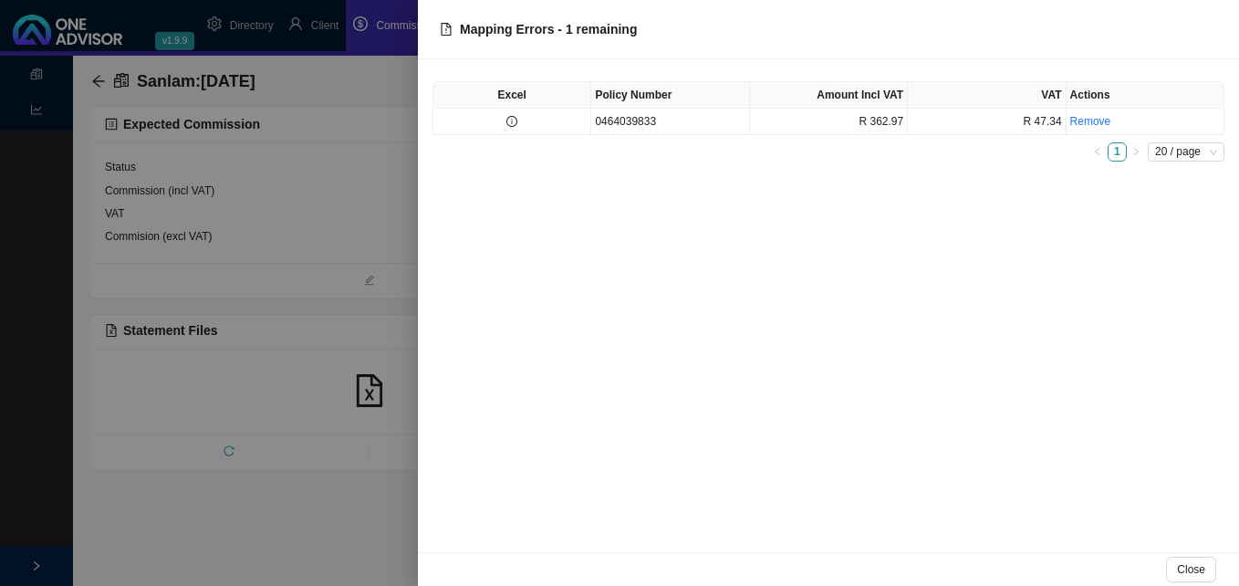
click at [327, 397] on div at bounding box center [619, 293] width 1239 height 586
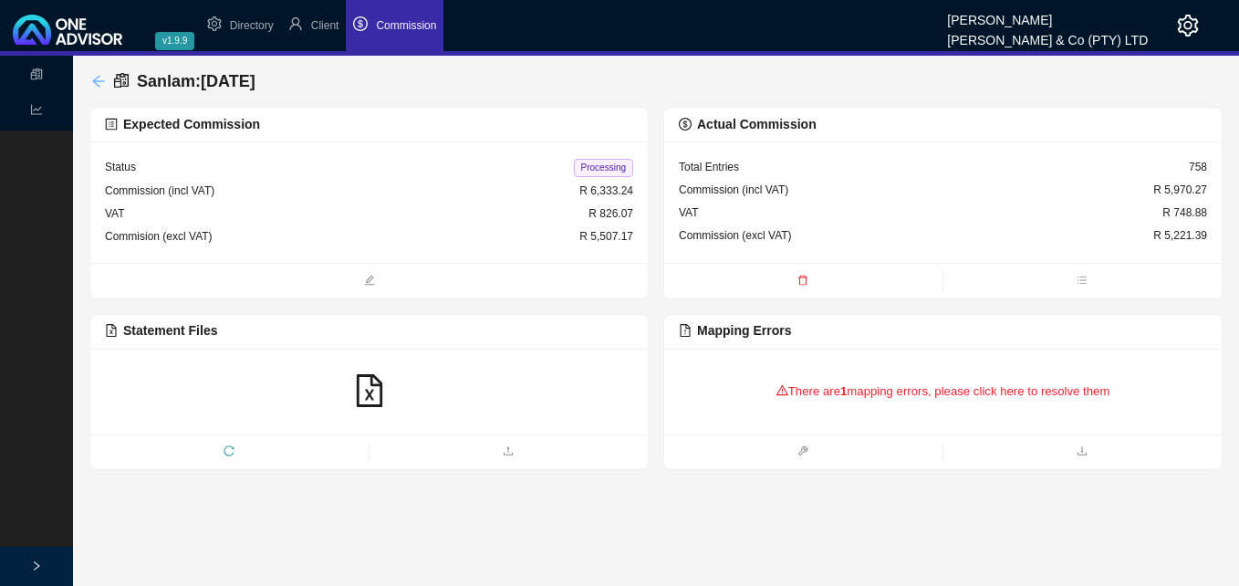
click at [102, 81] on icon "arrow-left" at bounding box center [98, 81] width 12 height 12
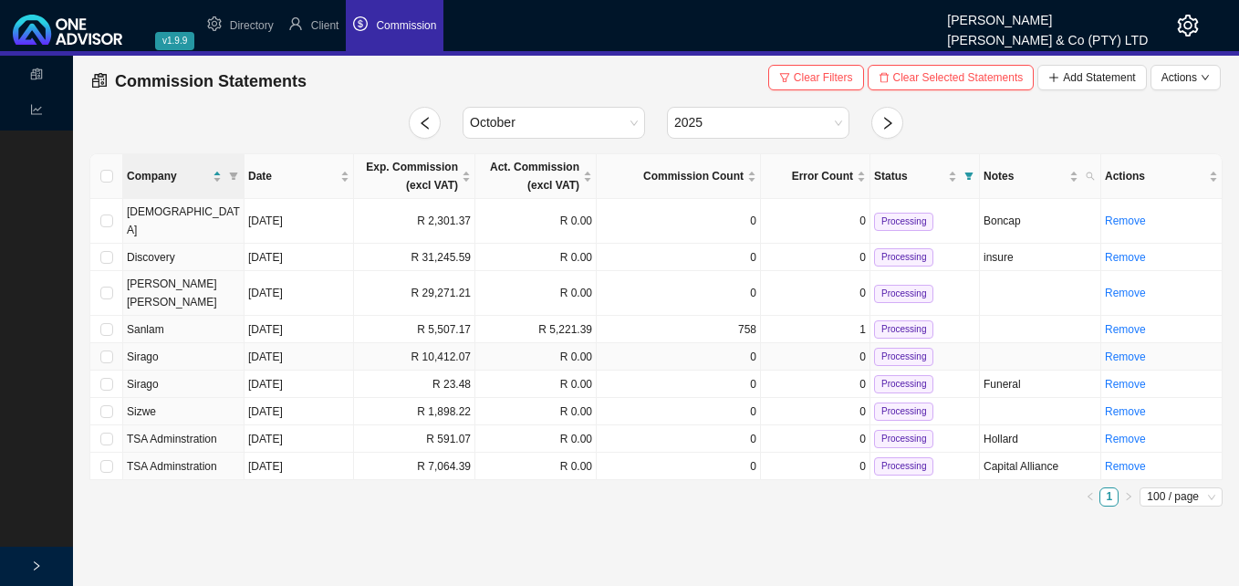
click at [446, 343] on td "R 10,412.07" at bounding box center [414, 356] width 121 height 27
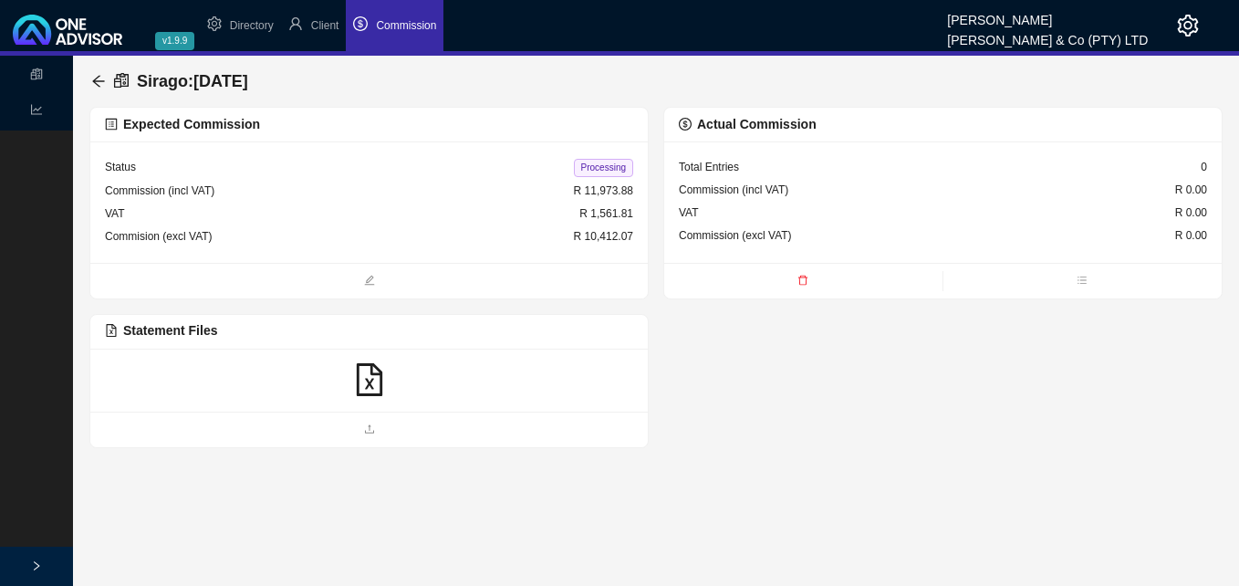
click at [367, 379] on icon "file-excel" at bounding box center [369, 379] width 26 height 33
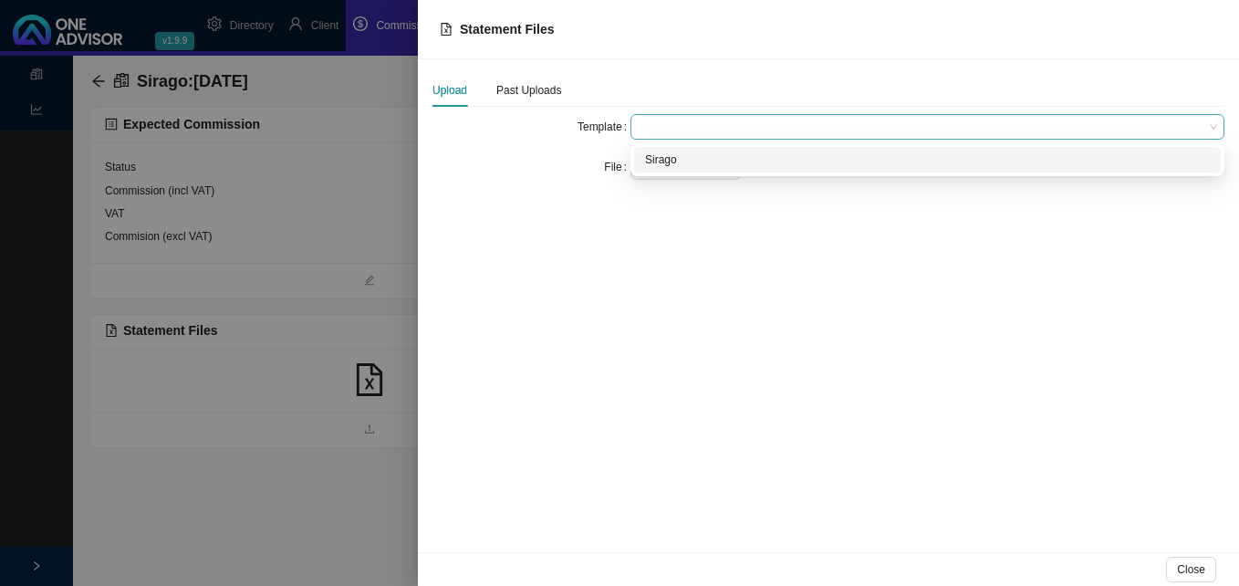
click at [667, 116] on span at bounding box center [927, 127] width 579 height 24
click at [673, 161] on div "Sirago" at bounding box center [927, 160] width 565 height 18
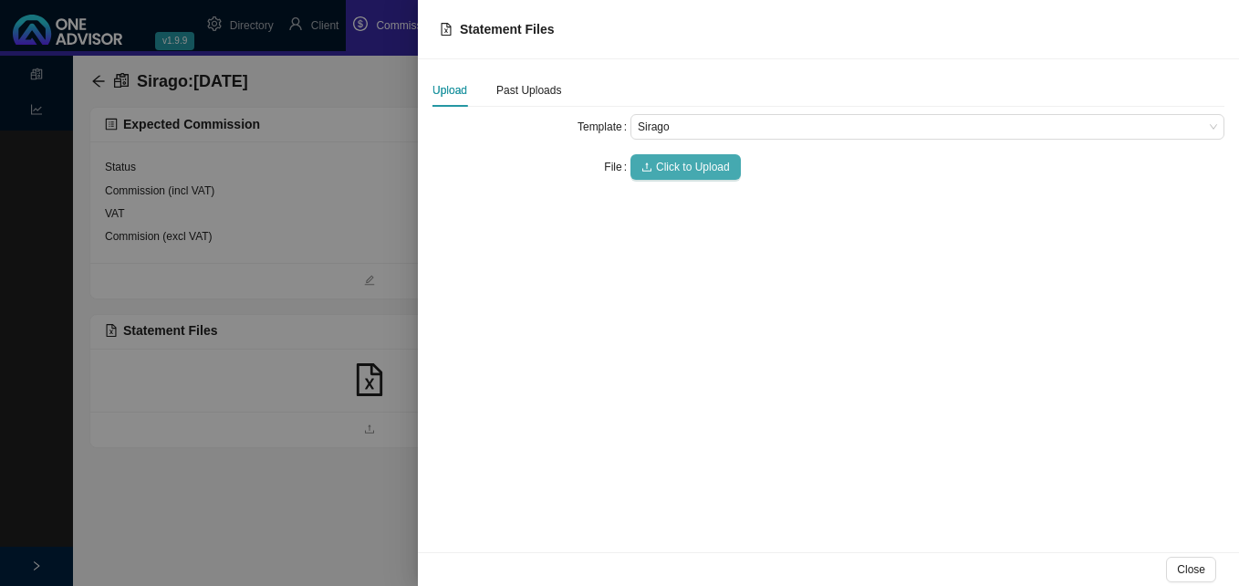
click at [675, 164] on span "Click to Upload" at bounding box center [693, 167] width 74 height 18
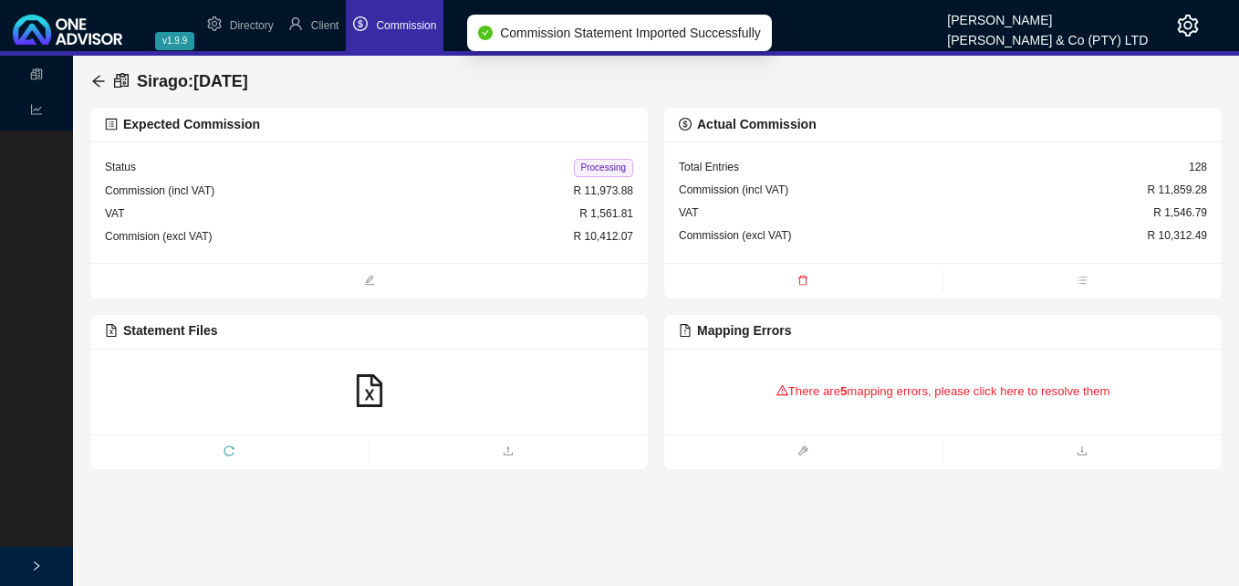
click at [826, 394] on div "There are 5 mapping errors, please click here to resolve them" at bounding box center [943, 391] width 528 height 57
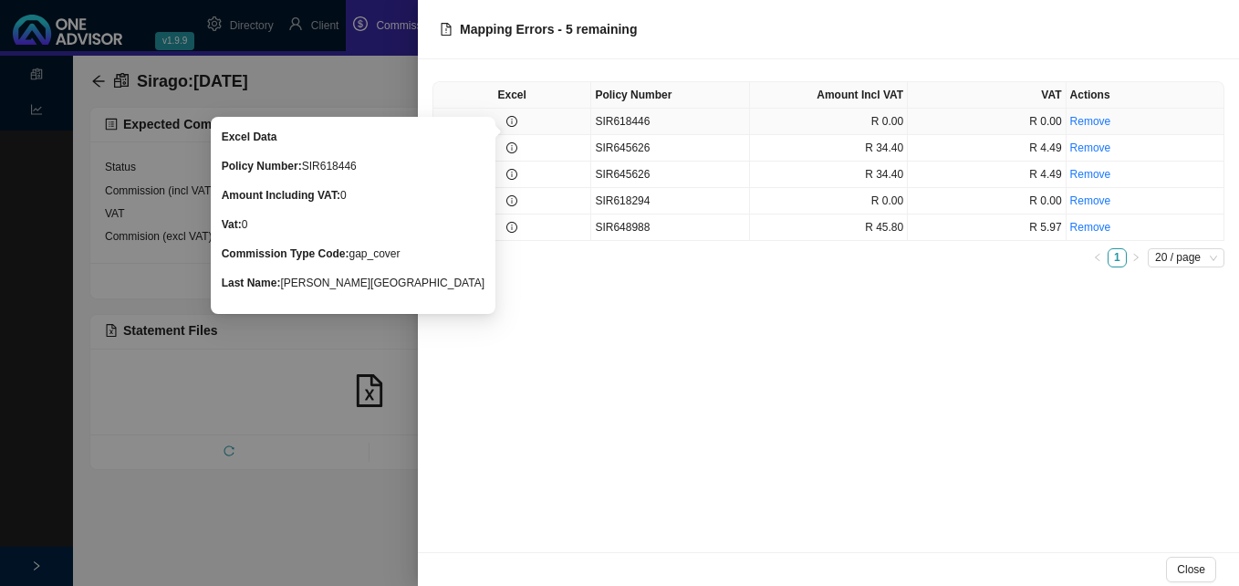
click at [516, 119] on icon "info-circle" at bounding box center [511, 121] width 11 height 11
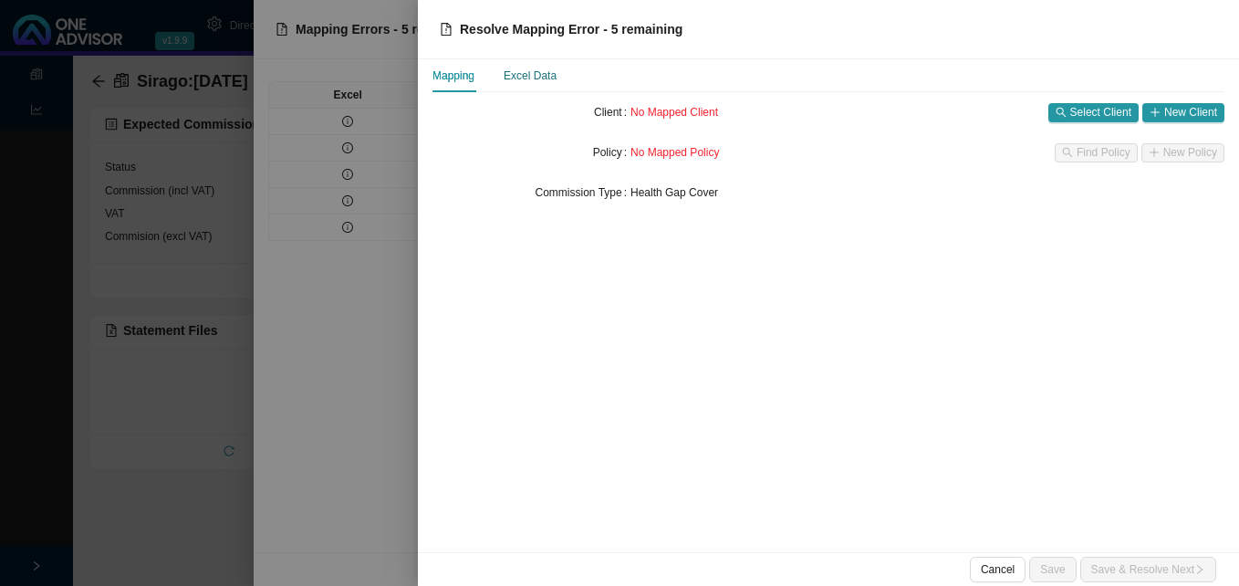
click at [535, 76] on div "Excel Data" at bounding box center [530, 76] width 53 height 18
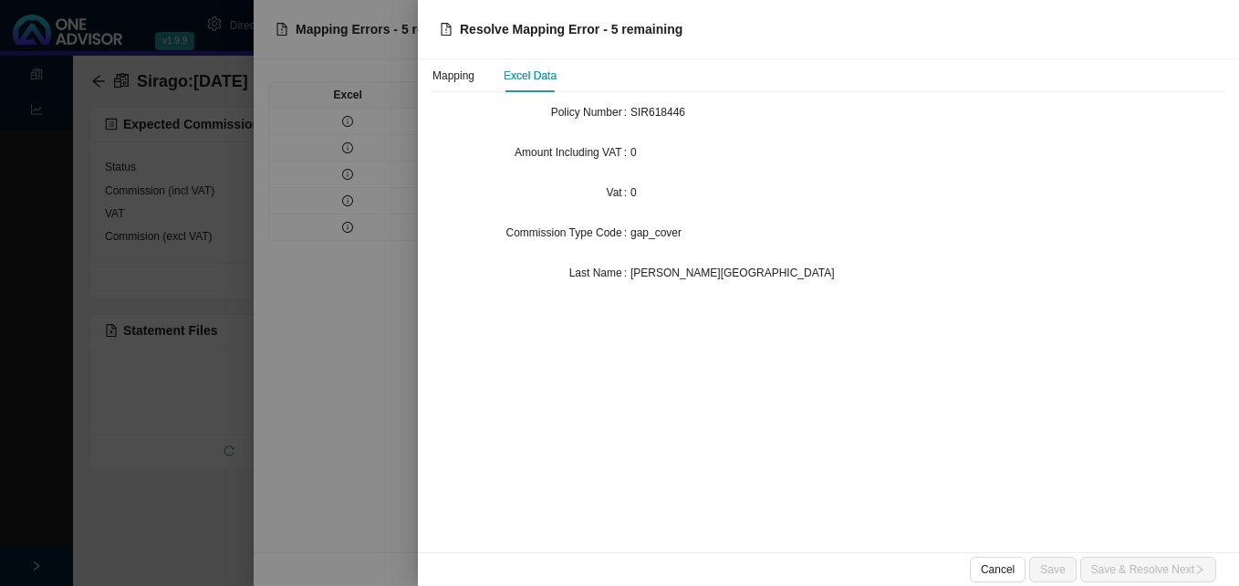
click at [306, 111] on div at bounding box center [619, 293] width 1239 height 586
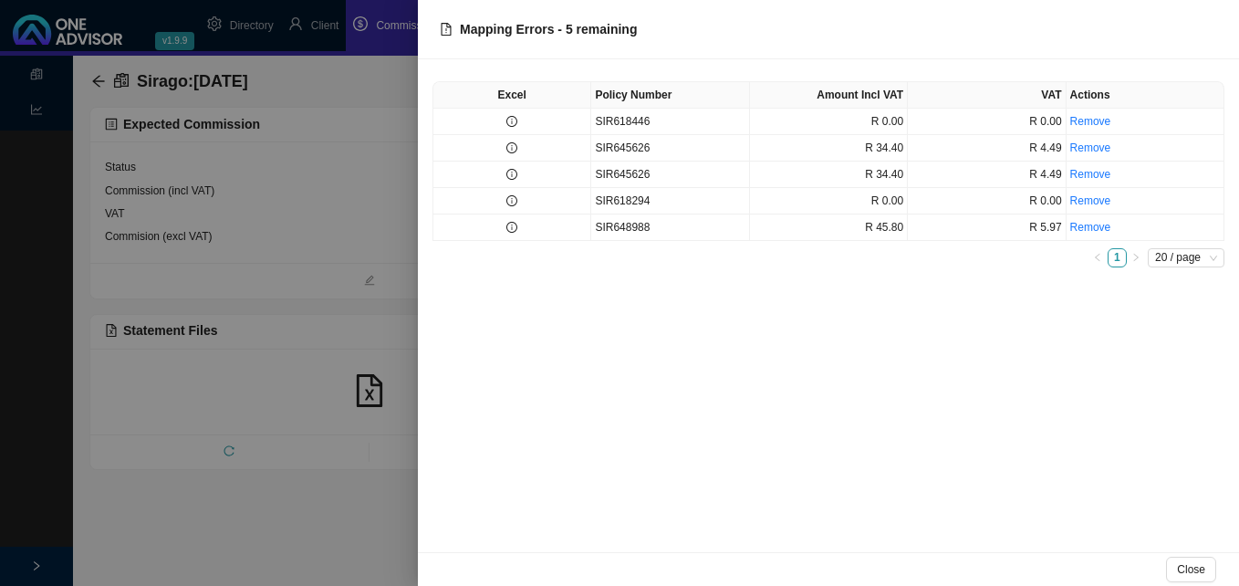
click at [341, 111] on div at bounding box center [619, 293] width 1239 height 586
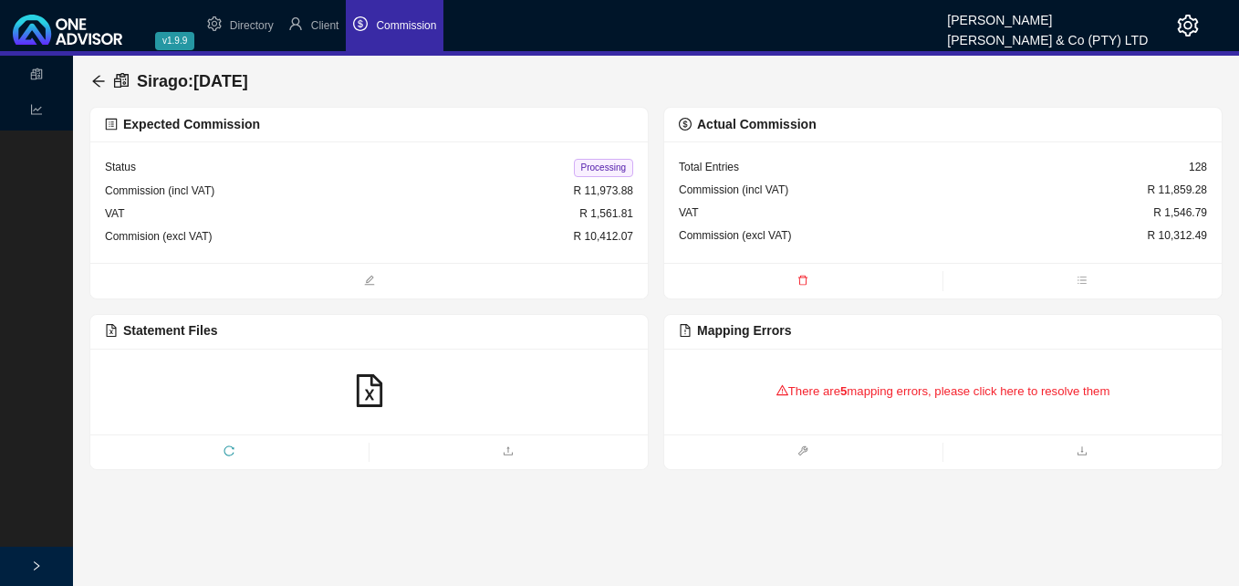
click at [862, 396] on div "There are 5 mapping errors, please click here to resolve them" at bounding box center [943, 391] width 528 height 57
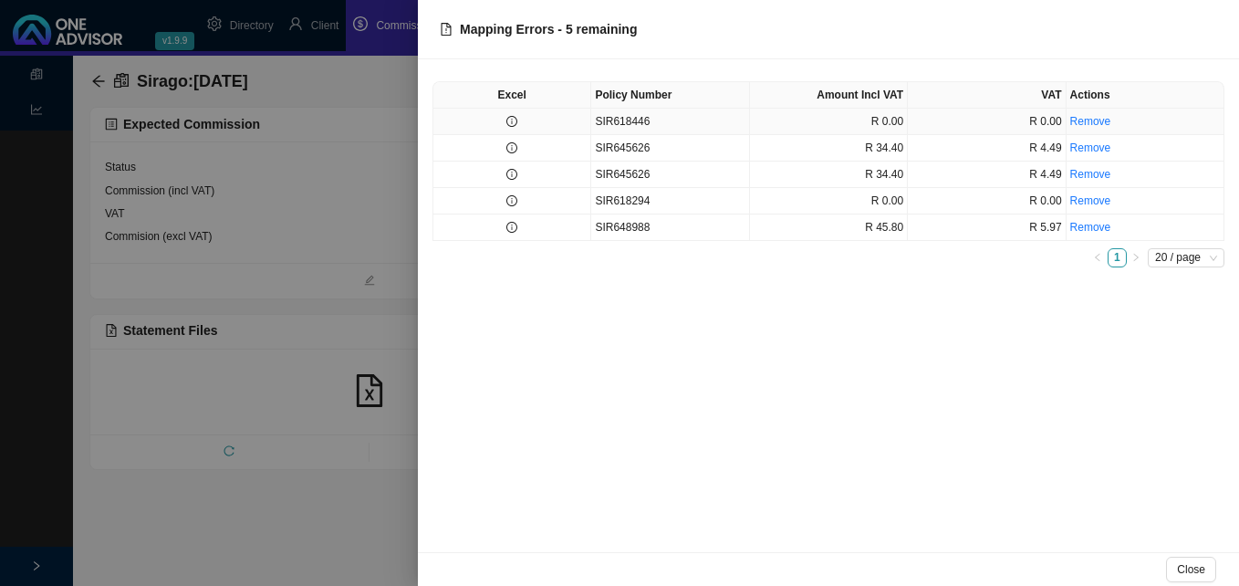
click at [524, 122] on td at bounding box center [512, 122] width 158 height 26
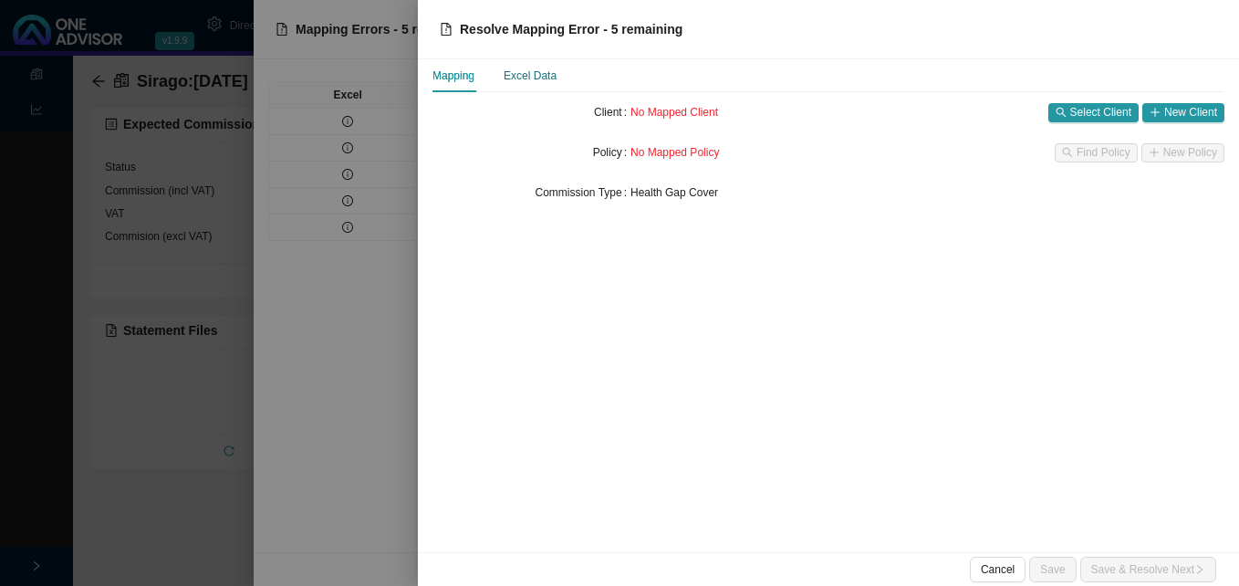
click at [546, 73] on div "Excel Data" at bounding box center [530, 76] width 53 height 18
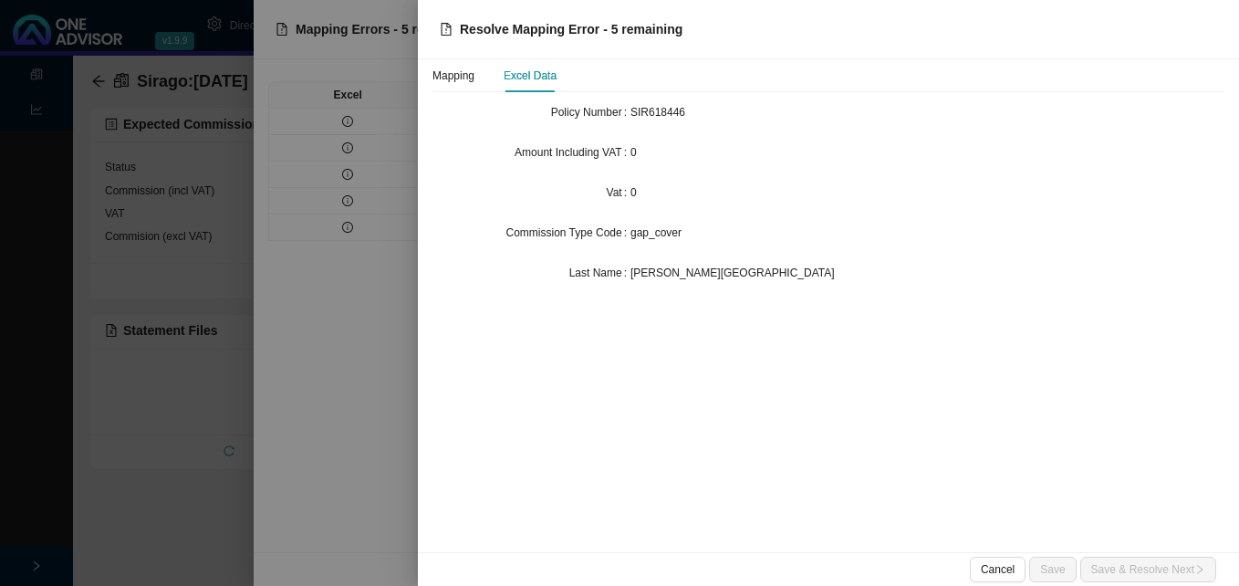
click at [408, 351] on div at bounding box center [619, 293] width 1239 height 586
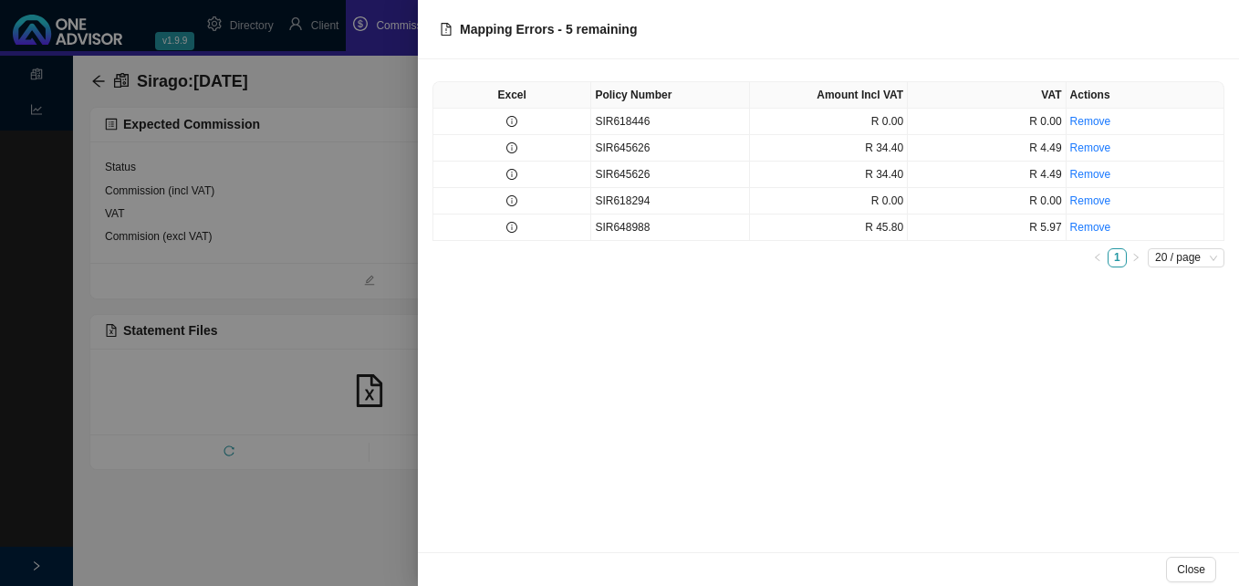
drag, startPoint x: 307, startPoint y: 292, endPoint x: 308, endPoint y: 283, distance: 9.2
click at [307, 292] on div at bounding box center [619, 293] width 1239 height 586
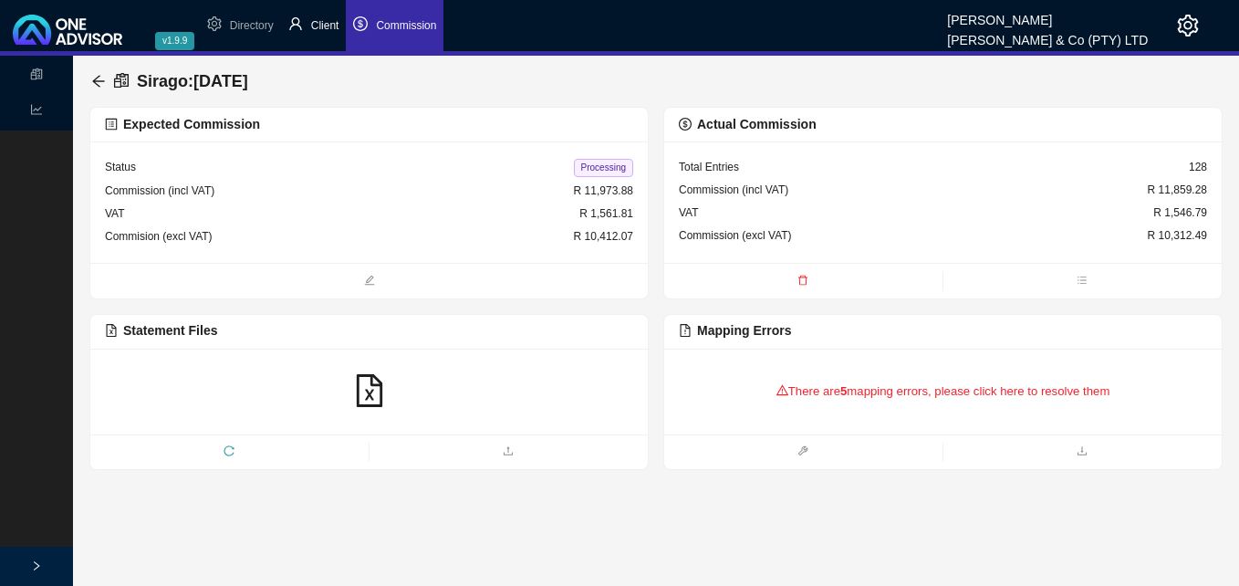
click at [331, 26] on span "Client" at bounding box center [325, 25] width 28 height 13
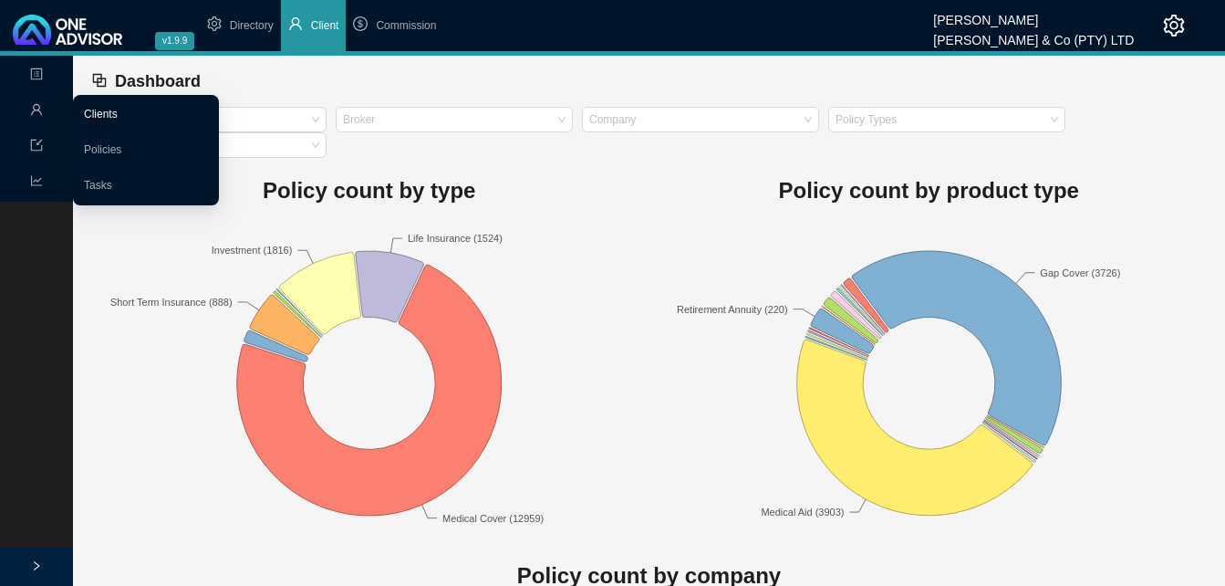
click at [118, 110] on link "Clients" at bounding box center [101, 114] width 34 height 13
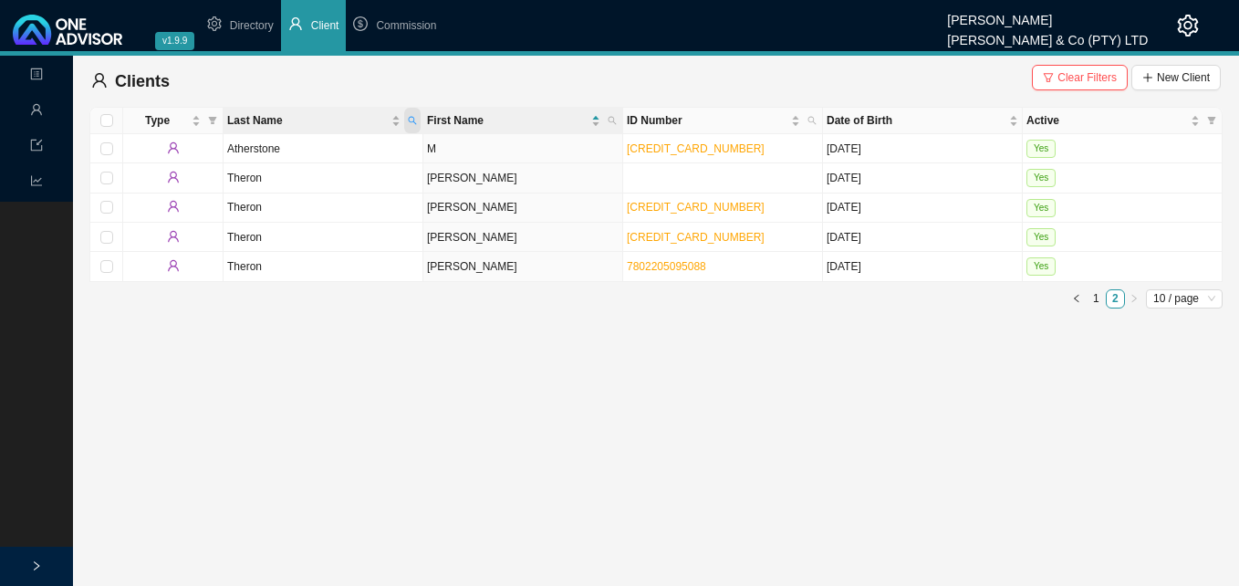
click at [410, 118] on icon "search" at bounding box center [412, 120] width 9 height 9
drag, startPoint x: 405, startPoint y: 381, endPoint x: 419, endPoint y: 378, distance: 14.2
click at [419, 378] on main "Landing Management Data Reports Clients Clear Filters New Client Type Last Name…" at bounding box center [619, 321] width 1239 height 530
click at [1062, 78] on span "Clear Filters" at bounding box center [1086, 77] width 59 height 18
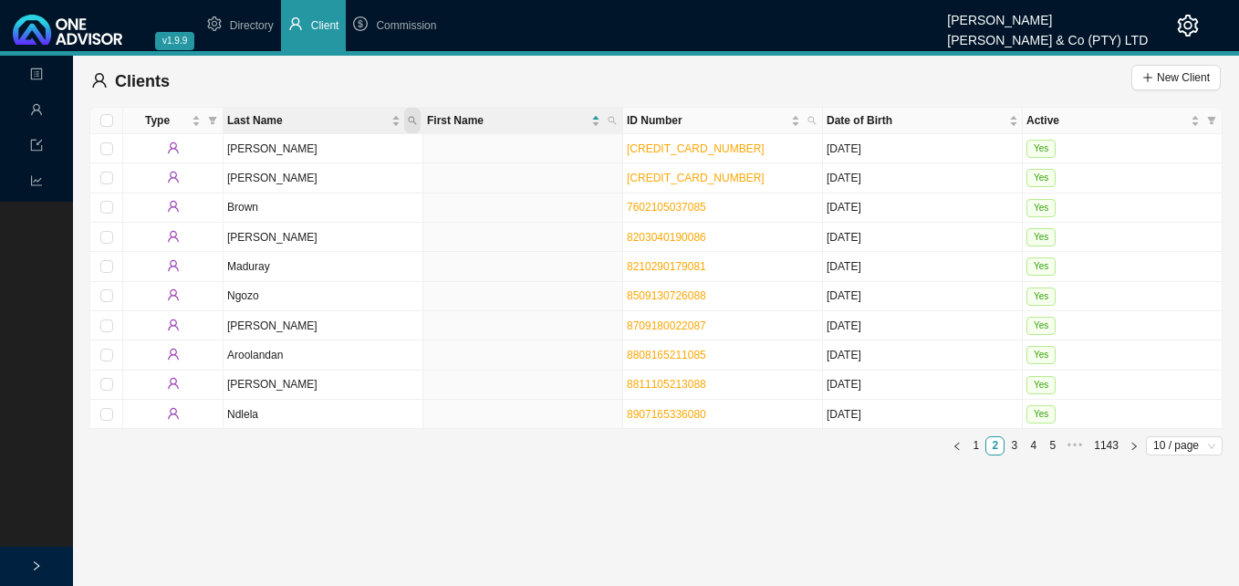
click at [410, 119] on icon "search" at bounding box center [412, 120] width 9 height 9
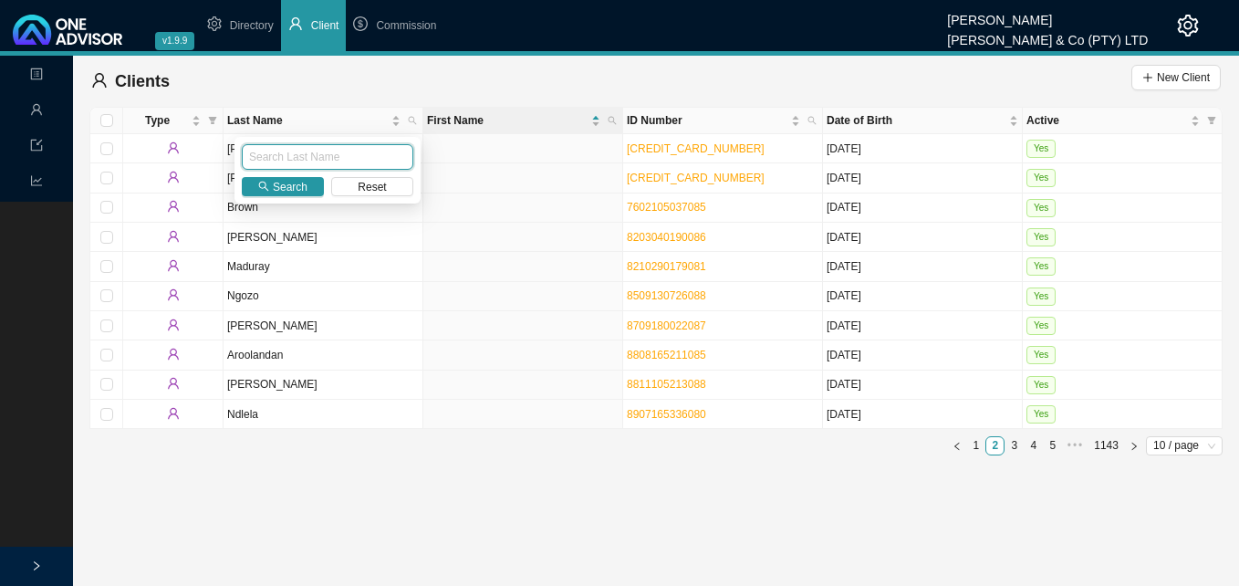
click at [330, 151] on input "text" at bounding box center [327, 157] width 171 height 26
type input "moodley"
click at [281, 183] on span "Search" at bounding box center [290, 187] width 35 height 18
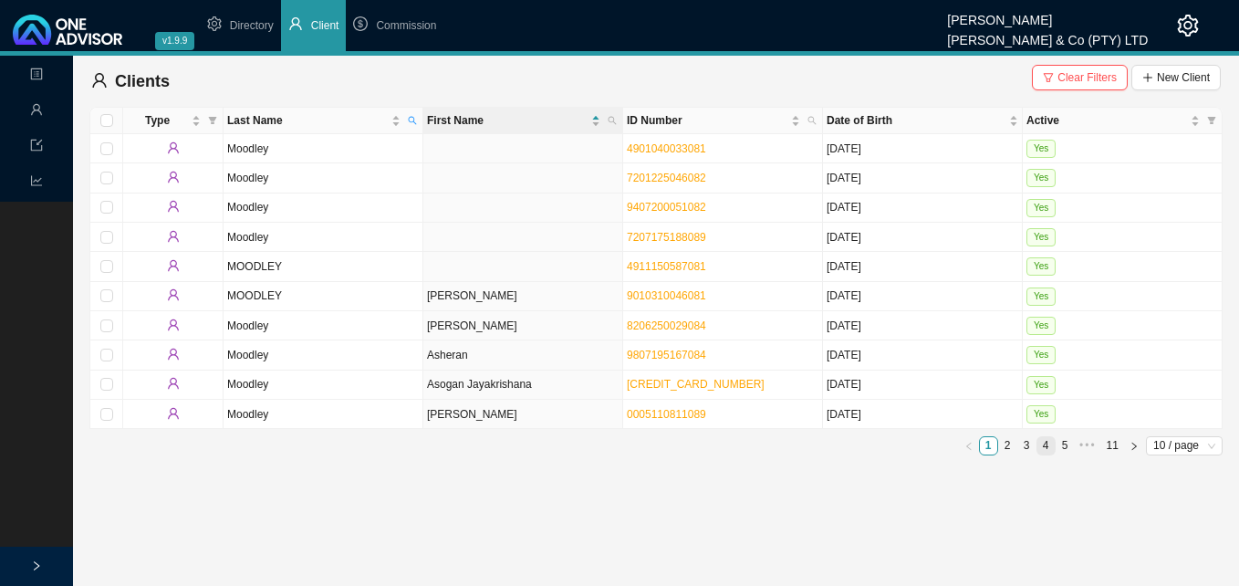
click at [1049, 451] on link "4" at bounding box center [1045, 445] width 17 height 17
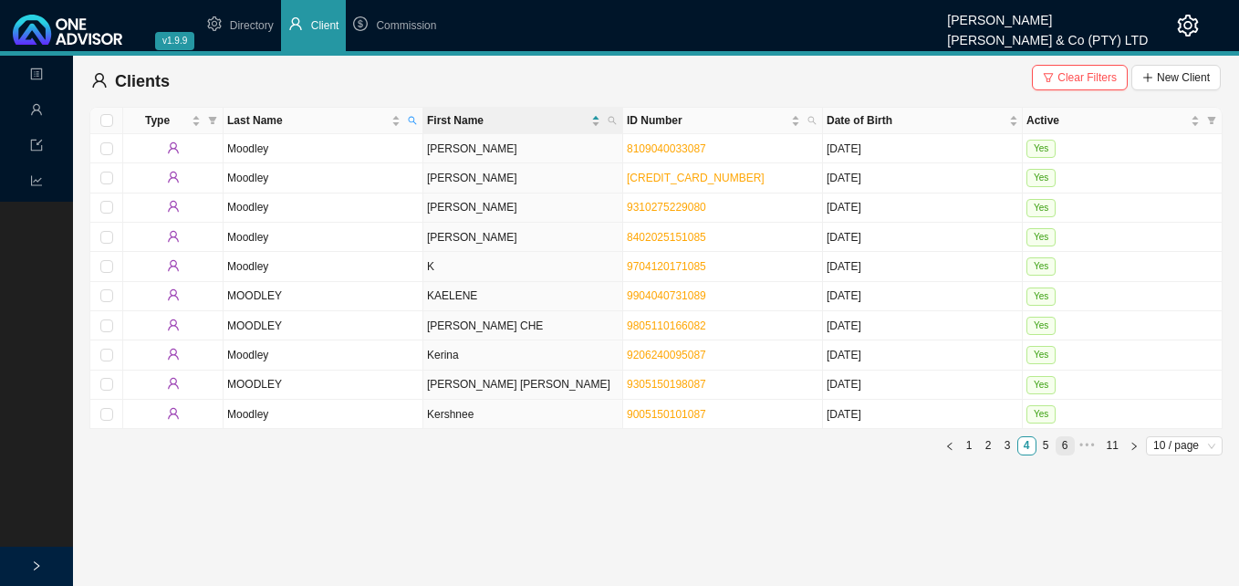
click at [1062, 441] on link "6" at bounding box center [1064, 445] width 17 height 17
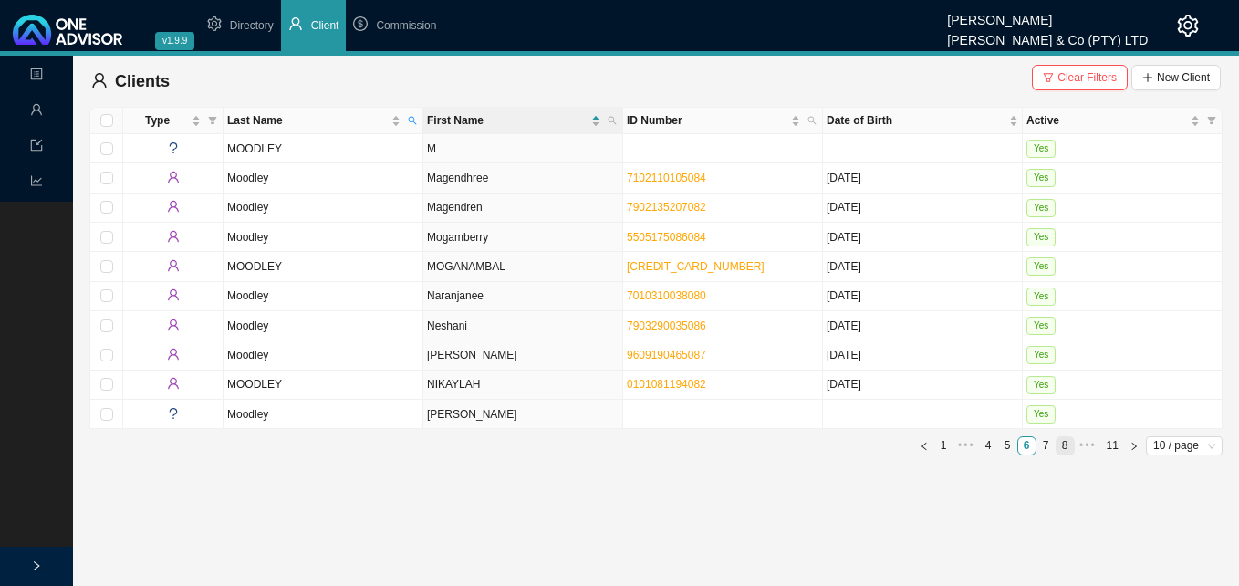
click at [1070, 446] on link "8" at bounding box center [1064, 445] width 17 height 17
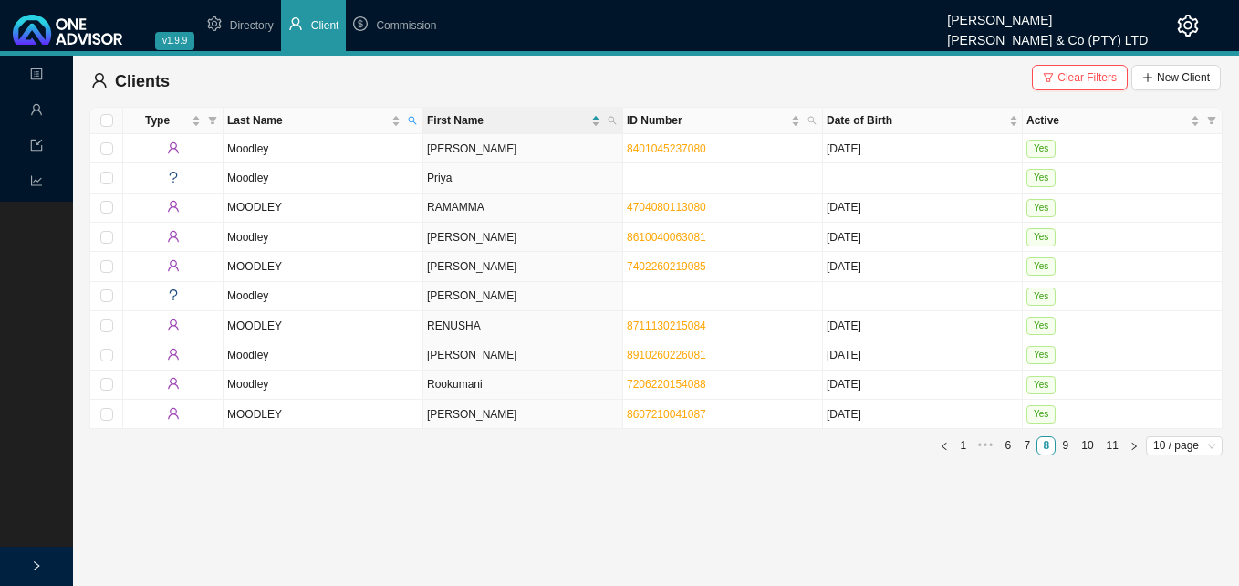
click at [1090, 445] on link "10" at bounding box center [1086, 445] width 23 height 17
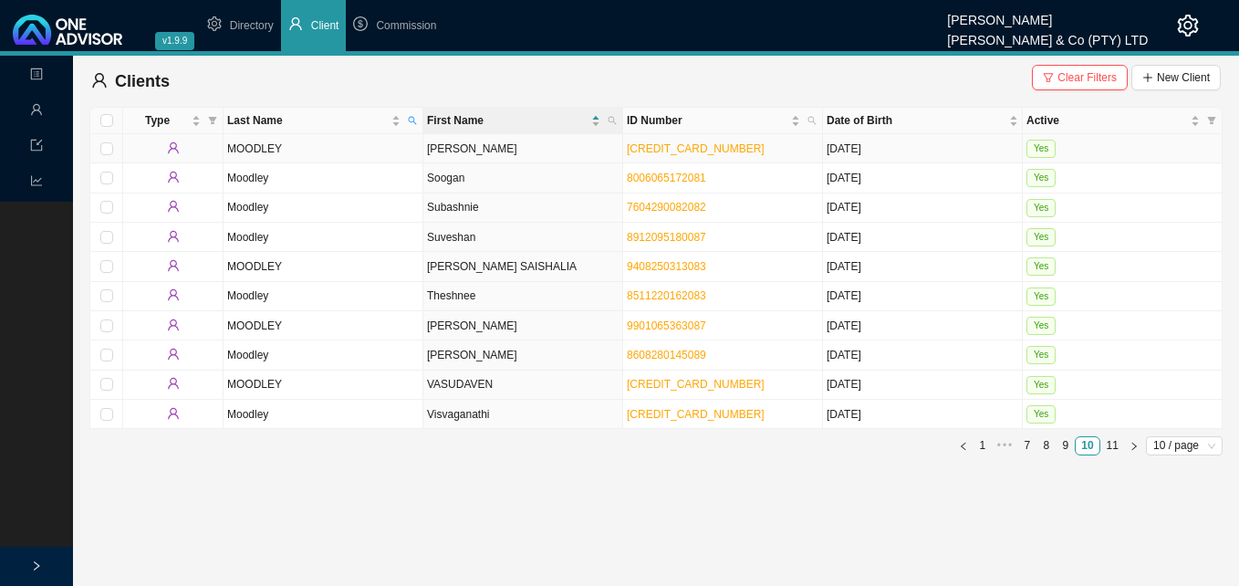
click at [499, 149] on td "[PERSON_NAME]" at bounding box center [523, 148] width 200 height 29
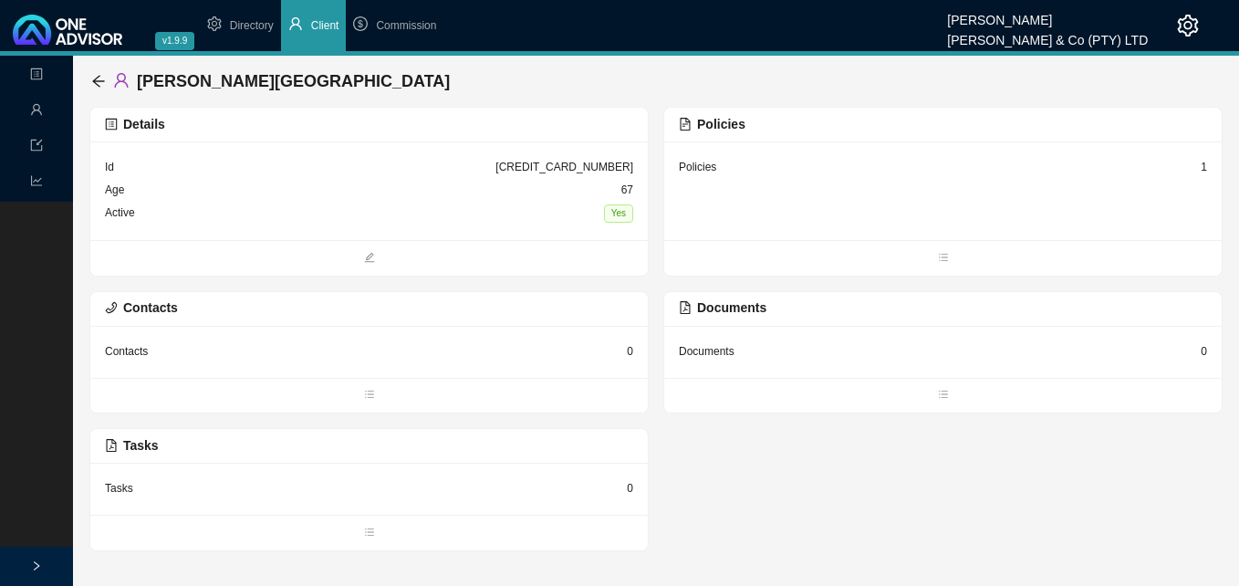
click at [1205, 170] on div "1" at bounding box center [1203, 167] width 6 height 18
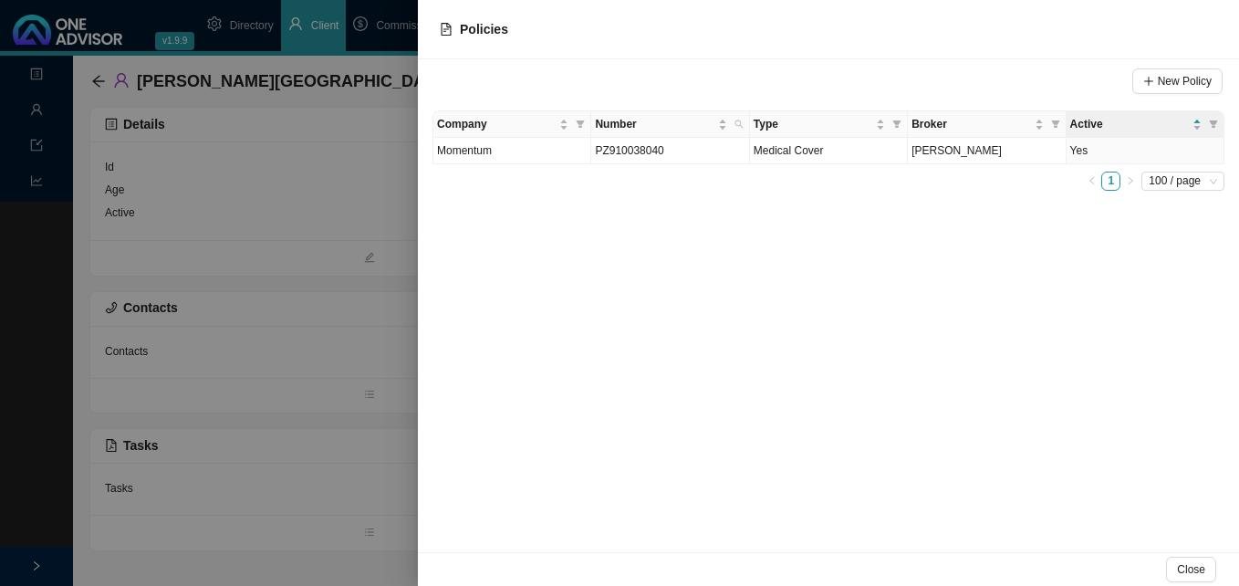
click at [412, 327] on div at bounding box center [619, 293] width 1239 height 586
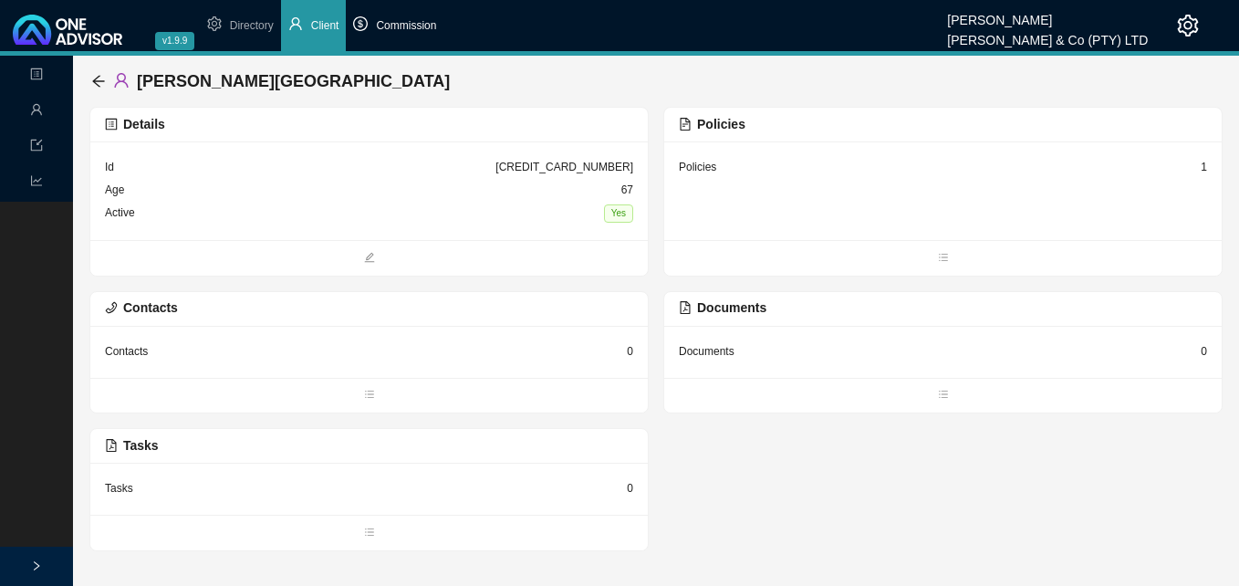
click at [426, 26] on span "Commission" at bounding box center [406, 25] width 60 height 13
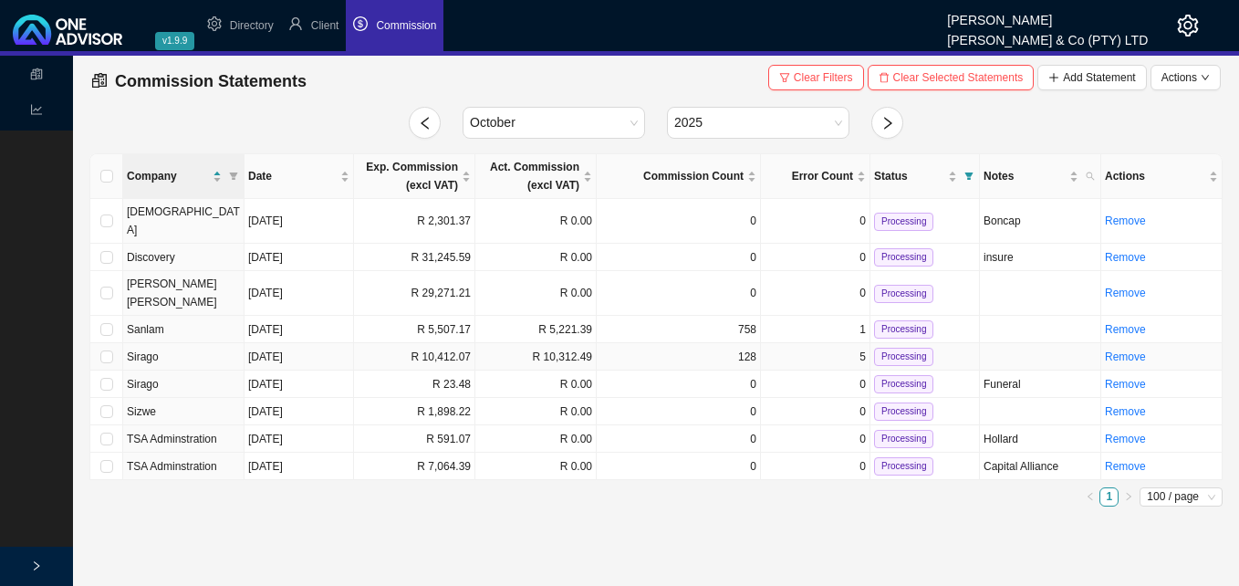
click at [382, 343] on td "R 10,412.07" at bounding box center [414, 356] width 121 height 27
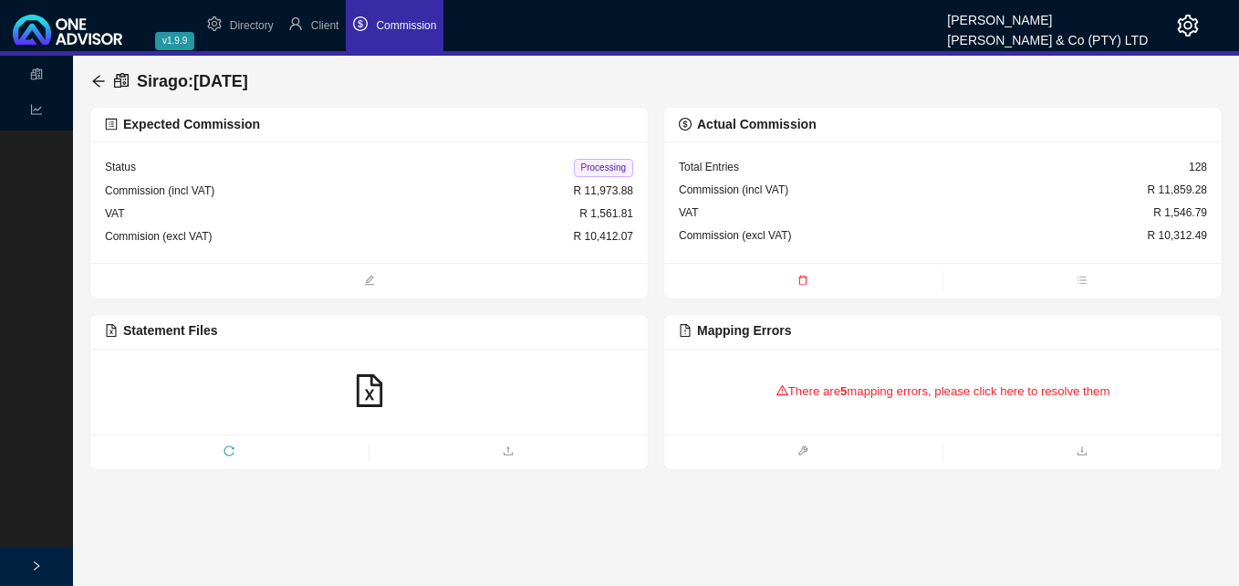
click at [814, 389] on div "There are 5 mapping errors, please click here to resolve them" at bounding box center [943, 391] width 528 height 57
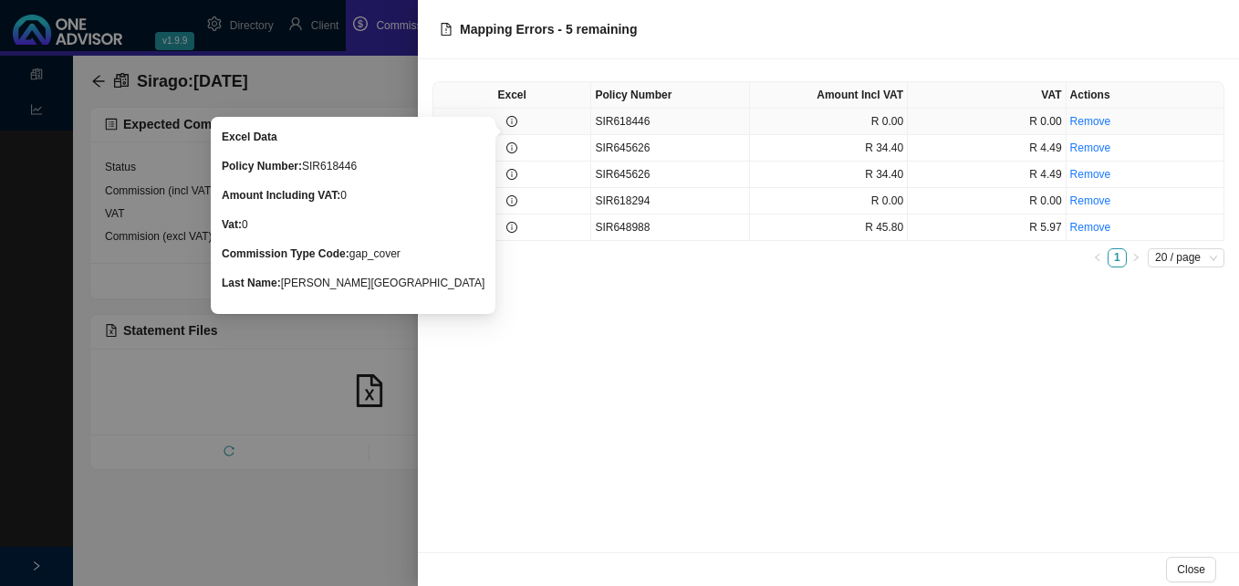
click at [514, 120] on icon "info-circle" at bounding box center [511, 121] width 11 height 11
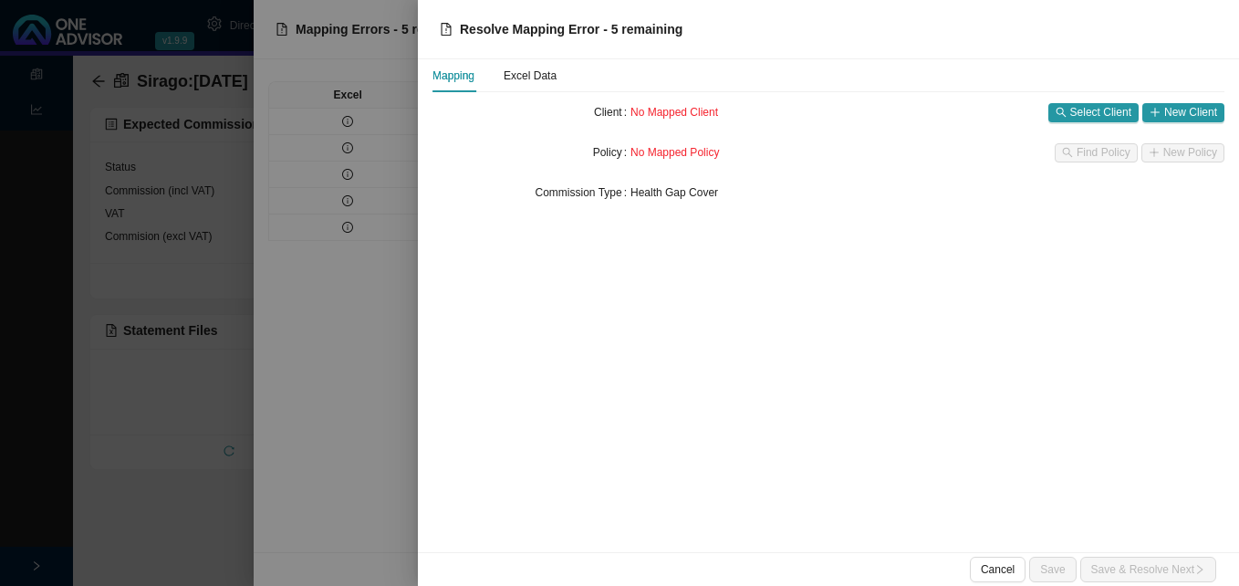
click at [558, 80] on div "Mapping Excel Data" at bounding box center [814, 75] width 765 height 33
click at [531, 78] on div "Excel Data" at bounding box center [530, 76] width 53 height 18
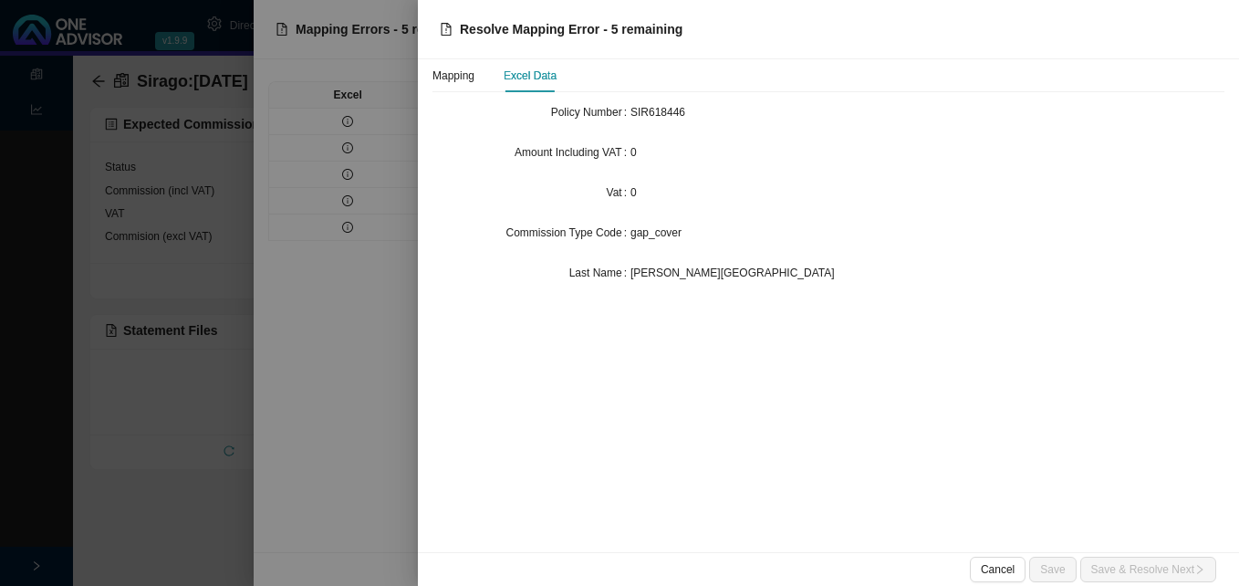
click at [330, 309] on div at bounding box center [619, 293] width 1239 height 586
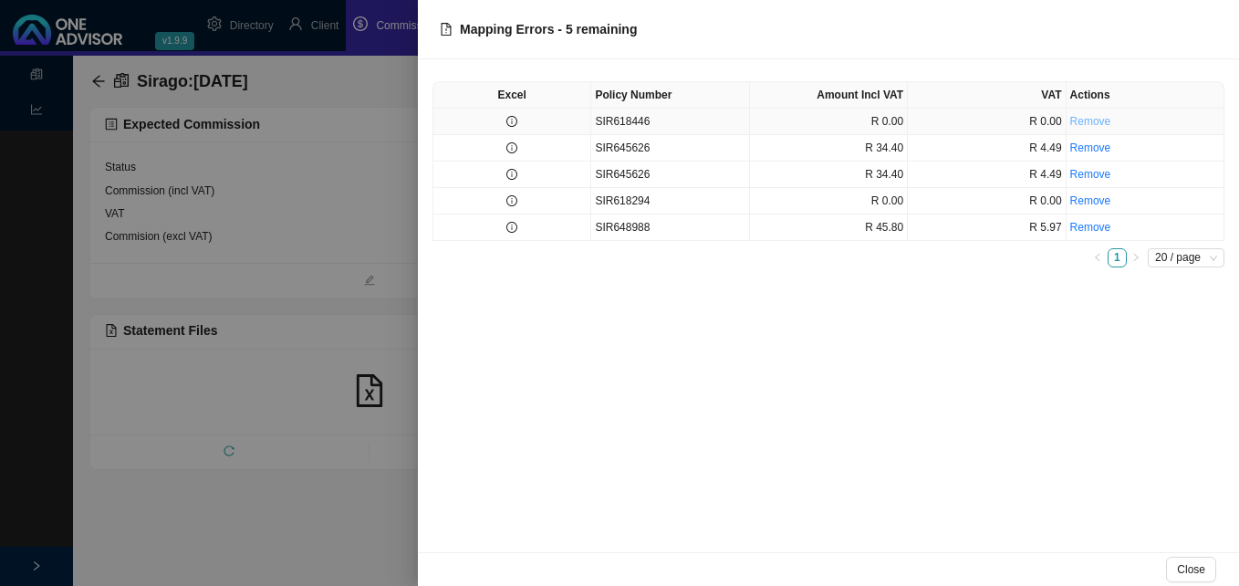
click at [1091, 119] on link "Remove" at bounding box center [1090, 121] width 41 height 13
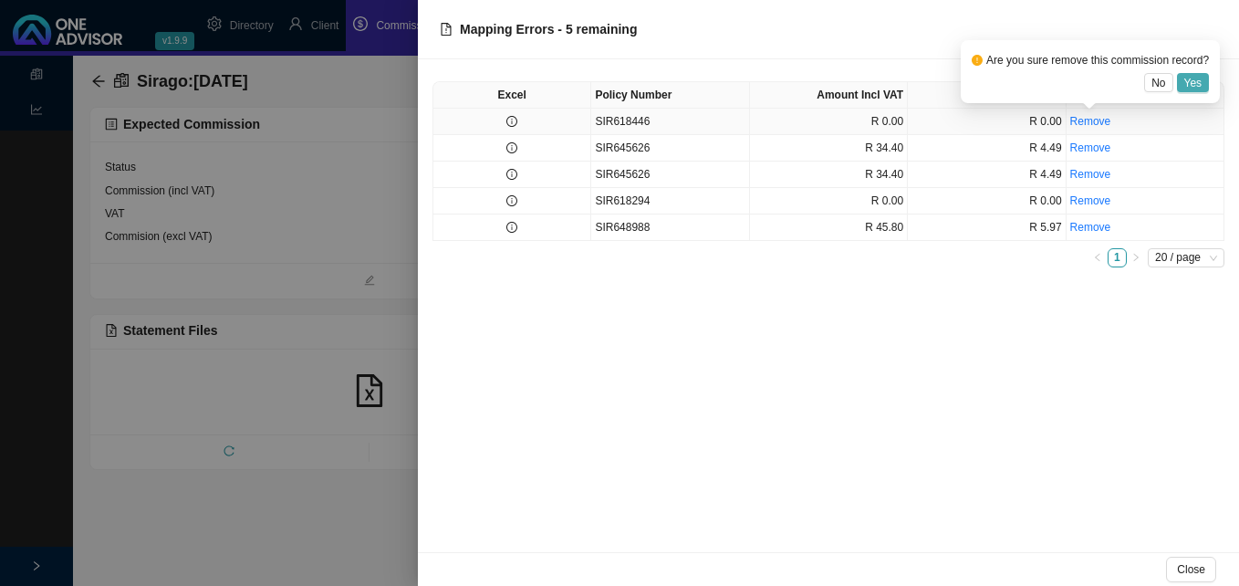
click at [1193, 81] on span "Yes" at bounding box center [1193, 83] width 18 height 18
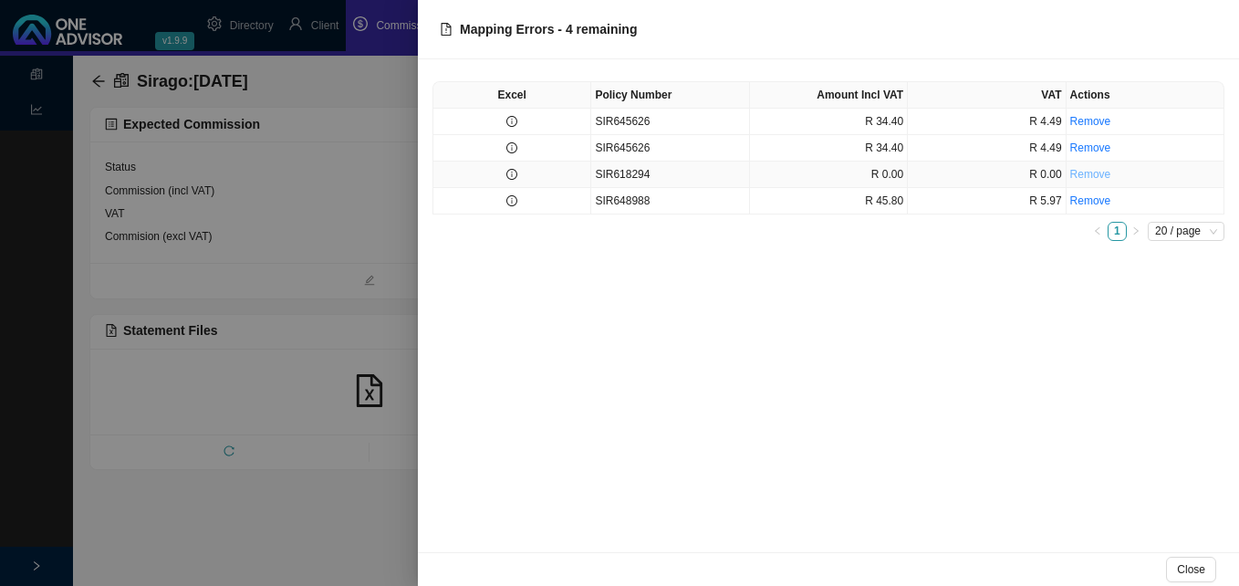
click at [1084, 178] on link "Remove" at bounding box center [1090, 174] width 41 height 13
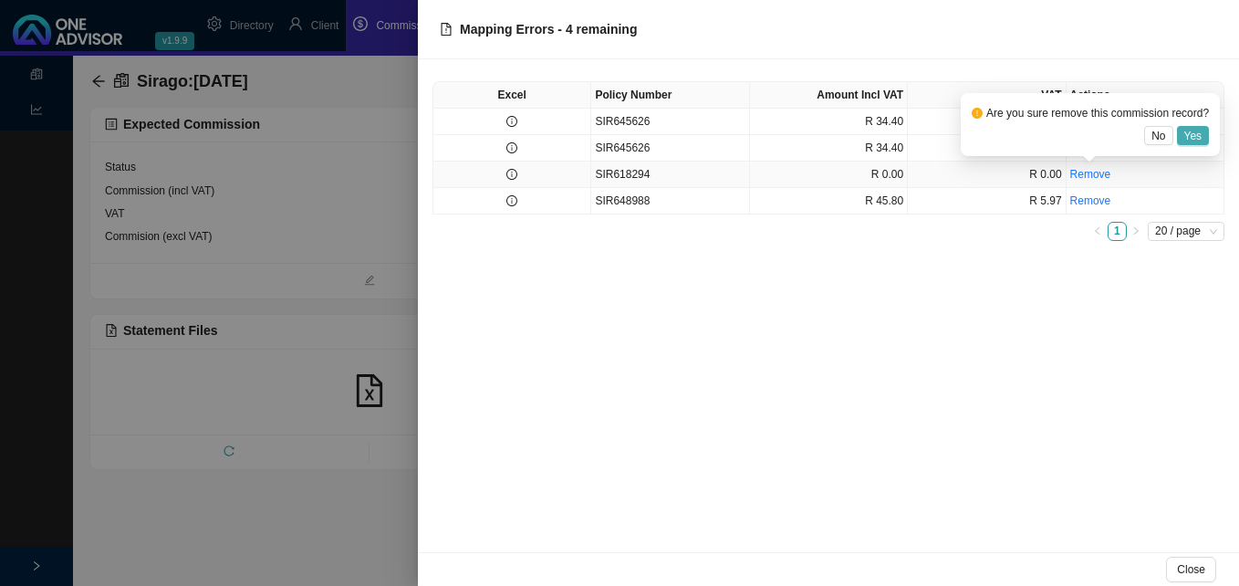
click at [1198, 130] on span "Yes" at bounding box center [1193, 136] width 18 height 18
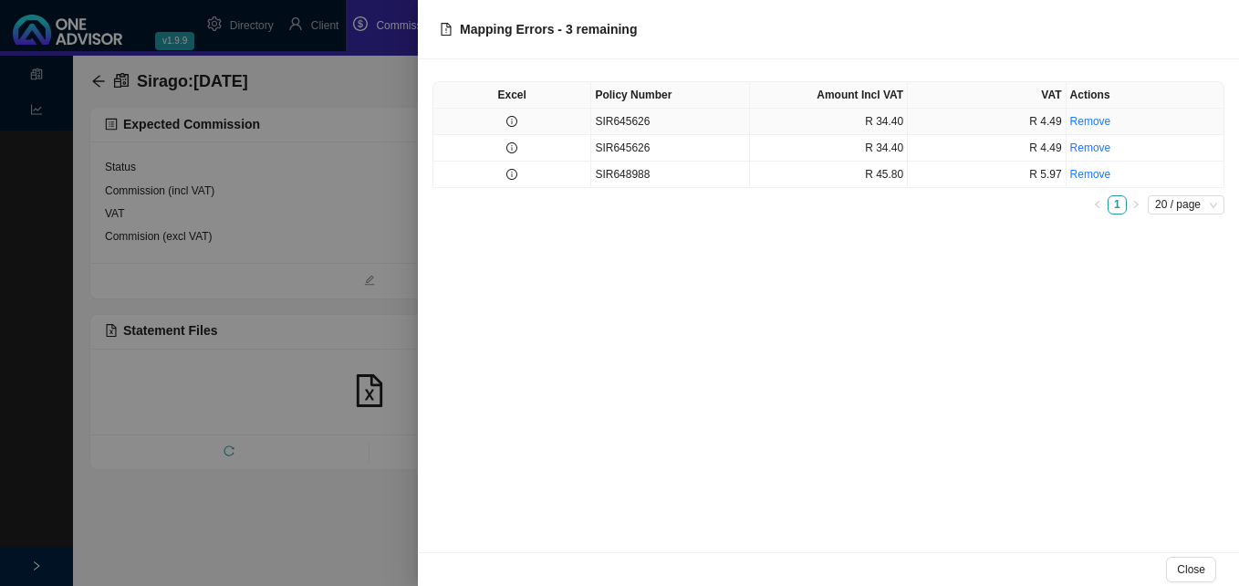
click at [513, 127] on icon "info-circle" at bounding box center [511, 121] width 11 height 11
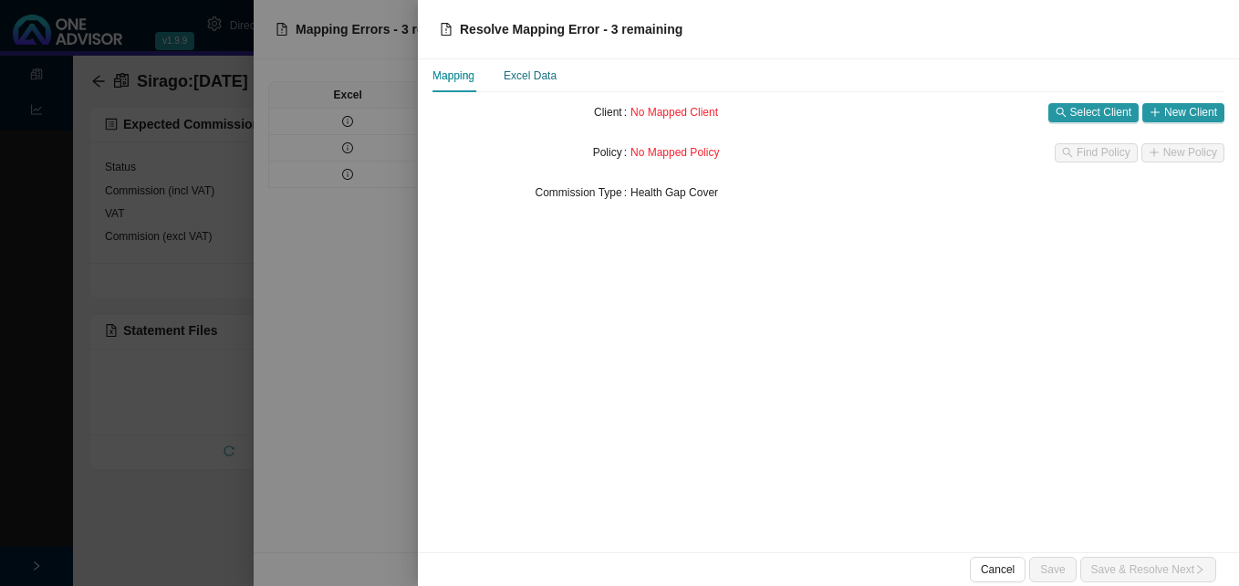
click at [534, 80] on div "Excel Data" at bounding box center [530, 76] width 53 height 18
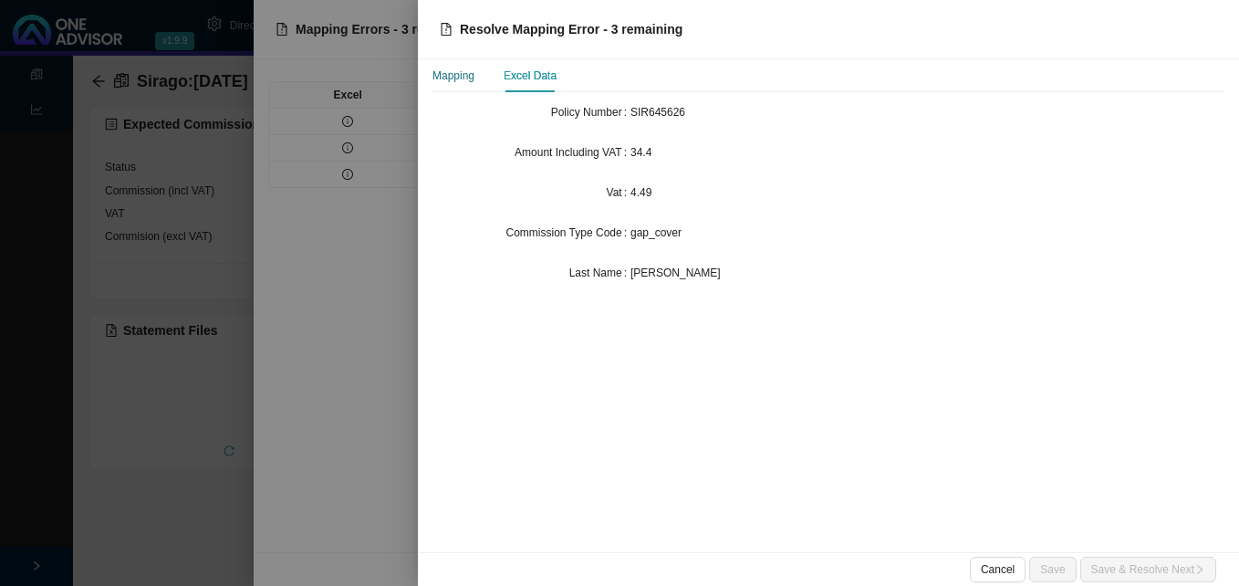
click at [454, 78] on div "Mapping" at bounding box center [453, 76] width 42 height 18
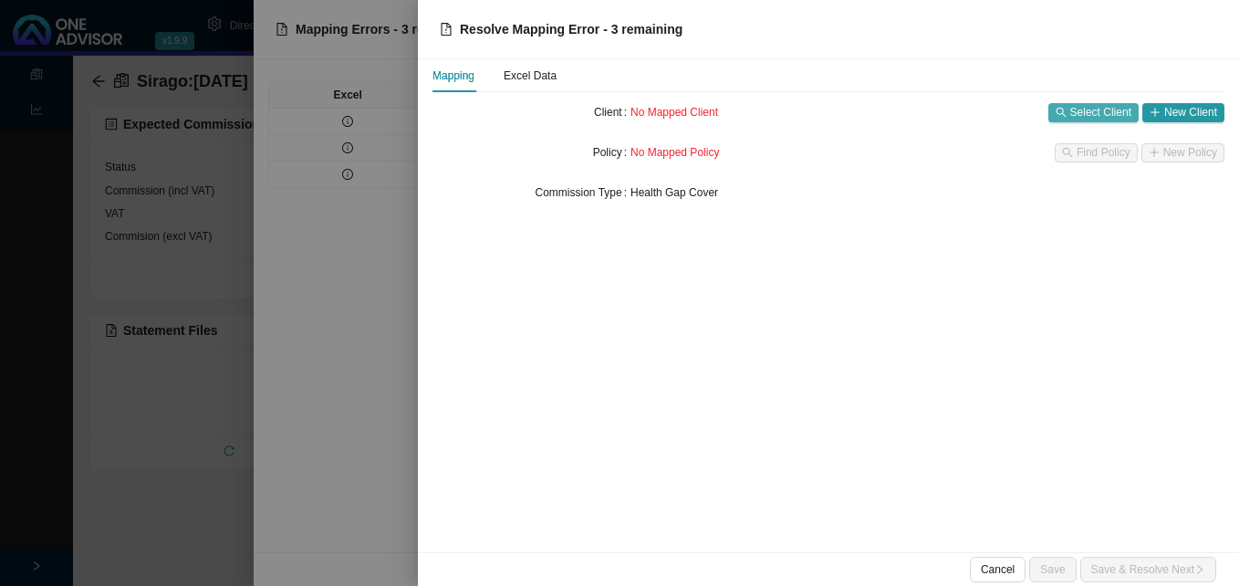
click at [1089, 117] on span "Select Client" at bounding box center [1100, 112] width 61 height 18
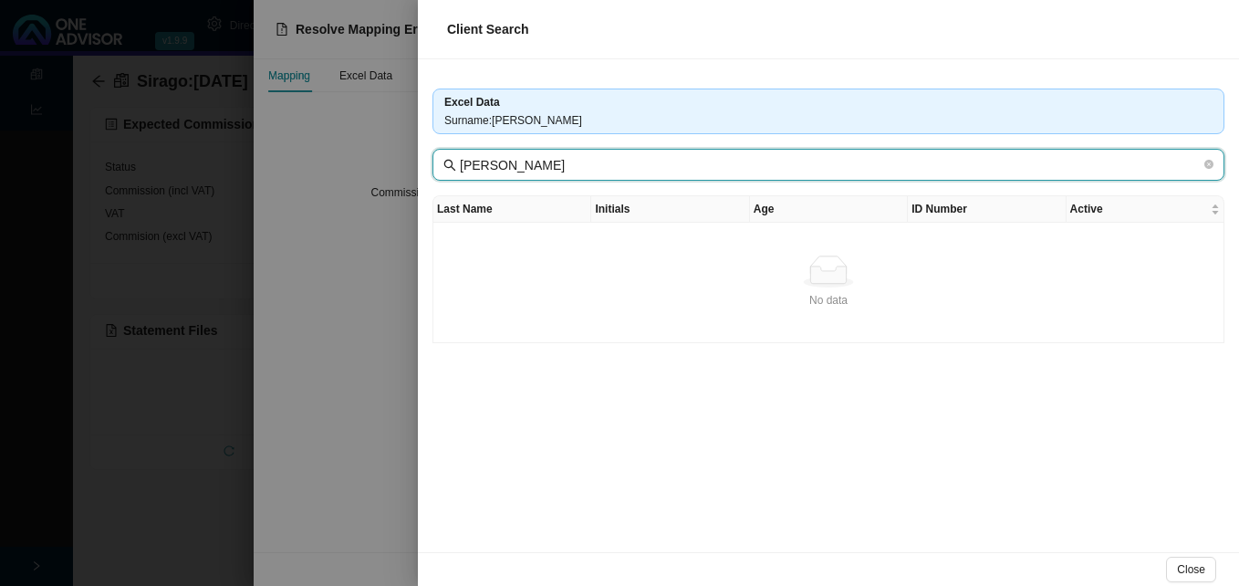
drag, startPoint x: 488, startPoint y: 171, endPoint x: 576, endPoint y: 171, distance: 87.6
click at [576, 171] on input "[PERSON_NAME]" at bounding box center [830, 165] width 741 height 20
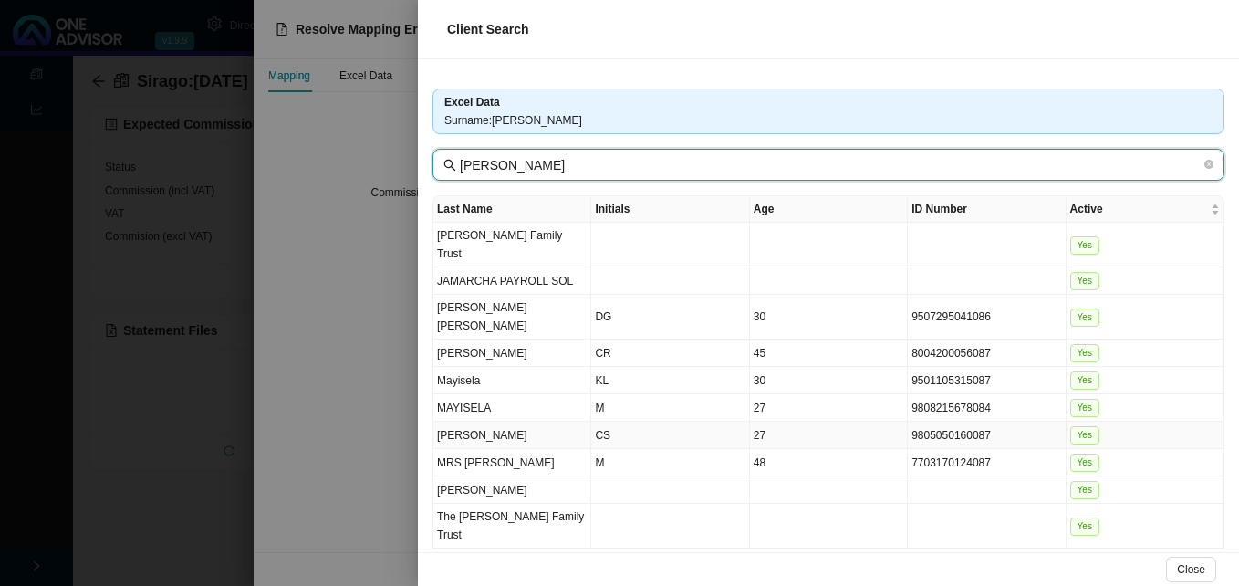
type input "[PERSON_NAME]"
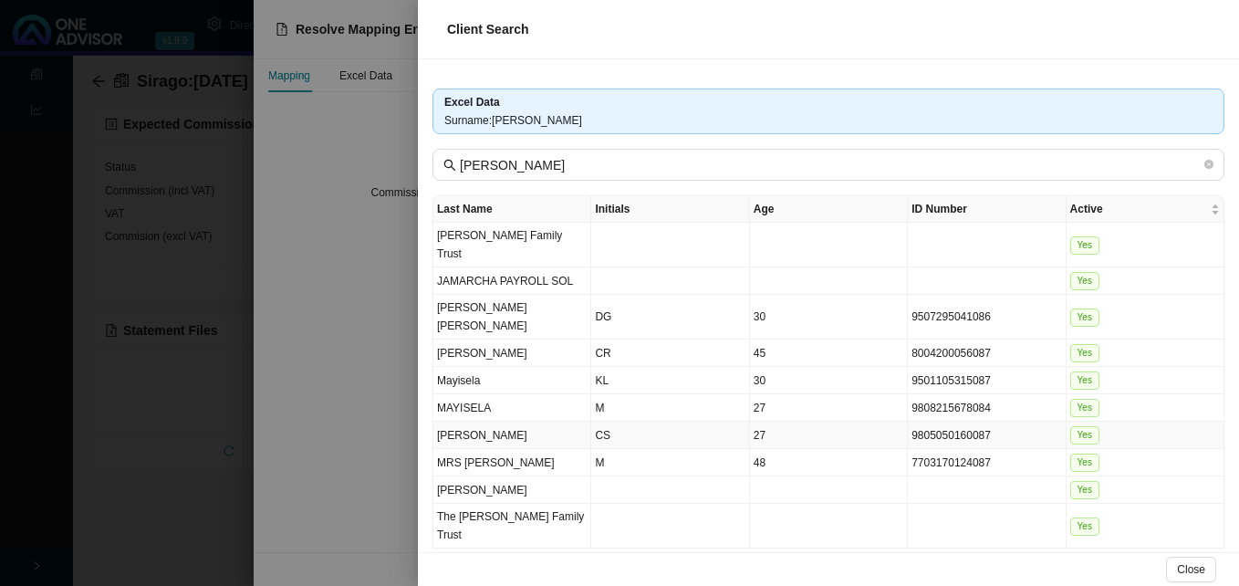
click at [723, 421] on td "CS" at bounding box center [670, 434] width 158 height 27
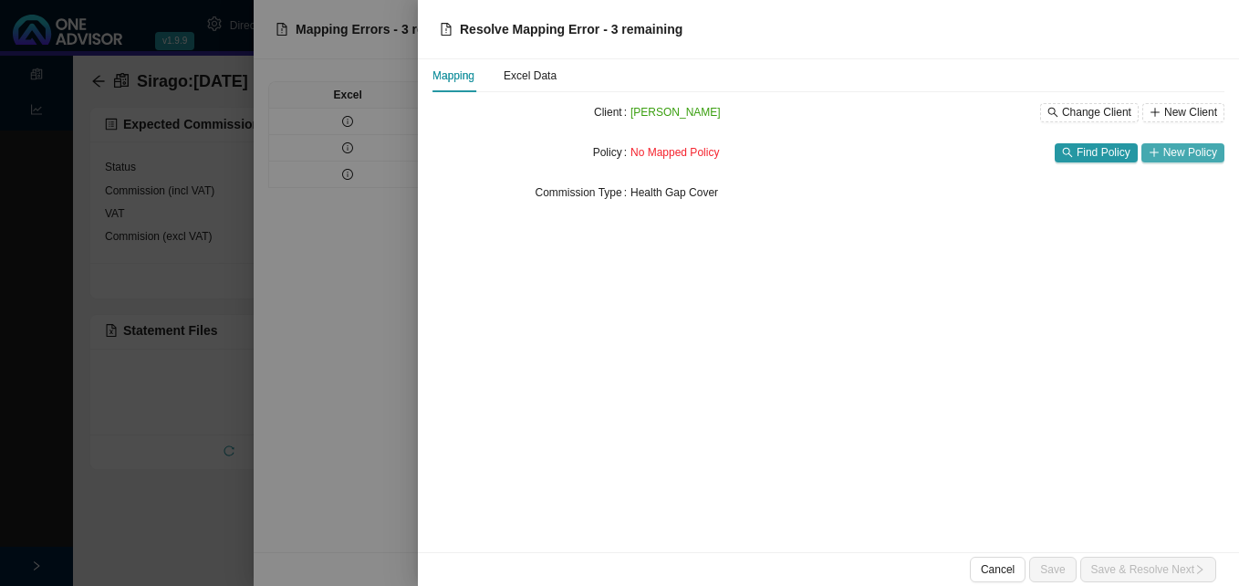
click at [1179, 153] on span "New Policy" at bounding box center [1190, 152] width 54 height 18
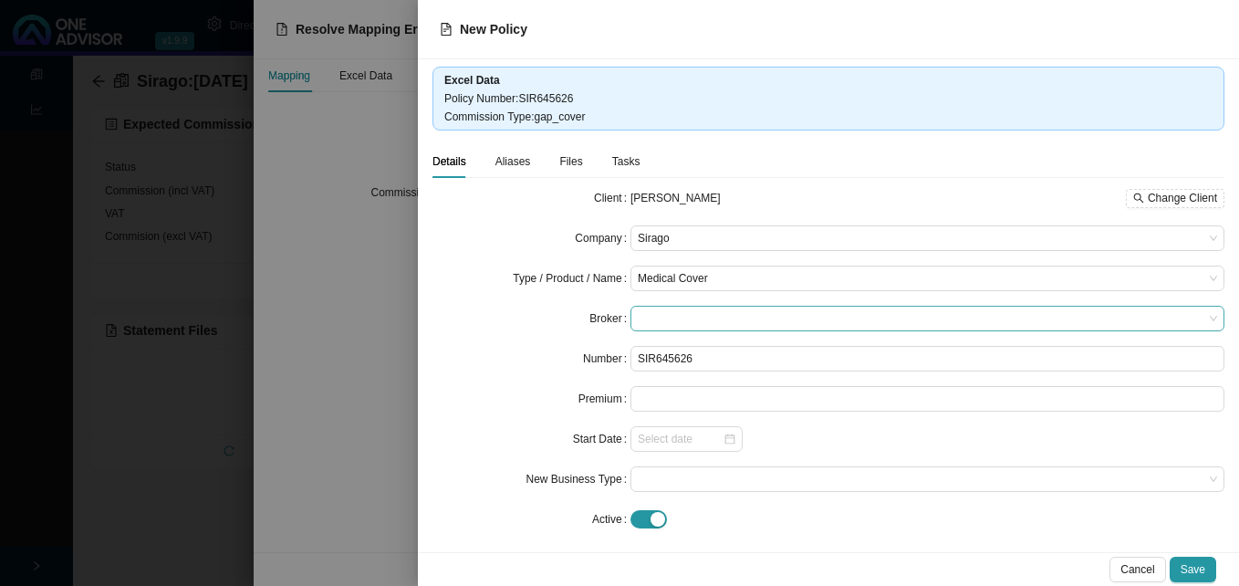
click at [752, 324] on span at bounding box center [927, 318] width 579 height 24
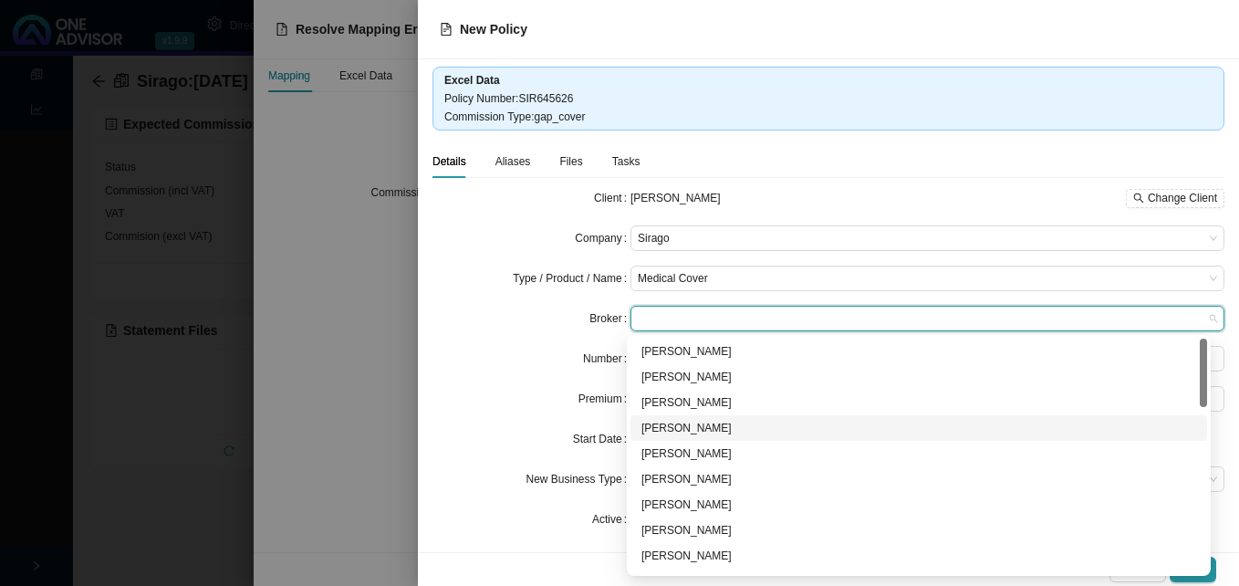
click at [713, 433] on div "[PERSON_NAME]" at bounding box center [918, 428] width 555 height 18
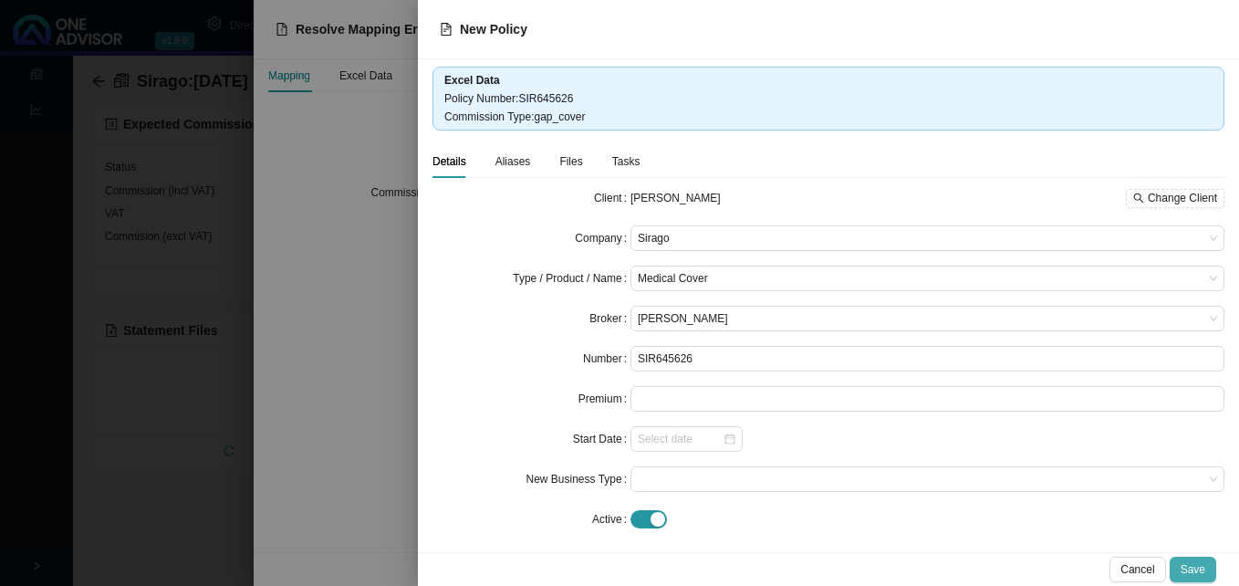
click at [1188, 566] on span "Save" at bounding box center [1192, 569] width 25 height 18
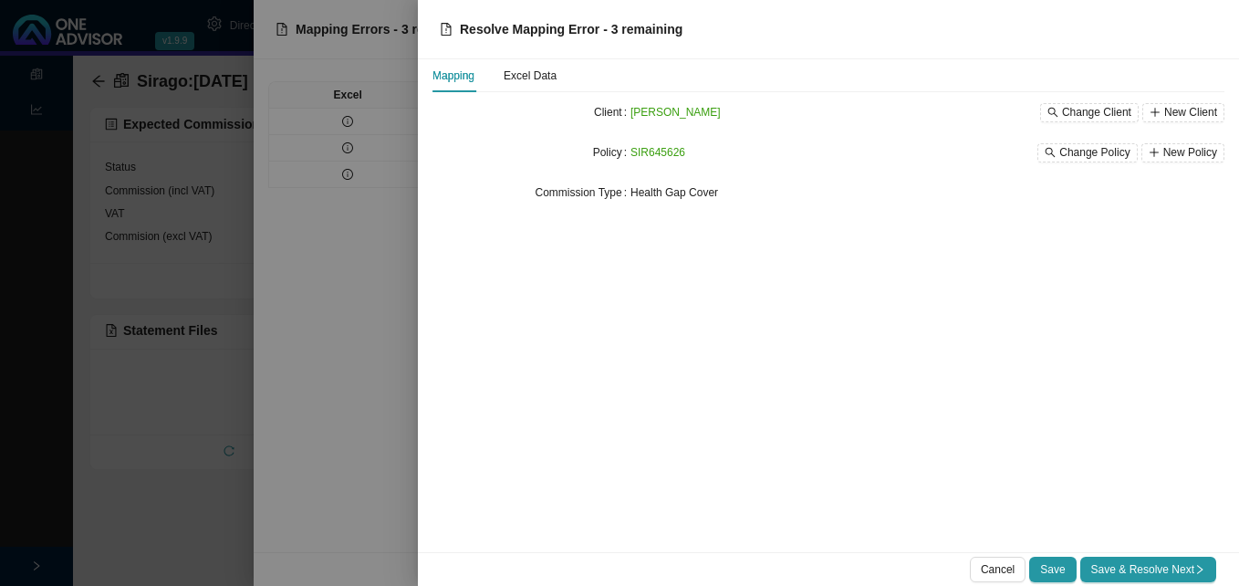
click at [1182, 566] on span "Save & Resolve Next" at bounding box center [1148, 569] width 114 height 18
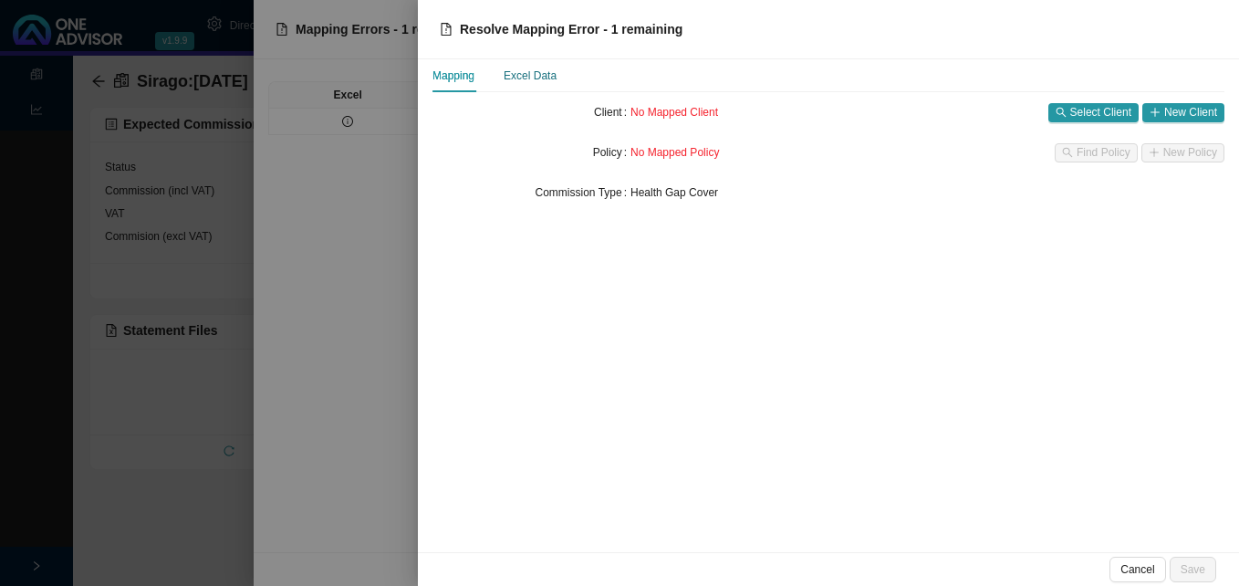
click at [541, 78] on div "Excel Data" at bounding box center [530, 76] width 53 height 18
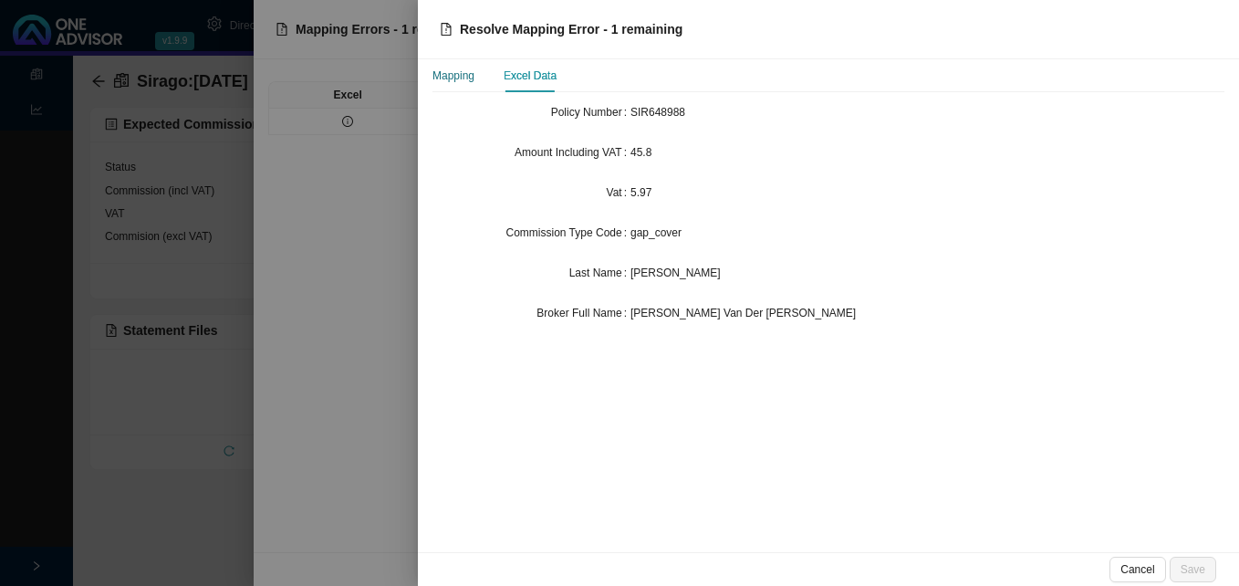
click at [468, 78] on div "Mapping" at bounding box center [453, 76] width 42 height 18
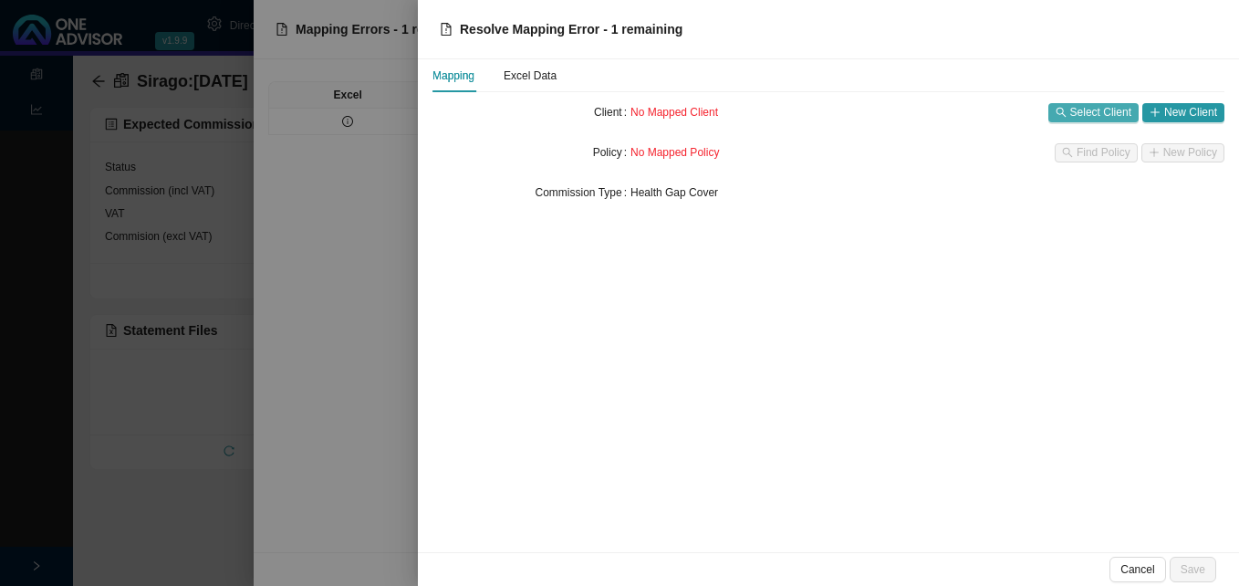
click at [1103, 116] on span "Select Client" at bounding box center [1100, 112] width 61 height 18
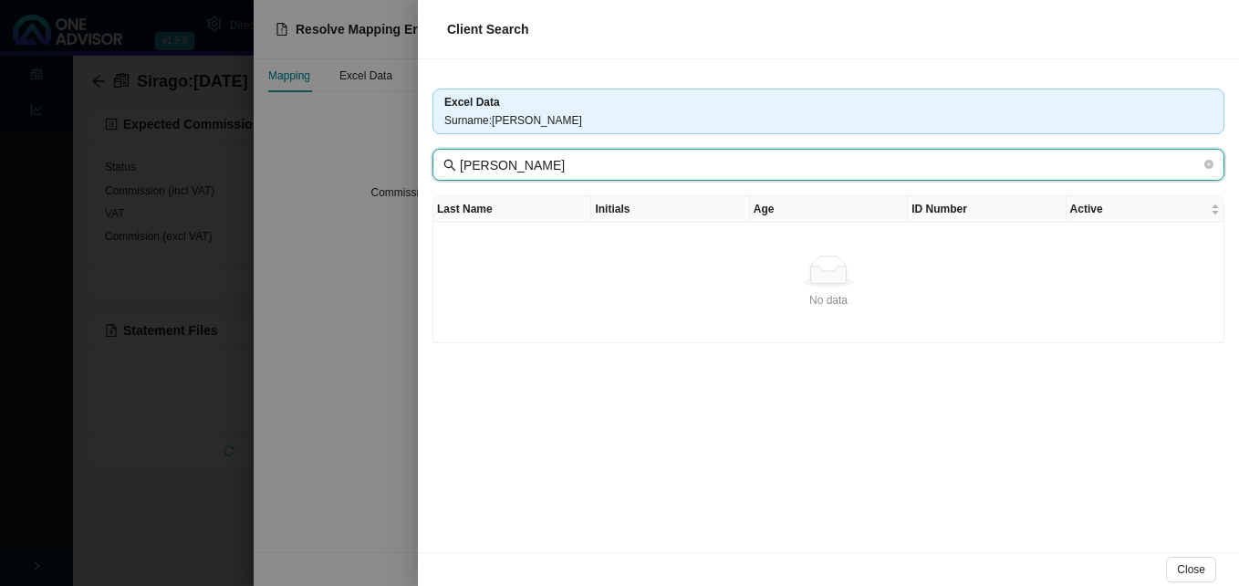
click at [541, 168] on input "[PERSON_NAME]" at bounding box center [830, 165] width 741 height 20
drag, startPoint x: 537, startPoint y: 168, endPoint x: 669, endPoint y: 172, distance: 131.4
click at [669, 172] on input "[PERSON_NAME]" at bounding box center [830, 165] width 741 height 20
type input "MacCrimman"
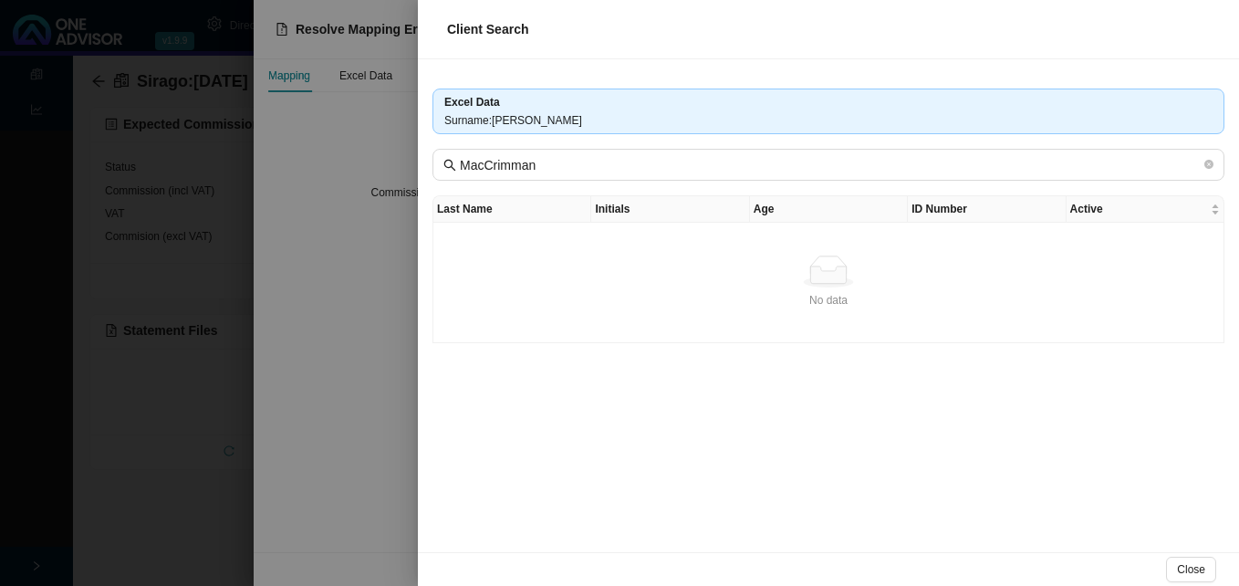
click at [847, 357] on div "Excel Data Surname : [PERSON_NAME], [PERSON_NAME] Last Name Initials Age ID Num…" at bounding box center [828, 305] width 821 height 493
click at [295, 317] on div at bounding box center [619, 293] width 1239 height 586
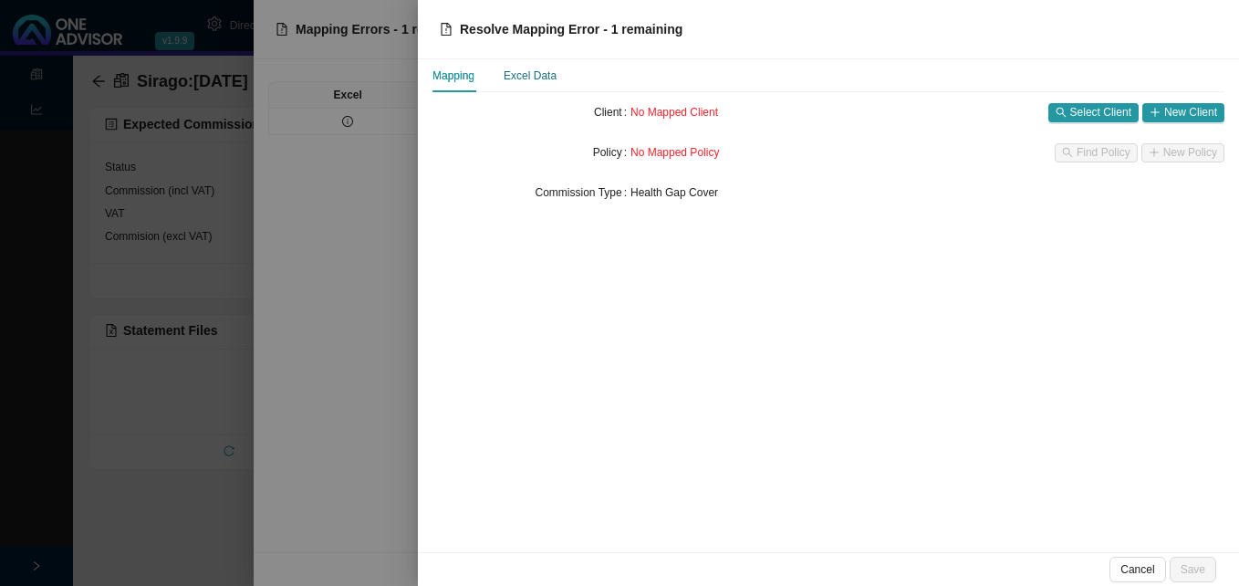
click at [537, 70] on div "Excel Data" at bounding box center [530, 76] width 53 height 18
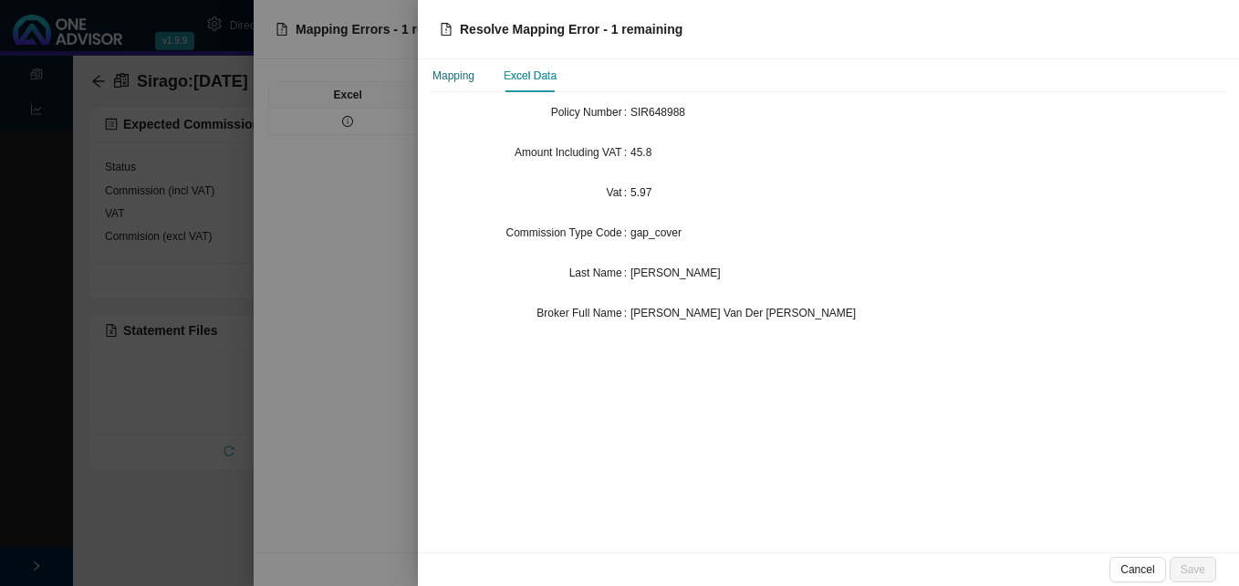
click at [464, 78] on div "Mapping" at bounding box center [453, 76] width 42 height 18
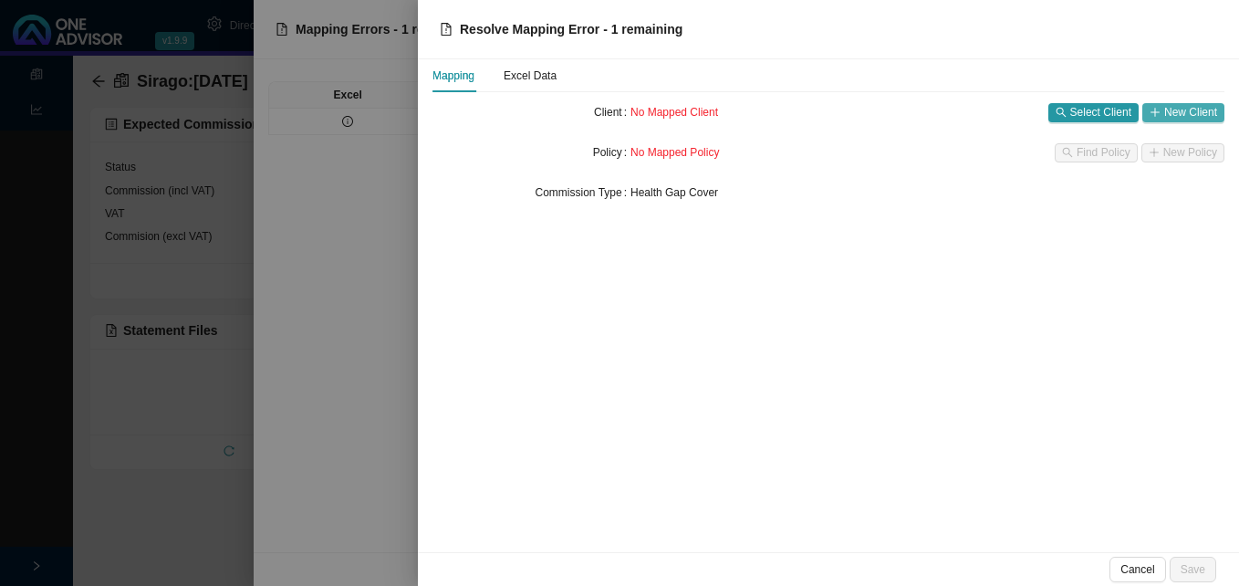
click at [1188, 109] on span "New Client" at bounding box center [1190, 112] width 53 height 18
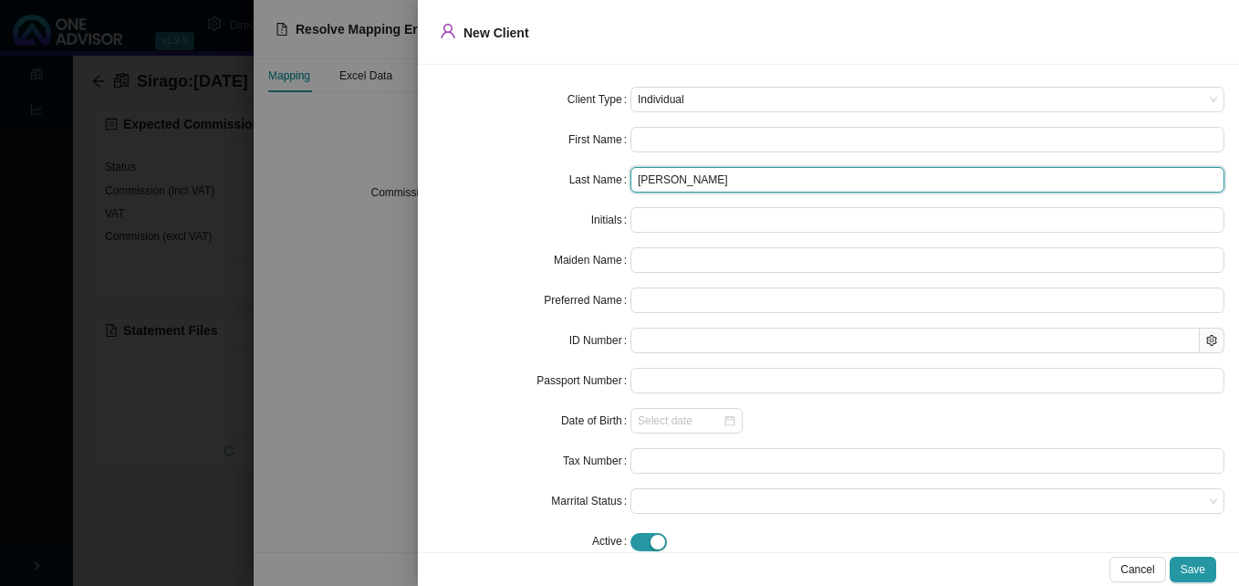
drag, startPoint x: 701, startPoint y: 182, endPoint x: 724, endPoint y: 185, distance: 23.9
click at [724, 185] on input "[PERSON_NAME]" at bounding box center [927, 180] width 594 height 26
drag, startPoint x: 724, startPoint y: 185, endPoint x: 715, endPoint y: 187, distance: 9.3
click at [723, 186] on input "[PERSON_NAME]" at bounding box center [927, 180] width 594 height 26
click at [733, 191] on input "[PERSON_NAME]" at bounding box center [927, 180] width 594 height 26
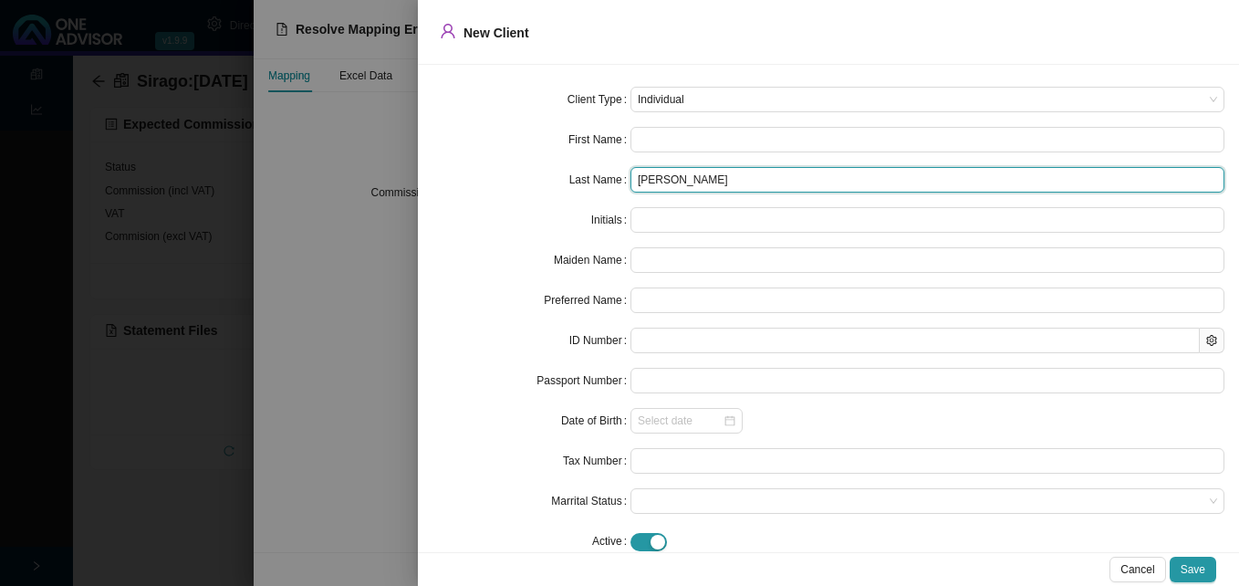
drag, startPoint x: 704, startPoint y: 178, endPoint x: 716, endPoint y: 182, distance: 12.4
click at [736, 182] on input "[PERSON_NAME]" at bounding box center [927, 180] width 594 height 26
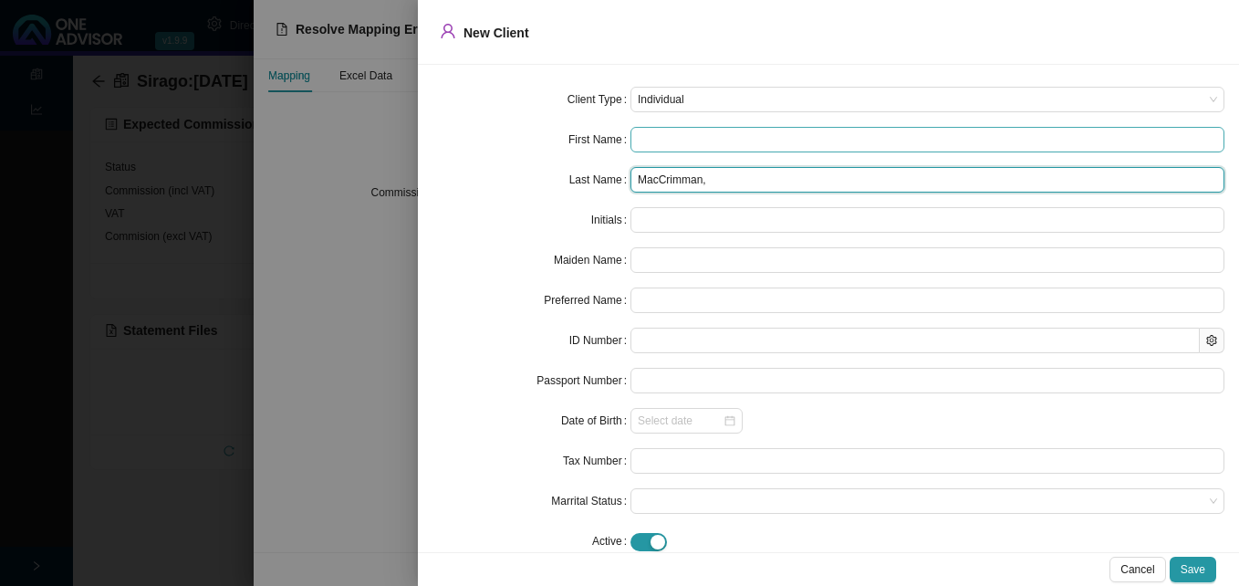
type input "MacCrimman,"
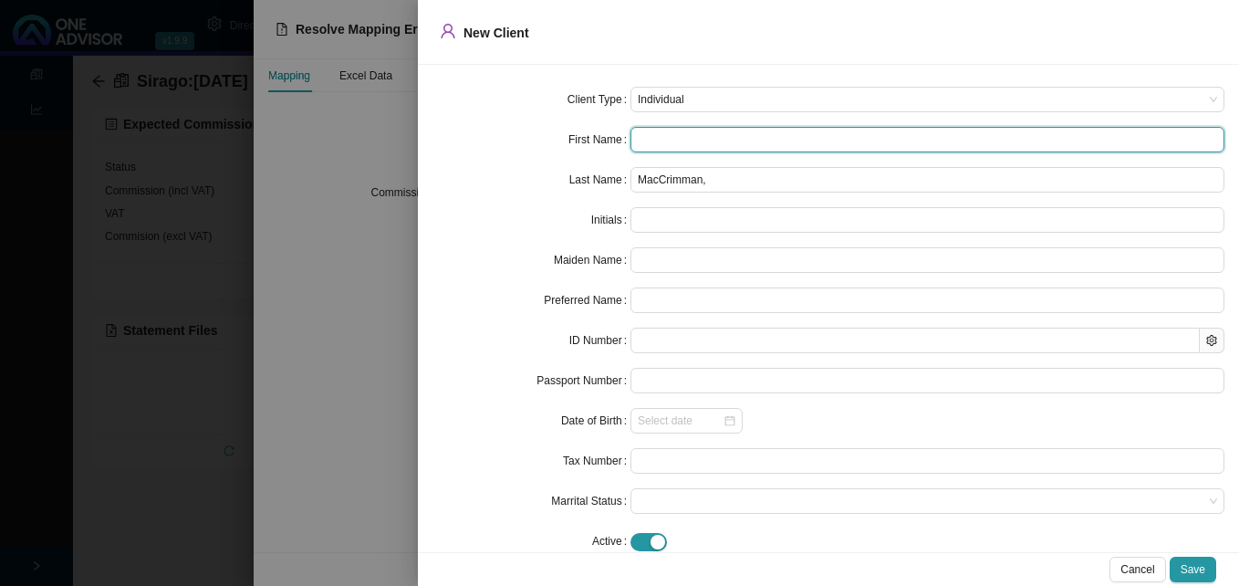
click at [666, 143] on input "text" at bounding box center [927, 140] width 594 height 26
paste input "[PERSON_NAME]"
type input "[PERSON_NAME]"
type input "G"
type input "[PERSON_NAME]"
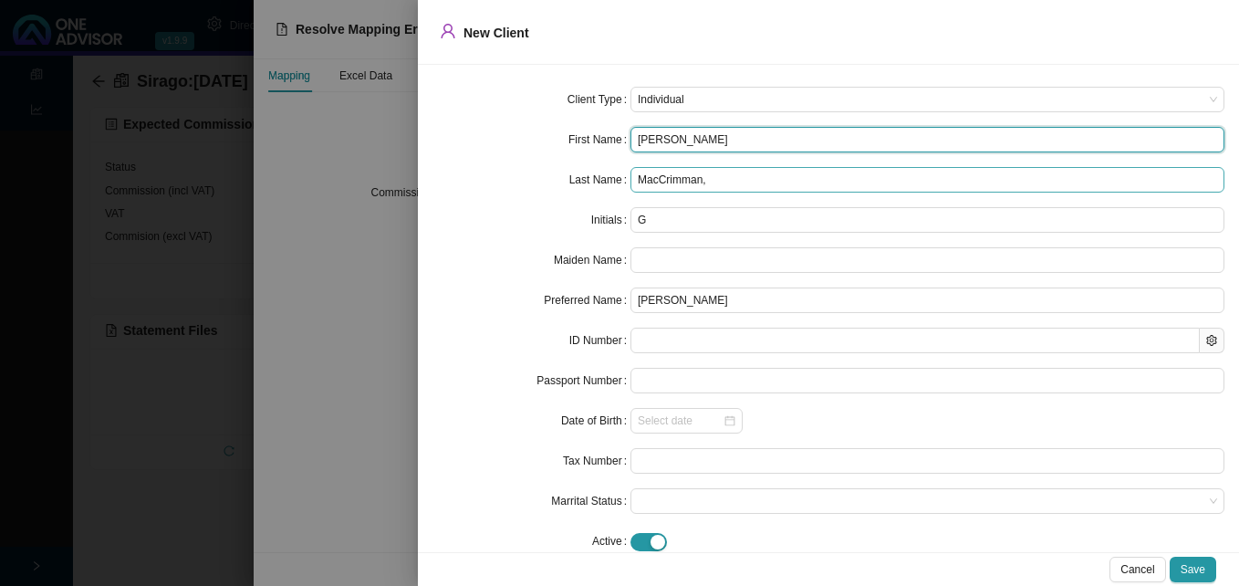
type input "[PERSON_NAME]"
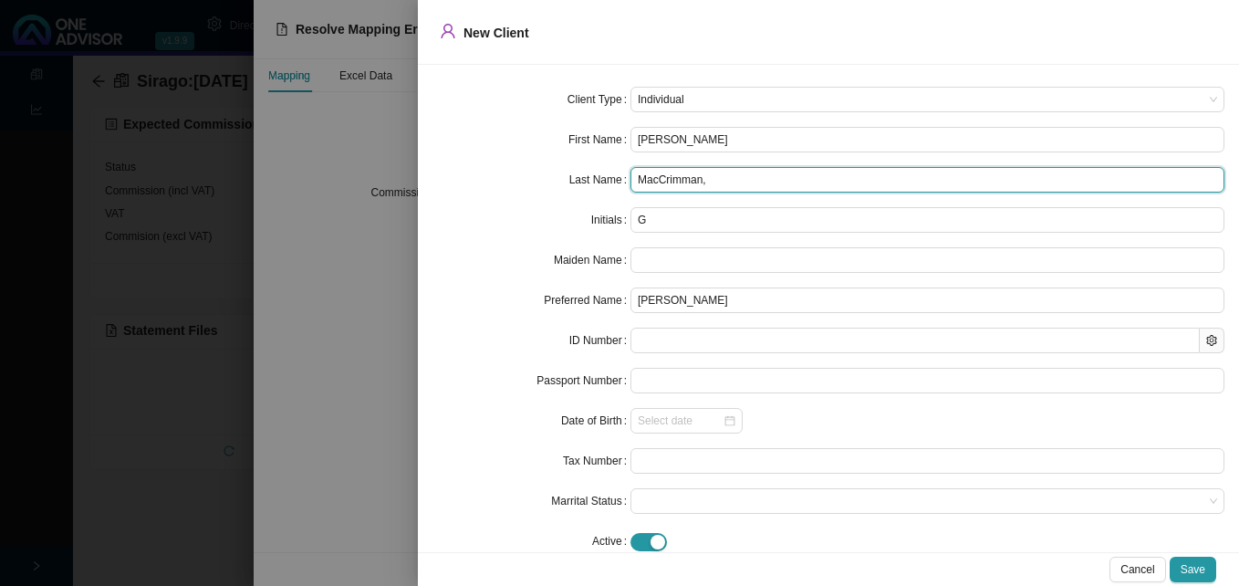
click at [727, 181] on input "MacCrimman," at bounding box center [927, 180] width 594 height 26
type input "MacCrimman"
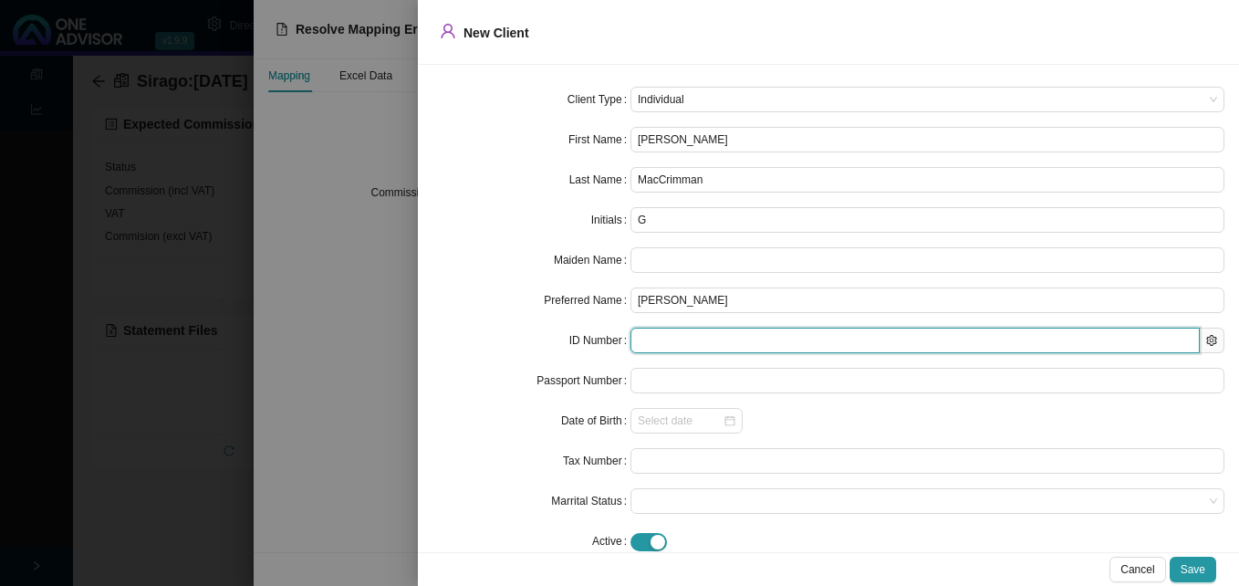
click at [660, 335] on input "text" at bounding box center [914, 340] width 569 height 26
paste input "8306065291083"
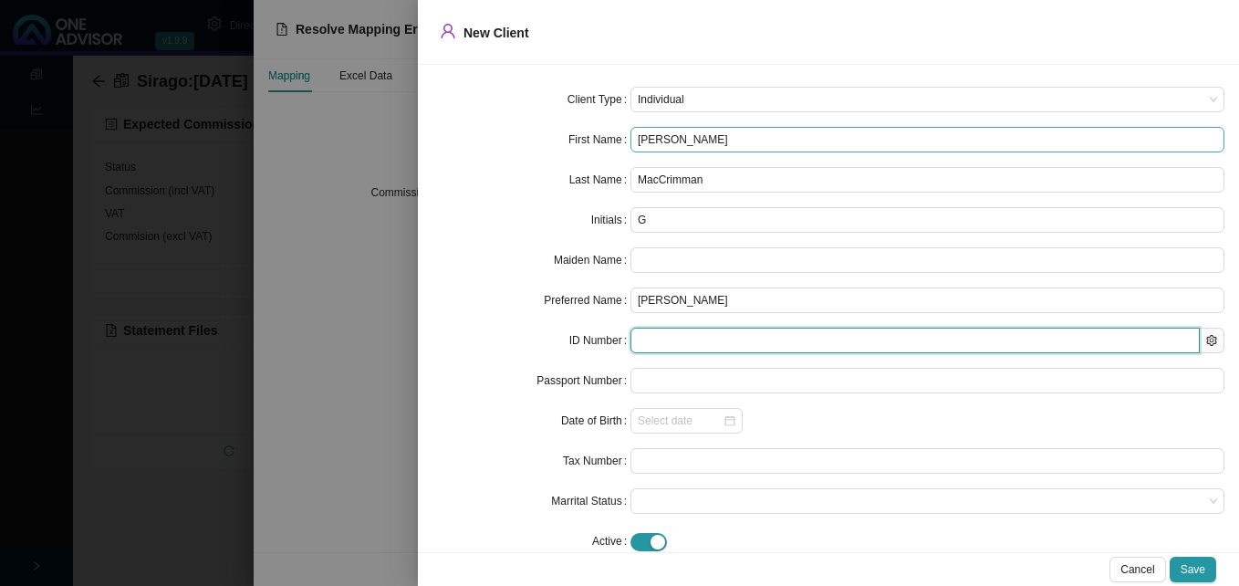
type input "8306065291083"
type input "[DATE]"
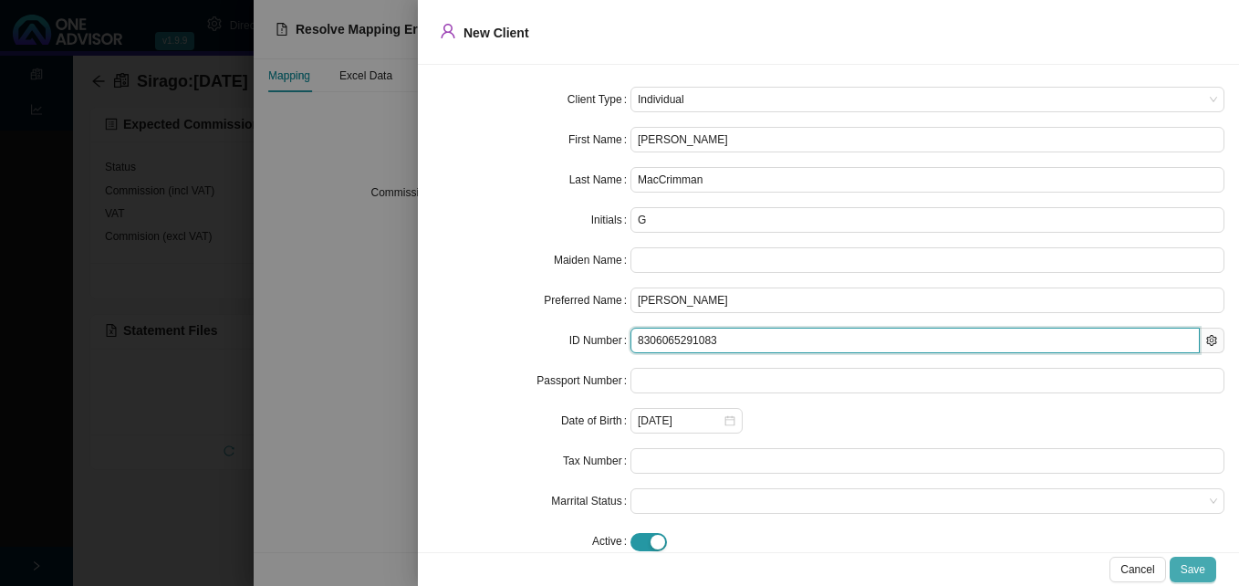
type input "8306065291083"
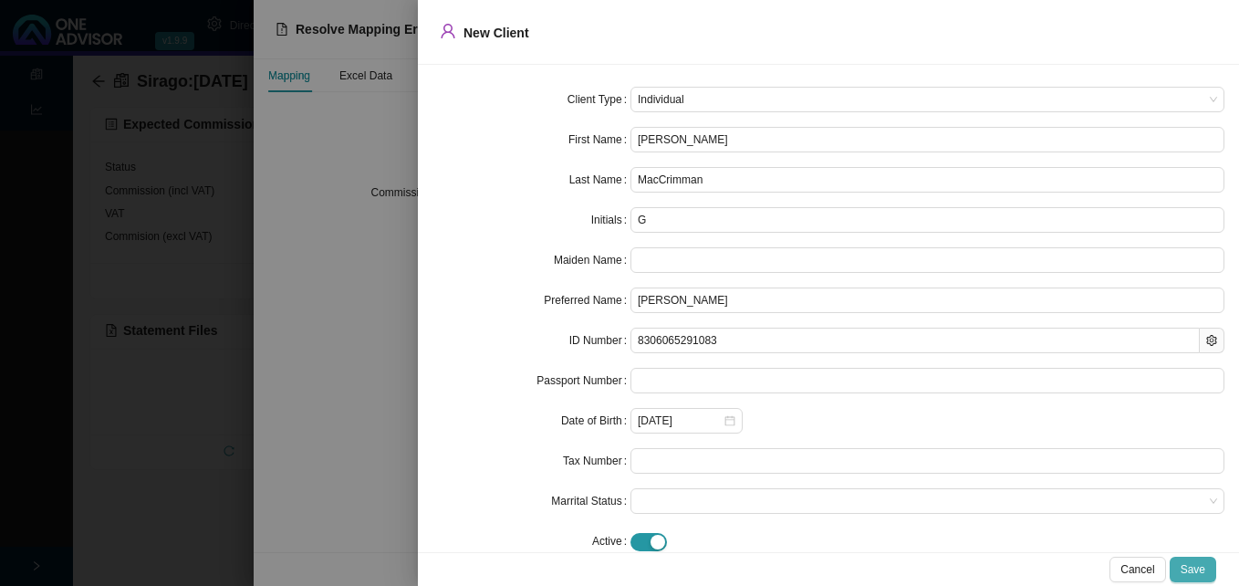
click at [1196, 570] on span "Save" at bounding box center [1192, 569] width 25 height 18
click at [386, 421] on div at bounding box center [619, 293] width 1239 height 586
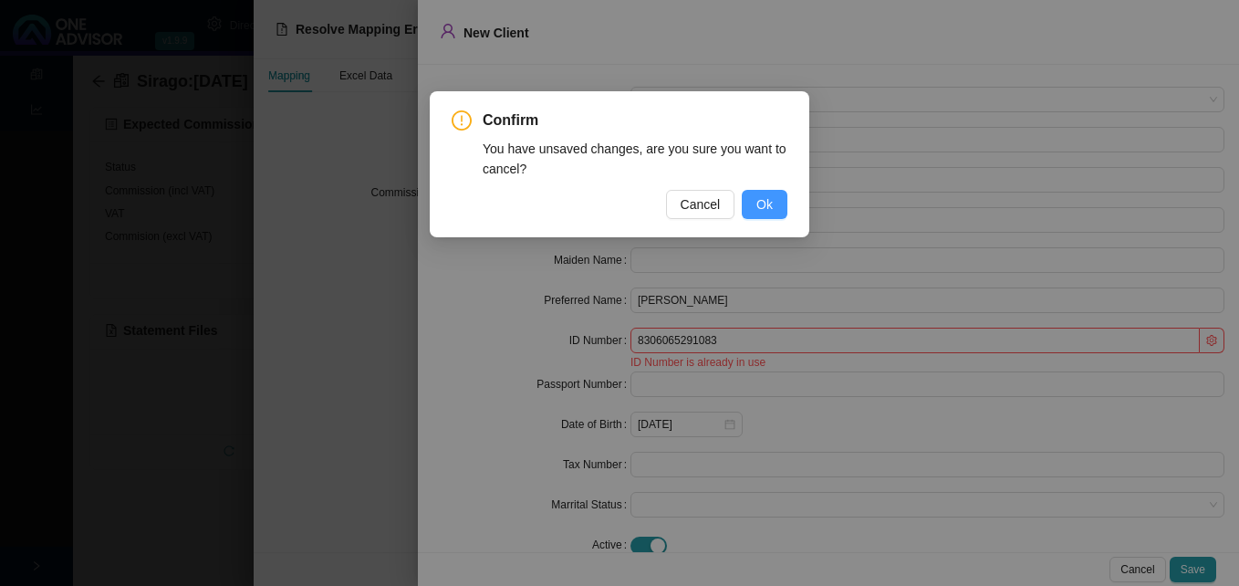
click at [769, 207] on span "Ok" at bounding box center [764, 204] width 16 height 20
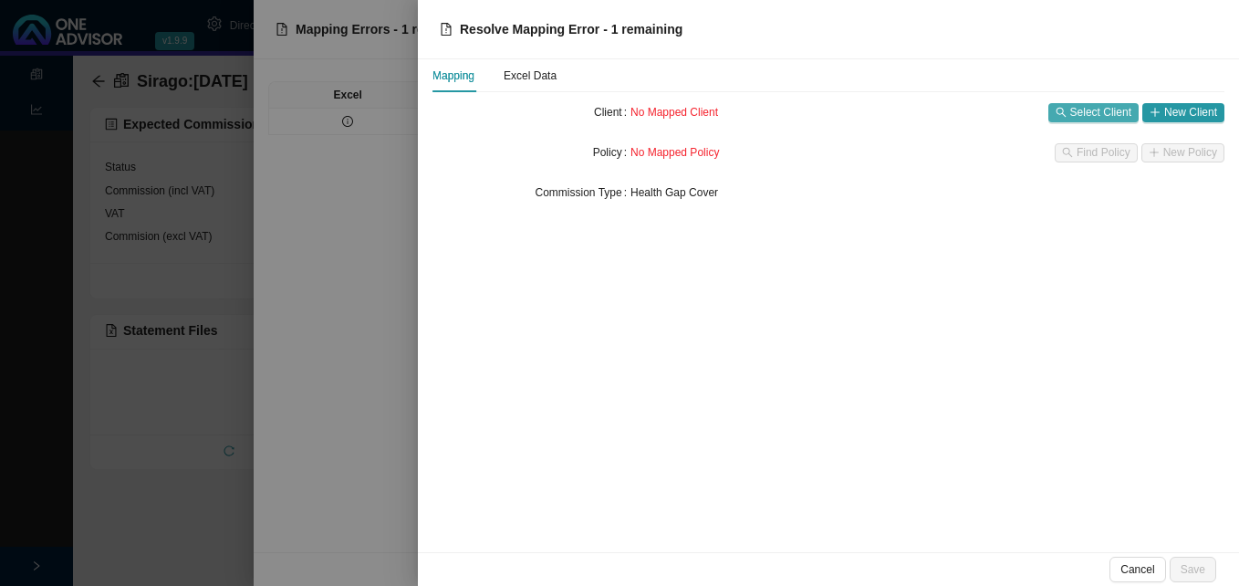
click at [1092, 109] on span "Select Client" at bounding box center [1100, 112] width 61 height 18
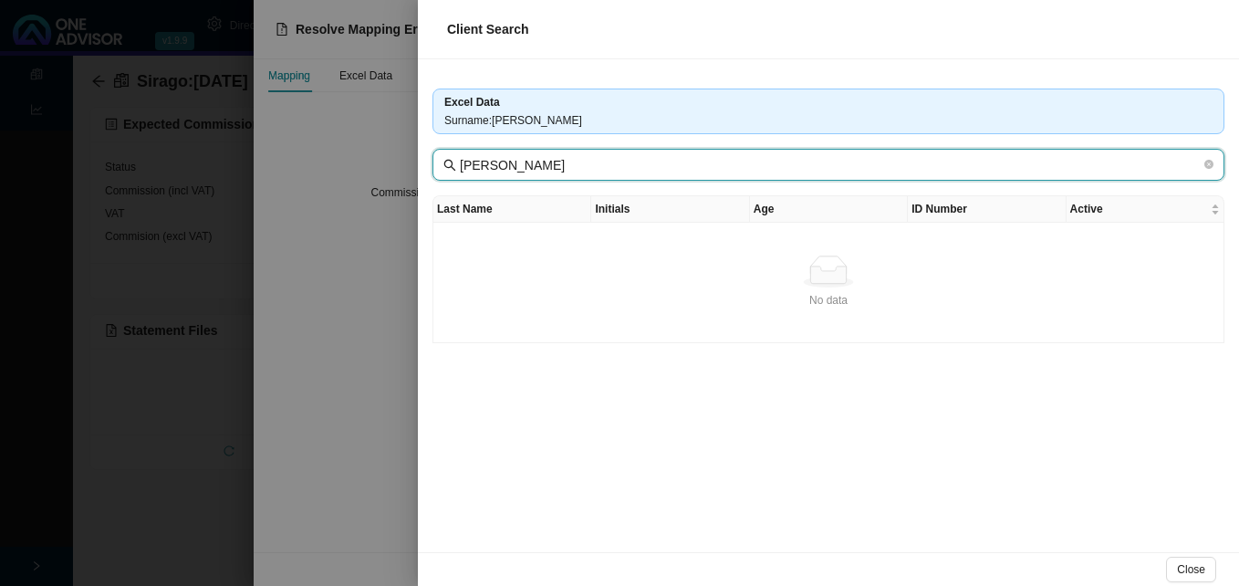
click at [542, 167] on input "[PERSON_NAME]" at bounding box center [830, 165] width 741 height 20
drag, startPoint x: 592, startPoint y: 170, endPoint x: 535, endPoint y: 165, distance: 57.6
click at [535, 165] on input "[PERSON_NAME]" at bounding box center [830, 165] width 741 height 20
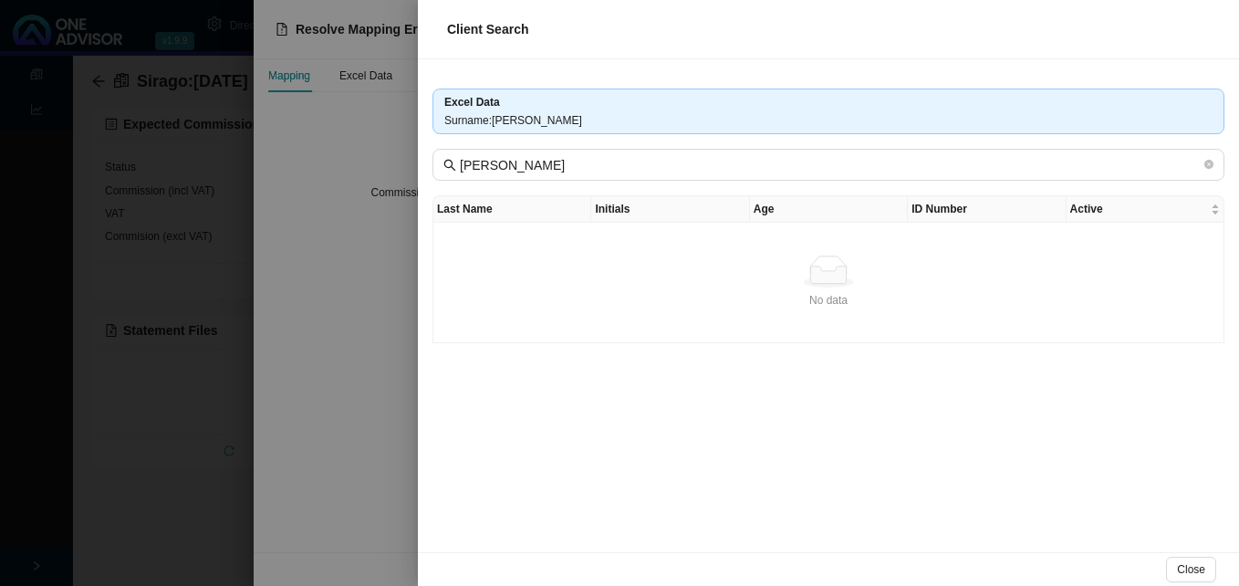
click at [548, 244] on td "No data No data" at bounding box center [828, 283] width 791 height 120
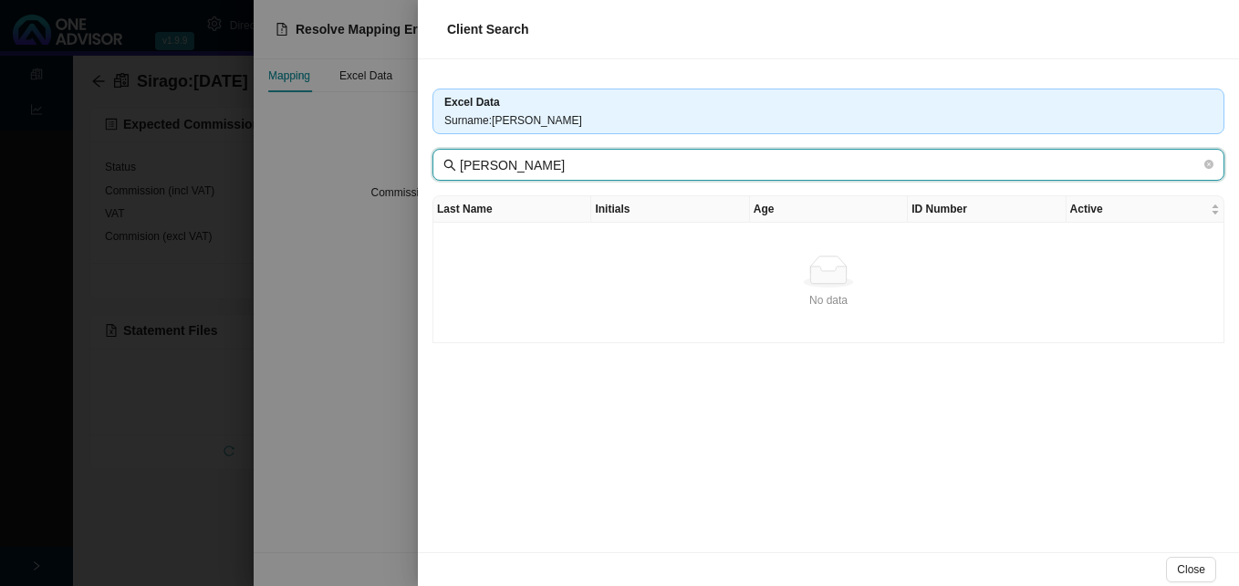
click at [478, 166] on input "[PERSON_NAME]" at bounding box center [830, 165] width 741 height 20
type input "MaCrimman"
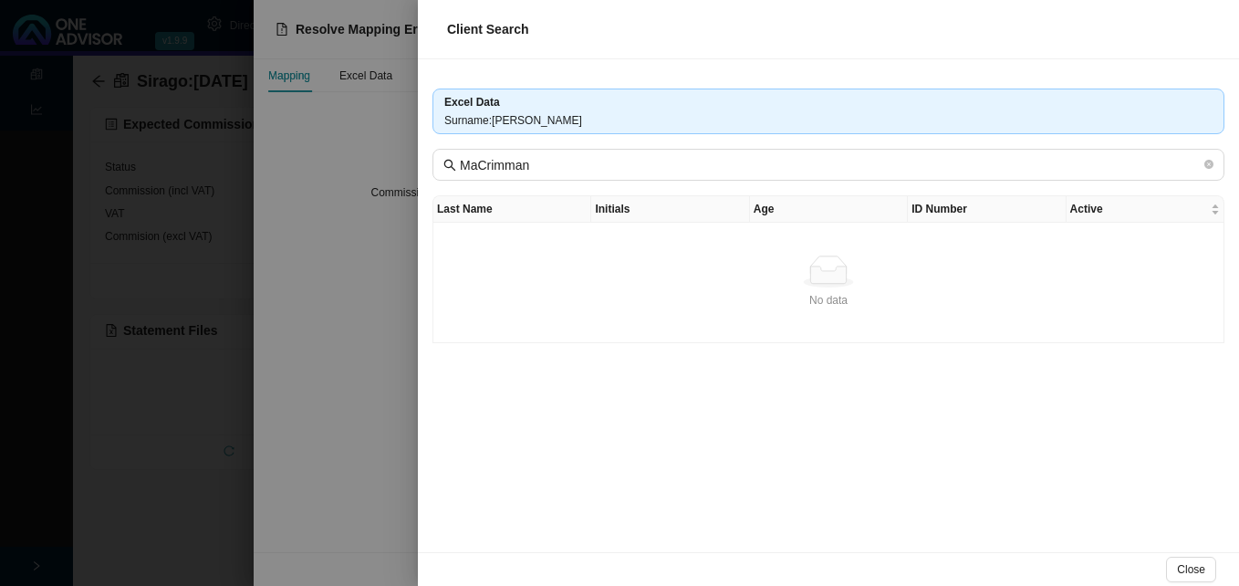
click at [378, 163] on div at bounding box center [619, 293] width 1239 height 586
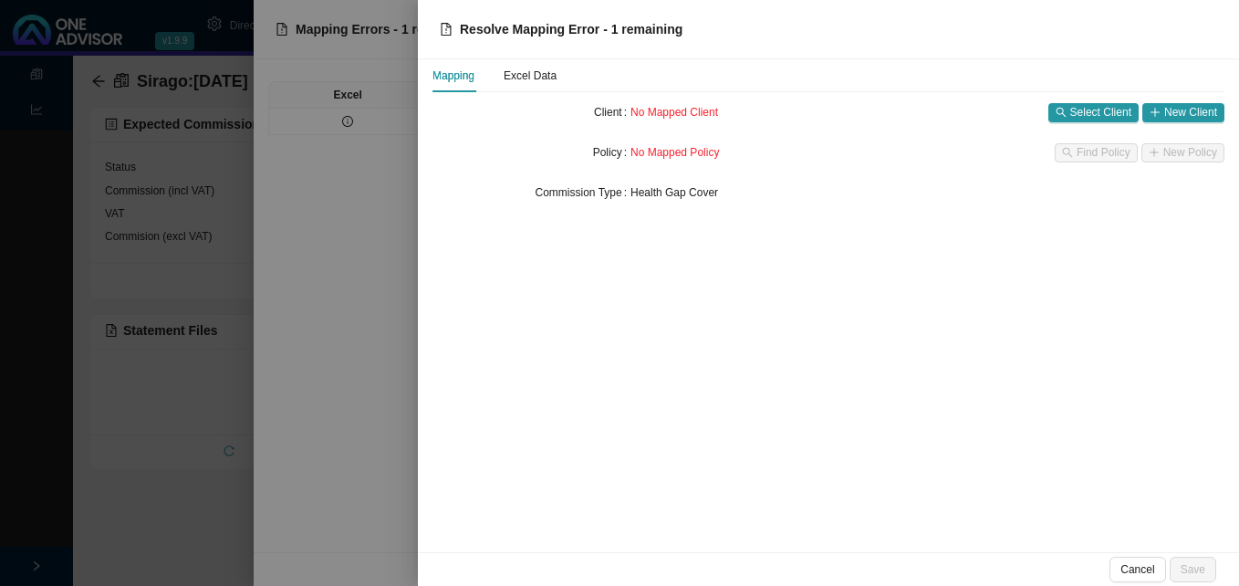
click at [378, 163] on div at bounding box center [619, 293] width 1239 height 586
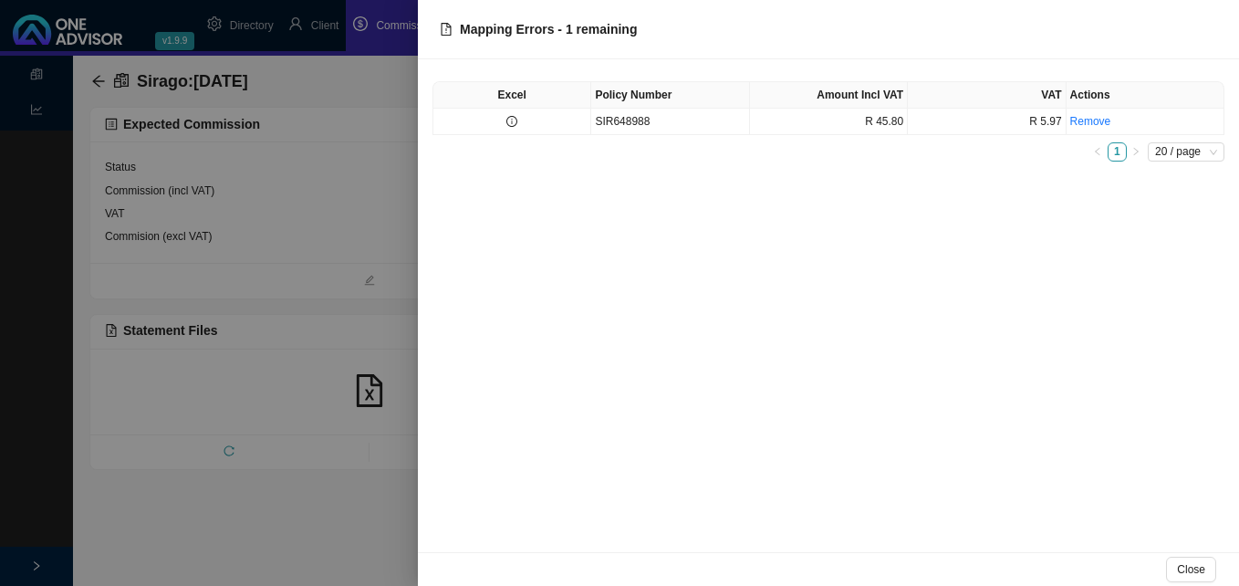
click at [378, 163] on div at bounding box center [619, 293] width 1239 height 586
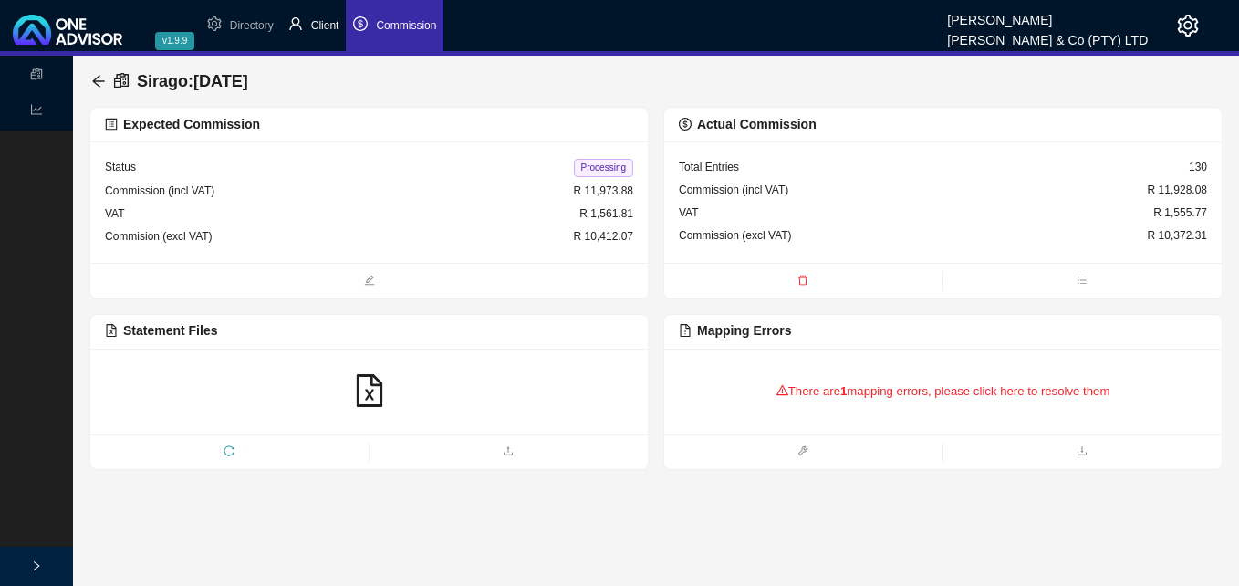
click at [331, 29] on span "Client" at bounding box center [325, 25] width 28 height 13
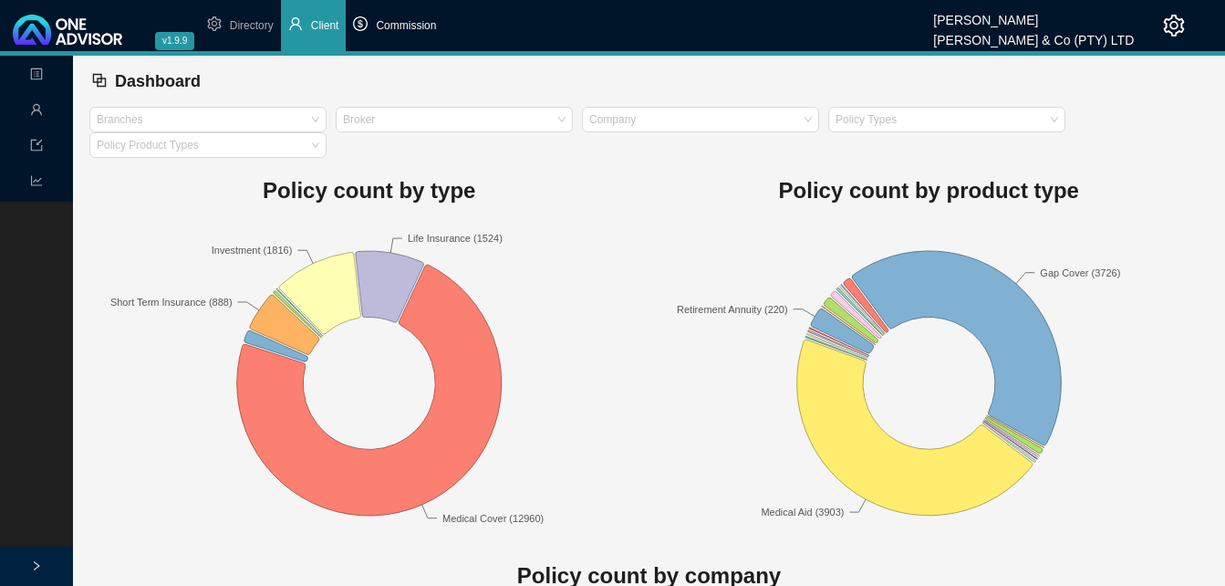
click at [408, 22] on span "Commission" at bounding box center [406, 25] width 60 height 13
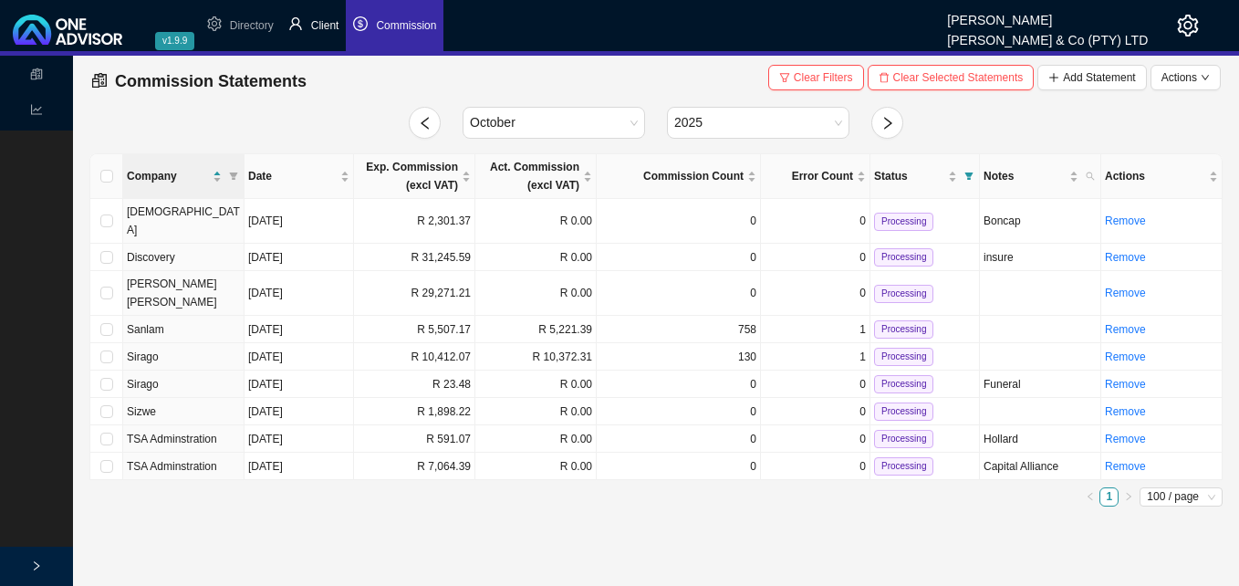
click at [330, 28] on span "Client" at bounding box center [325, 25] width 28 height 13
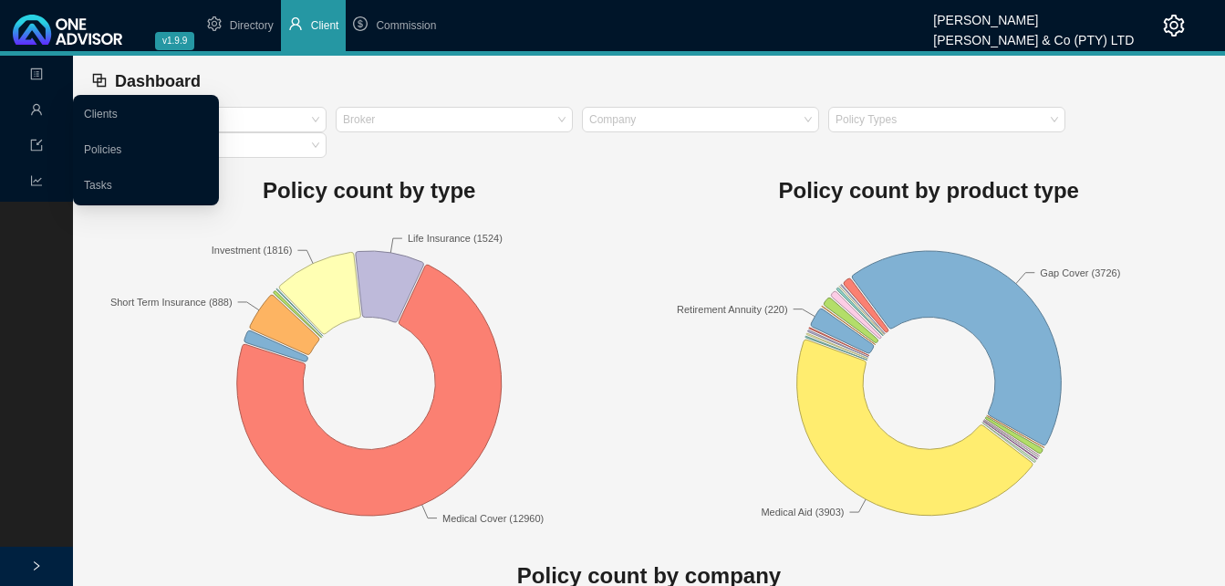
click at [43, 111] on span "Management" at bounding box center [72, 110] width 85 height 13
click at [87, 114] on link "Clients" at bounding box center [101, 114] width 34 height 13
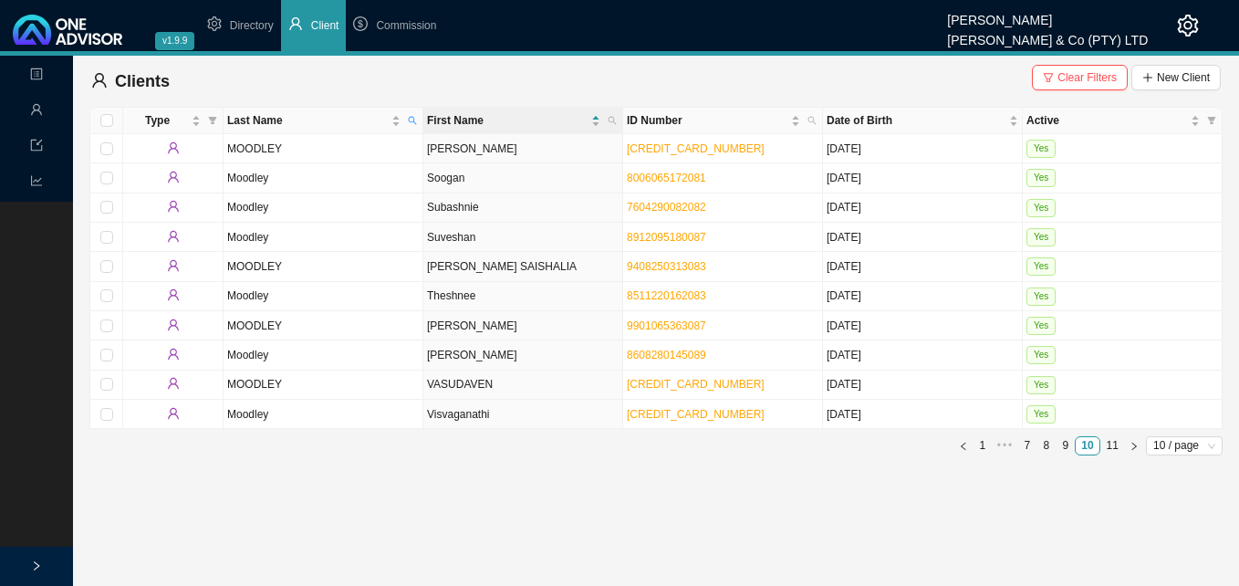
click at [1090, 76] on span "Clear Filters" at bounding box center [1086, 77] width 59 height 18
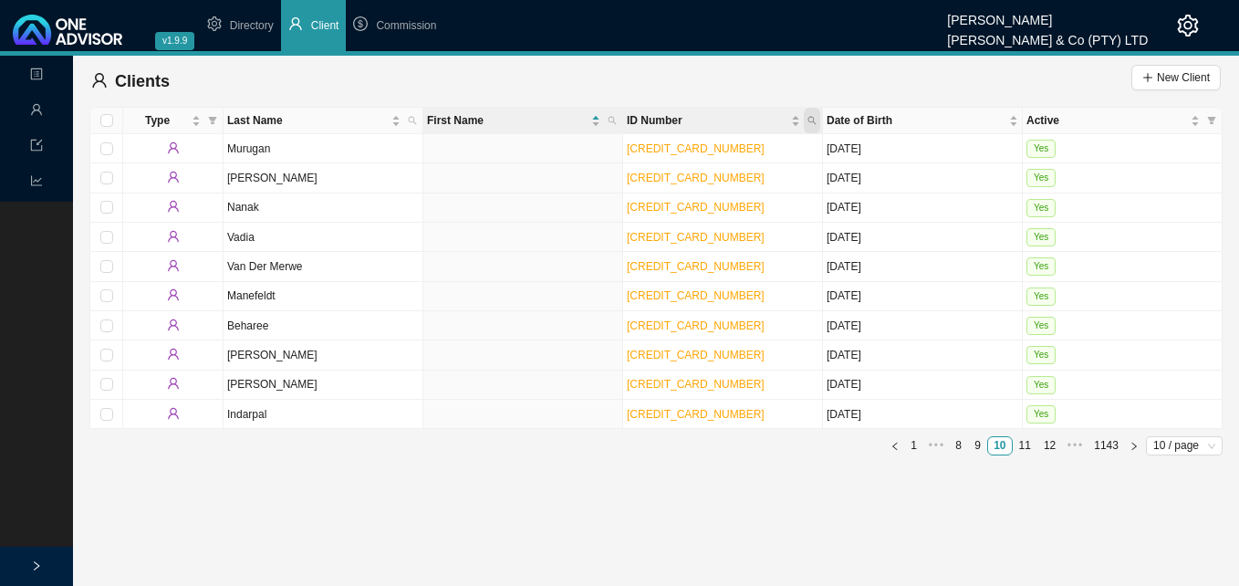
click at [815, 120] on icon "search" at bounding box center [811, 120] width 9 height 9
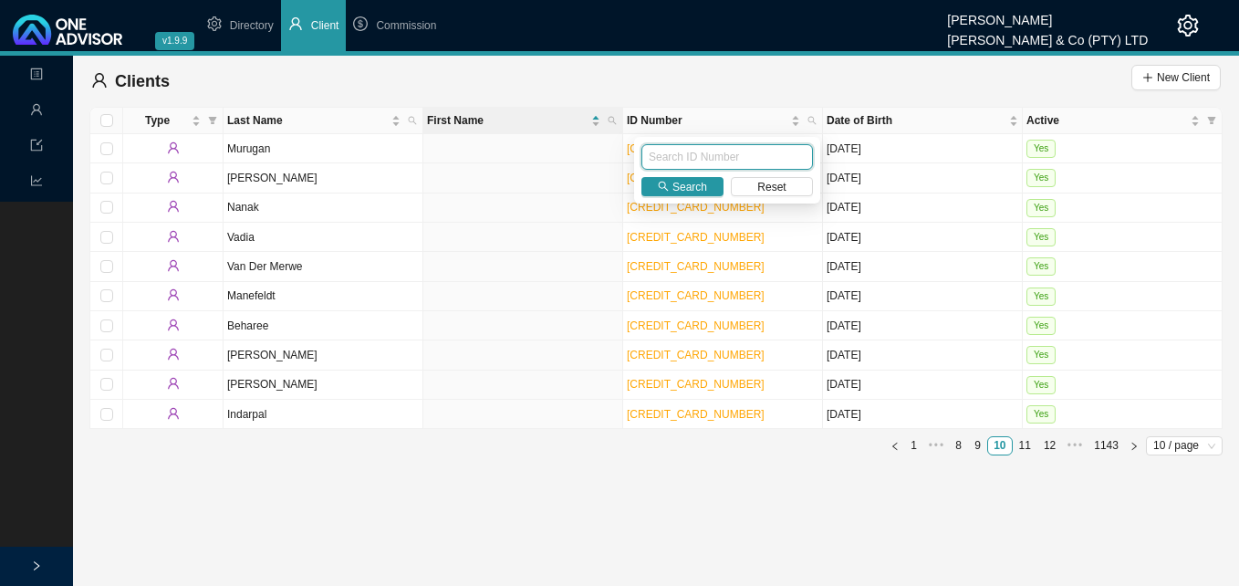
paste input "8306065291083"
type input "8306065291083"
click at [668, 187] on icon "search" at bounding box center [663, 186] width 11 height 11
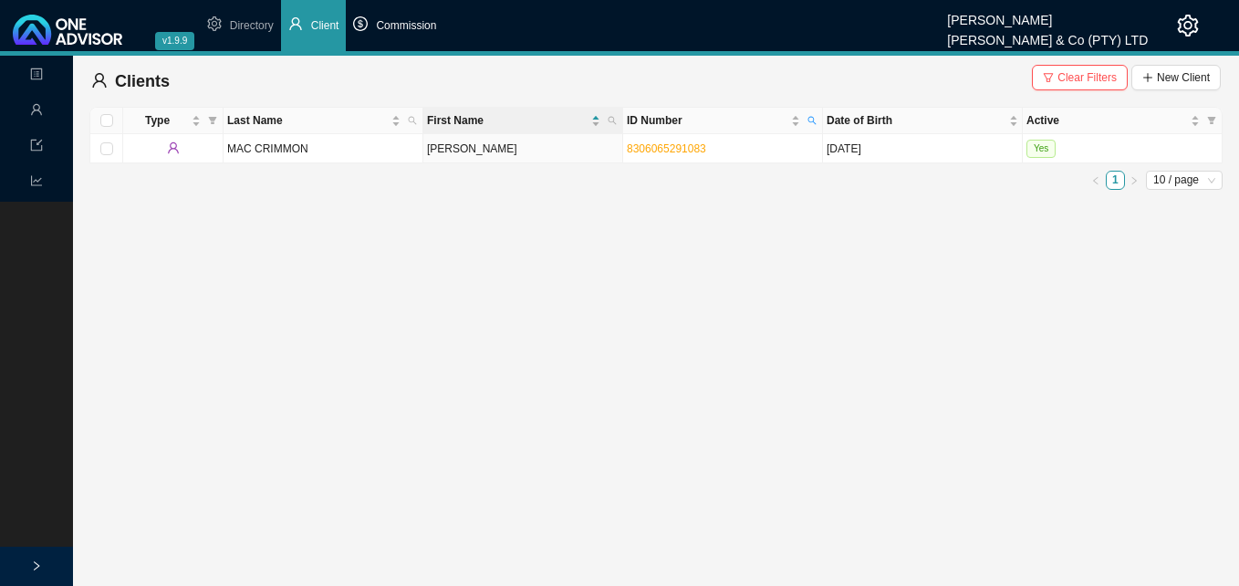
click at [404, 21] on span "Commission" at bounding box center [406, 25] width 60 height 13
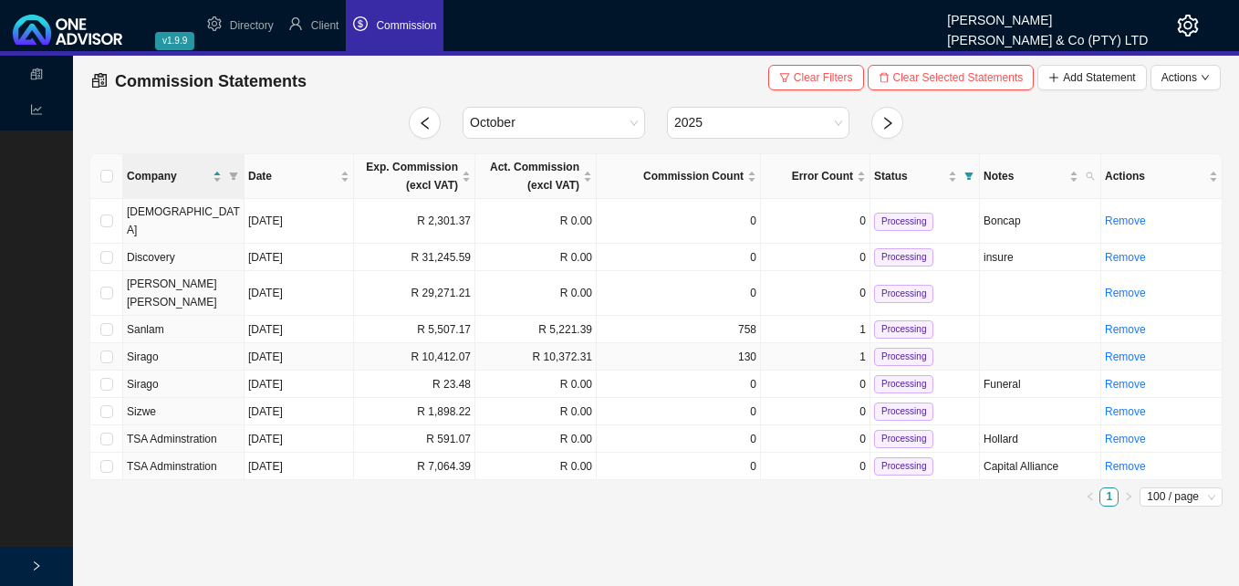
click at [425, 343] on td "R 10,412.07" at bounding box center [414, 356] width 121 height 27
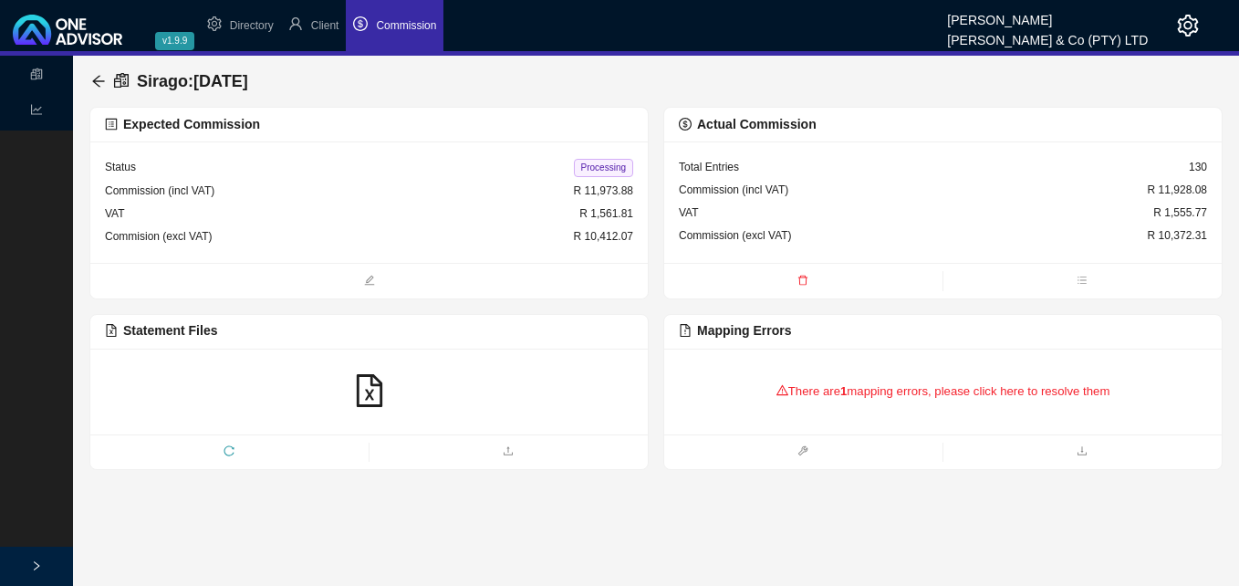
click at [818, 387] on div "There are 1 mapping errors, please click here to resolve them" at bounding box center [943, 391] width 528 height 57
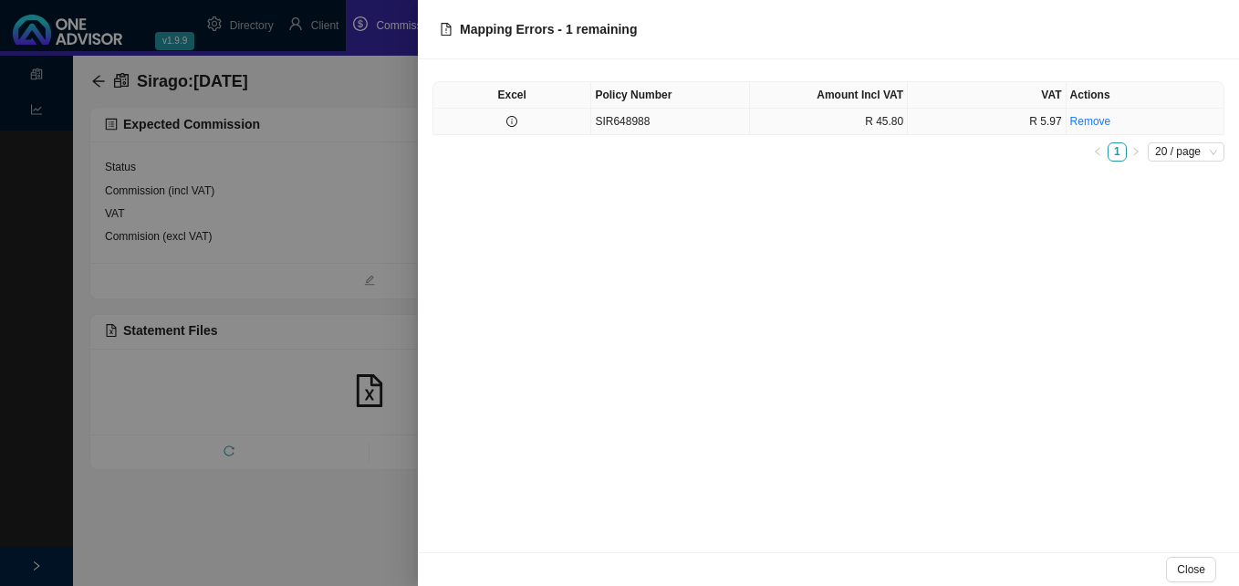
click at [536, 117] on td at bounding box center [512, 122] width 158 height 26
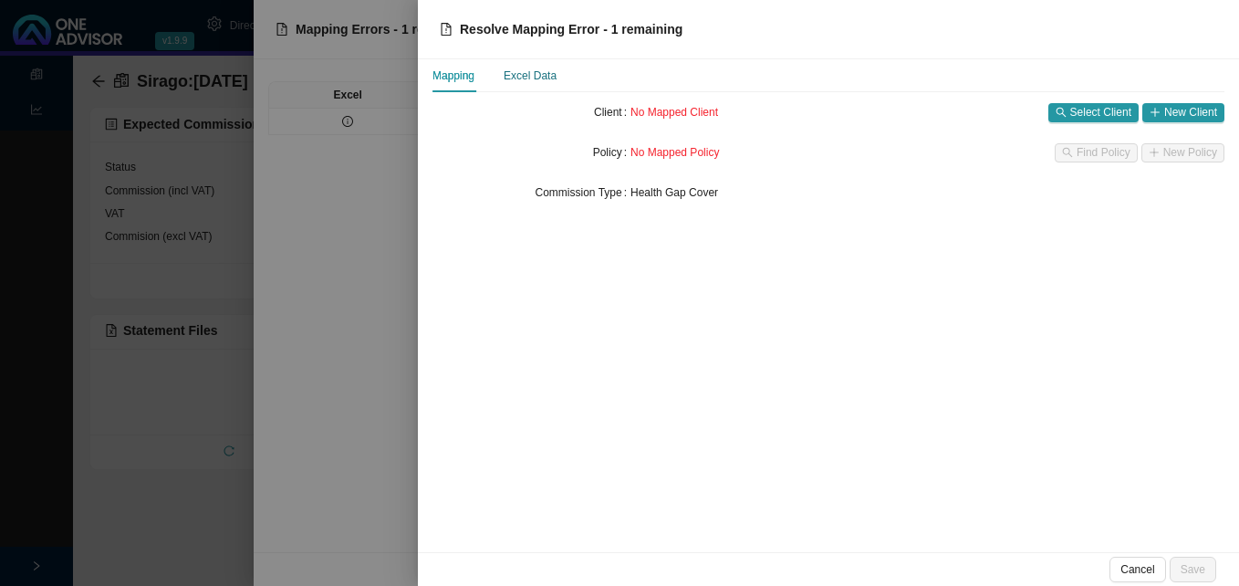
click at [525, 73] on div "Excel Data" at bounding box center [530, 76] width 53 height 18
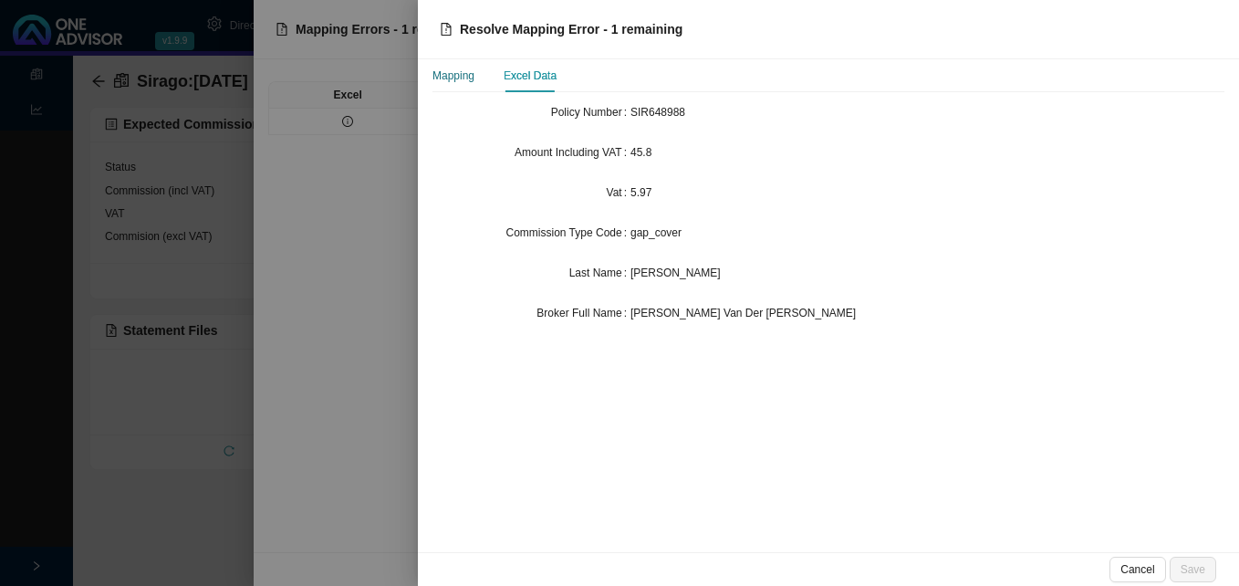
click at [451, 76] on div "Mapping" at bounding box center [453, 76] width 42 height 18
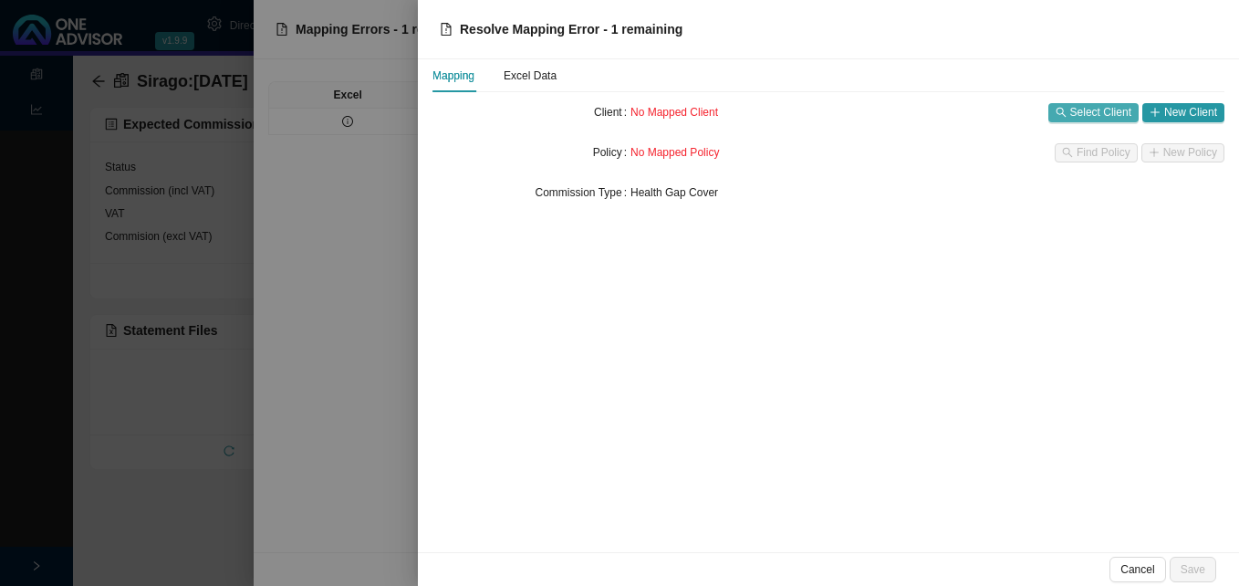
click at [1093, 108] on span "Select Client" at bounding box center [1100, 112] width 61 height 18
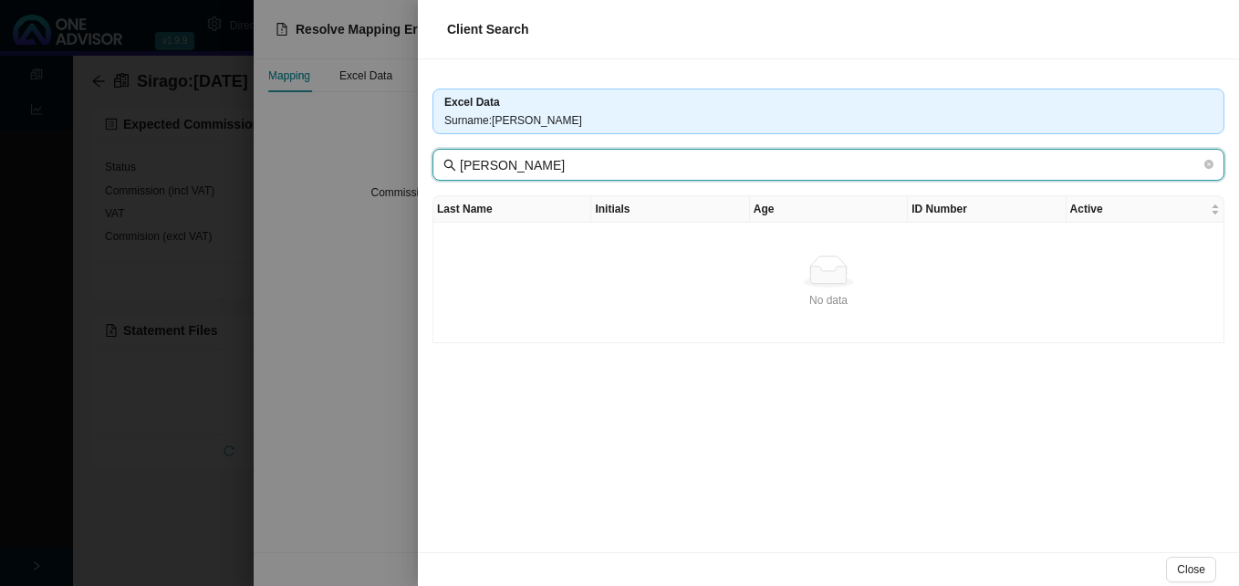
click at [483, 161] on input "[PERSON_NAME]" at bounding box center [830, 165] width 741 height 20
click at [527, 170] on input "[PERSON_NAME]" at bounding box center [830, 165] width 741 height 20
drag, startPoint x: 538, startPoint y: 168, endPoint x: 620, endPoint y: 171, distance: 82.1
click at [620, 171] on input "[PERSON_NAME]" at bounding box center [830, 165] width 741 height 20
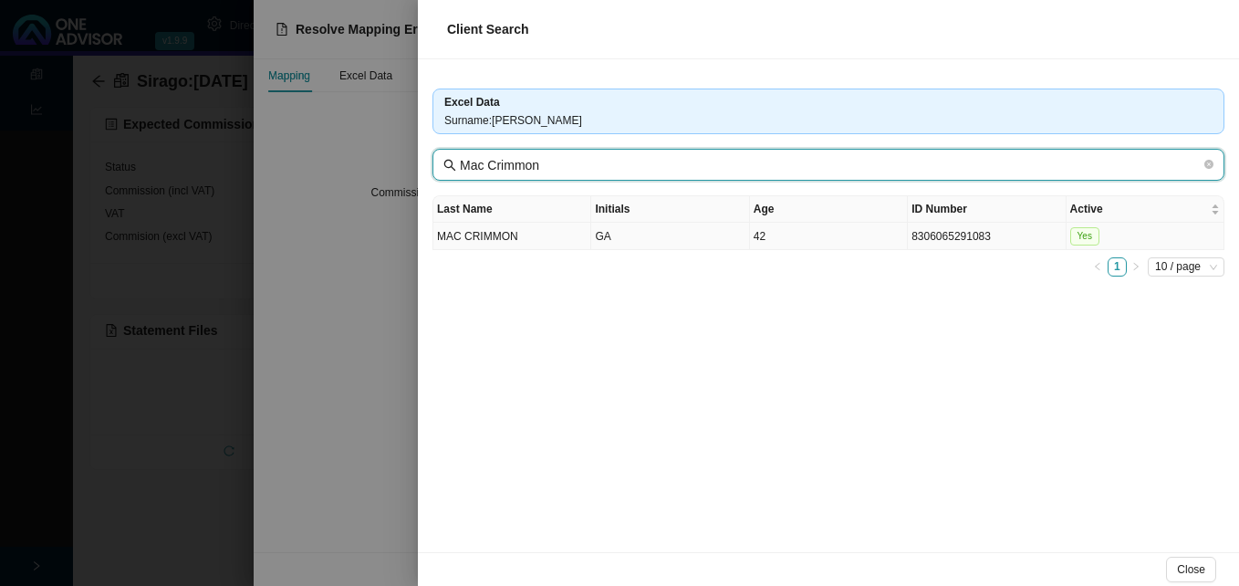
type input "Mac Crimmon"
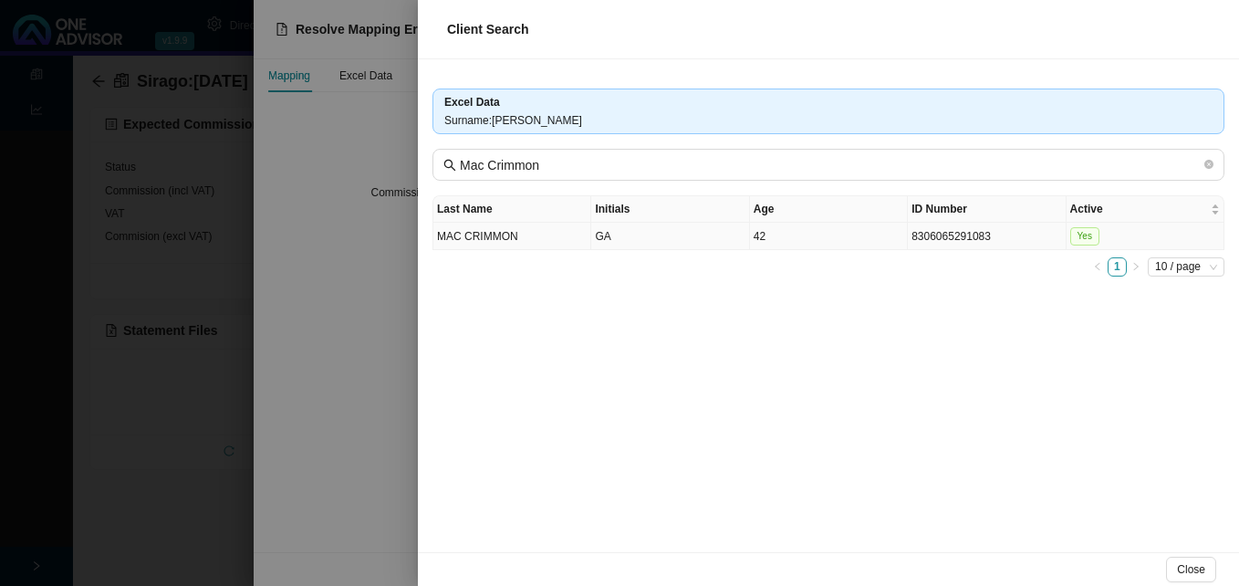
click at [666, 239] on td "GA" at bounding box center [670, 236] width 158 height 27
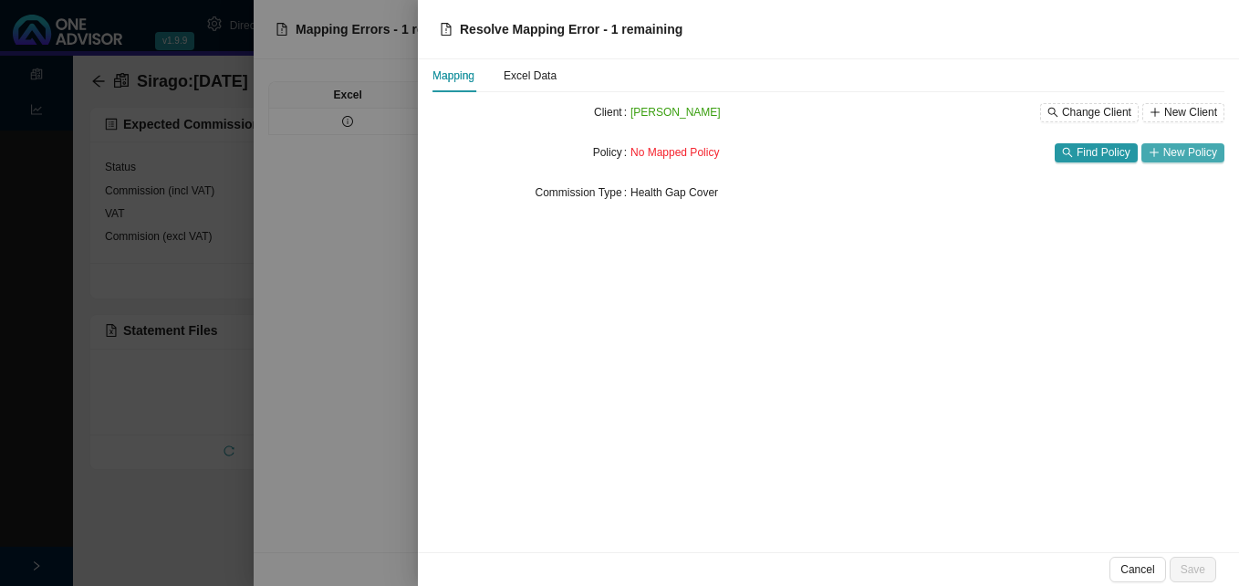
click at [1173, 156] on span "New Policy" at bounding box center [1190, 152] width 54 height 18
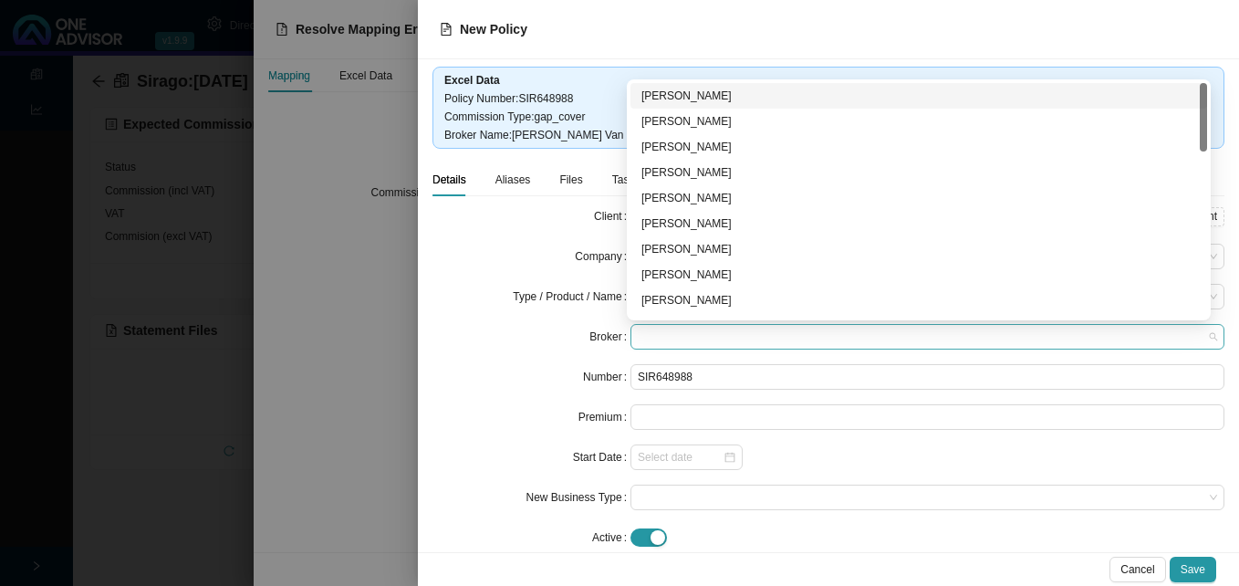
click at [765, 335] on span at bounding box center [927, 337] width 579 height 24
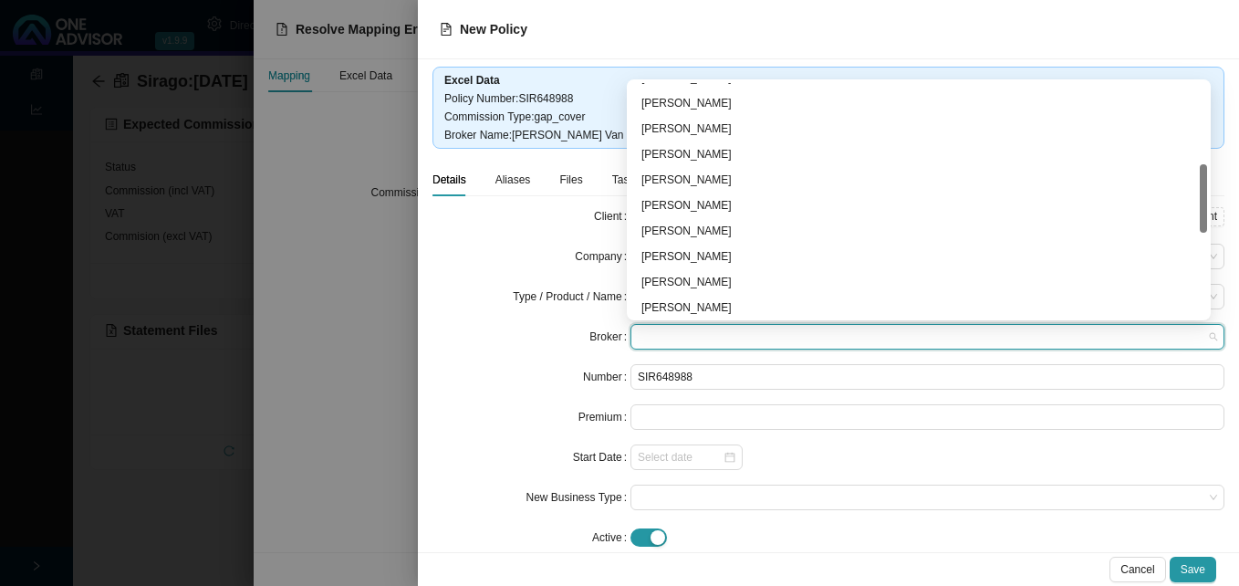
scroll to position [547, 0]
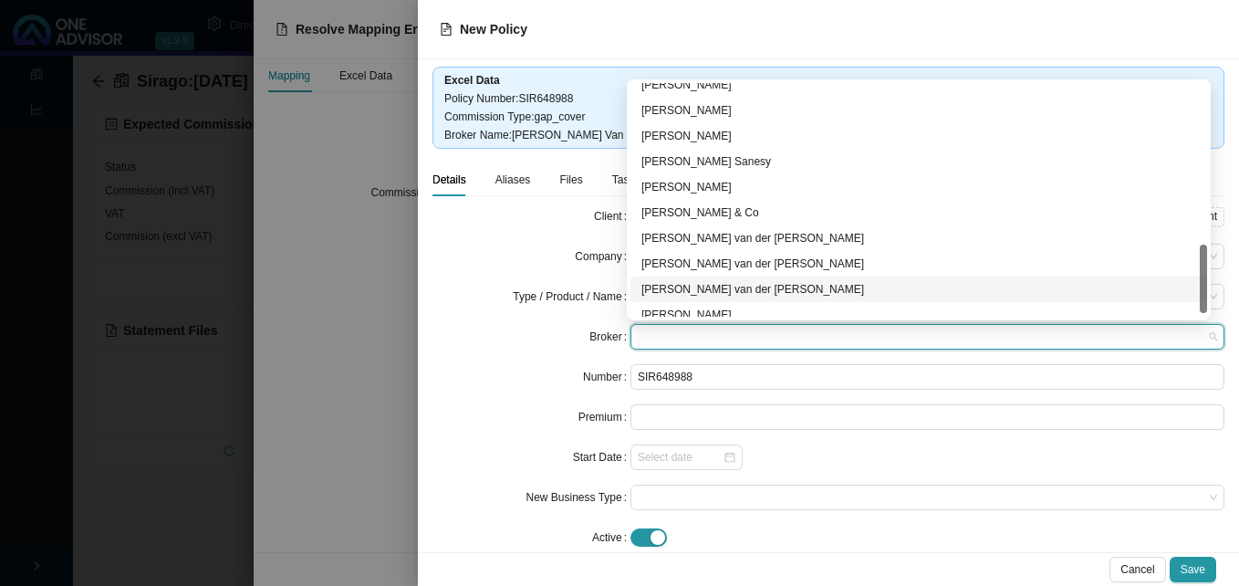
click at [838, 287] on div "[PERSON_NAME] van der [PERSON_NAME]" at bounding box center [918, 289] width 555 height 18
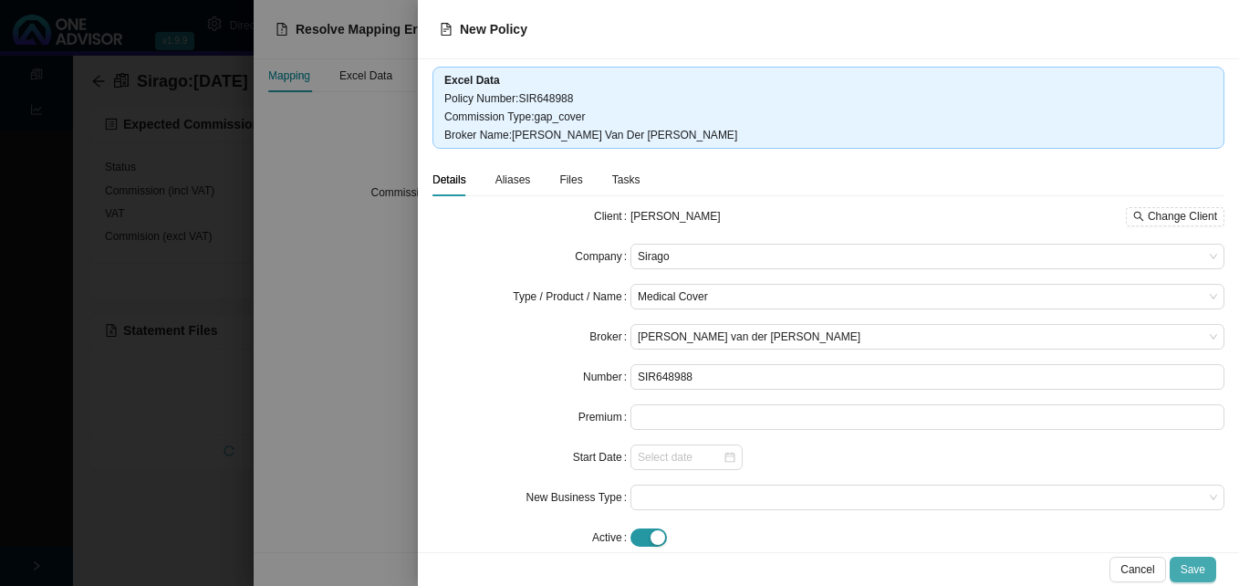
click at [1197, 566] on span "Save" at bounding box center [1192, 569] width 25 height 18
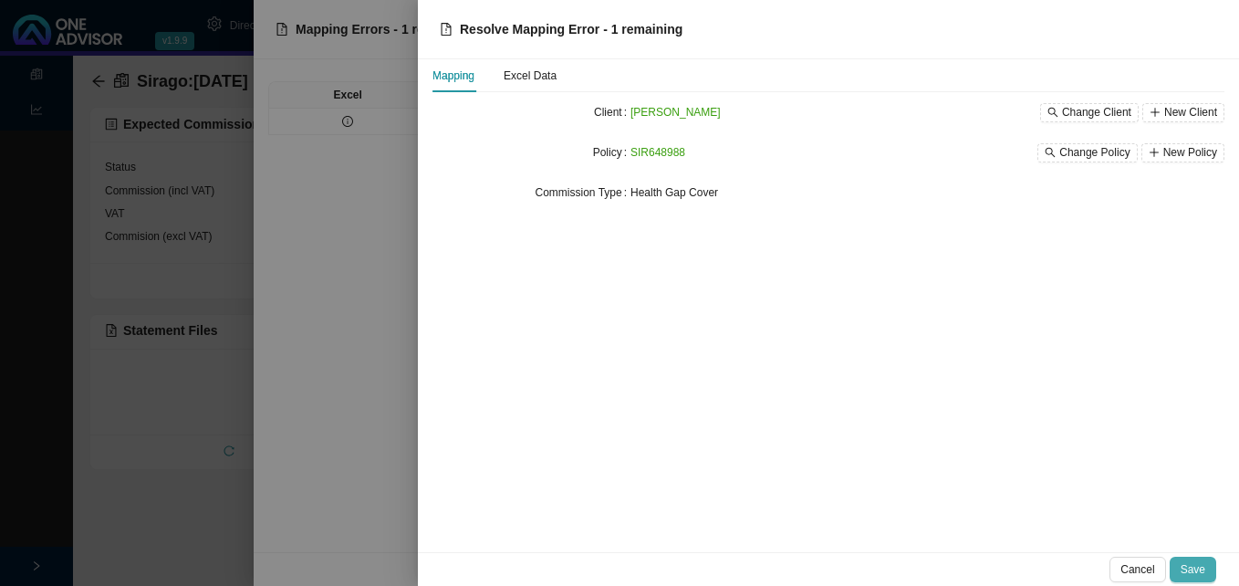
click at [1187, 569] on span "Save" at bounding box center [1192, 569] width 25 height 18
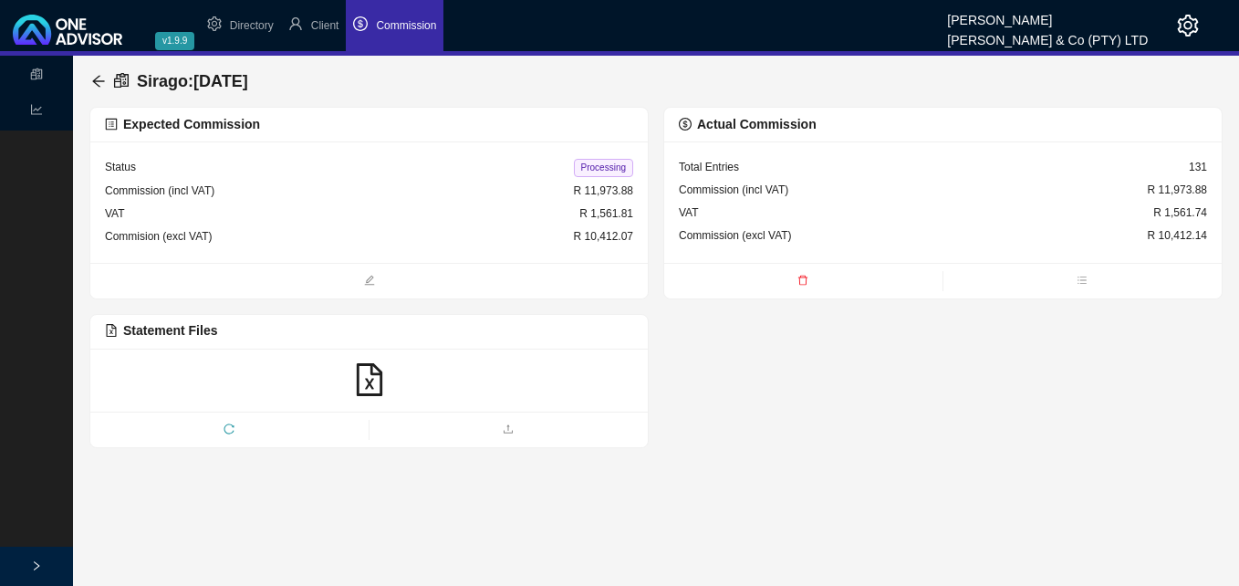
click at [607, 165] on span "Processing" at bounding box center [603, 168] width 59 height 18
click at [94, 82] on icon "arrow-left" at bounding box center [98, 81] width 12 height 12
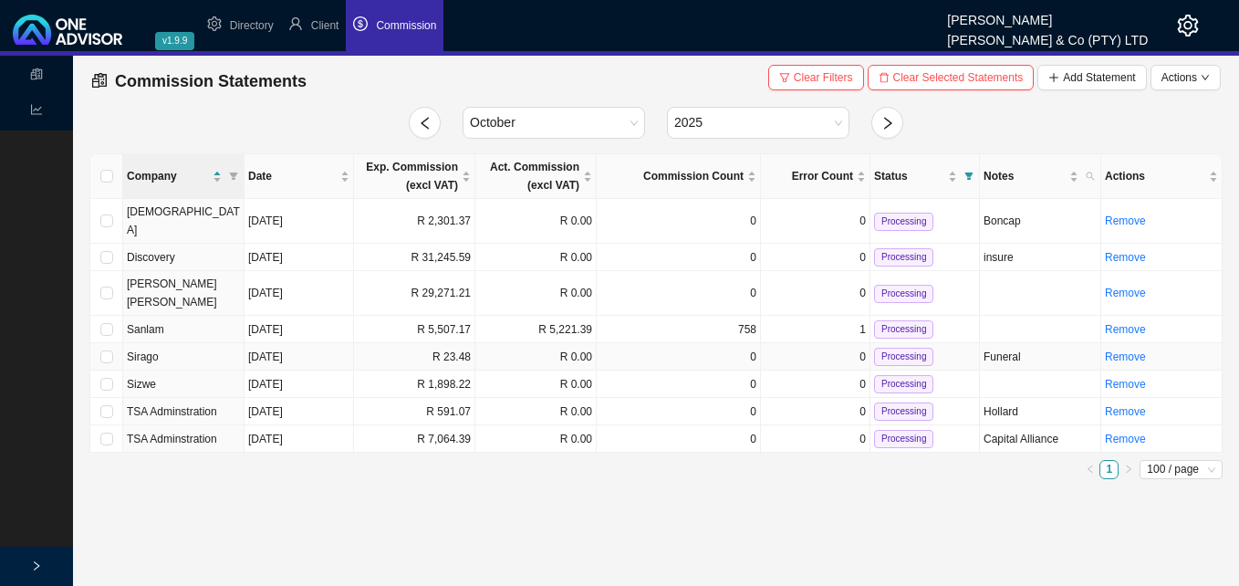
click at [417, 343] on td "R 23.48" at bounding box center [414, 356] width 121 height 27
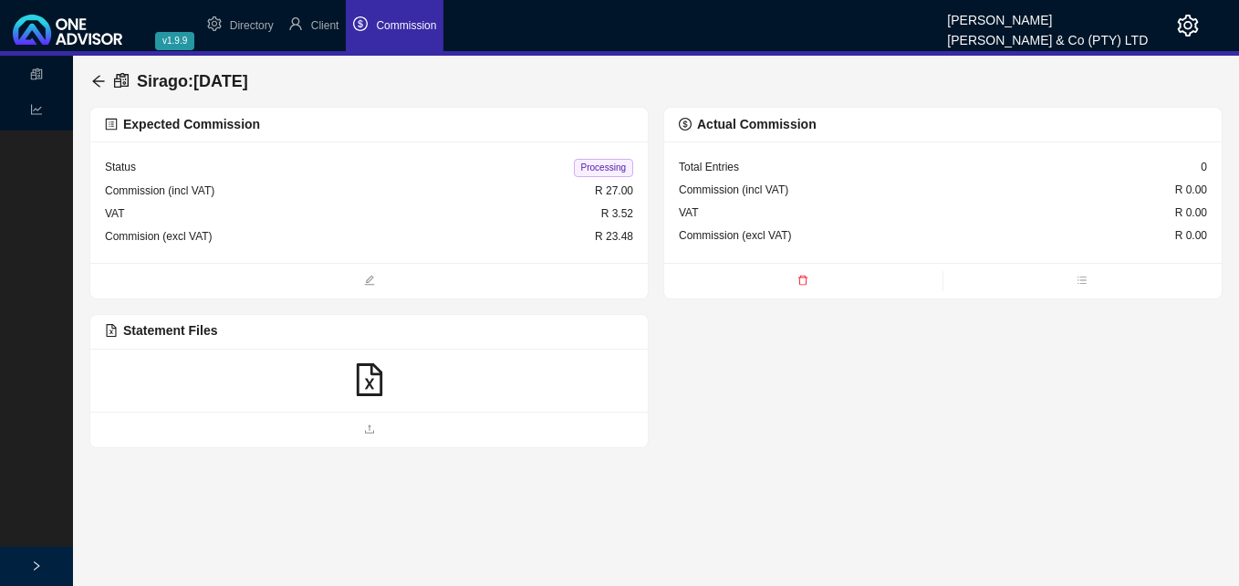
click at [374, 382] on icon "file-excel" at bounding box center [369, 379] width 33 height 33
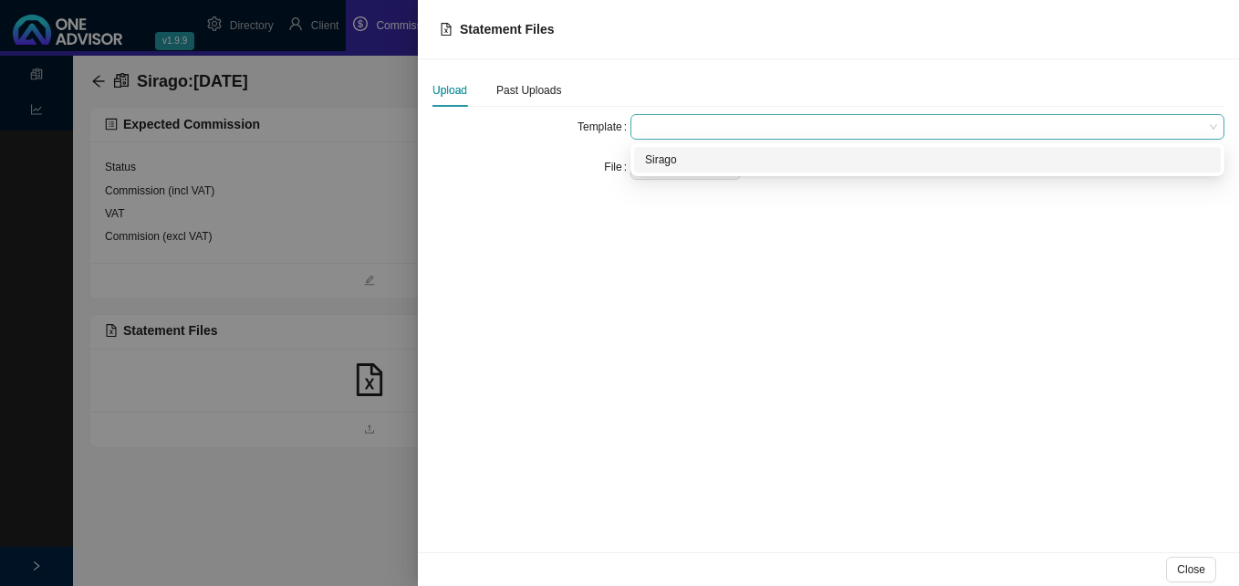
click at [688, 123] on span at bounding box center [927, 127] width 579 height 24
click at [687, 154] on div "Sirago" at bounding box center [927, 160] width 565 height 18
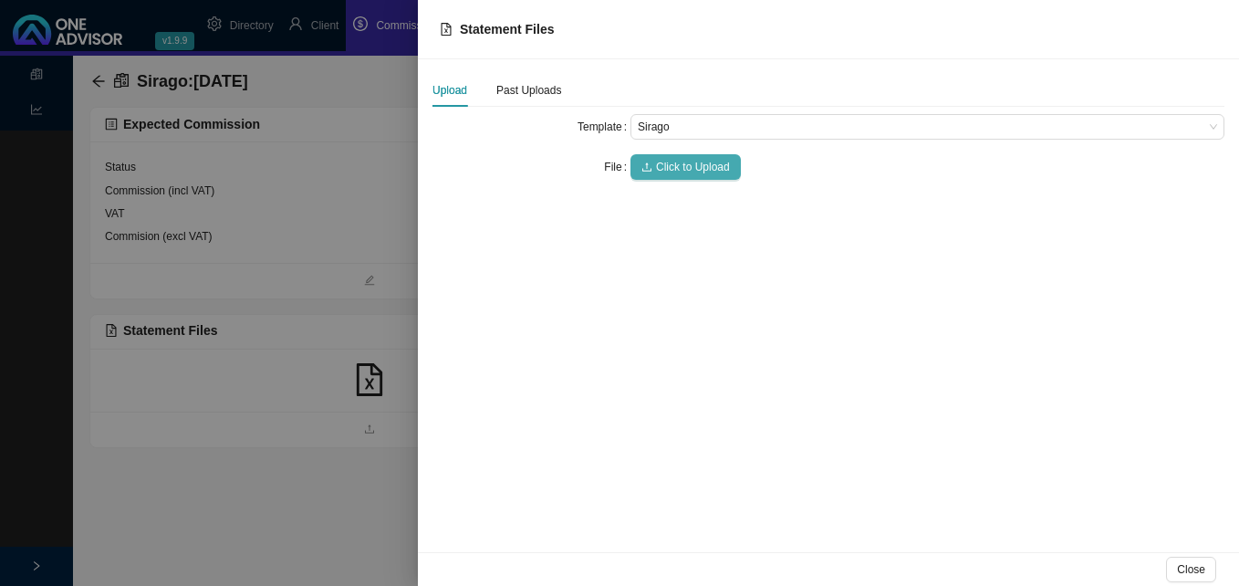
click at [684, 165] on span "Click to Upload" at bounding box center [693, 167] width 74 height 18
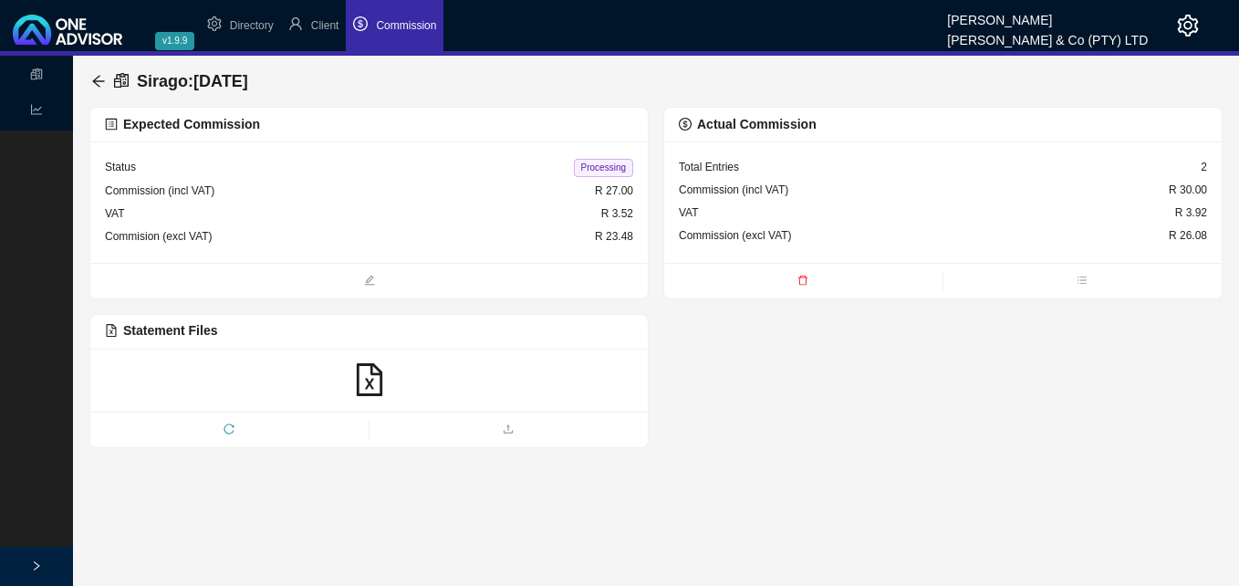
click at [803, 277] on icon "delete" at bounding box center [802, 280] width 11 height 11
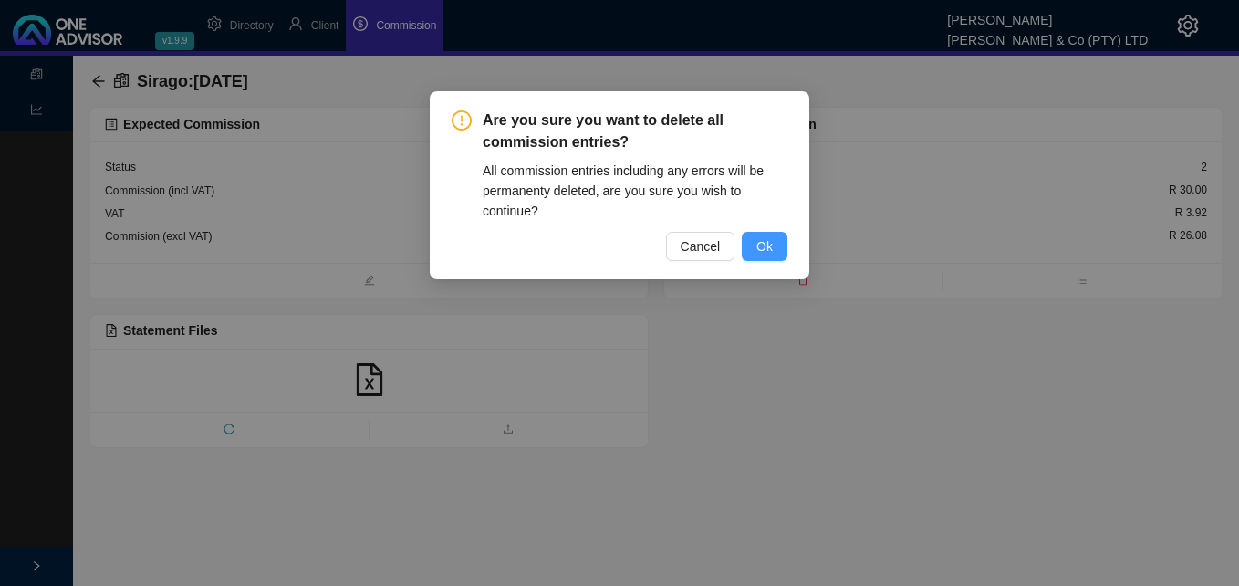
click at [771, 250] on span "Ok" at bounding box center [764, 246] width 16 height 20
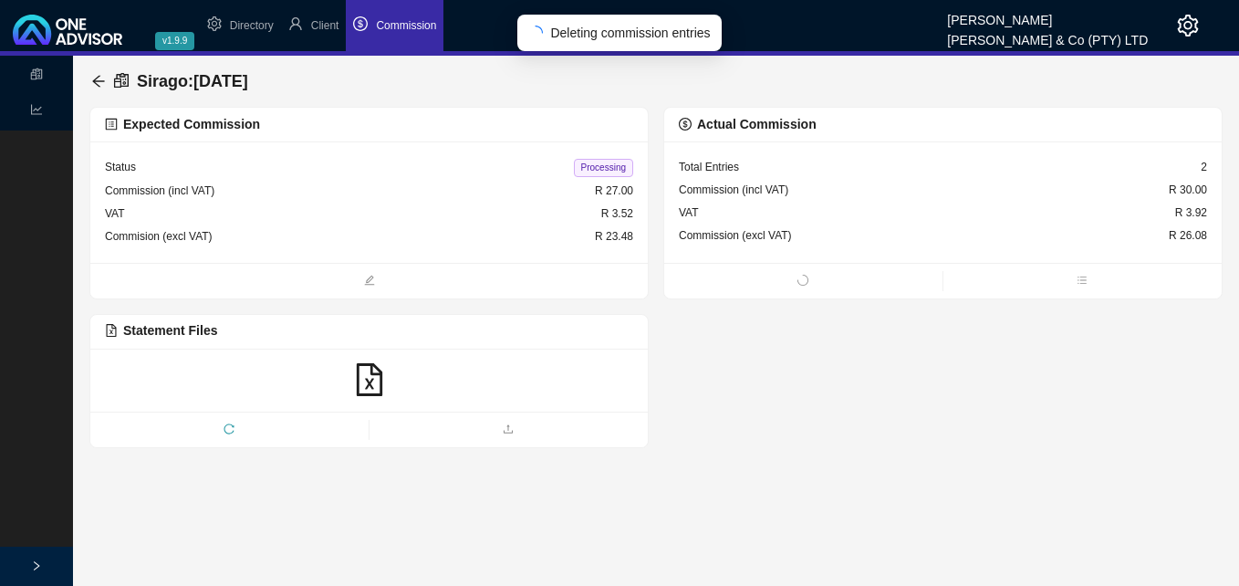
click at [368, 374] on icon "file-excel" at bounding box center [369, 379] width 33 height 33
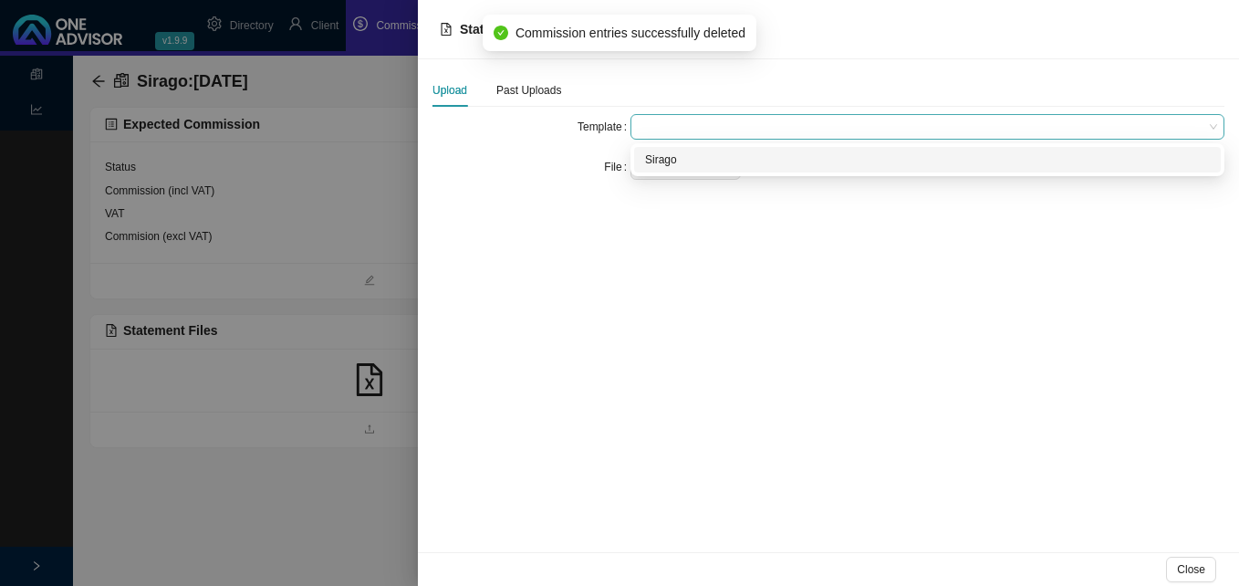
click at [680, 128] on span at bounding box center [927, 127] width 579 height 24
click at [671, 159] on div "Sirago" at bounding box center [927, 160] width 565 height 18
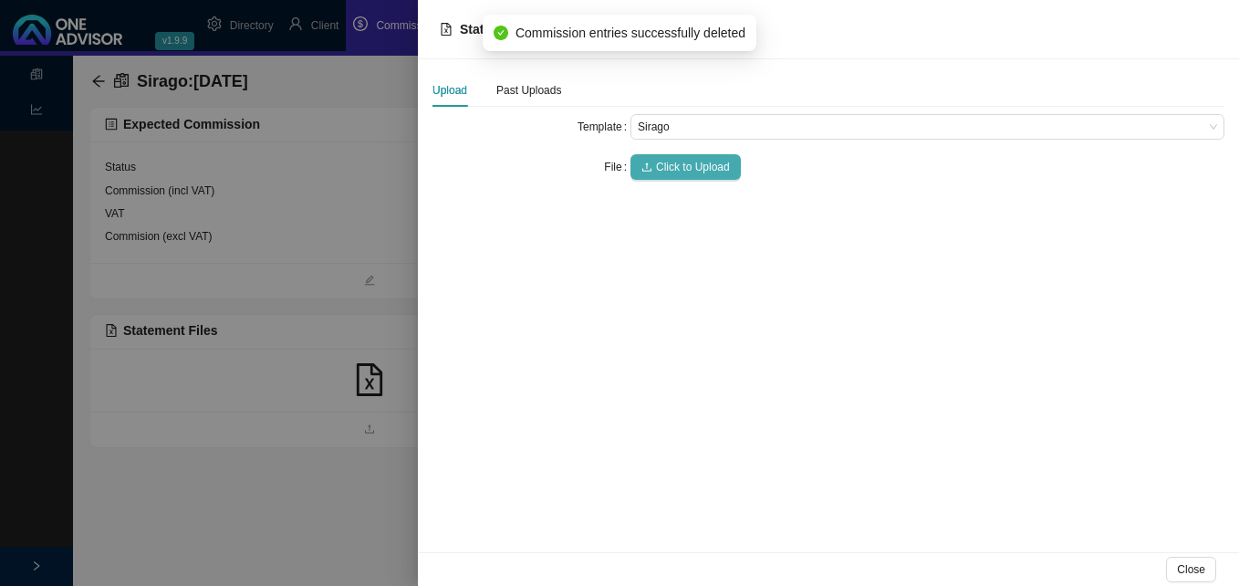
click at [676, 166] on span "Click to Upload" at bounding box center [693, 167] width 74 height 18
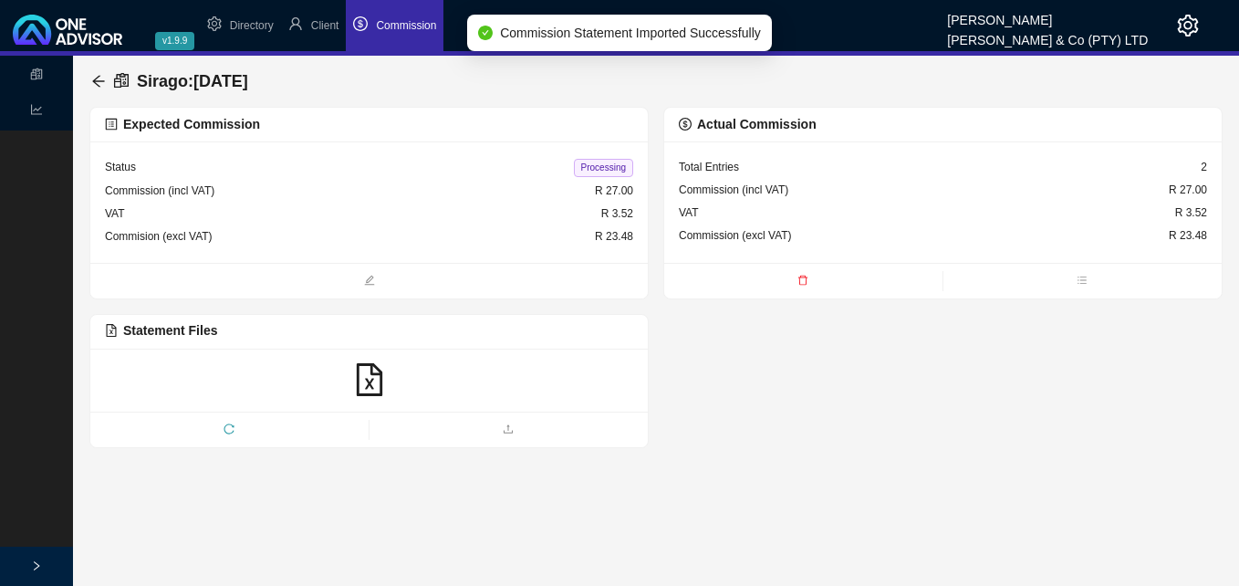
click at [591, 162] on span "Processing" at bounding box center [603, 168] width 59 height 18
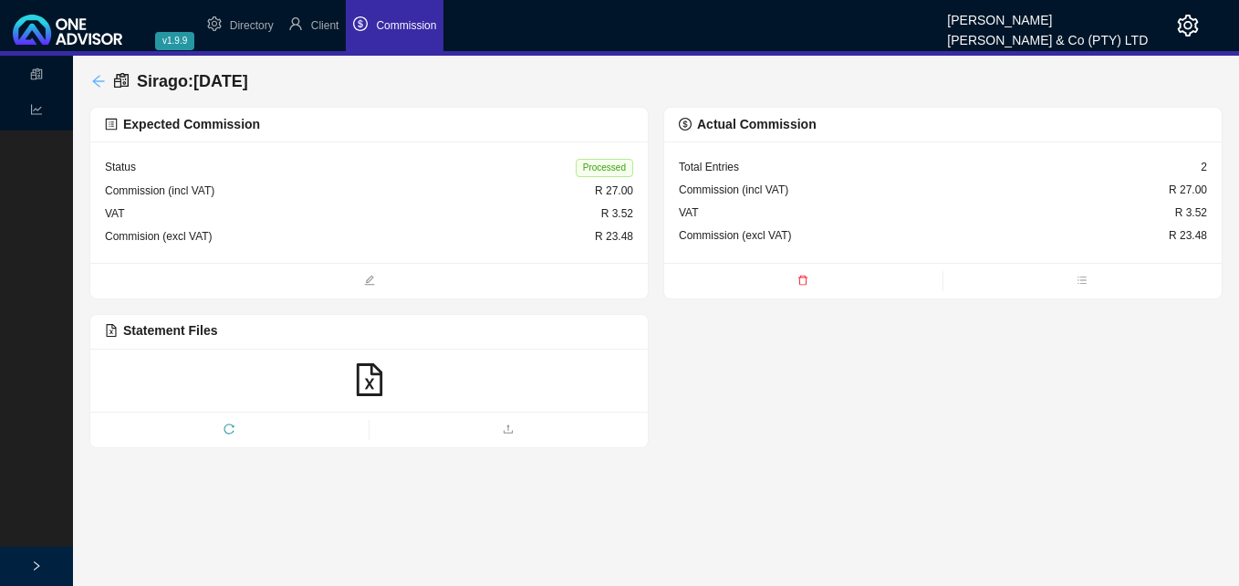
click at [102, 74] on icon "arrow-left" at bounding box center [98, 81] width 15 height 15
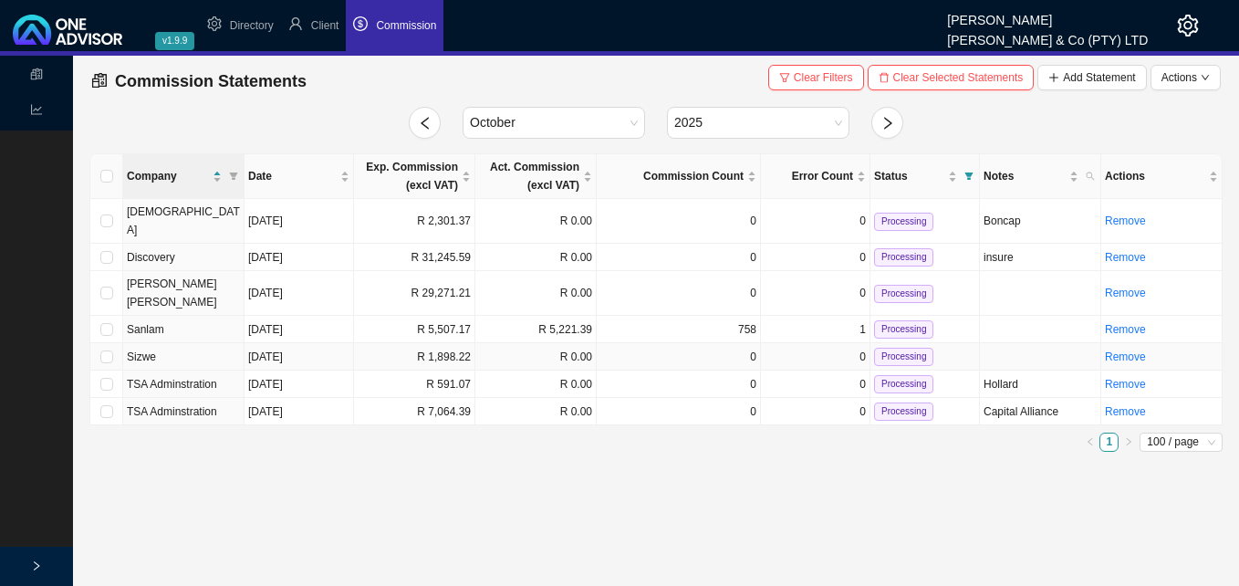
click at [437, 343] on td "R 1,898.22" at bounding box center [414, 356] width 121 height 27
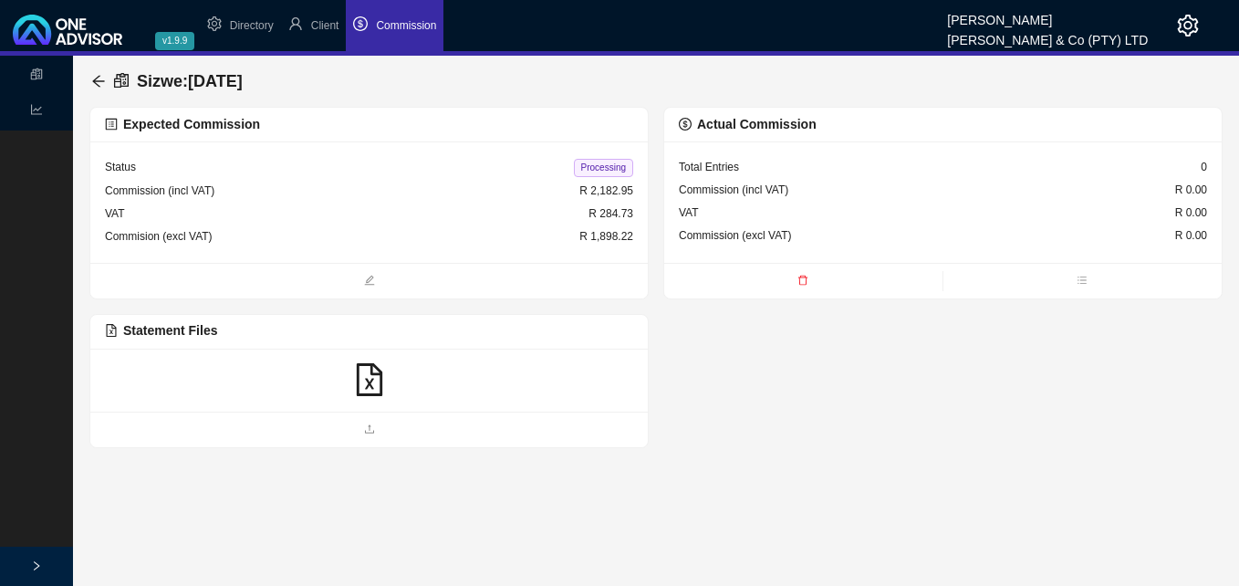
click at [361, 388] on icon "file-excel" at bounding box center [369, 379] width 33 height 33
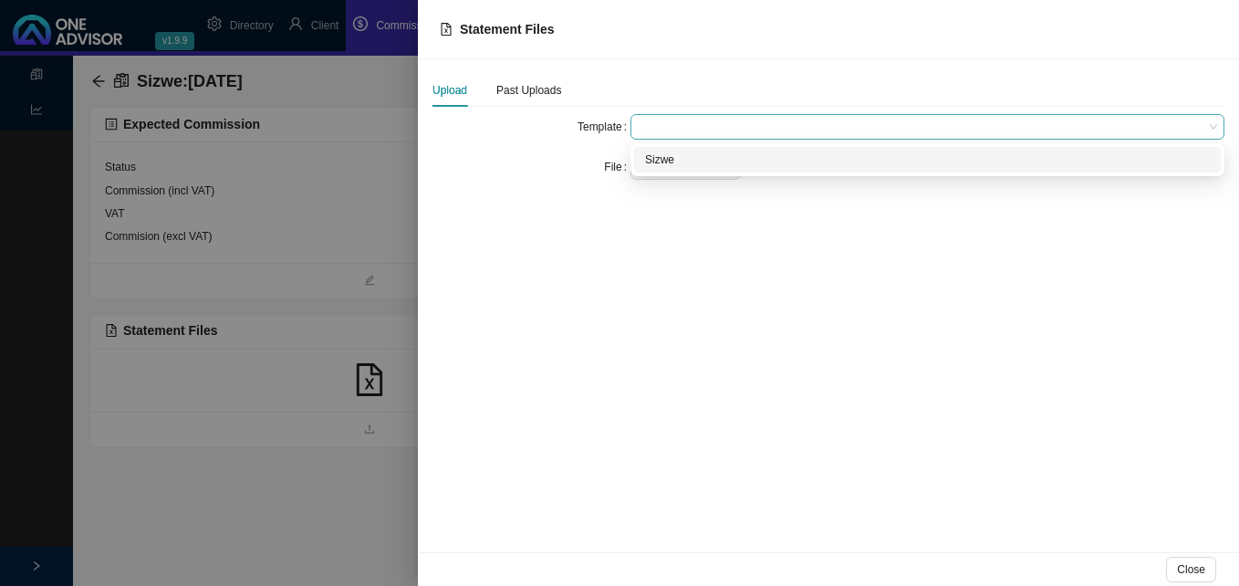
click at [671, 126] on span at bounding box center [927, 127] width 579 height 24
click at [671, 158] on div "Sizwe" at bounding box center [927, 160] width 565 height 18
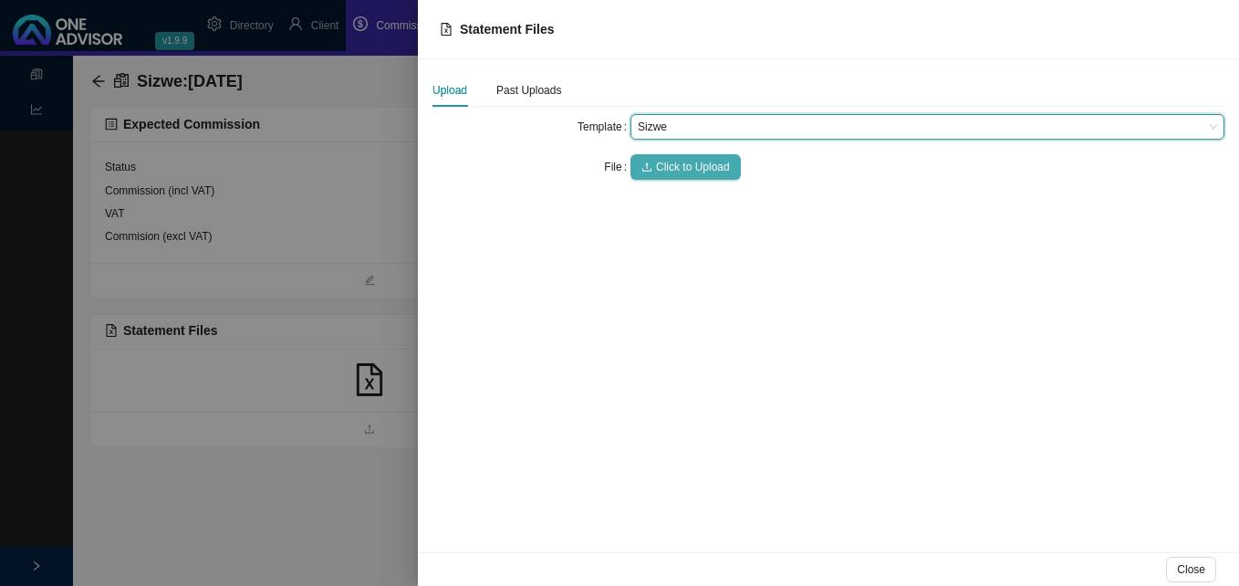
click at [678, 163] on span "Click to Upload" at bounding box center [693, 167] width 74 height 18
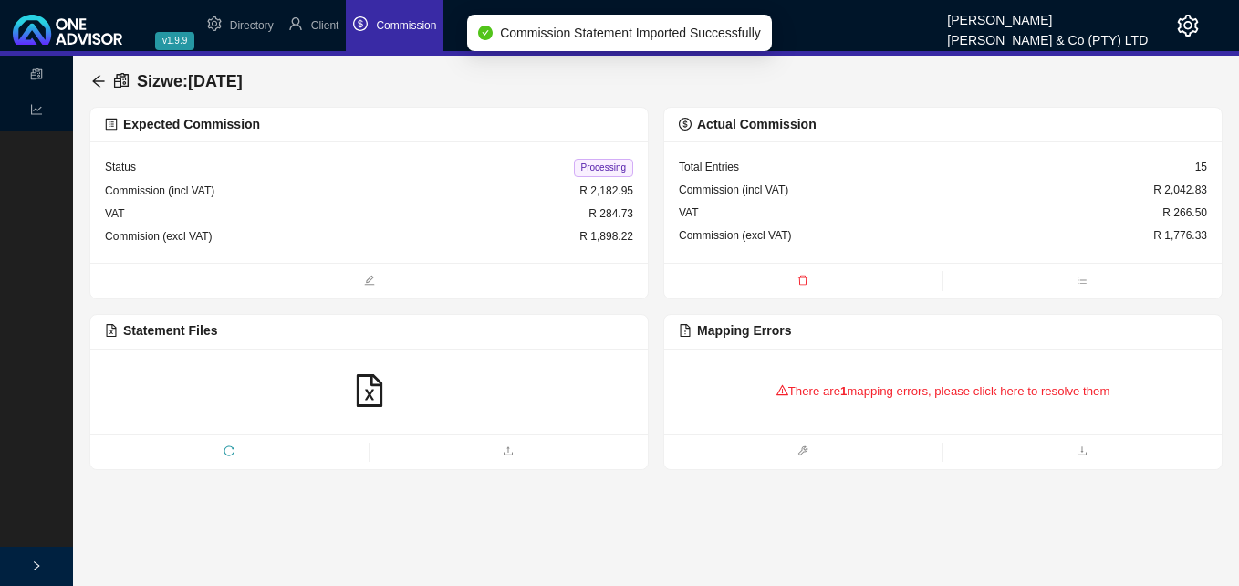
click at [874, 398] on div "There are 1 mapping errors, please click here to resolve them" at bounding box center [943, 391] width 528 height 57
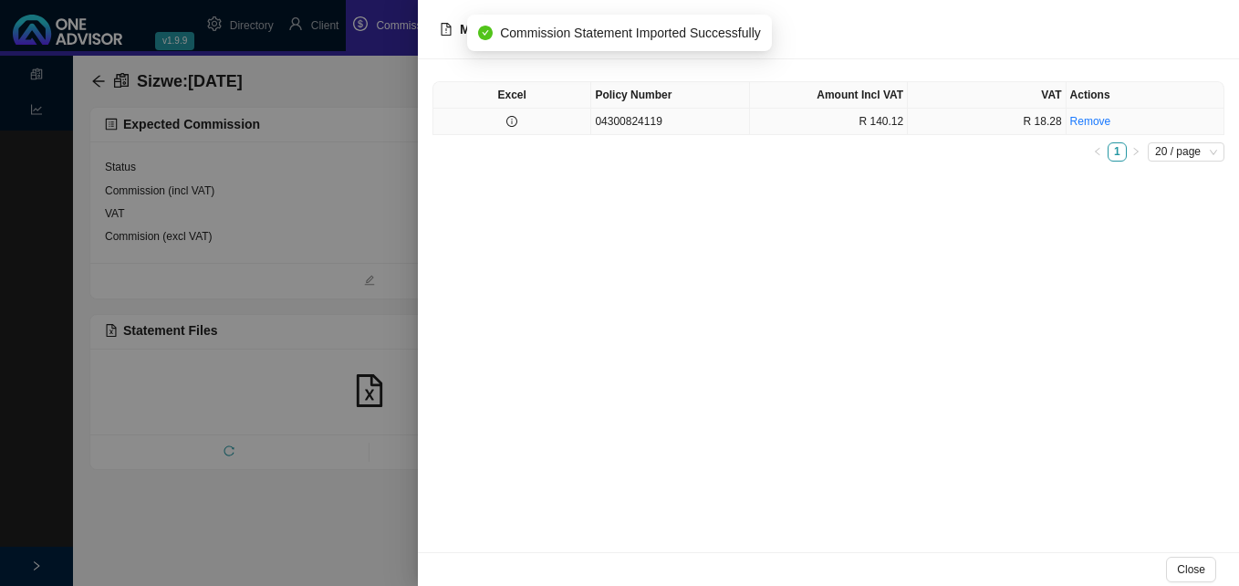
click at [648, 126] on td "04300824119" at bounding box center [670, 122] width 158 height 26
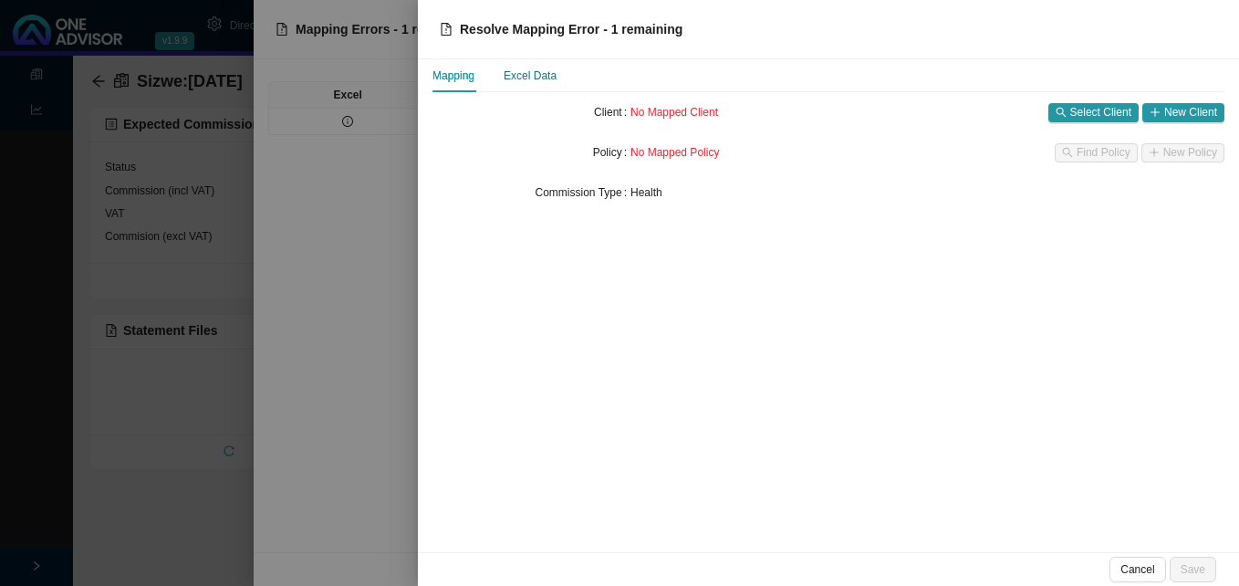
click at [543, 72] on div "Excel Data" at bounding box center [530, 76] width 53 height 18
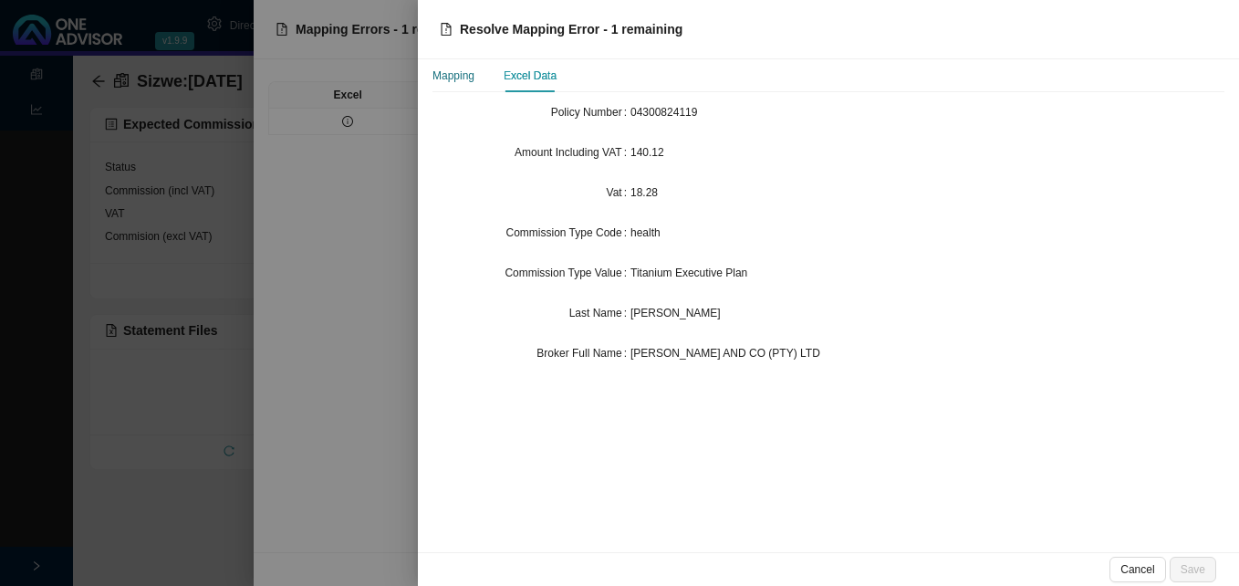
click at [458, 77] on div "Mapping" at bounding box center [453, 76] width 42 height 18
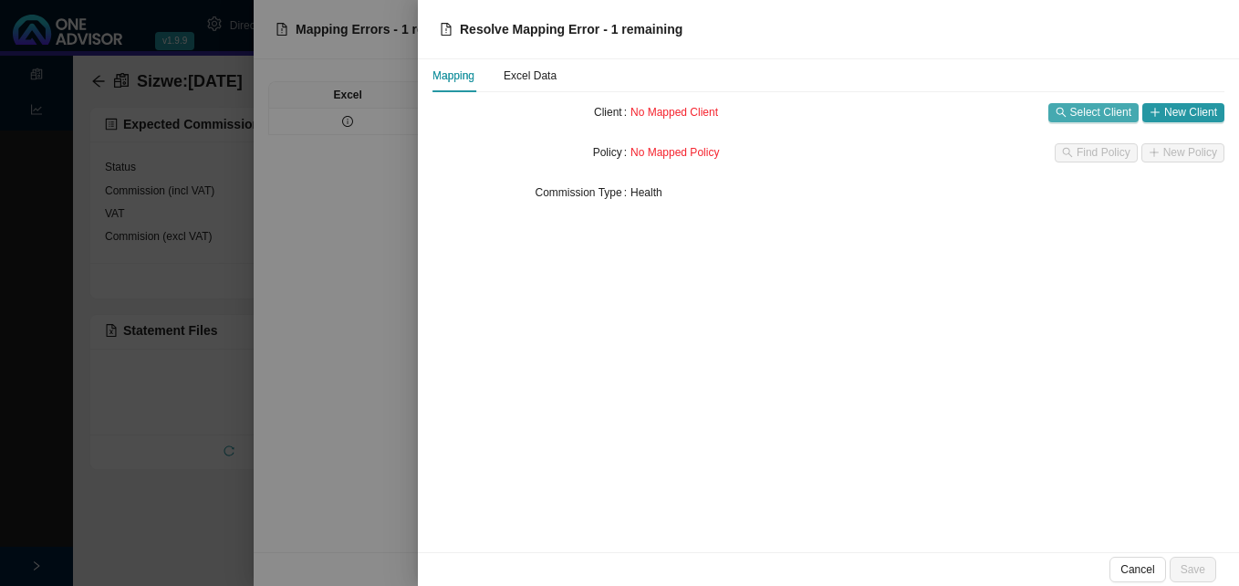
click at [1085, 112] on span "Select Client" at bounding box center [1100, 112] width 61 height 18
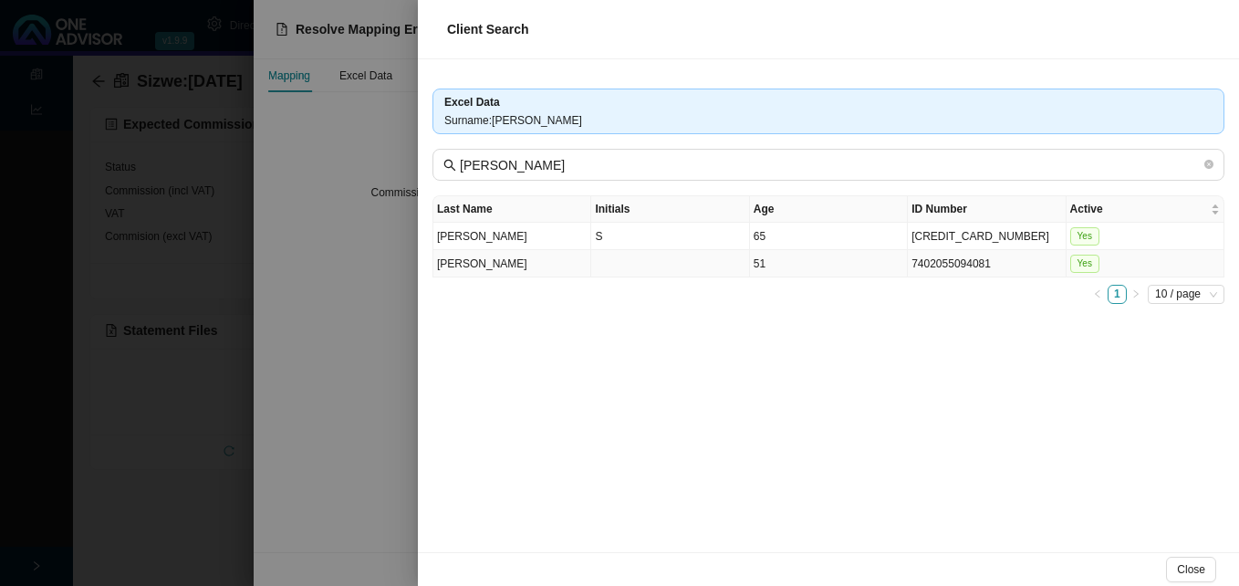
click at [586, 266] on td "[PERSON_NAME]" at bounding box center [512, 263] width 158 height 27
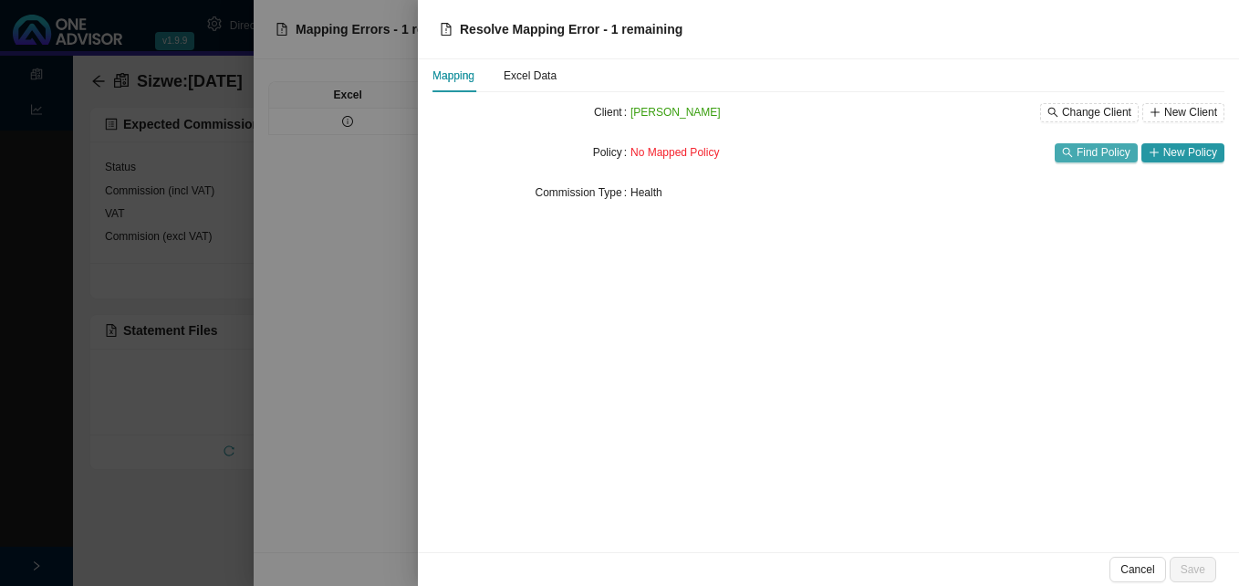
click at [1082, 158] on span "Find Policy" at bounding box center [1103, 152] width 54 height 18
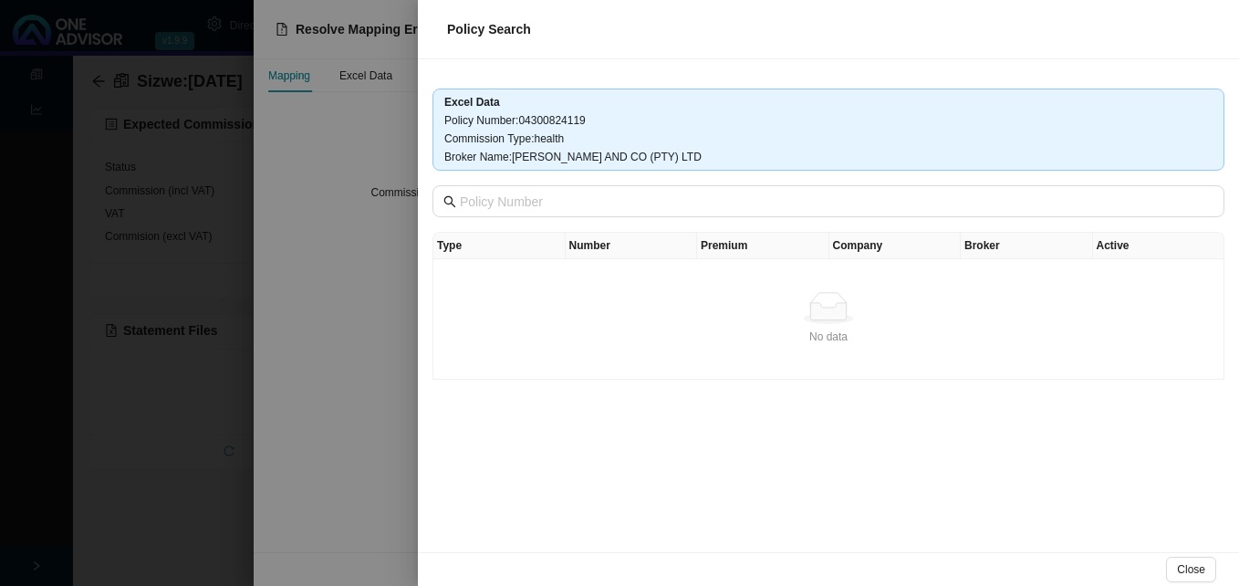
click at [346, 232] on div at bounding box center [619, 293] width 1239 height 586
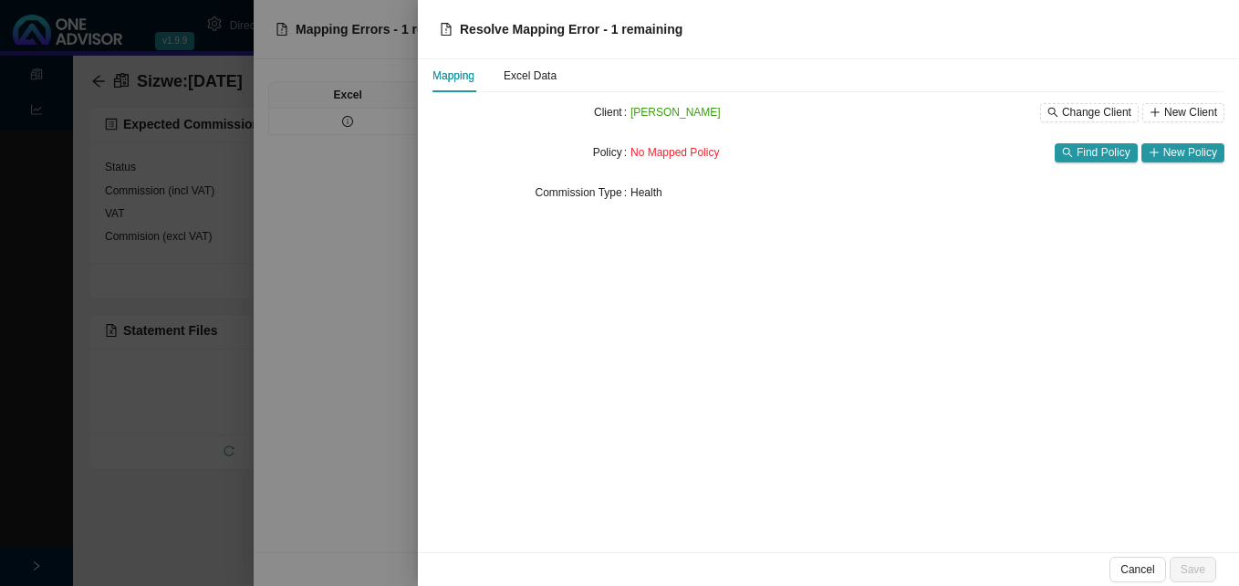
click at [346, 232] on div at bounding box center [619, 293] width 1239 height 586
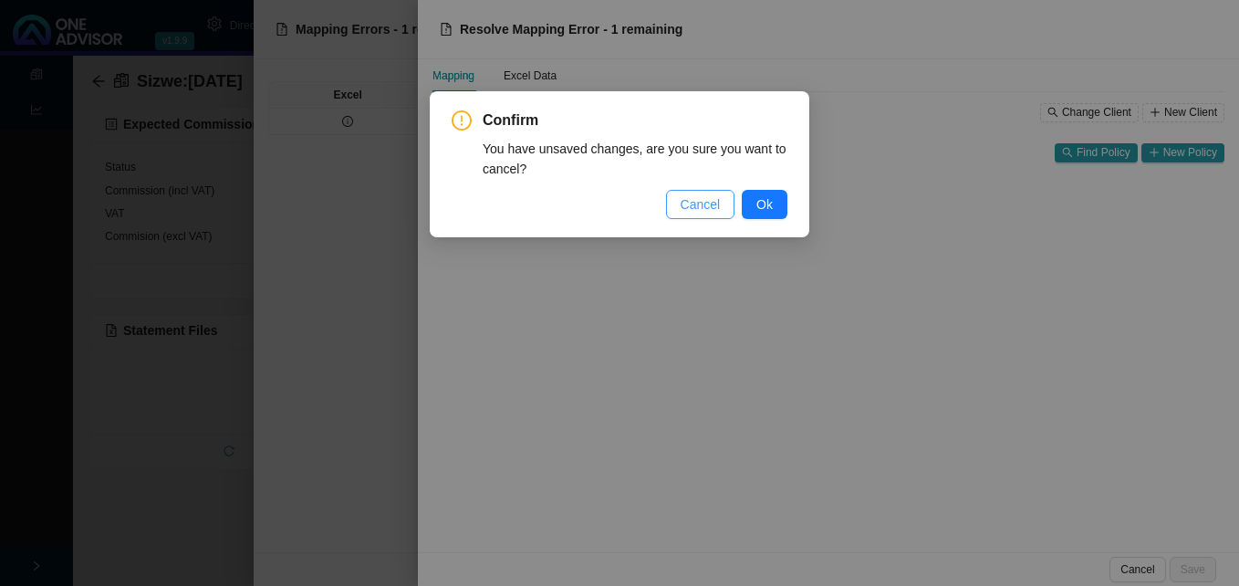
click at [709, 207] on span "Cancel" at bounding box center [700, 204] width 40 height 20
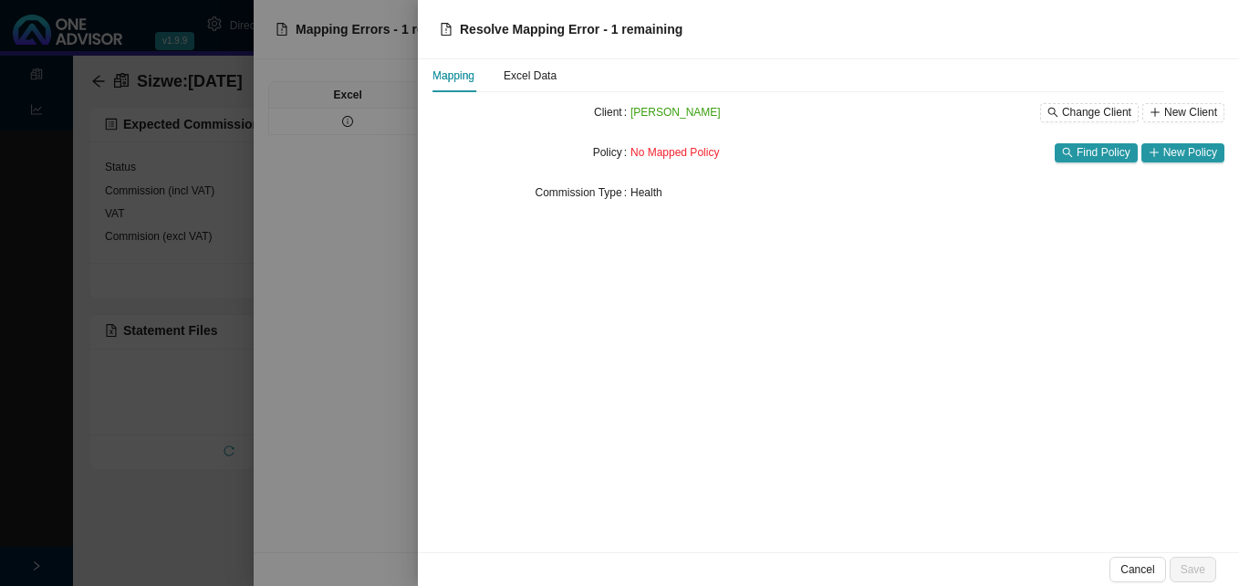
click at [364, 185] on div at bounding box center [619, 293] width 1239 height 586
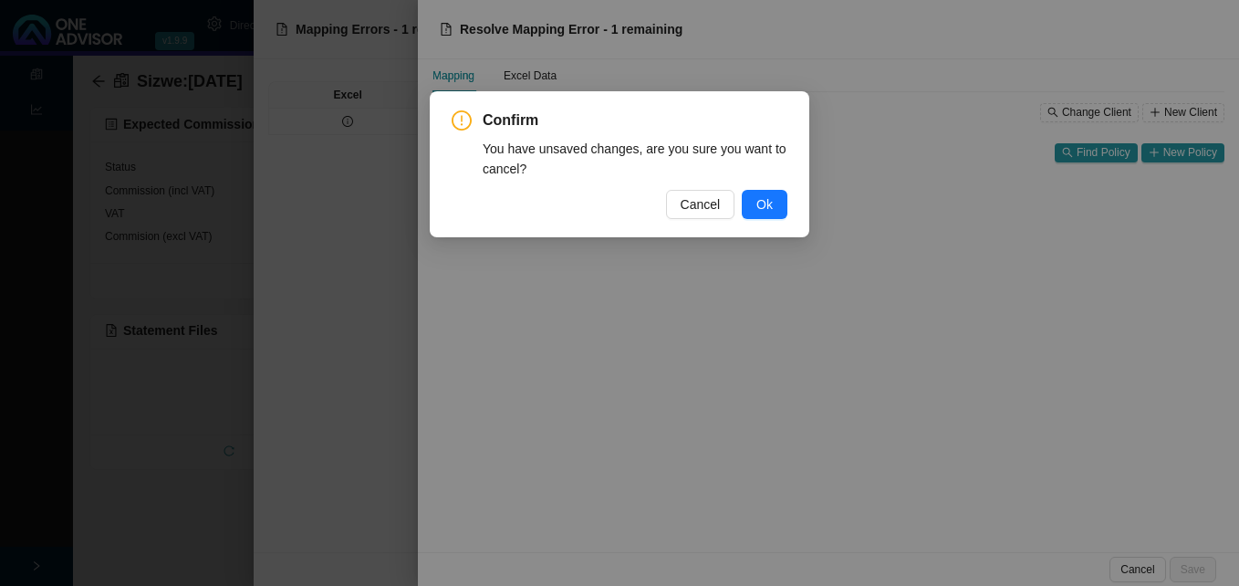
click at [781, 194] on button "Ok" at bounding box center [765, 204] width 46 height 29
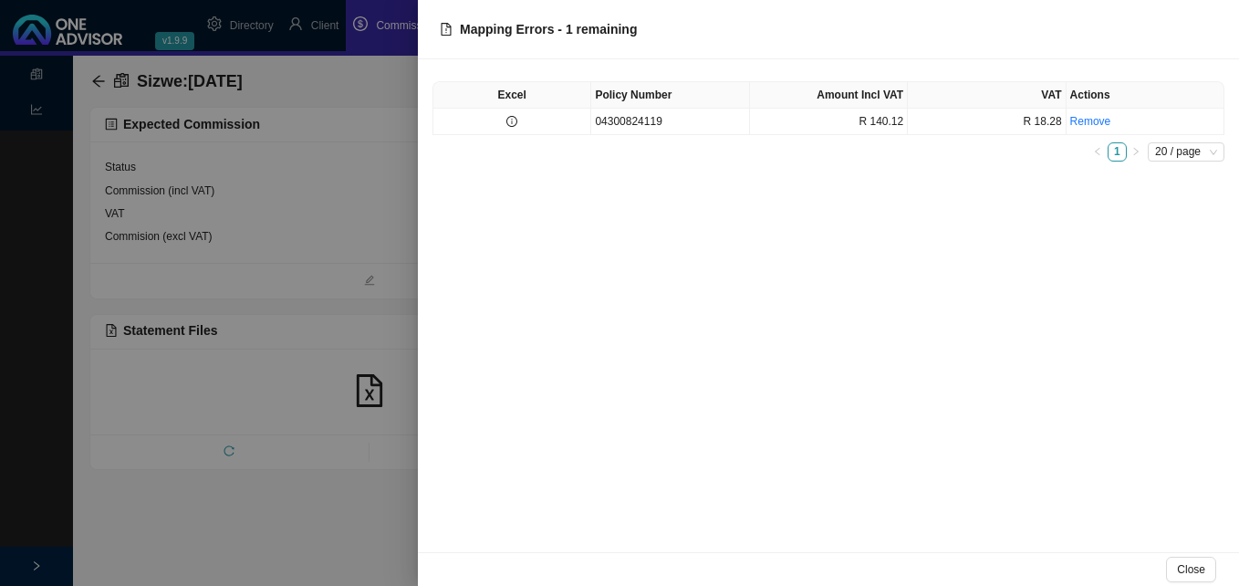
click at [369, 218] on div at bounding box center [619, 293] width 1239 height 586
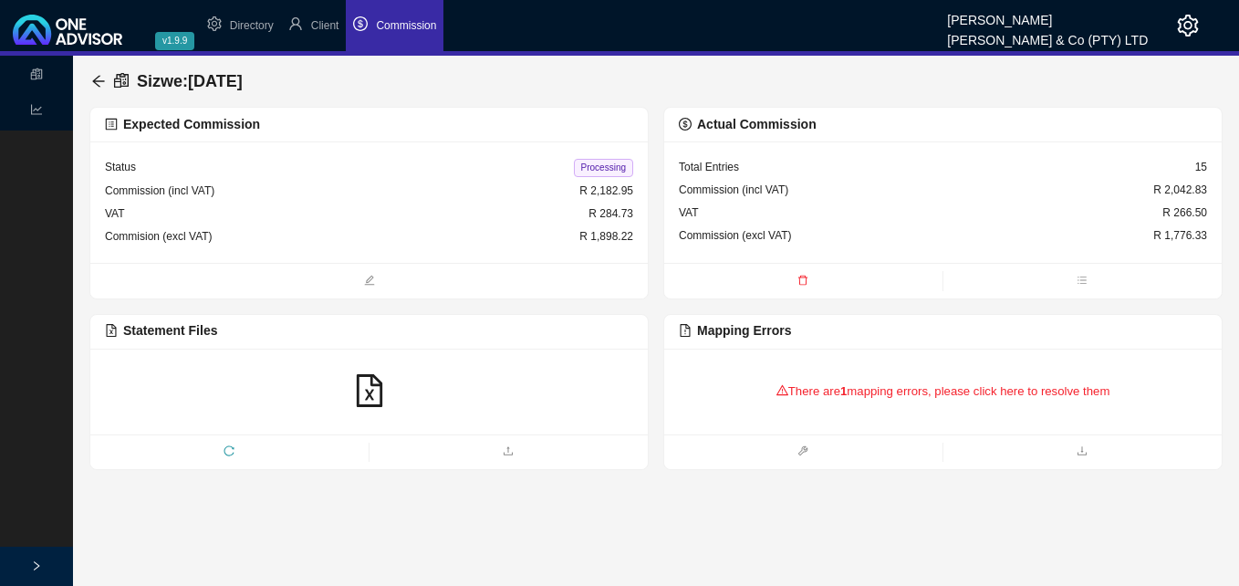
click at [823, 395] on div "There are 1 mapping errors, please click here to resolve them" at bounding box center [943, 391] width 528 height 57
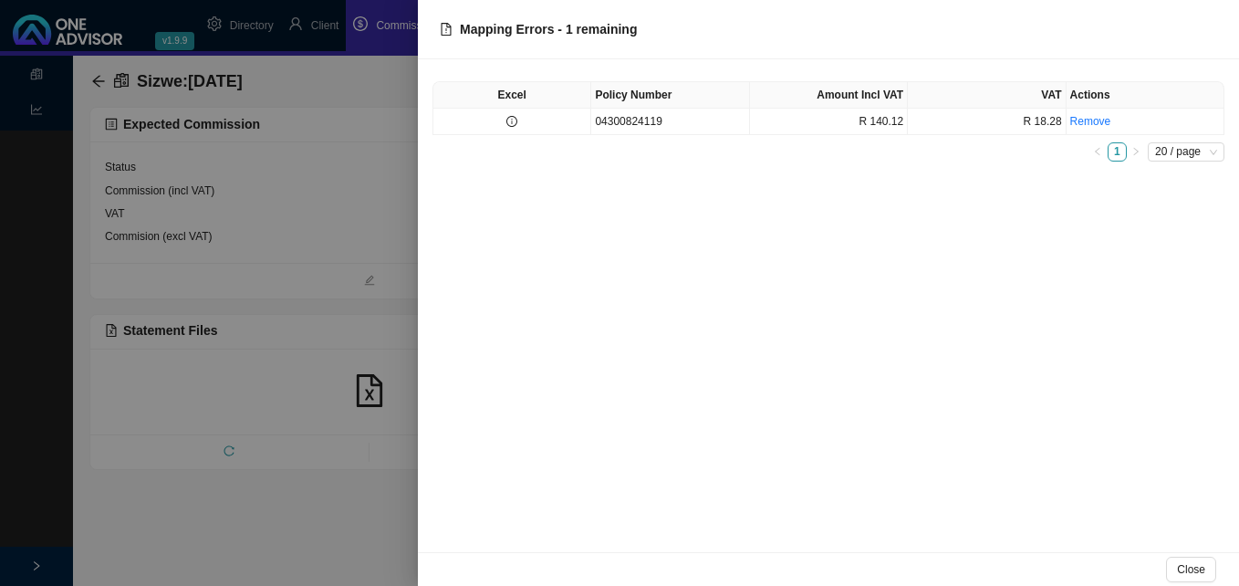
click at [314, 272] on div at bounding box center [619, 293] width 1239 height 586
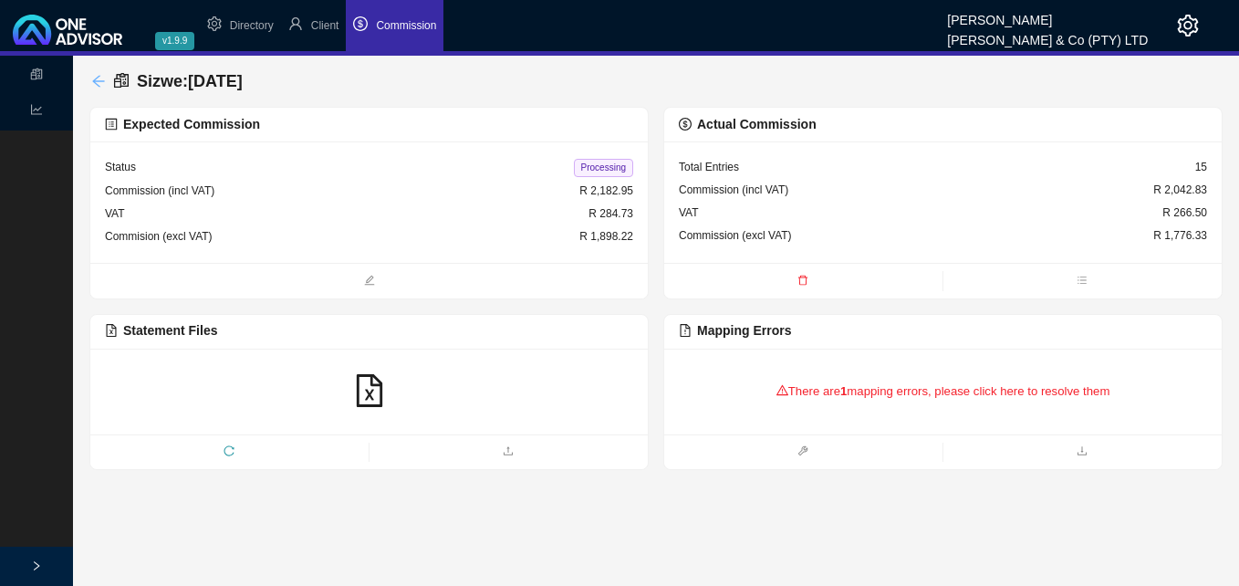
click at [100, 79] on icon "arrow-left" at bounding box center [98, 81] width 15 height 15
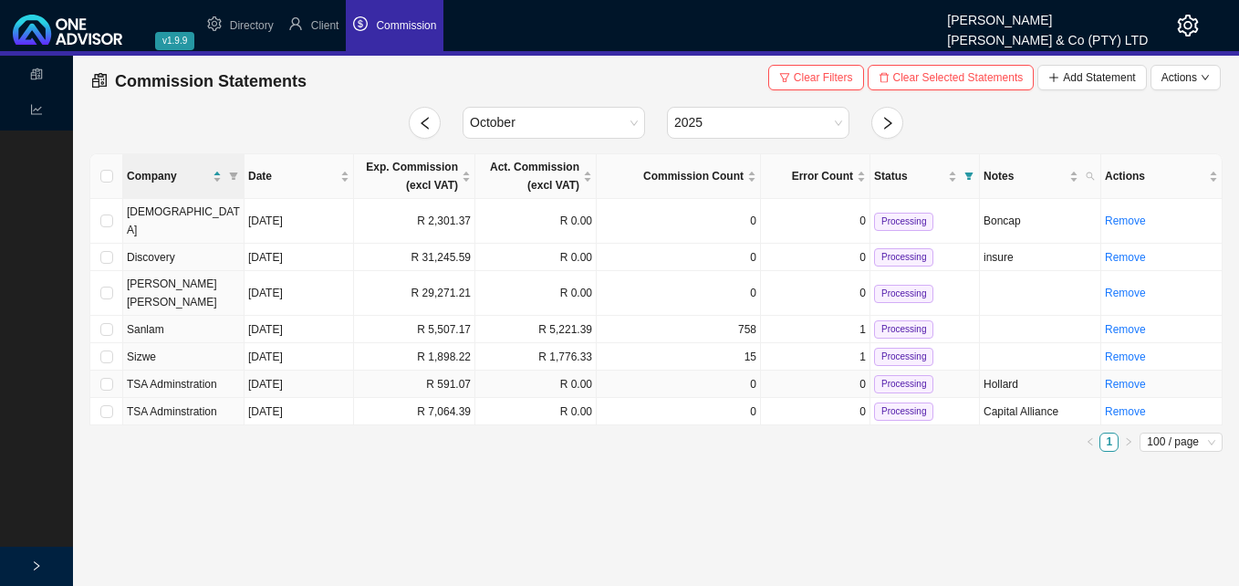
click at [444, 370] on td "R 591.07" at bounding box center [414, 383] width 121 height 27
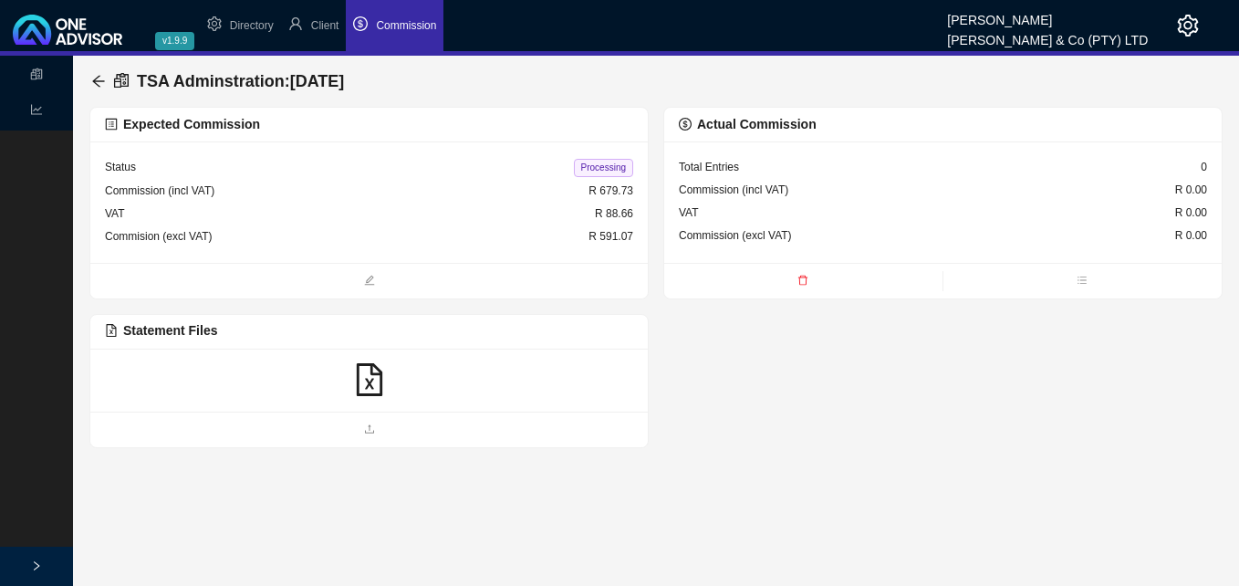
click at [366, 377] on icon "file-excel" at bounding box center [369, 379] width 33 height 33
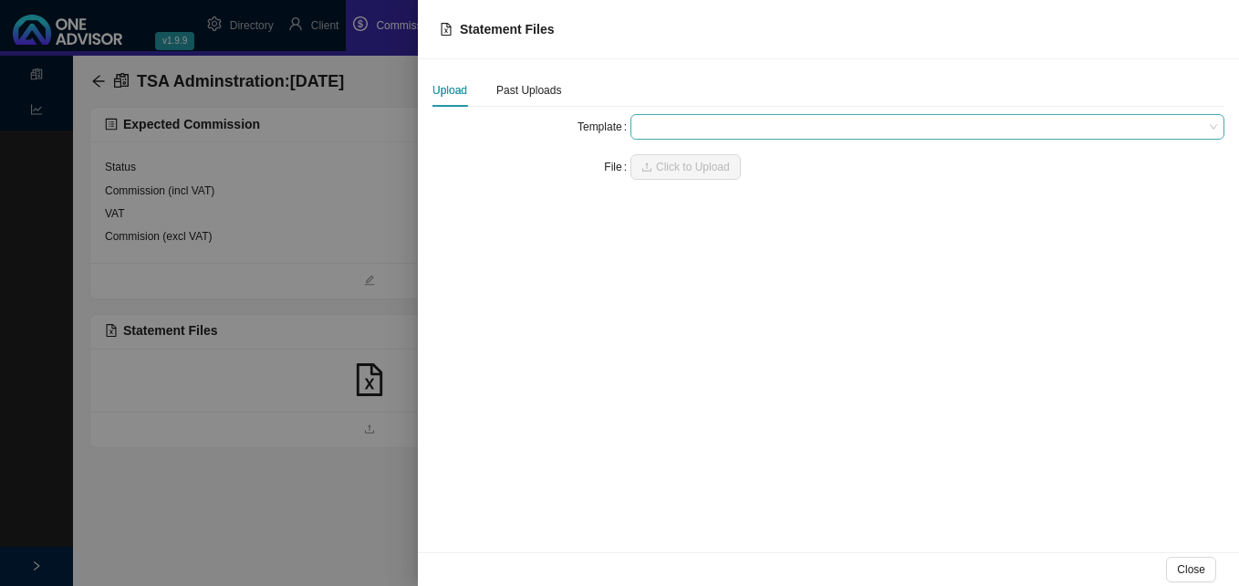
click at [670, 122] on span at bounding box center [927, 127] width 579 height 24
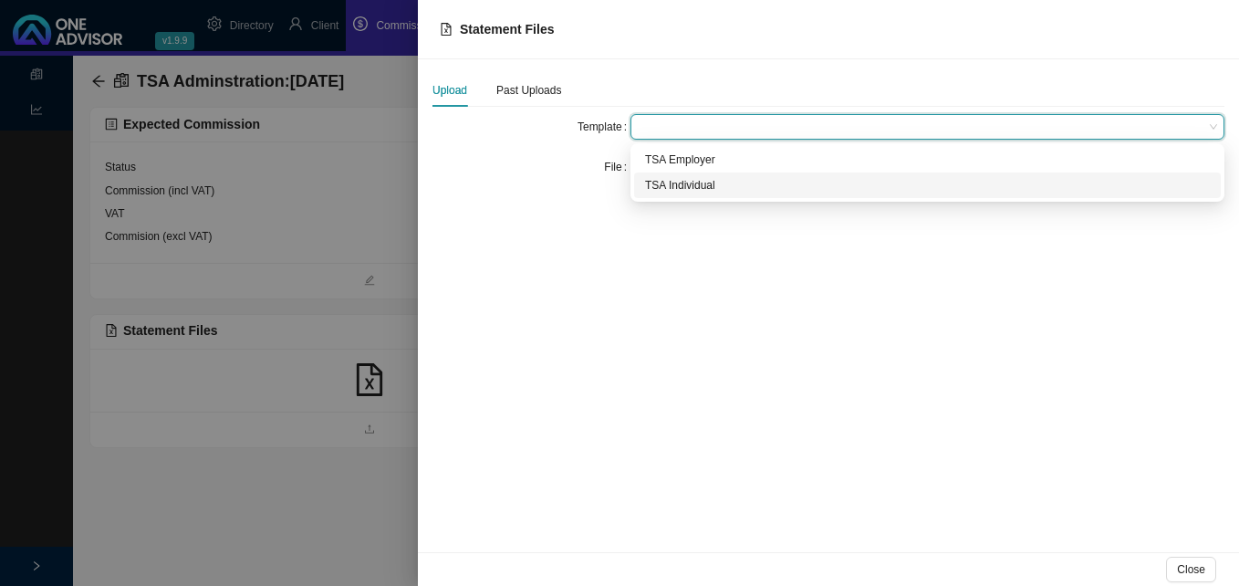
click at [672, 186] on div "TSA Individual" at bounding box center [927, 185] width 565 height 18
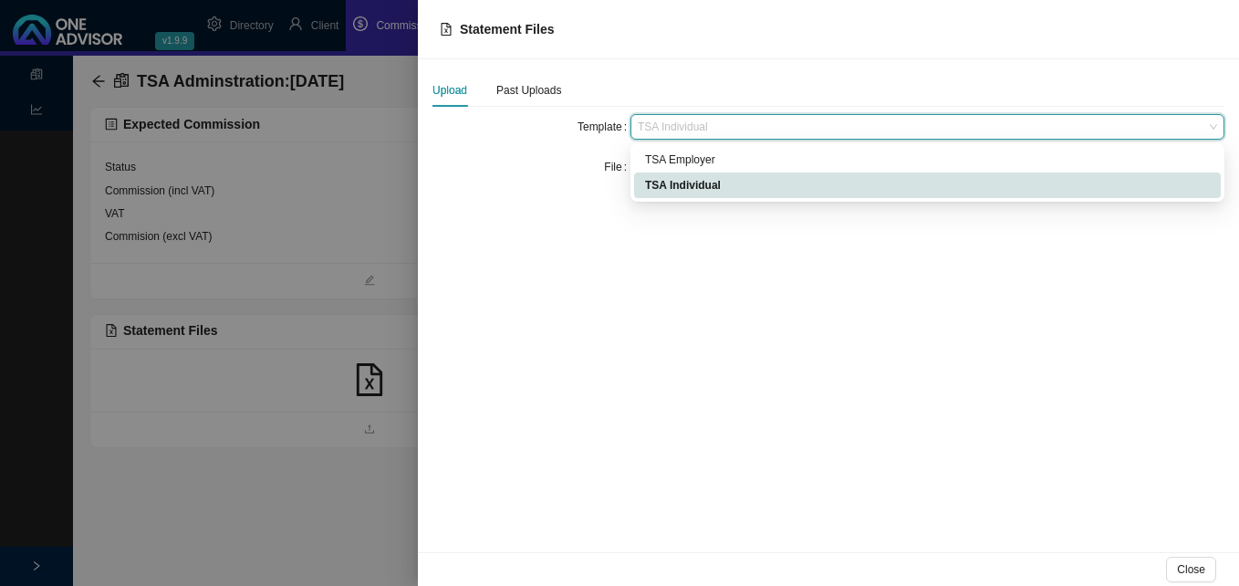
click at [699, 121] on span "TSA Individual" at bounding box center [927, 127] width 579 height 24
click at [691, 160] on div "TSA Employer" at bounding box center [927, 160] width 565 height 18
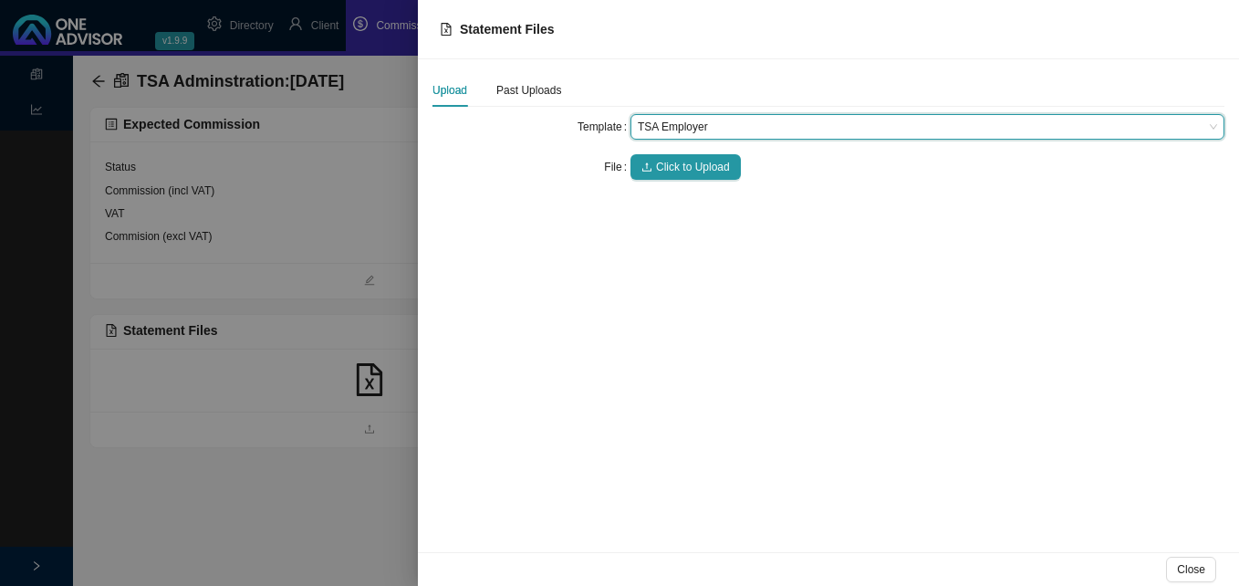
click at [691, 160] on span "Click to Upload" at bounding box center [693, 167] width 74 height 18
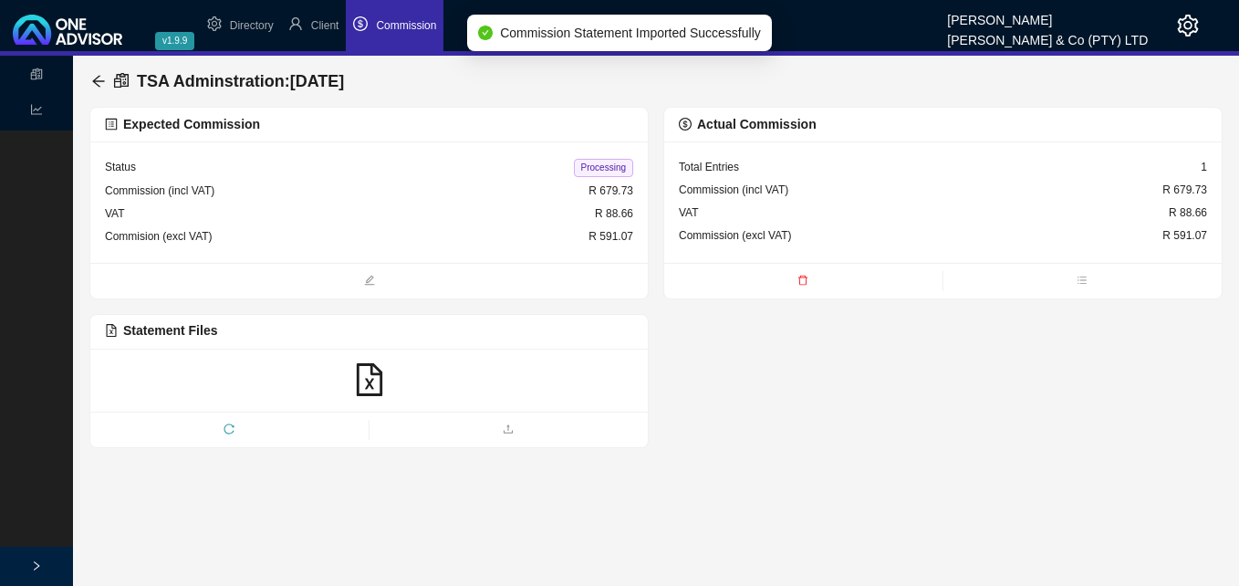
click at [607, 162] on span "Processing" at bounding box center [603, 168] width 59 height 18
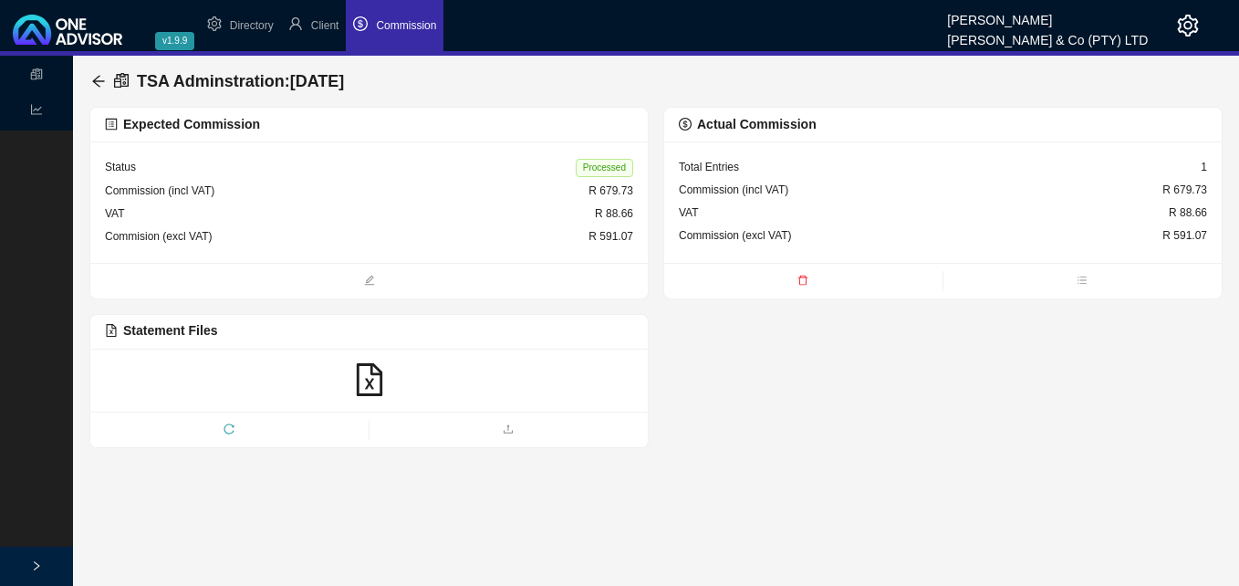
drag, startPoint x: 97, startPoint y: 78, endPoint x: -4, endPoint y: -67, distance: 176.4
click at [0, 0] on html "v1.9.9 [PERSON_NAME] & Co (PTY) LTD Directory Client Commission Statements Repo…" at bounding box center [619, 293] width 1239 height 586
drag, startPoint x: -4, startPoint y: -67, endPoint x: 100, endPoint y: 83, distance: 182.9
click at [100, 83] on icon "arrow-left" at bounding box center [98, 81] width 15 height 15
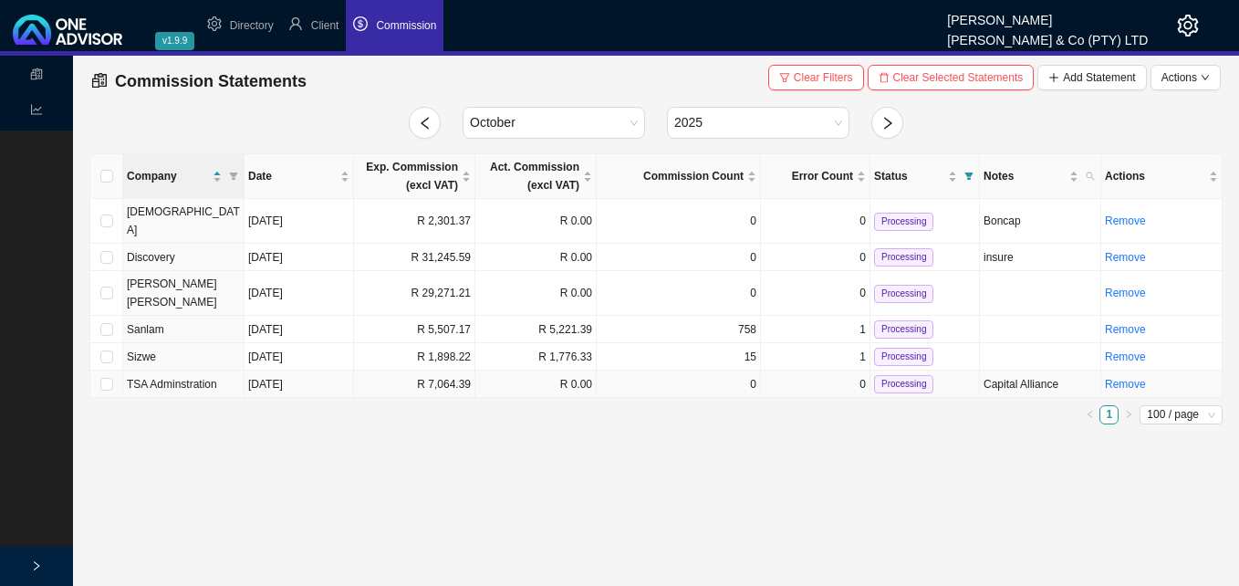
click at [514, 370] on td "R 0.00" at bounding box center [535, 383] width 121 height 27
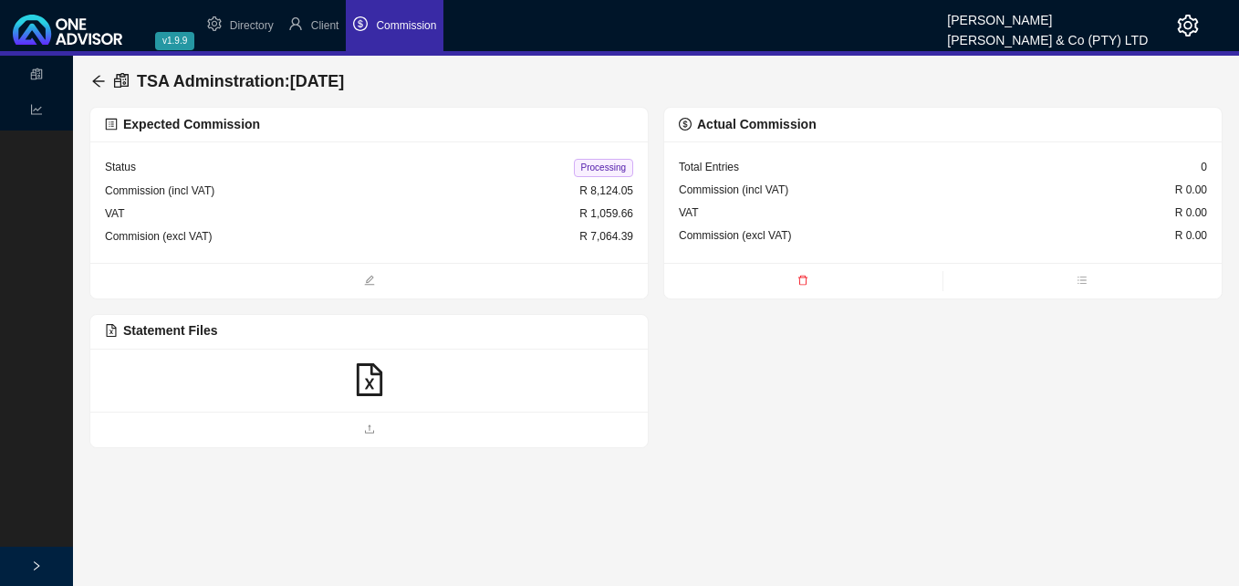
click at [364, 377] on icon "file-excel" at bounding box center [369, 379] width 33 height 33
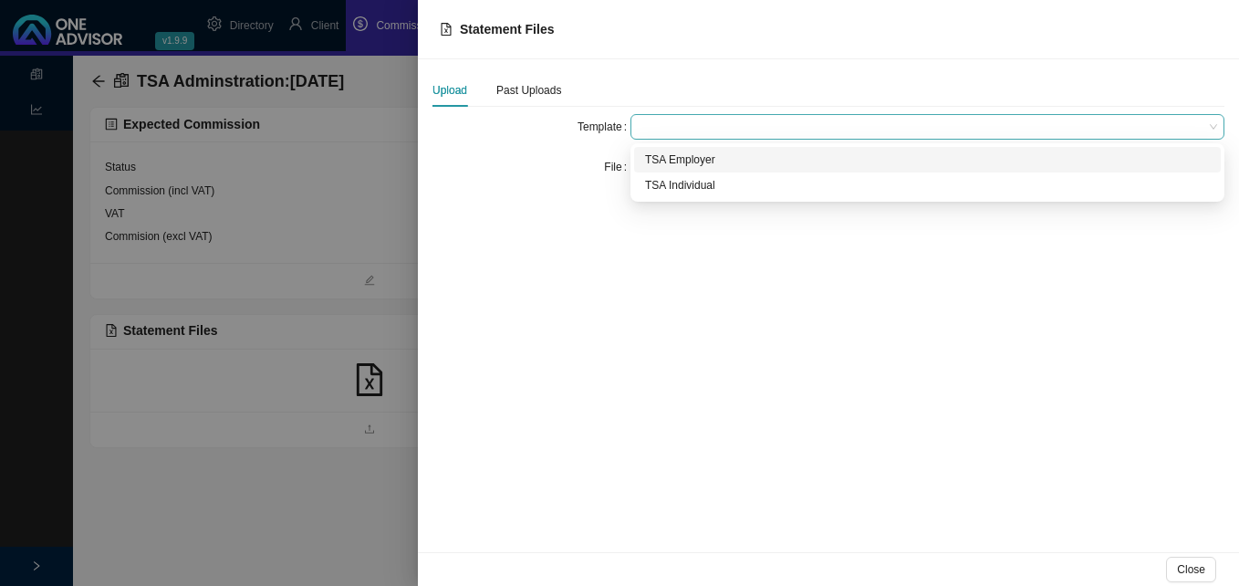
click at [680, 121] on span at bounding box center [927, 127] width 579 height 24
click at [673, 161] on div "TSA Employer" at bounding box center [927, 160] width 565 height 18
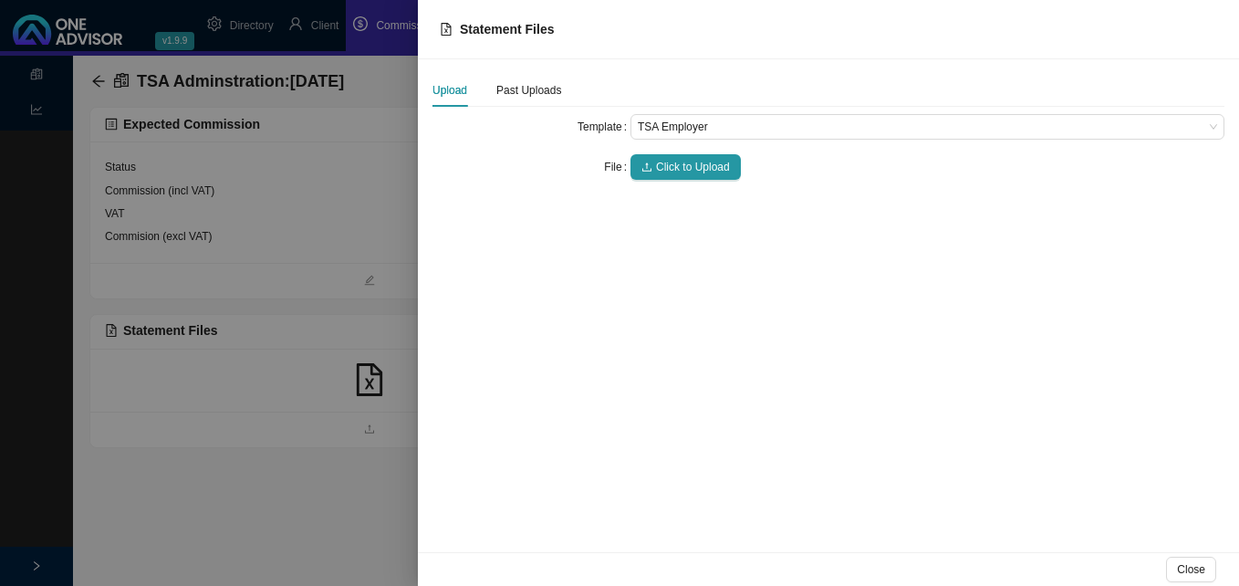
click at [673, 161] on span "Click to Upload" at bounding box center [693, 167] width 74 height 18
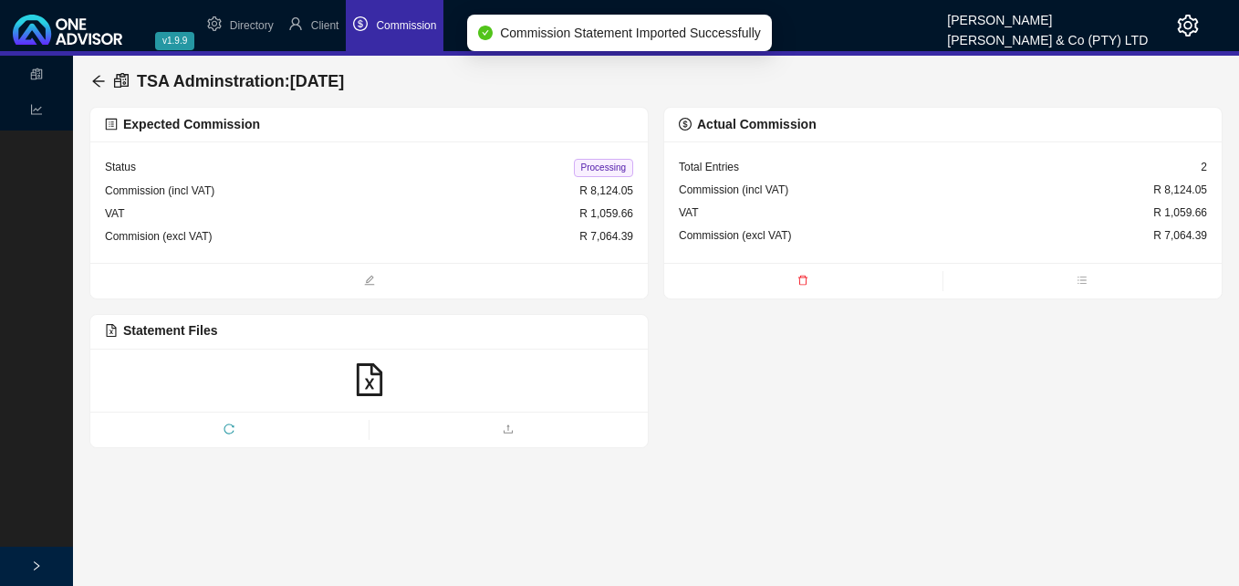
click at [611, 168] on span "Processing" at bounding box center [603, 168] width 59 height 18
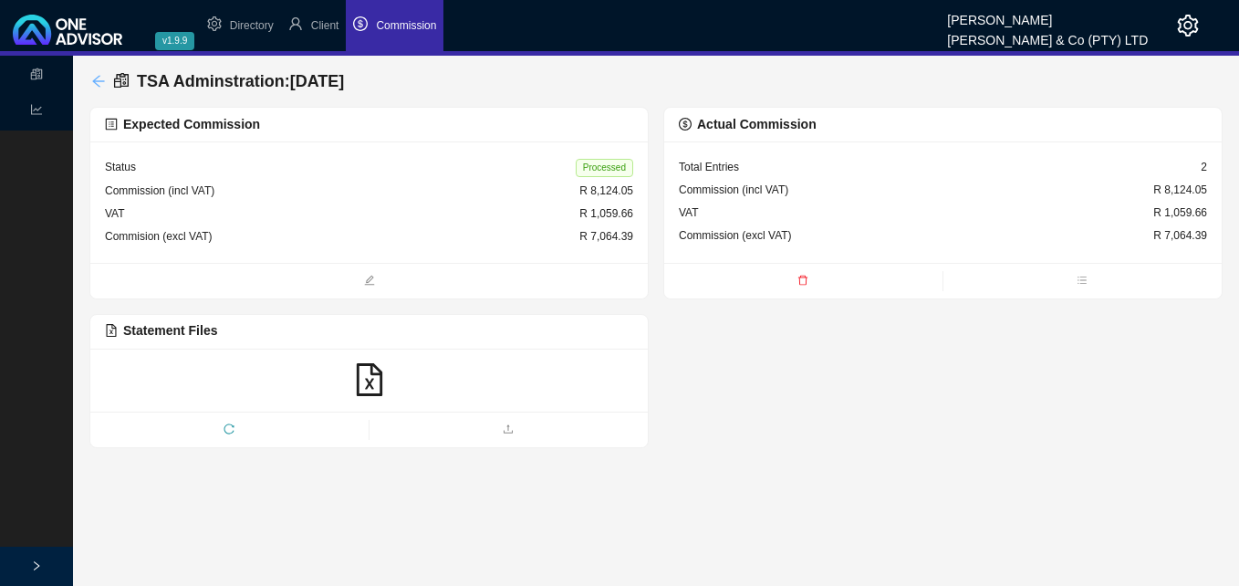
drag, startPoint x: 112, startPoint y: 78, endPoint x: 100, endPoint y: 79, distance: 12.0
click at [100, 79] on div "TSA Adminstration : [DATE]" at bounding box center [221, 81] width 260 height 33
click at [100, 79] on icon "arrow-left" at bounding box center [98, 81] width 15 height 15
